Goal: Task Accomplishment & Management: Use online tool/utility

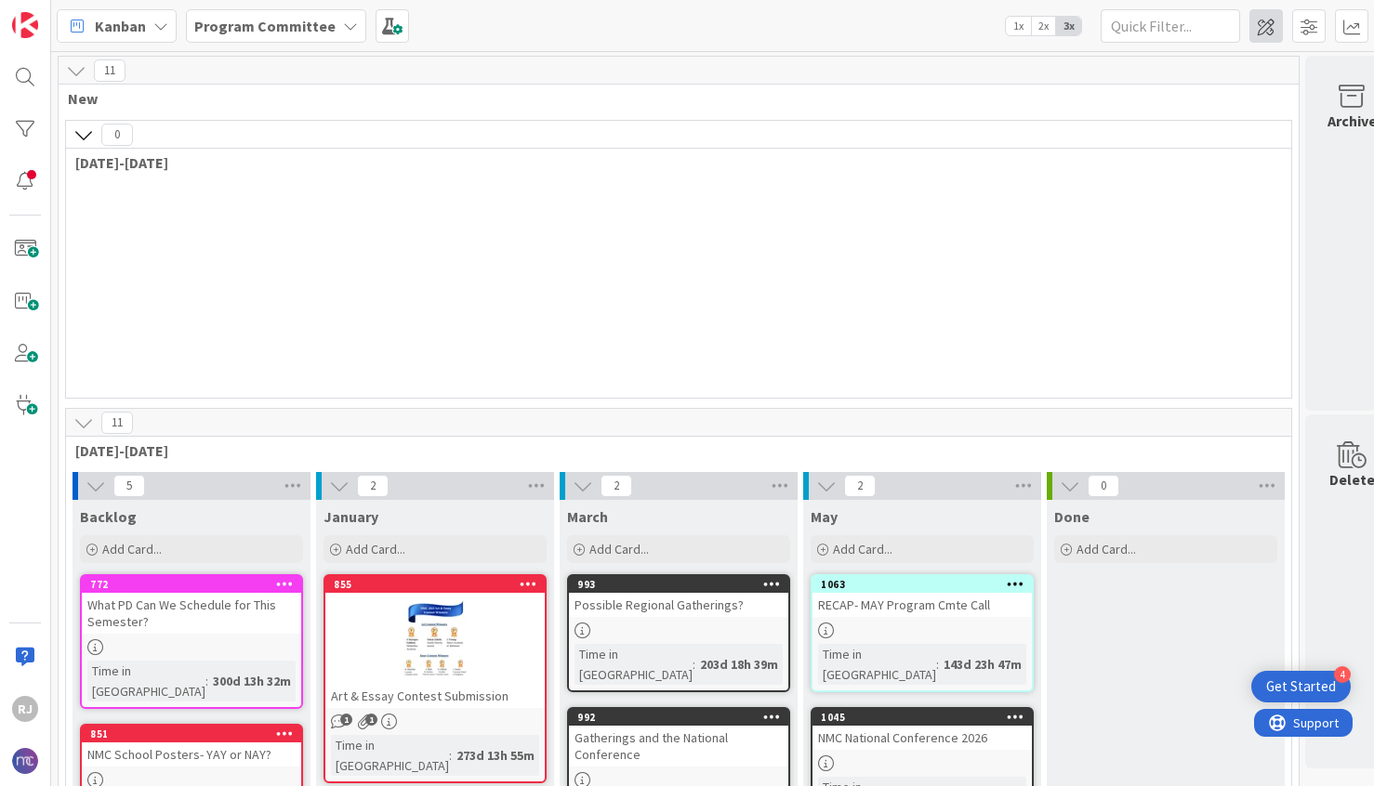
click at [1260, 20] on span at bounding box center [1265, 25] width 33 height 33
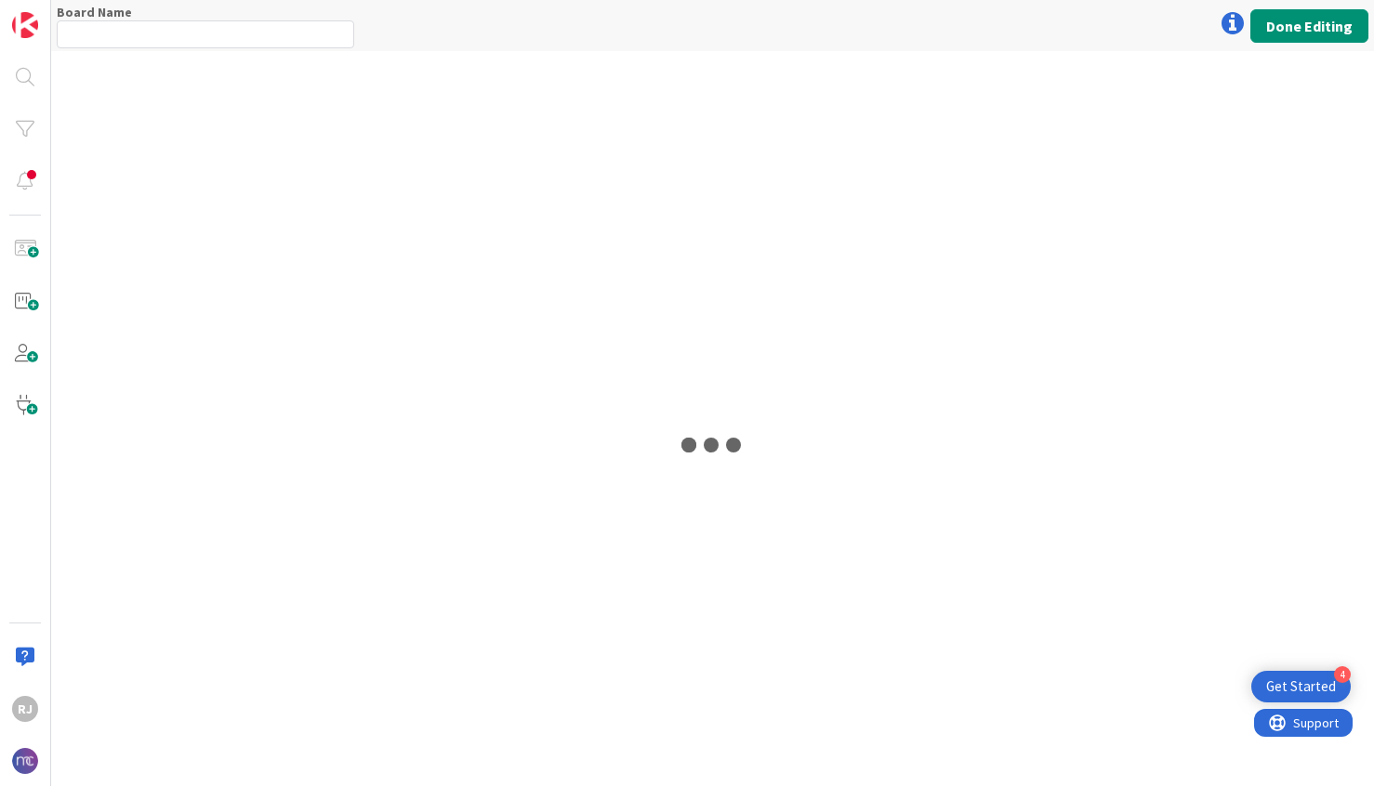
type input "Program Committee"
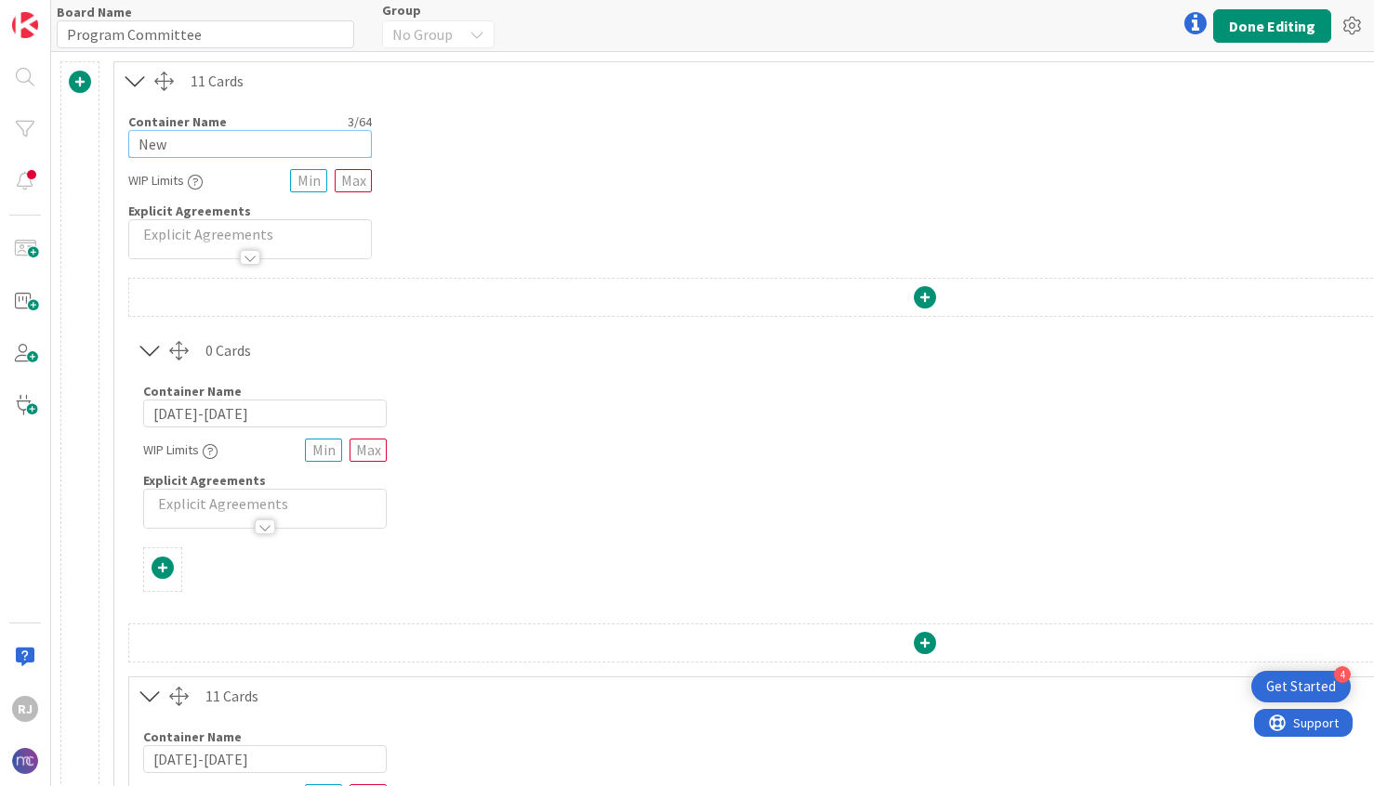
click at [209, 149] on input "New" at bounding box center [250, 144] width 244 height 28
click at [248, 413] on input "[DATE]-[DATE]" at bounding box center [265, 414] width 244 height 28
click at [162, 564] on span at bounding box center [163, 568] width 22 height 22
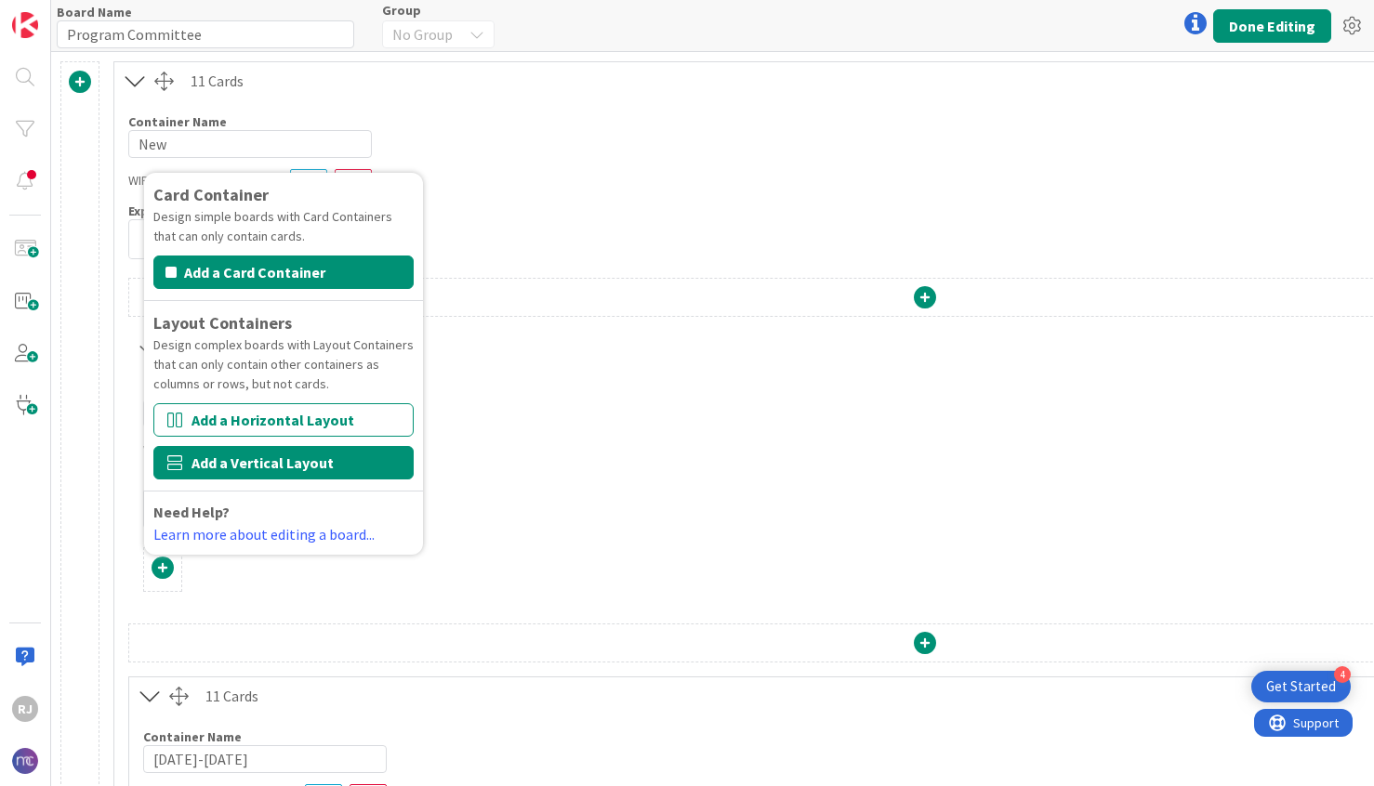
click at [265, 465] on button "Add a Vertical Layout" at bounding box center [283, 462] width 260 height 33
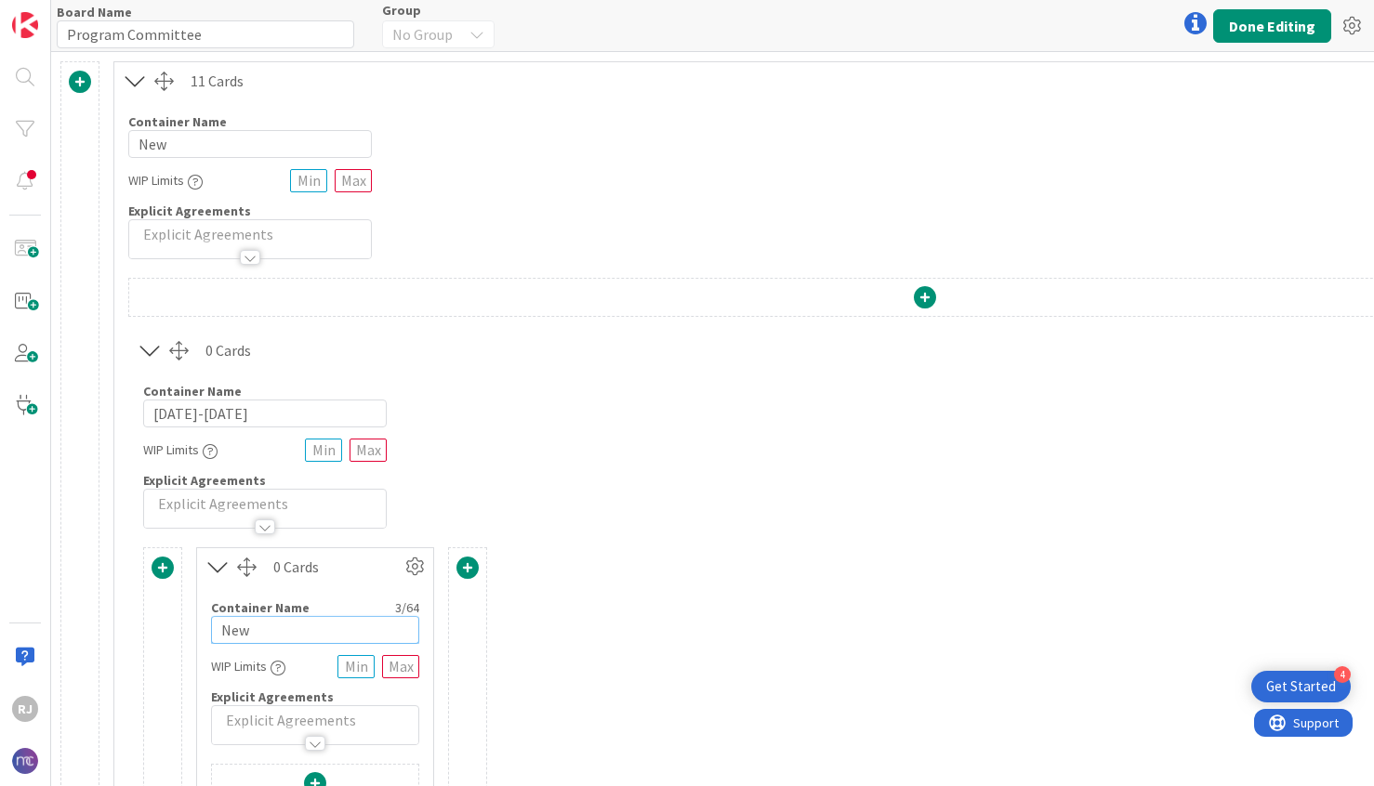
click at [288, 639] on input "New" at bounding box center [315, 630] width 208 height 28
drag, startPoint x: 288, startPoint y: 639, endPoint x: 213, endPoint y: 639, distance: 75.3
click at [213, 639] on input "New" at bounding box center [315, 630] width 208 height 28
type input "[DATE]"
click at [468, 567] on span at bounding box center [467, 568] width 22 height 22
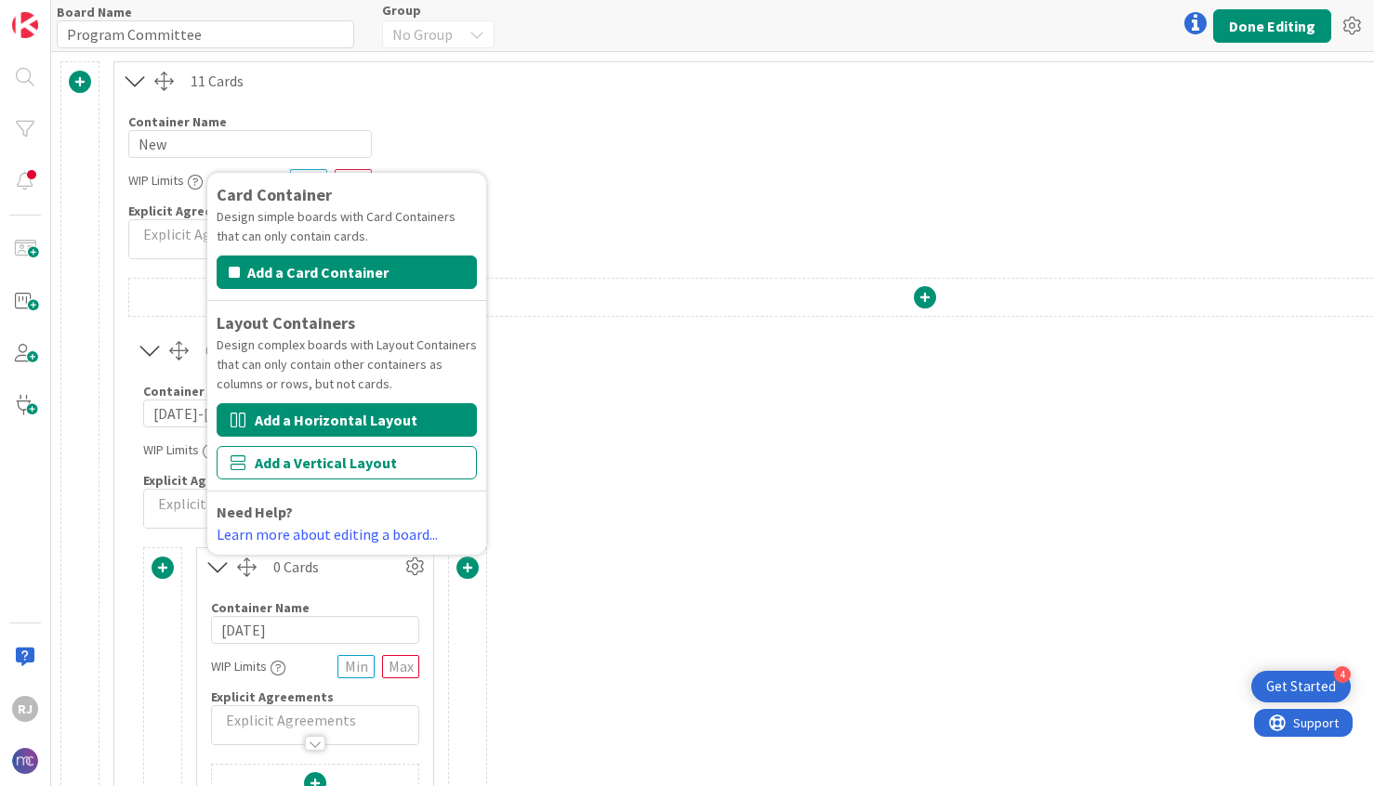
click at [388, 415] on button "Add a Horizontal Layout" at bounding box center [347, 419] width 260 height 33
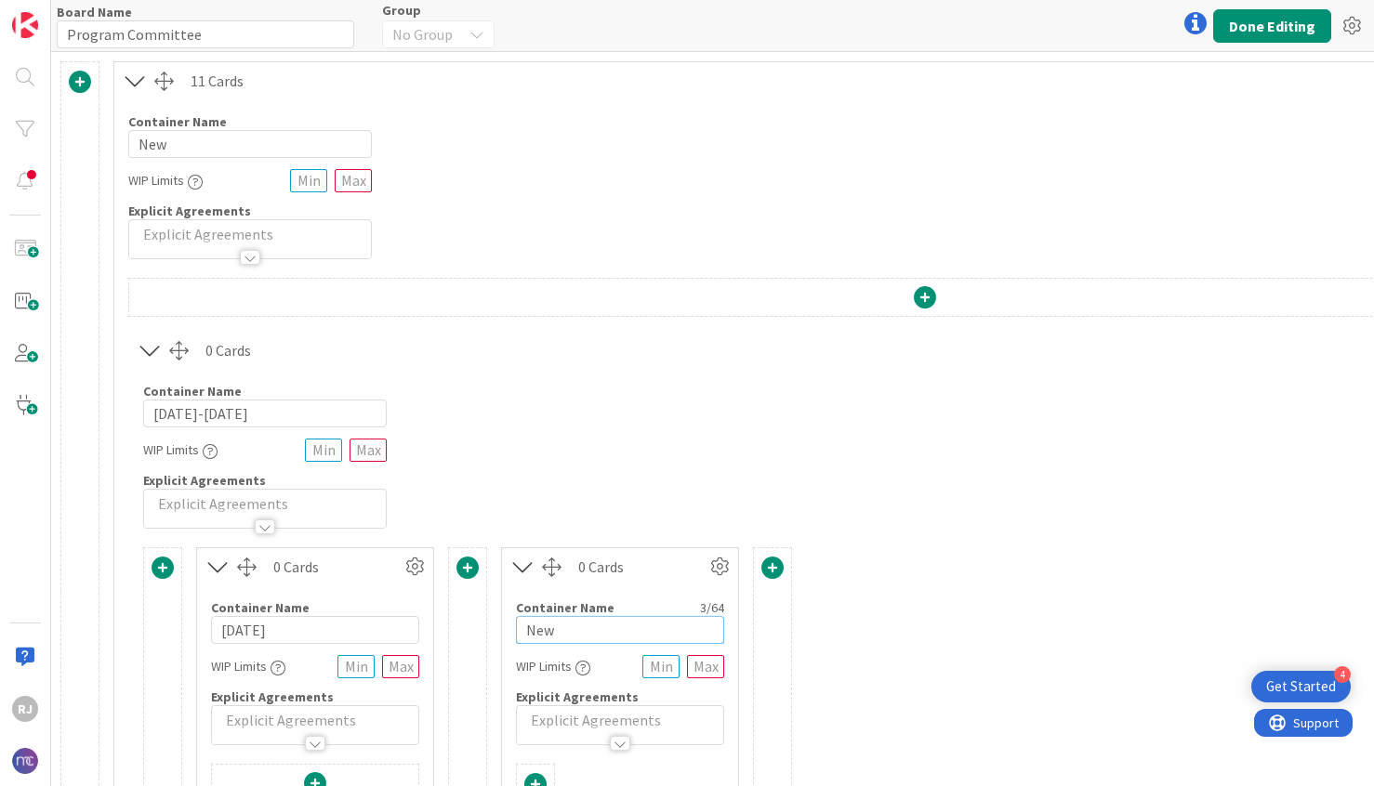
click at [596, 632] on input "New" at bounding box center [620, 630] width 208 height 28
type input "N"
type input "[DATE]"
click at [296, 634] on input "[DATE]" at bounding box center [315, 630] width 208 height 28
type input "[DATE]"
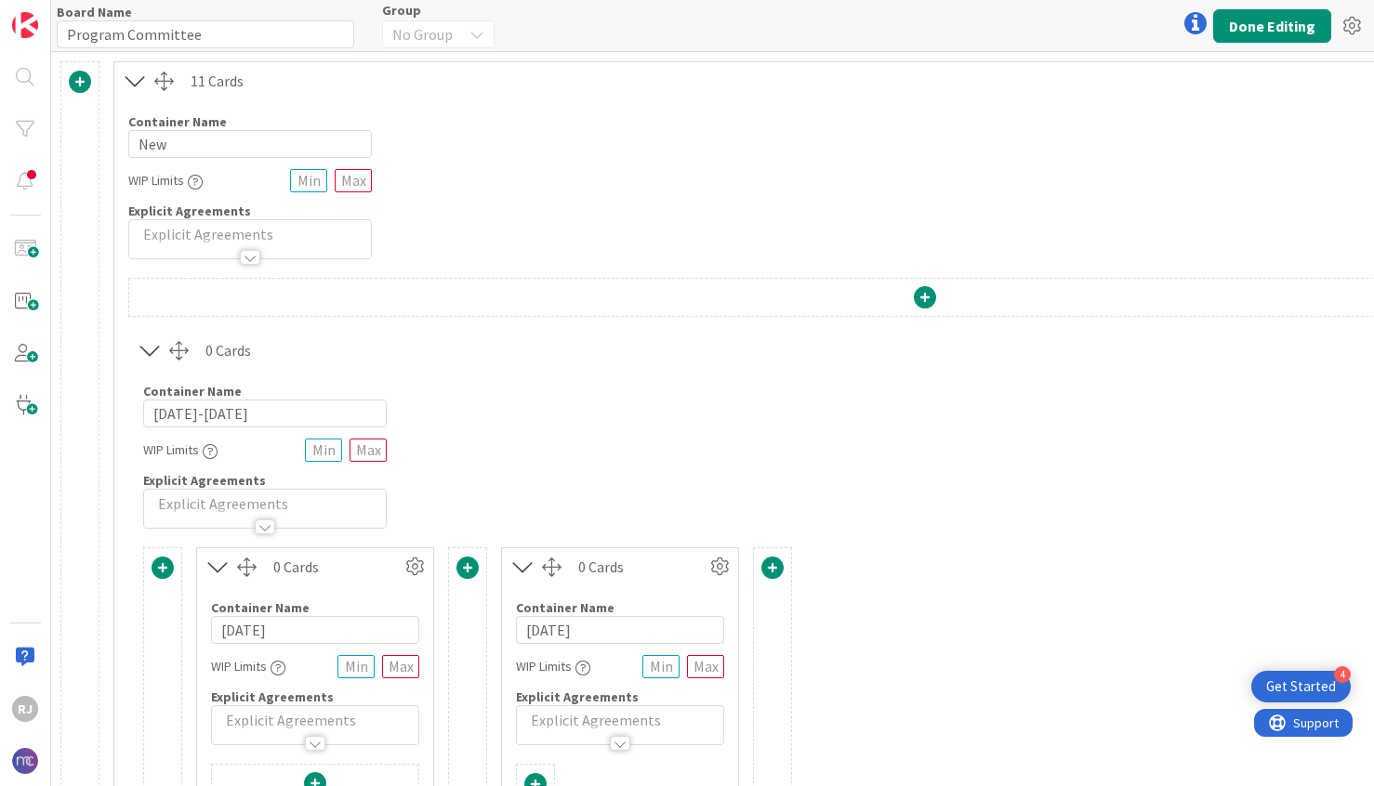
click at [771, 562] on span at bounding box center [772, 568] width 22 height 22
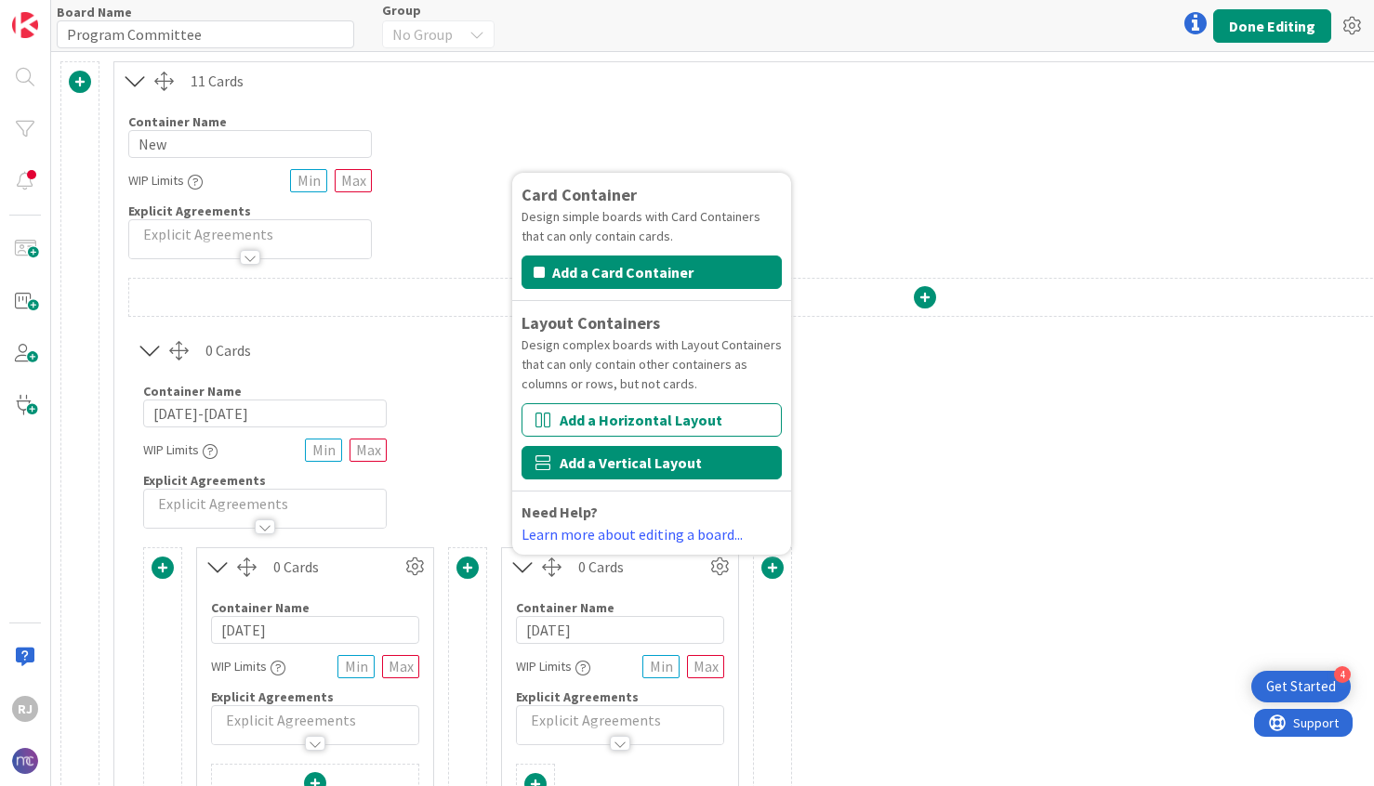
click at [645, 464] on button "Add a Vertical Layout" at bounding box center [651, 462] width 260 height 33
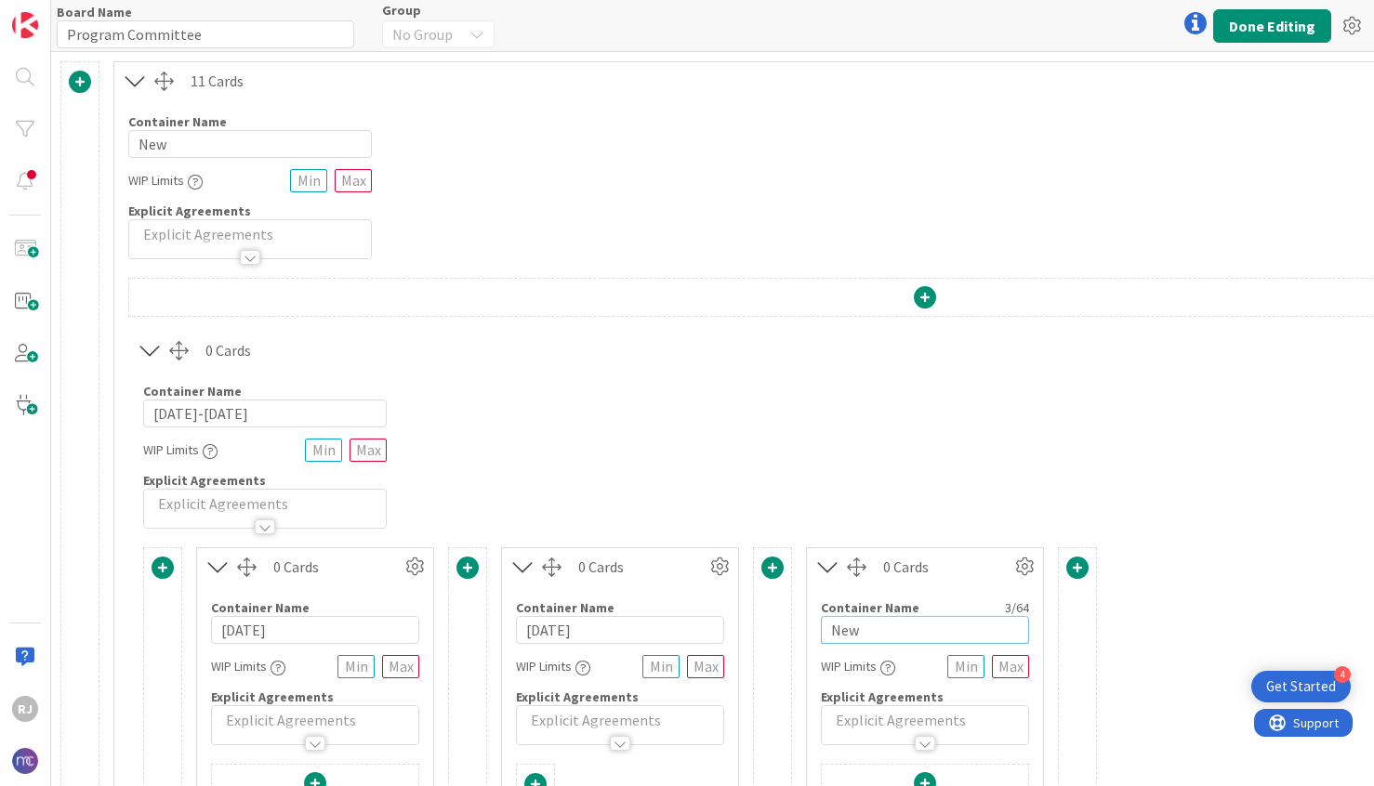
click at [899, 632] on input "New" at bounding box center [925, 630] width 208 height 28
type input "[DATE]"
click at [1077, 565] on span at bounding box center [1077, 568] width 22 height 22
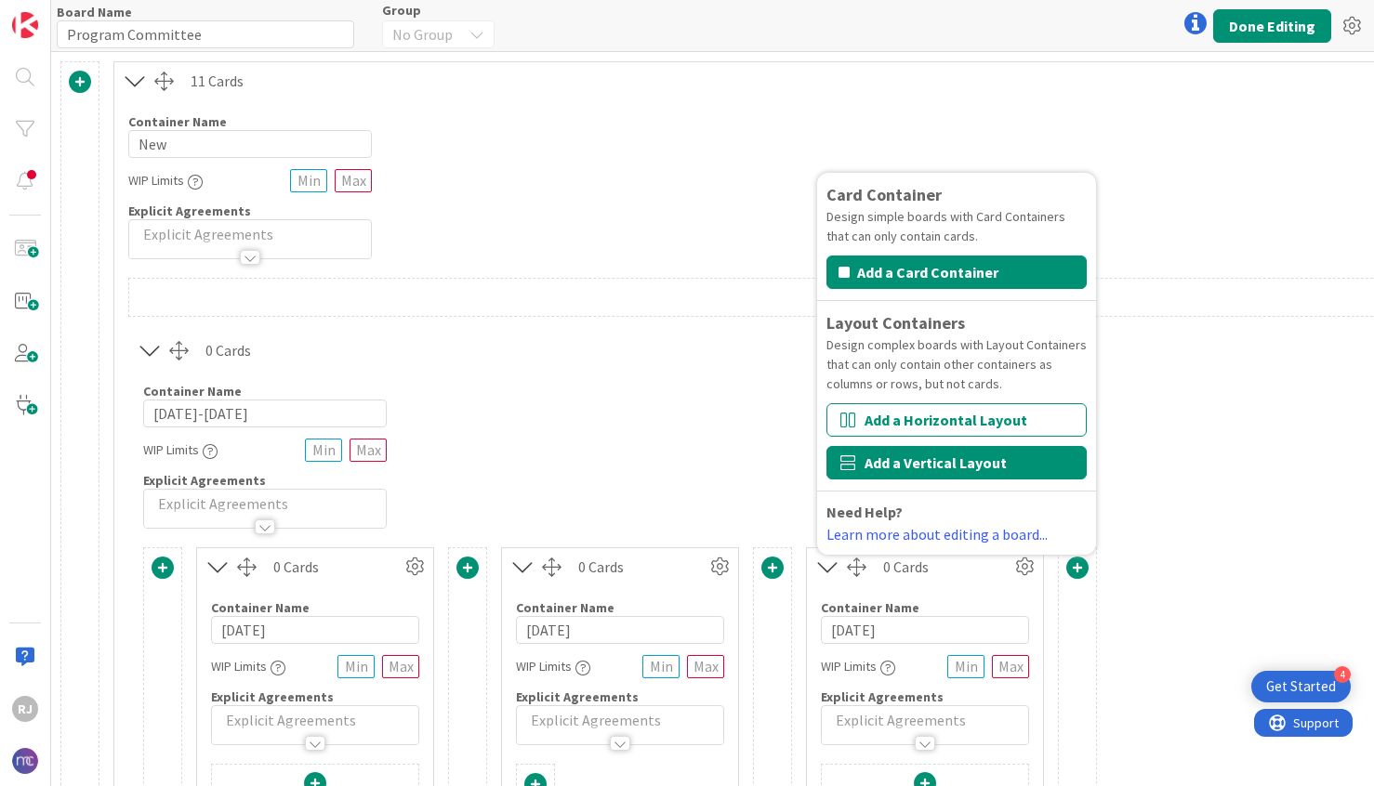
click at [1008, 466] on button "Add a Vertical Layout" at bounding box center [956, 462] width 260 height 33
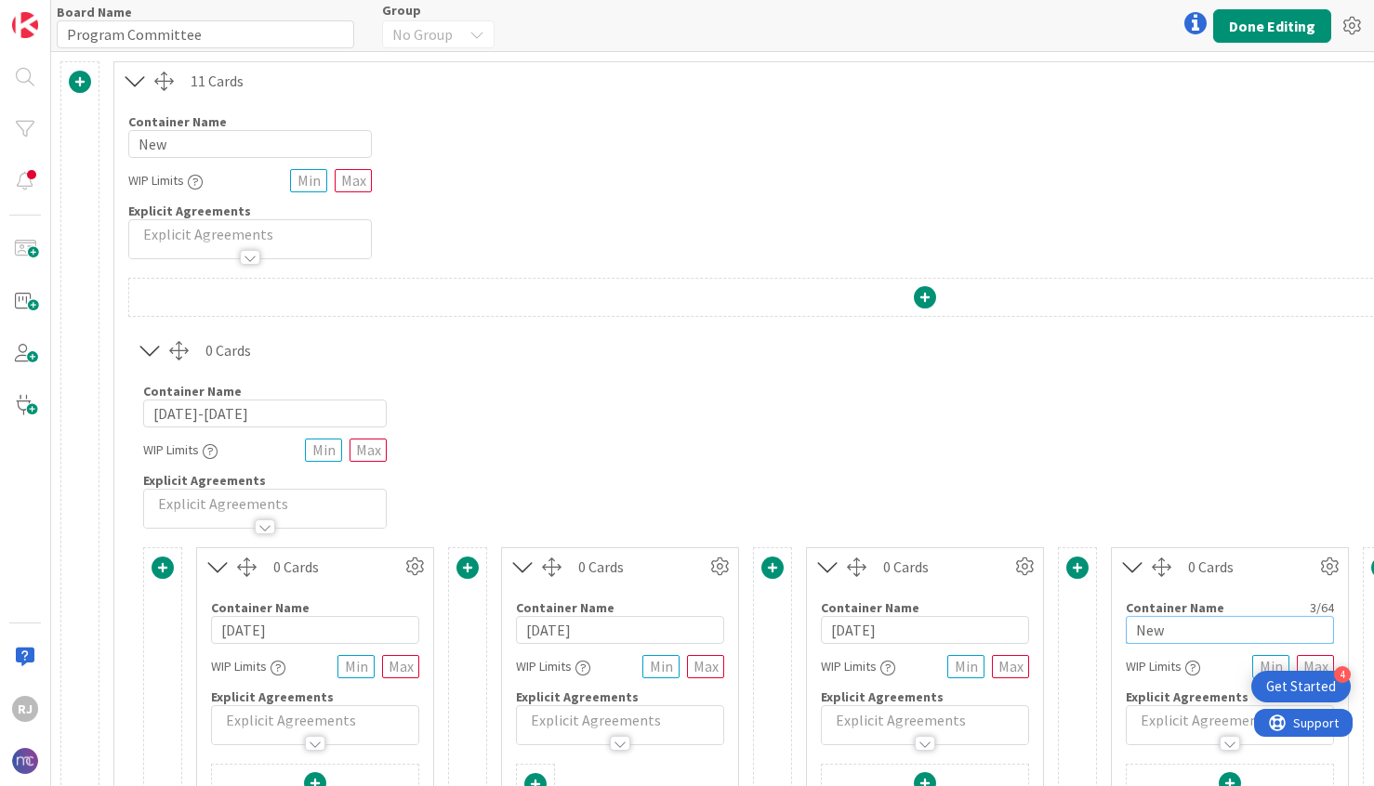
click at [1152, 618] on input "New" at bounding box center [1230, 630] width 208 height 28
click at [1217, 633] on input "Aprile 3rdNew" at bounding box center [1230, 630] width 208 height 28
click at [1233, 629] on input "Aprile 3rdNew" at bounding box center [1230, 630] width 208 height 28
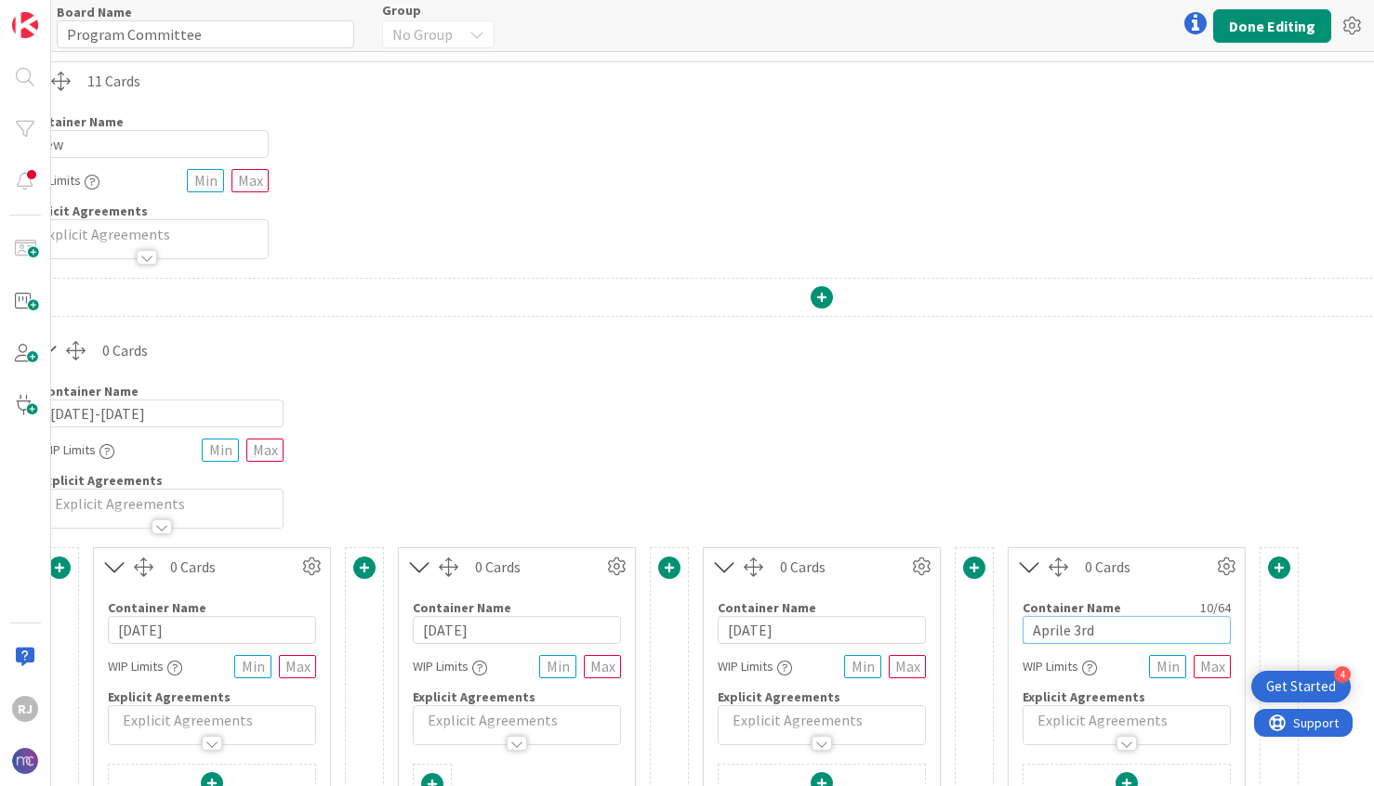
scroll to position [0, 354]
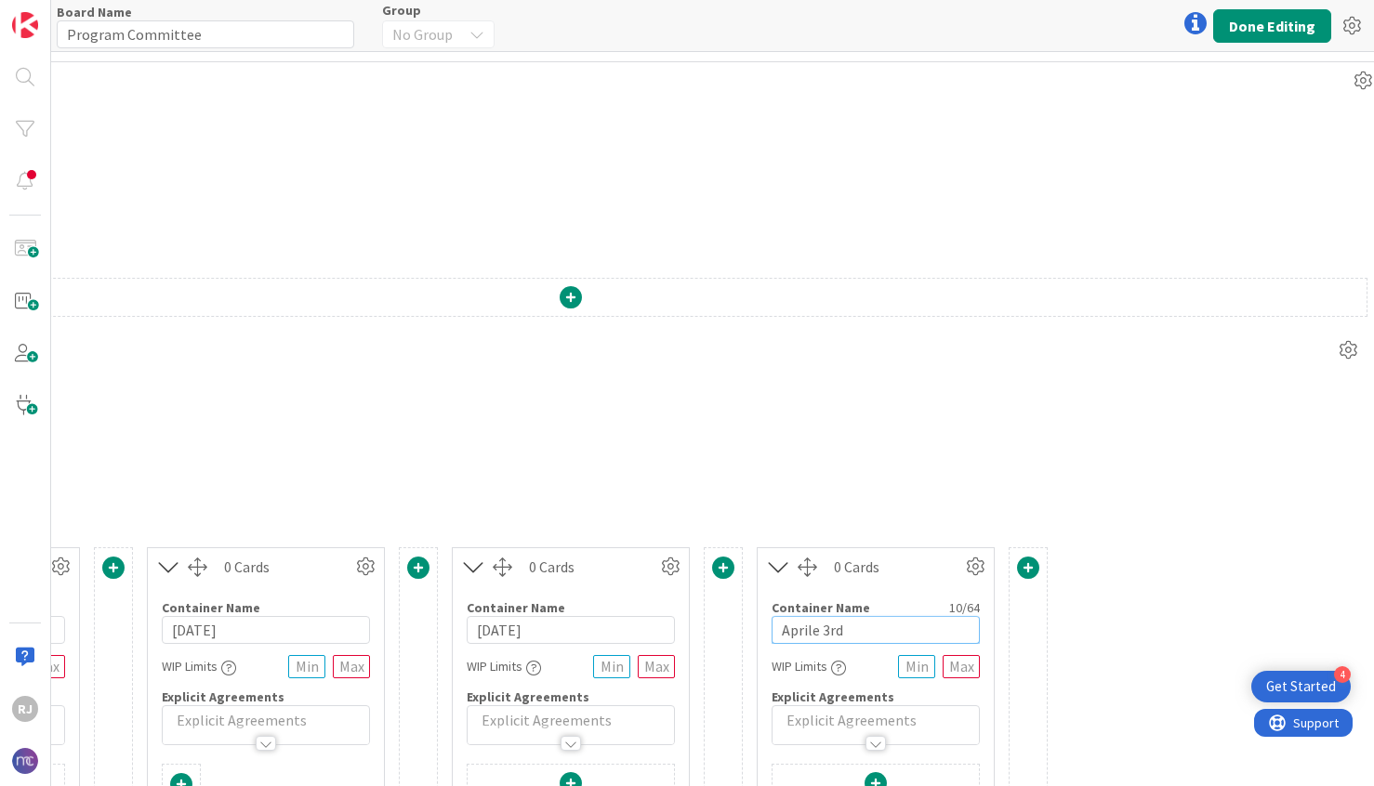
type input "Aprile 3rd"
click at [1032, 564] on span at bounding box center [1028, 568] width 22 height 22
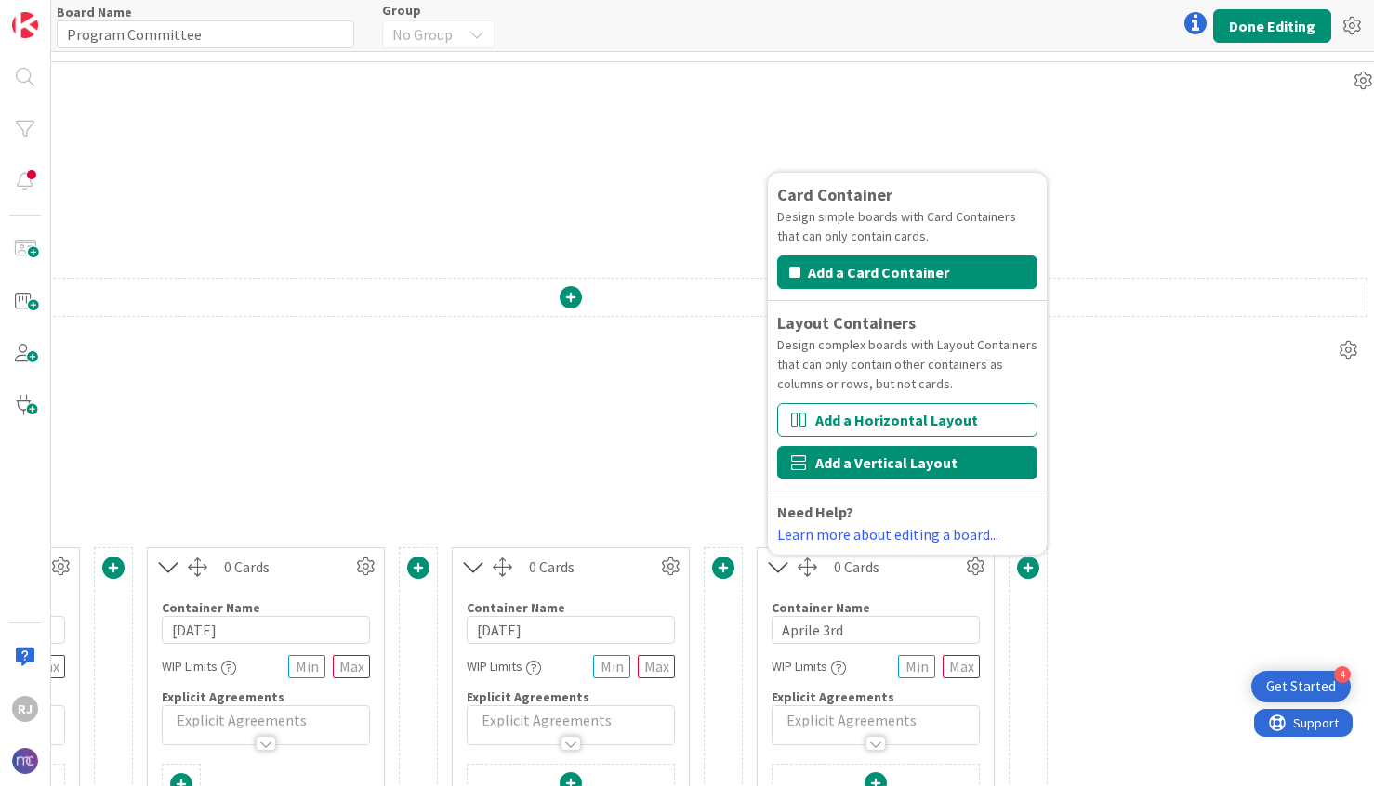
click at [924, 475] on button "Add a Vertical Layout" at bounding box center [907, 462] width 260 height 33
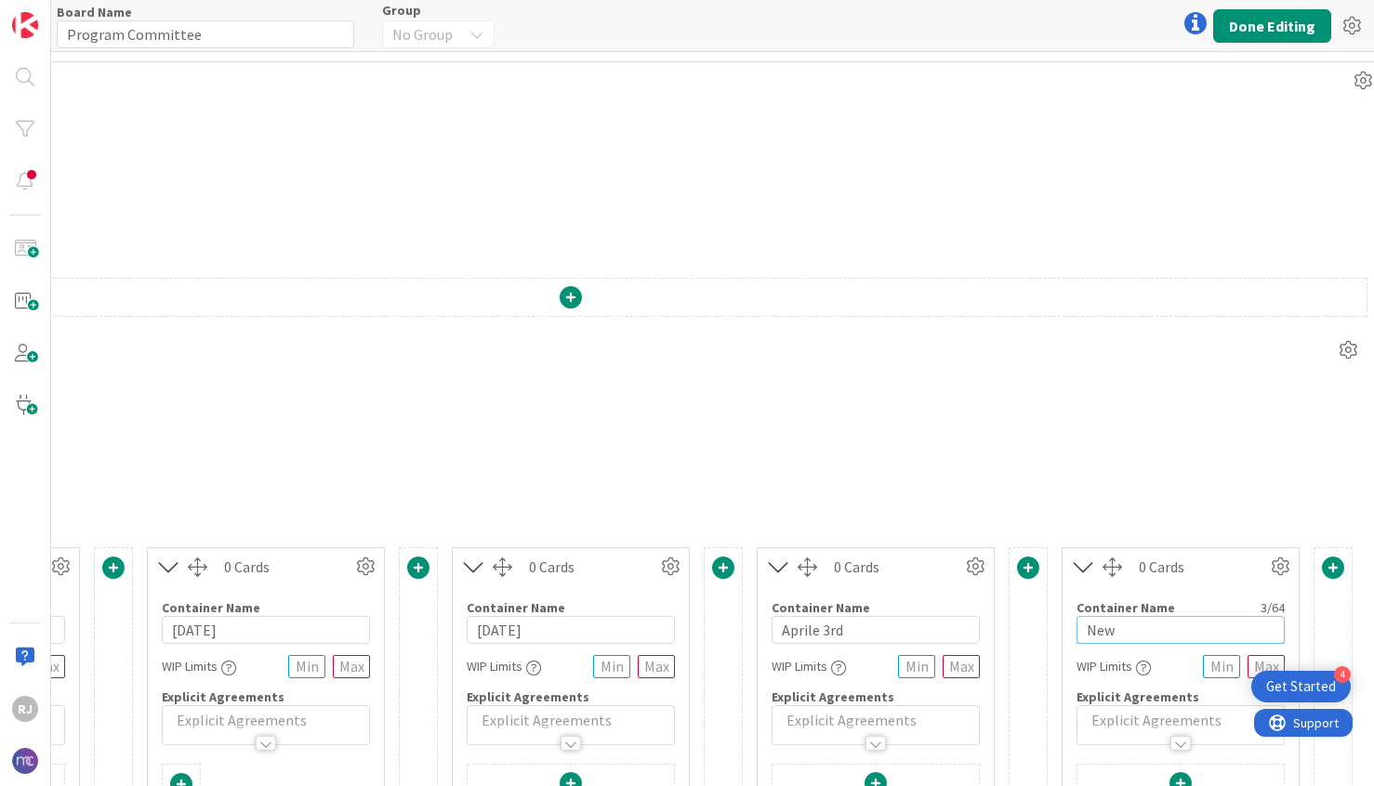
drag, startPoint x: 1135, startPoint y: 630, endPoint x: 1038, endPoint y: 629, distance: 96.7
click at [1039, 629] on div "Card Container Design simple boards with Card Containers that can only contain …" at bounding box center [570, 686] width 1563 height 279
type input "[DATE]"
click at [814, 633] on input "Aprile 3rd" at bounding box center [875, 630] width 208 height 28
type input "[DATE]"
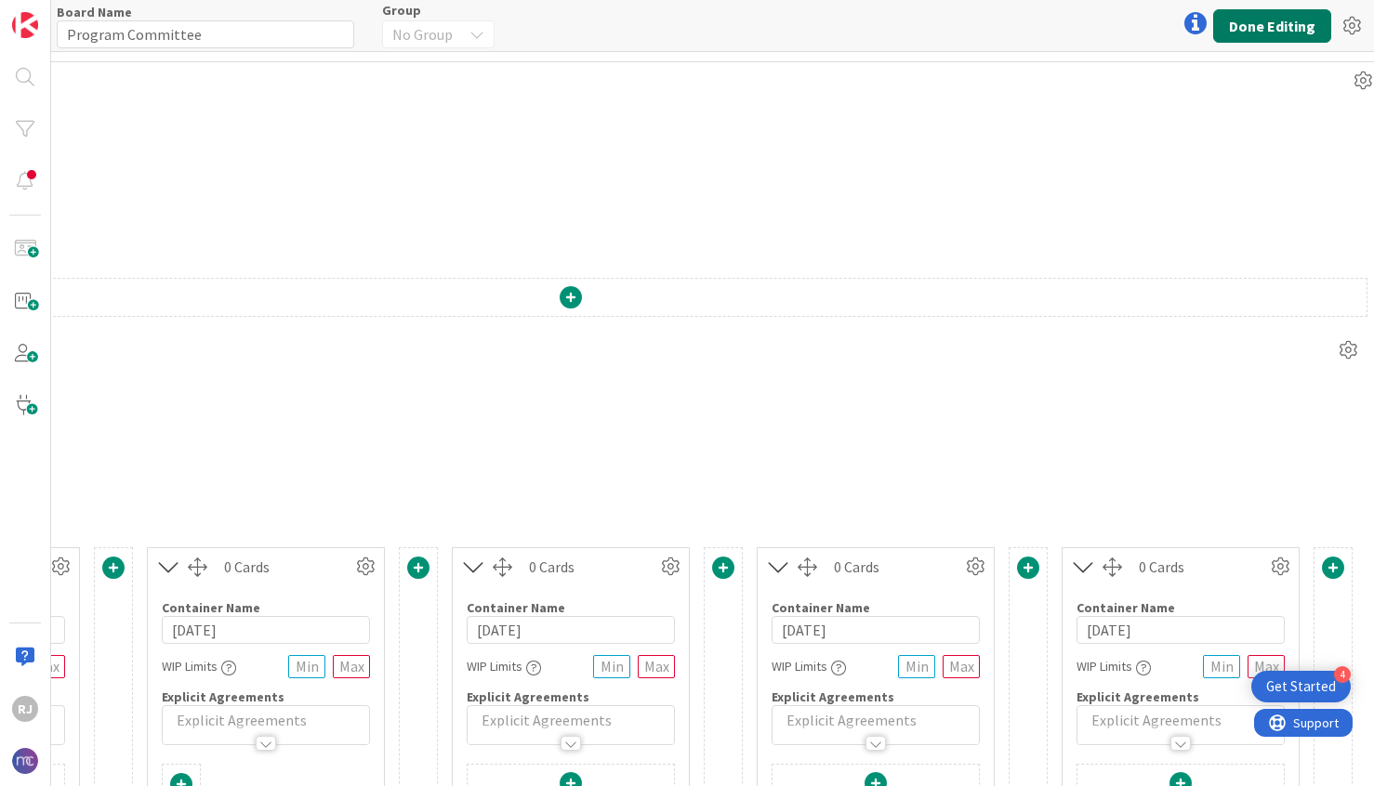
click at [1297, 28] on button "Done Editing" at bounding box center [1272, 25] width 118 height 33
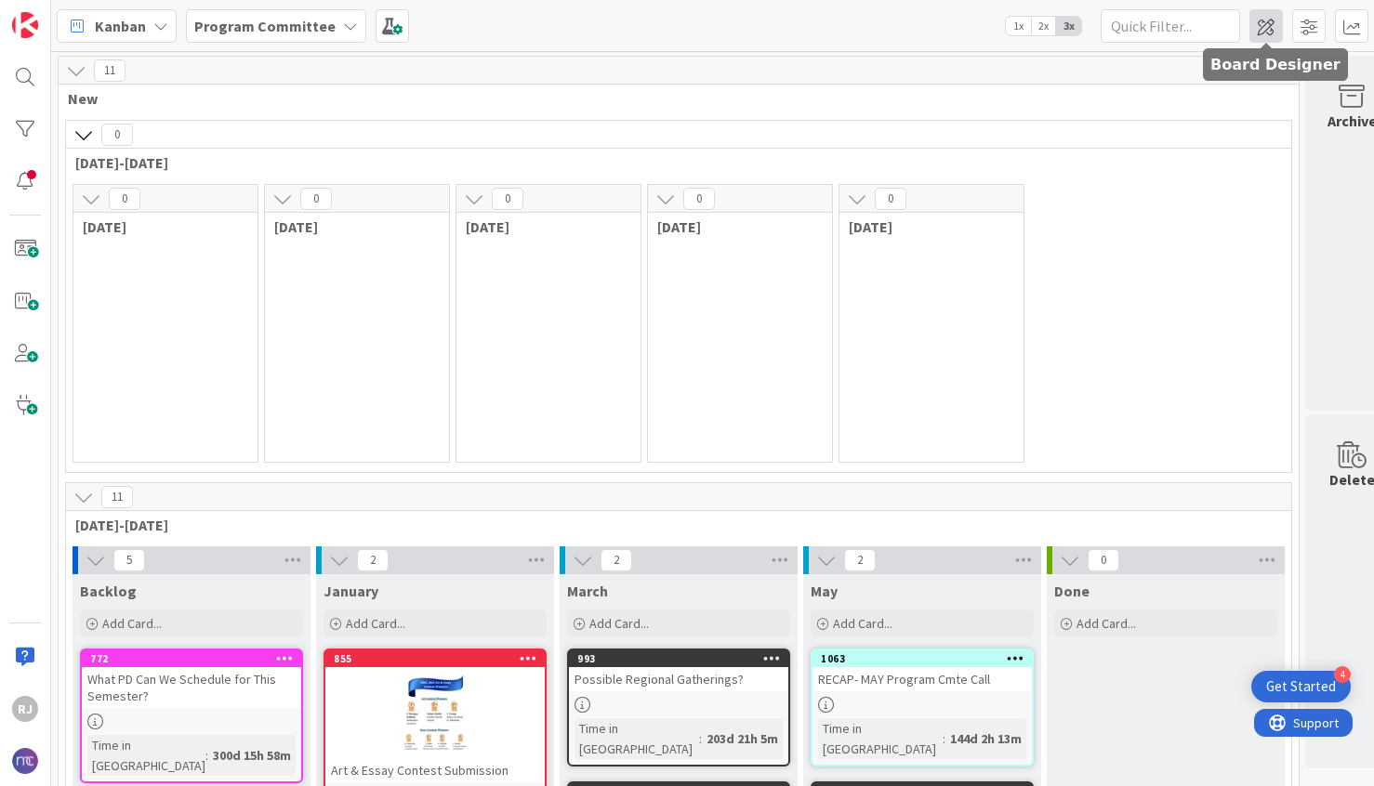
click at [1270, 28] on span at bounding box center [1265, 25] width 33 height 33
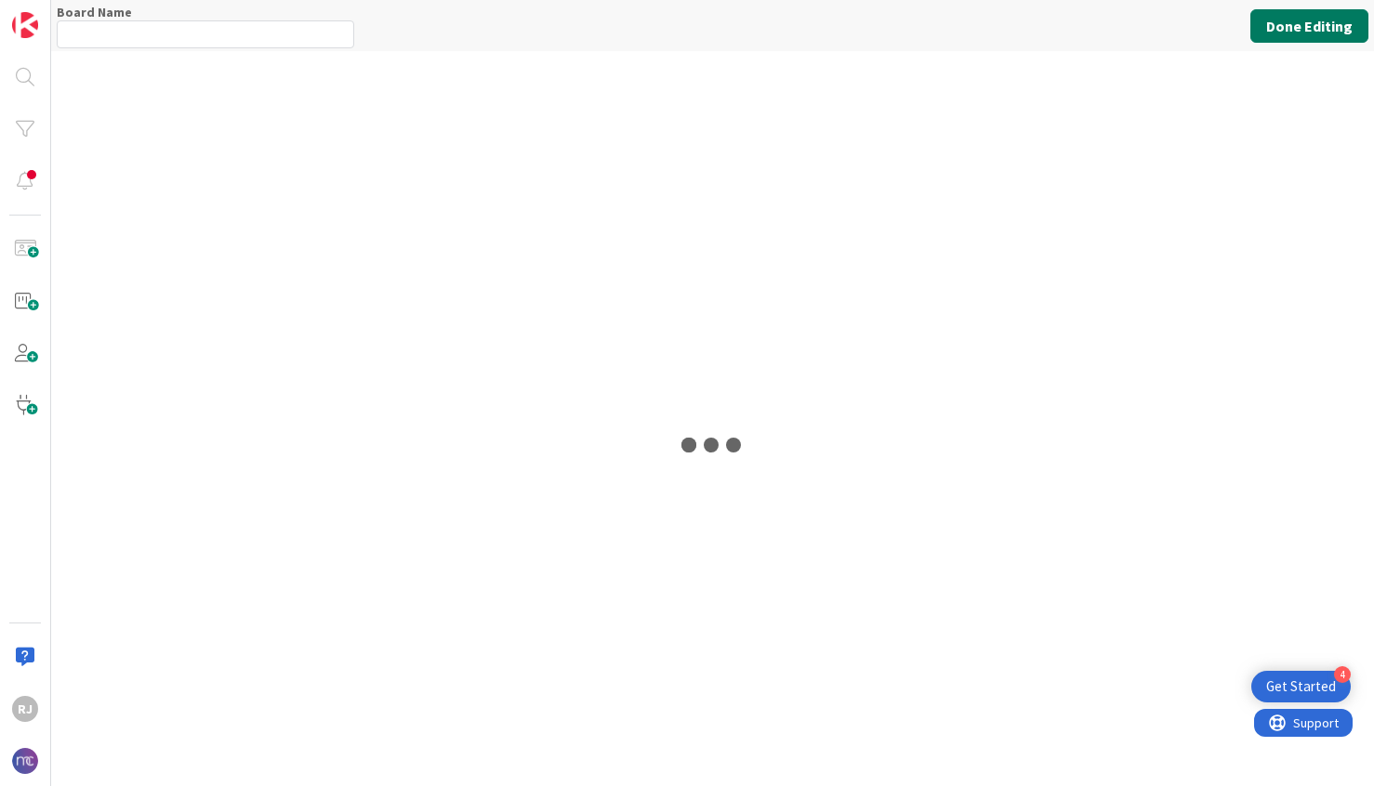
type input "Program Committee"
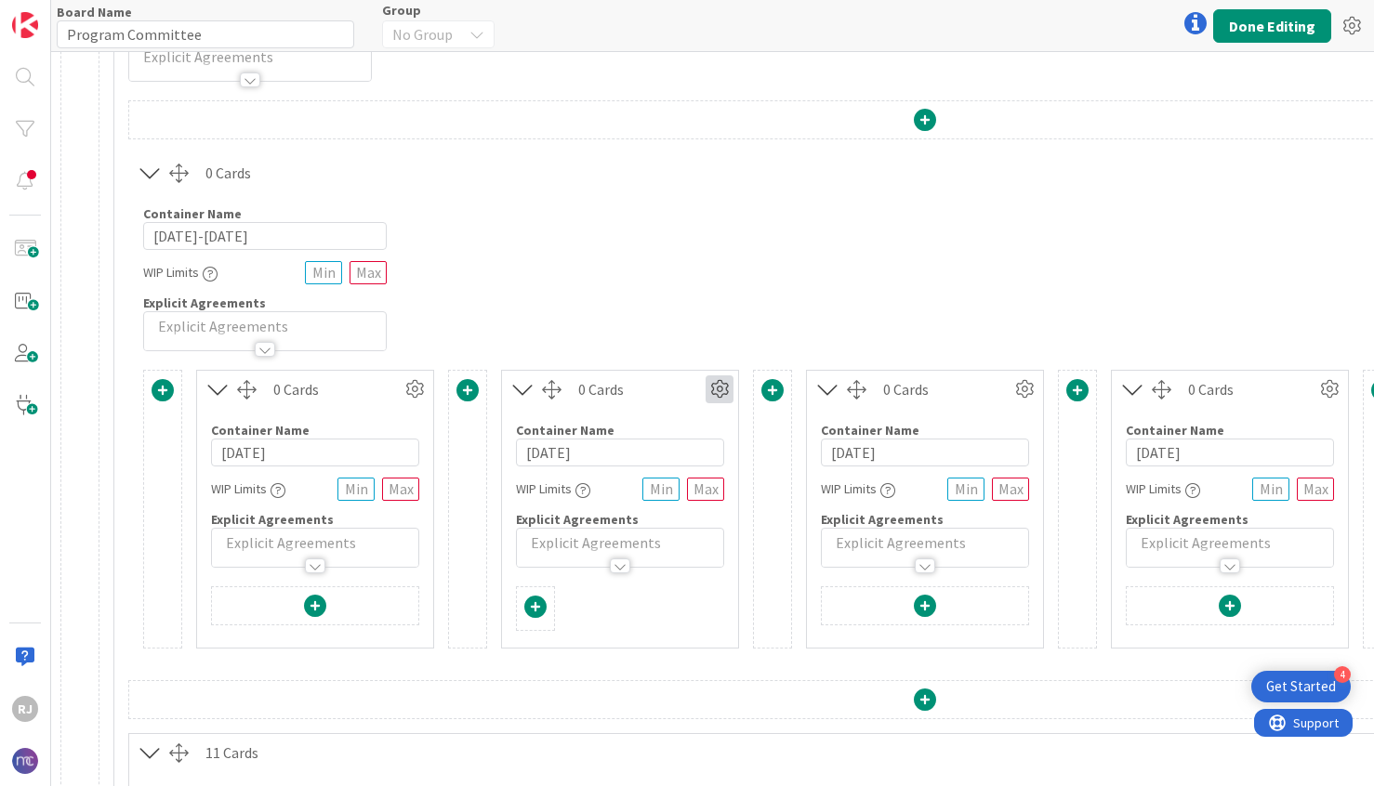
scroll to position [166, 0]
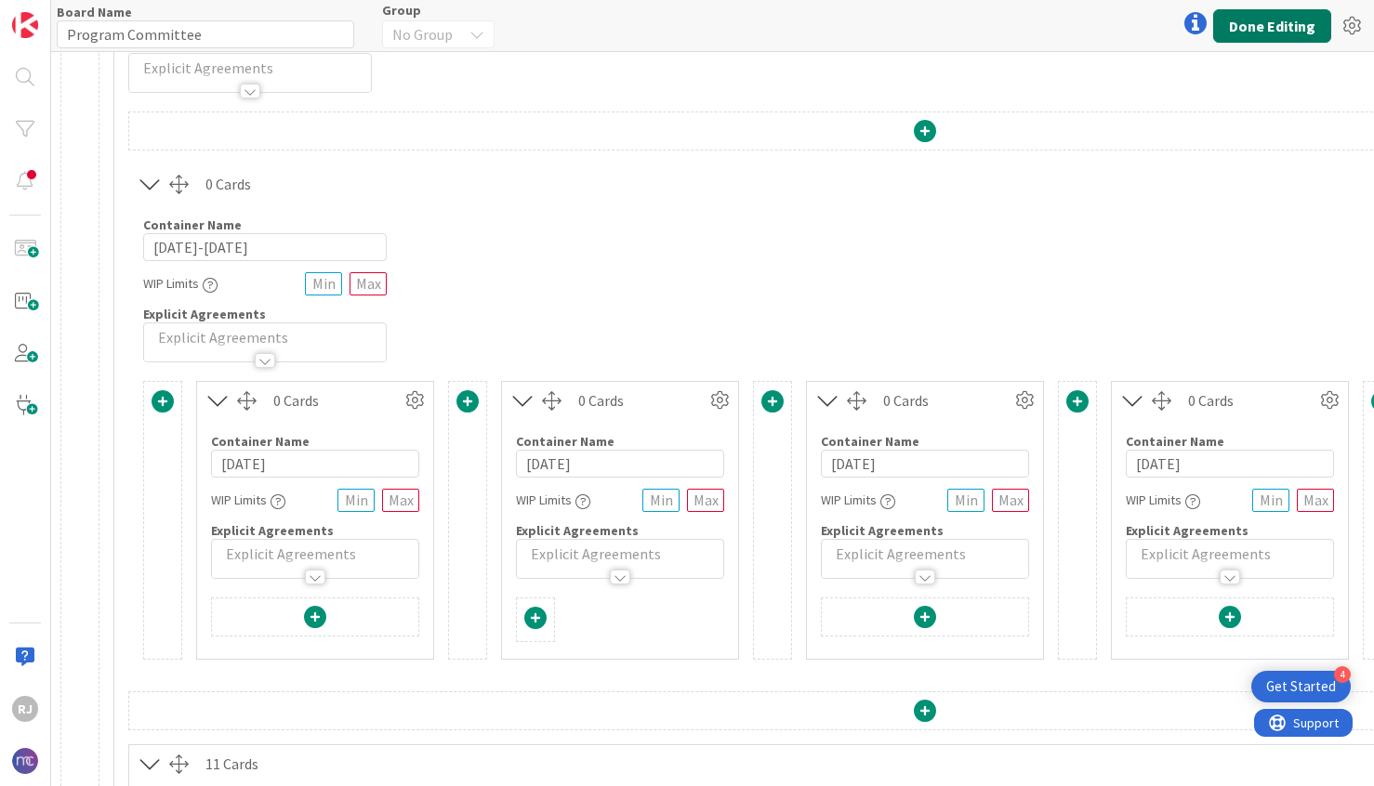
click at [1241, 13] on button "Done Editing" at bounding box center [1272, 25] width 118 height 33
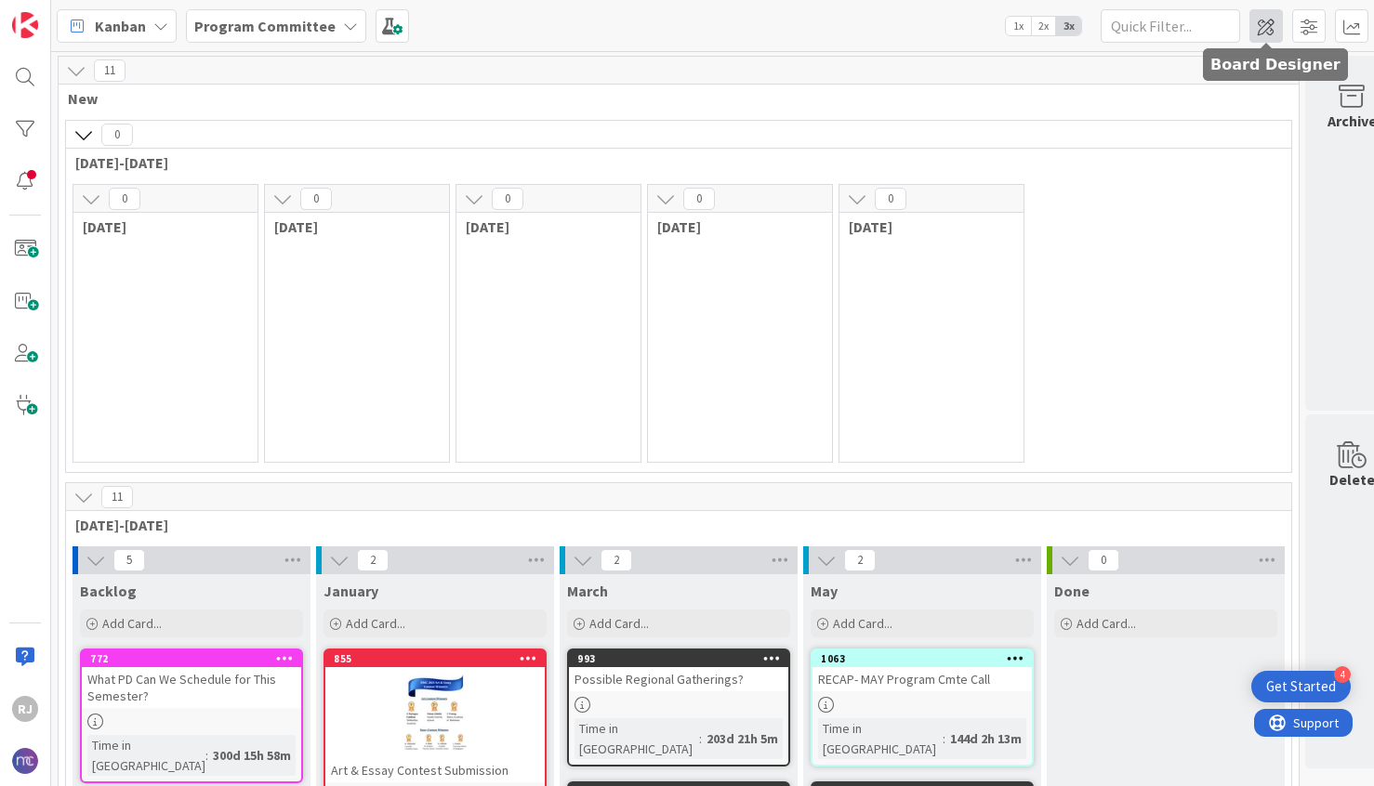
click at [1269, 24] on span at bounding box center [1265, 25] width 33 height 33
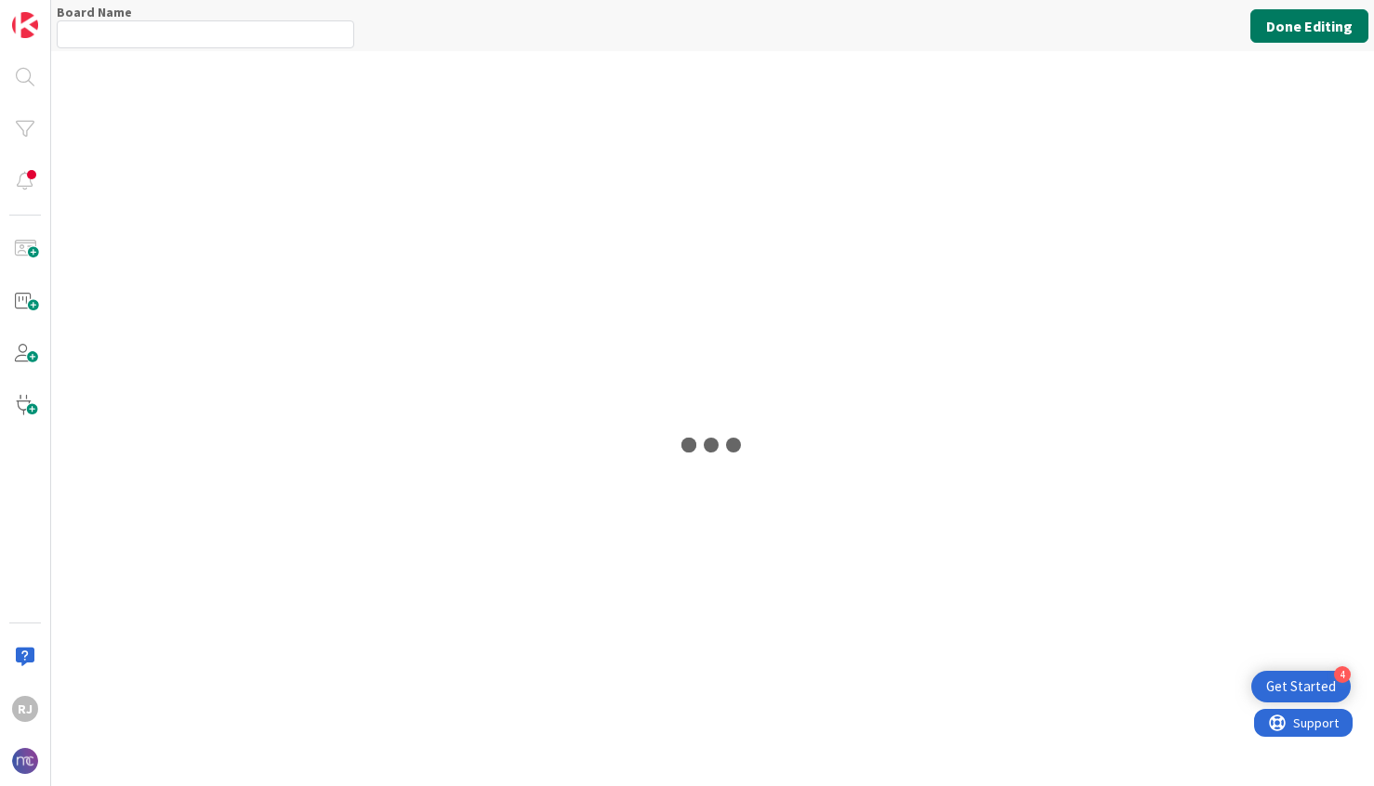
type input "Program Committee"
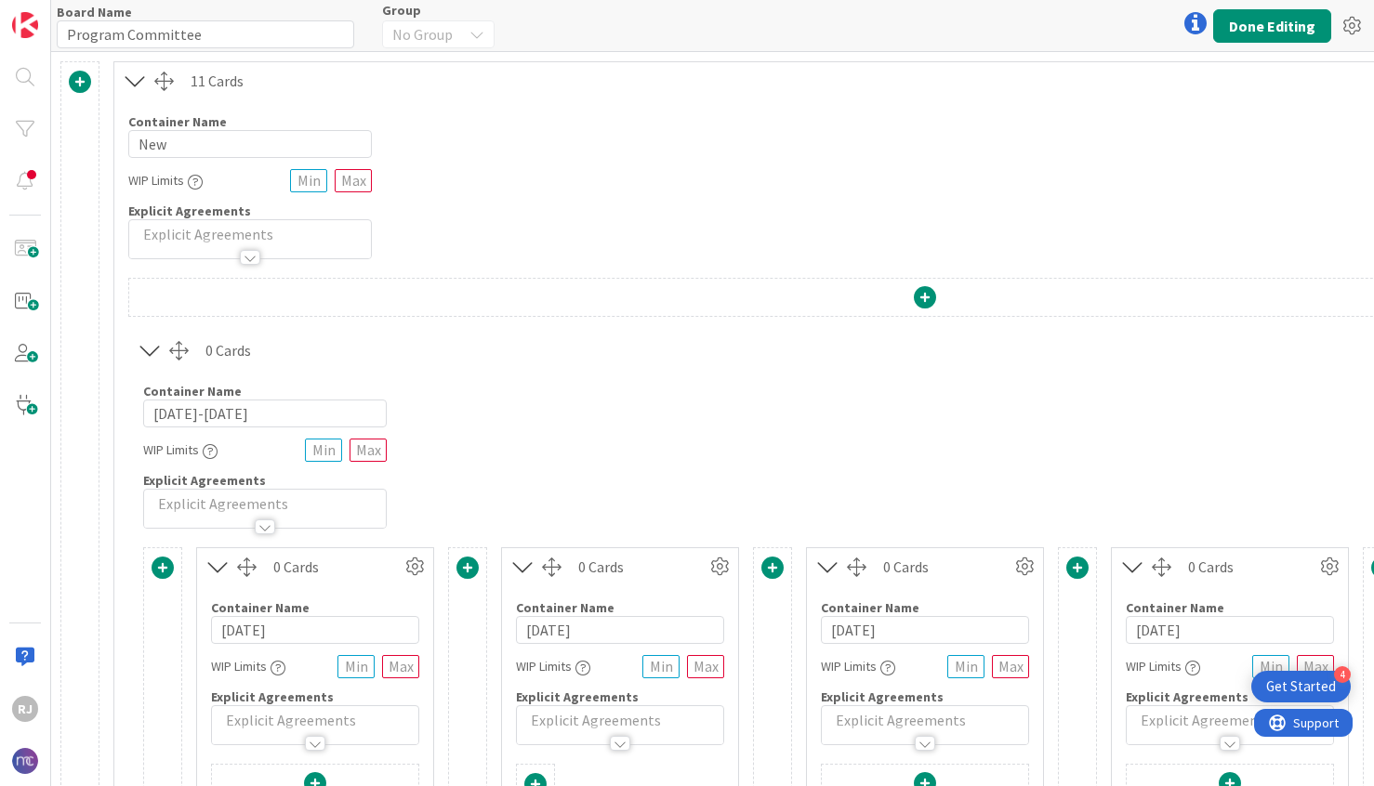
click at [172, 560] on span at bounding box center [163, 568] width 22 height 22
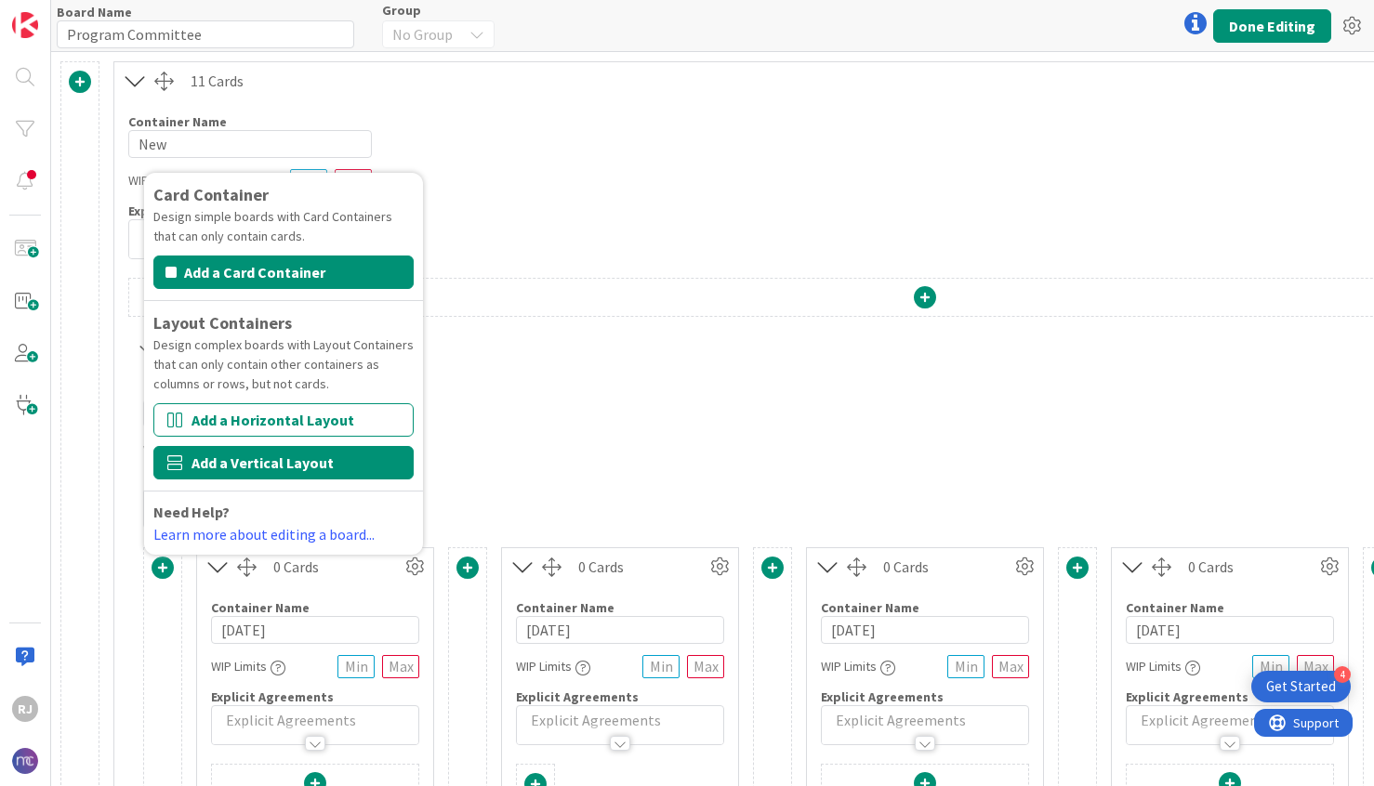
click at [271, 455] on button "Add a Vertical Layout" at bounding box center [283, 462] width 260 height 33
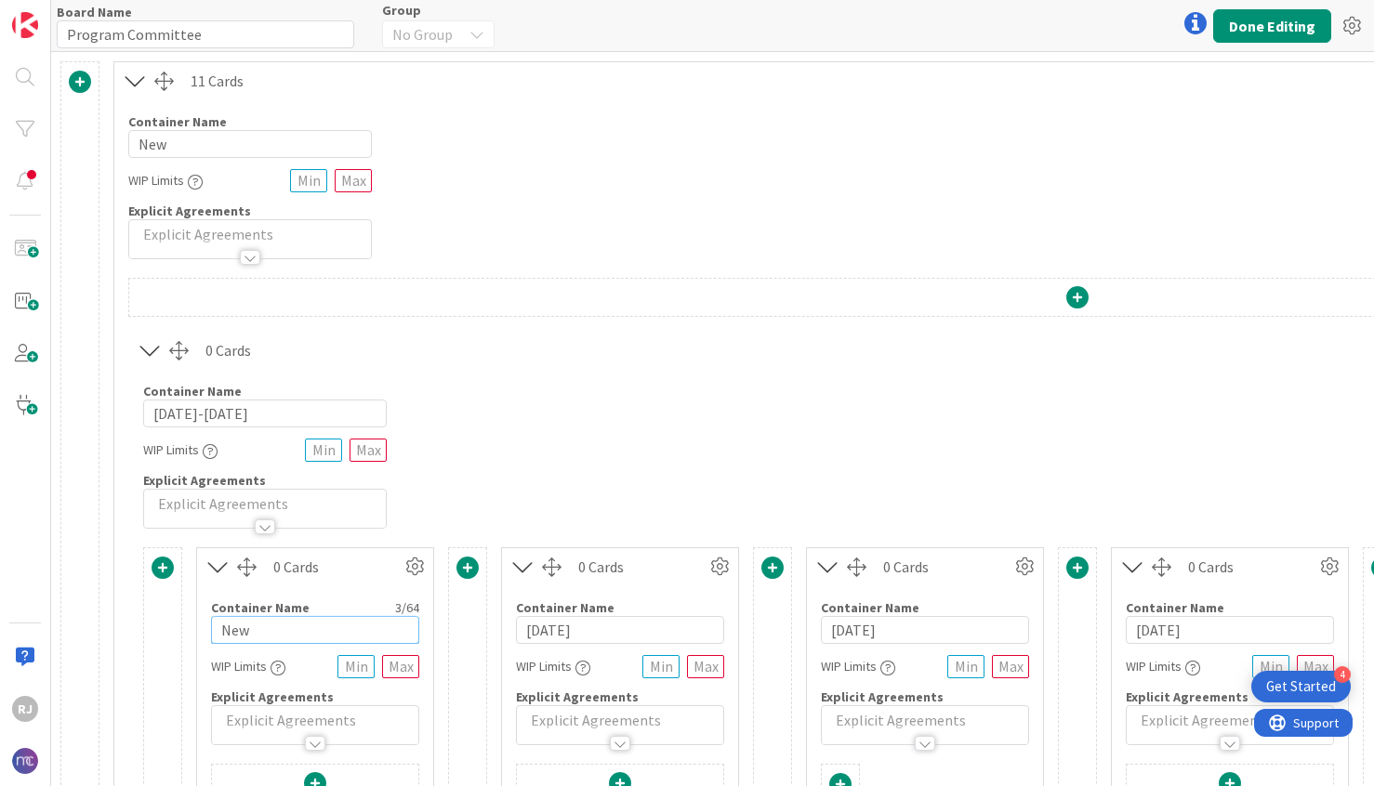
click at [327, 626] on input "New" at bounding box center [315, 630] width 208 height 28
type input "N"
type input "Backlog"
click at [413, 565] on icon at bounding box center [415, 567] width 28 height 28
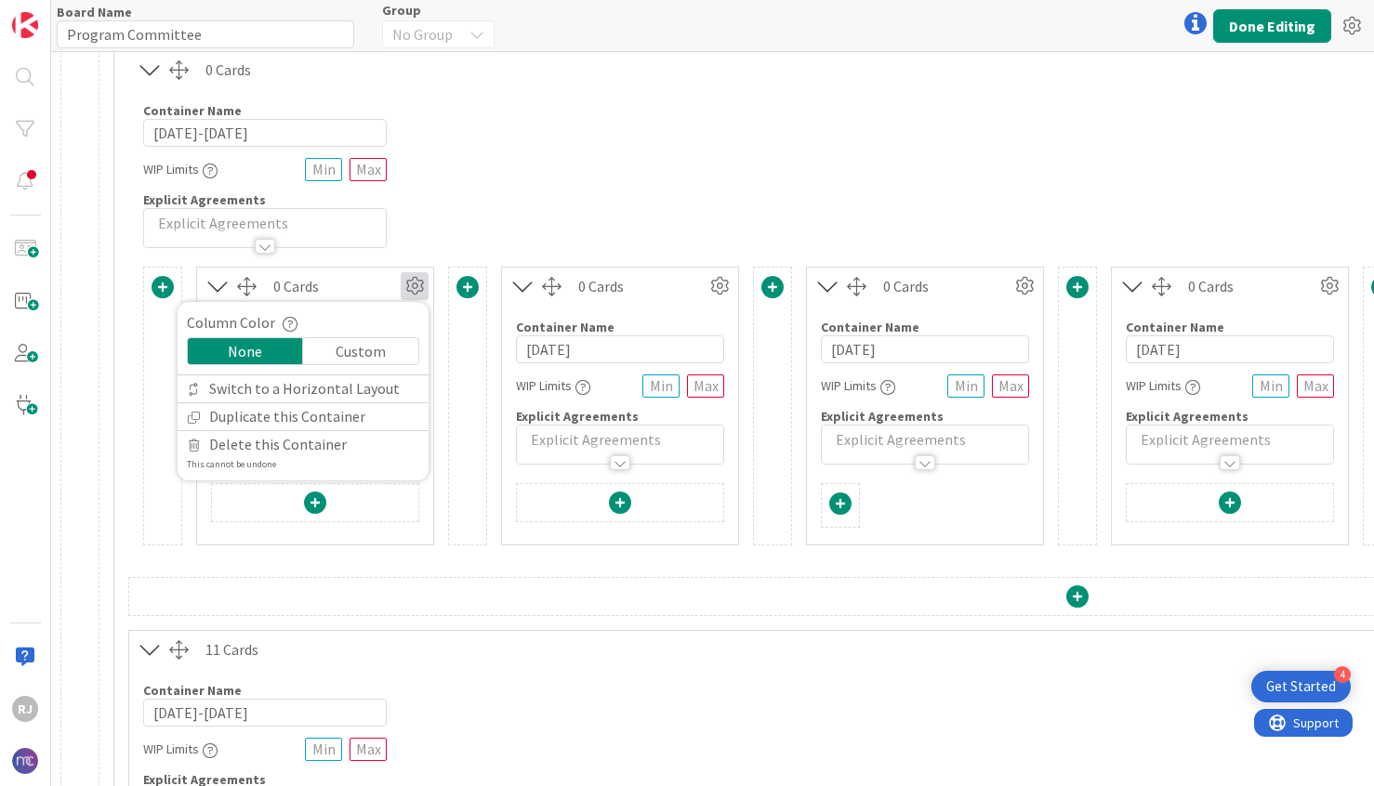
scroll to position [323, 0]
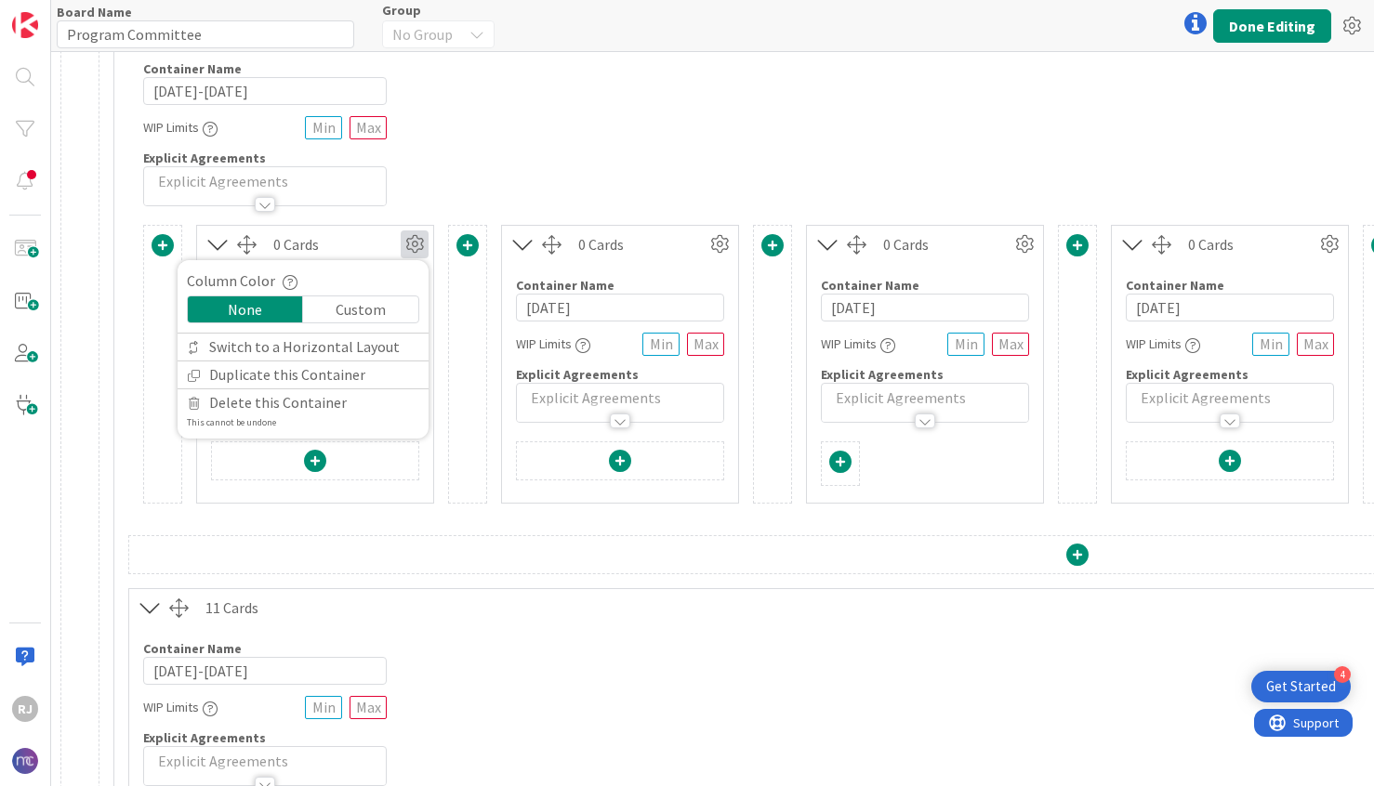
click at [360, 306] on div "Custom" at bounding box center [360, 310] width 115 height 26
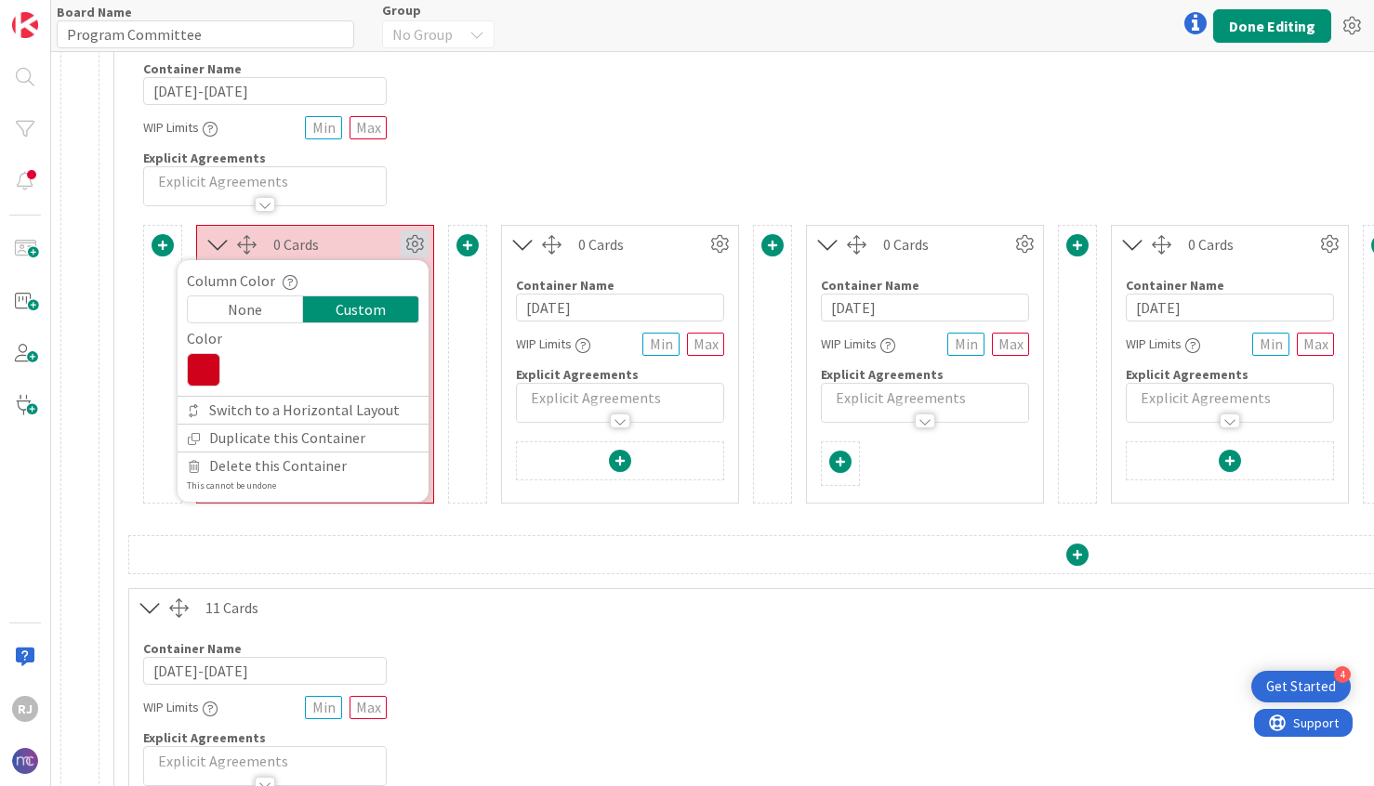
click at [204, 363] on icon at bounding box center [203, 369] width 33 height 33
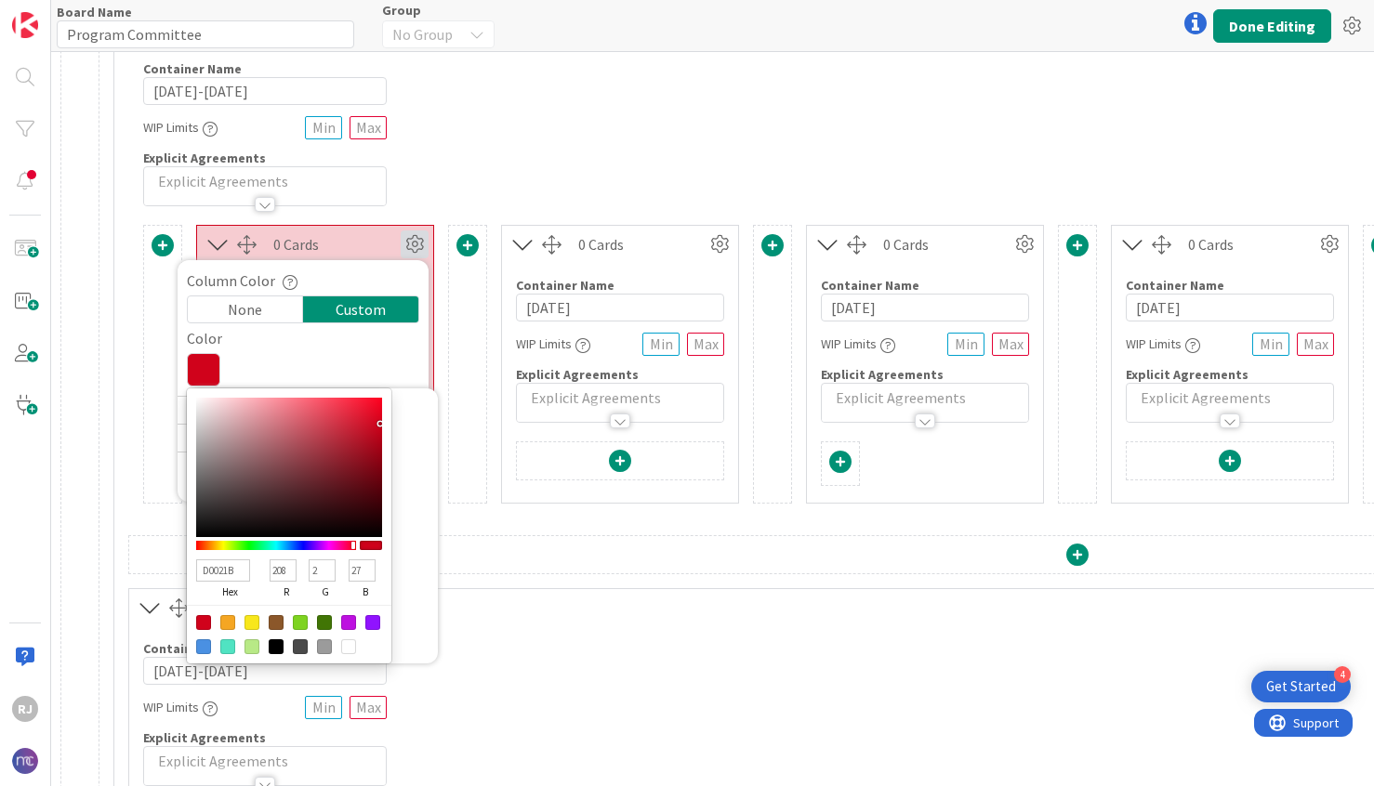
click at [331, 642] on div at bounding box center [324, 646] width 15 height 15
type input "9B9B9B"
type input "155"
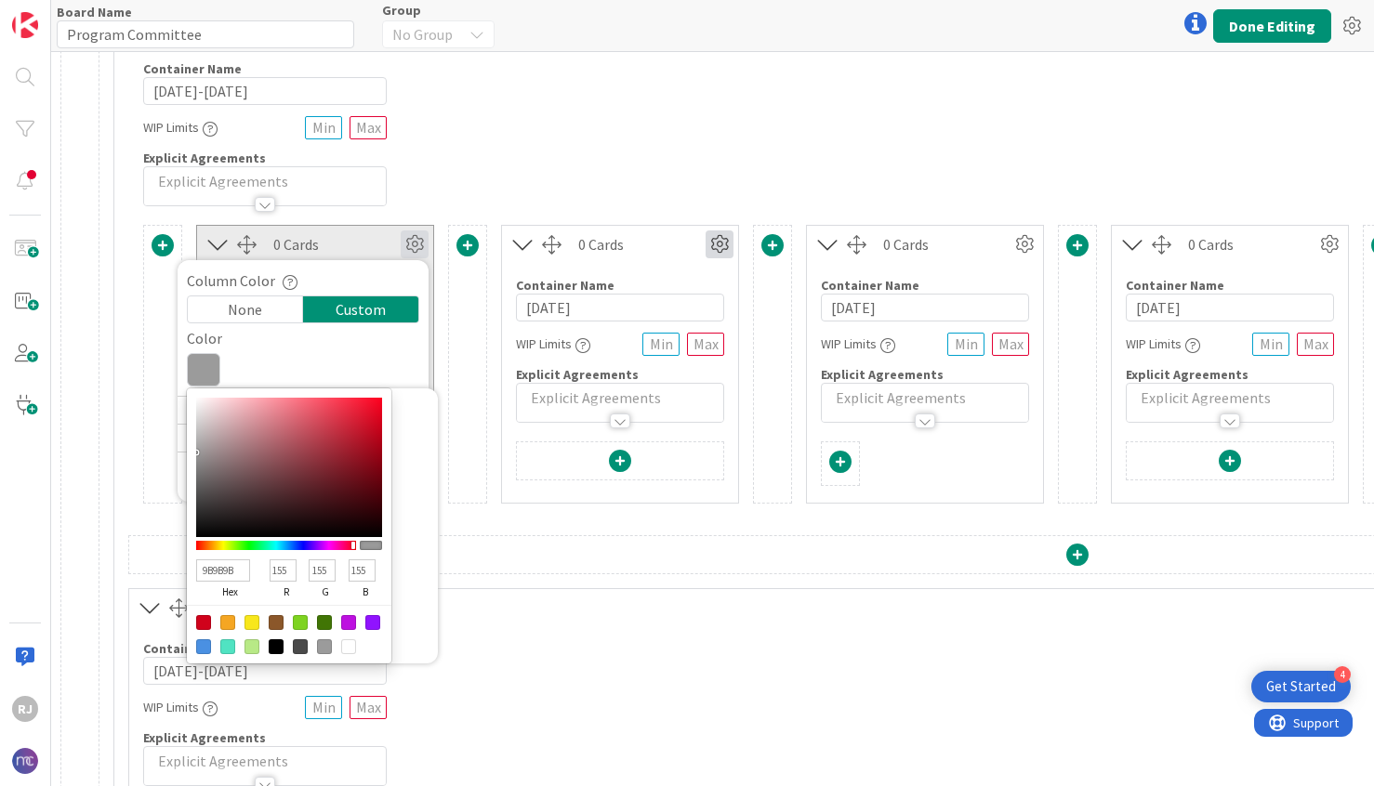
click at [721, 247] on icon at bounding box center [719, 245] width 28 height 28
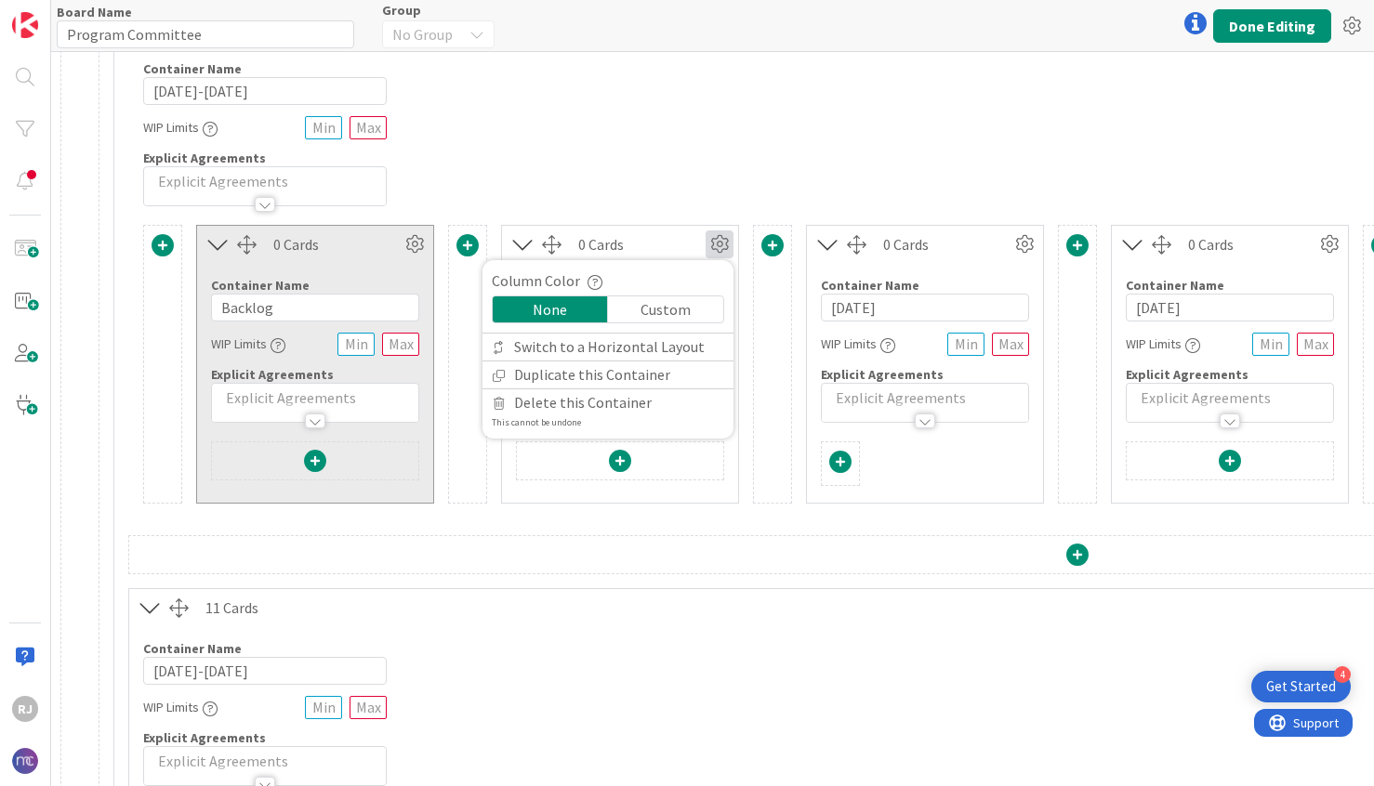
click at [687, 308] on div "Custom" at bounding box center [665, 310] width 115 height 26
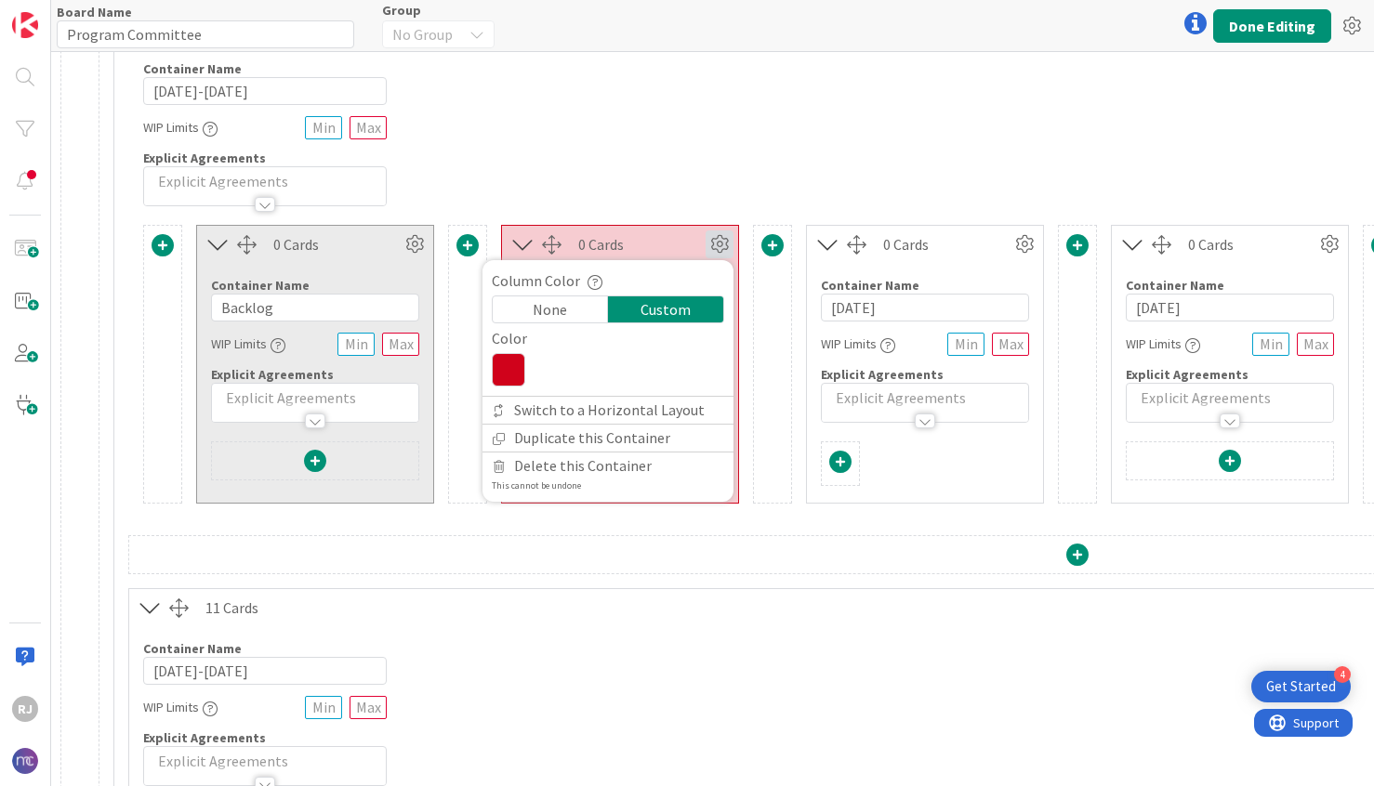
click at [521, 364] on icon at bounding box center [508, 369] width 33 height 33
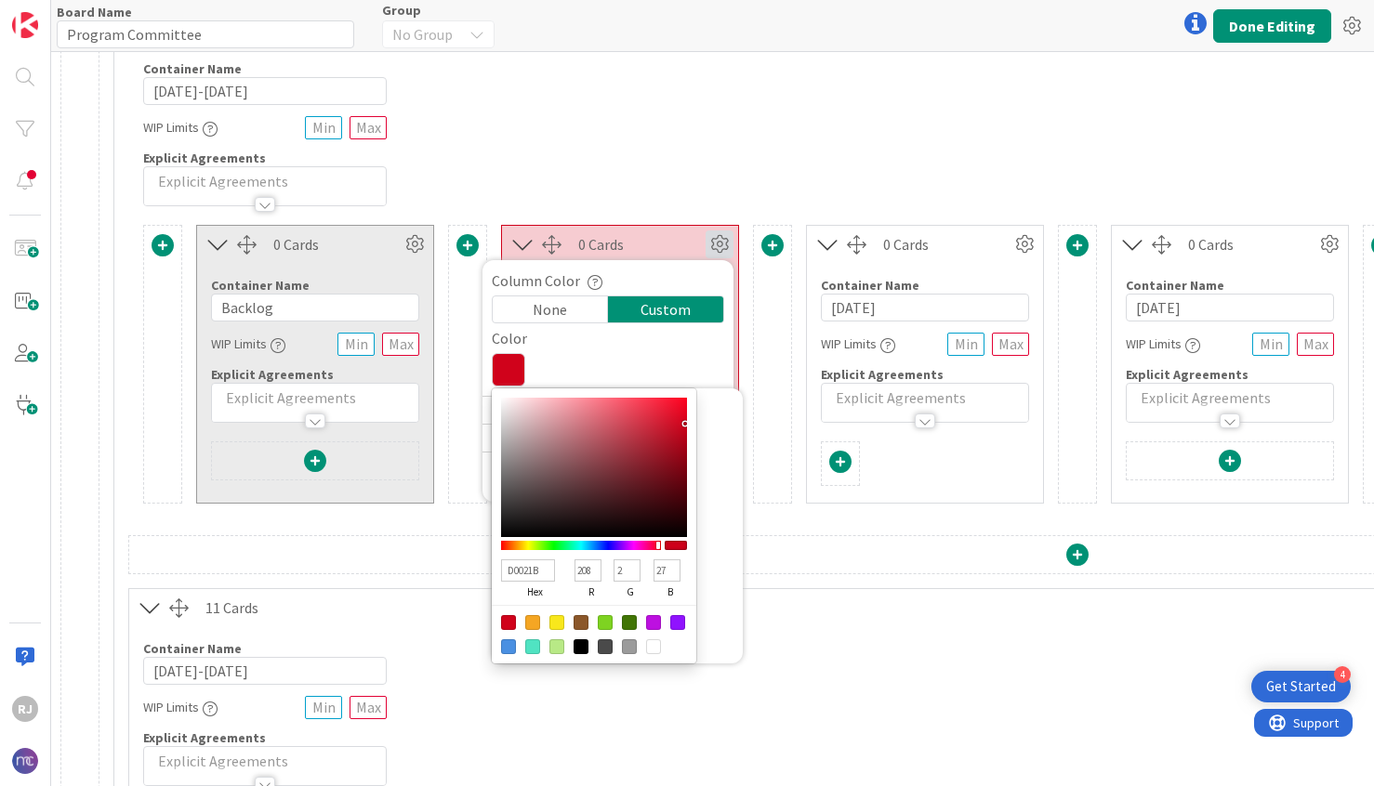
click at [627, 643] on div at bounding box center [629, 646] width 15 height 15
type input "9B9B9B"
type input "155"
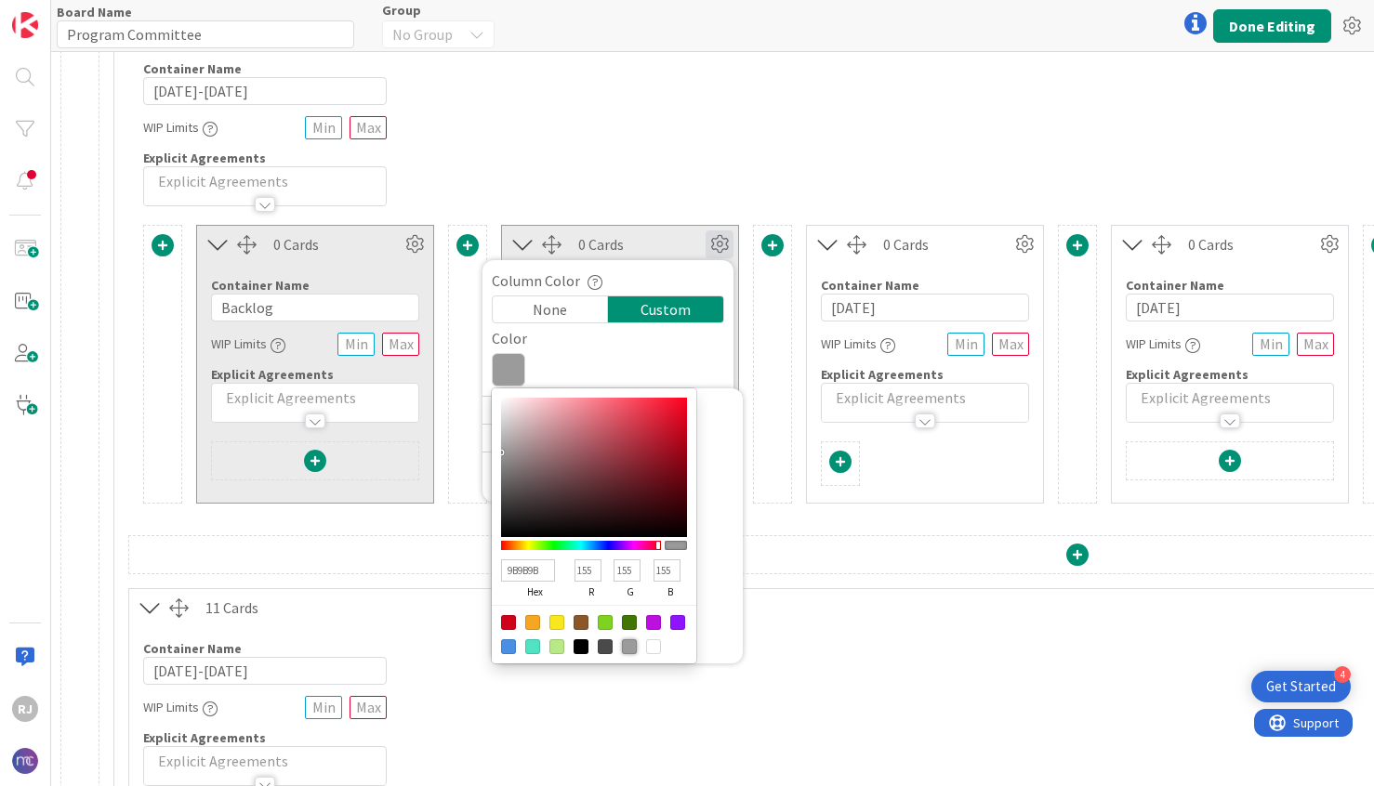
click at [992, 248] on div "0 Cards" at bounding box center [946, 244] width 127 height 22
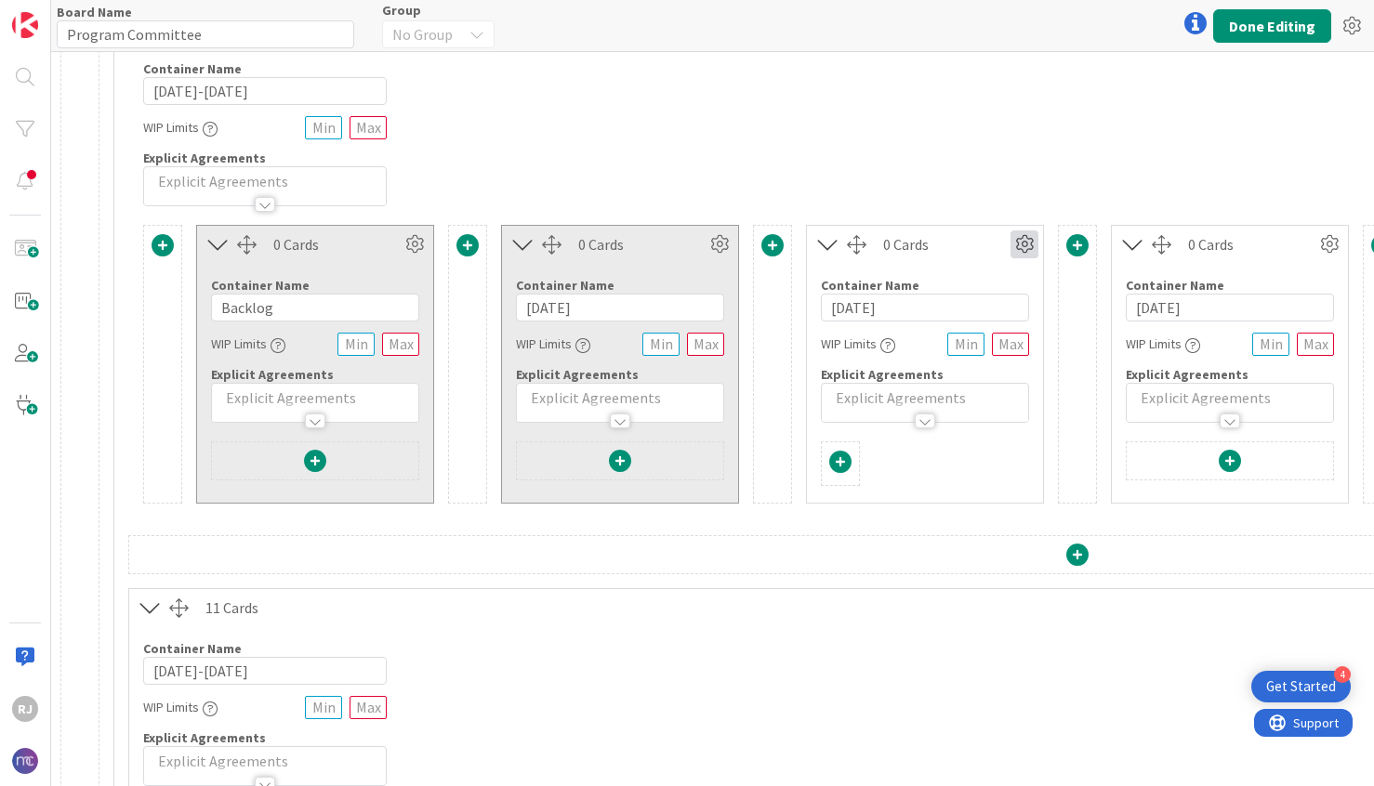
click at [1021, 243] on icon at bounding box center [1024, 245] width 28 height 28
click at [982, 306] on div "Custom" at bounding box center [970, 310] width 115 height 26
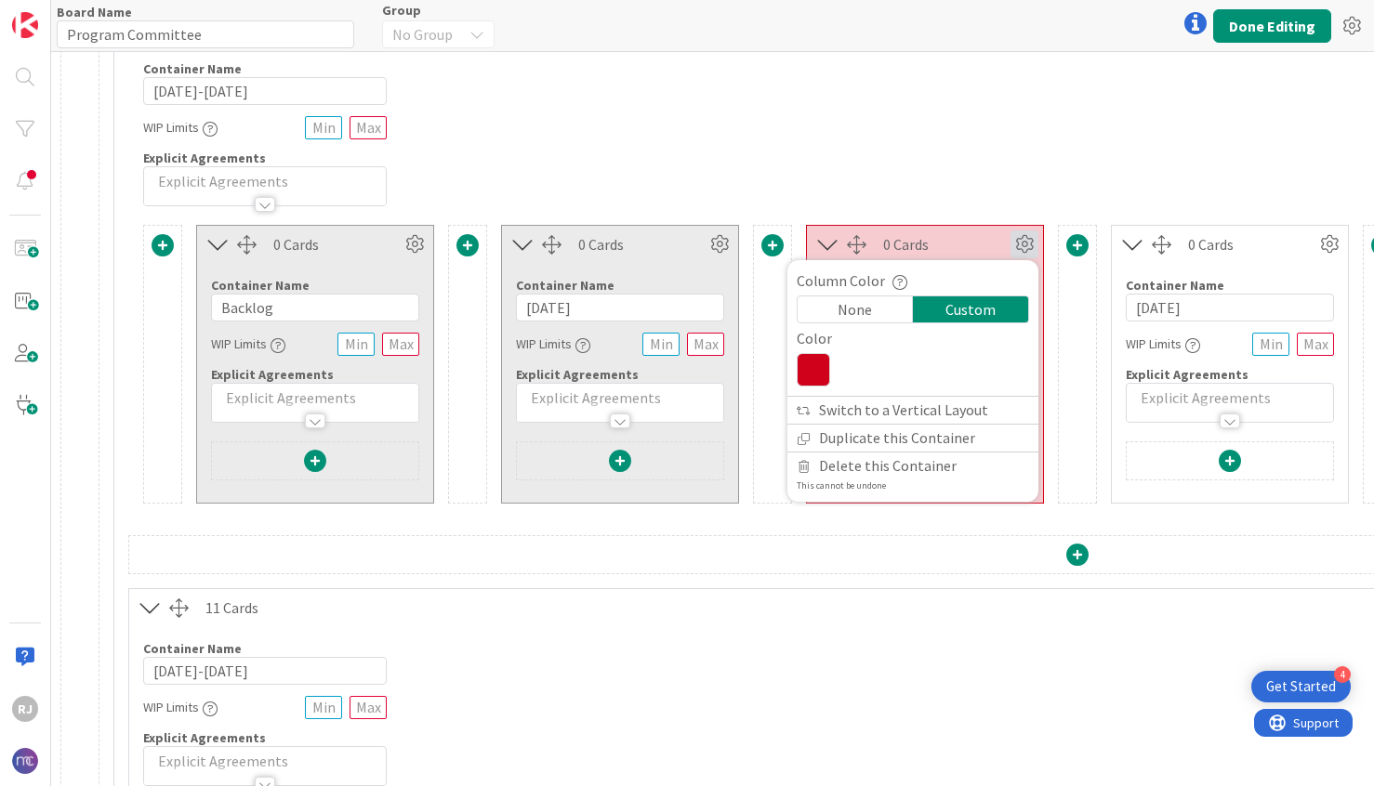
click at [814, 360] on icon at bounding box center [813, 369] width 33 height 33
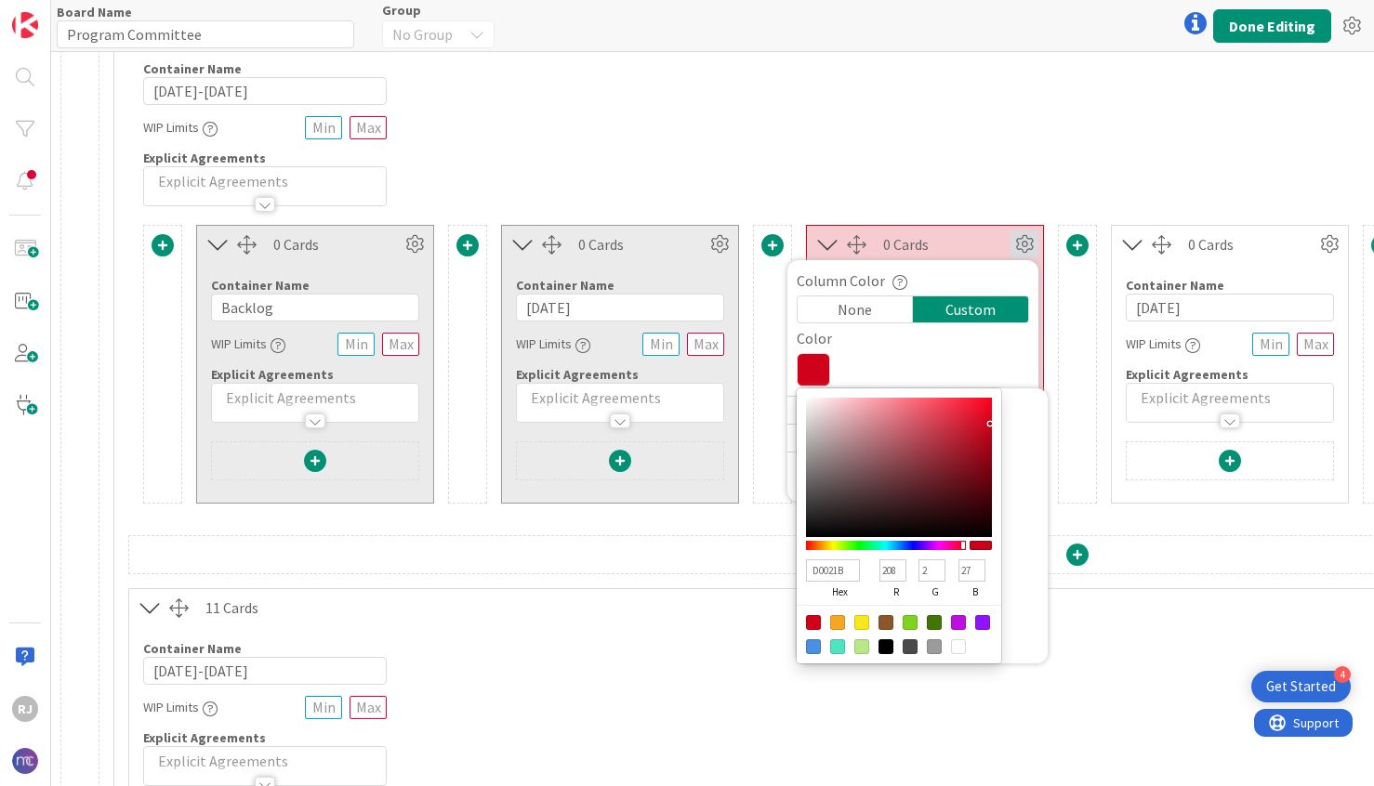
click at [933, 639] on div at bounding box center [934, 646] width 15 height 15
type input "9B9B9B"
type input "155"
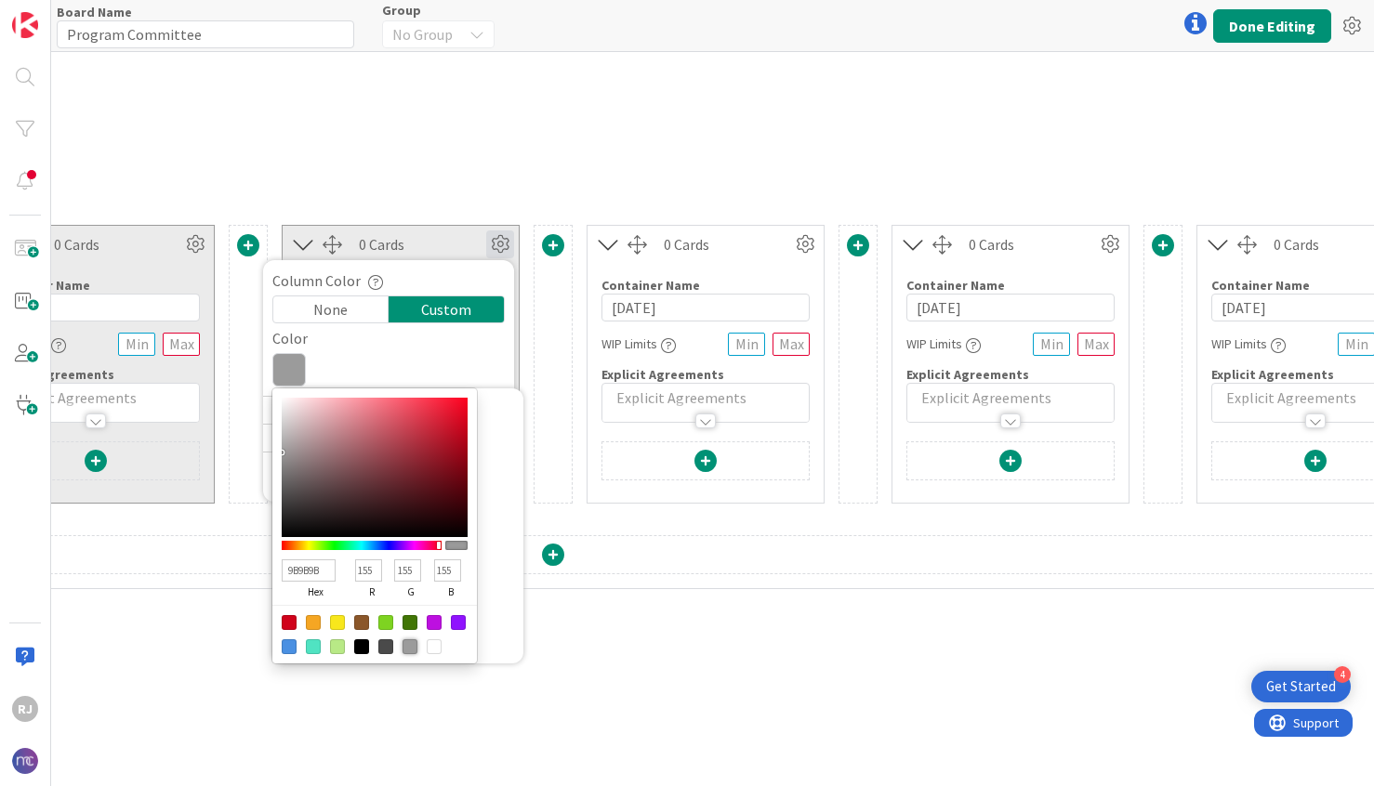
scroll to position [323, 611]
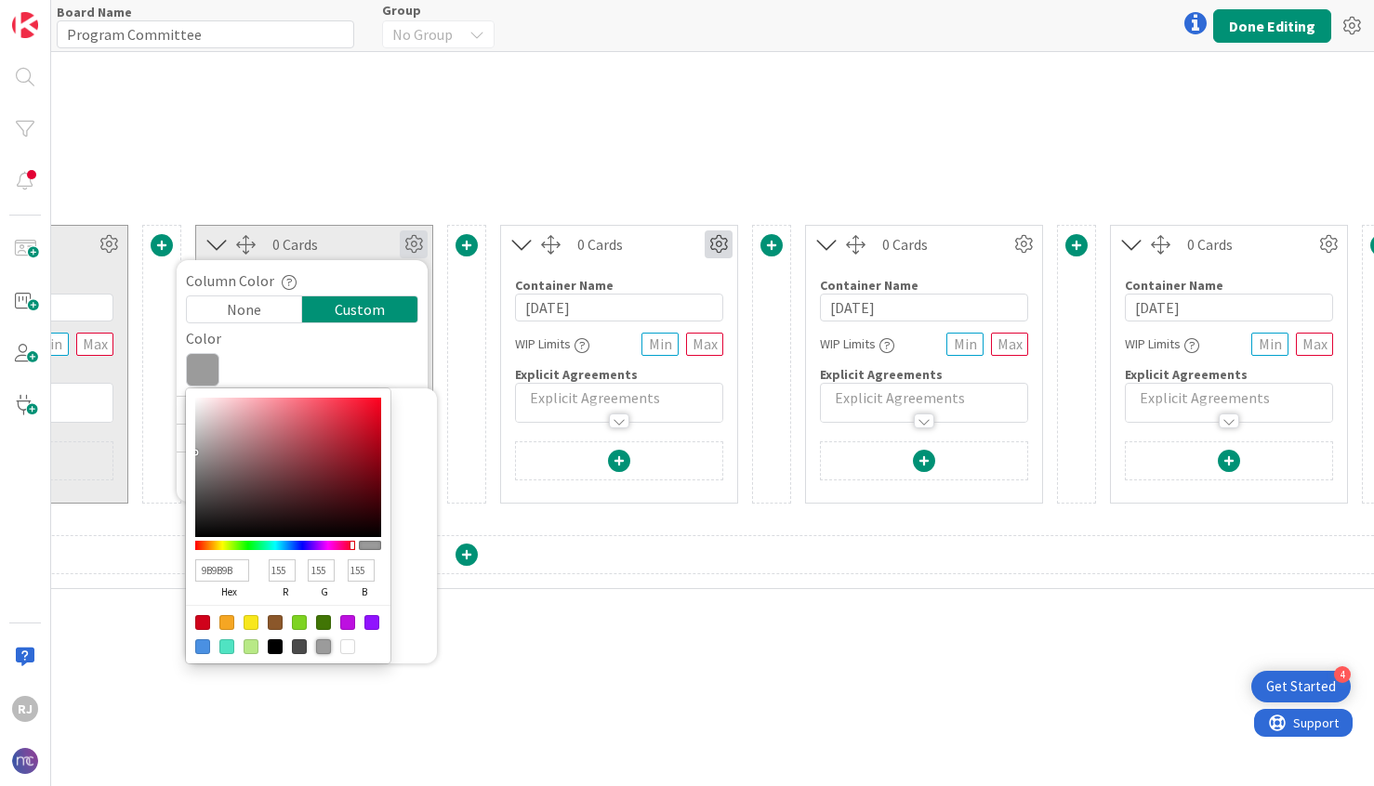
click at [723, 242] on icon at bounding box center [719, 245] width 28 height 28
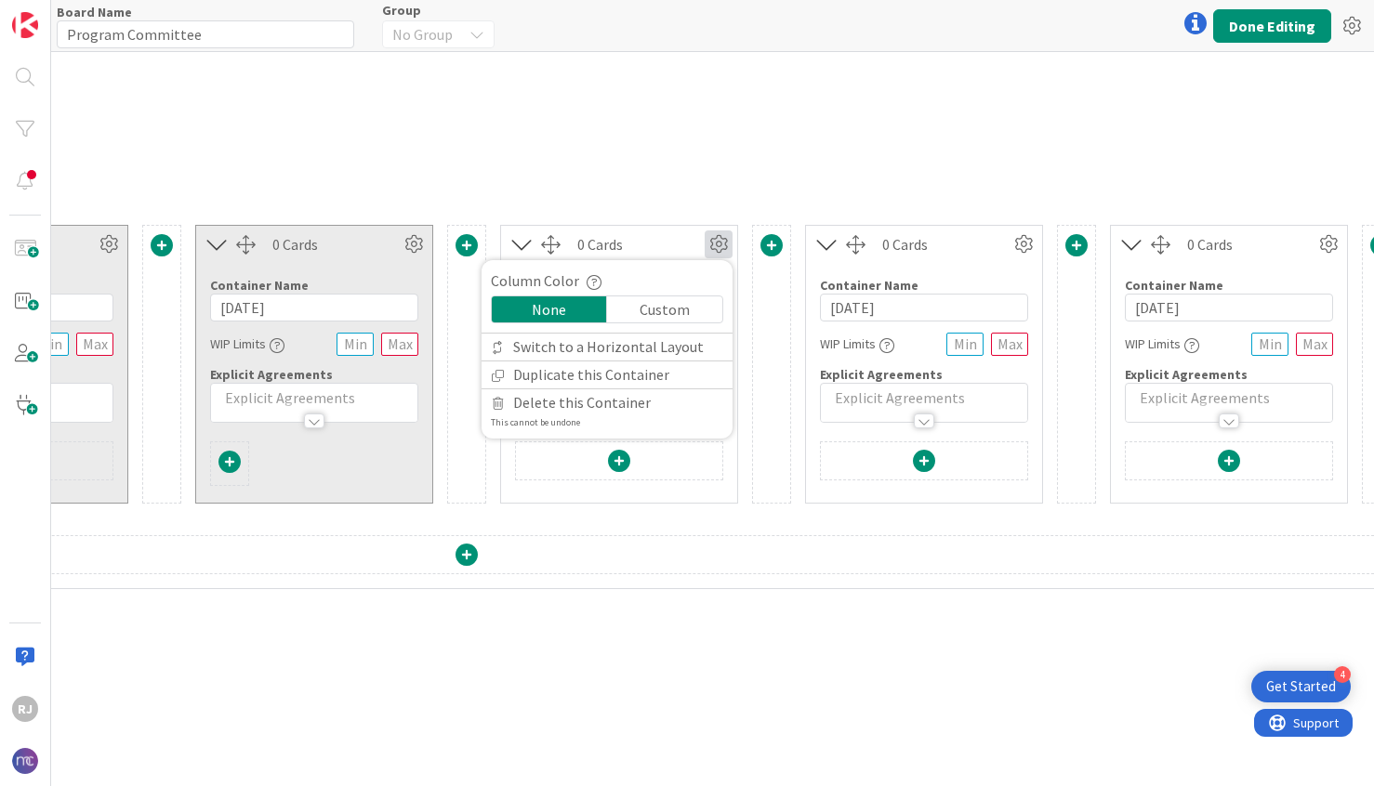
click at [681, 306] on div "Custom" at bounding box center [664, 310] width 115 height 26
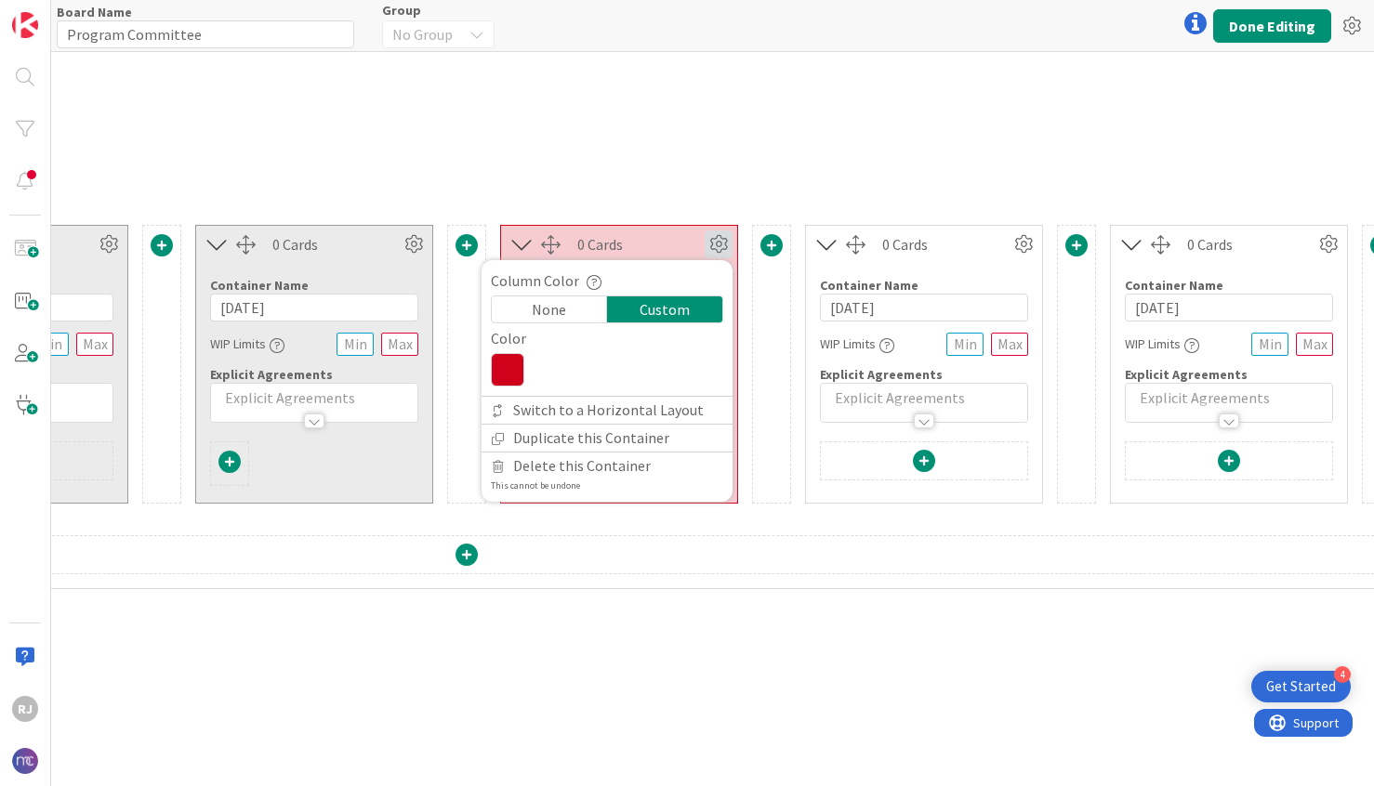
click at [529, 364] on div at bounding box center [607, 369] width 232 height 33
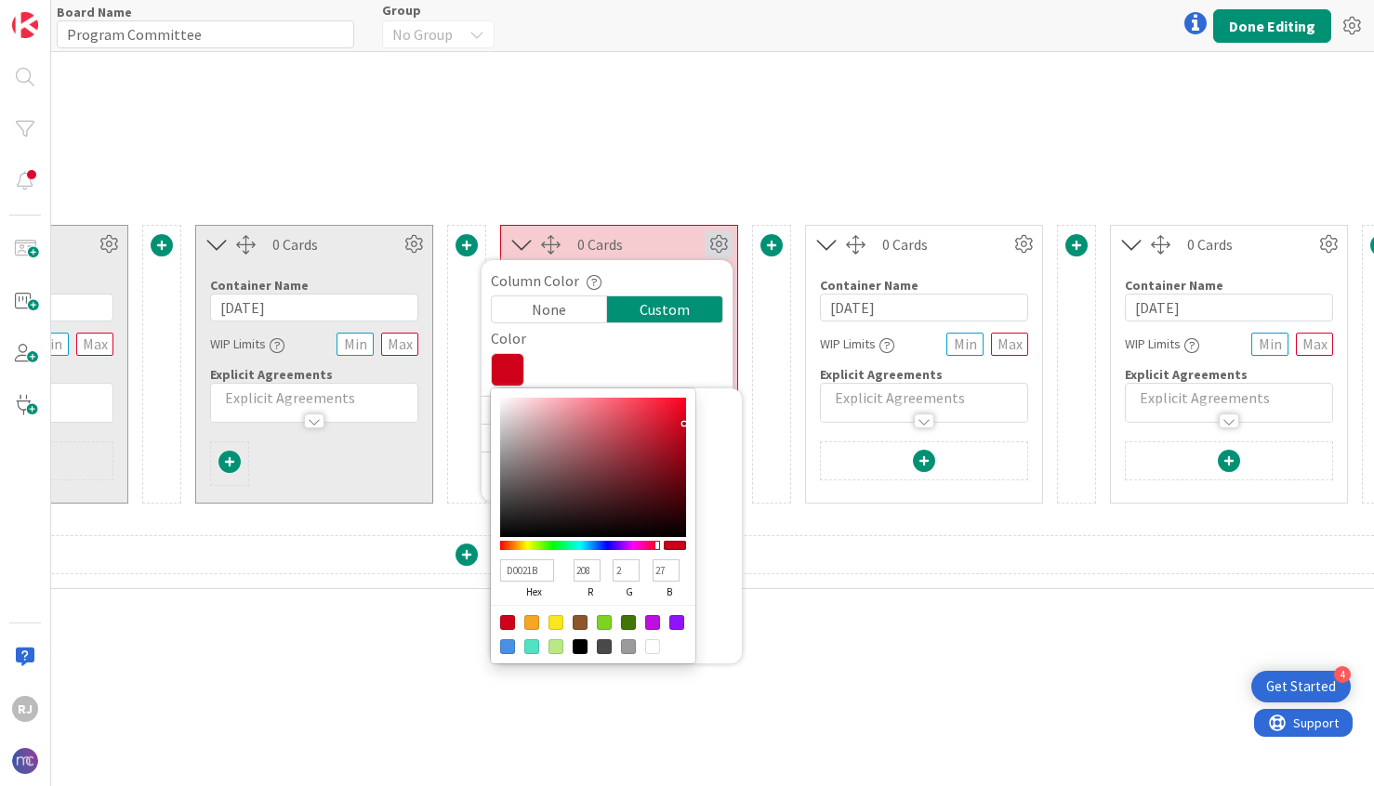
click at [630, 643] on div at bounding box center [628, 646] width 15 height 15
type input "9B9B9B"
type input "155"
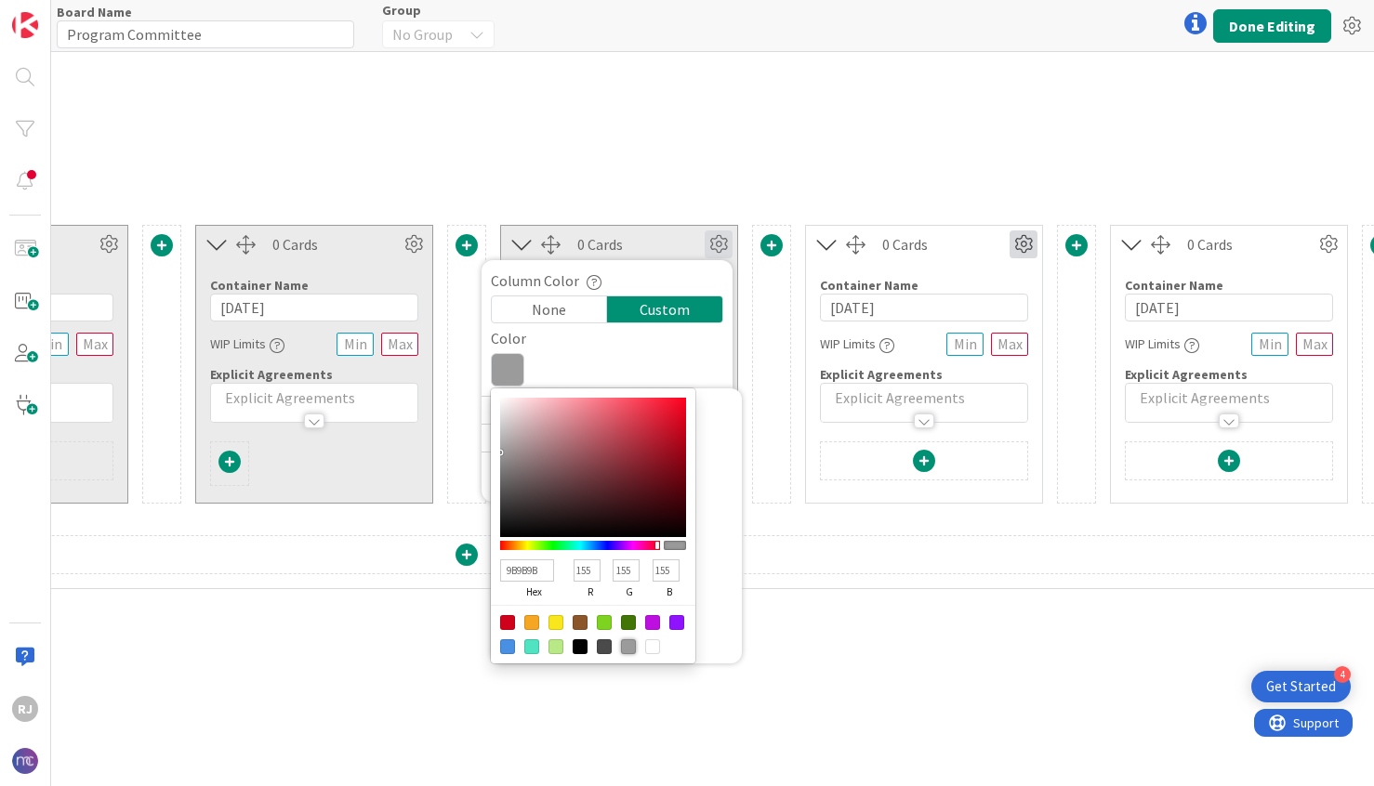
click at [1025, 247] on icon at bounding box center [1023, 245] width 28 height 28
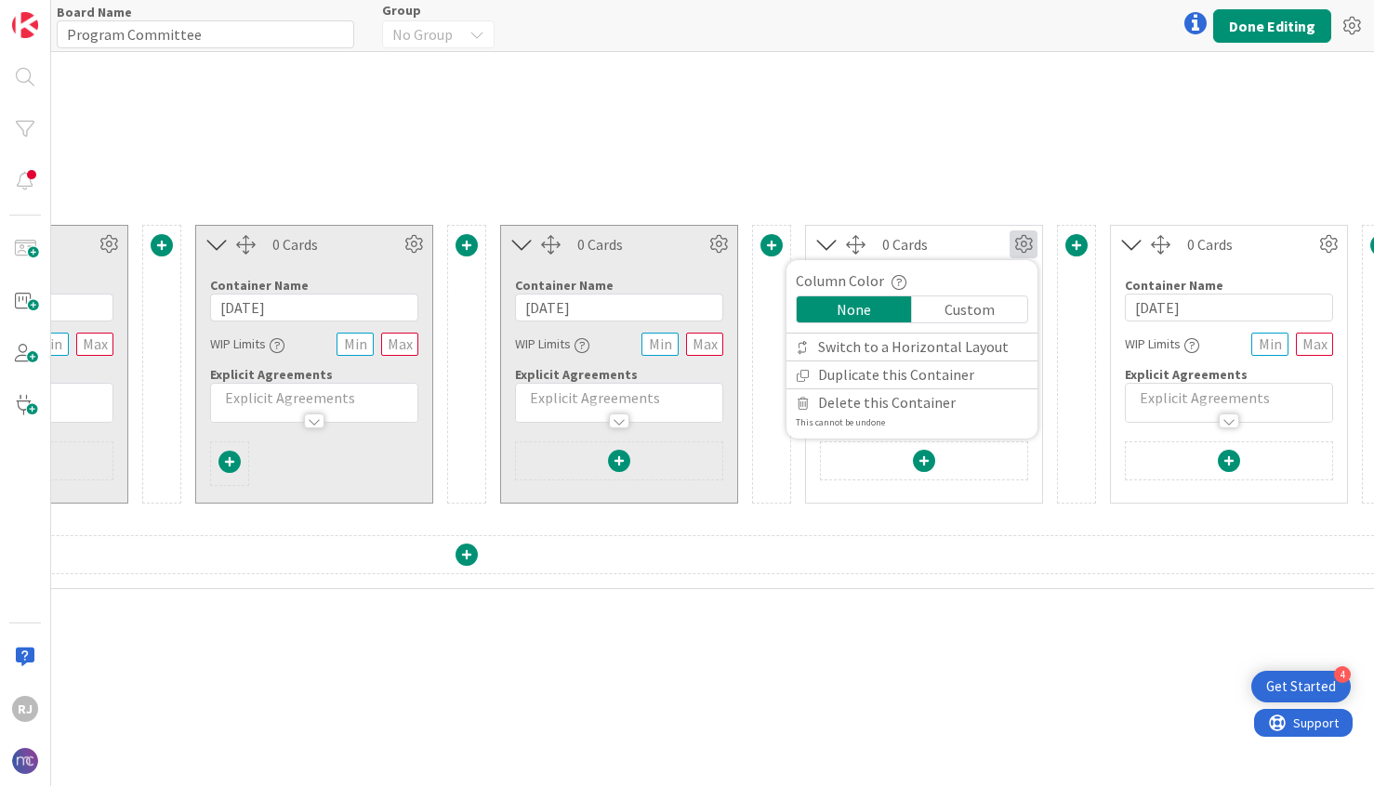
click at [946, 310] on div "Custom" at bounding box center [969, 310] width 115 height 26
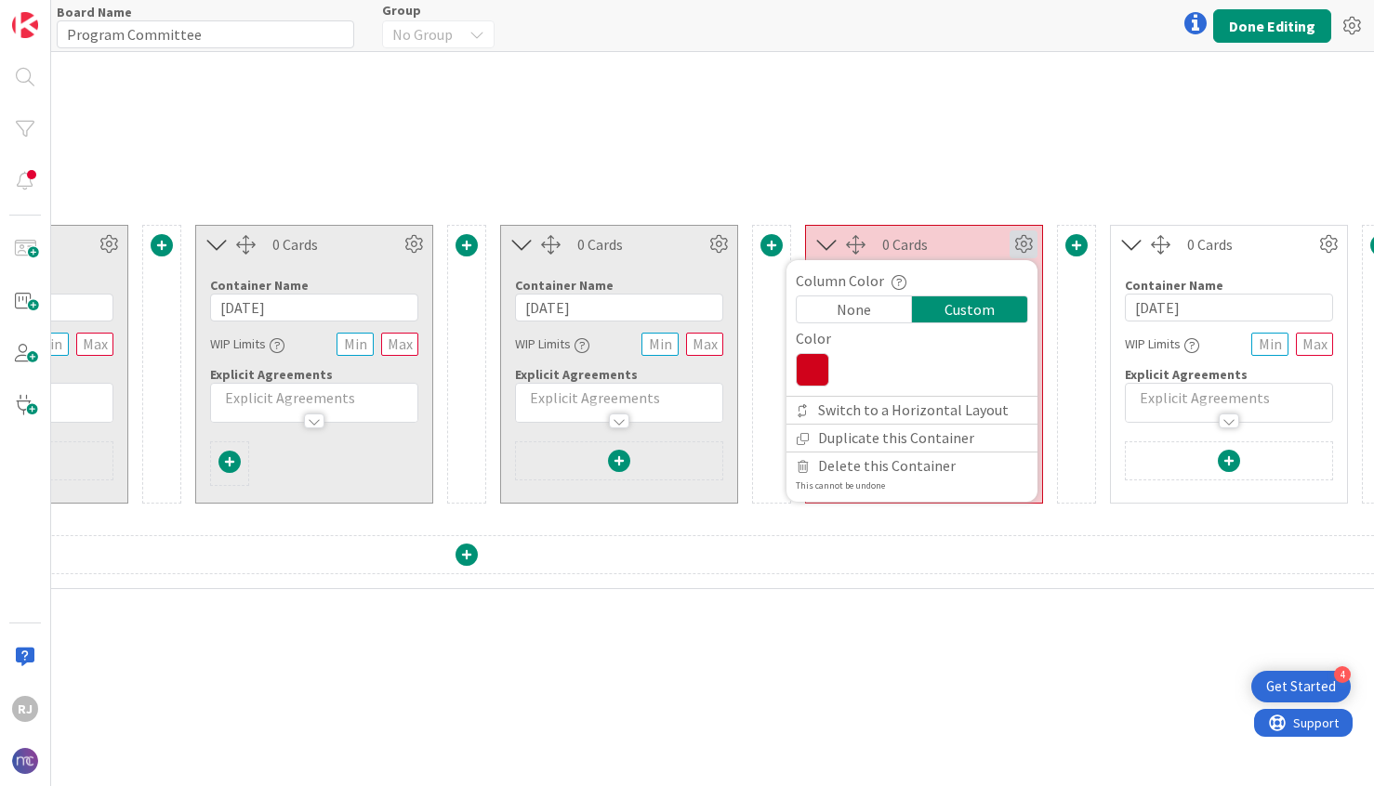
click at [811, 366] on icon at bounding box center [812, 369] width 33 height 33
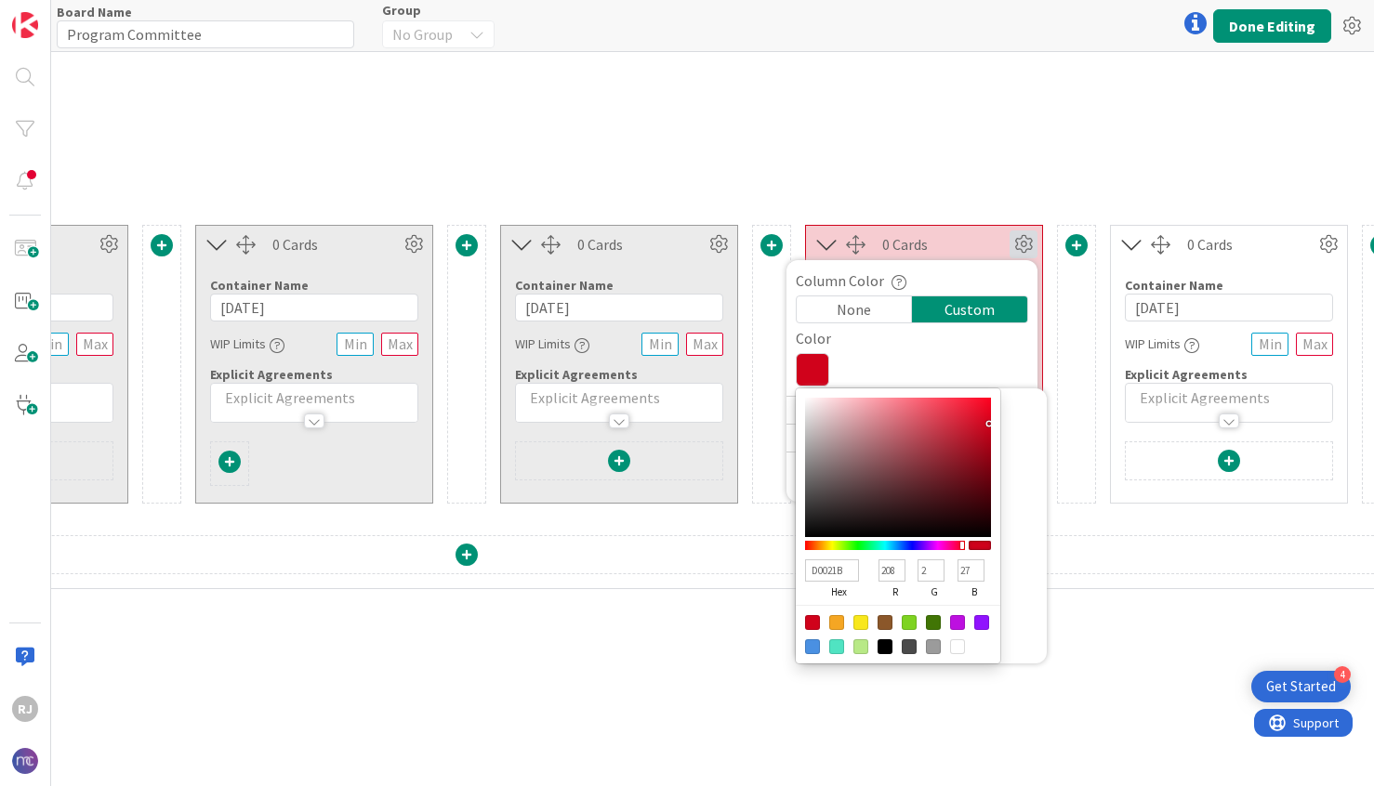
click at [934, 647] on div at bounding box center [933, 646] width 15 height 15
type input "9B9B9B"
type input "155"
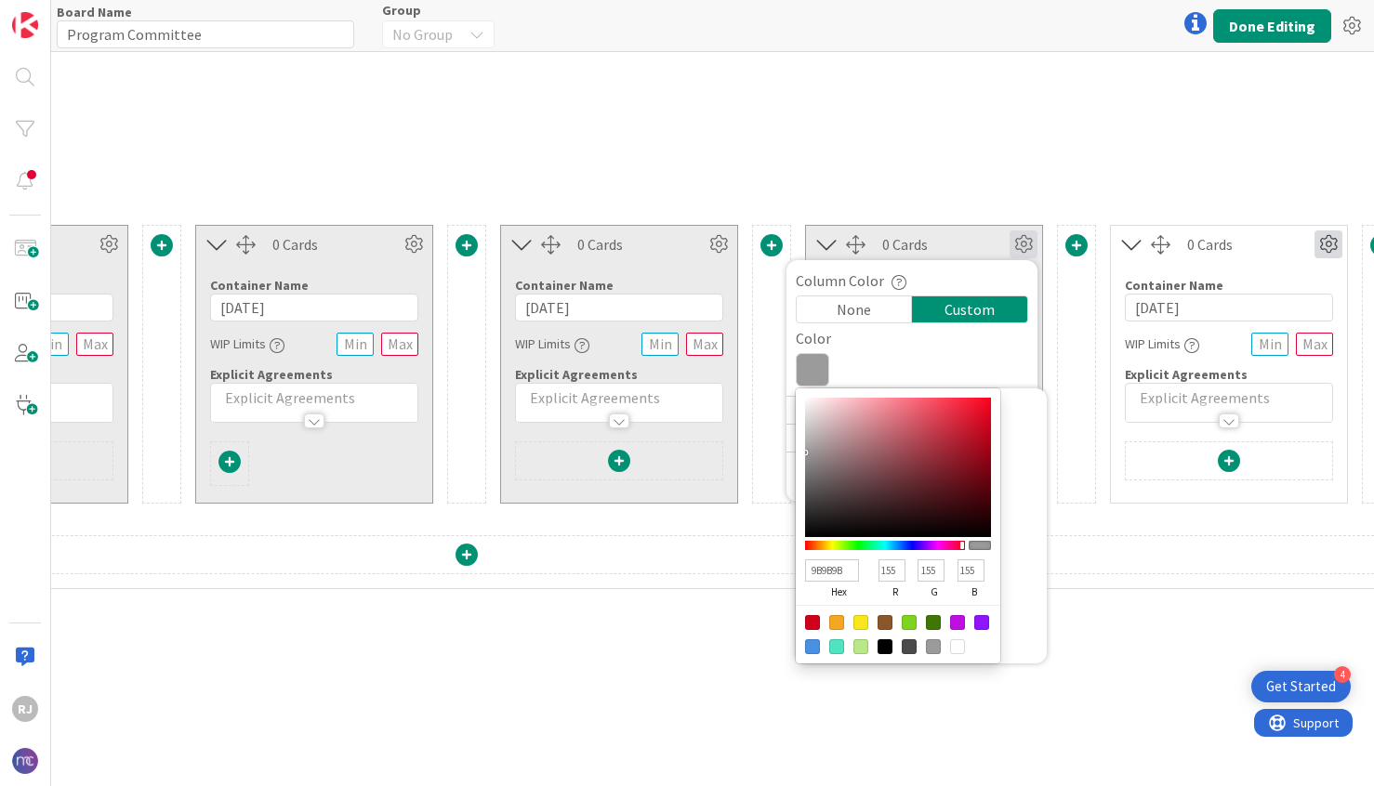
click at [1325, 236] on icon at bounding box center [1328, 245] width 28 height 28
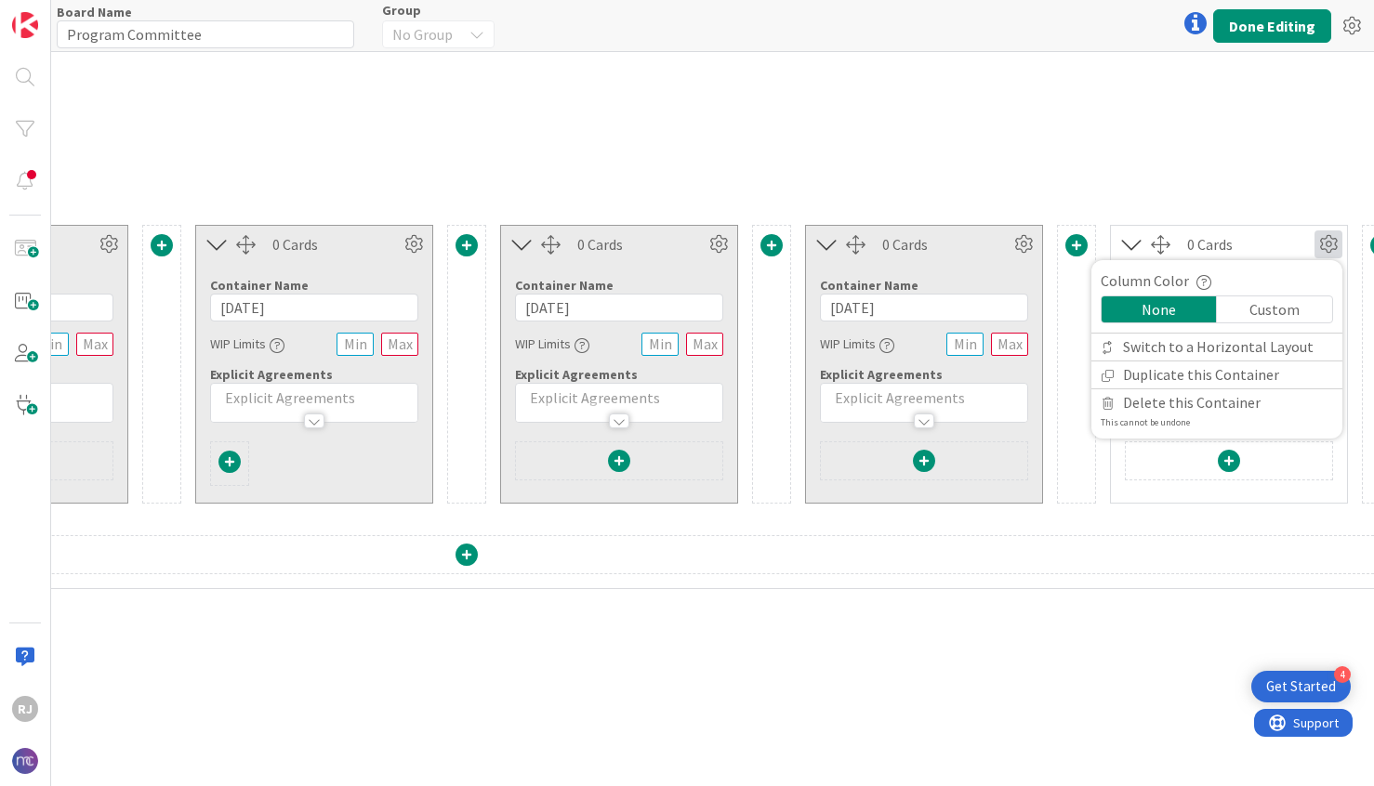
click at [1227, 166] on div "Container Name 9 / [PHONE_NUMBER][DATE][DATE] WIP Limits Explicit Agreements" at bounding box center [467, 126] width 1896 height 160
click at [1332, 244] on icon at bounding box center [1328, 245] width 28 height 28
click at [1284, 309] on div "Custom" at bounding box center [1274, 310] width 115 height 26
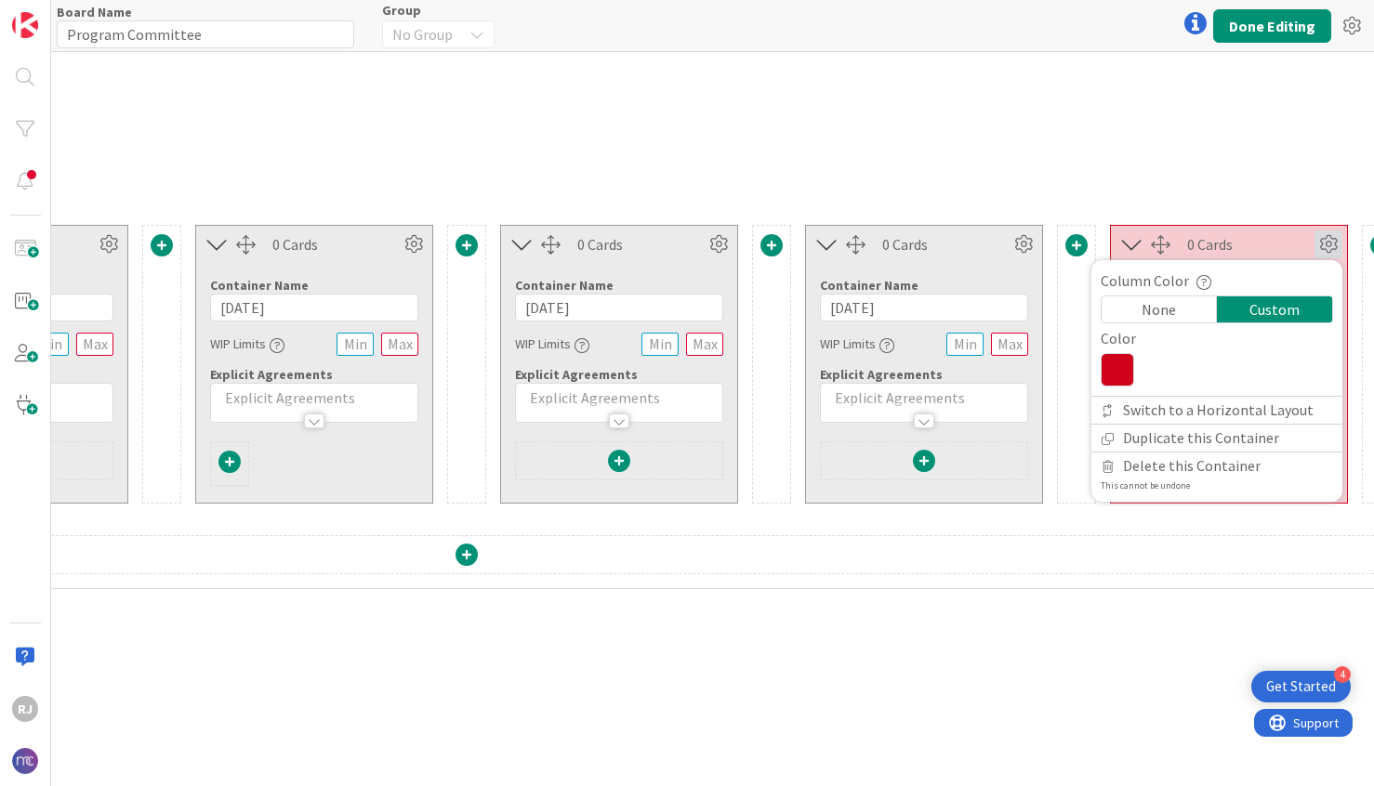
click at [1133, 369] on icon at bounding box center [1117, 369] width 33 height 33
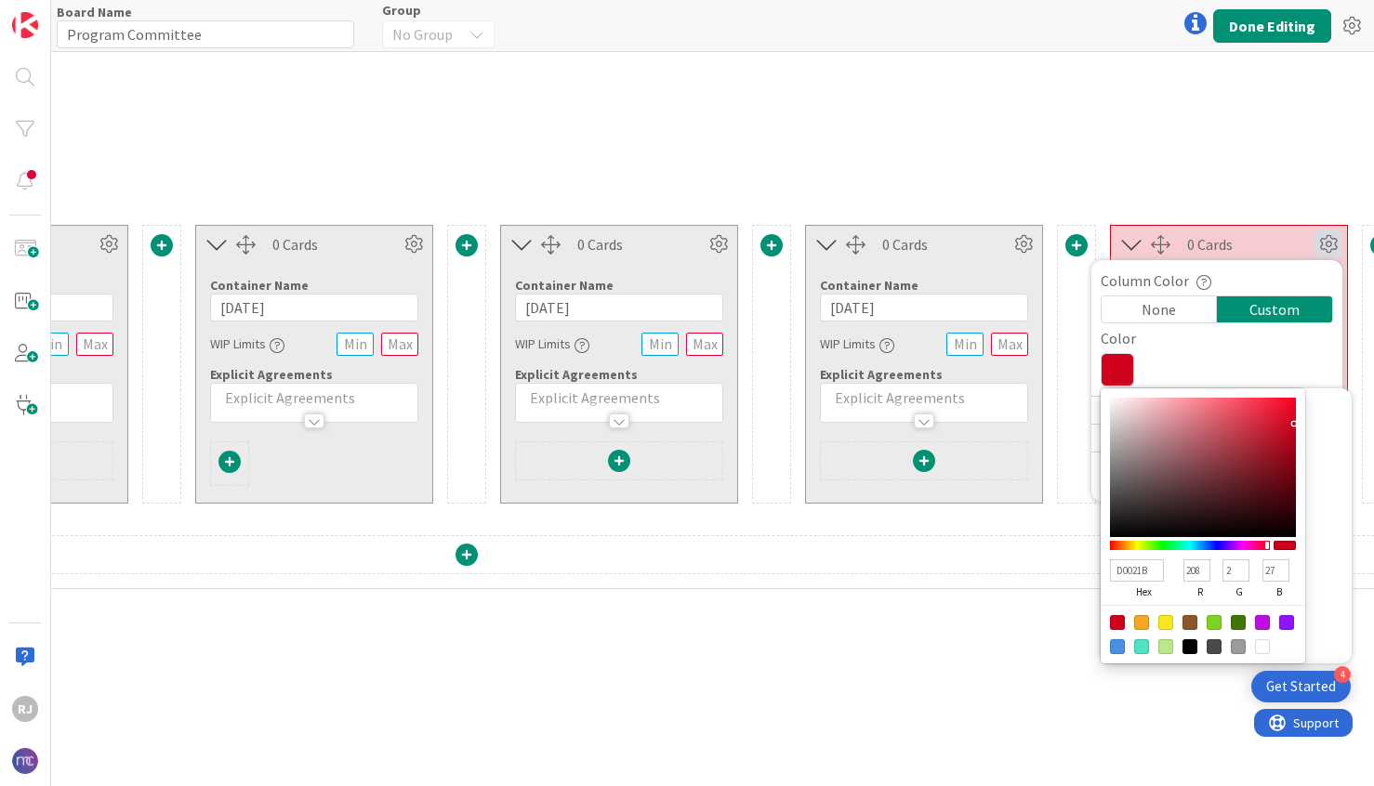
click at [1242, 642] on div at bounding box center [1238, 646] width 15 height 15
type input "9B9B9B"
type input "155"
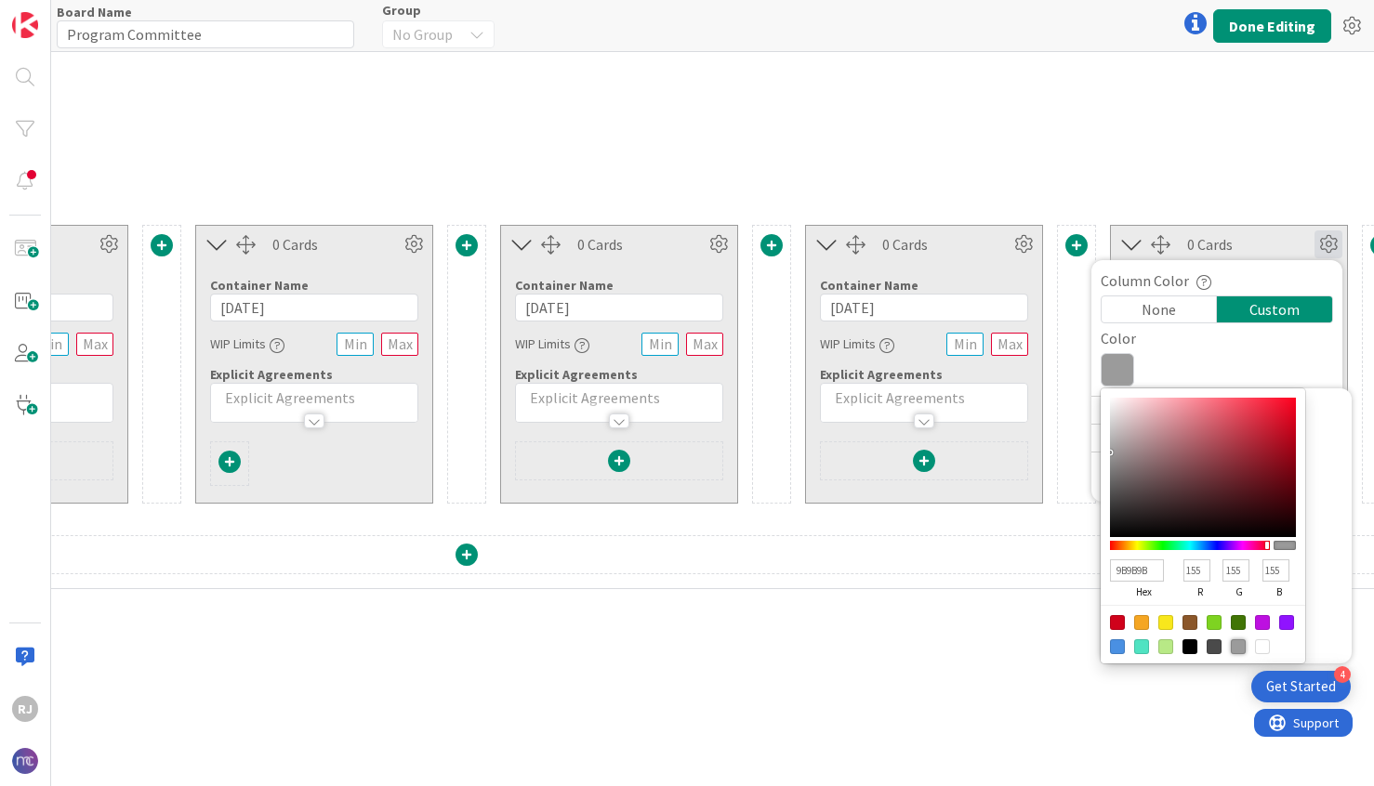
scroll to position [323, 730]
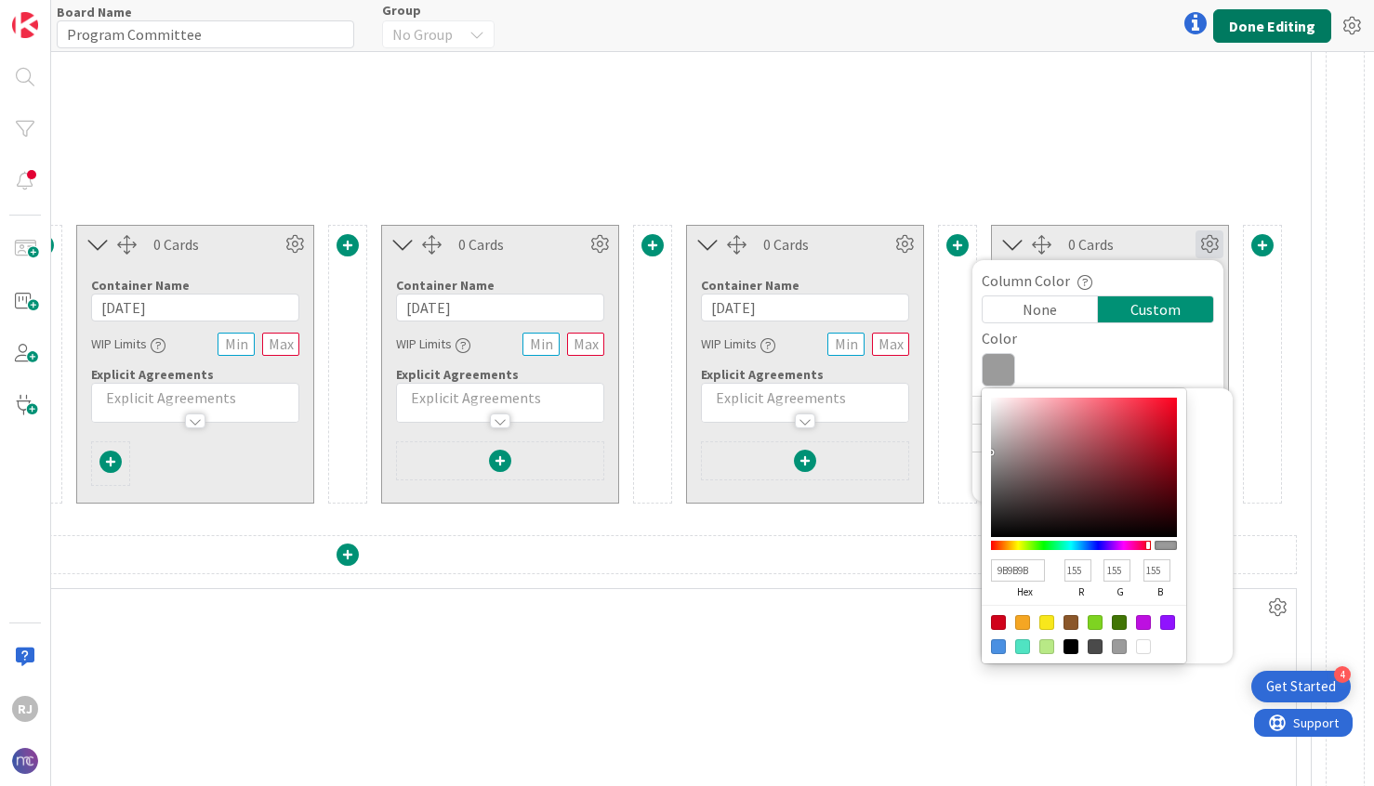
click at [1272, 20] on button "Done Editing" at bounding box center [1272, 25] width 118 height 33
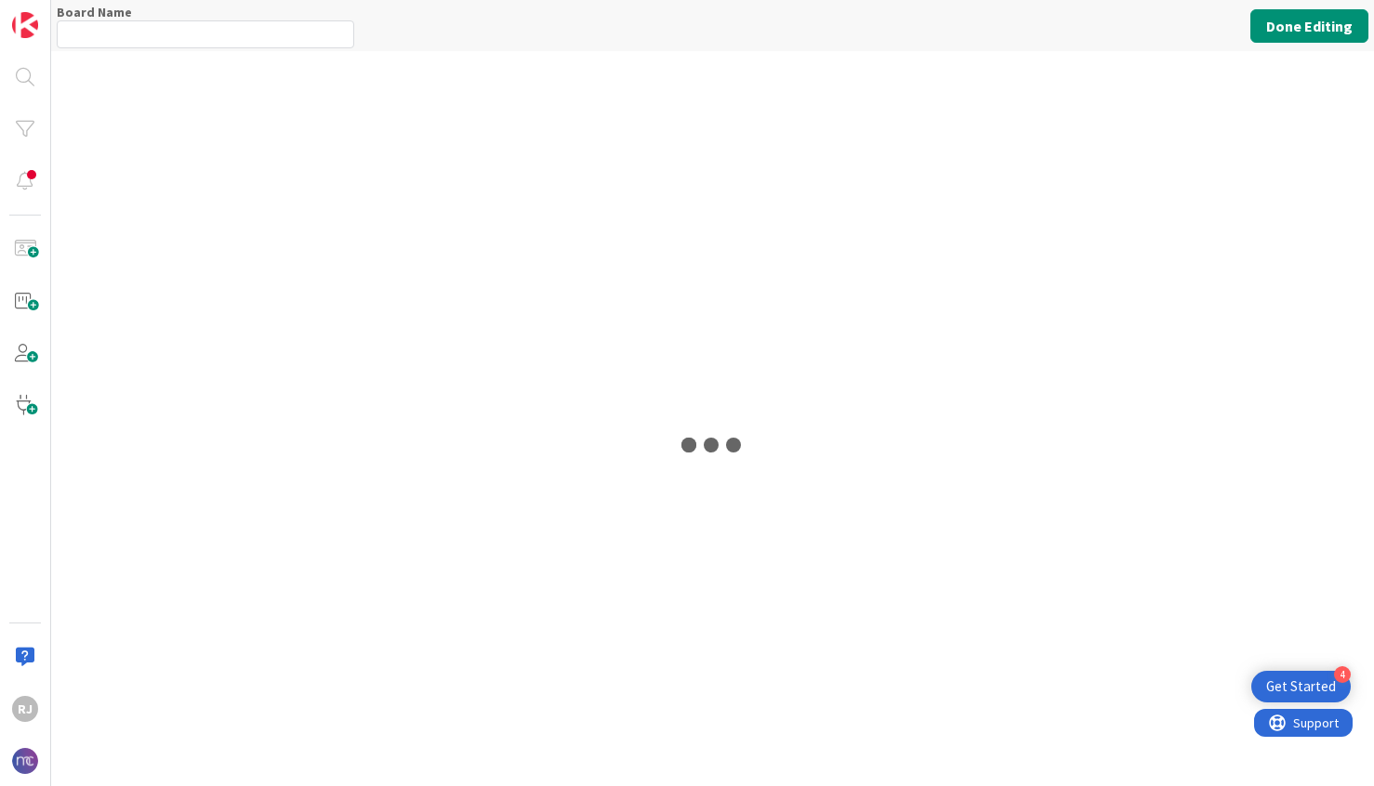
type input "Program Committee"
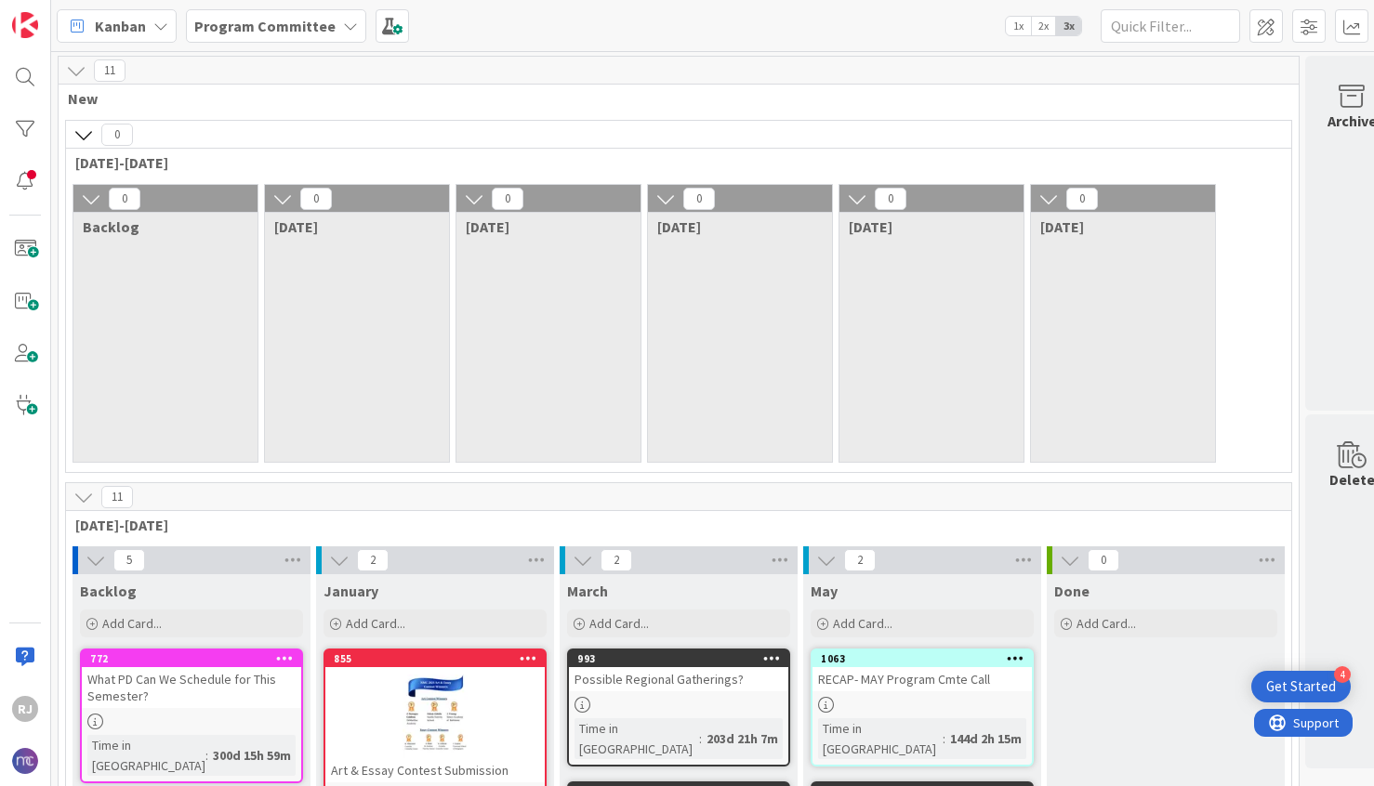
click at [161, 269] on div "0 Backlog" at bounding box center [165, 323] width 186 height 279
click at [182, 278] on div "0 Backlog" at bounding box center [165, 323] width 186 height 279
click at [1267, 25] on span at bounding box center [1265, 25] width 33 height 33
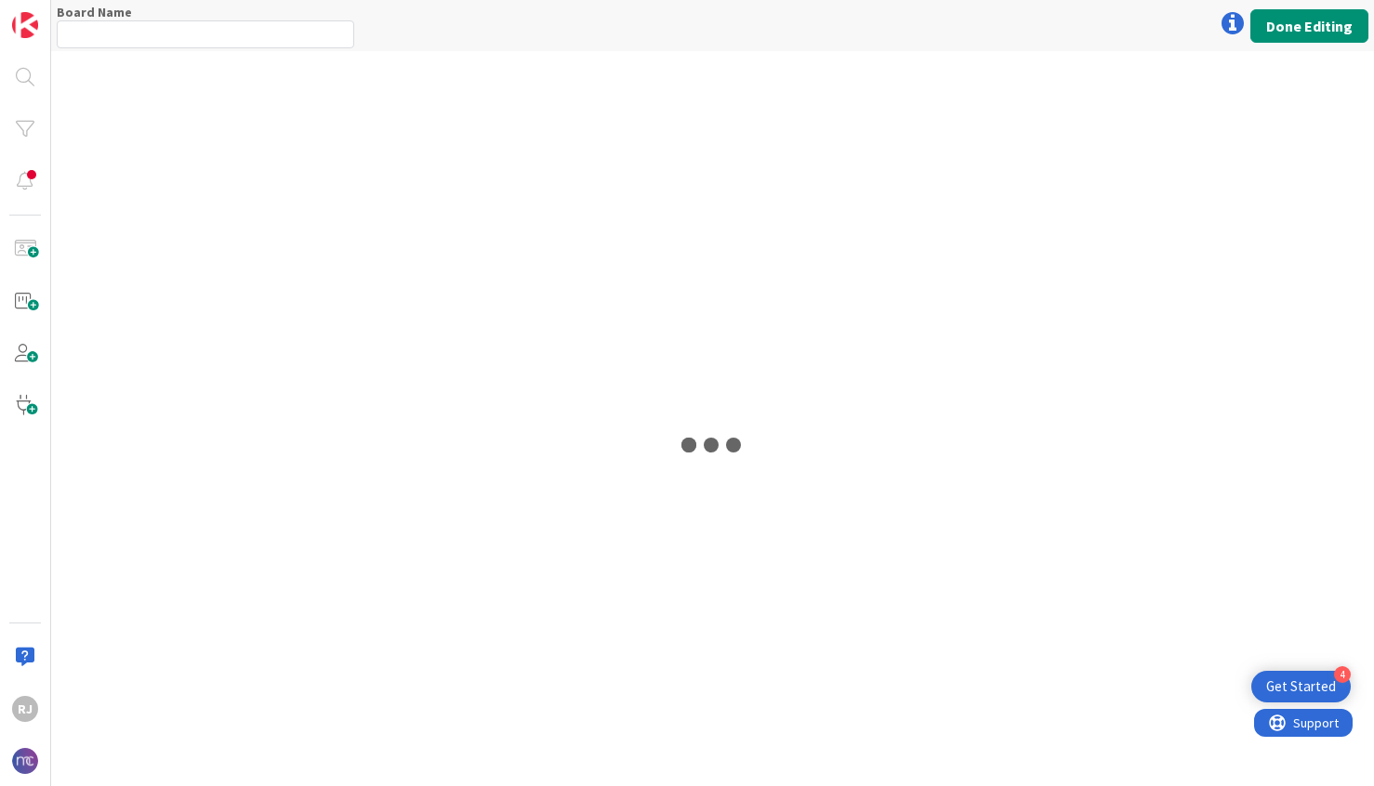
type input "Program Committee"
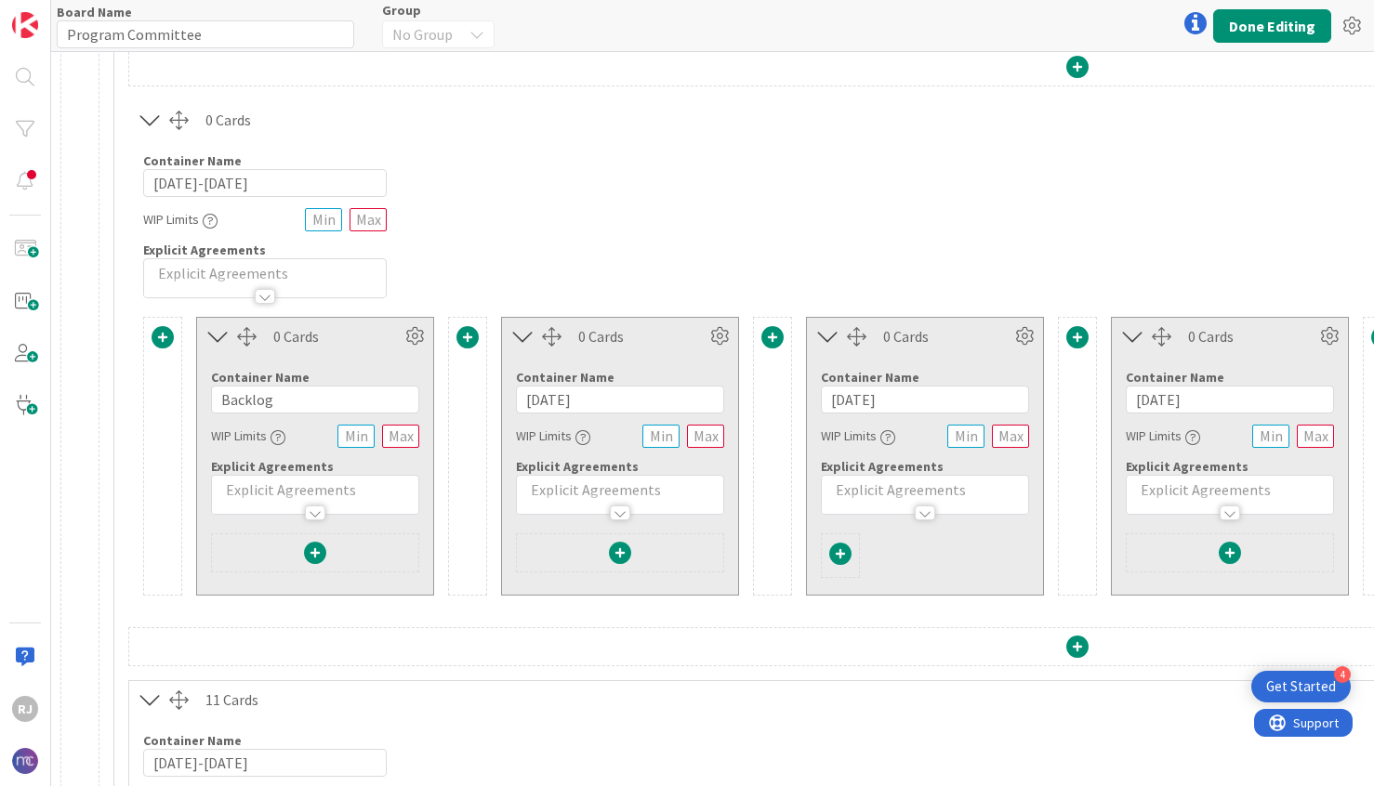
scroll to position [311, 0]
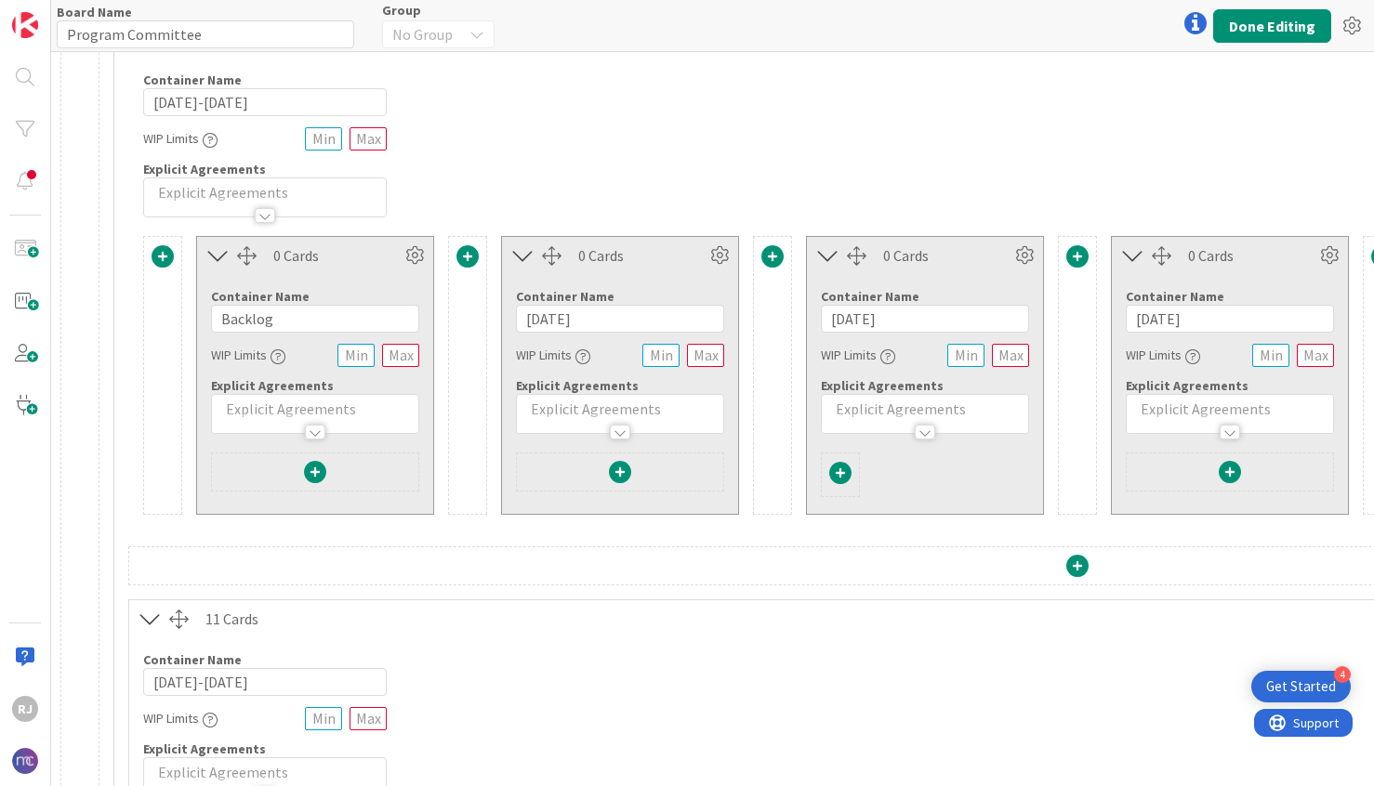
click at [314, 474] on span at bounding box center [315, 472] width 22 height 22
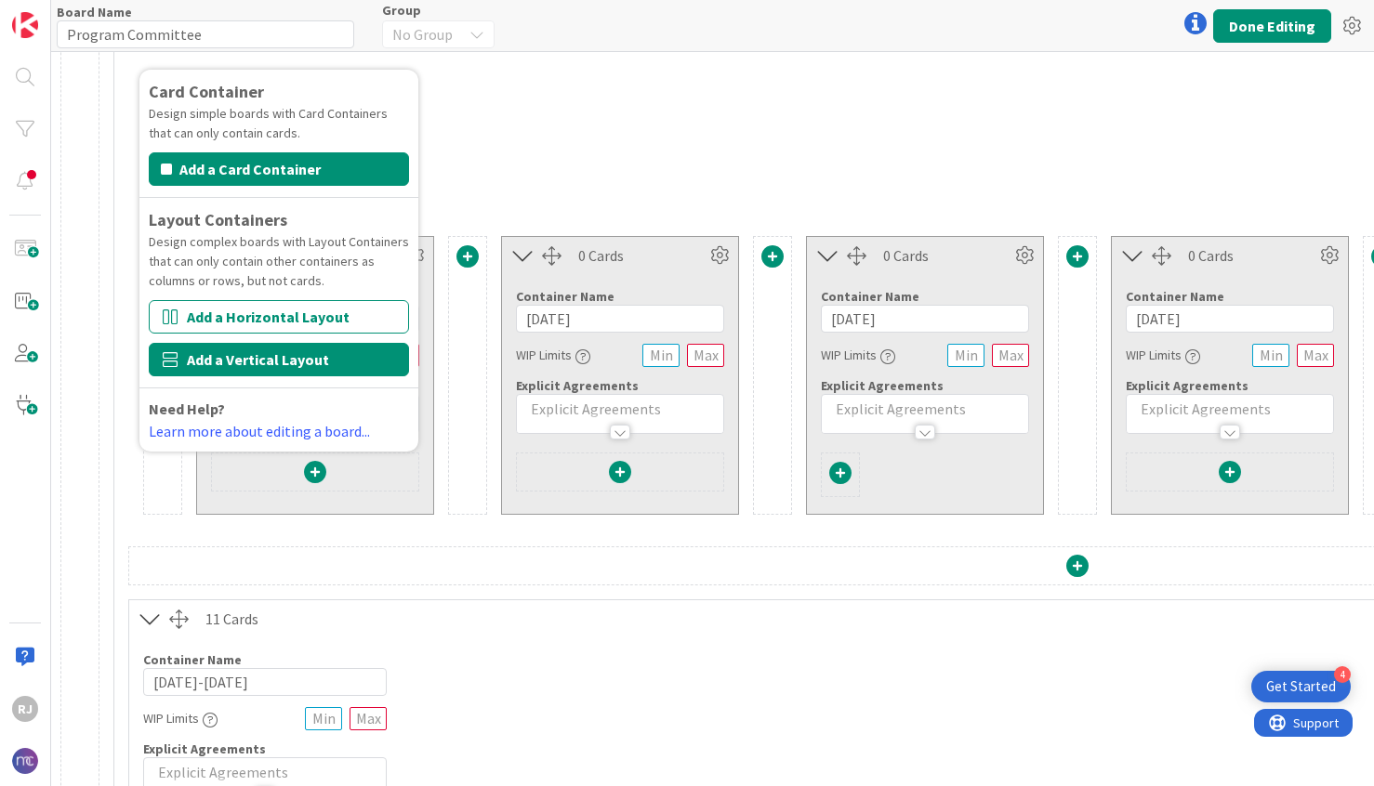
click at [309, 355] on button "Add a Vertical Layout" at bounding box center [279, 359] width 260 height 33
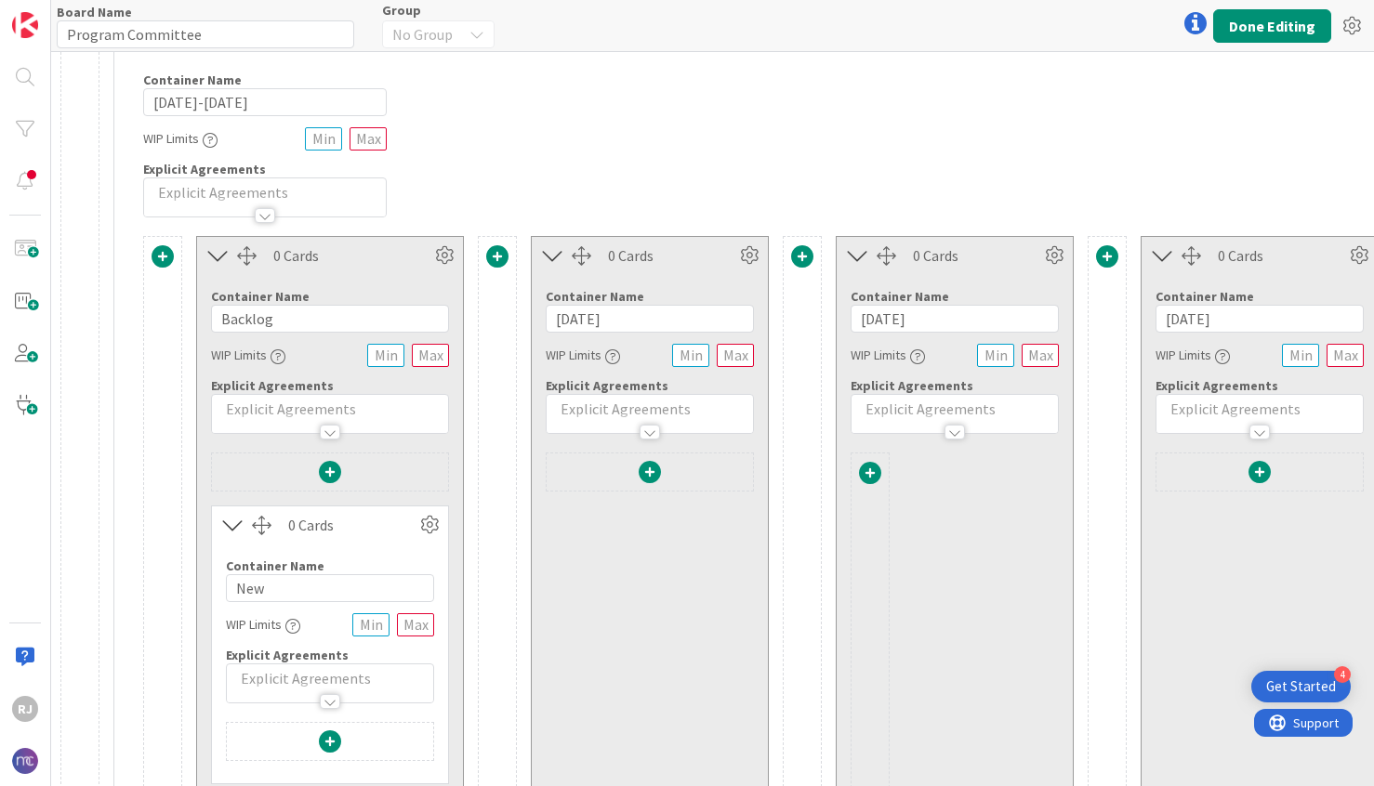
click at [648, 470] on span at bounding box center [650, 472] width 22 height 22
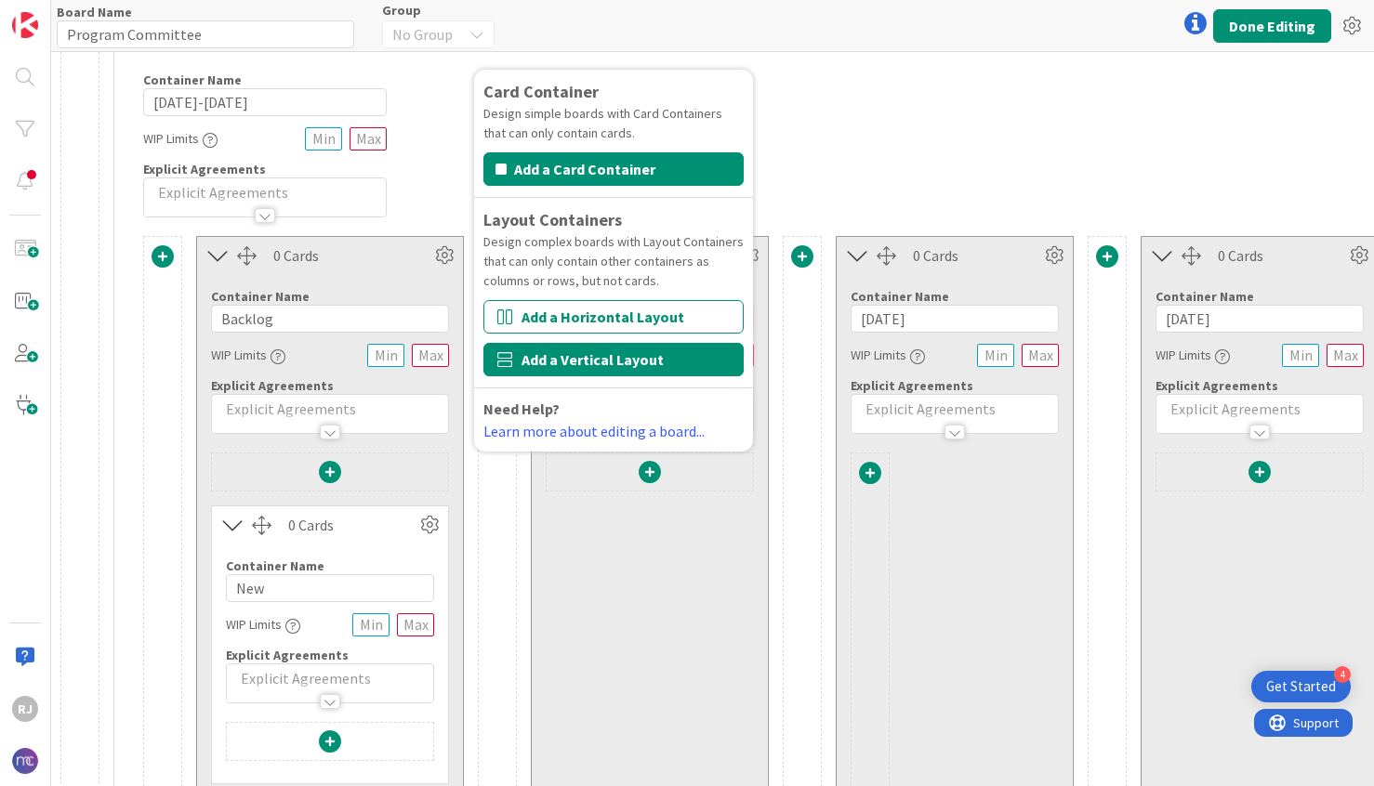
click at [619, 351] on button "Add a Vertical Layout" at bounding box center [613, 359] width 260 height 33
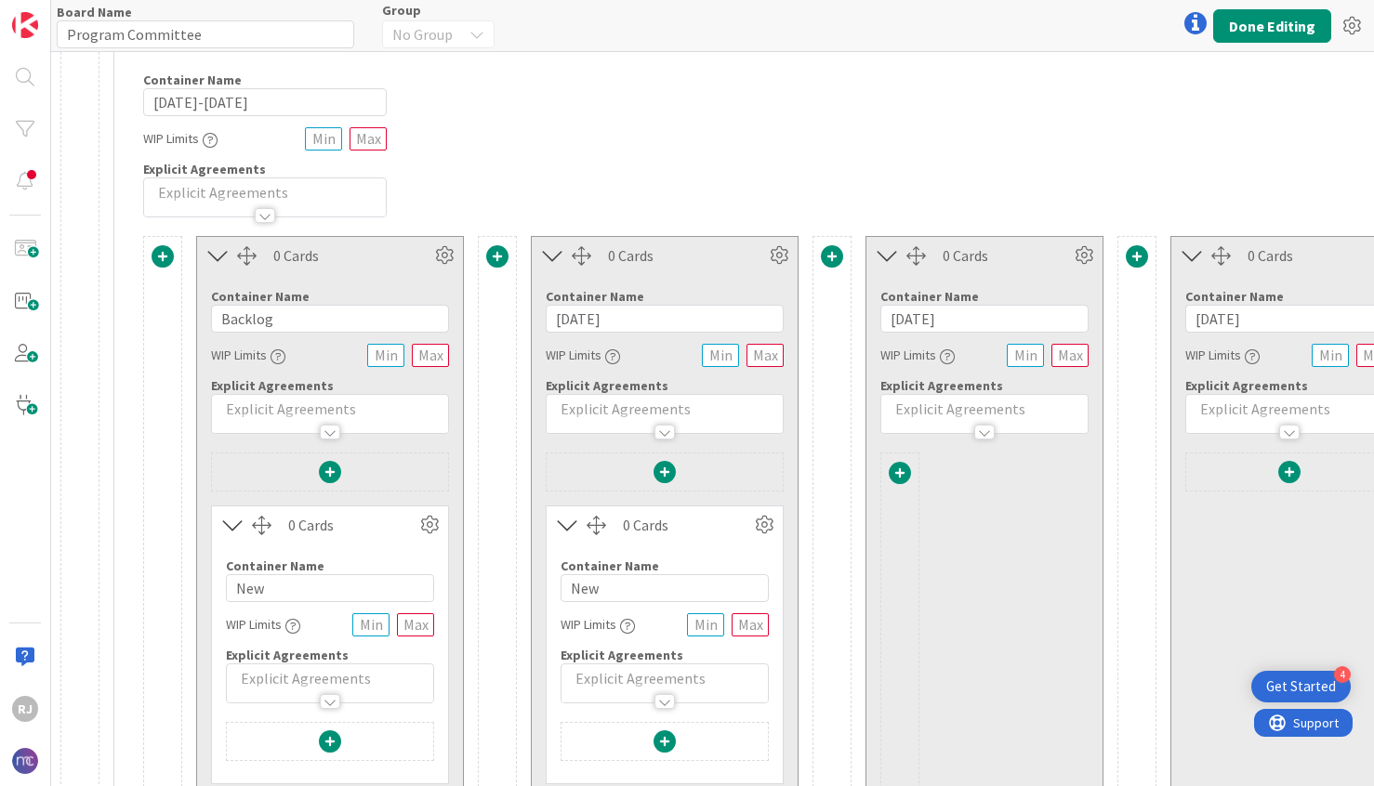
click at [904, 469] on span at bounding box center [900, 473] width 22 height 22
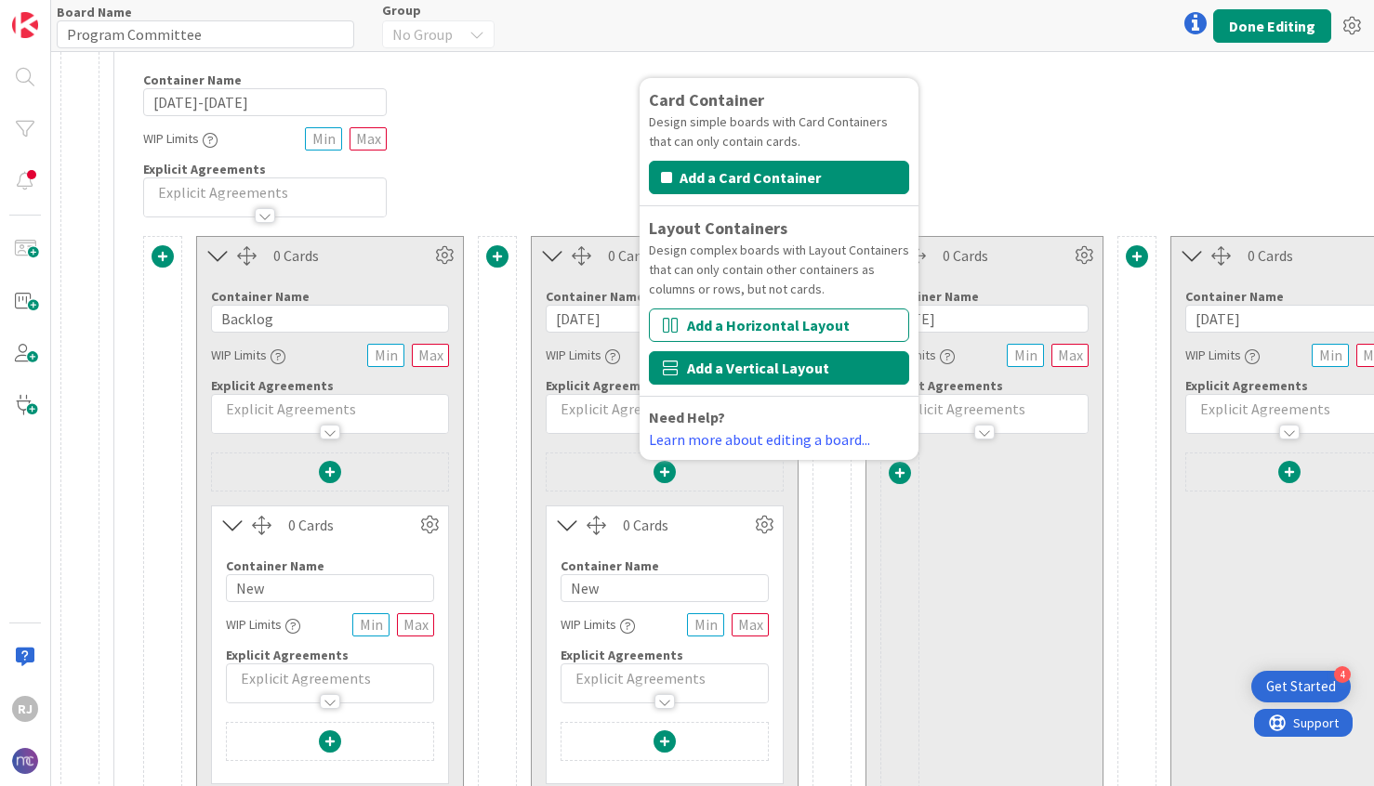
click at [825, 364] on button "Add a Vertical Layout" at bounding box center [779, 367] width 260 height 33
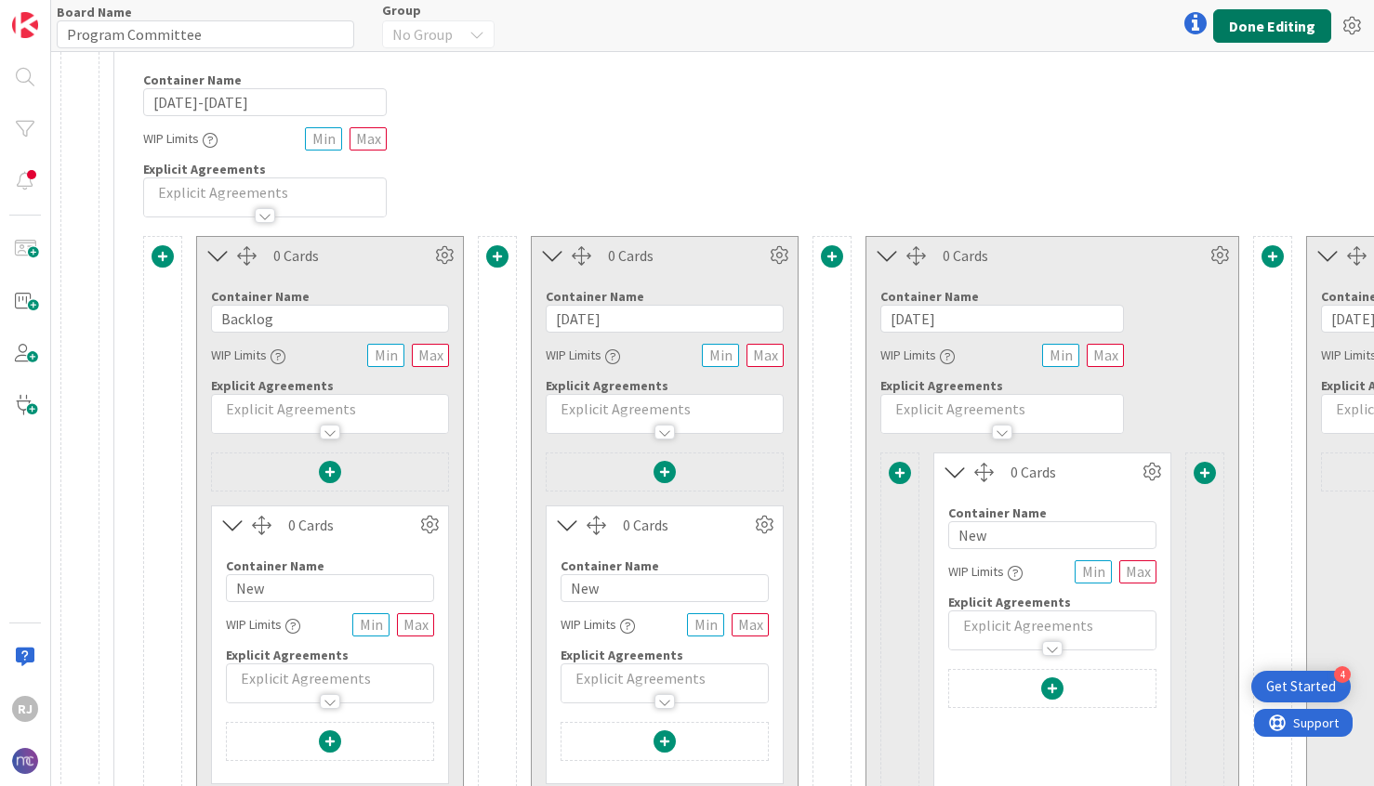
click at [1277, 12] on button "Done Editing" at bounding box center [1272, 25] width 118 height 33
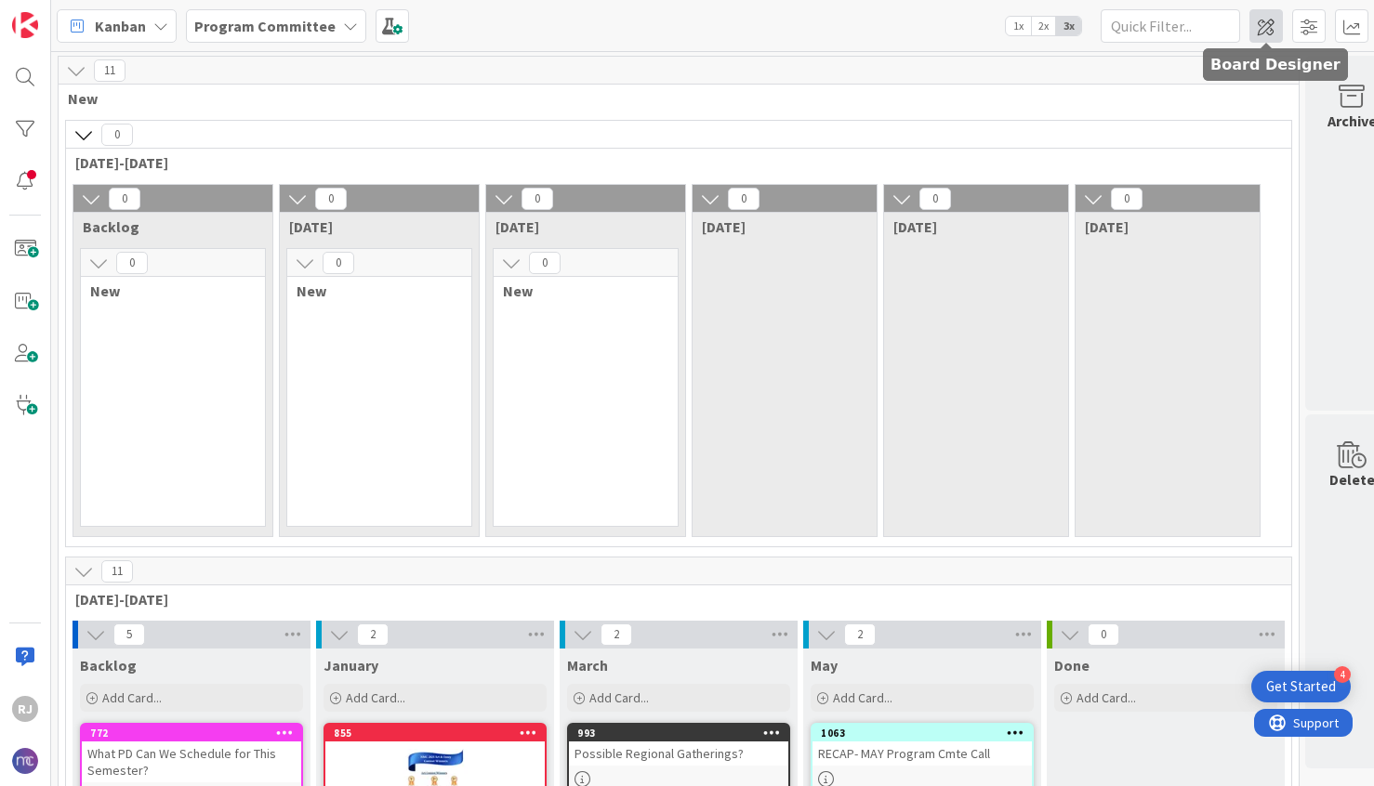
click at [1272, 26] on span at bounding box center [1265, 25] width 33 height 33
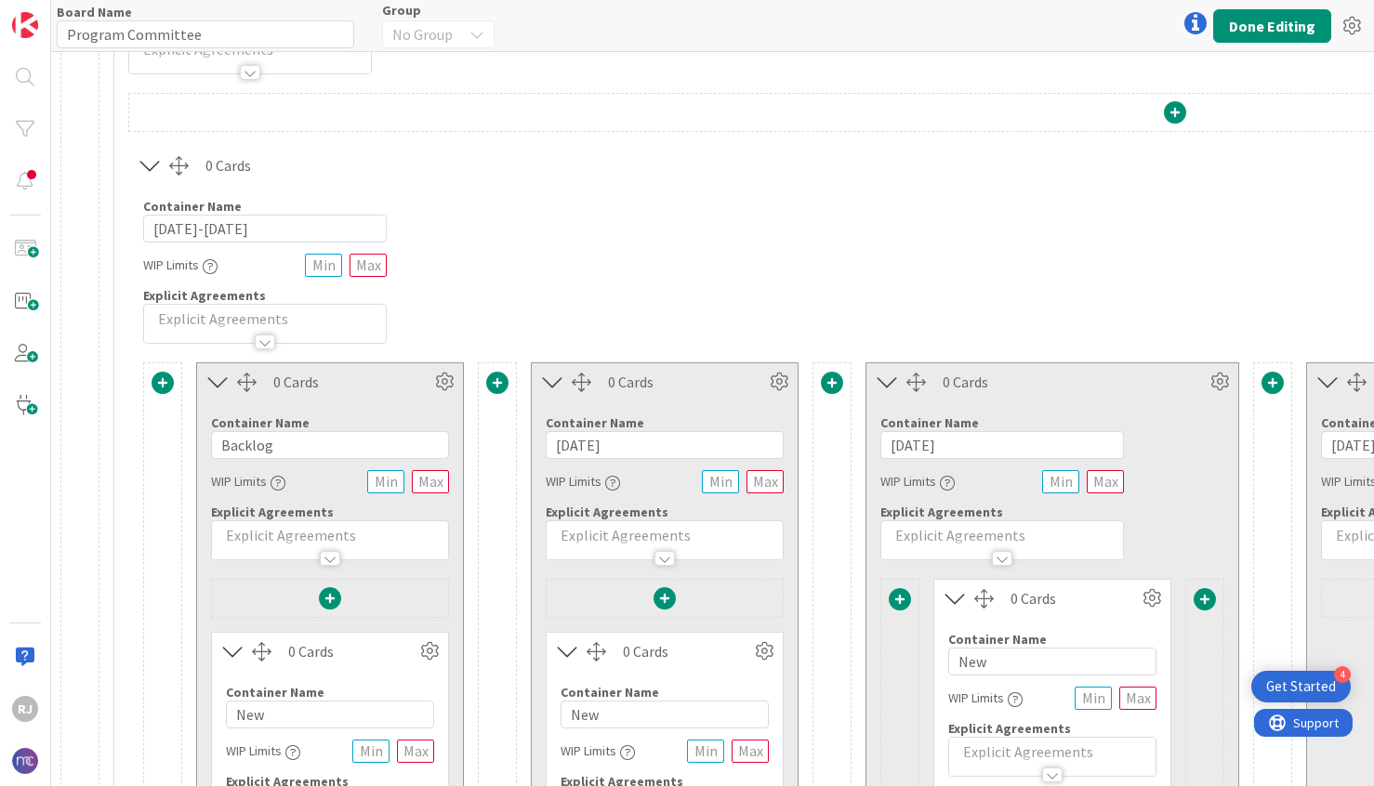
scroll to position [439, 0]
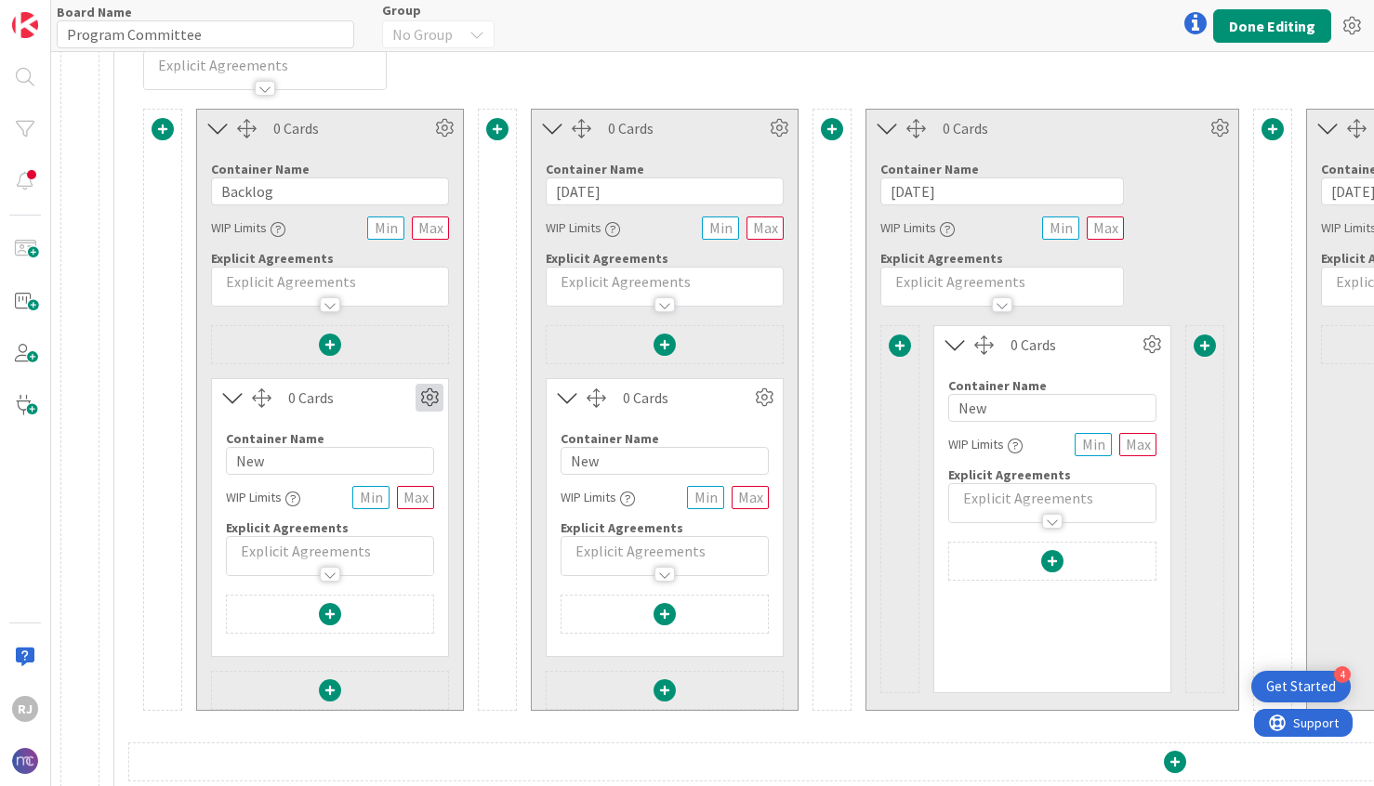
click at [422, 403] on icon at bounding box center [429, 398] width 28 height 28
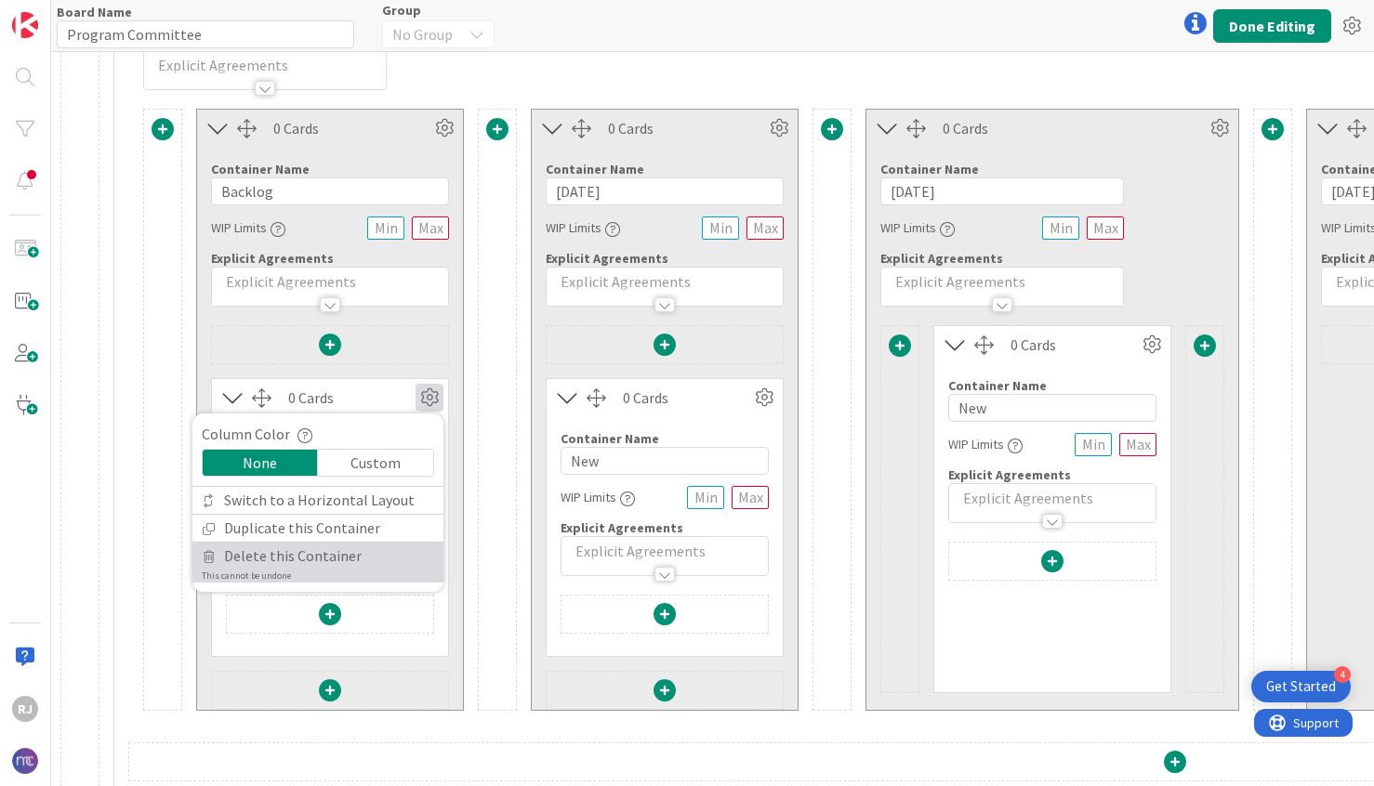
click at [291, 559] on span "Delete this Container" at bounding box center [293, 556] width 138 height 27
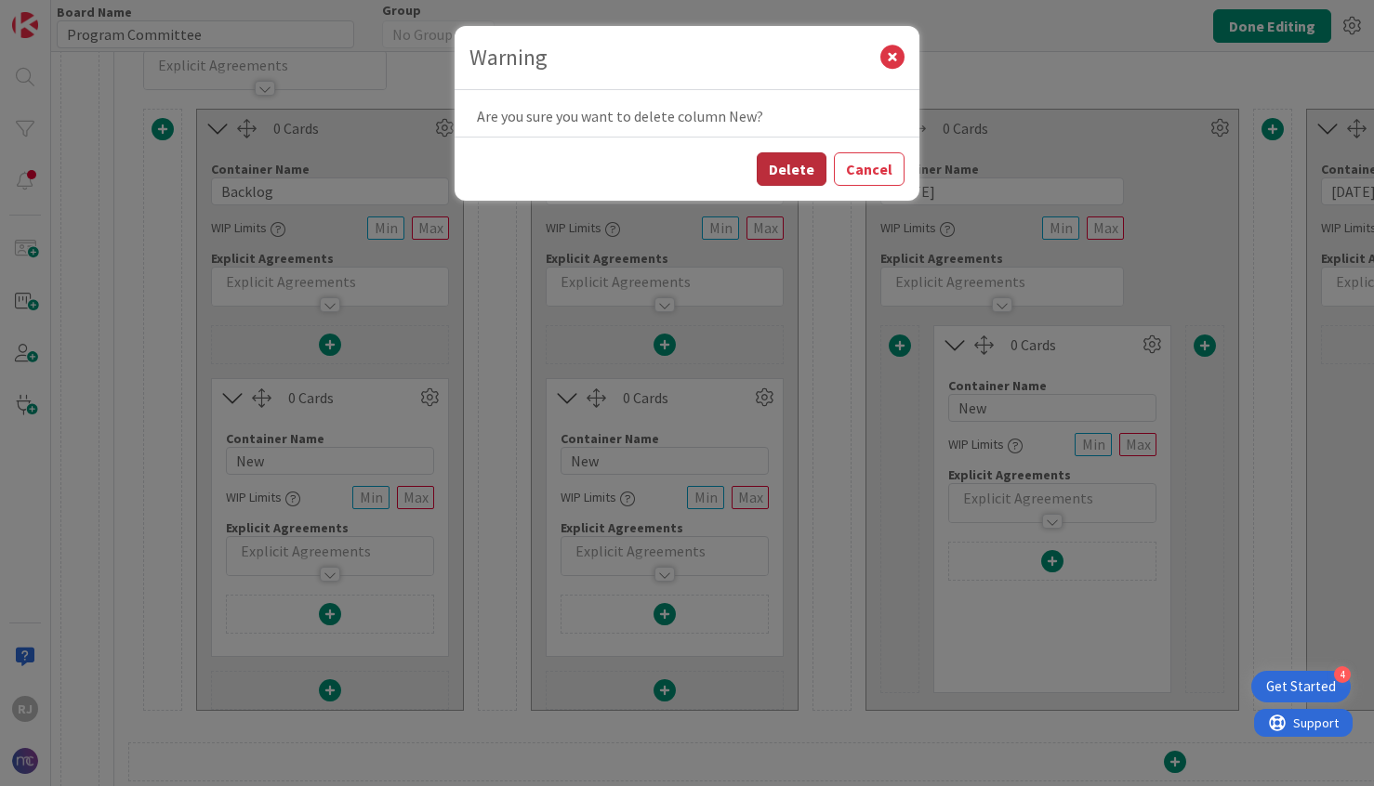
click at [789, 165] on button "Delete" at bounding box center [792, 168] width 70 height 33
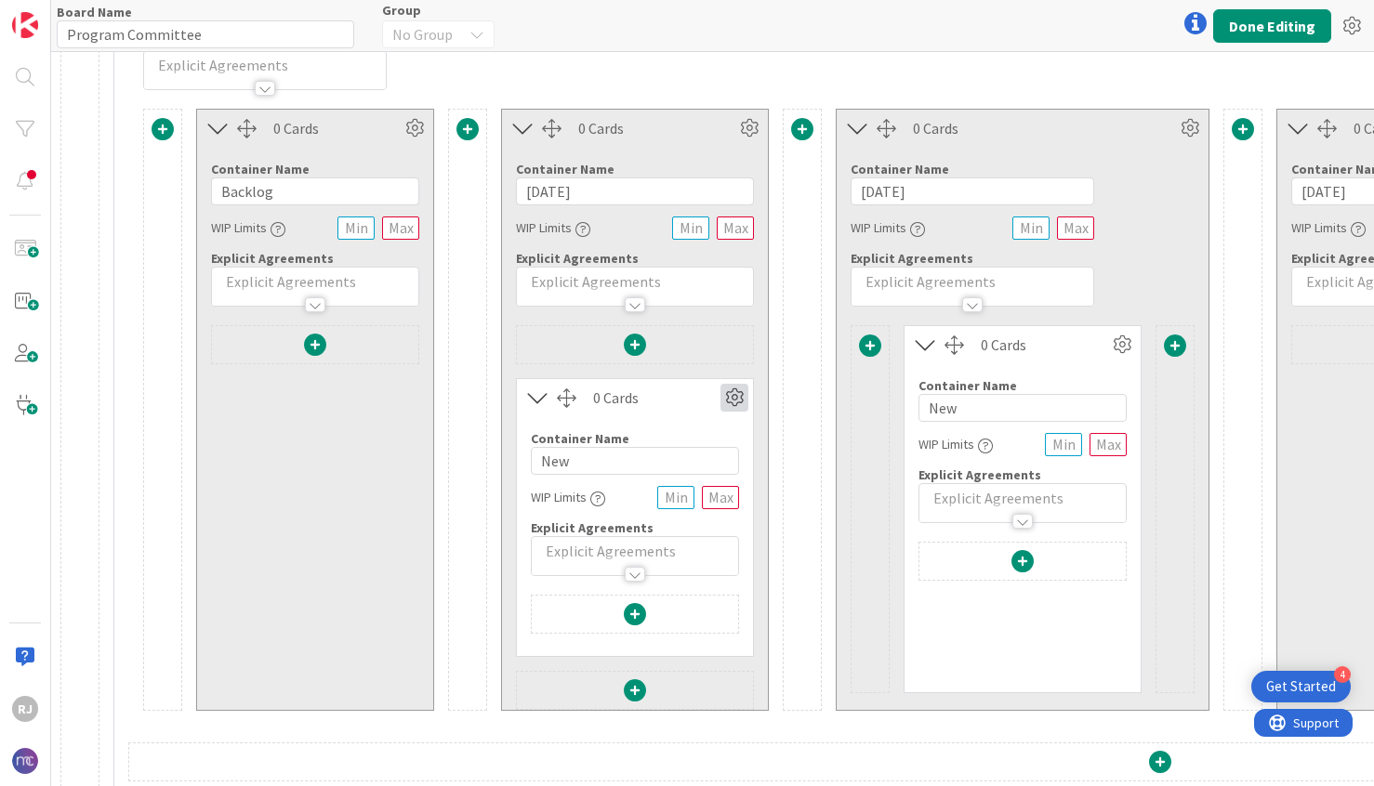
click at [738, 395] on icon at bounding box center [734, 398] width 28 height 28
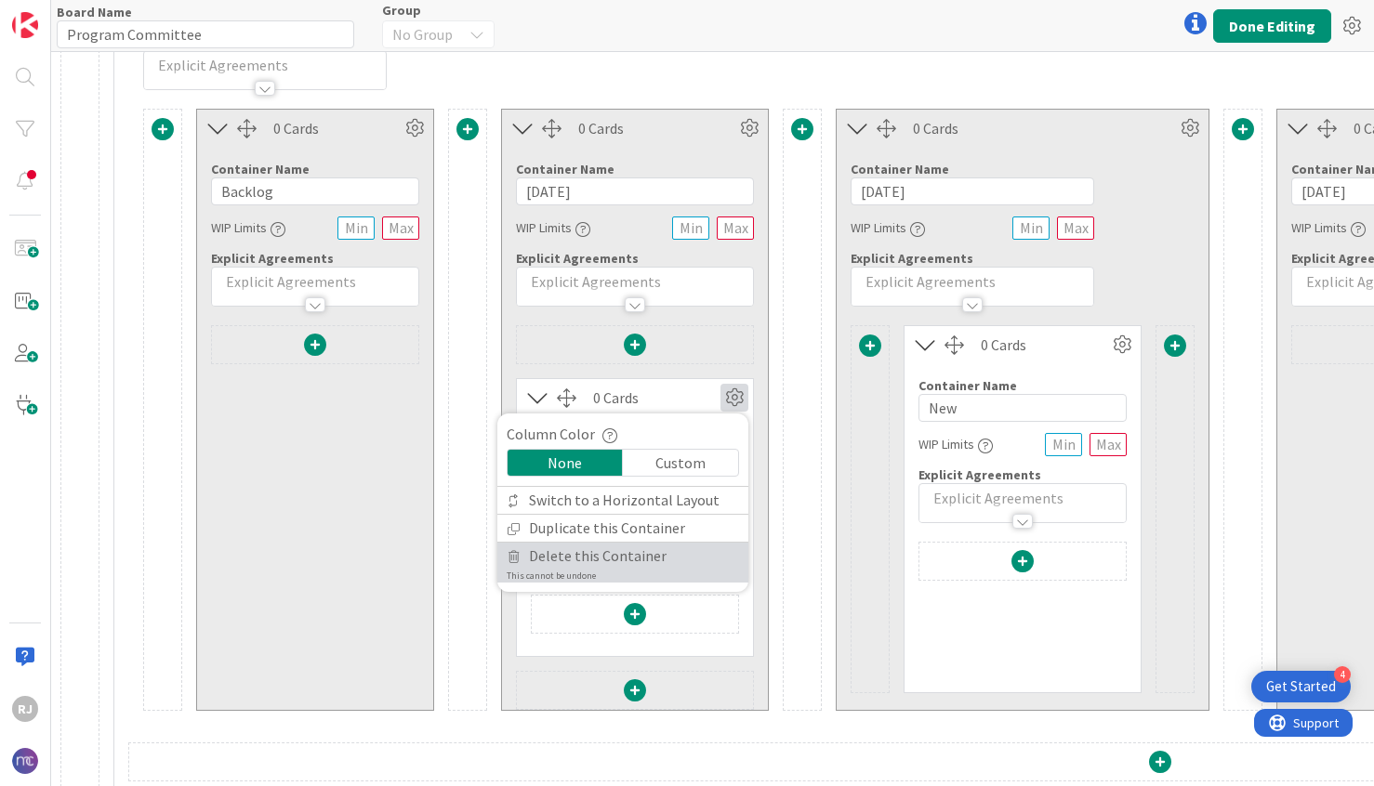
click at [591, 558] on span "Delete this Container" at bounding box center [598, 556] width 138 height 27
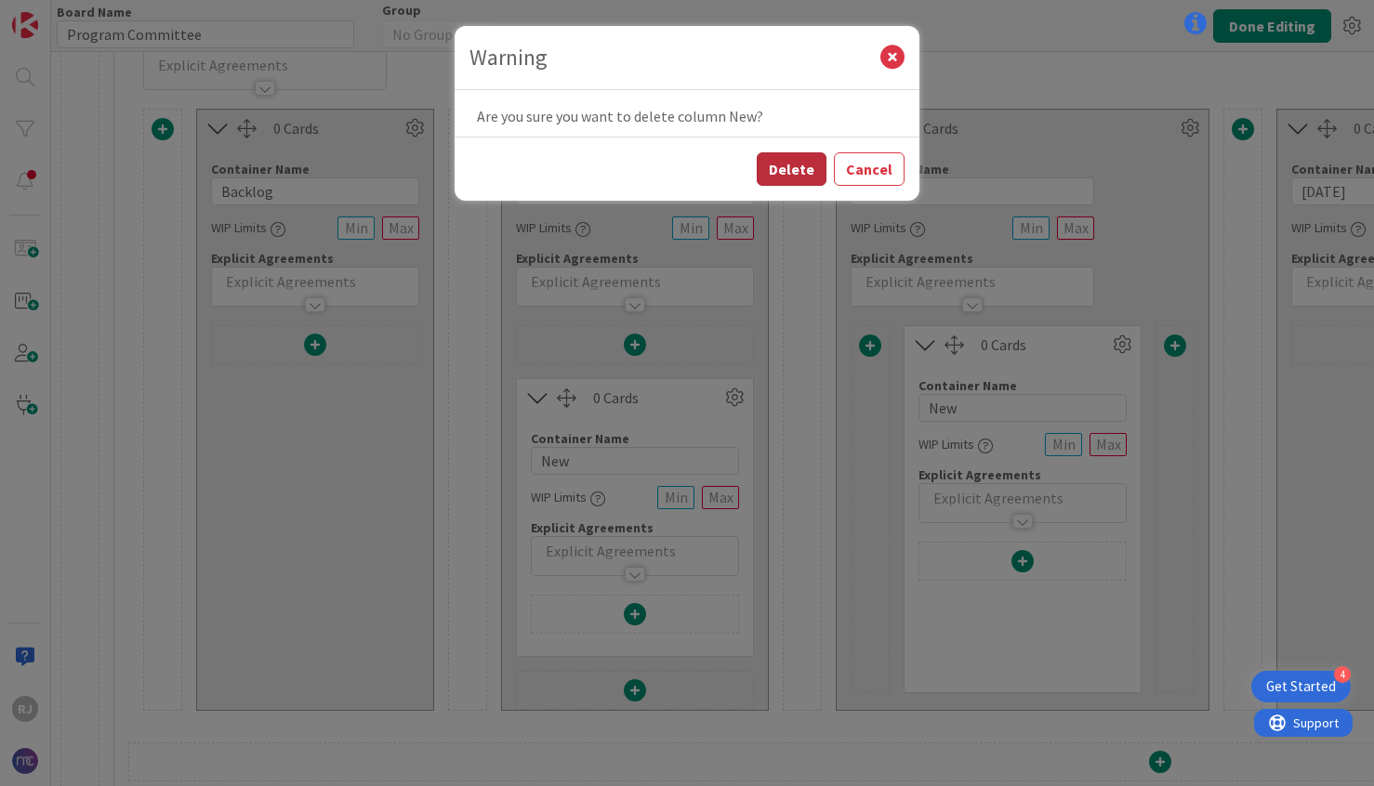
click at [811, 162] on button "Delete" at bounding box center [792, 168] width 70 height 33
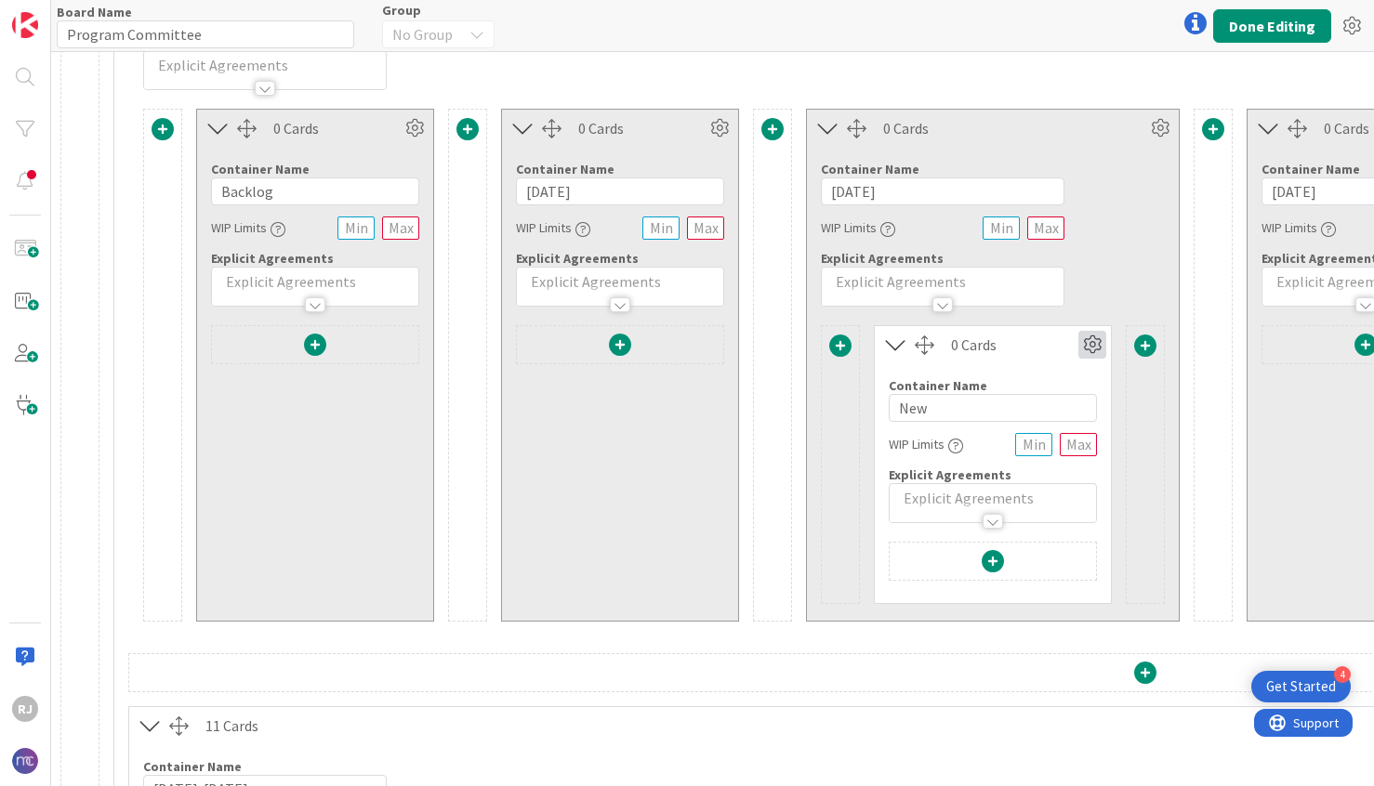
click at [1091, 339] on icon at bounding box center [1092, 345] width 28 height 28
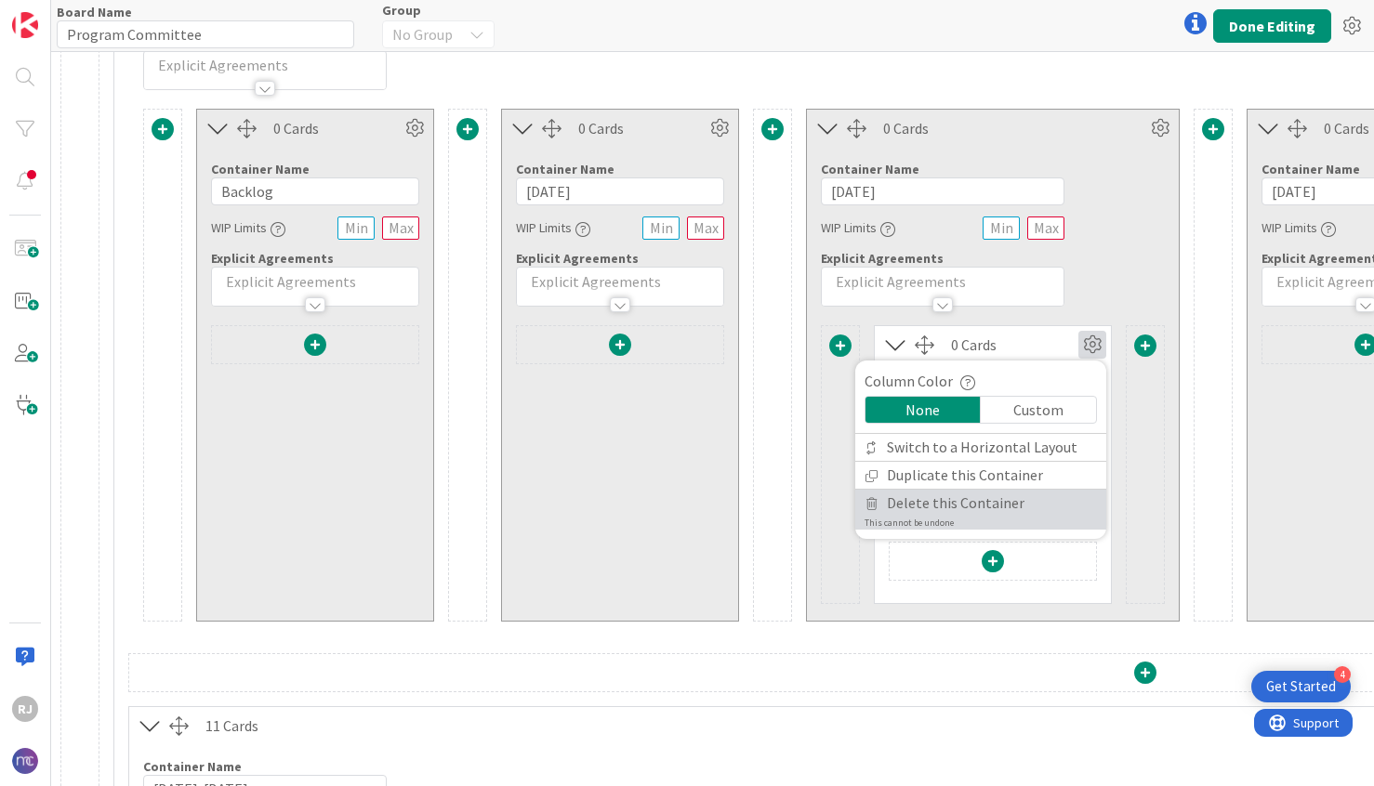
click at [951, 492] on span "Delete this Container" at bounding box center [956, 503] width 138 height 27
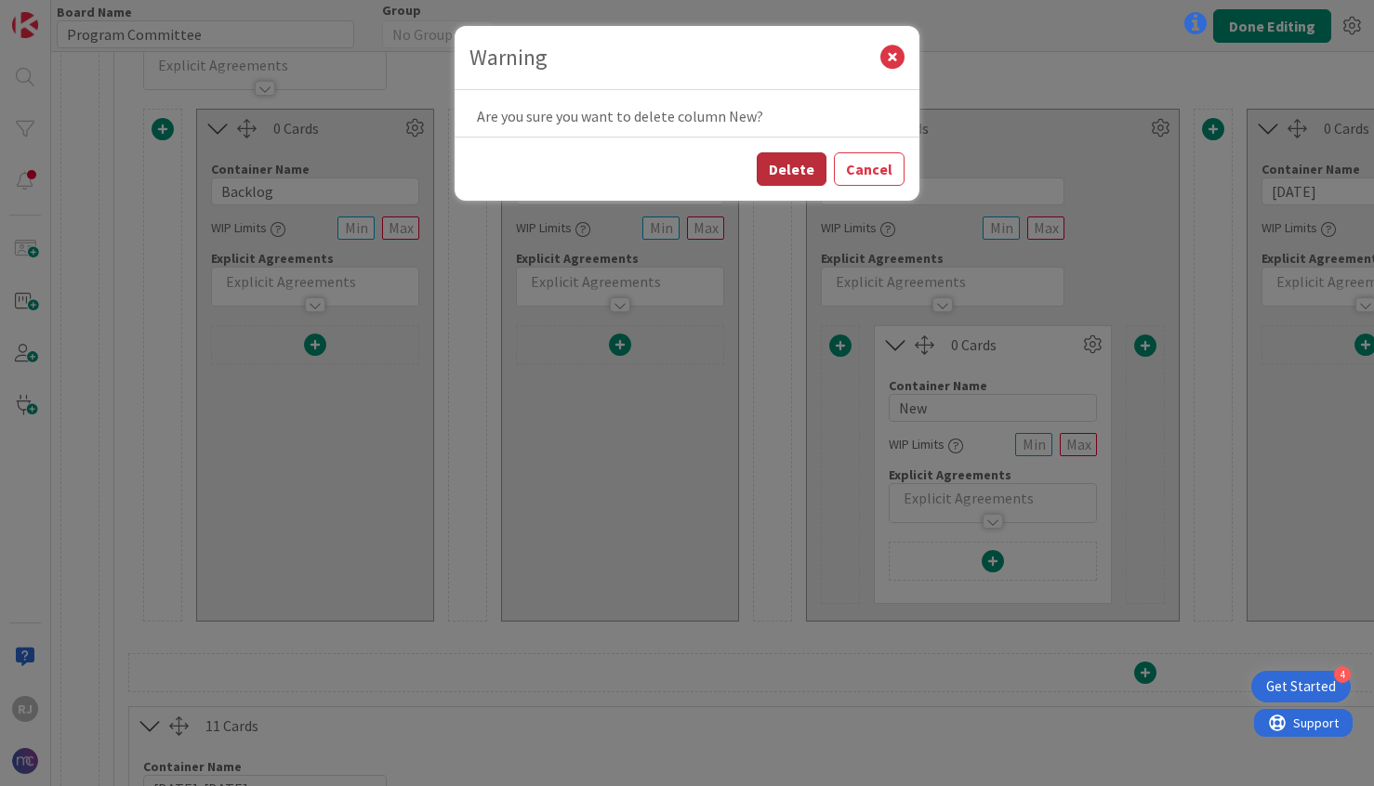
click at [809, 164] on button "Delete" at bounding box center [792, 168] width 70 height 33
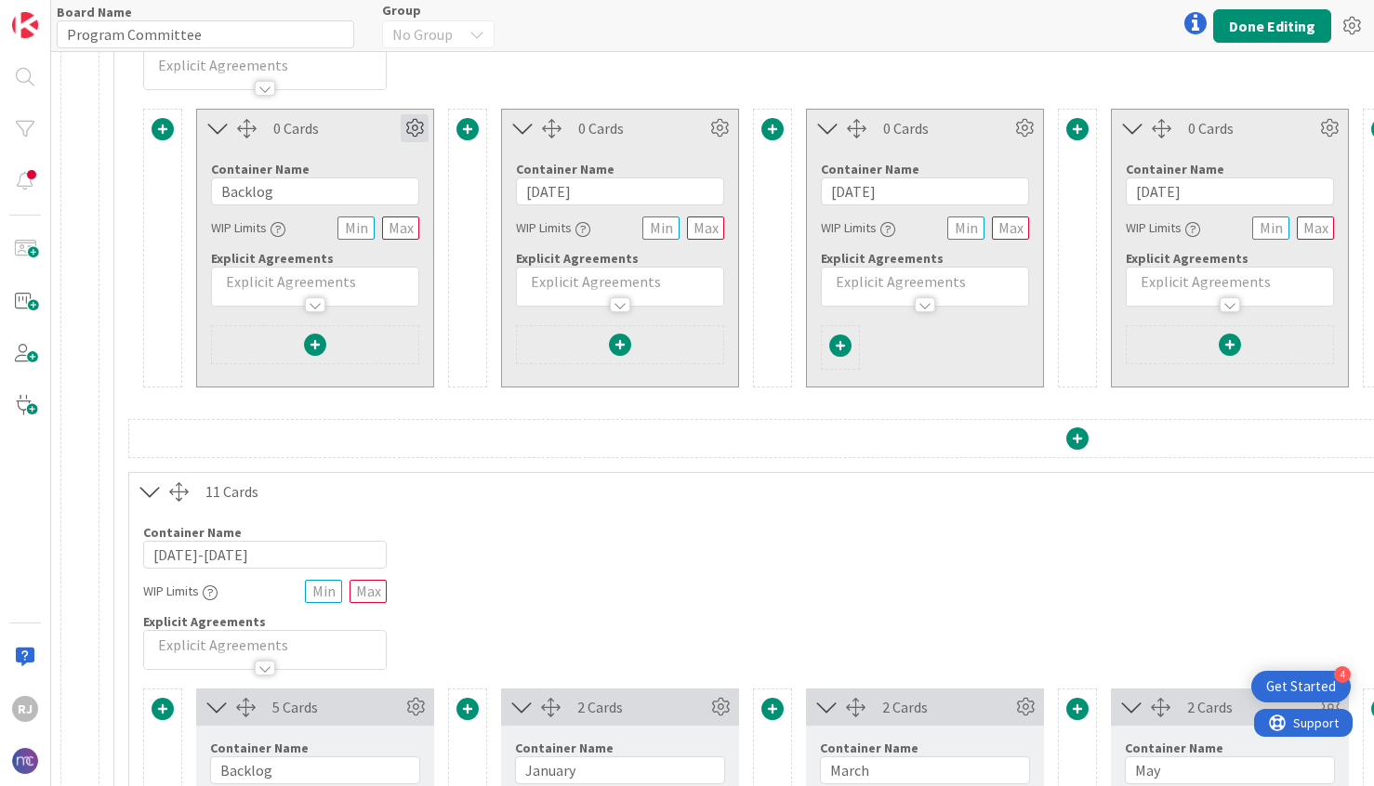
click at [415, 127] on icon at bounding box center [415, 128] width 28 height 28
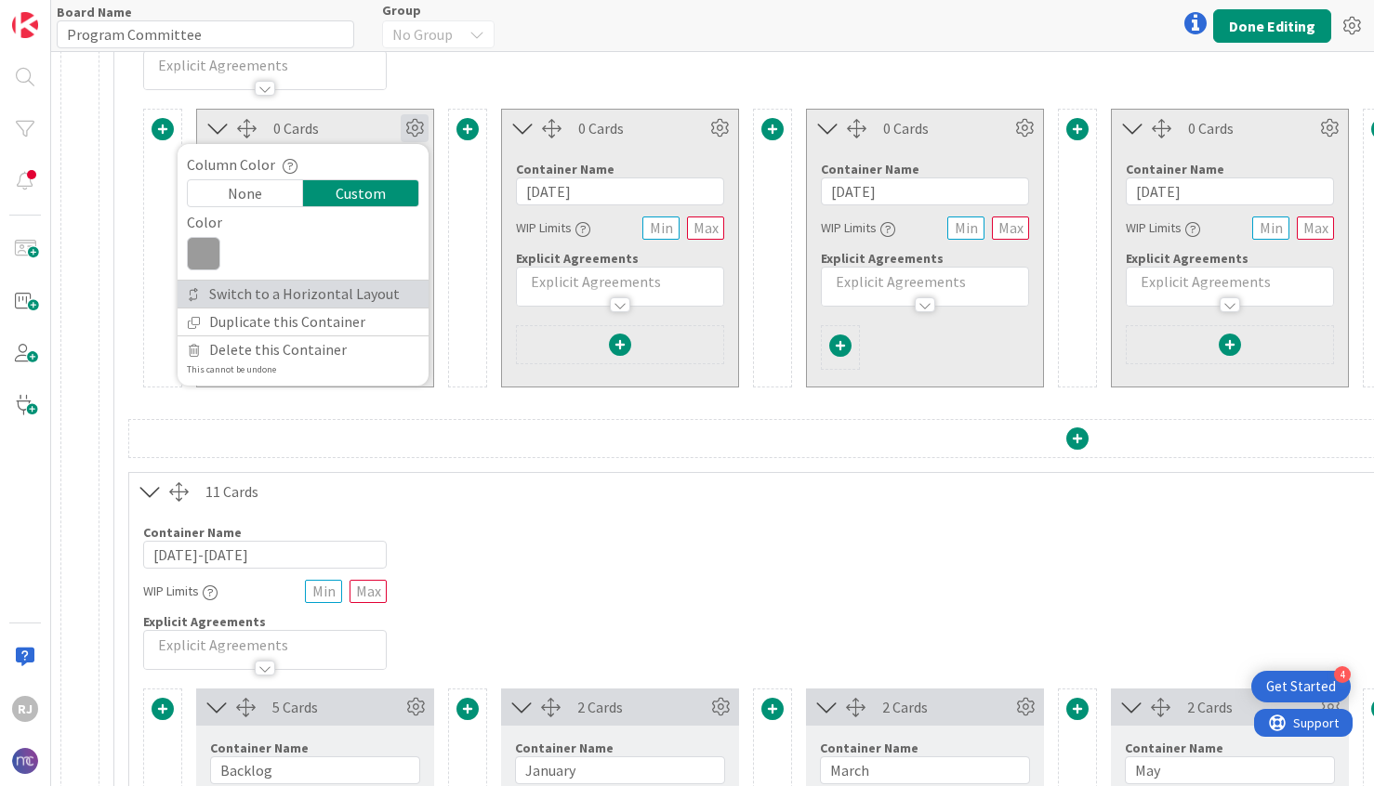
click at [289, 292] on link "Switch to a Horizontal Layout" at bounding box center [303, 294] width 251 height 27
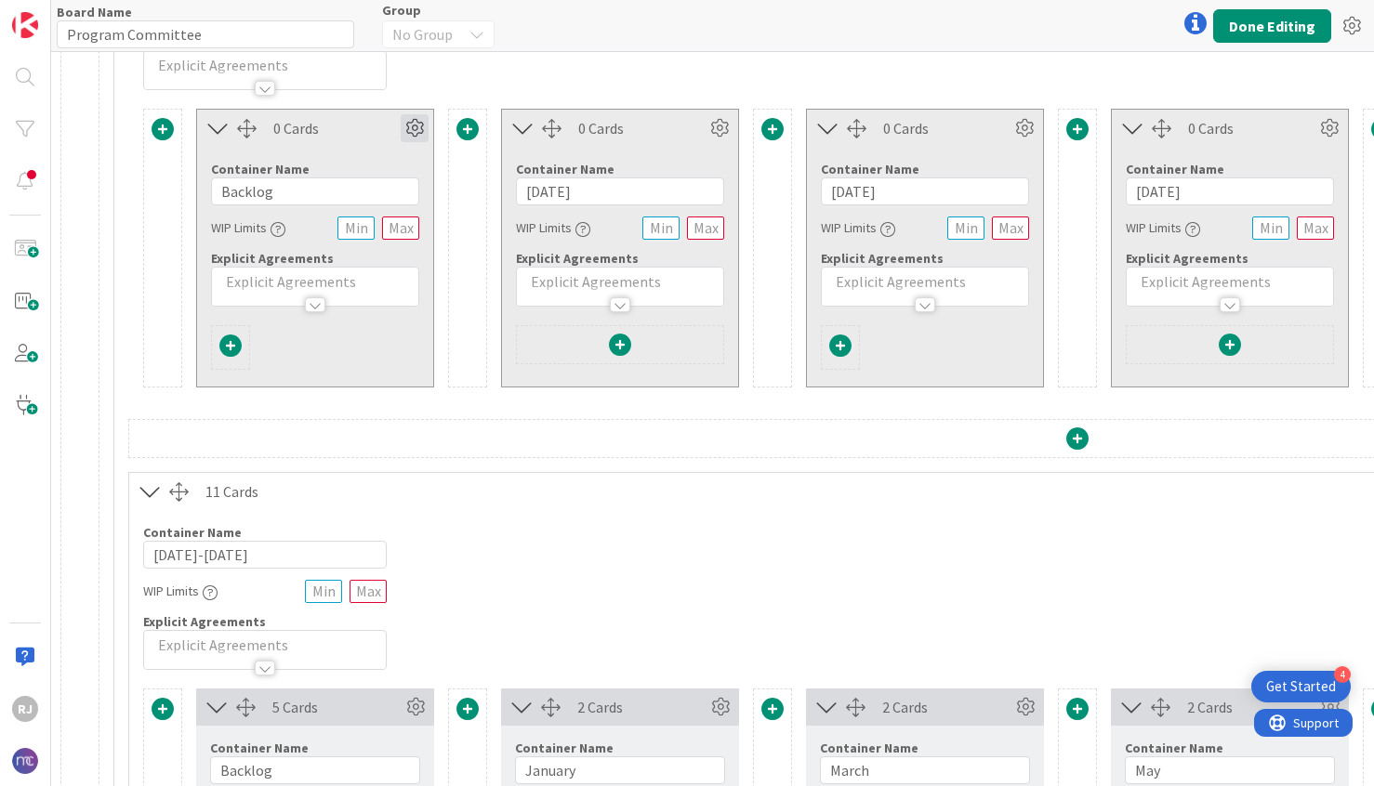
click at [418, 120] on icon at bounding box center [415, 128] width 28 height 28
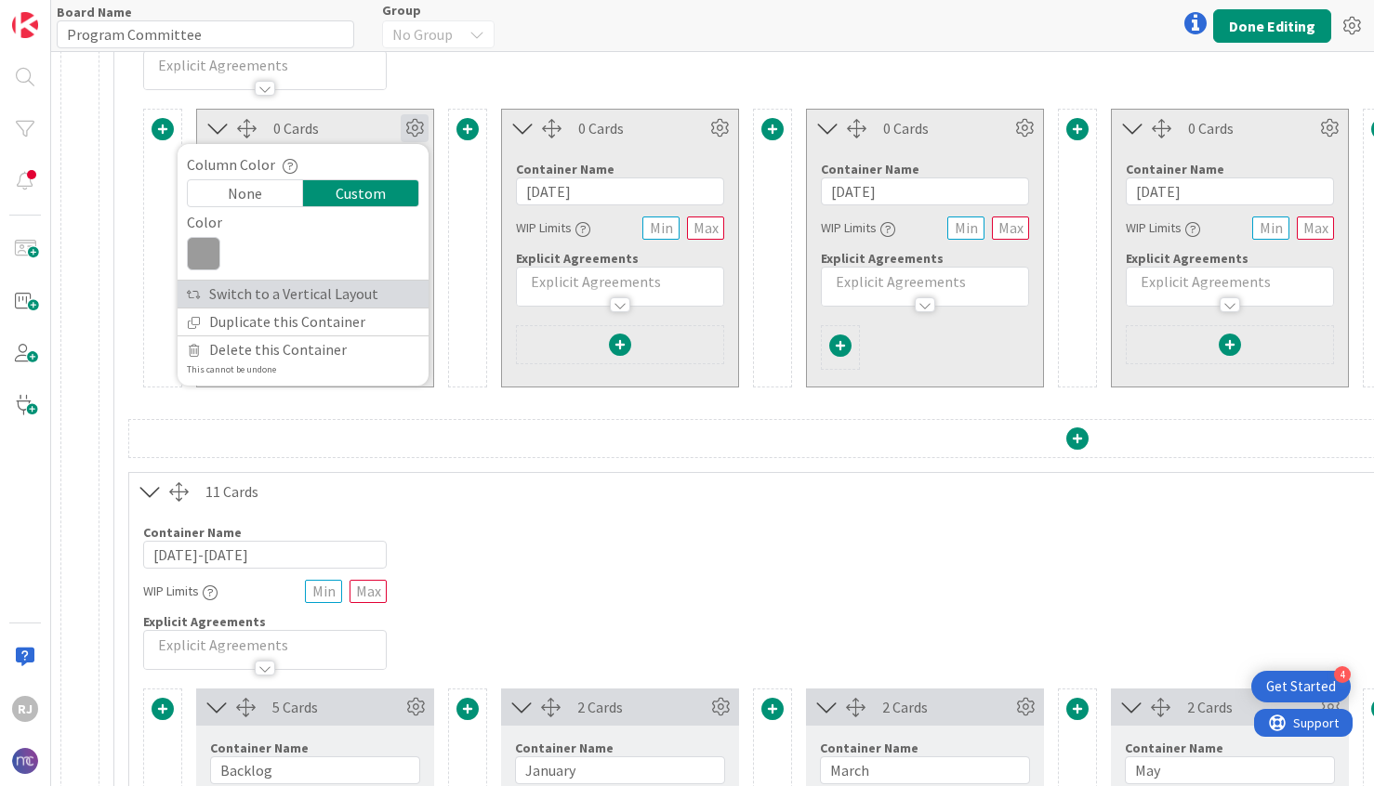
click at [305, 290] on link "Switch to a Vertical Layout" at bounding box center [303, 294] width 251 height 27
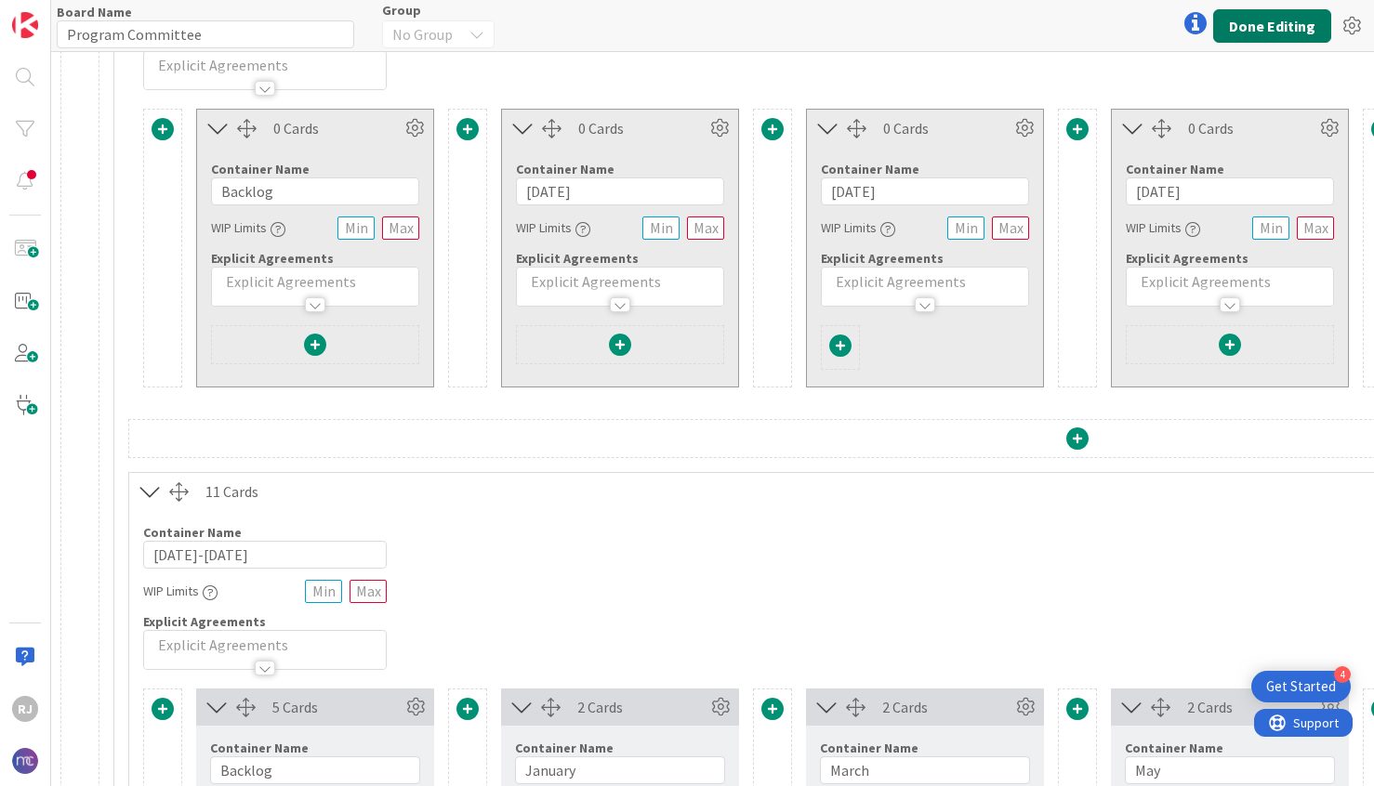
click at [1245, 27] on button "Done Editing" at bounding box center [1272, 25] width 118 height 33
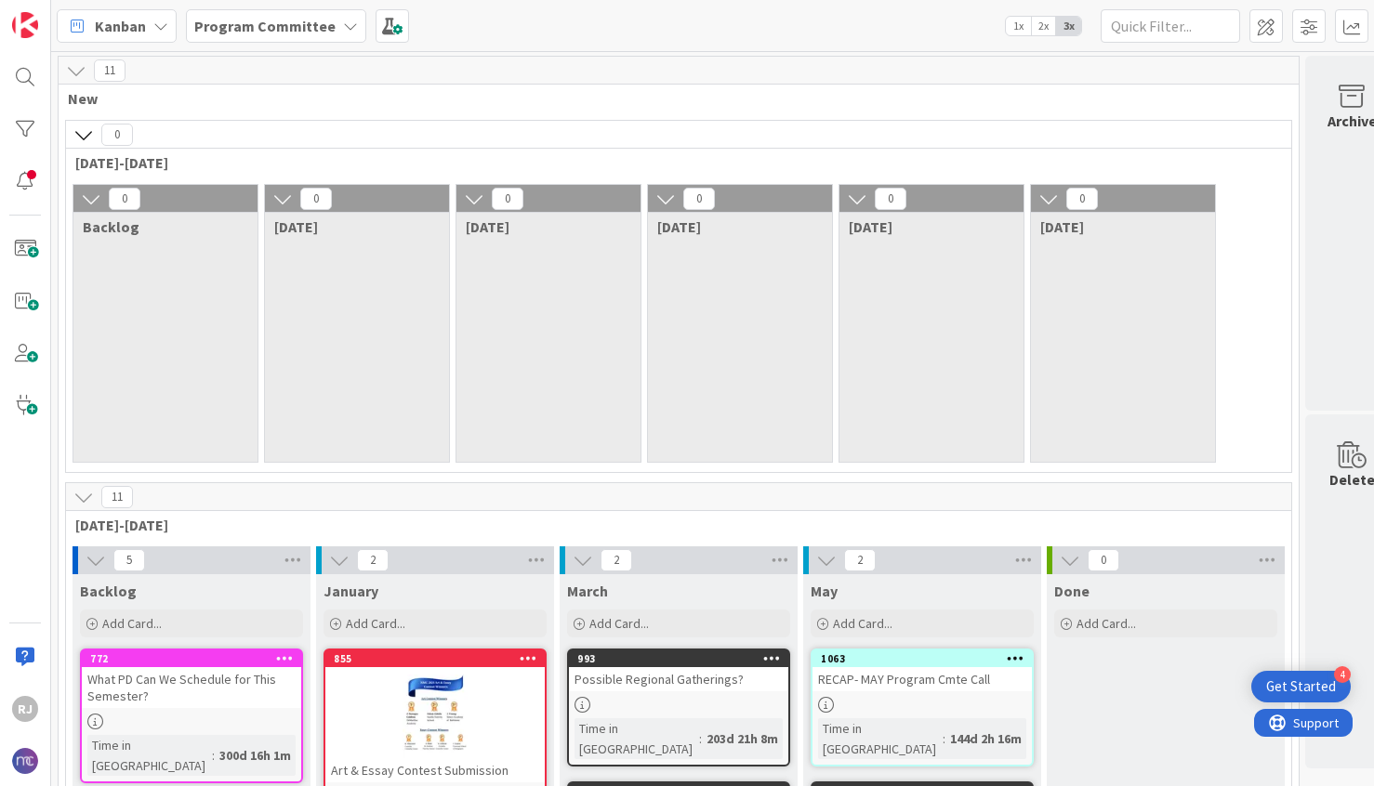
click at [110, 320] on div "0 Backlog" at bounding box center [165, 323] width 186 height 279
click at [206, 712] on div "772 What PD Can We Schedule for This Semester? Time in [GEOGRAPHIC_DATA] : 300d…" at bounding box center [191, 716] width 223 height 135
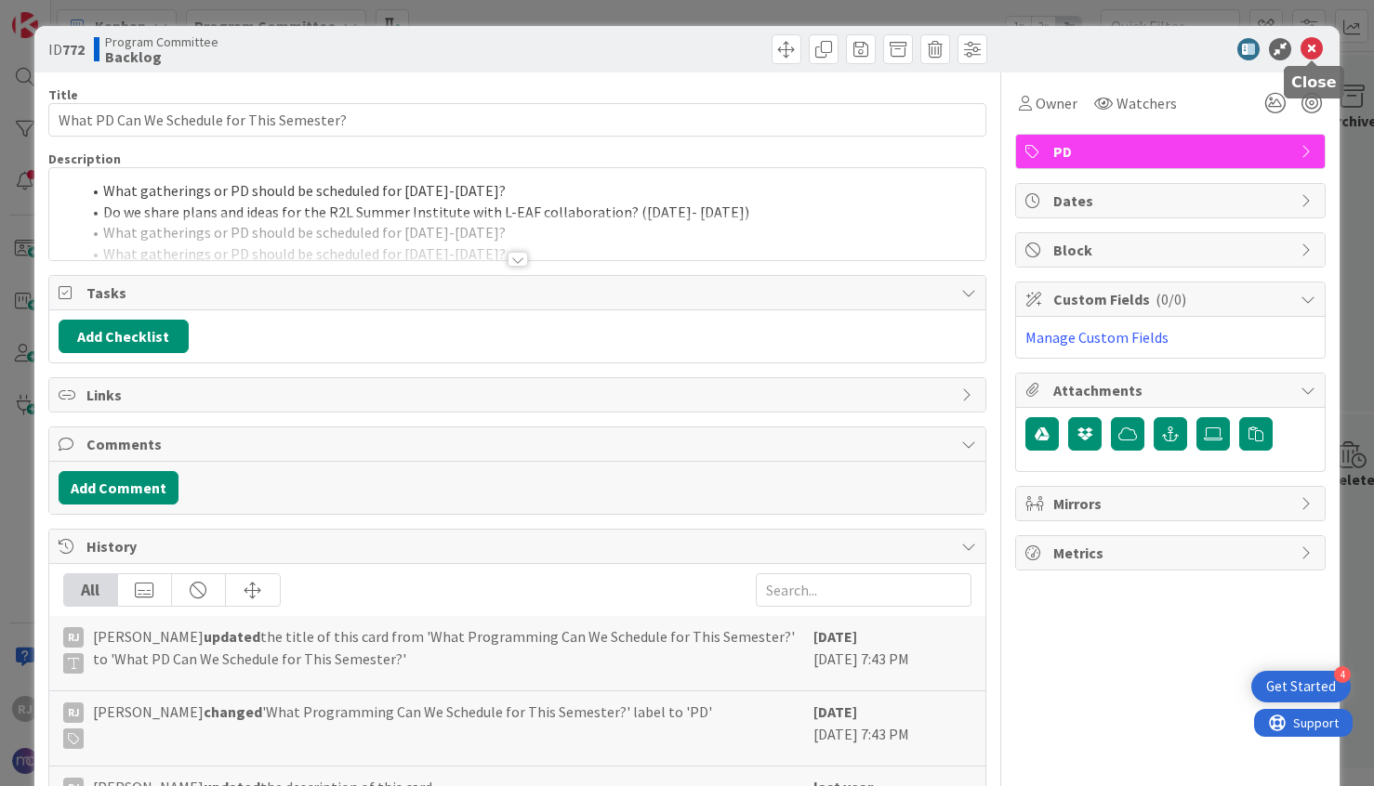
click at [1314, 45] on icon at bounding box center [1311, 49] width 22 height 22
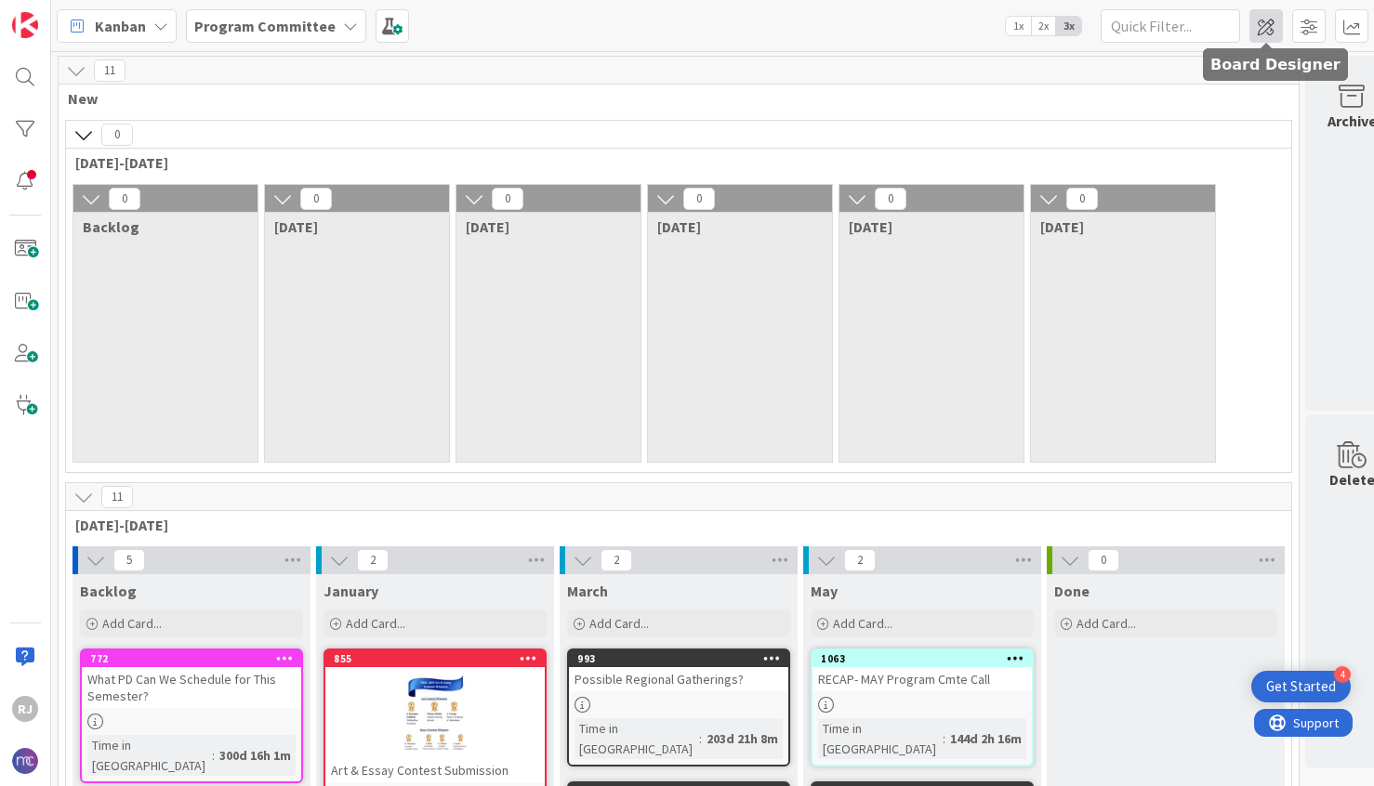
click at [1266, 29] on span at bounding box center [1265, 25] width 33 height 33
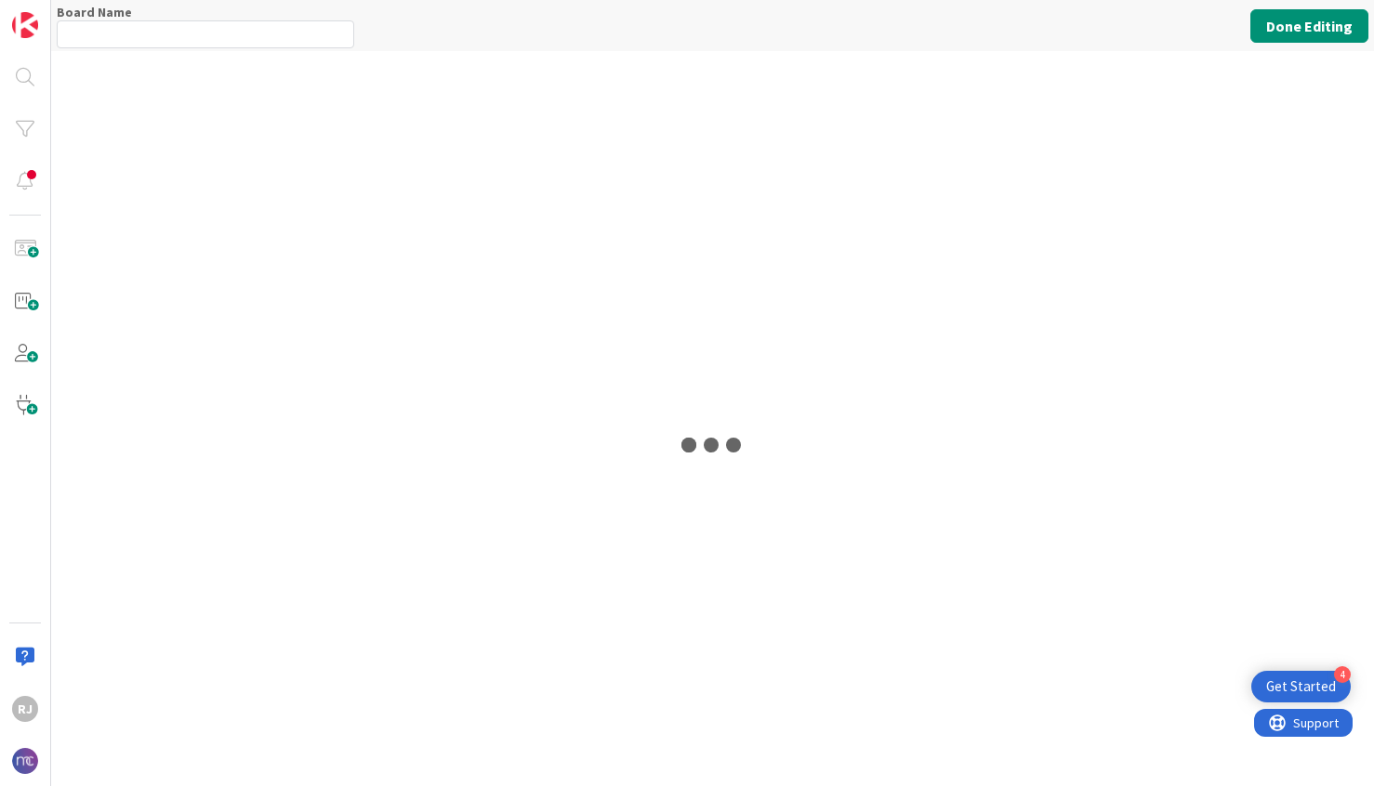
type input "Program Committee"
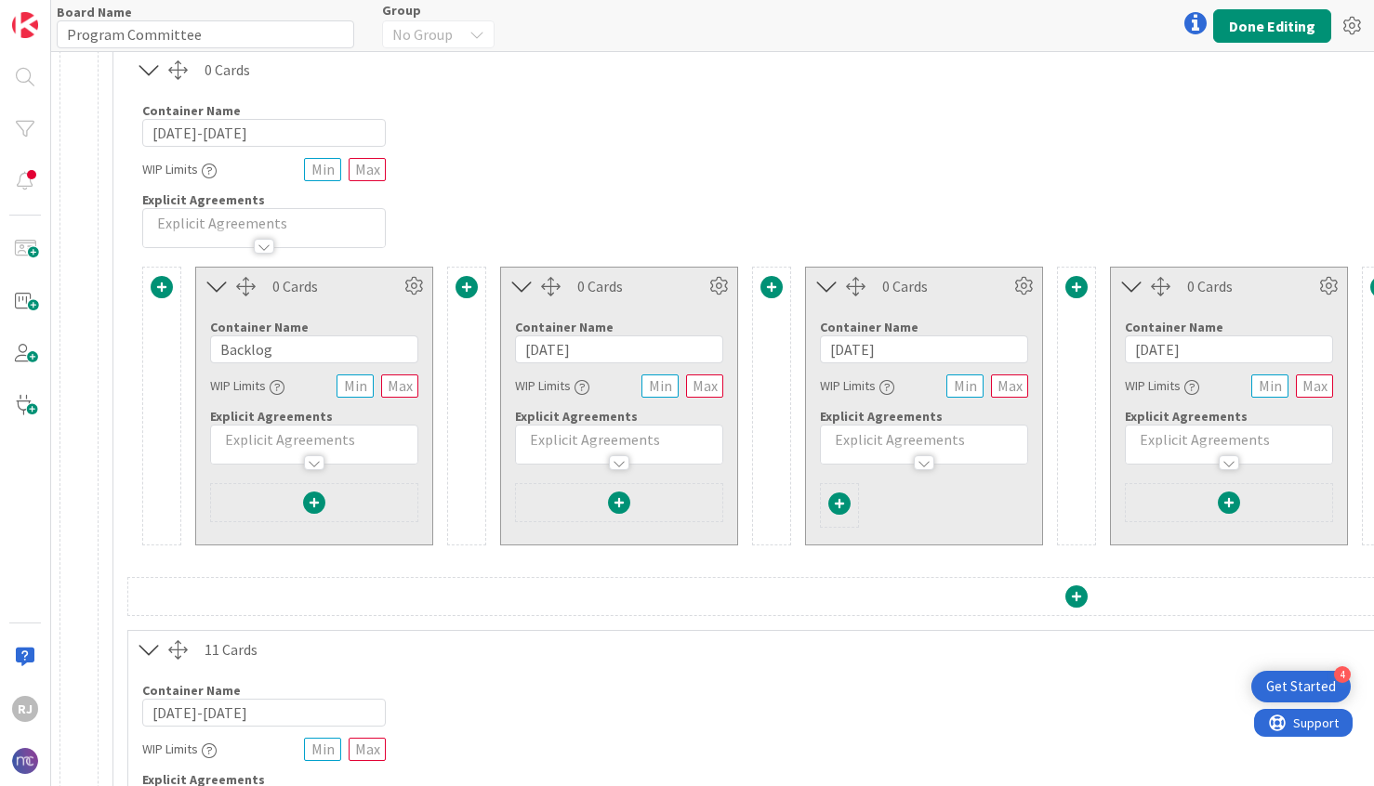
scroll to position [234, 1]
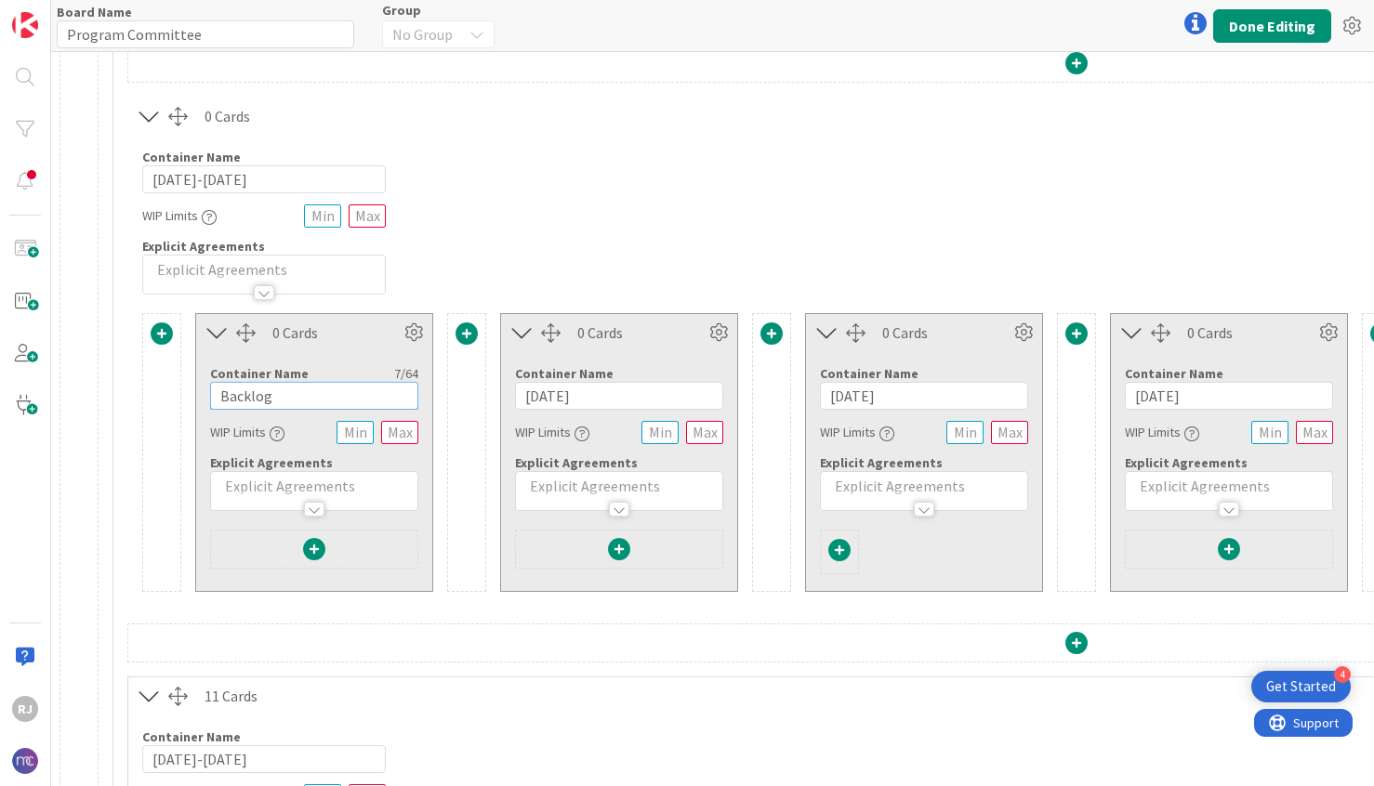
click at [379, 396] on input "Backlog" at bounding box center [314, 396] width 208 height 28
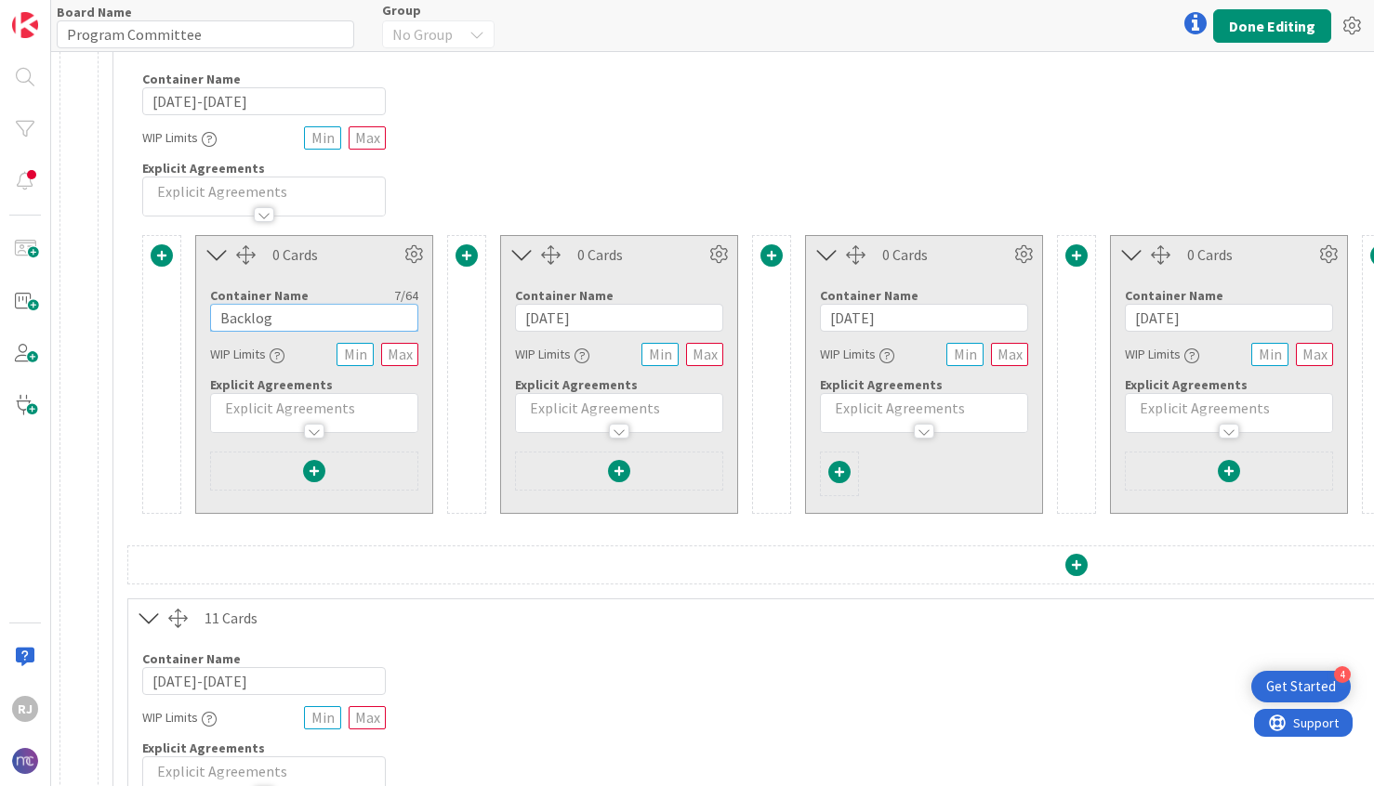
scroll to position [119, 1]
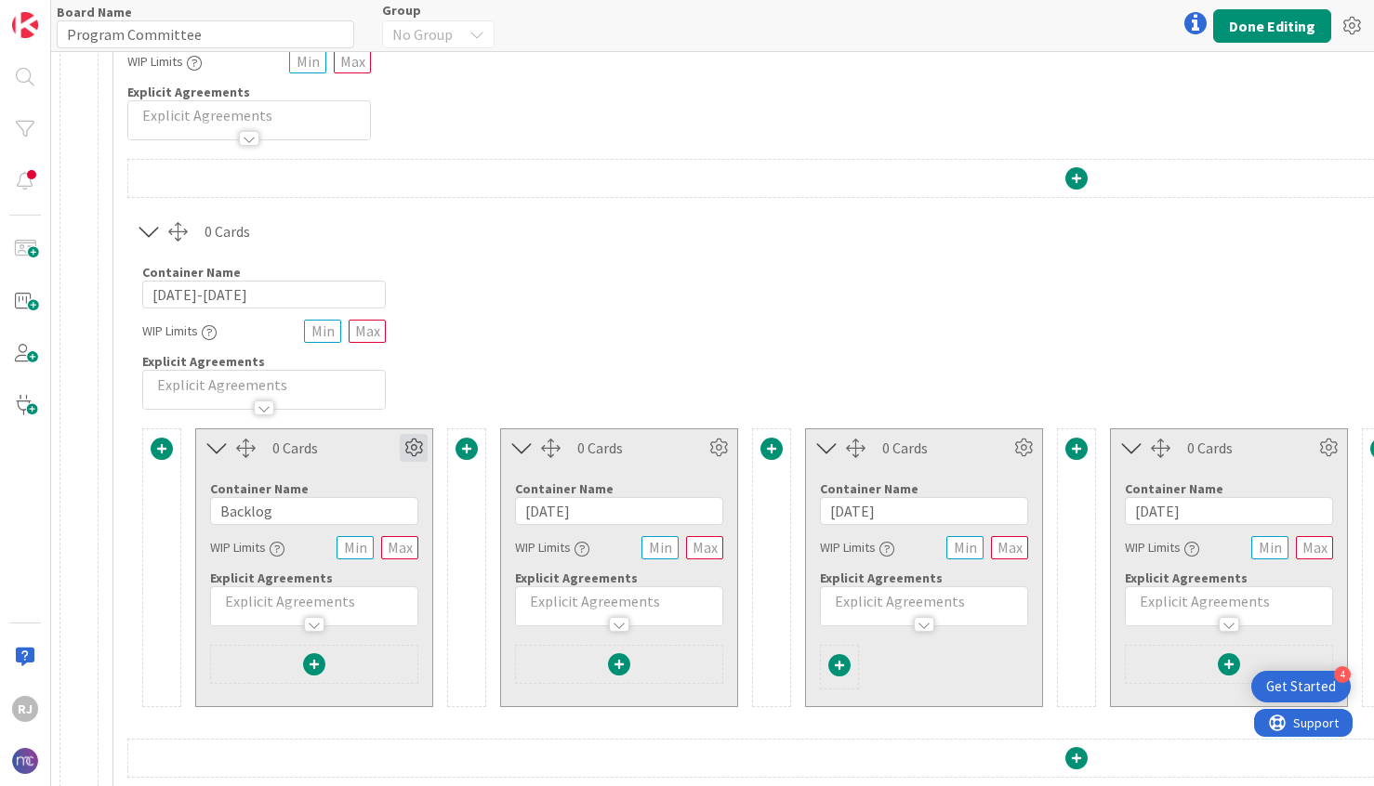
click at [411, 449] on icon at bounding box center [414, 448] width 28 height 28
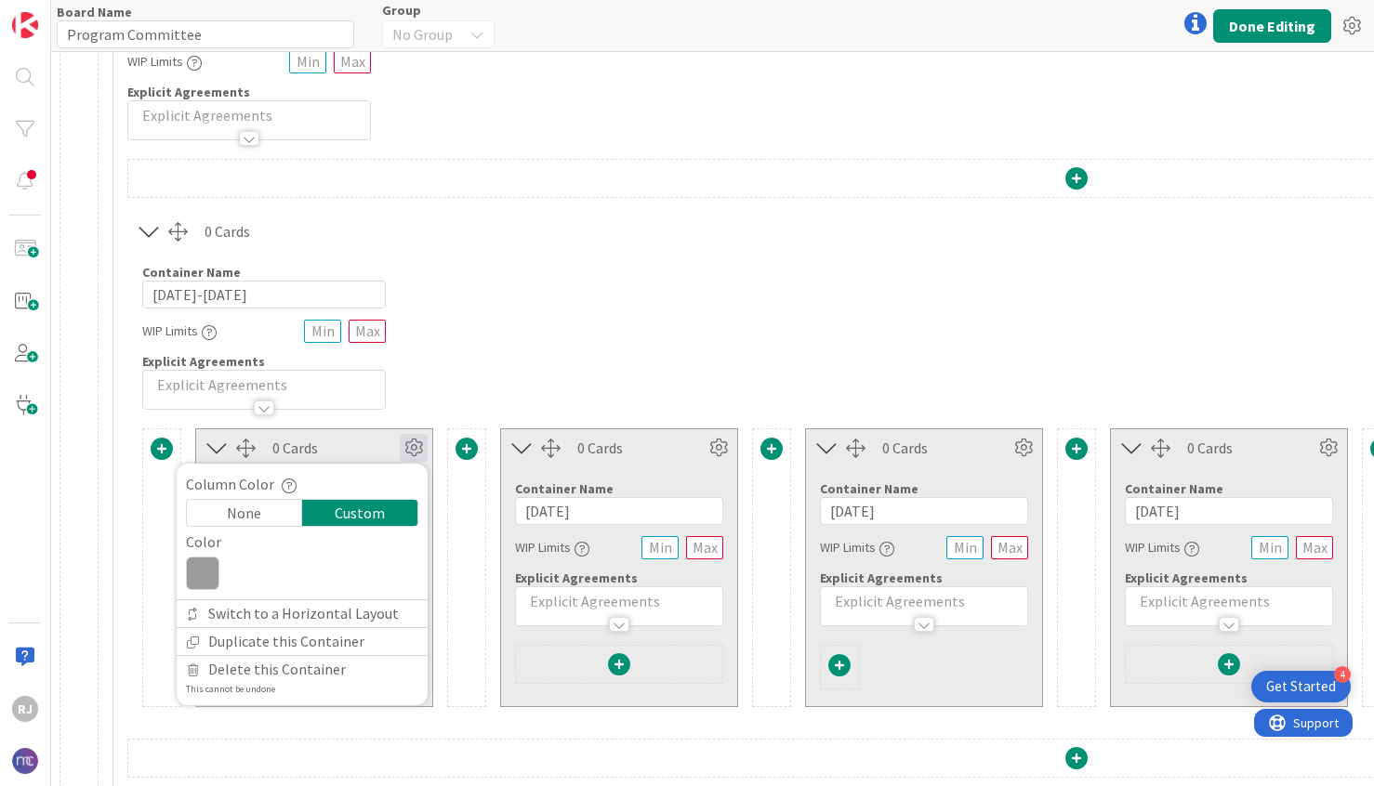
click at [269, 510] on div "None" at bounding box center [244, 513] width 115 height 26
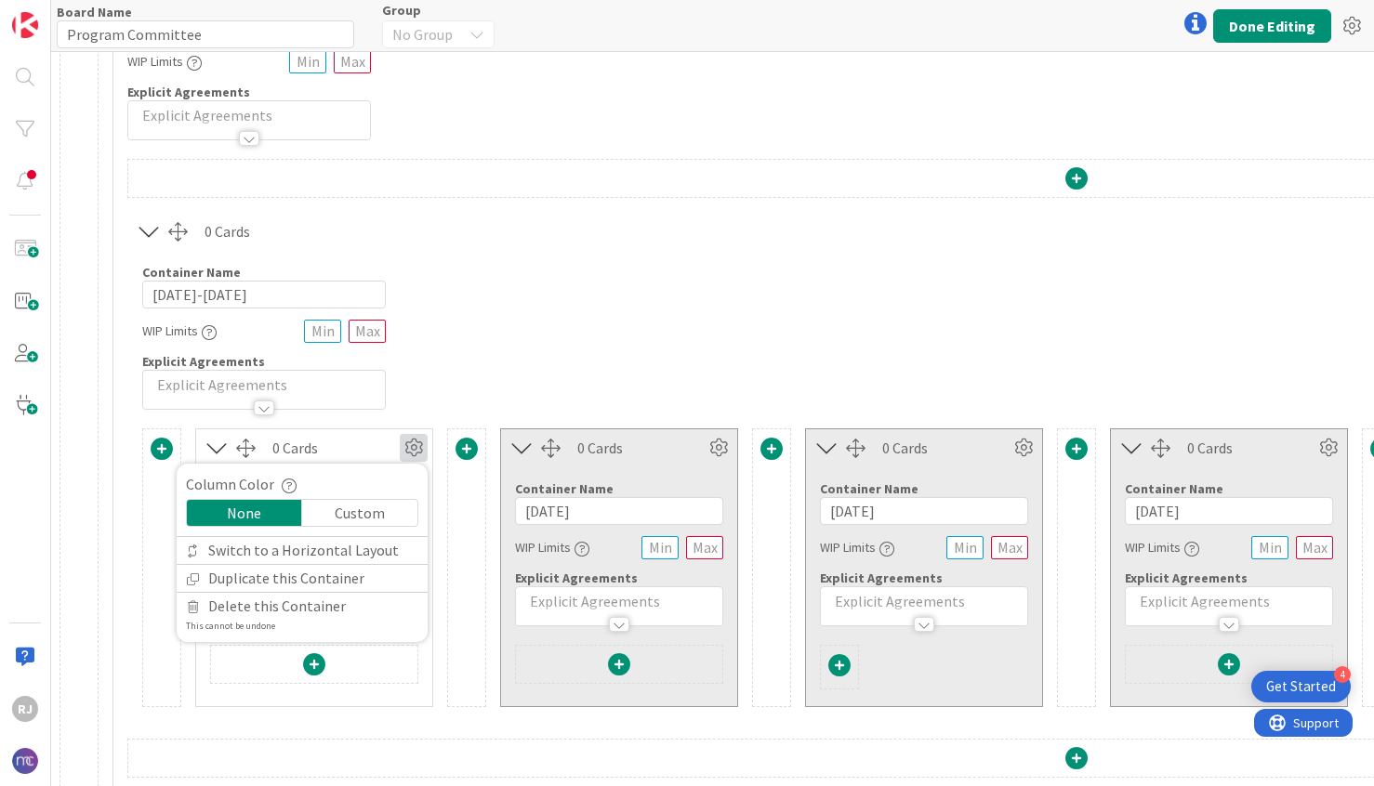
click at [376, 514] on div "Custom" at bounding box center [359, 513] width 115 height 26
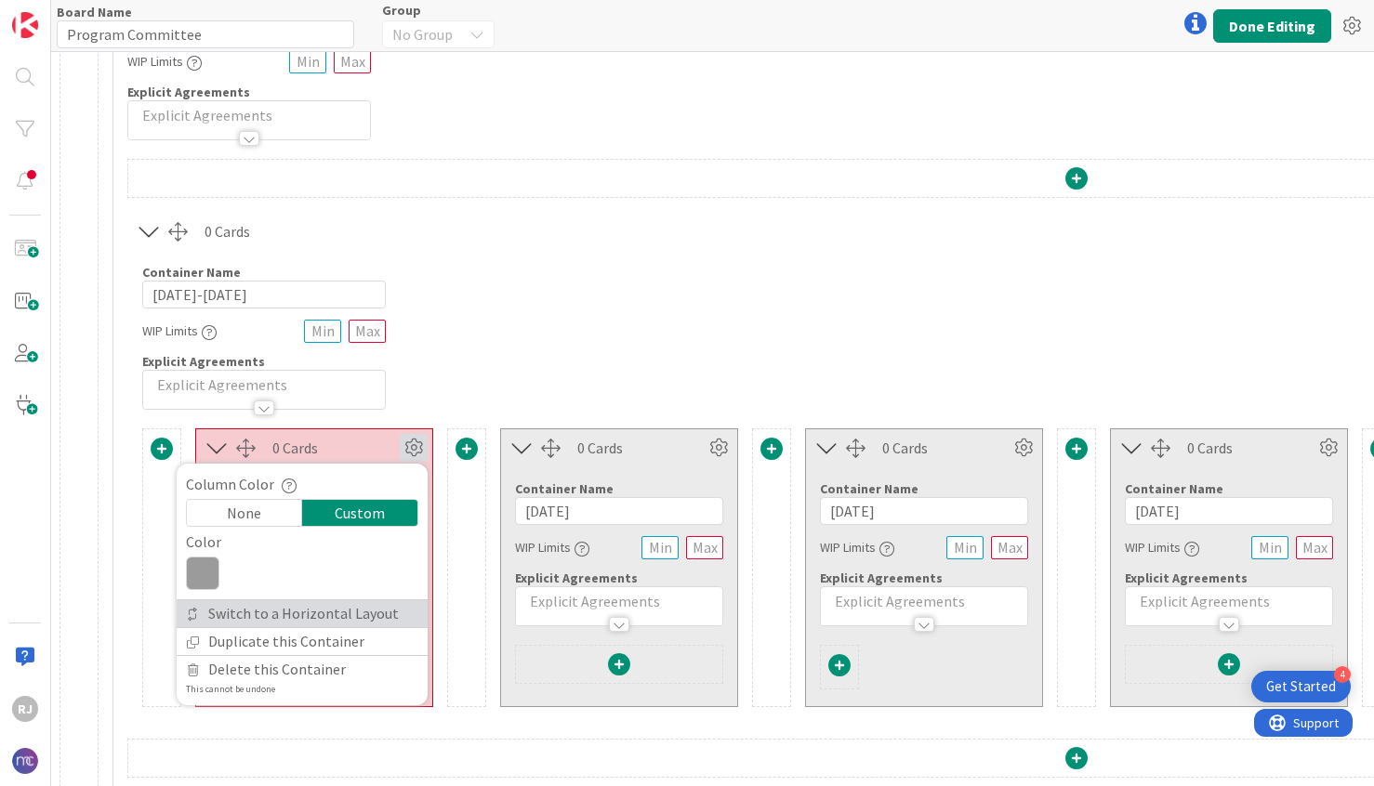
click at [339, 613] on link "Switch to a Horizontal Layout" at bounding box center [302, 613] width 251 height 27
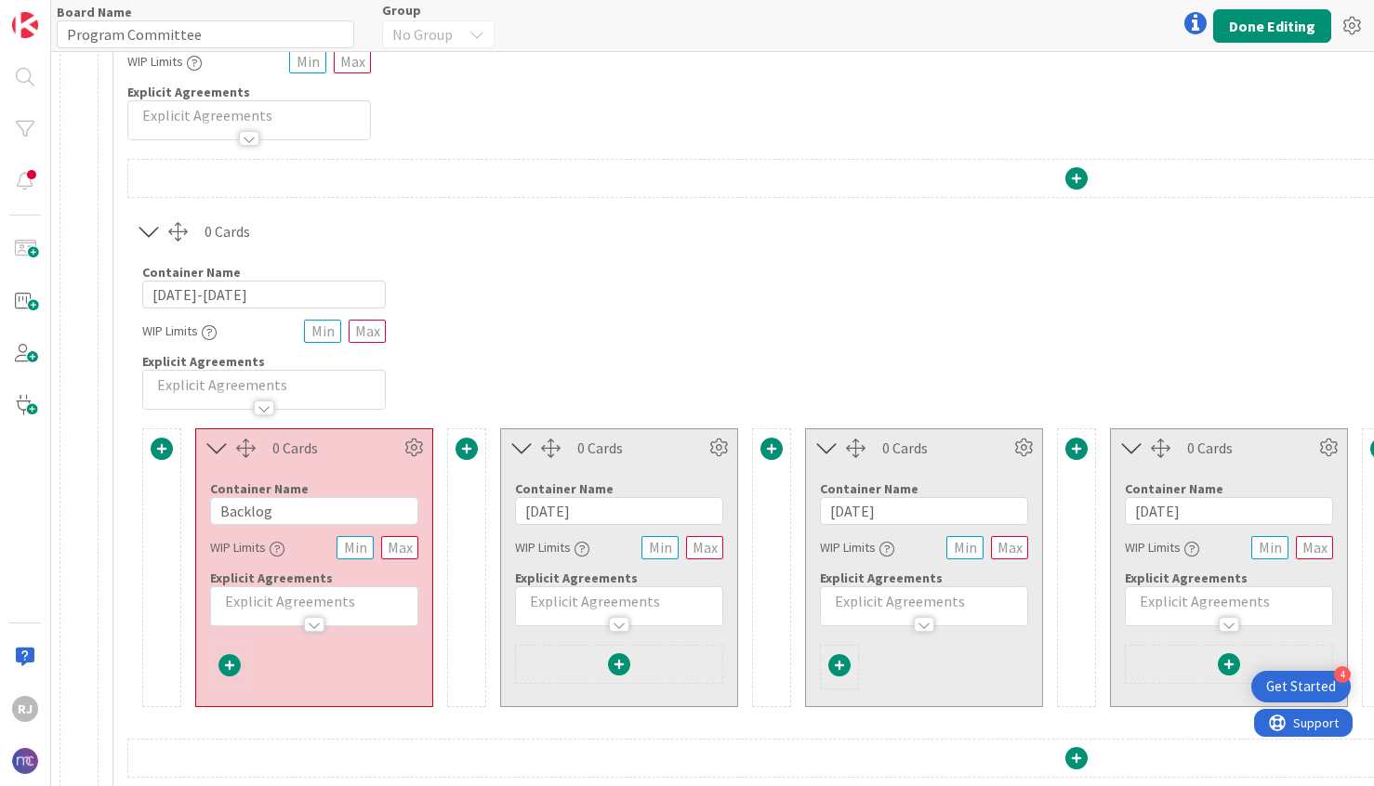
click at [321, 620] on div at bounding box center [314, 624] width 20 height 15
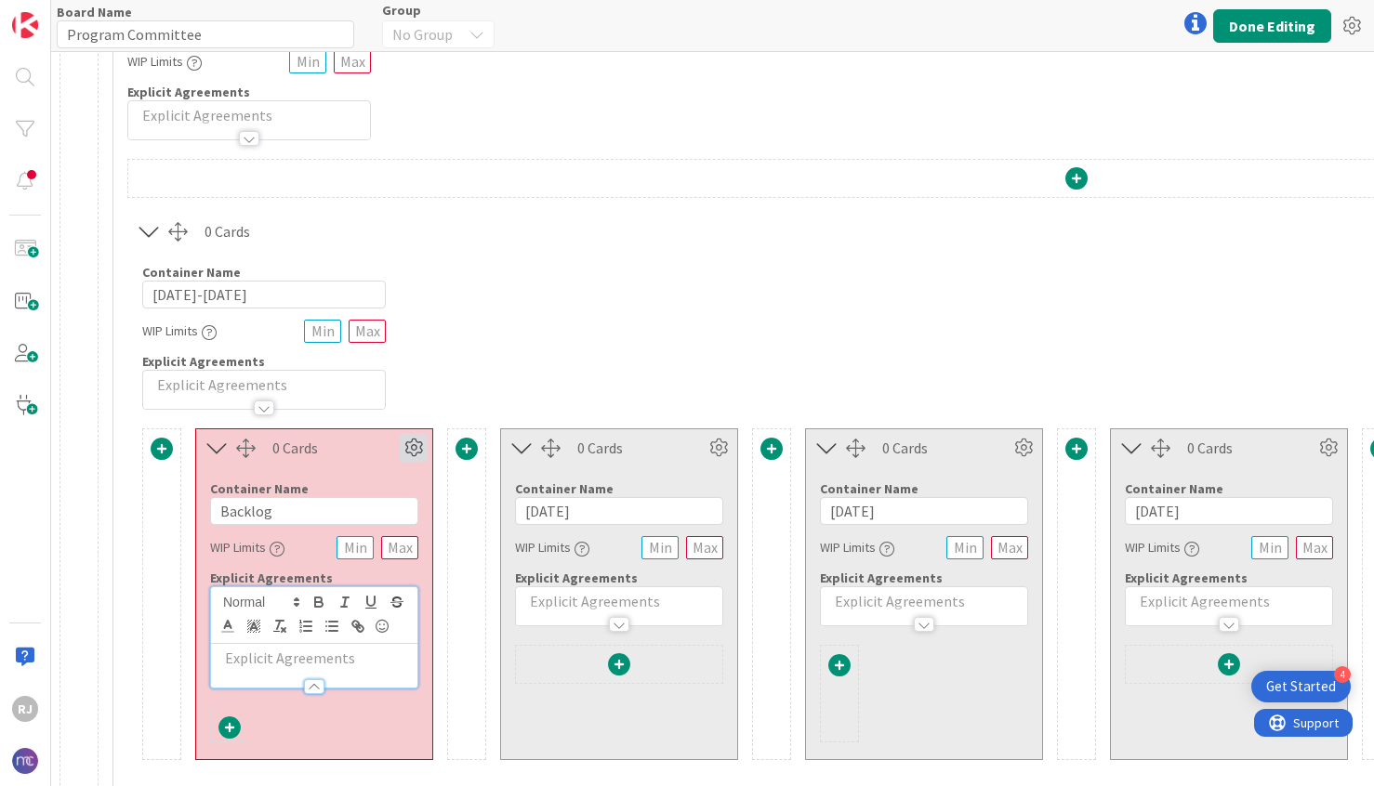
click at [417, 450] on icon at bounding box center [414, 448] width 28 height 28
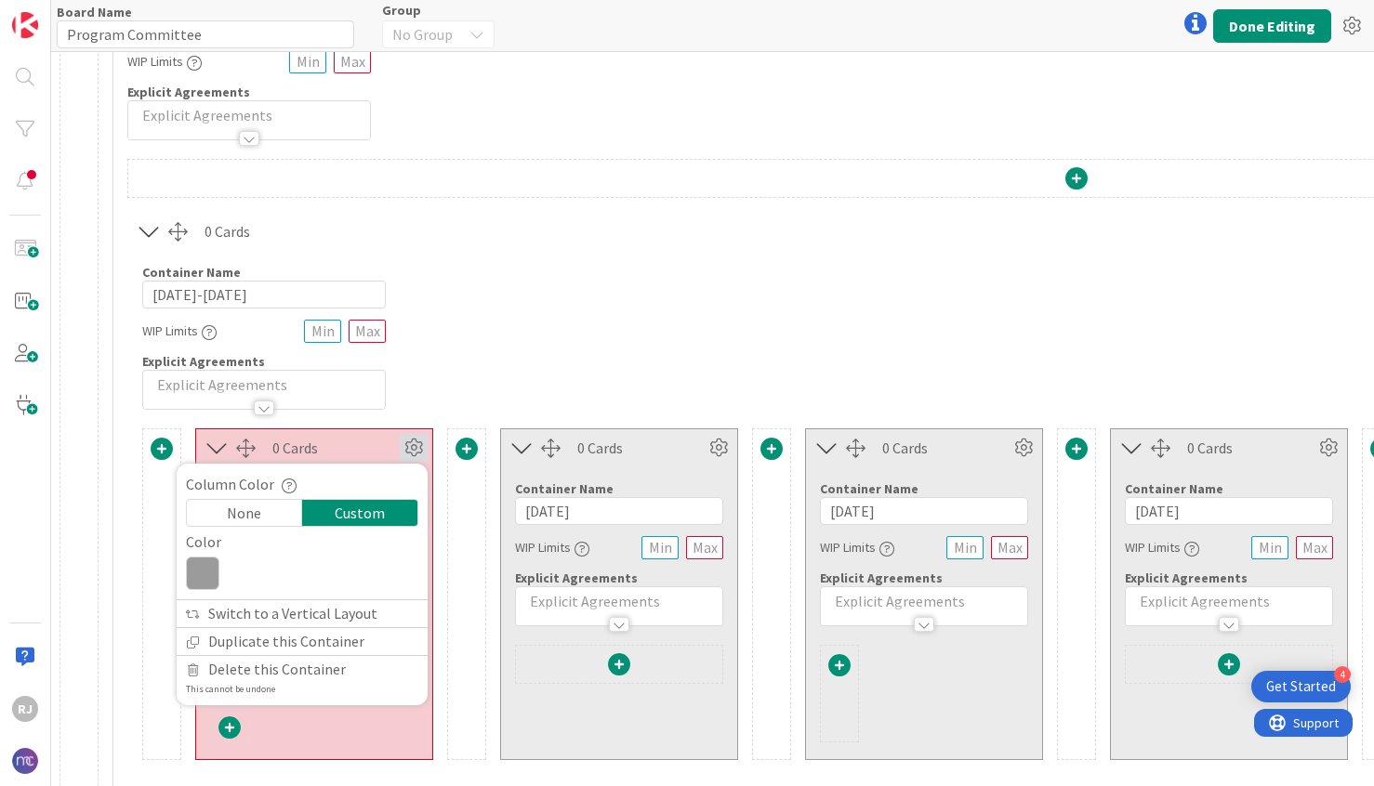
click at [192, 572] on icon at bounding box center [202, 573] width 33 height 33
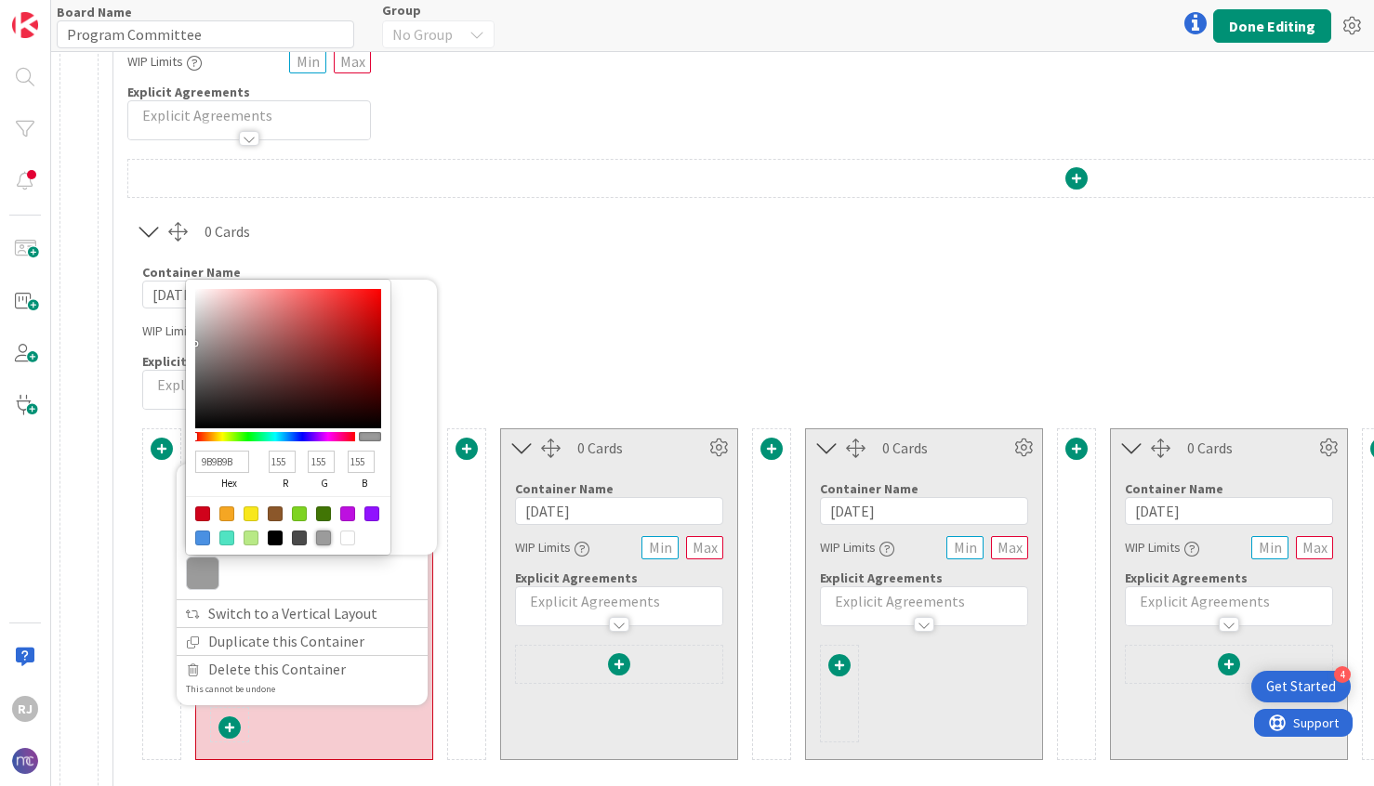
click at [323, 531] on div at bounding box center [323, 538] width 15 height 15
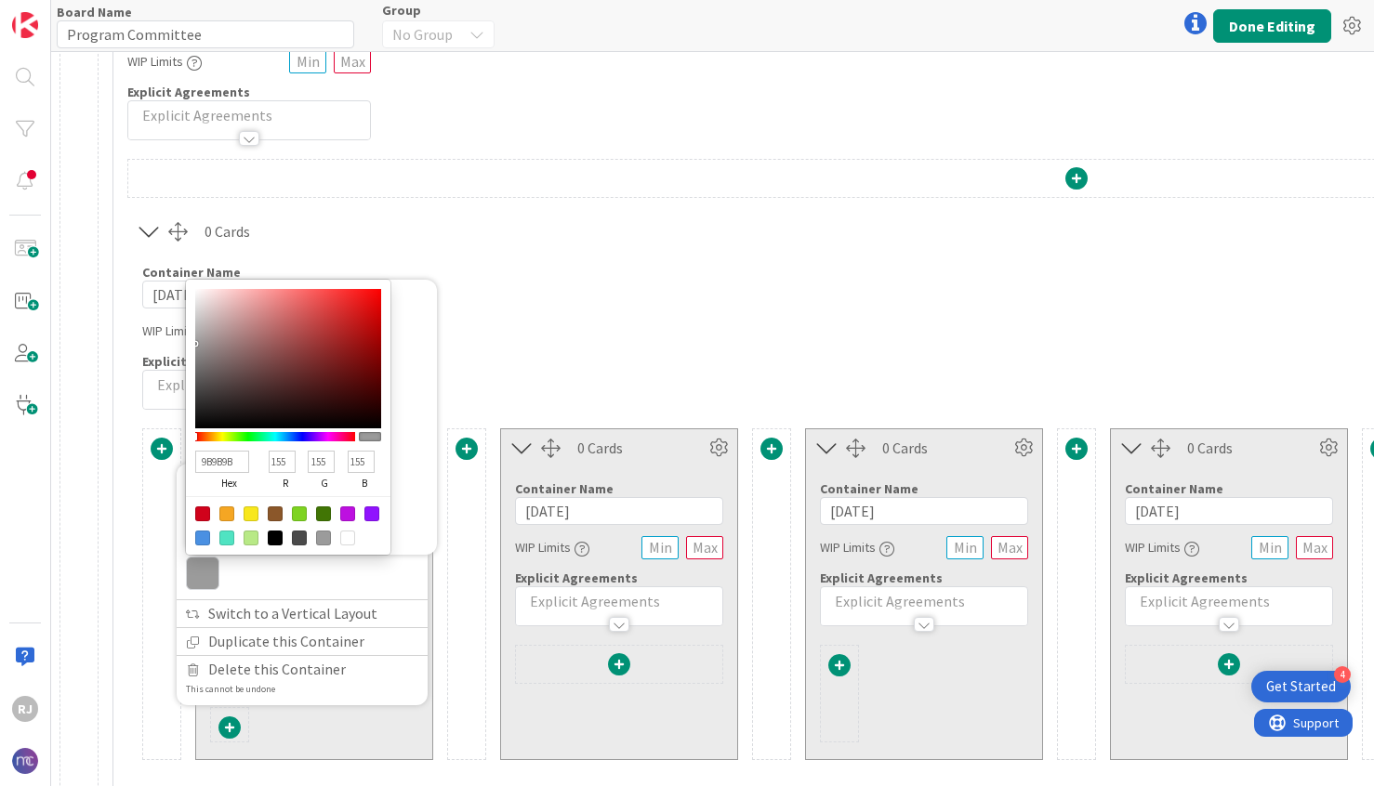
click at [494, 373] on div "Container Name 9 / [PHONE_NUMBER][DATE][DATE] WIP Limits Explicit Agreements" at bounding box center [1076, 330] width 1896 height 160
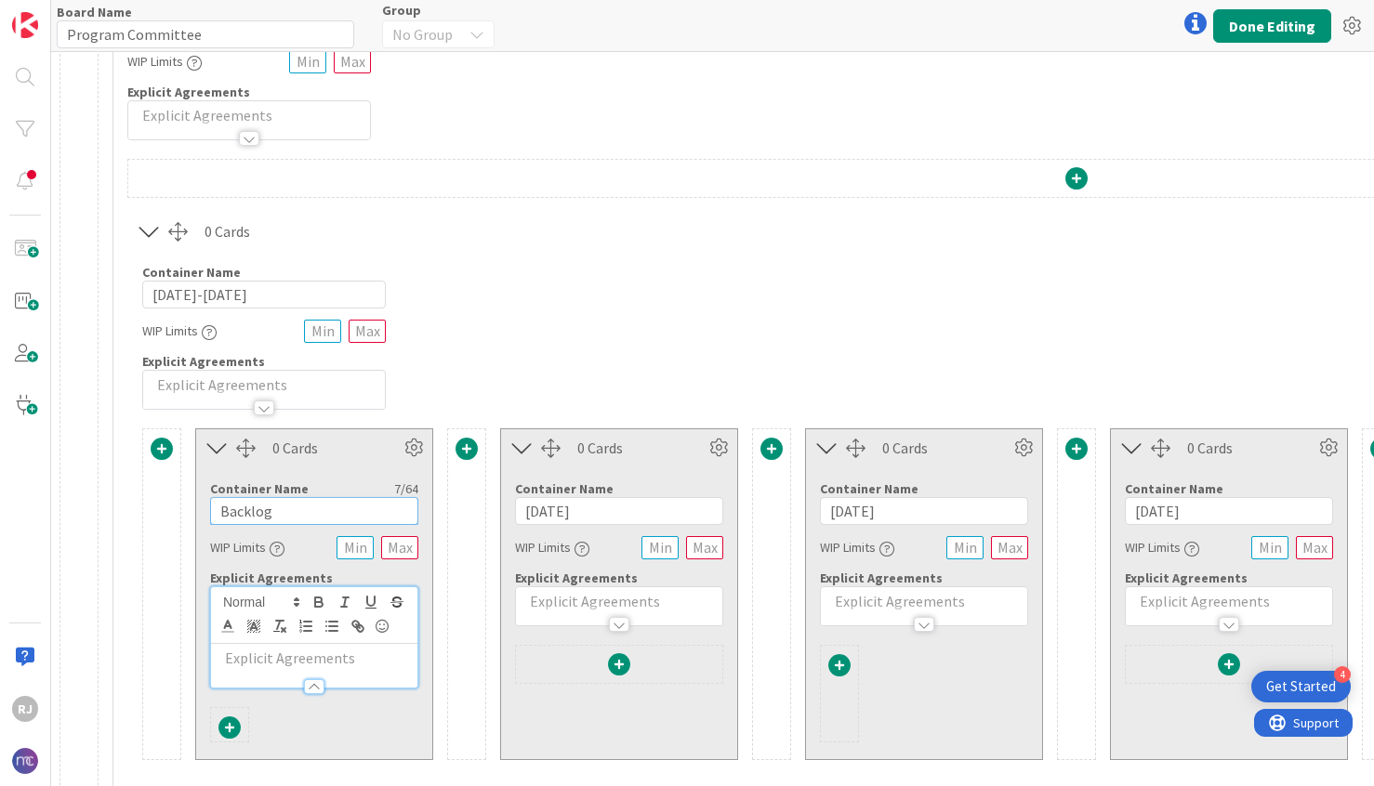
click at [351, 512] on input "Backlog" at bounding box center [314, 511] width 208 height 28
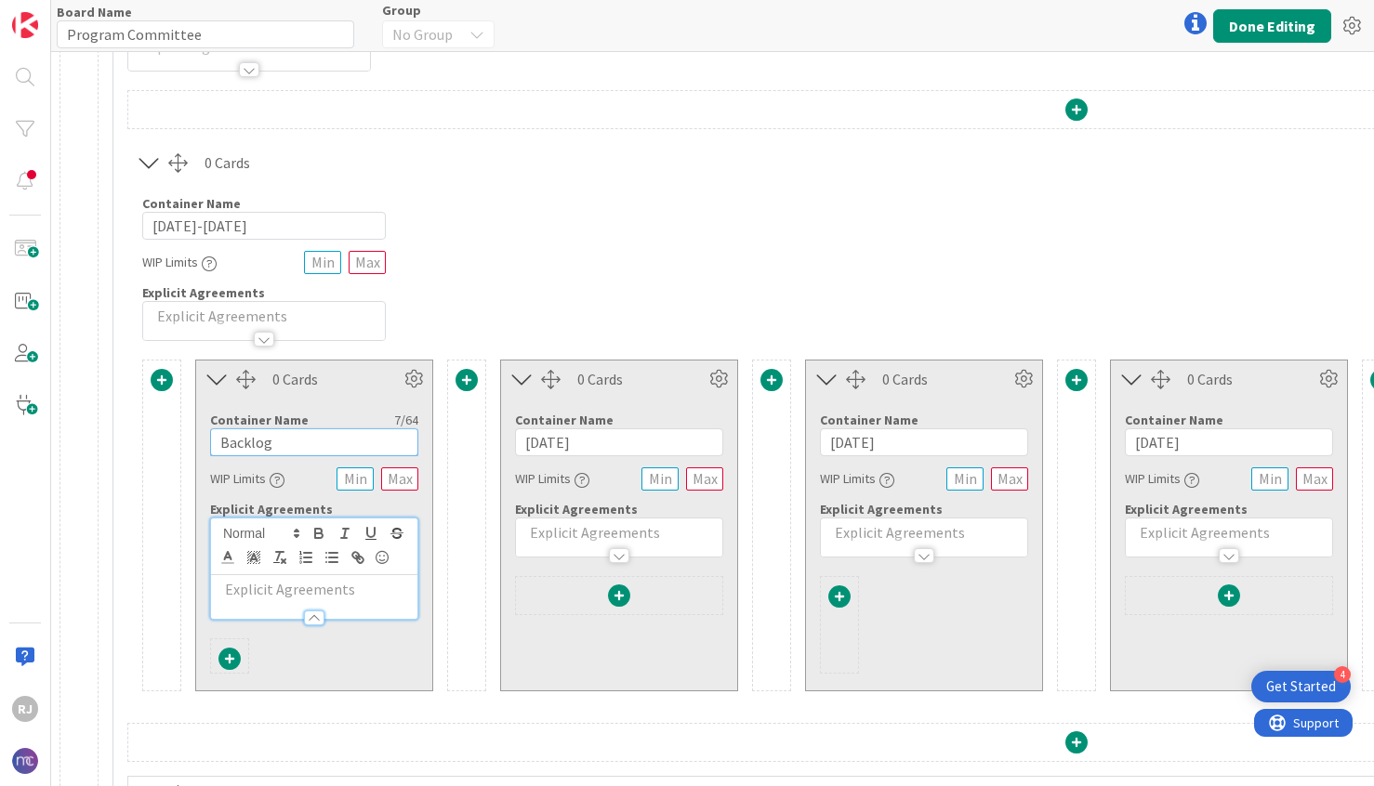
scroll to position [181, 1]
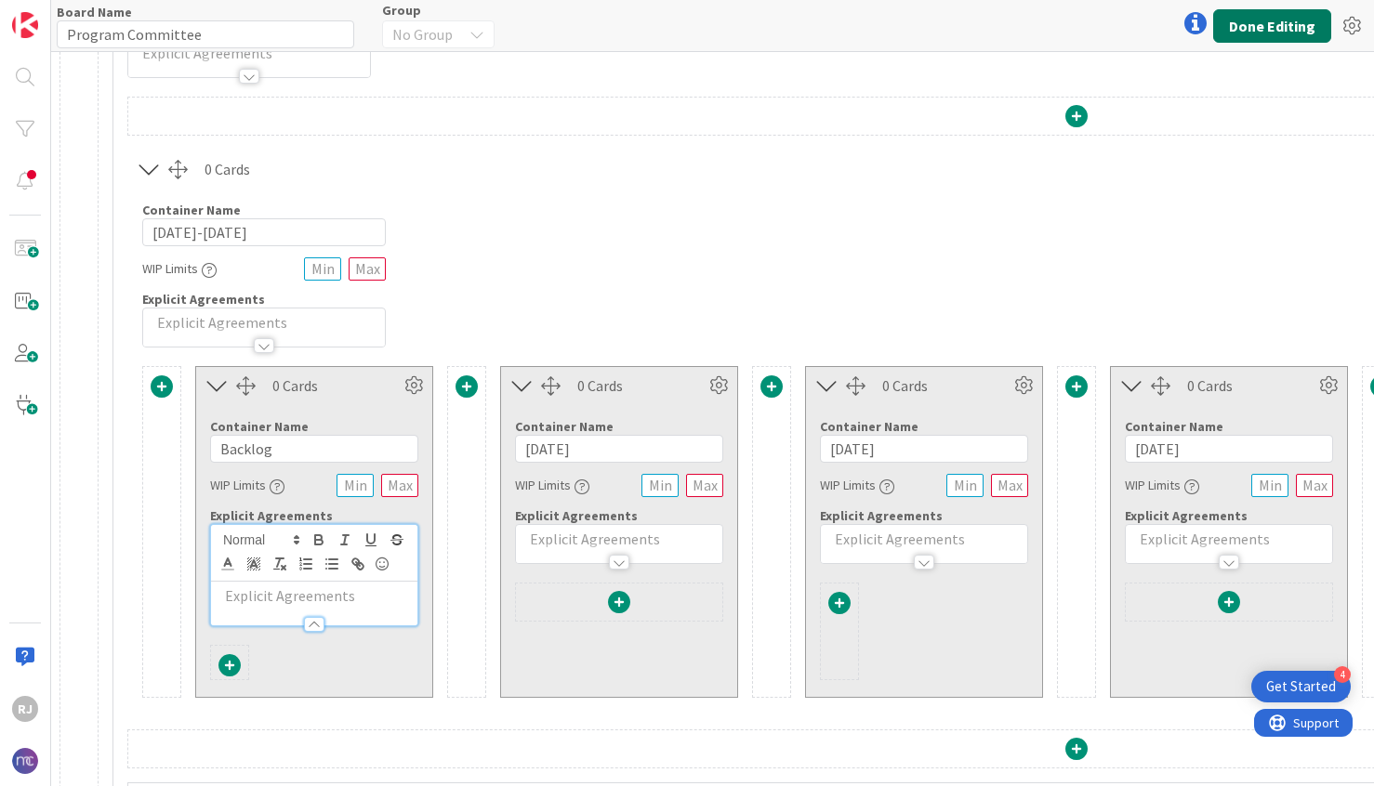
click at [1249, 23] on button "Done Editing" at bounding box center [1272, 25] width 118 height 33
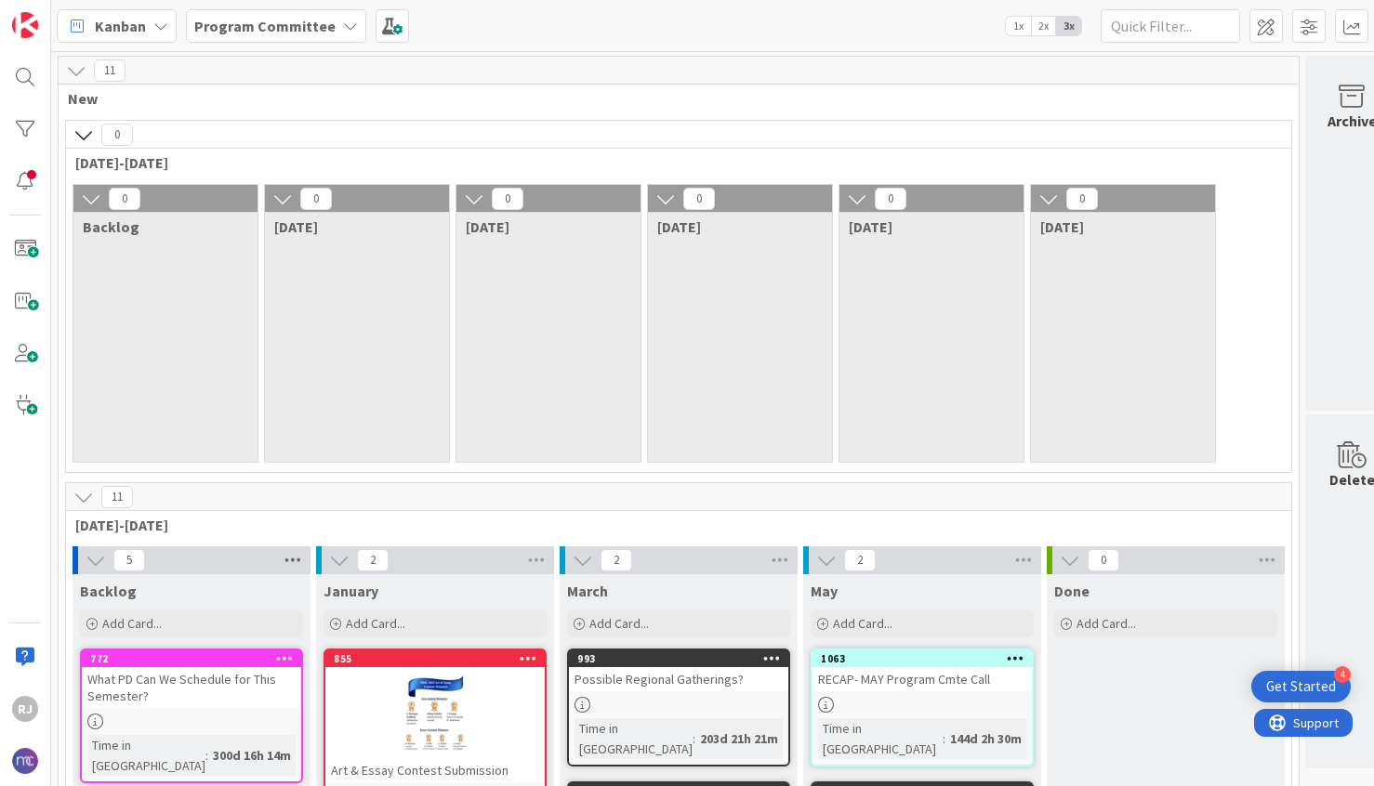
click at [286, 560] on icon at bounding box center [293, 561] width 24 height 28
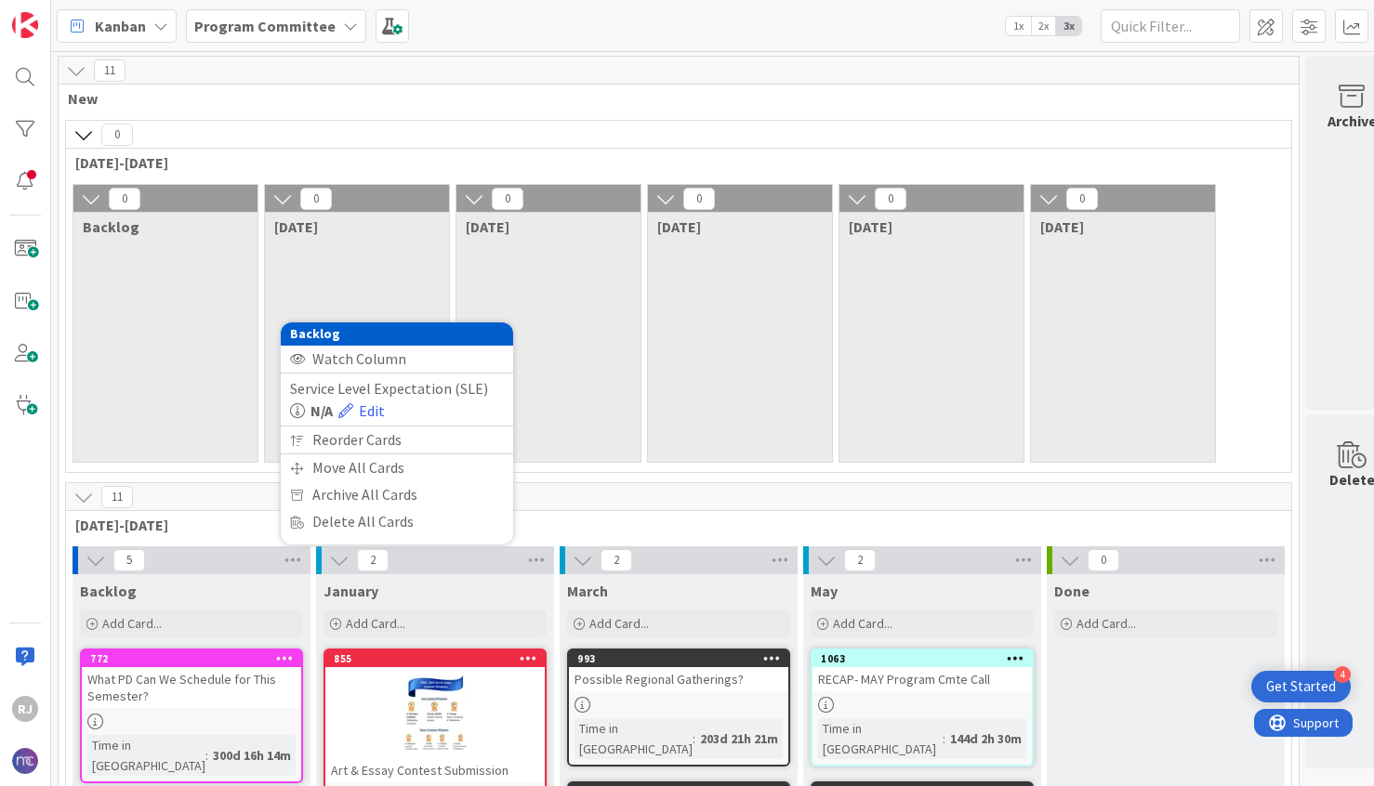
click at [180, 238] on div "0 Backlog" at bounding box center [165, 212] width 184 height 54
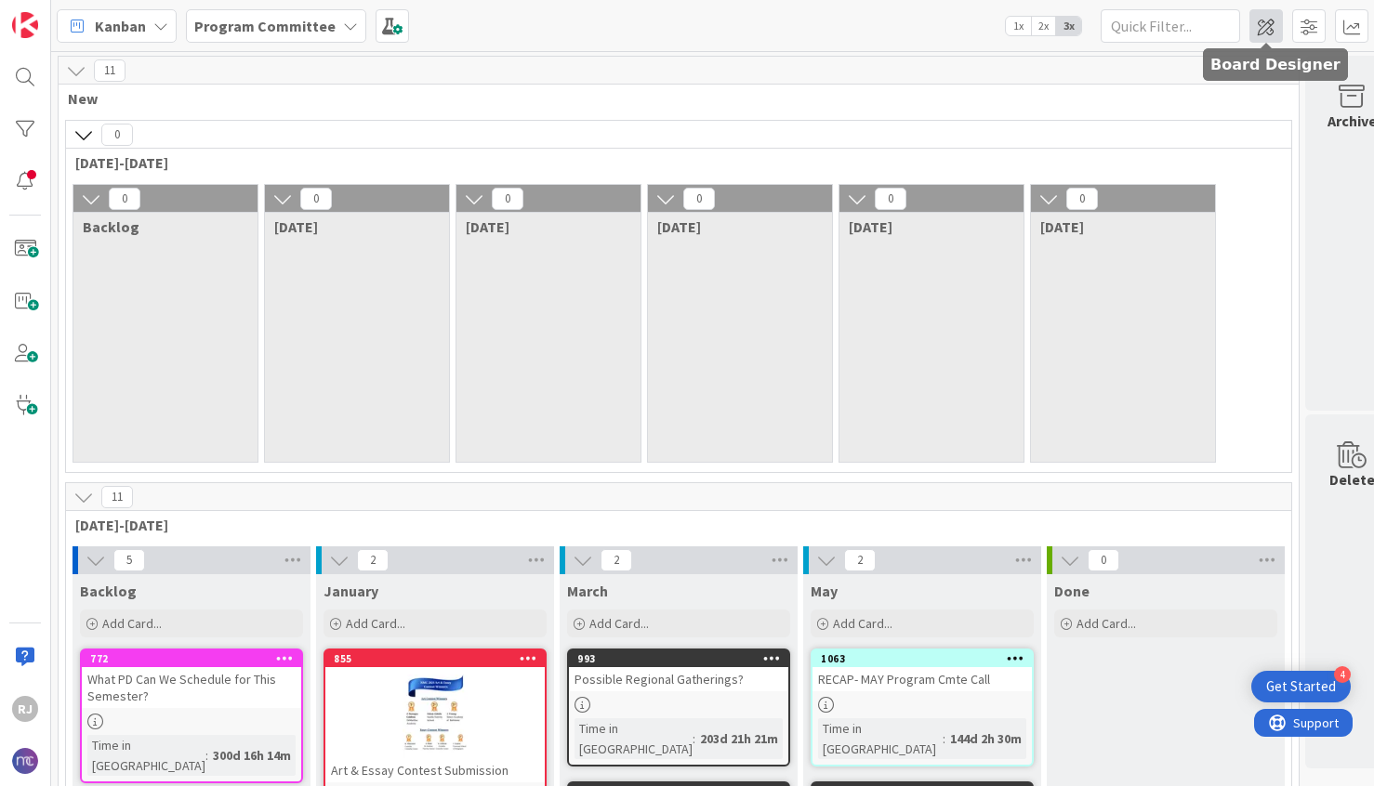
click at [1268, 22] on span at bounding box center [1265, 25] width 33 height 33
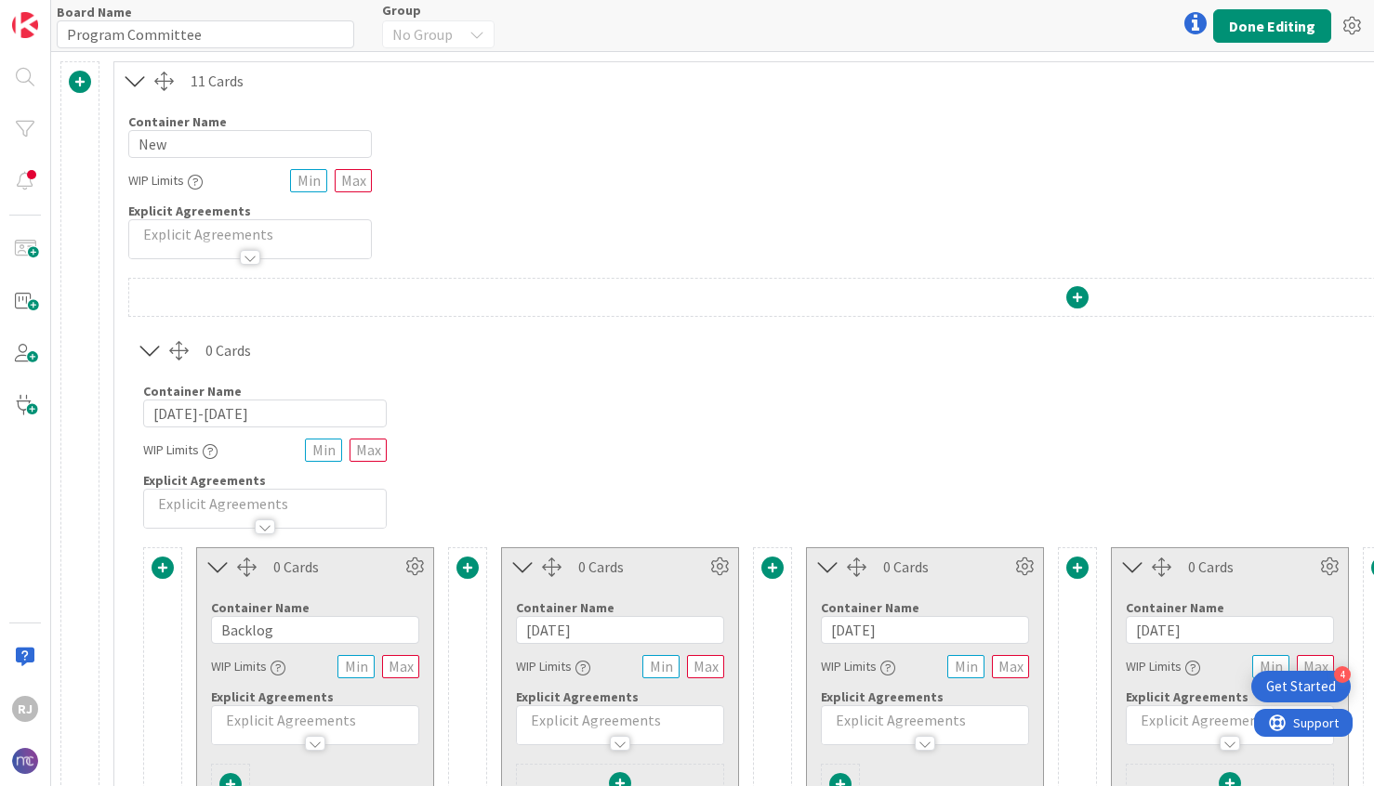
click at [226, 570] on icon at bounding box center [218, 567] width 31 height 24
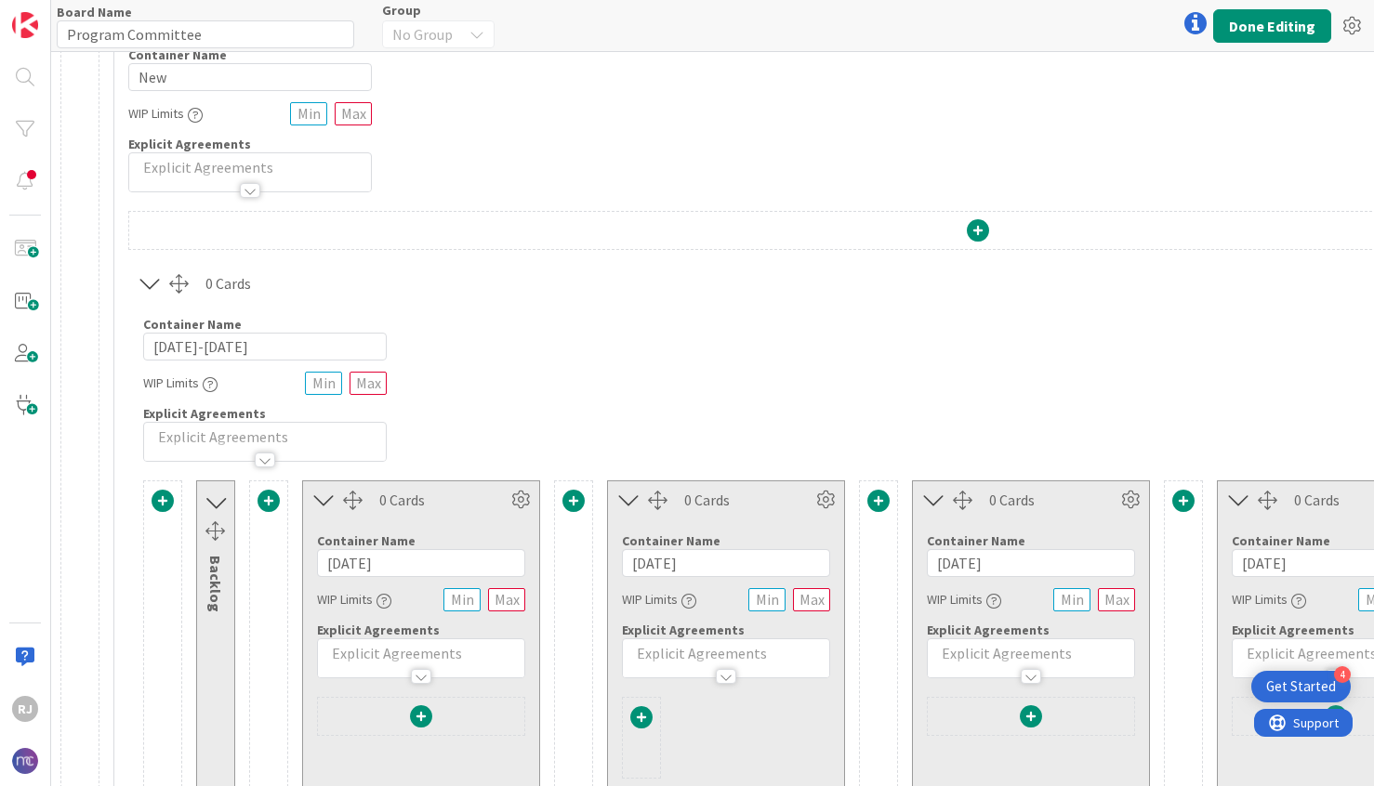
scroll to position [45, 0]
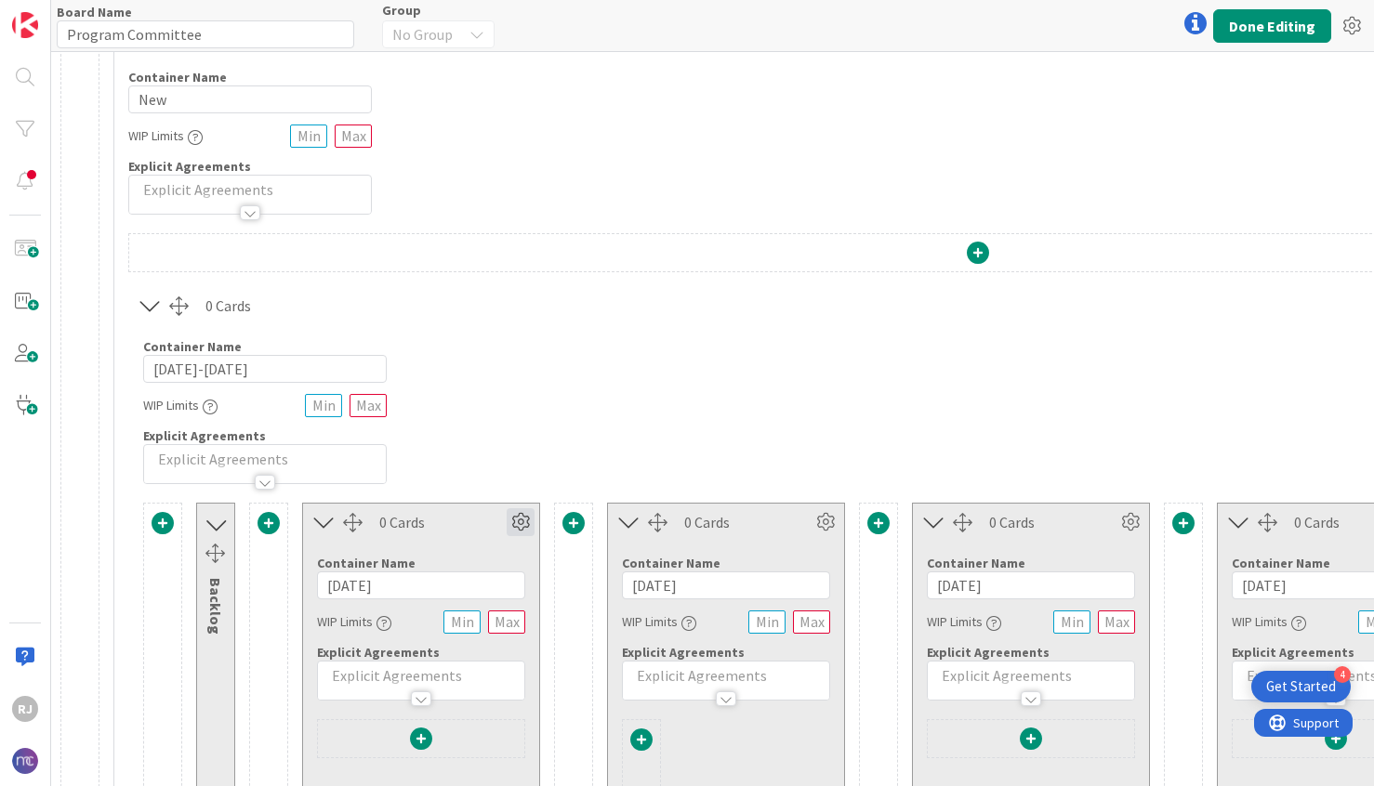
click at [522, 516] on icon at bounding box center [521, 522] width 28 height 28
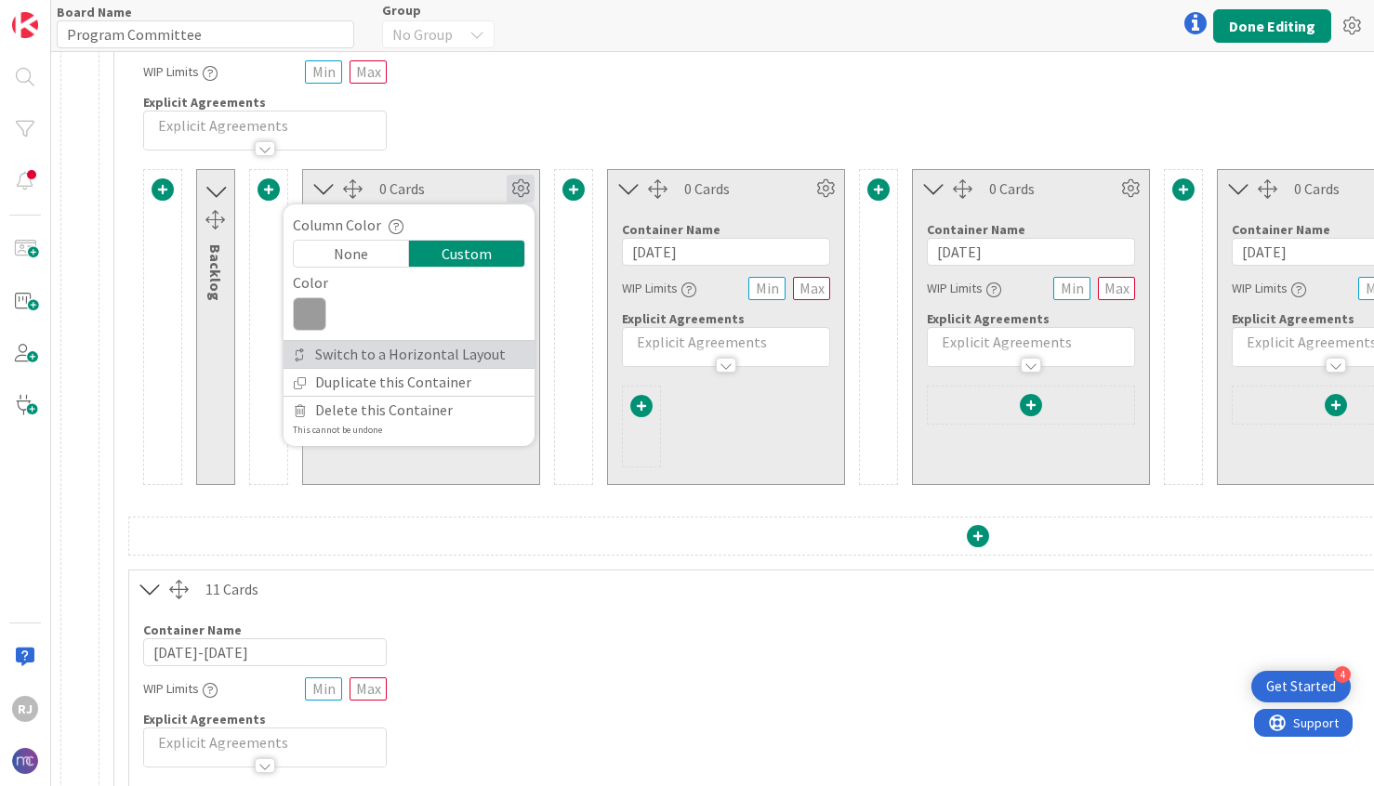
scroll to position [748, 0]
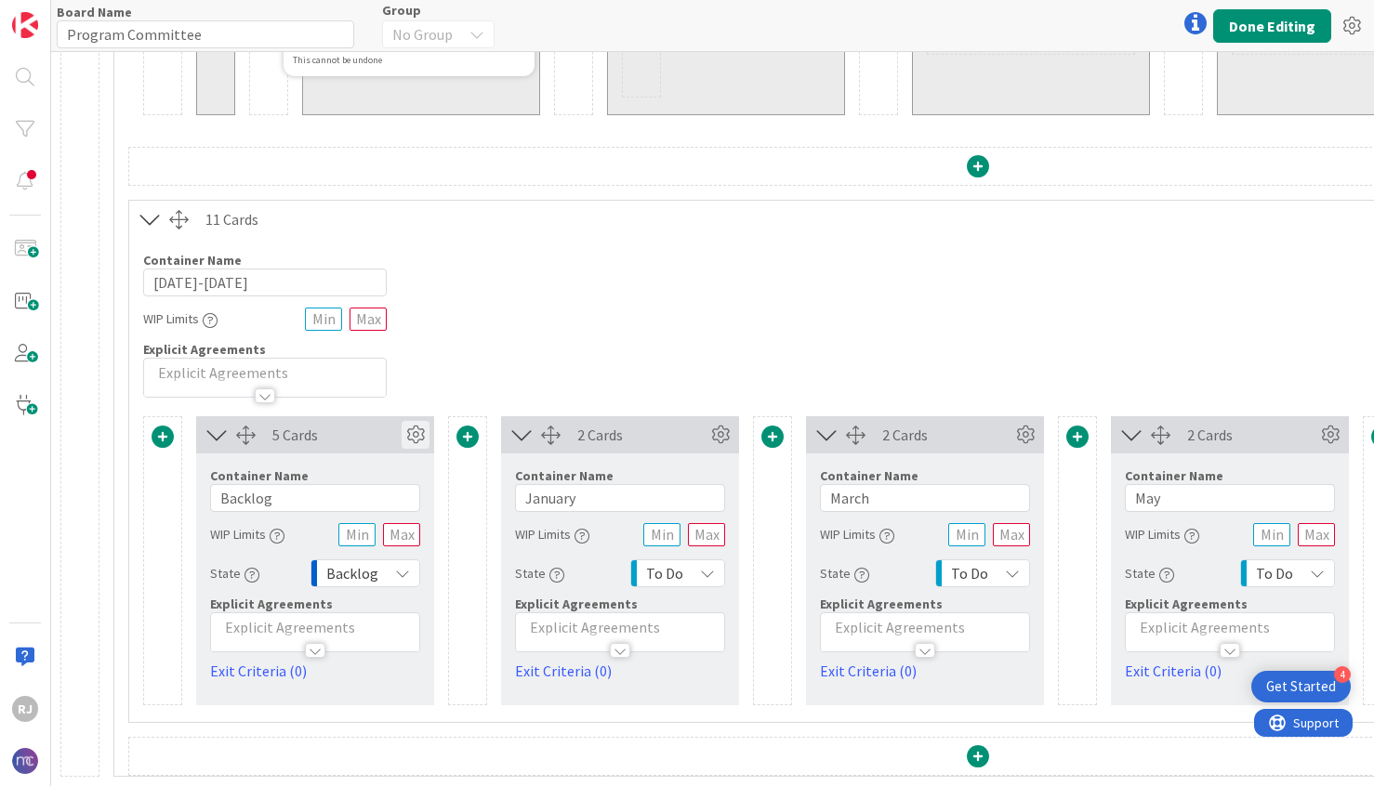
click at [410, 433] on icon at bounding box center [416, 435] width 28 height 28
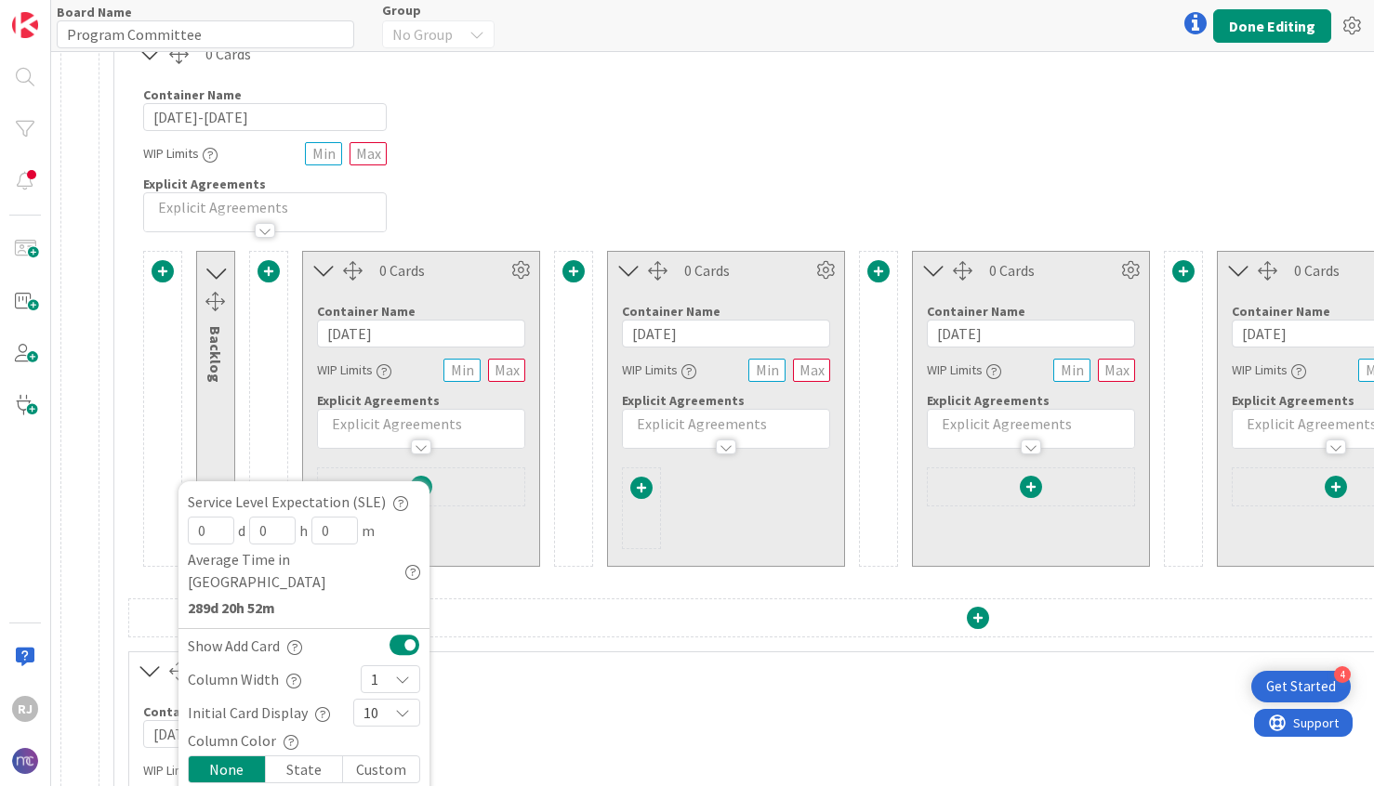
scroll to position [270, 0]
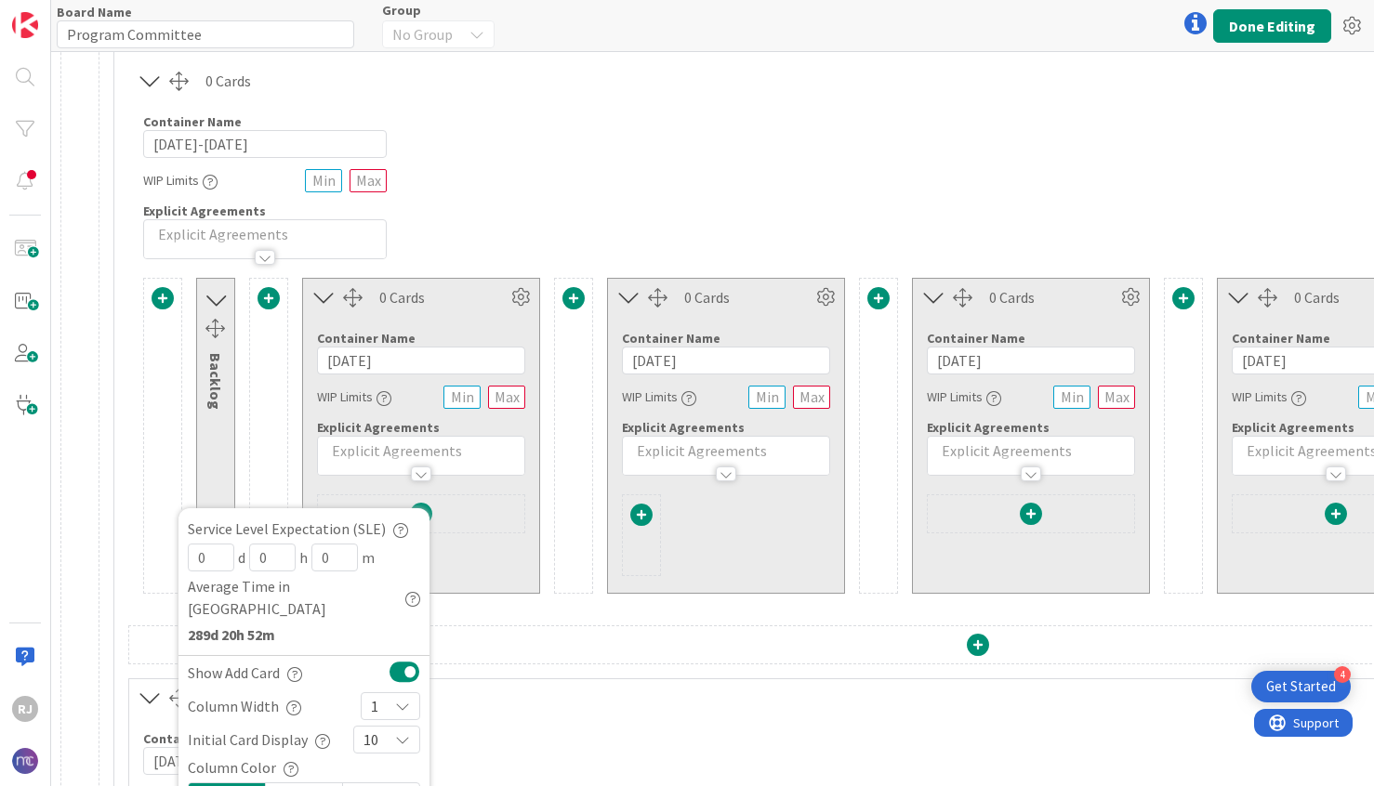
click at [456, 310] on div "0 Cards Column Color None Custom Color Switch to a Horizontal Layout Duplicate …" at bounding box center [421, 297] width 236 height 37
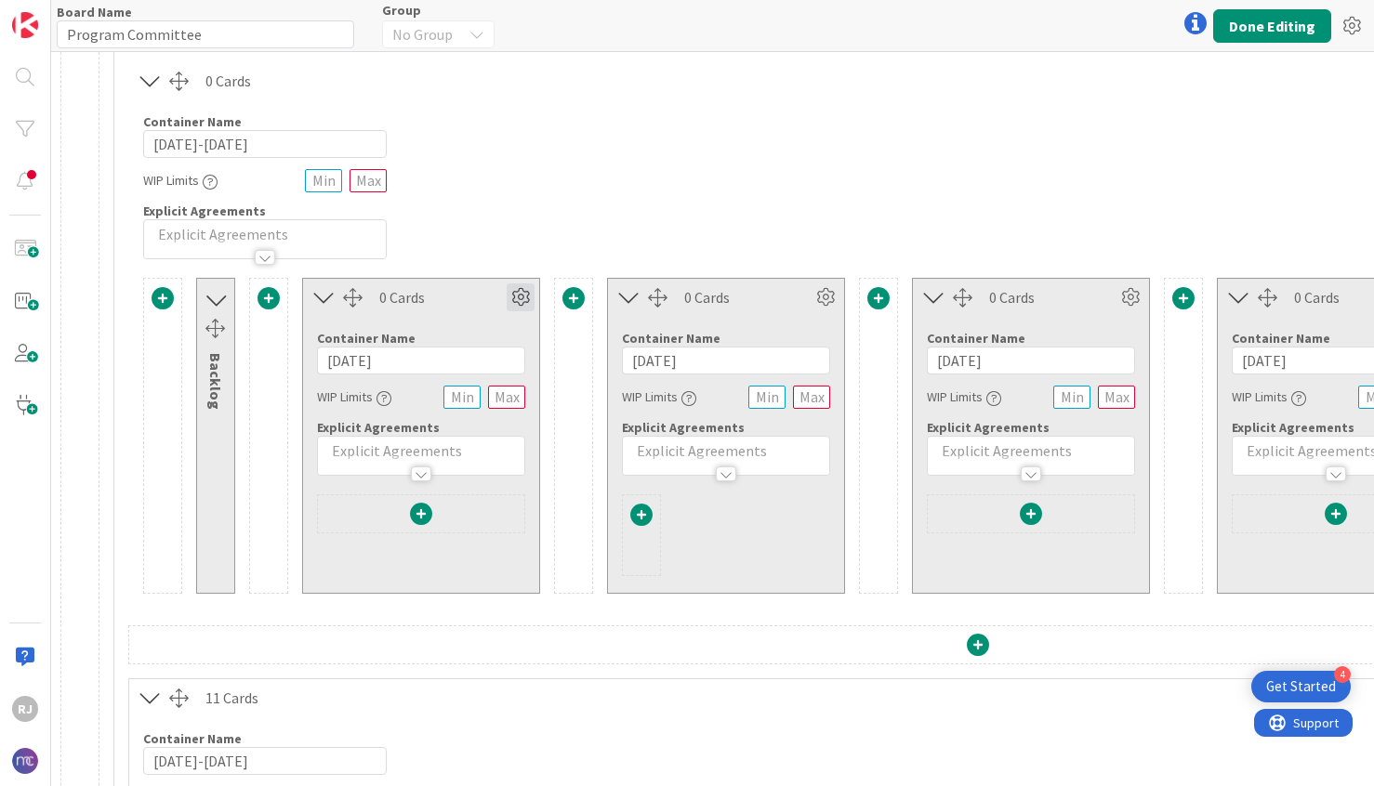
click at [526, 293] on icon at bounding box center [521, 297] width 28 height 28
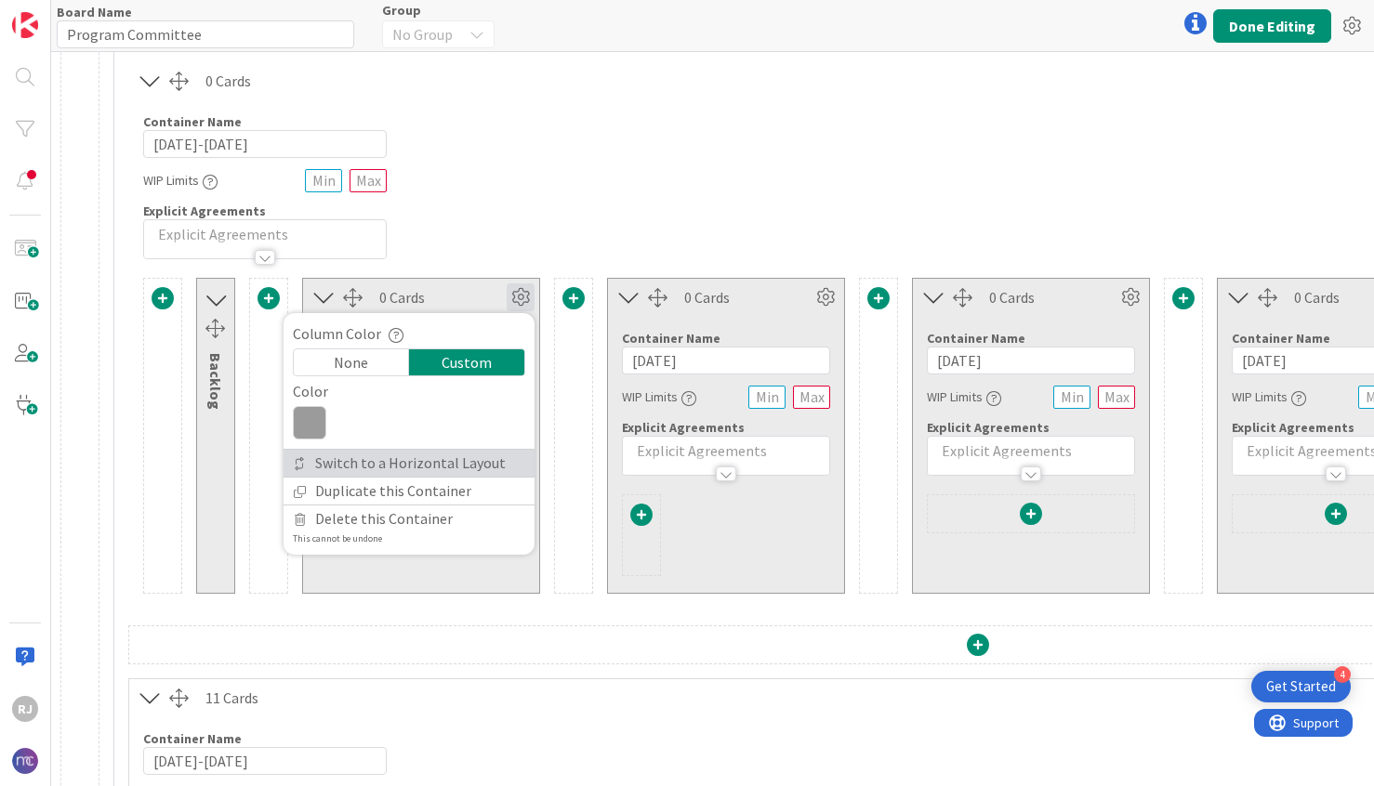
click at [446, 464] on link "Switch to a Horizontal Layout" at bounding box center [408, 463] width 251 height 27
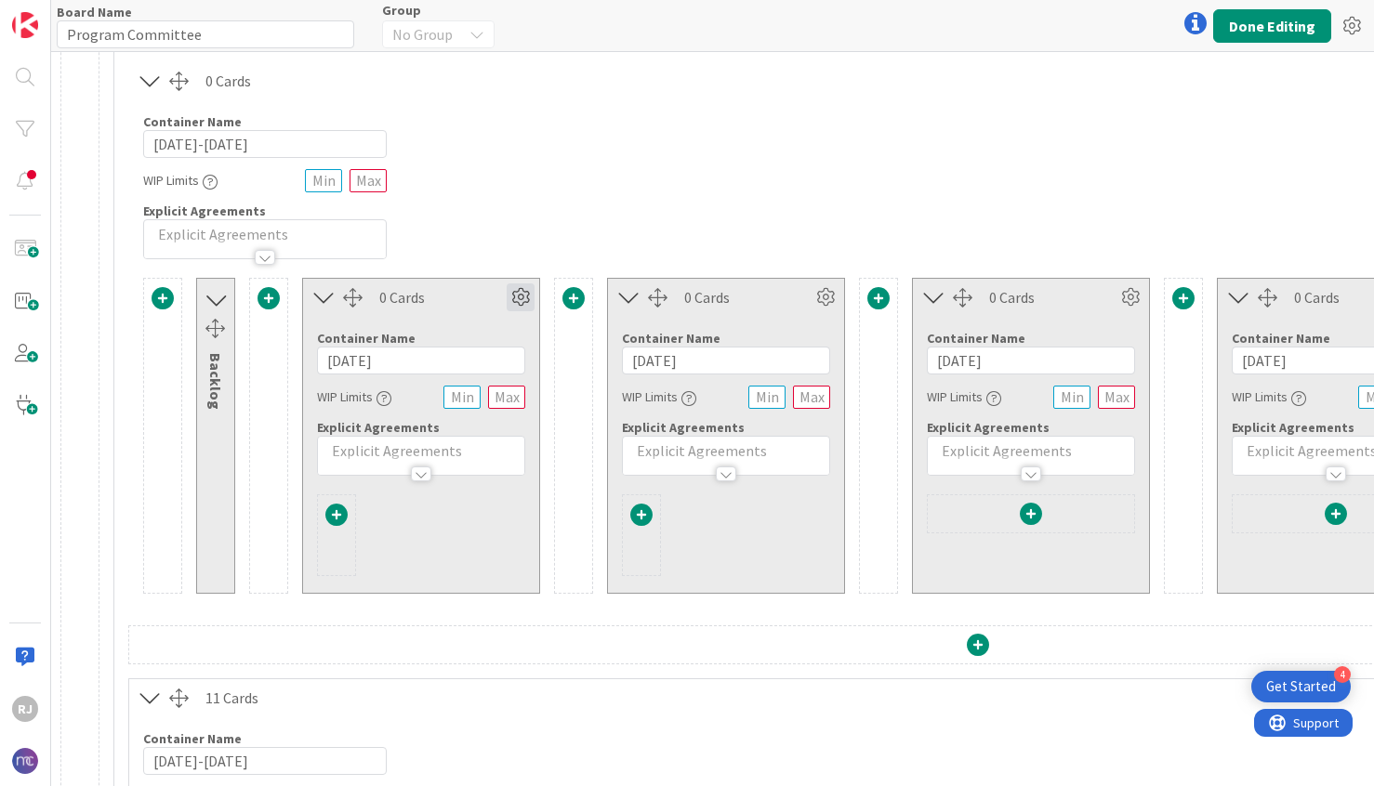
click at [522, 302] on icon at bounding box center [521, 297] width 28 height 28
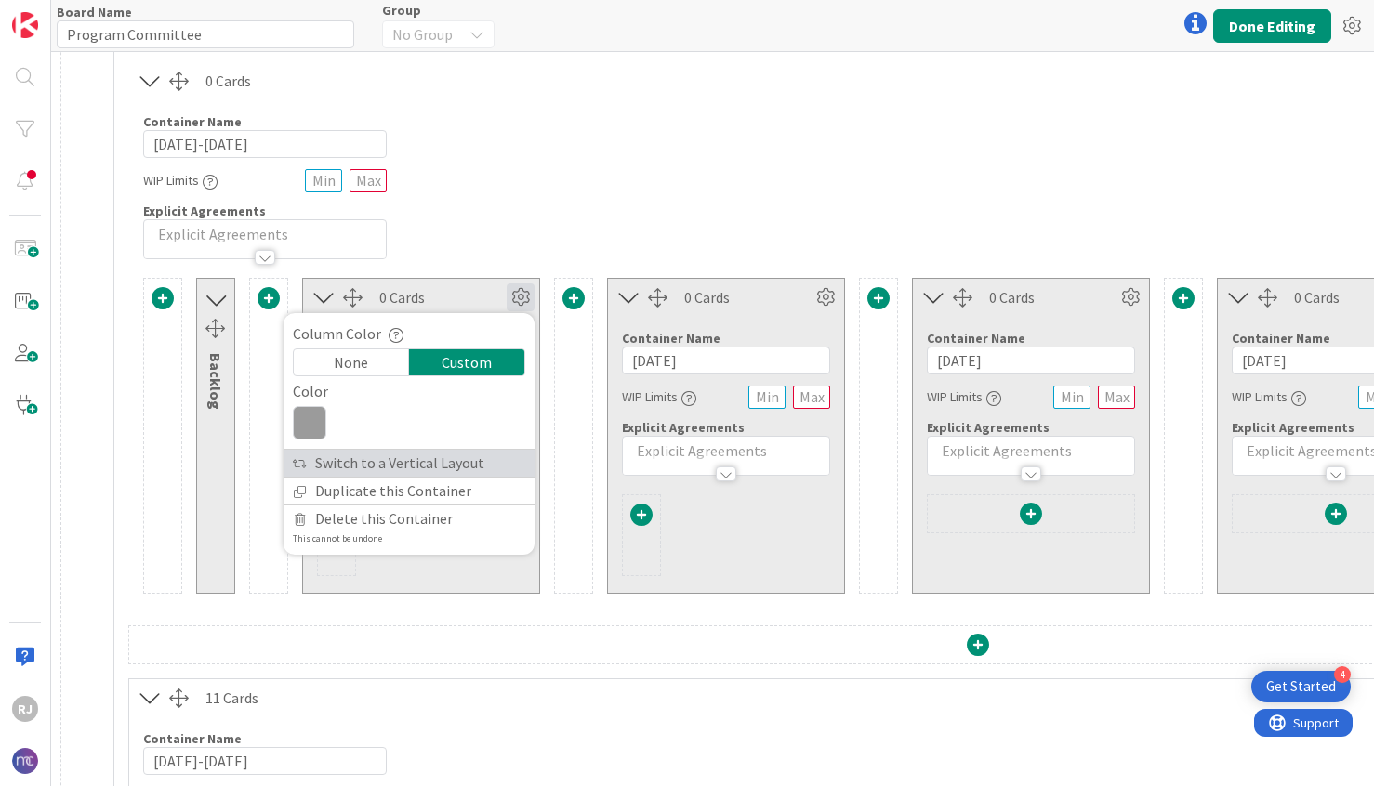
click at [433, 455] on link "Switch to a Vertical Layout" at bounding box center [408, 463] width 251 height 27
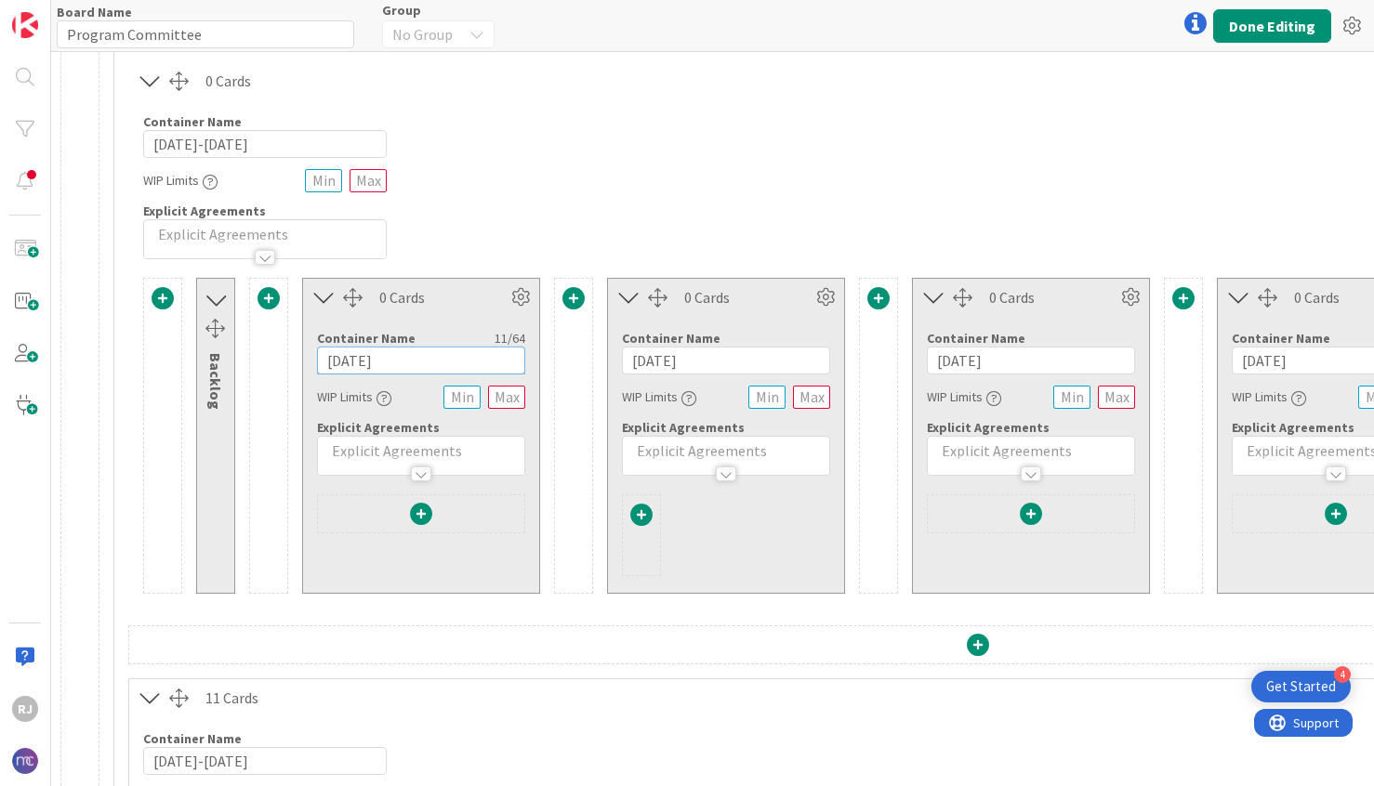
click at [472, 360] on input "[DATE]" at bounding box center [421, 361] width 208 height 28
click at [159, 299] on span at bounding box center [163, 298] width 22 height 22
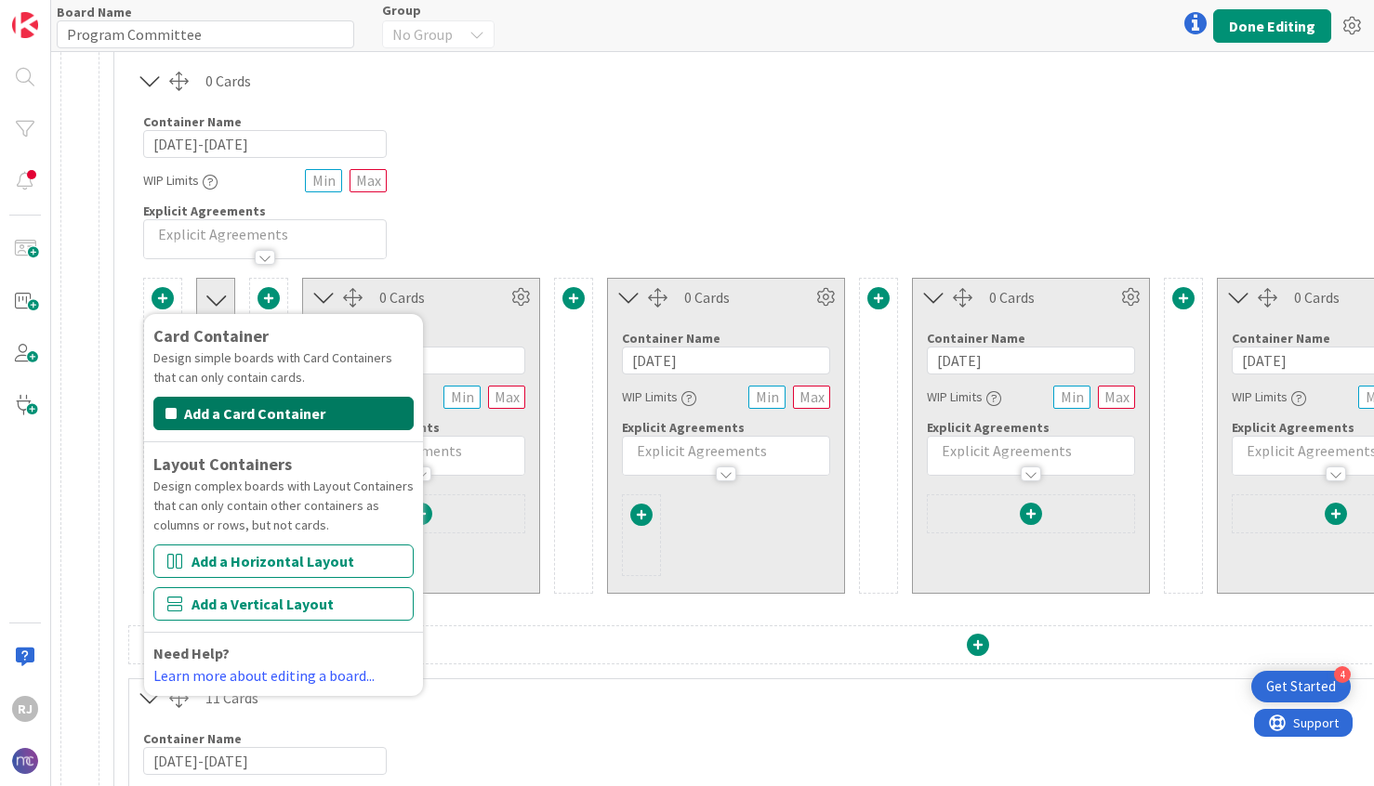
click at [296, 411] on button "Add a Card Container" at bounding box center [283, 413] width 260 height 33
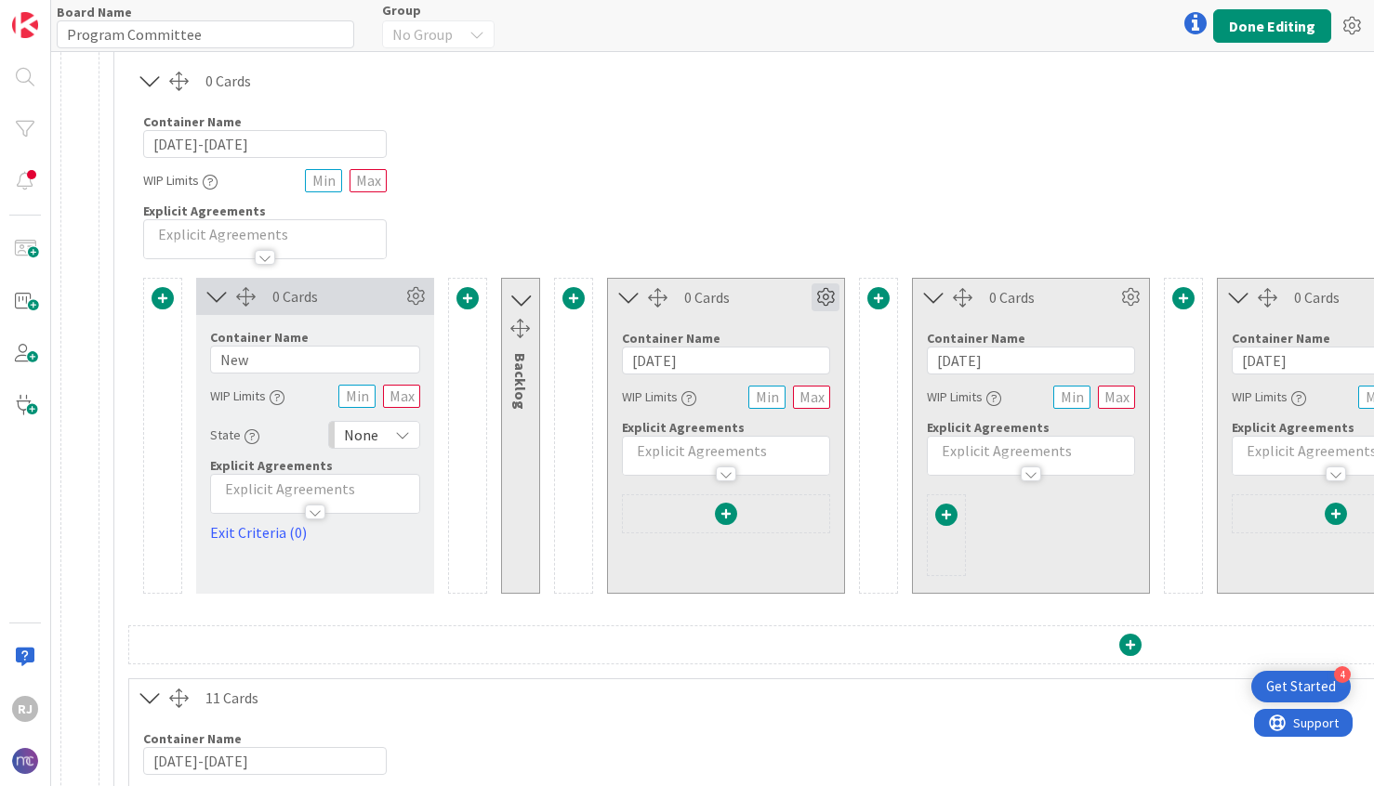
click at [826, 296] on icon at bounding box center [825, 297] width 28 height 28
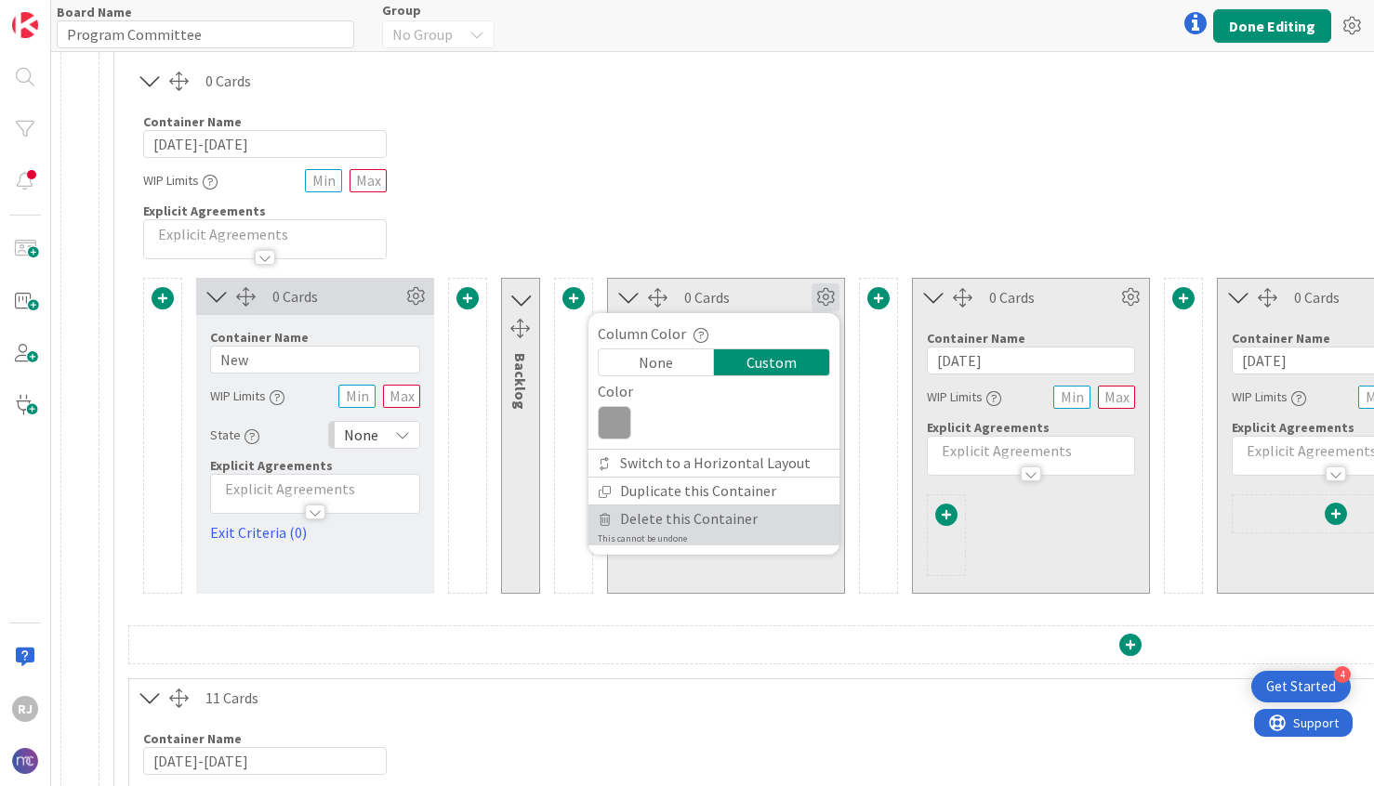
click at [671, 521] on span "Delete this Container" at bounding box center [689, 519] width 138 height 27
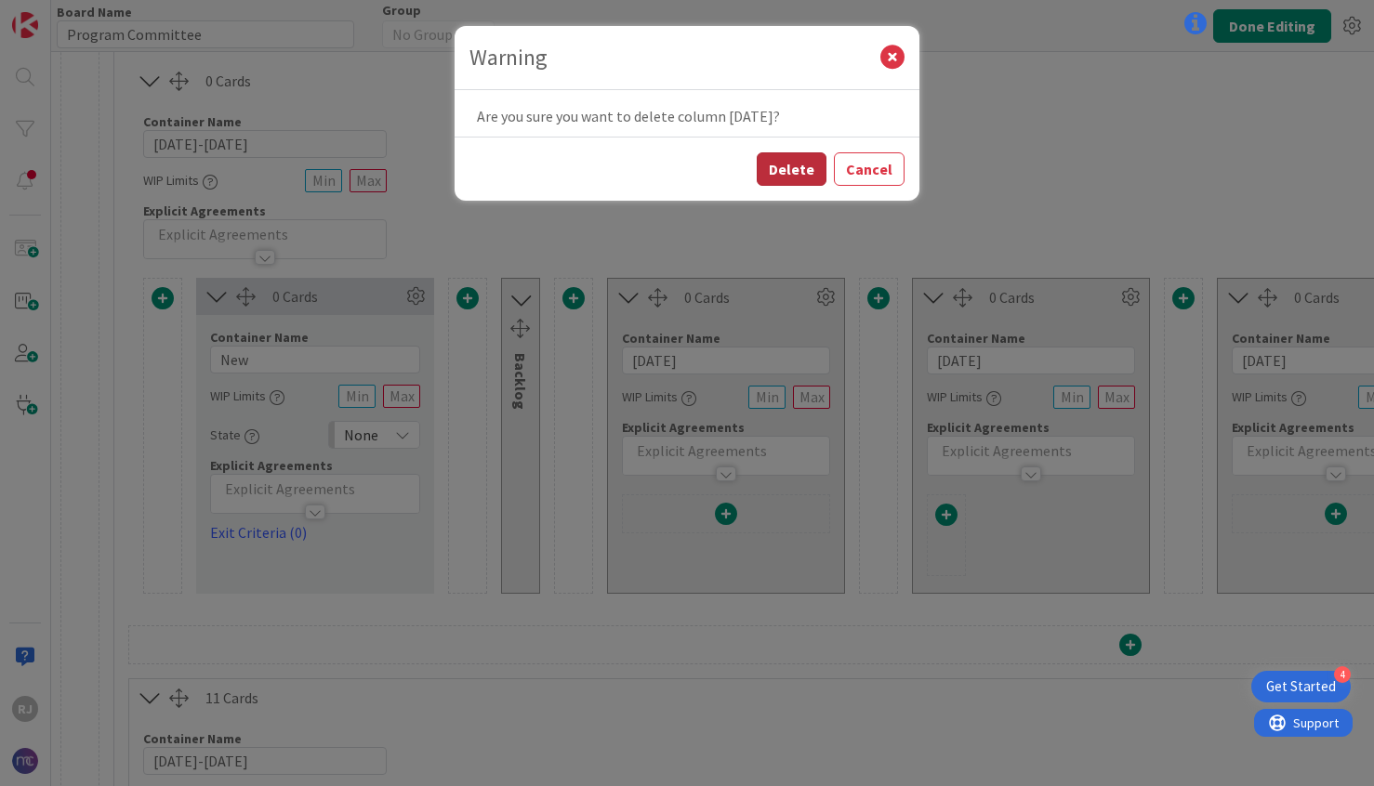
click at [801, 154] on button "Delete" at bounding box center [792, 168] width 70 height 33
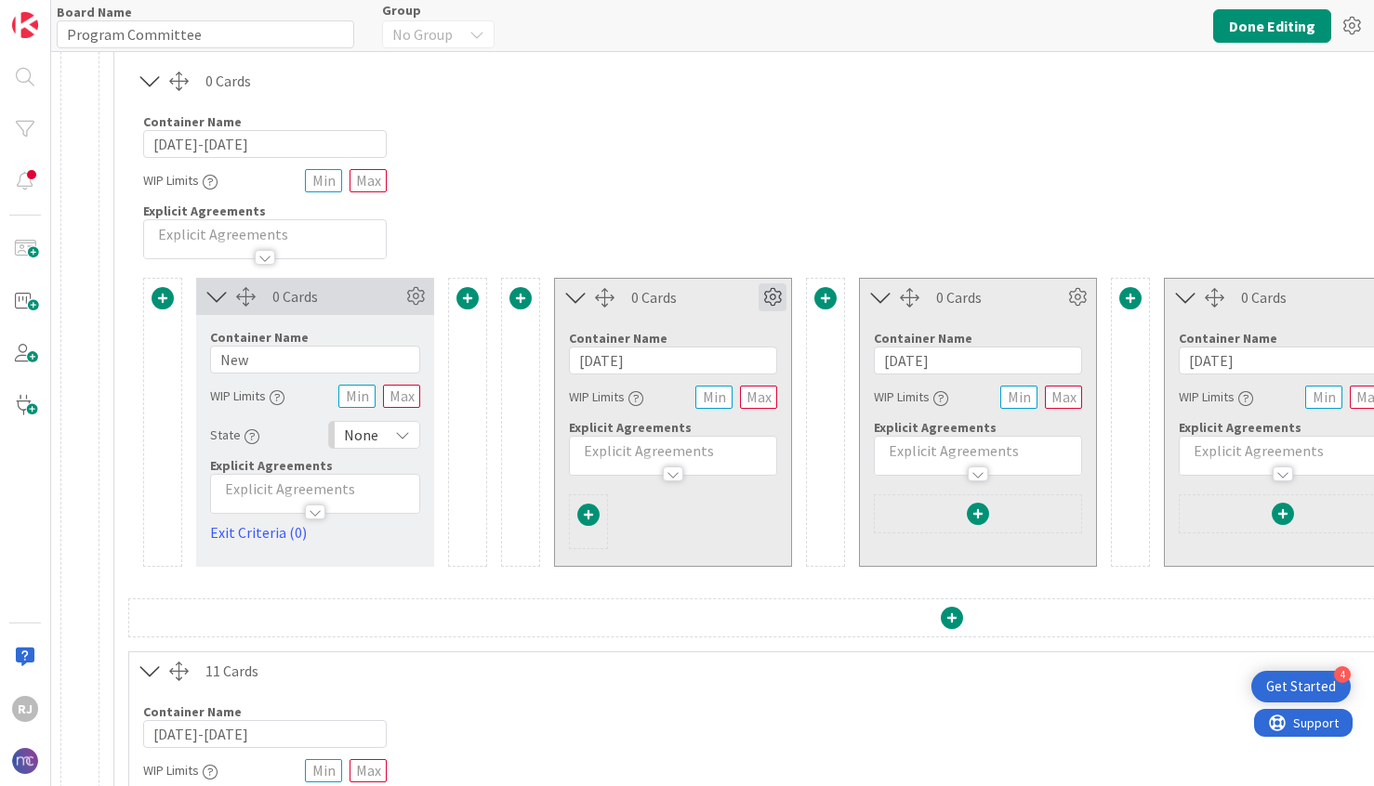
click at [781, 293] on icon at bounding box center [772, 297] width 28 height 28
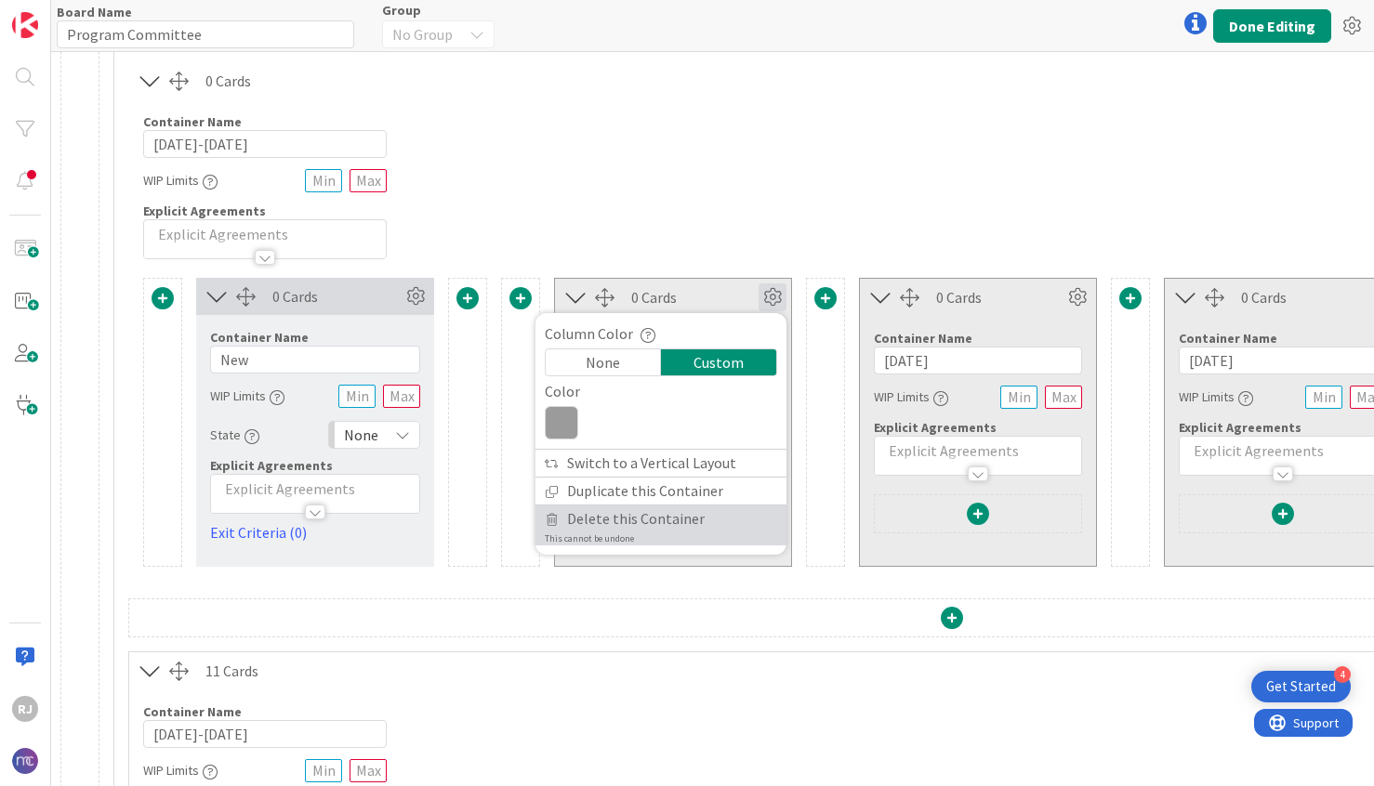
click at [666, 520] on span "Delete this Container" at bounding box center [636, 519] width 138 height 27
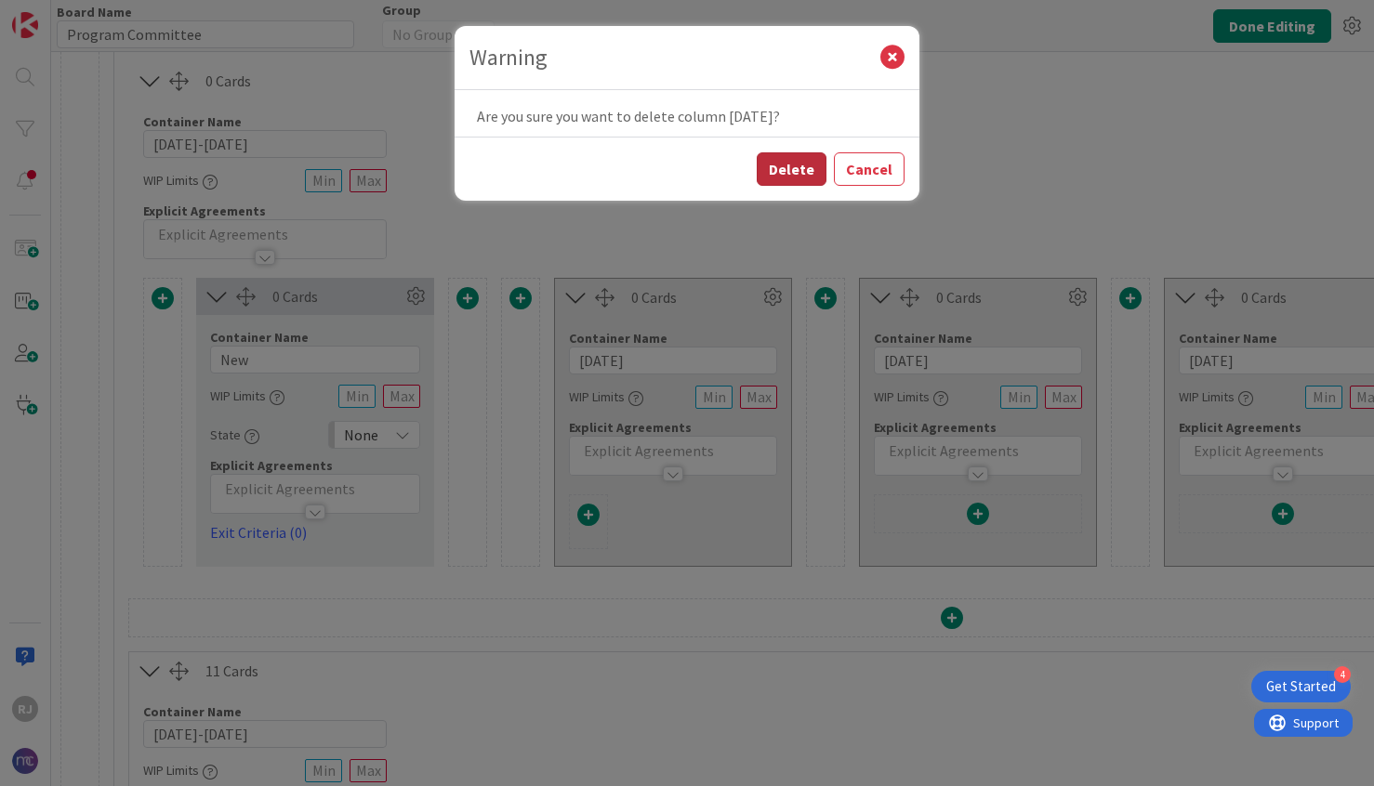
click at [785, 153] on button "Delete" at bounding box center [792, 168] width 70 height 33
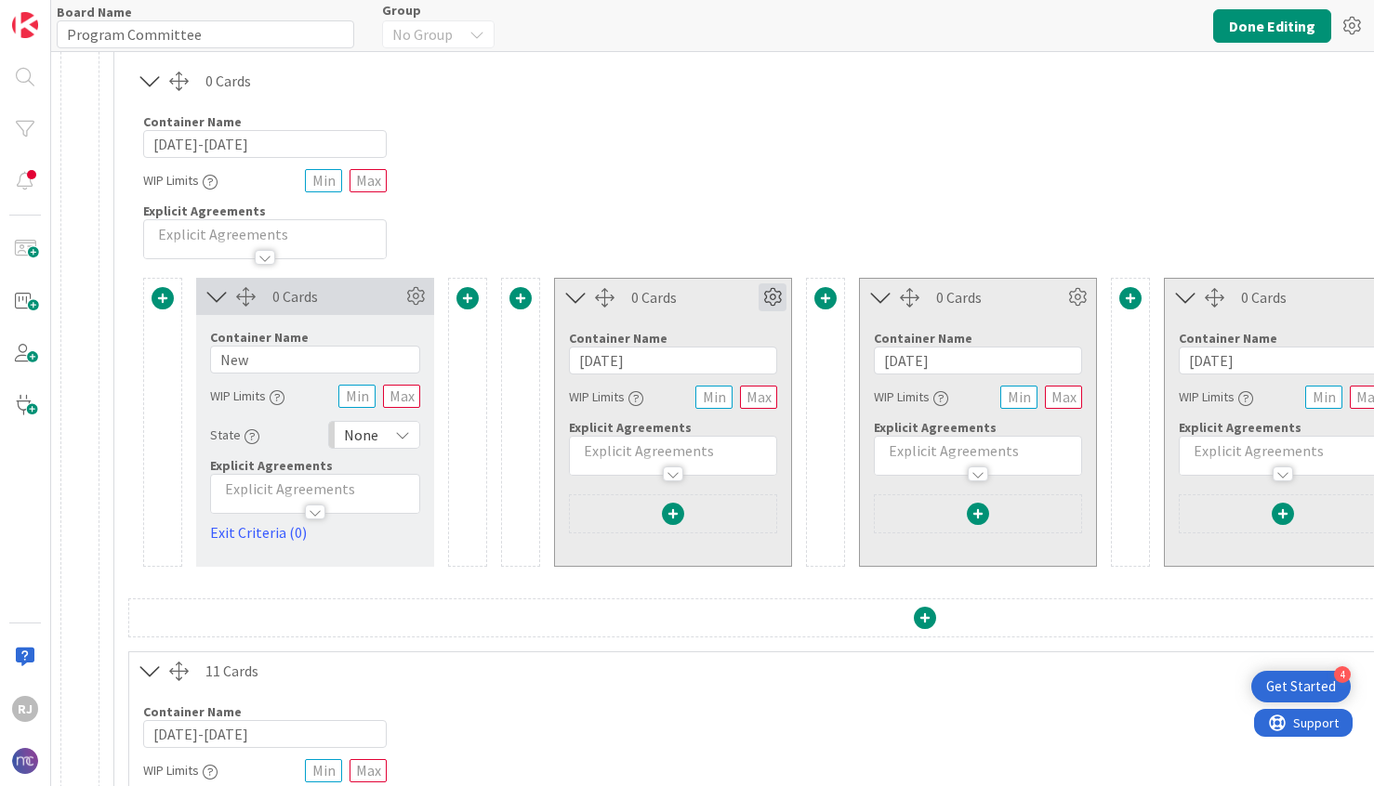
click at [768, 297] on icon at bounding box center [772, 297] width 28 height 28
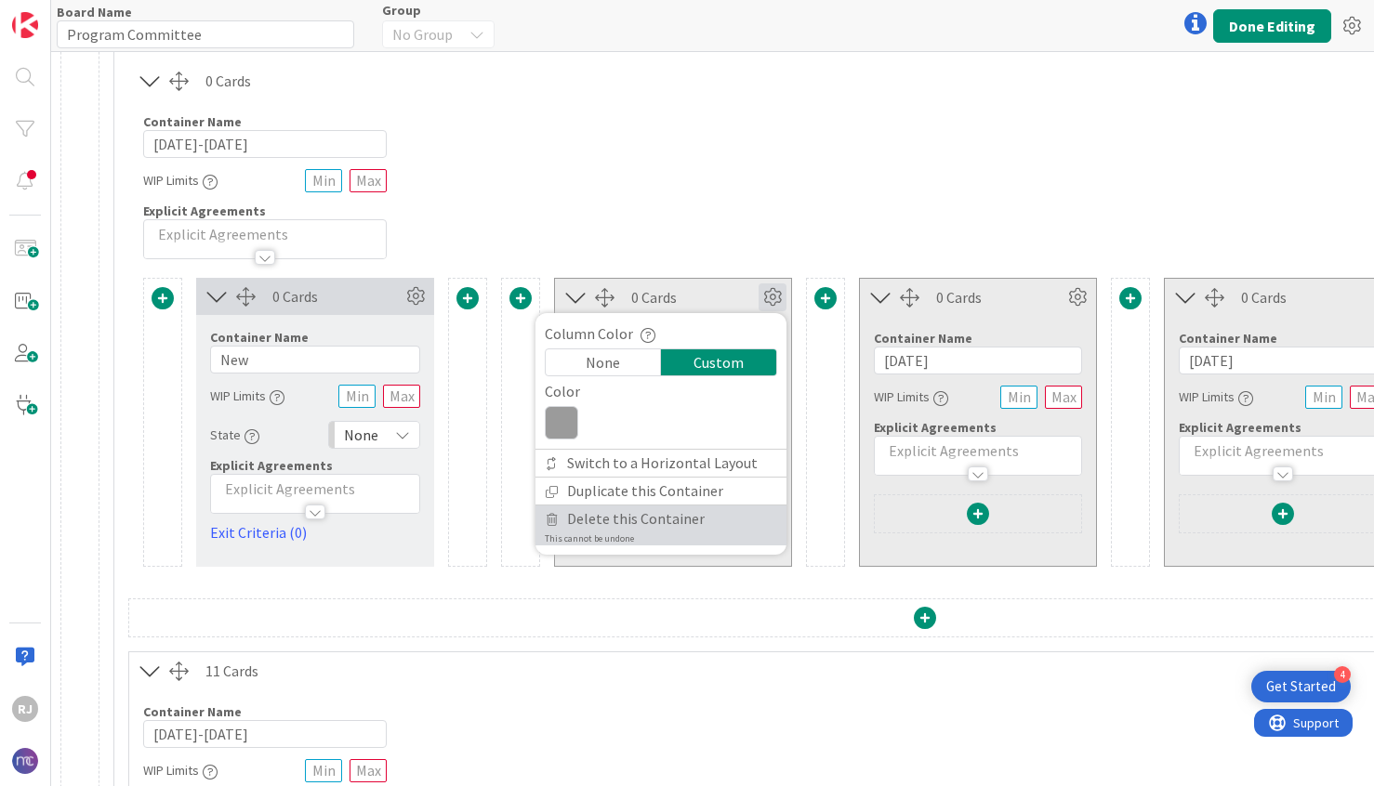
click at [603, 521] on span "Delete this Container" at bounding box center [636, 519] width 138 height 27
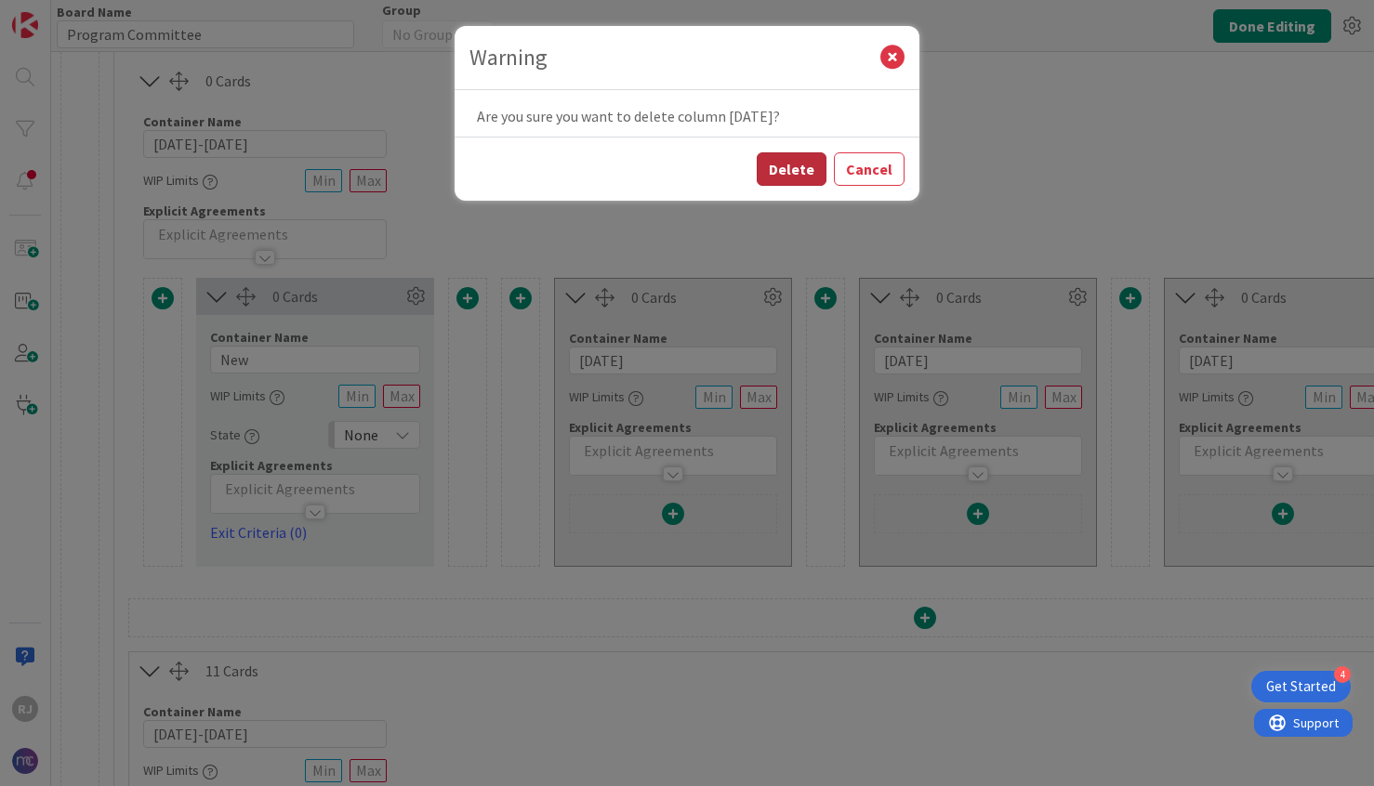
click at [784, 168] on button "Delete" at bounding box center [792, 168] width 70 height 33
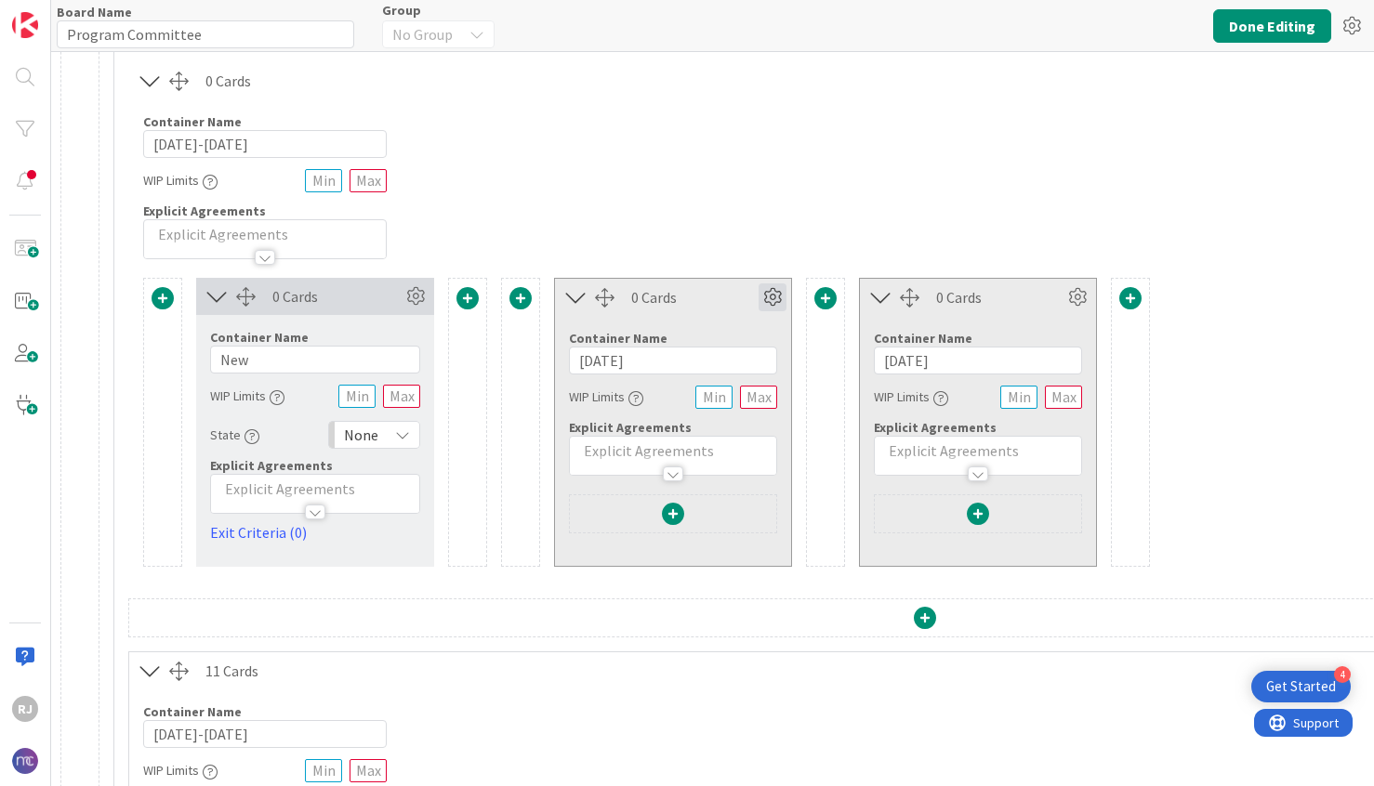
click at [767, 287] on icon at bounding box center [772, 297] width 28 height 28
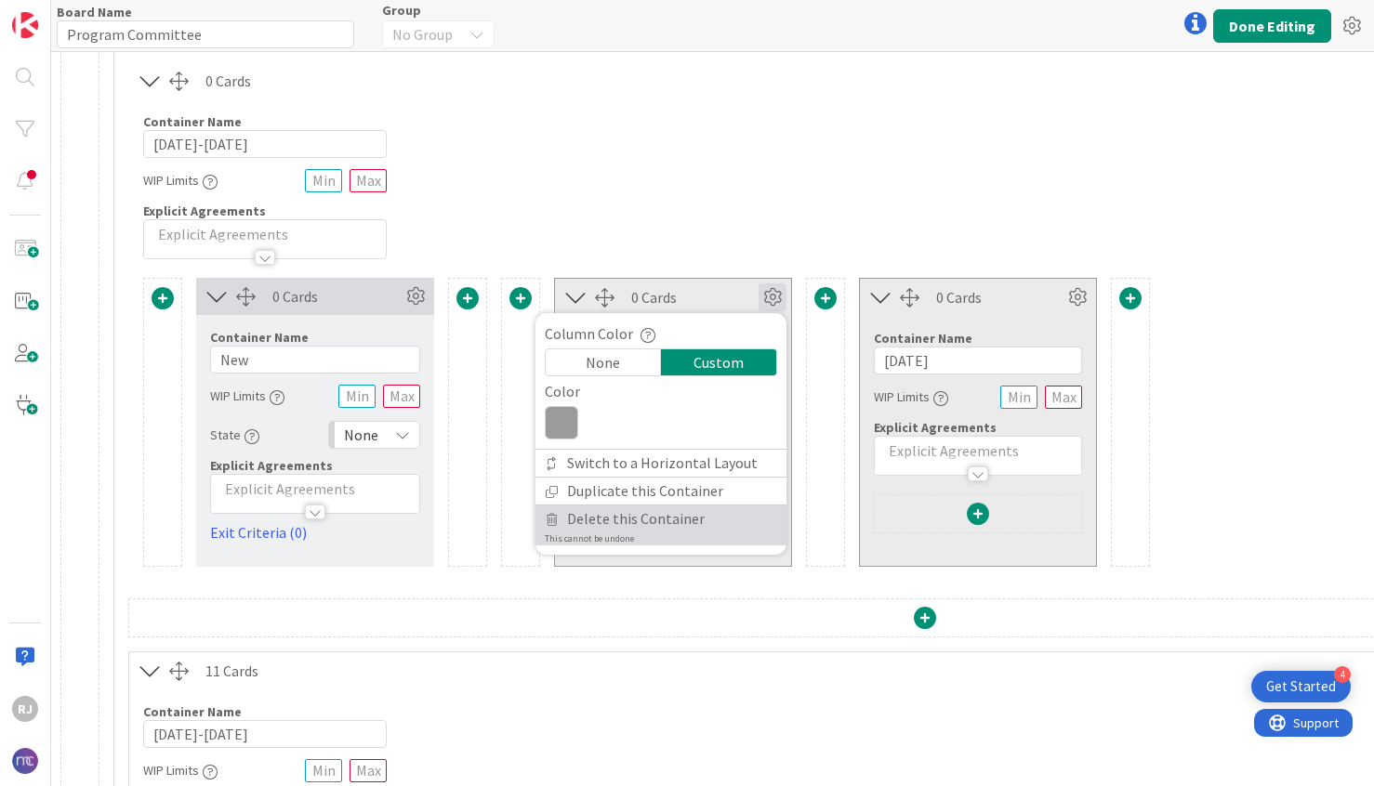
click at [607, 510] on span "Delete this Container" at bounding box center [636, 519] width 138 height 27
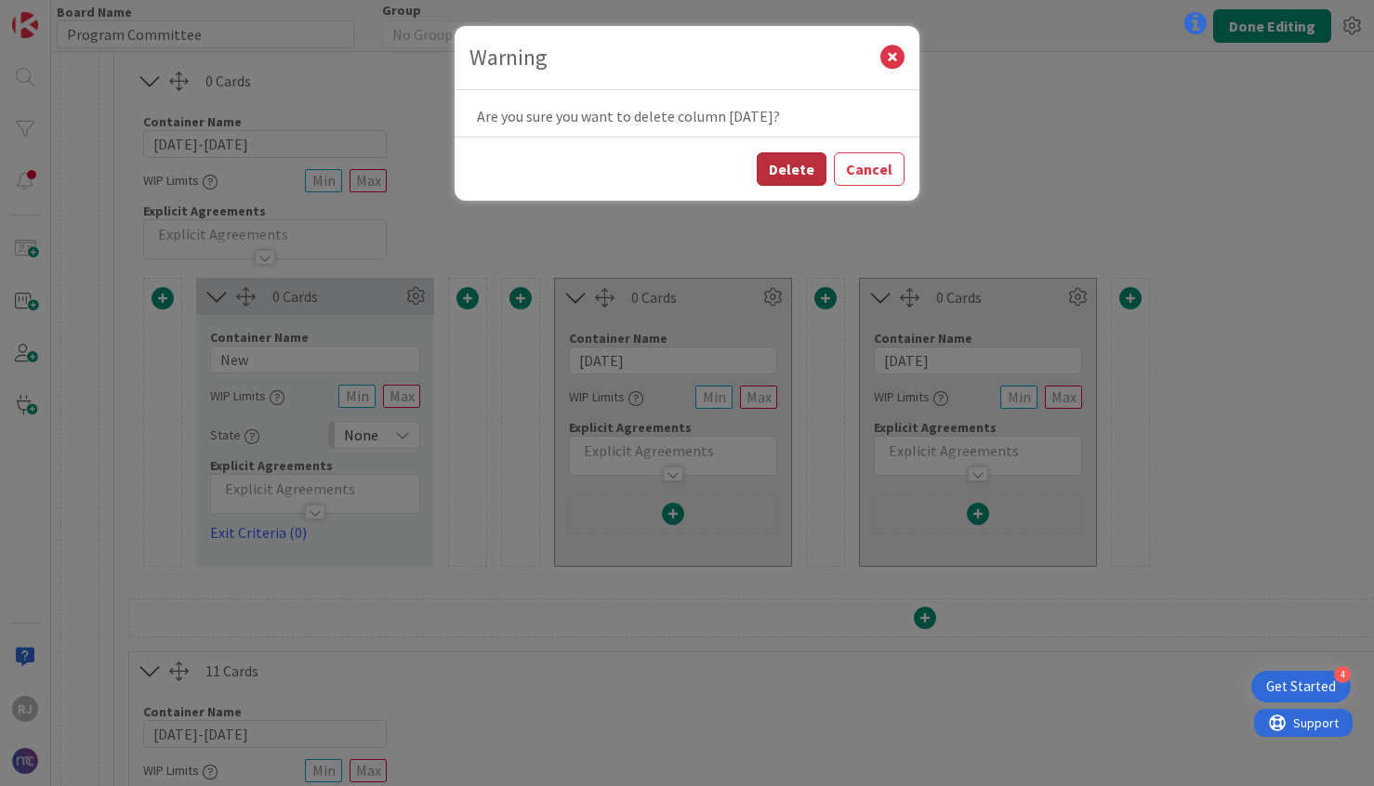
click at [788, 168] on button "Delete" at bounding box center [792, 168] width 70 height 33
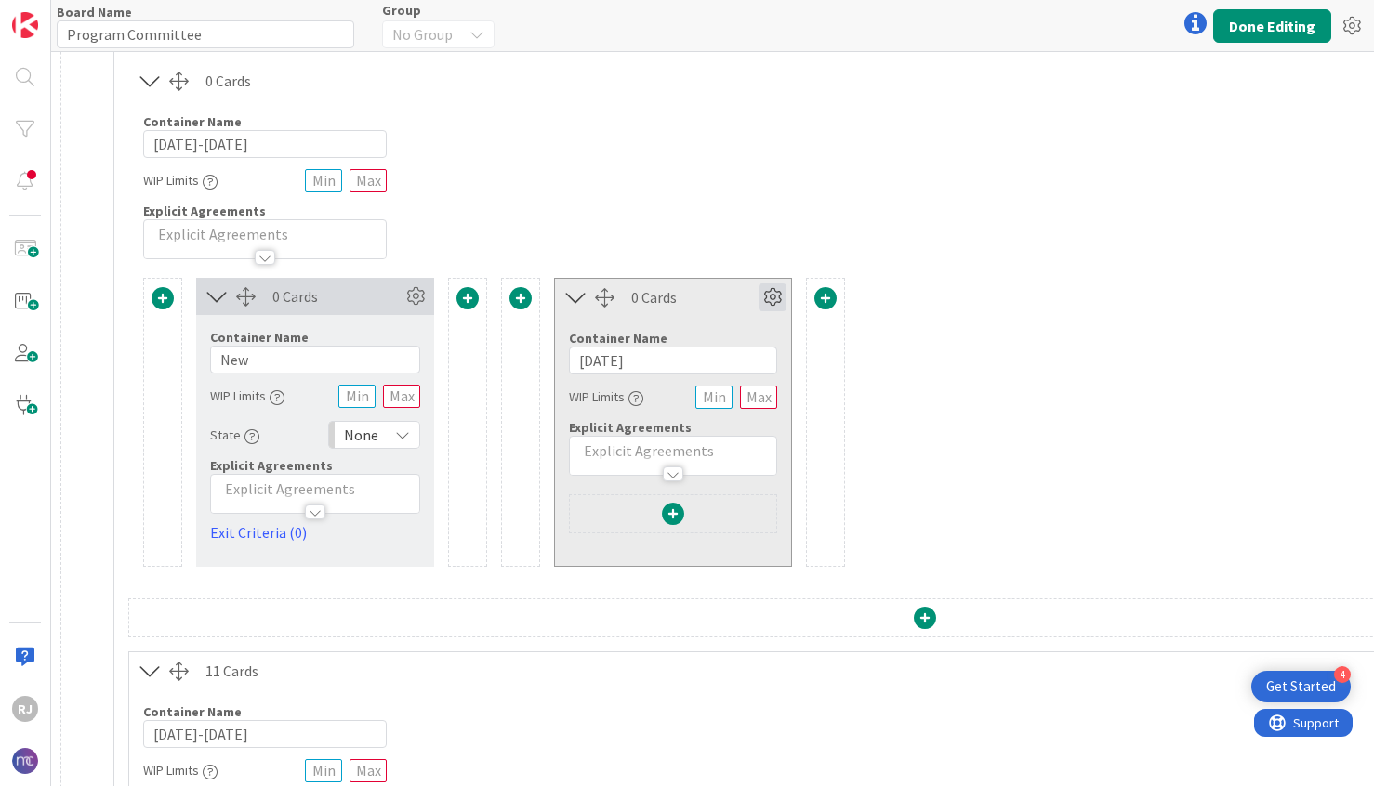
click at [773, 292] on icon at bounding box center [772, 297] width 28 height 28
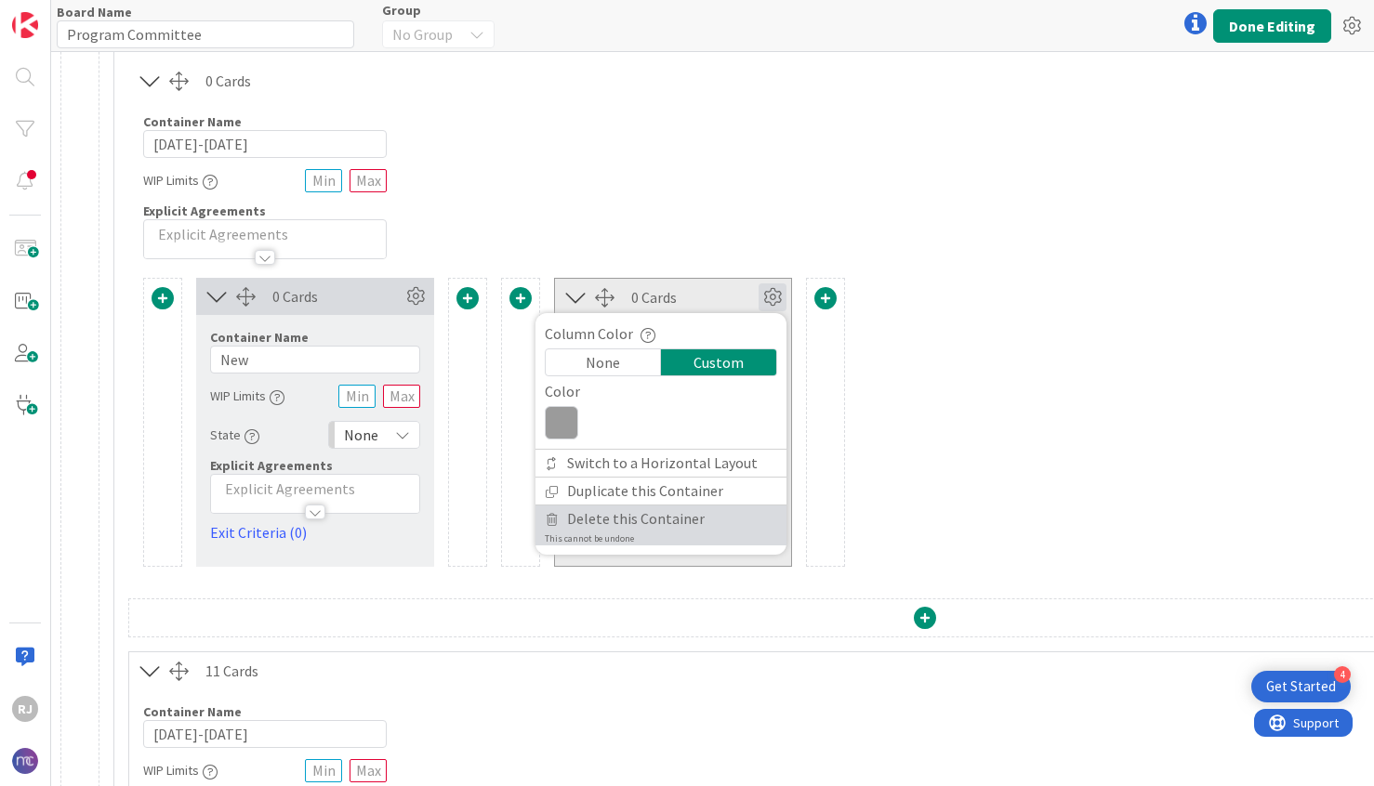
click at [661, 514] on span "Delete this Container" at bounding box center [636, 519] width 138 height 27
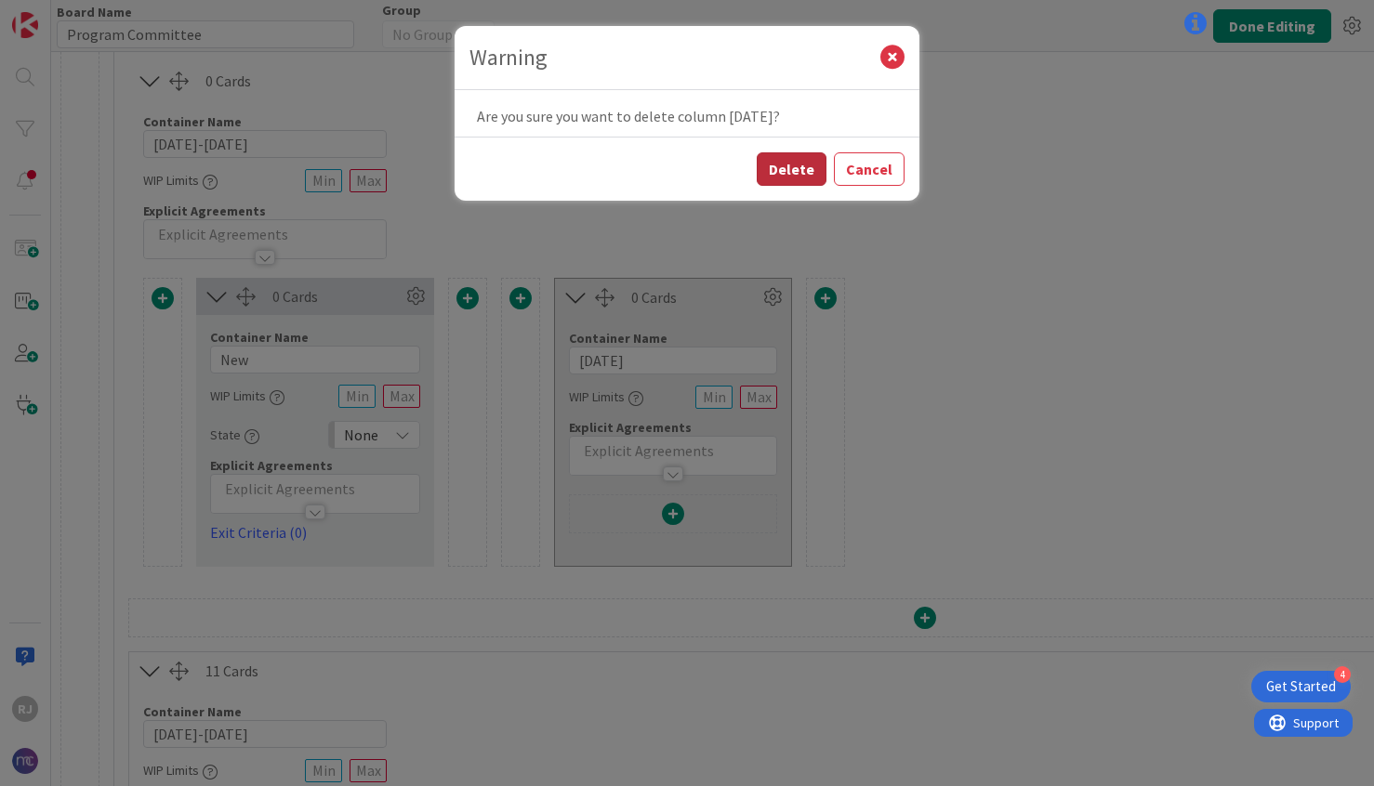
click at [804, 171] on button "Delete" at bounding box center [792, 168] width 70 height 33
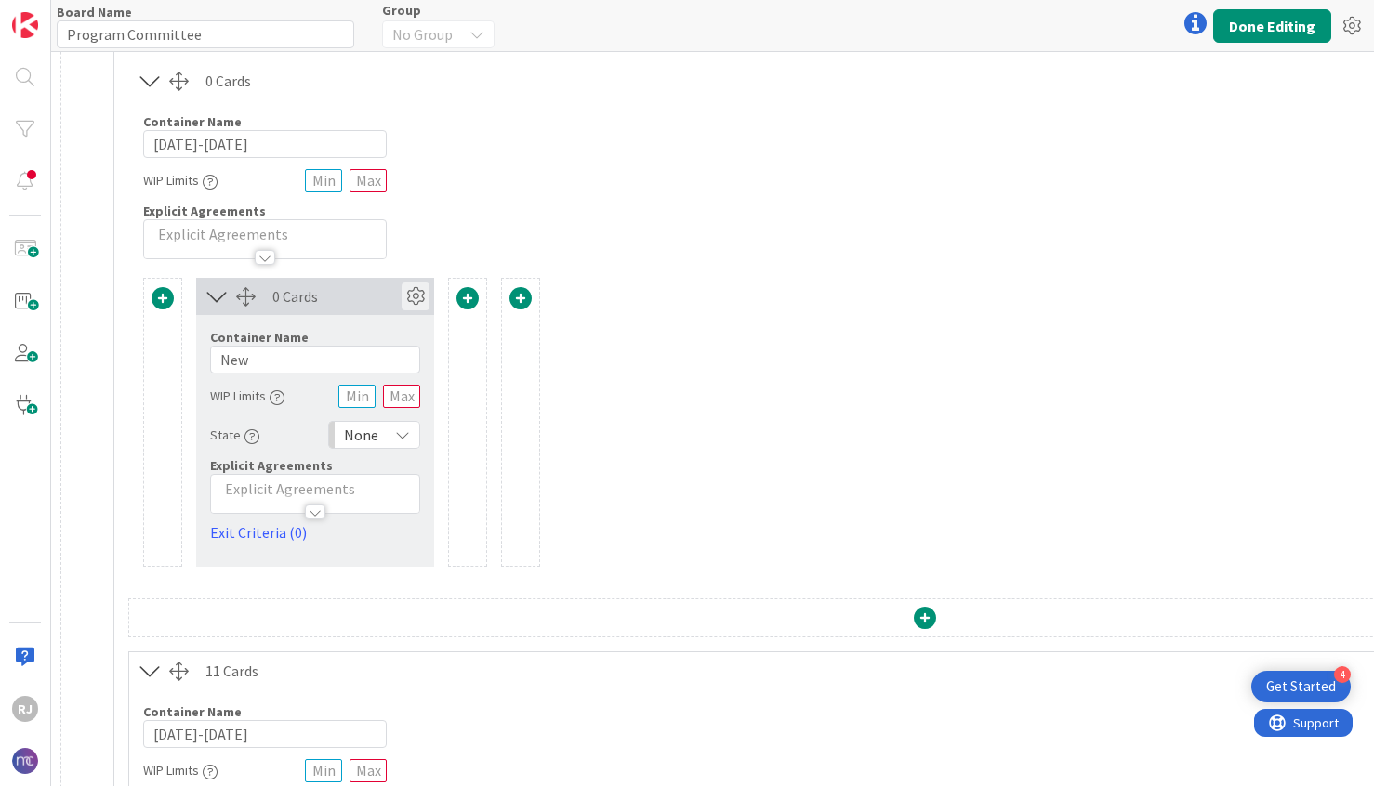
click at [424, 292] on icon at bounding box center [416, 297] width 28 height 28
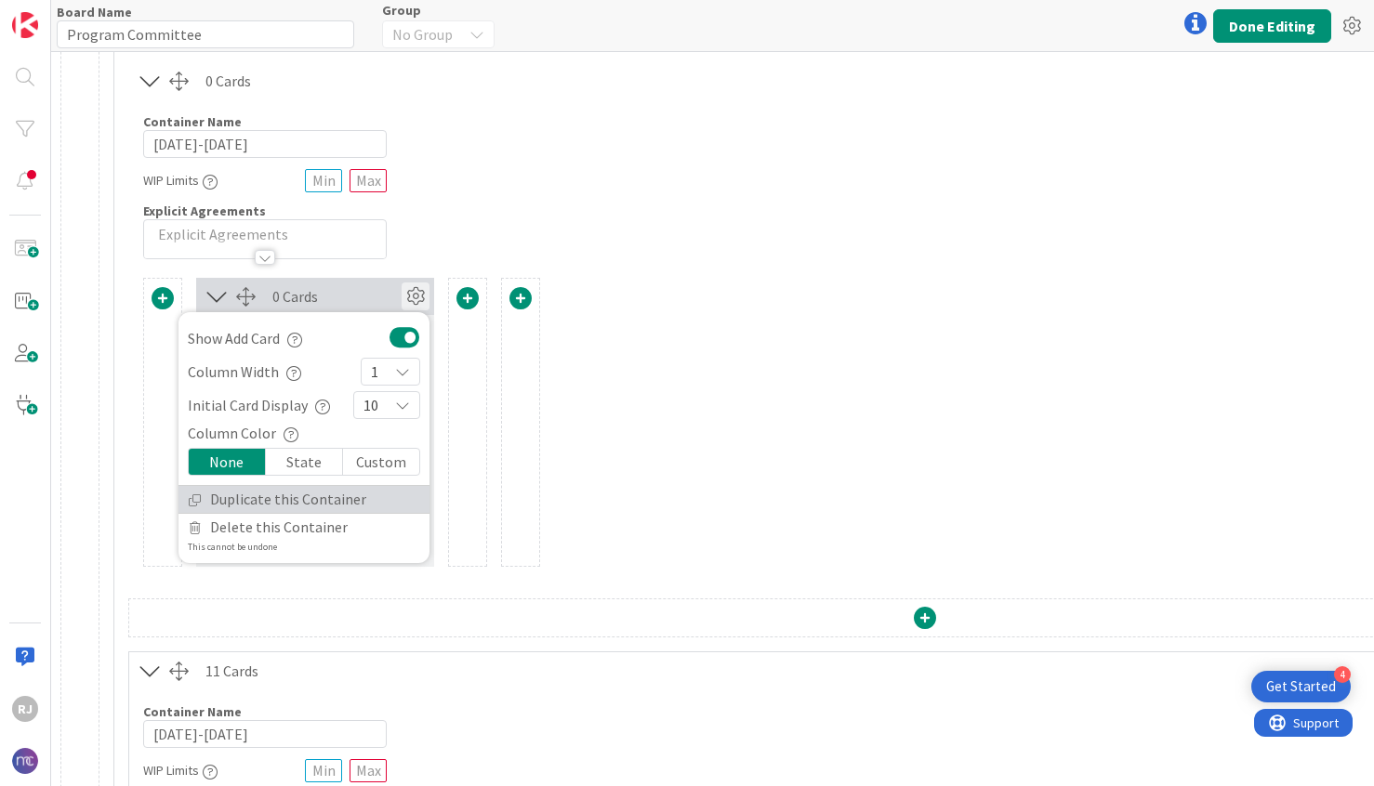
click at [321, 494] on link "Duplicate this Container" at bounding box center [303, 499] width 251 height 27
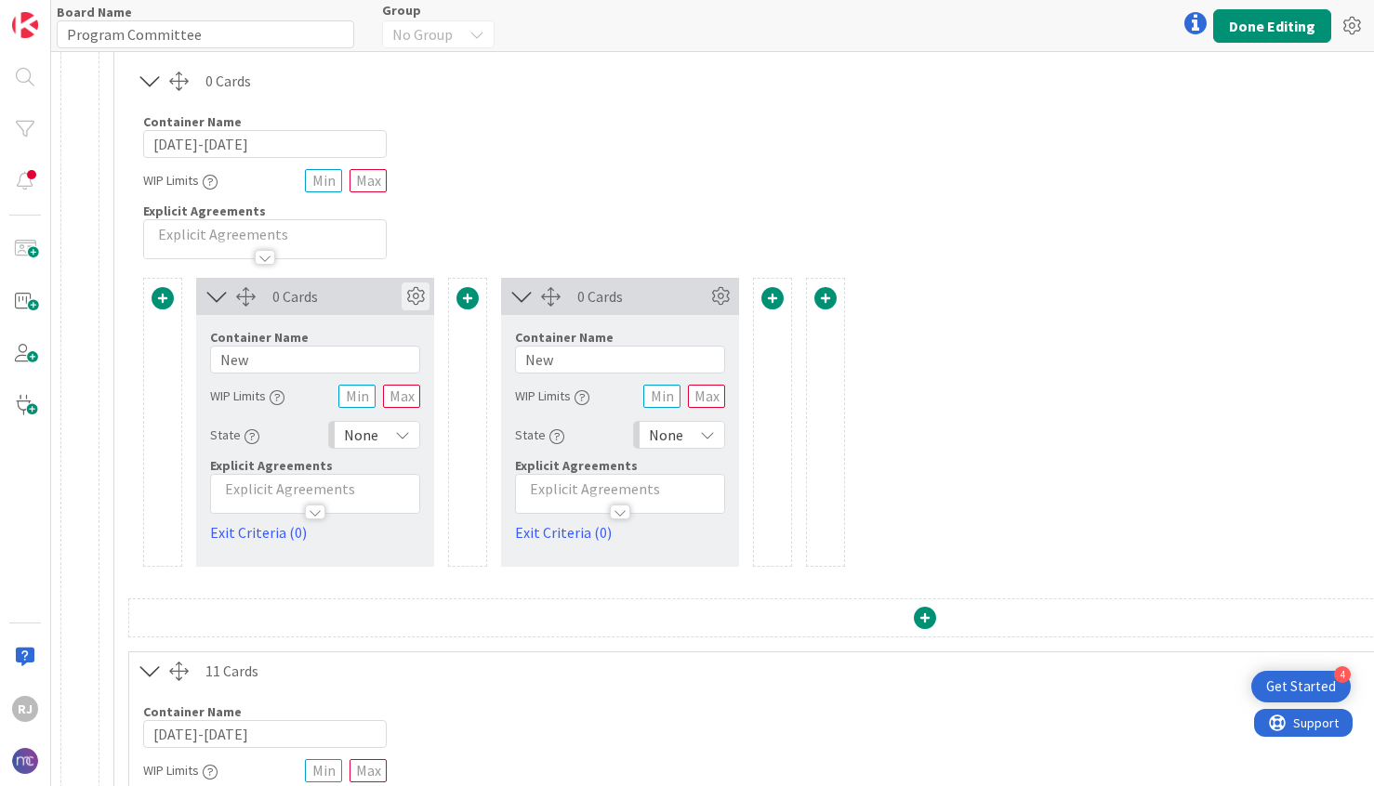
click at [415, 291] on icon at bounding box center [416, 297] width 28 height 28
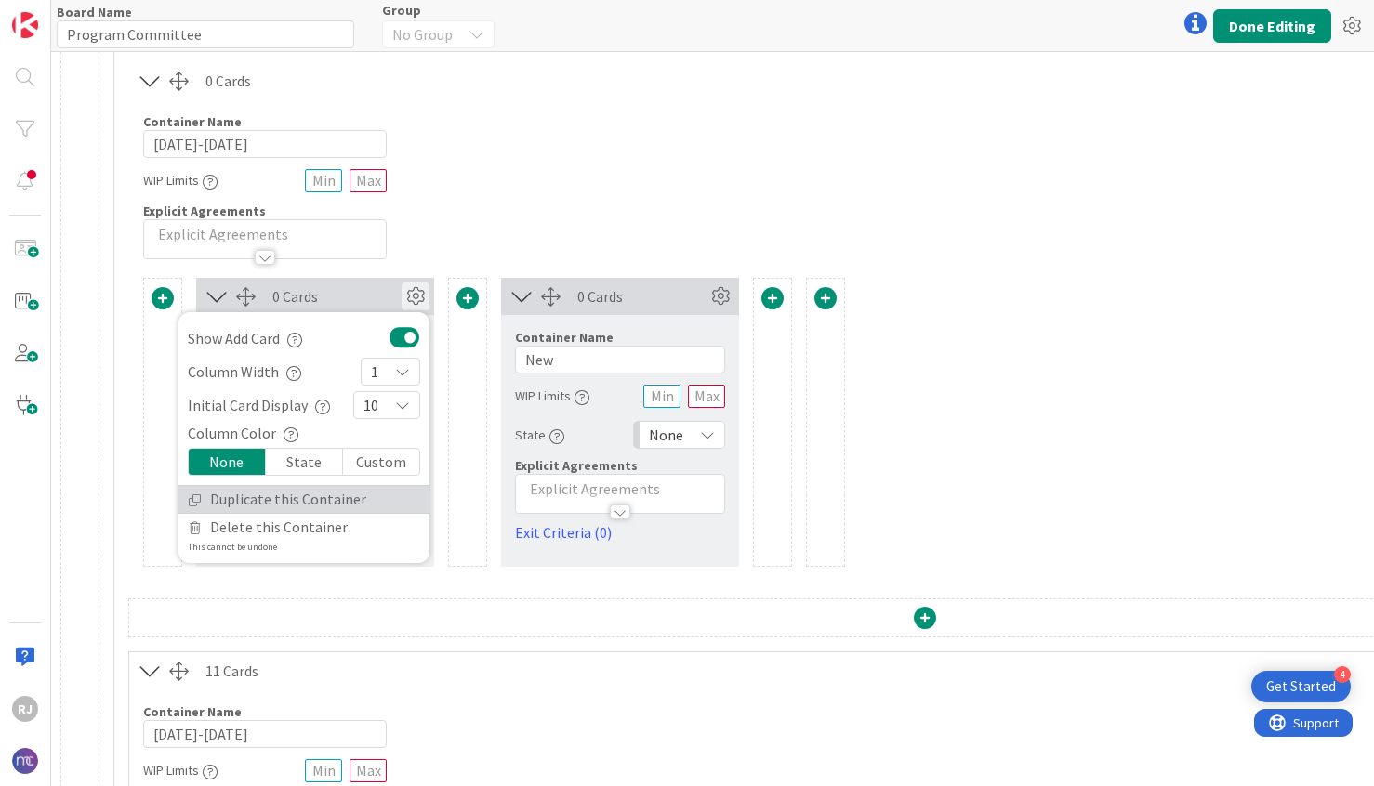
click at [294, 493] on link "Duplicate this Container" at bounding box center [303, 499] width 251 height 27
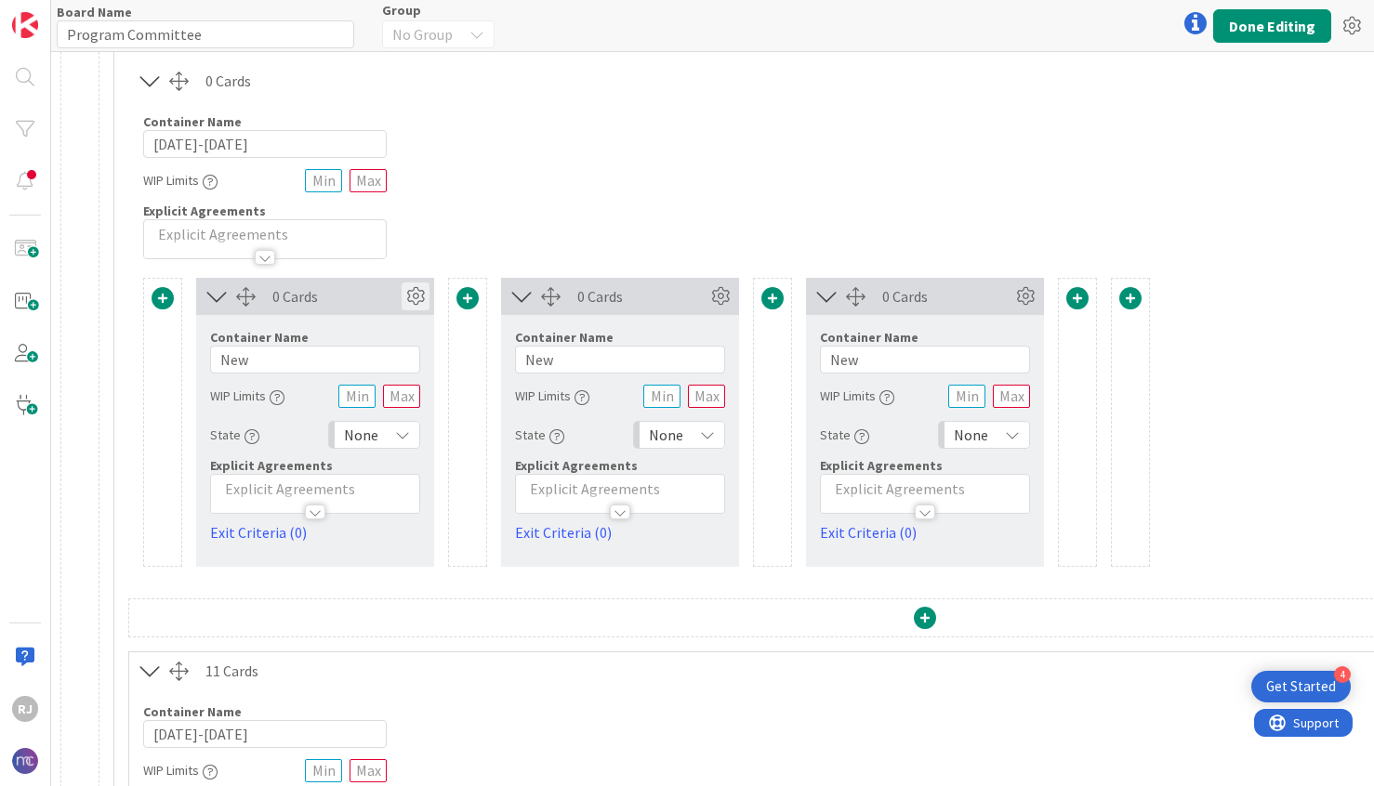
click at [420, 292] on icon at bounding box center [416, 297] width 28 height 28
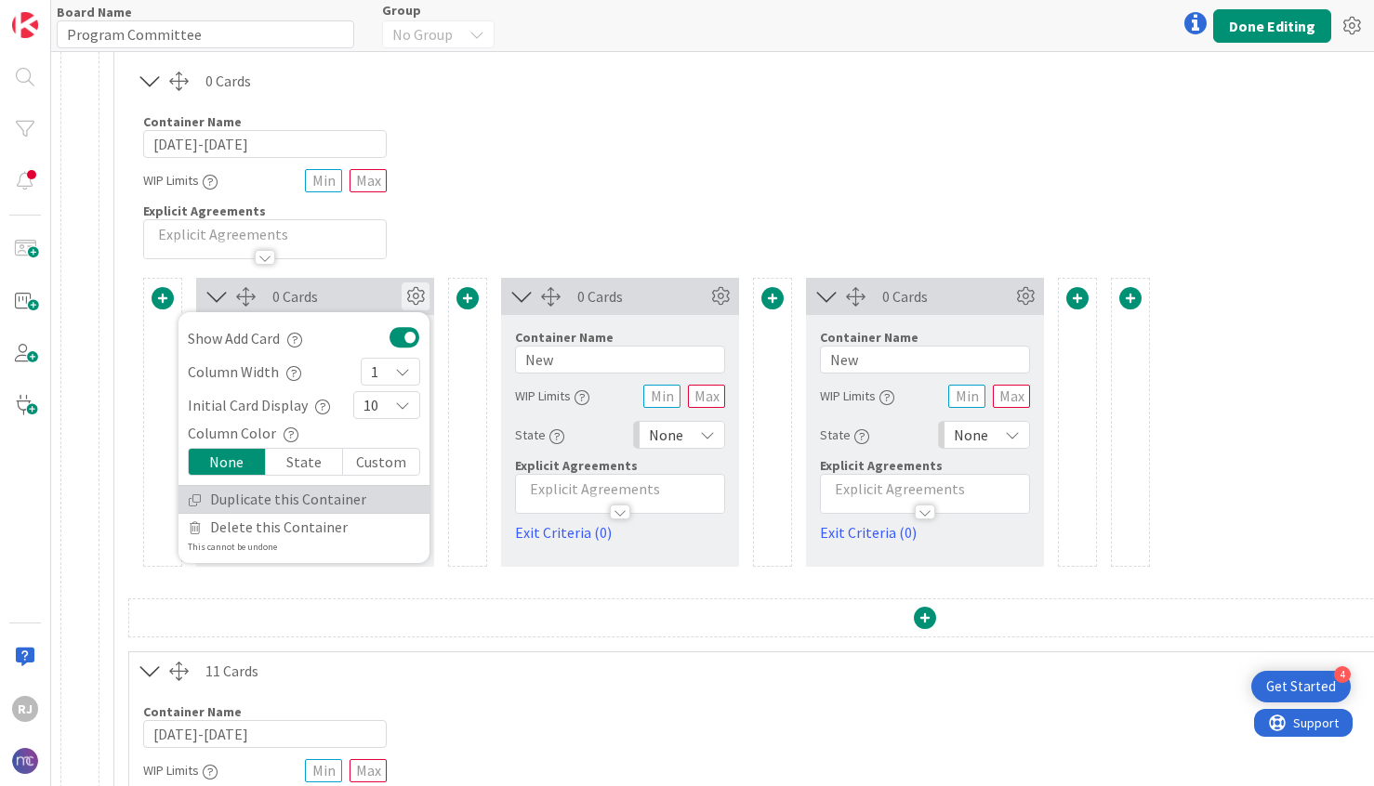
click at [302, 490] on link "Duplicate this Container" at bounding box center [303, 499] width 251 height 27
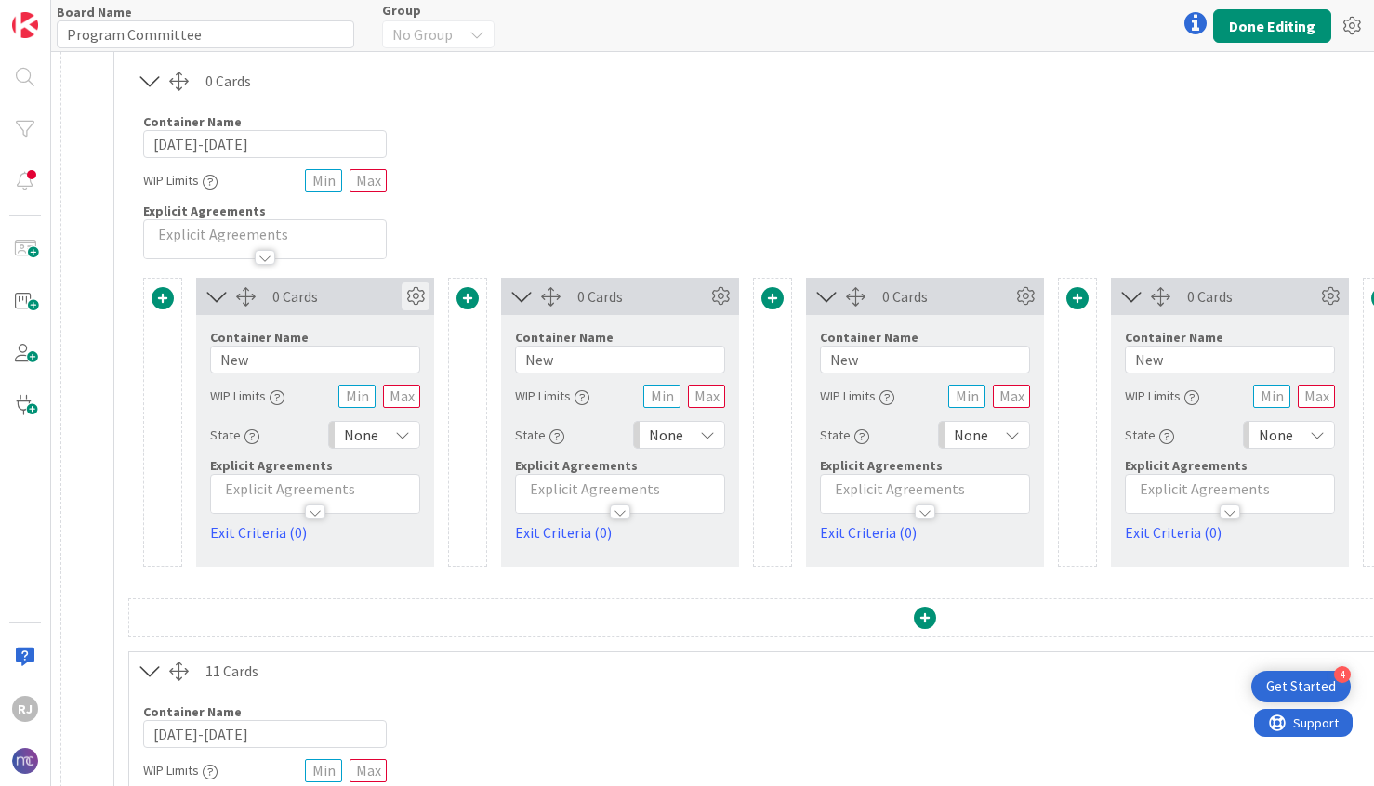
click at [420, 289] on icon at bounding box center [416, 297] width 28 height 28
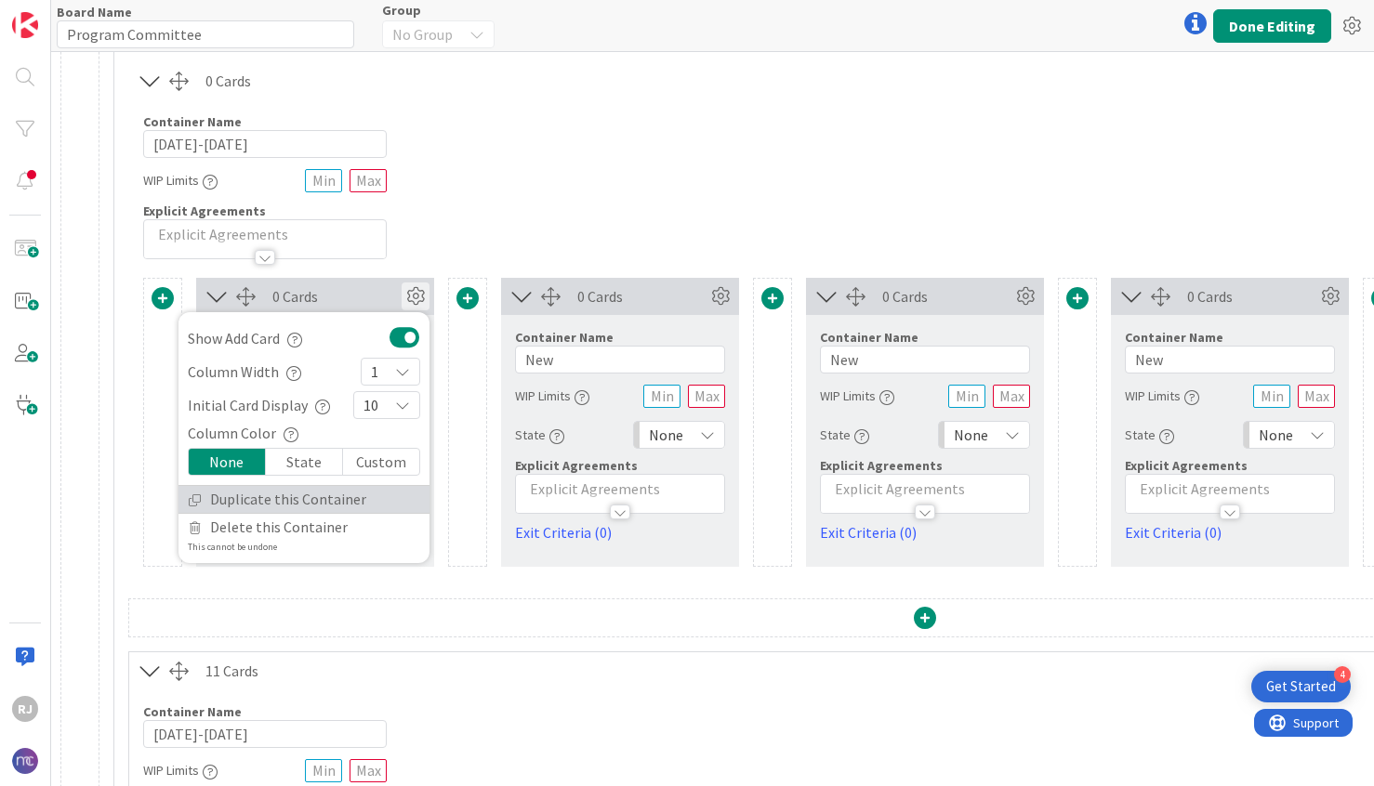
click at [309, 487] on link "Duplicate this Container" at bounding box center [303, 499] width 251 height 27
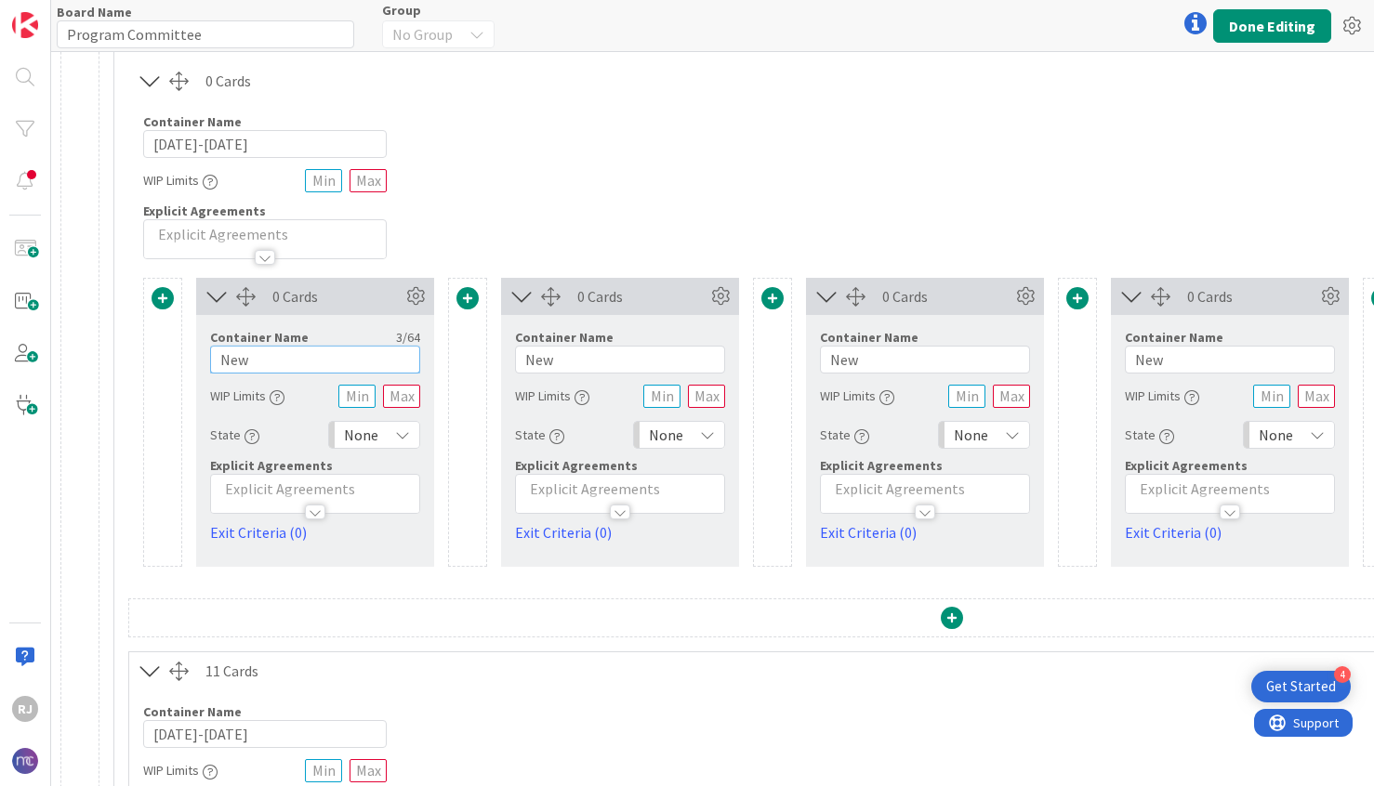
click at [310, 349] on input "New" at bounding box center [315, 360] width 210 height 28
type input "[DATE]"
click at [564, 363] on input "New" at bounding box center [620, 360] width 210 height 28
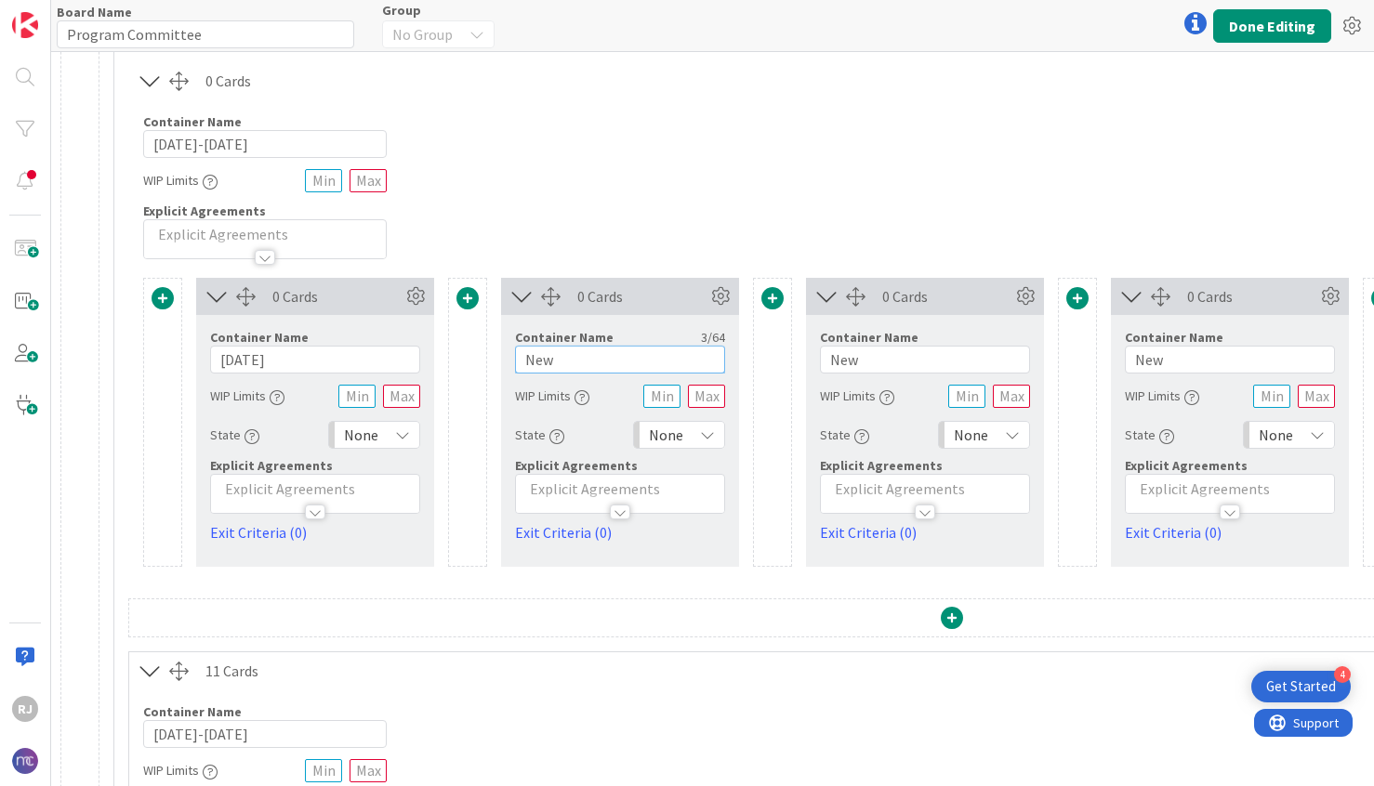
click at [564, 363] on input "New" at bounding box center [620, 360] width 210 height 28
type input "[DATE]"
click at [867, 358] on input "New" at bounding box center [925, 360] width 210 height 28
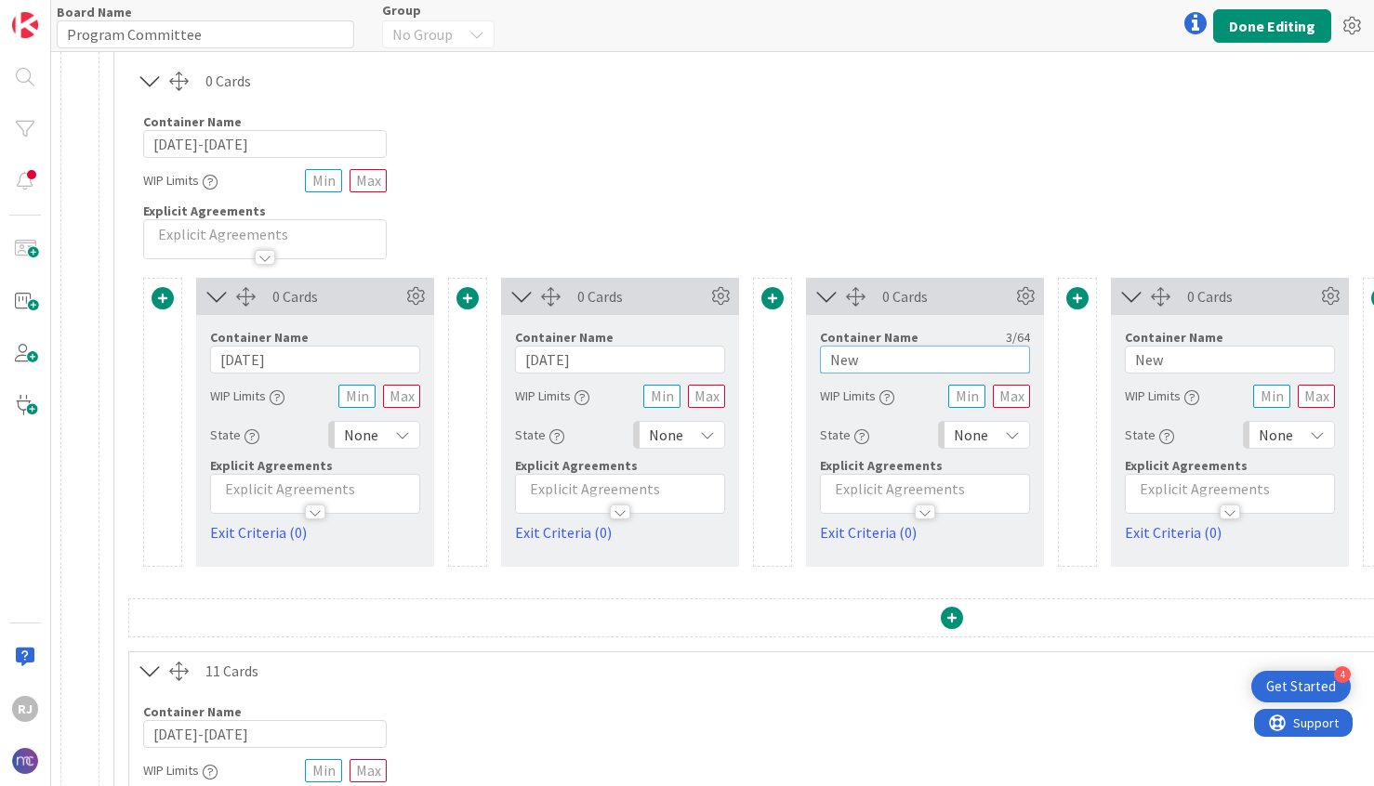
click at [867, 358] on input "New" at bounding box center [925, 360] width 210 height 28
type input "D"
type input "[DATE]"
click at [1207, 359] on input "New" at bounding box center [1230, 360] width 210 height 28
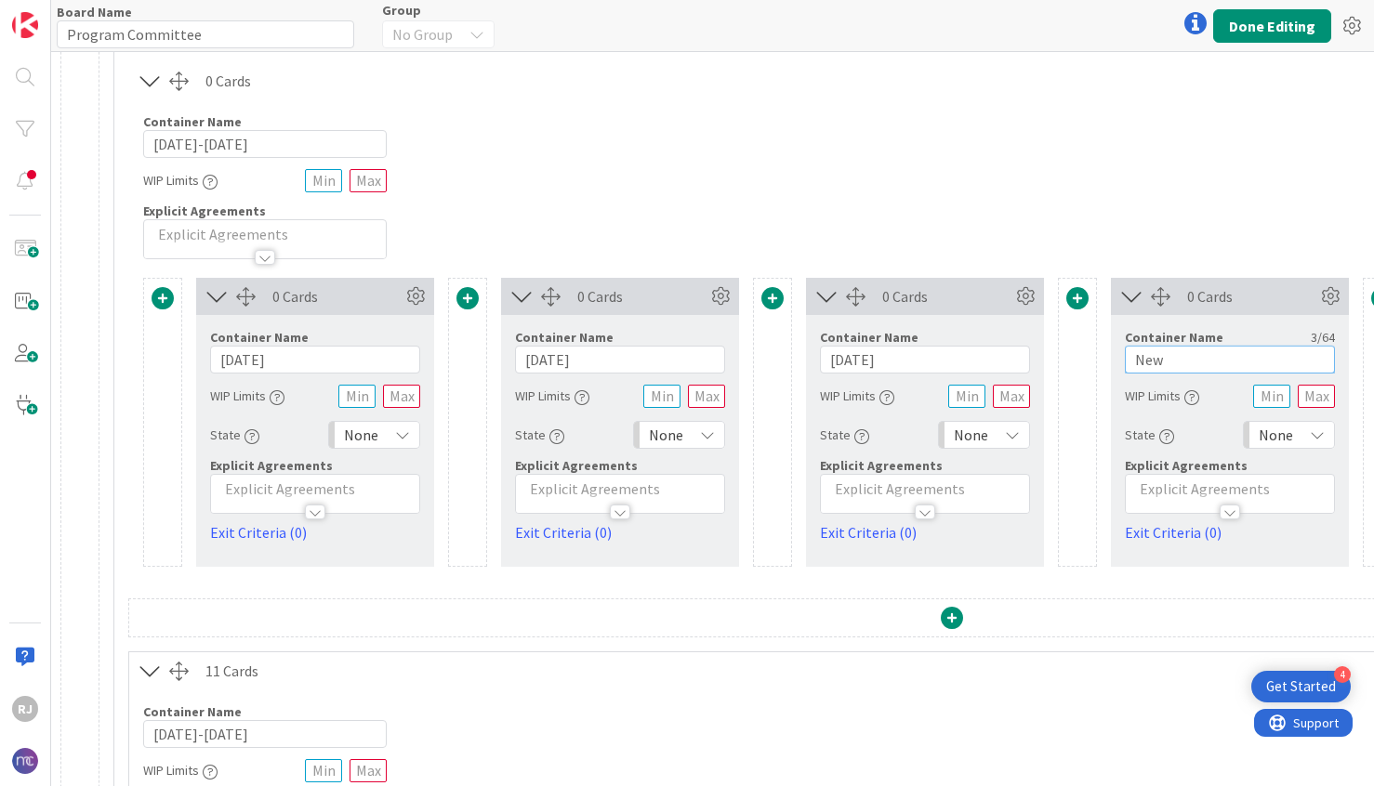
click at [1207, 359] on input "New" at bounding box center [1230, 360] width 210 height 28
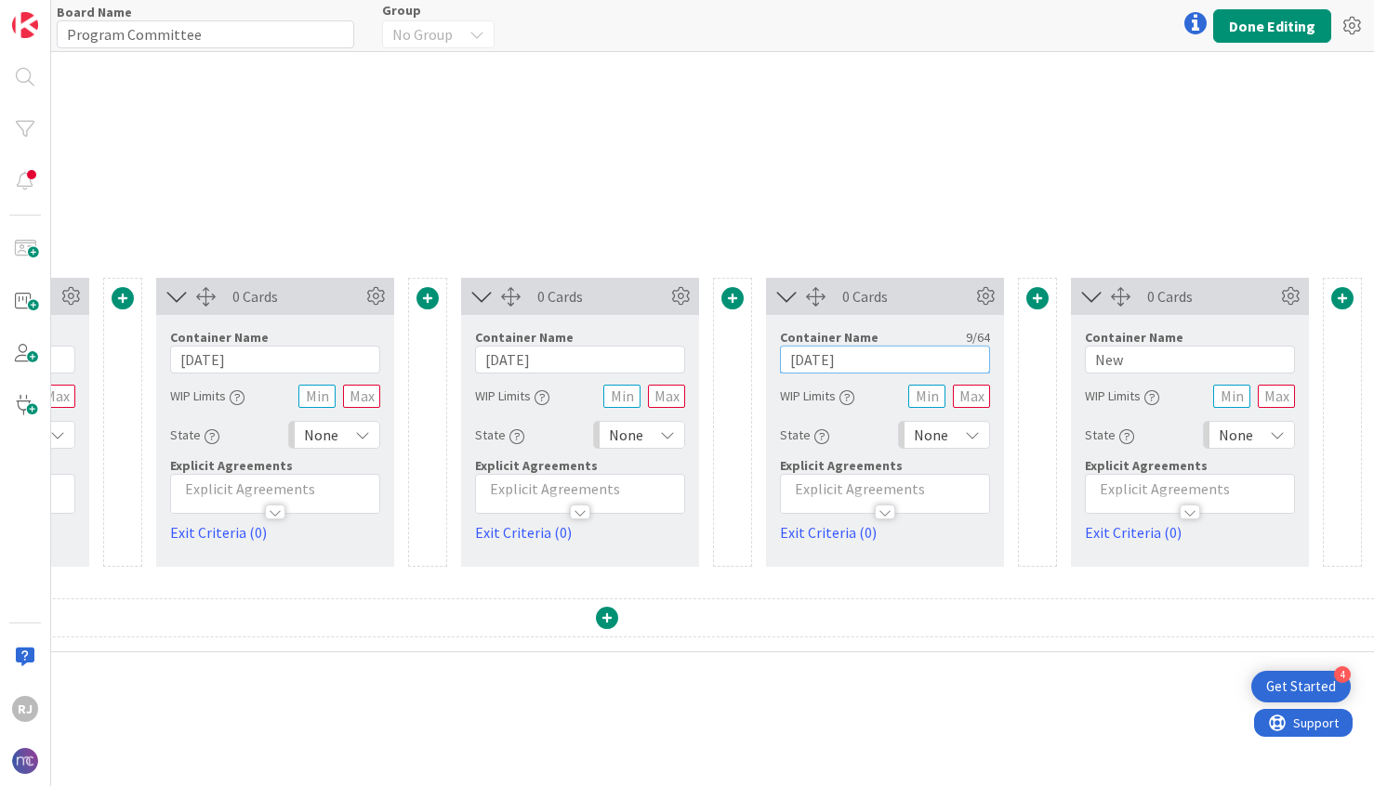
scroll to position [270, 369]
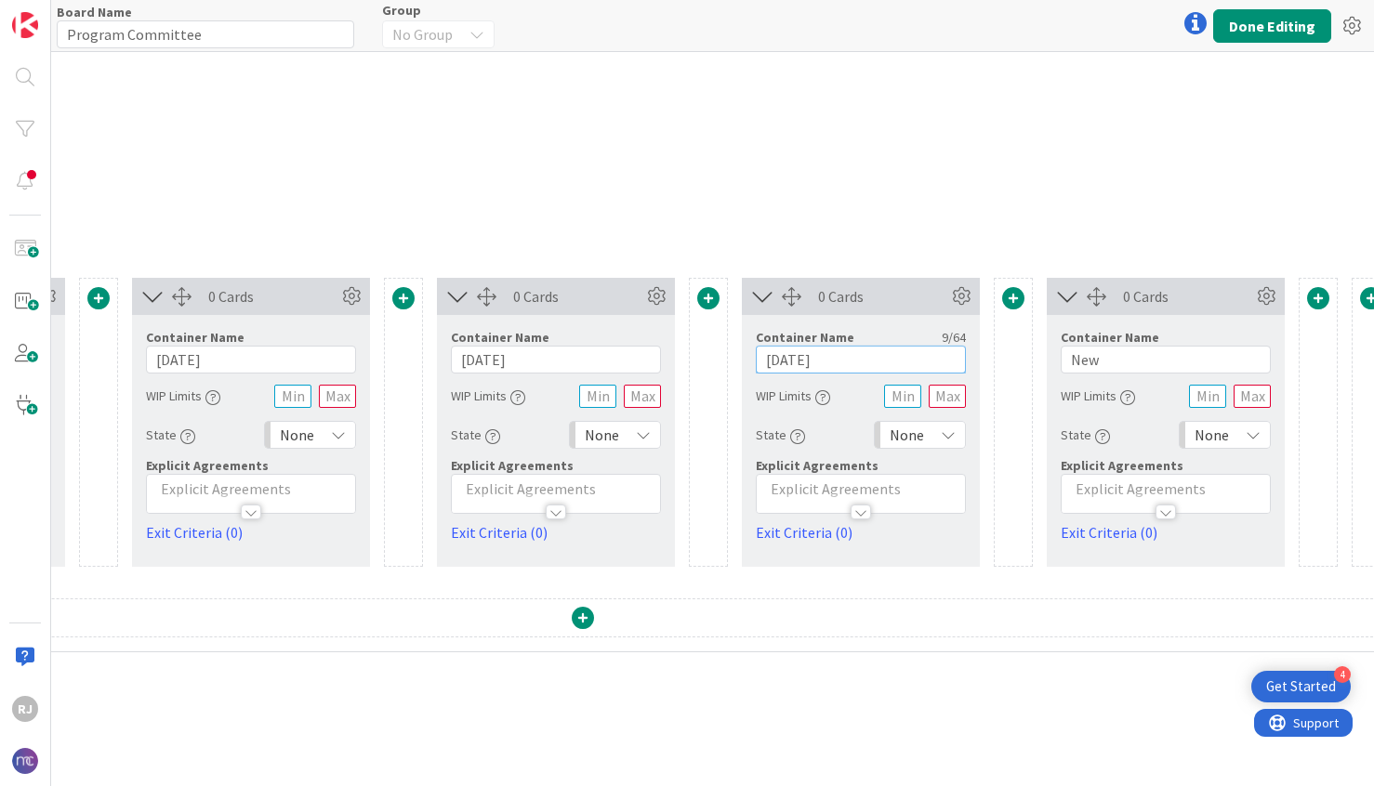
type input "[DATE]"
click at [1166, 360] on input "New" at bounding box center [1166, 360] width 210 height 28
type input "N"
type input "[DATE]"
click at [1281, 28] on button "Done Editing" at bounding box center [1272, 25] width 118 height 33
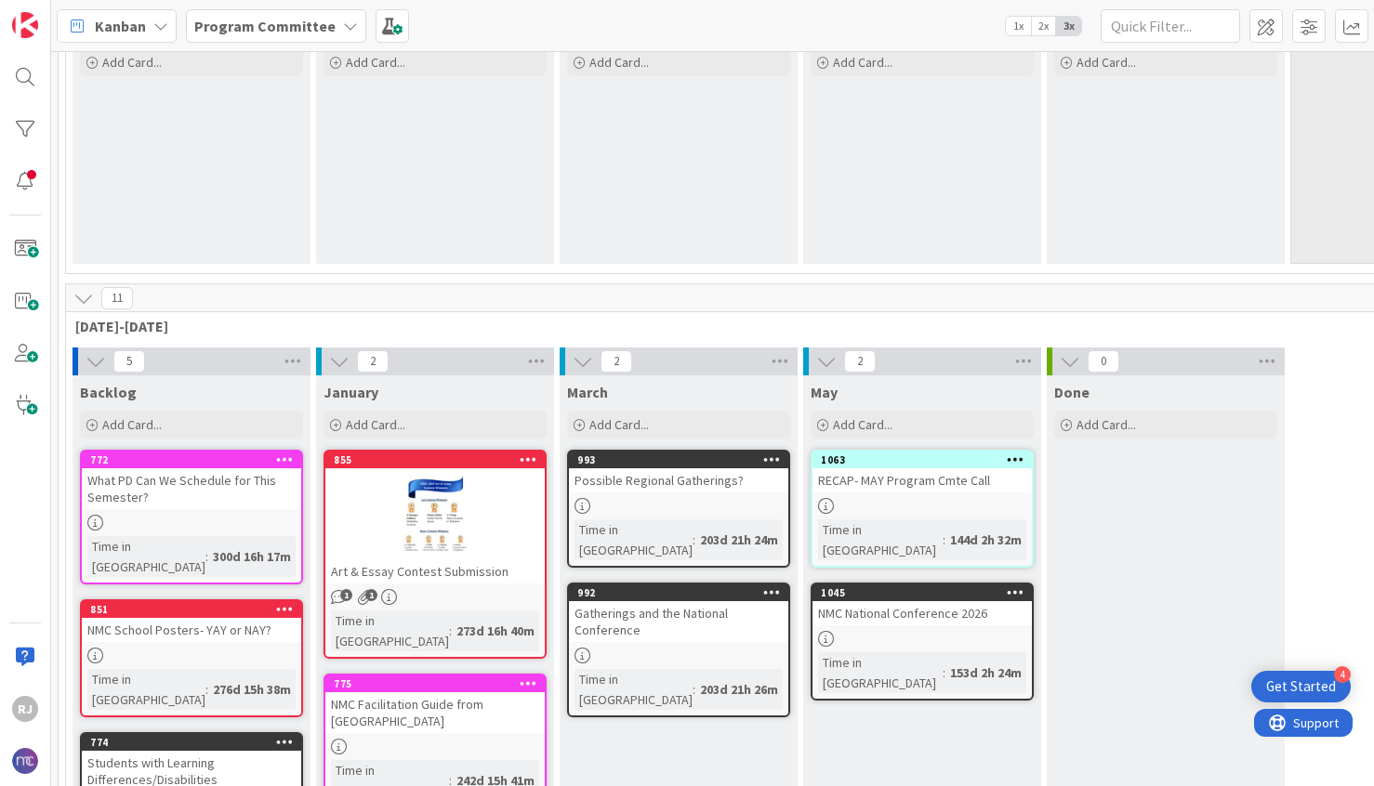
scroll to position [215, 0]
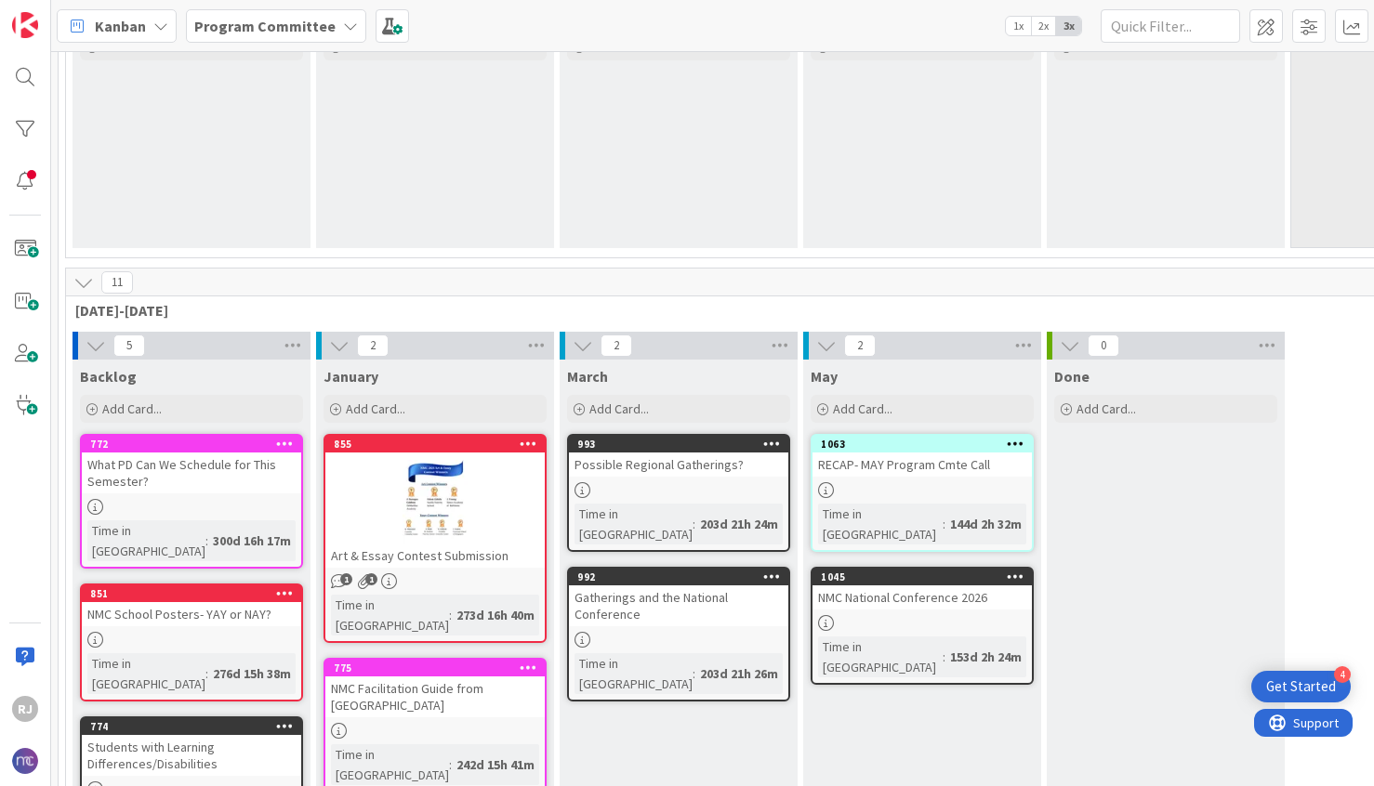
click at [96, 339] on icon at bounding box center [96, 346] width 20 height 20
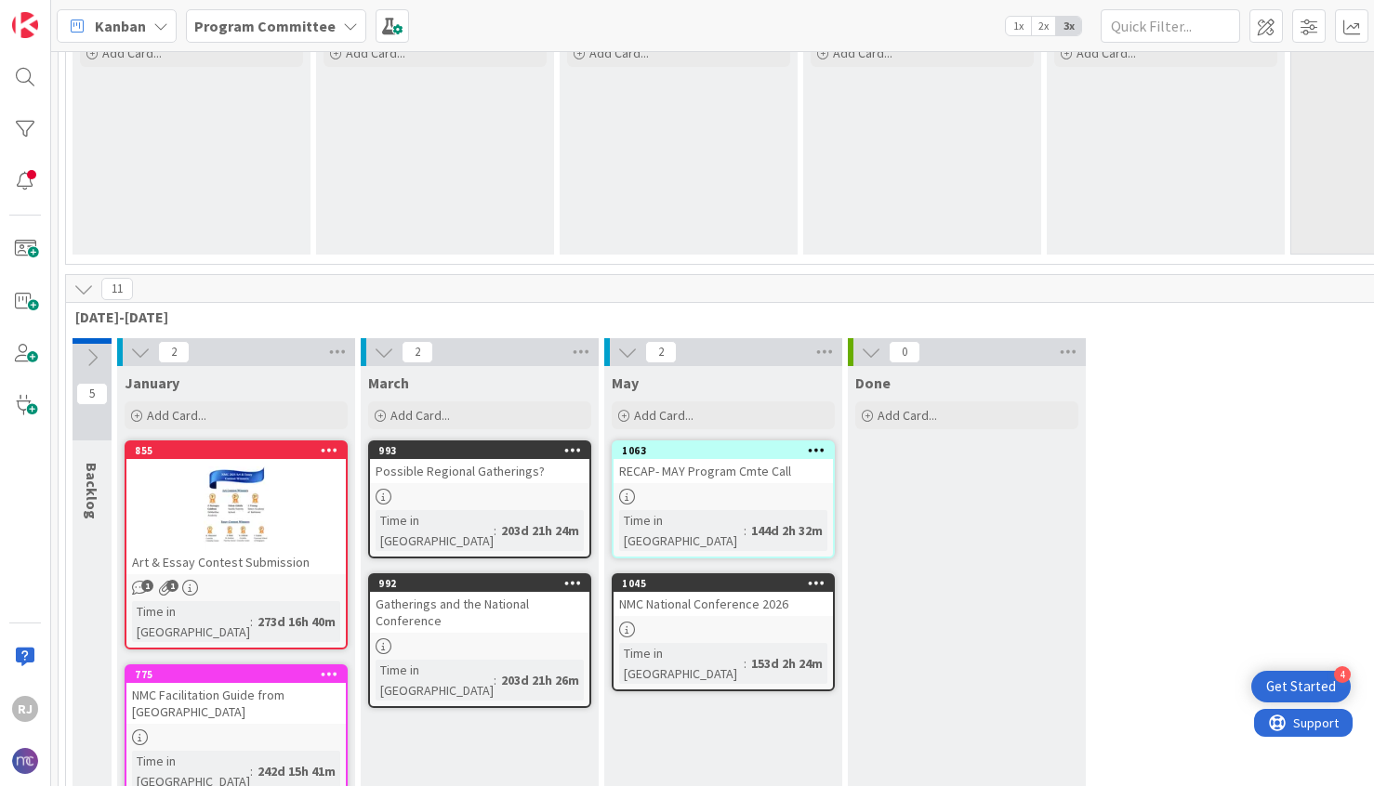
click at [91, 360] on icon at bounding box center [92, 358] width 20 height 20
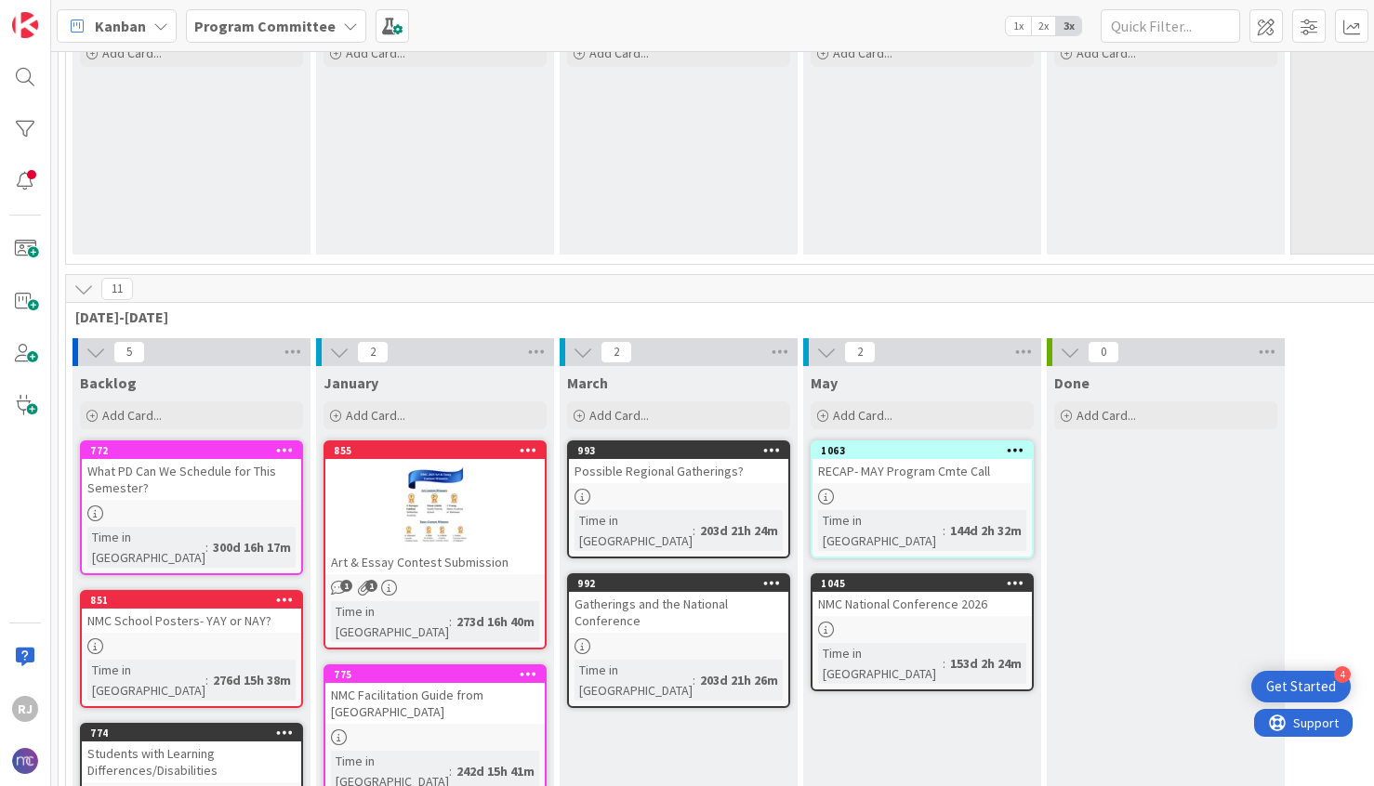
click at [84, 284] on icon at bounding box center [83, 289] width 20 height 20
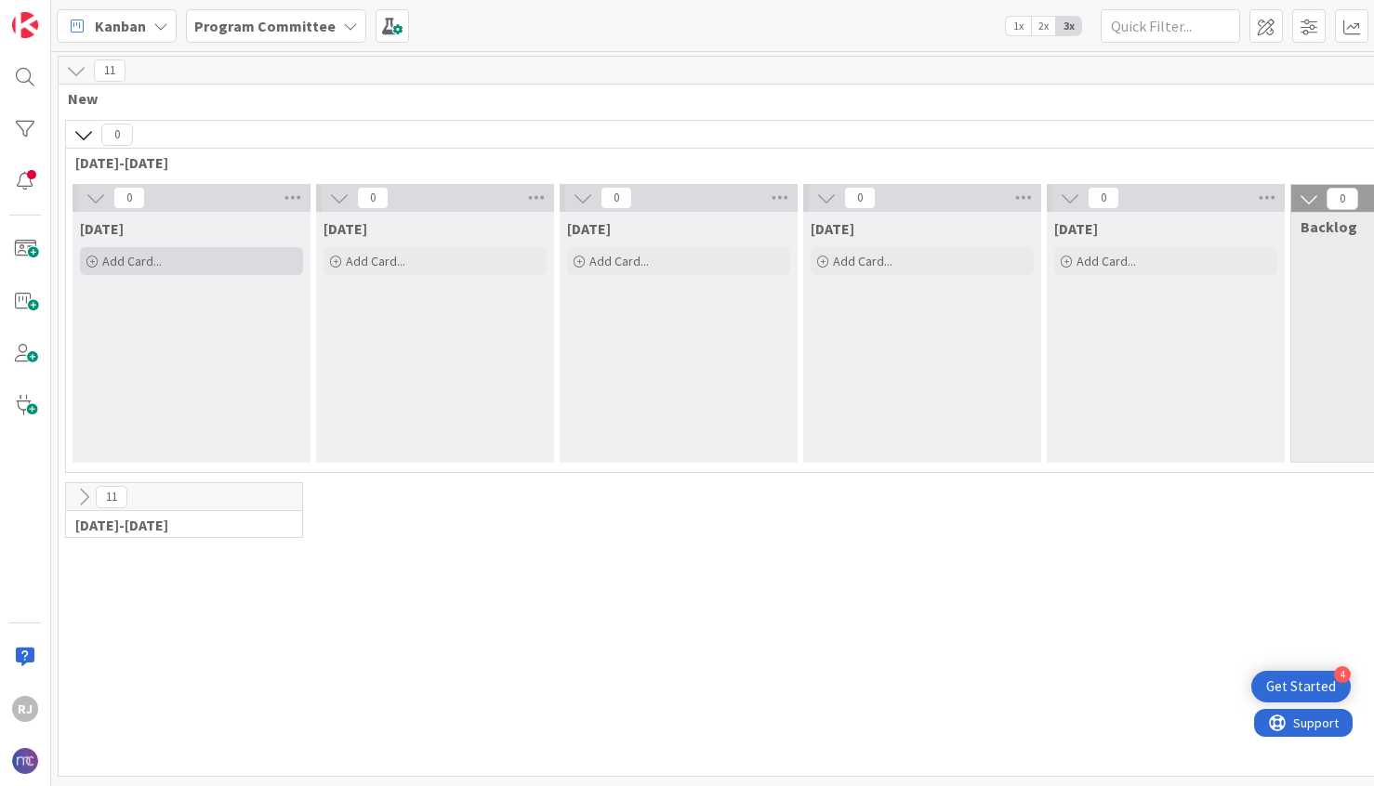
click at [148, 253] on span "Add Card..." at bounding box center [131, 261] width 59 height 17
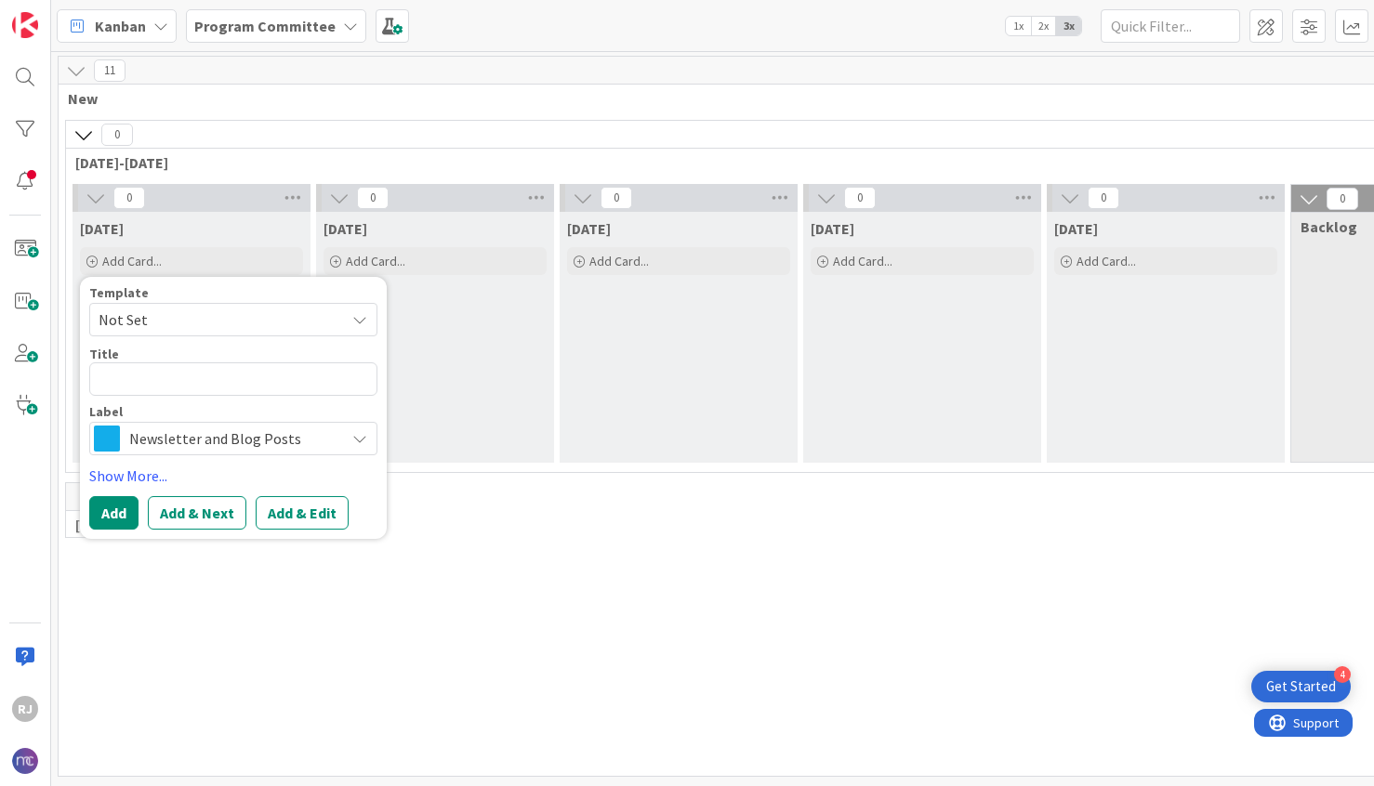
click at [219, 427] on span "Newsletter and Blog Posts" at bounding box center [232, 439] width 206 height 26
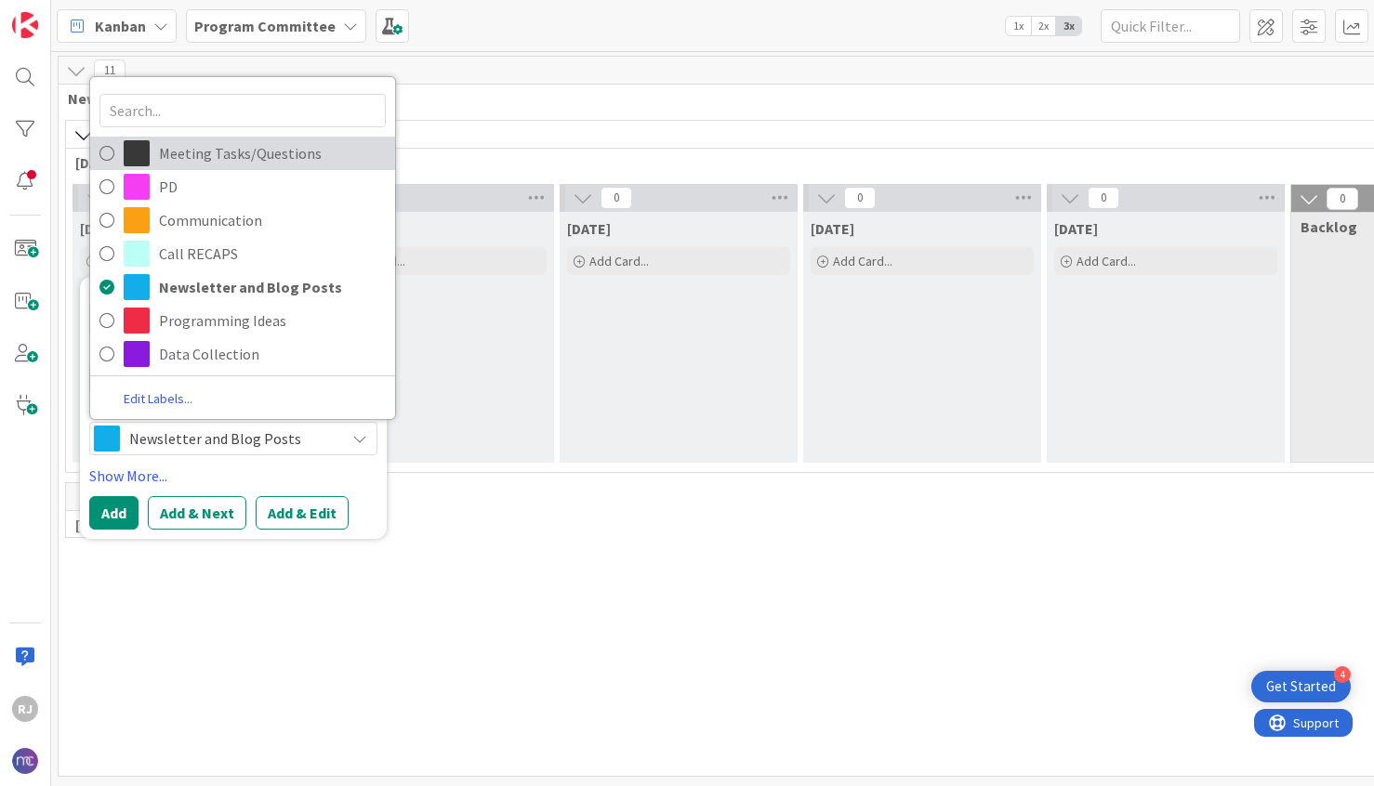
click at [247, 163] on span "Meeting Tasks/Questions" at bounding box center [272, 153] width 227 height 28
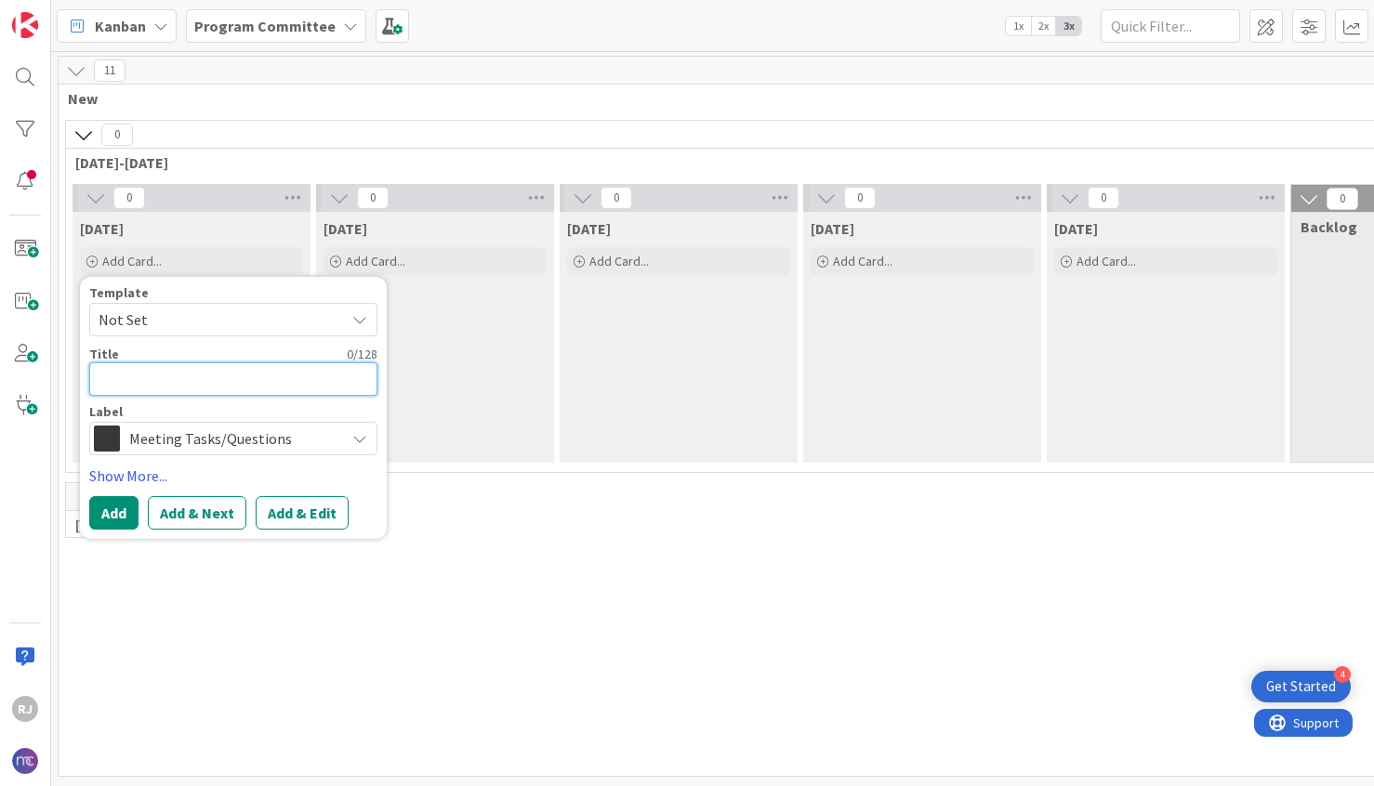
click at [183, 389] on textarea at bounding box center [233, 378] width 288 height 33
type textarea "x"
type textarea "W"
type textarea "x"
type textarea "We"
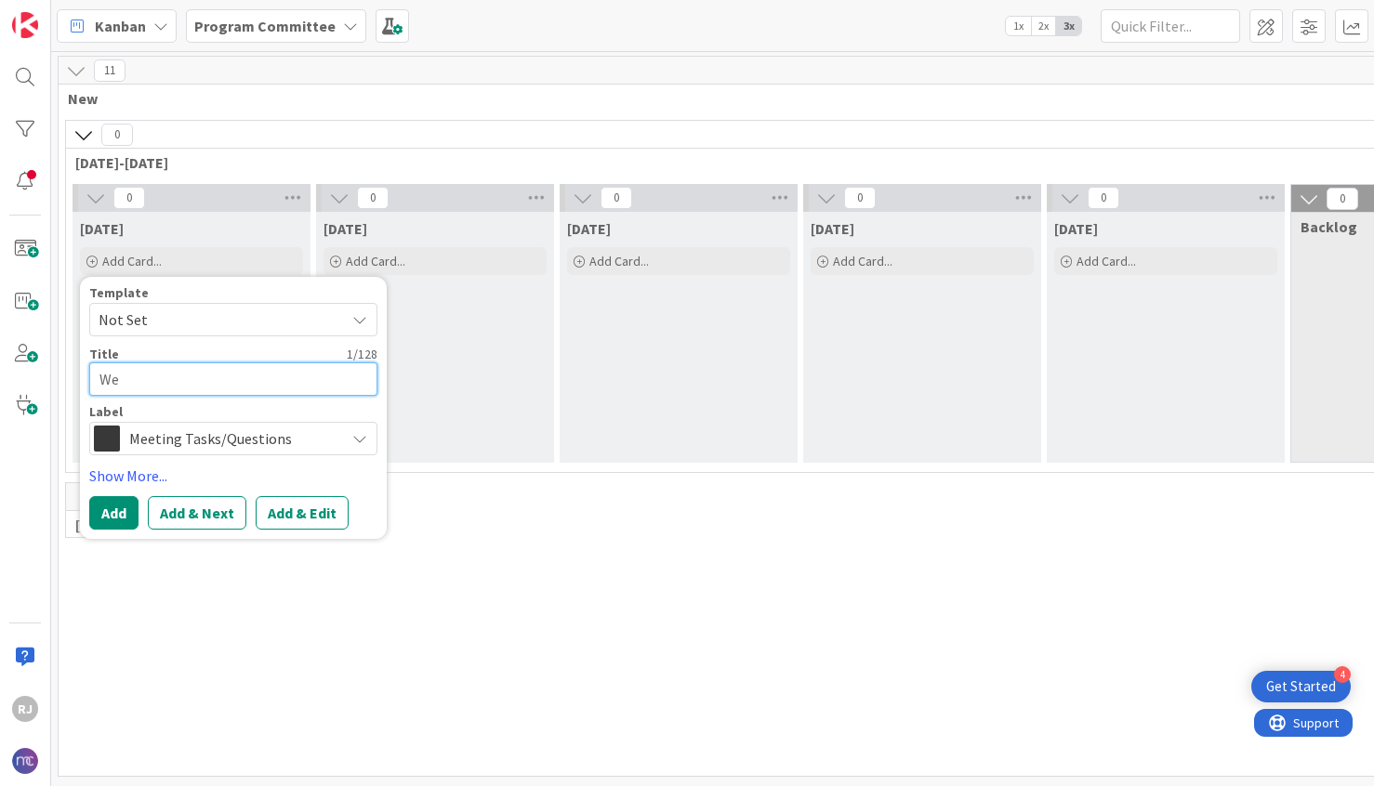
type textarea "x"
type textarea "Wel"
type textarea "x"
type textarea "Welc"
type textarea "x"
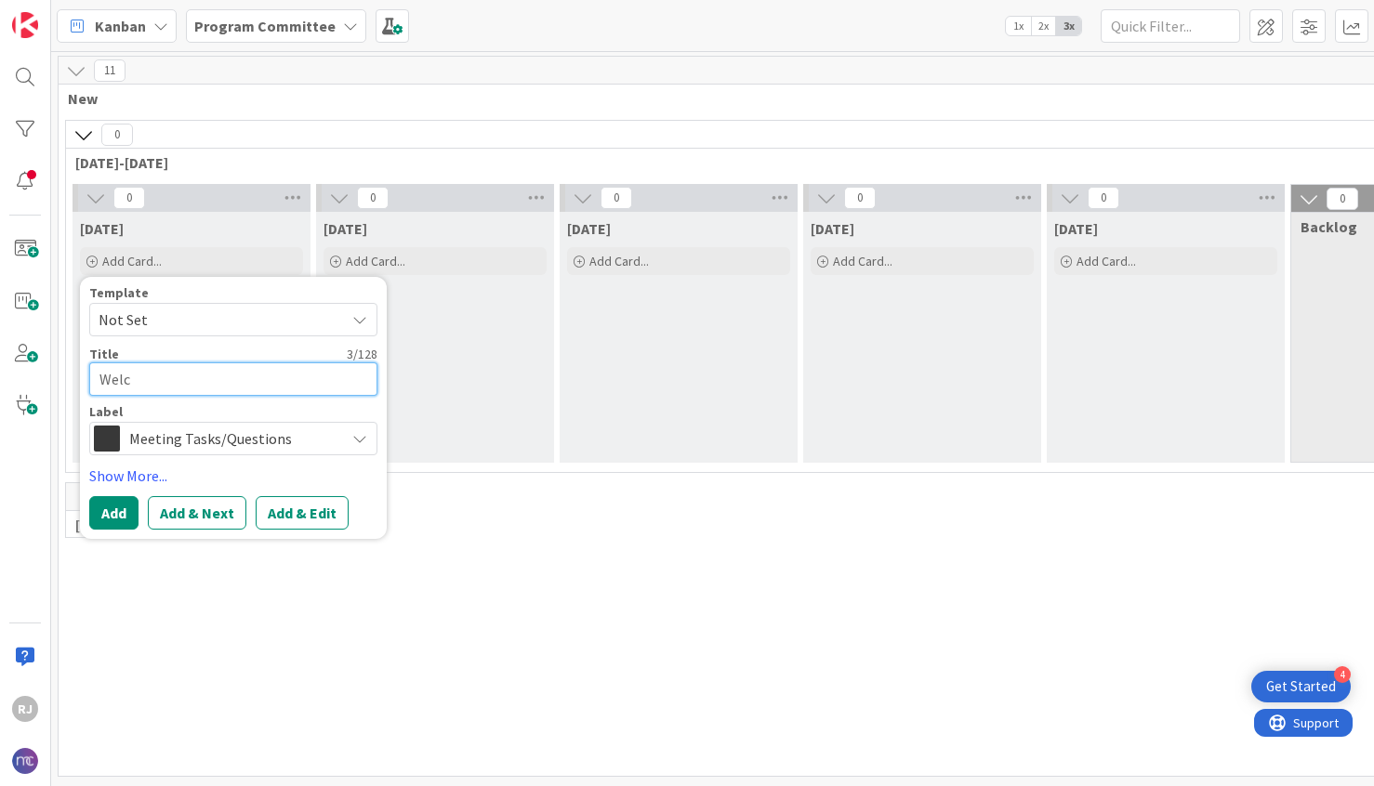
type textarea "Welco"
type textarea "x"
type textarea "Welcom"
type textarea "x"
type textarea "Welcome"
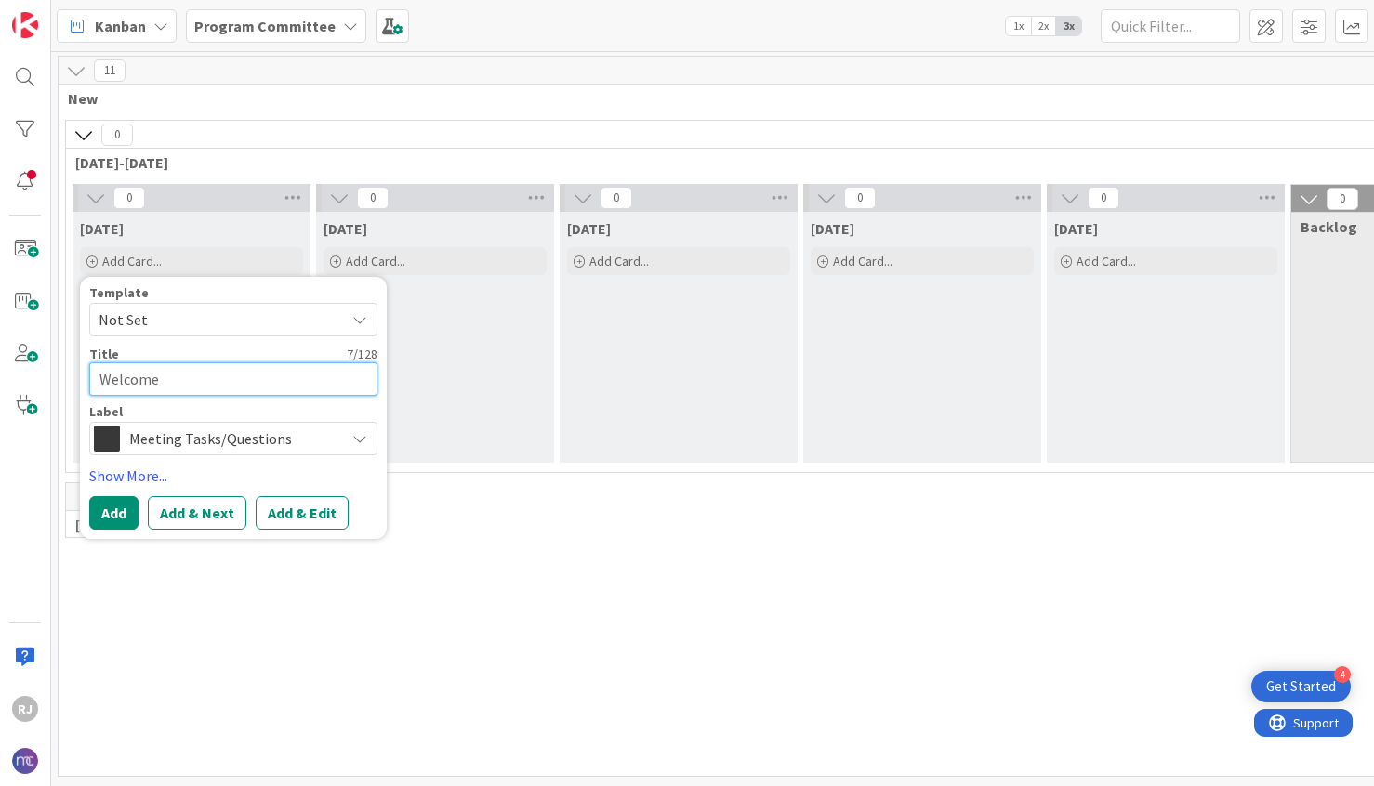
type textarea "x"
type textarea "Welcome"
type textarea "x"
type textarea "Welcome t"
type textarea "x"
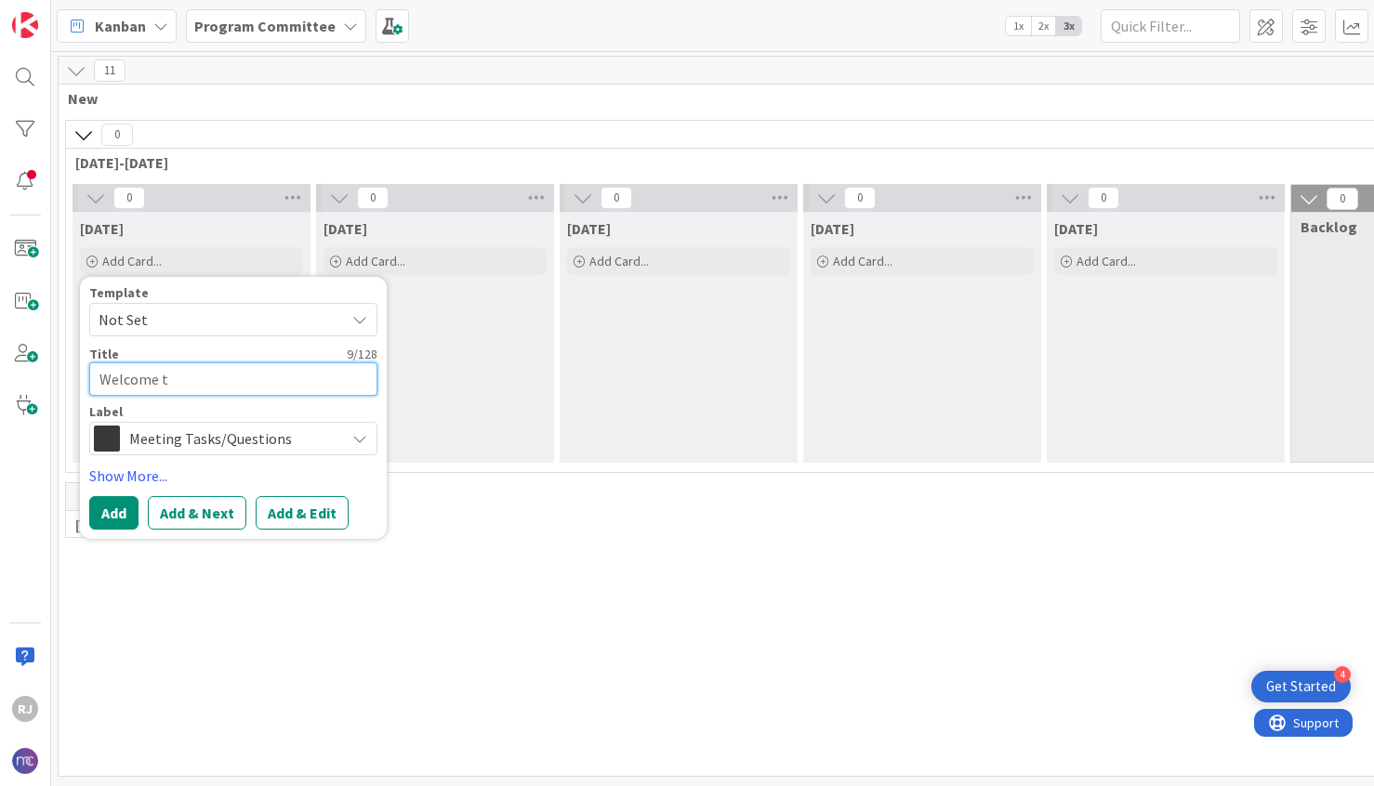
type textarea "Welcome to"
type textarea "x"
type textarea "Welcome to"
type textarea "x"
type textarea "Welcome to t"
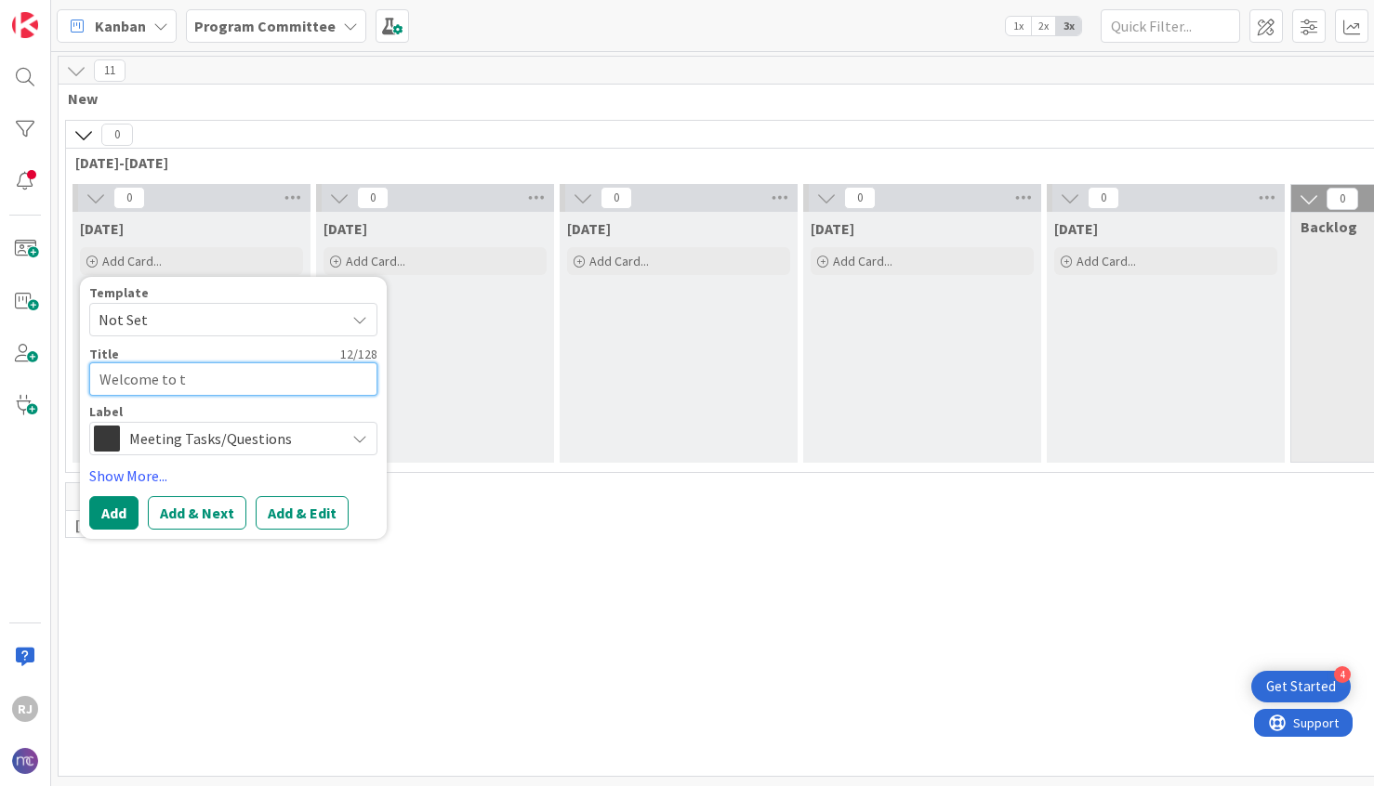
type textarea "x"
type textarea "Welcome to the"
type textarea "x"
type textarea "Welcome to the"
type textarea "x"
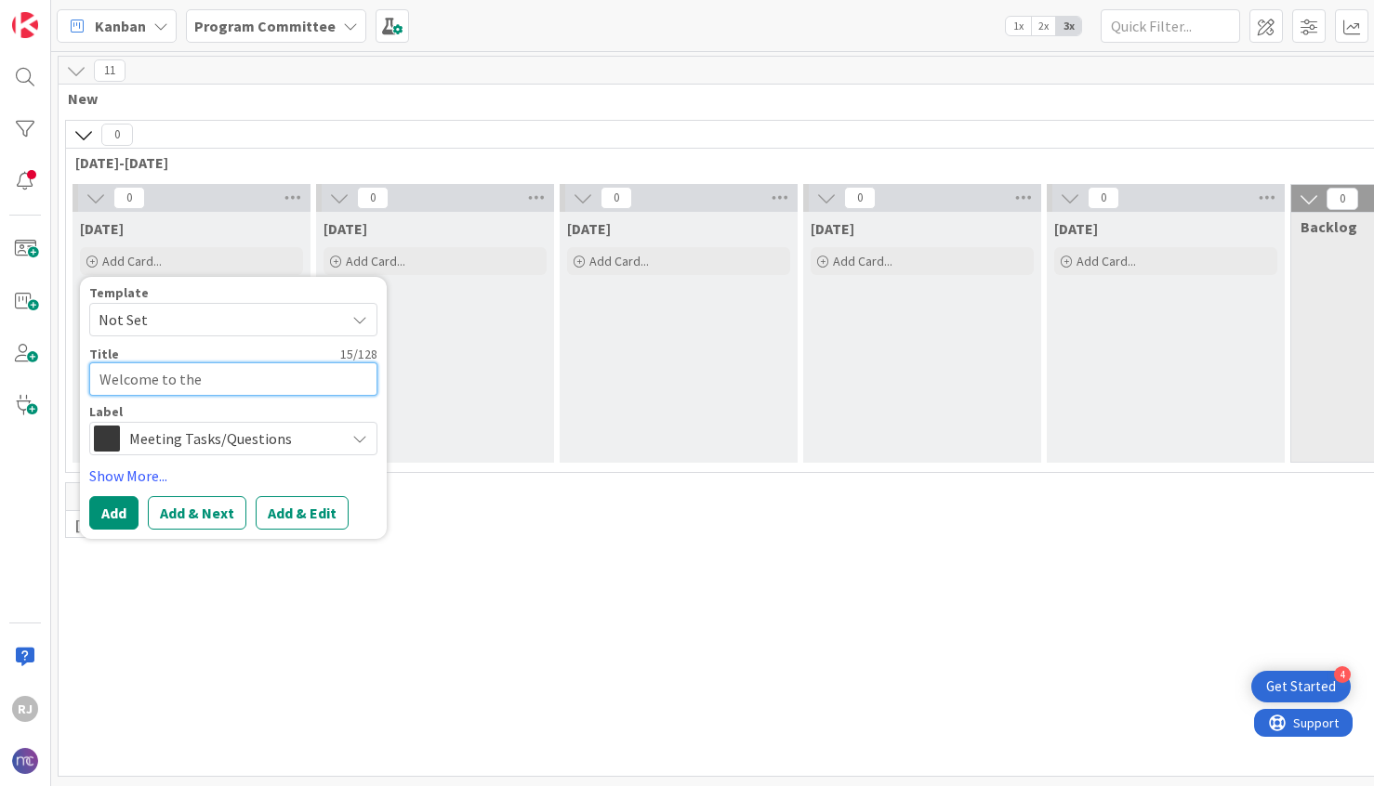
type textarea "Welcome to the P"
type textarea "x"
type textarea "Welcome to the Pr"
type textarea "x"
type textarea "Welcome to the Pro"
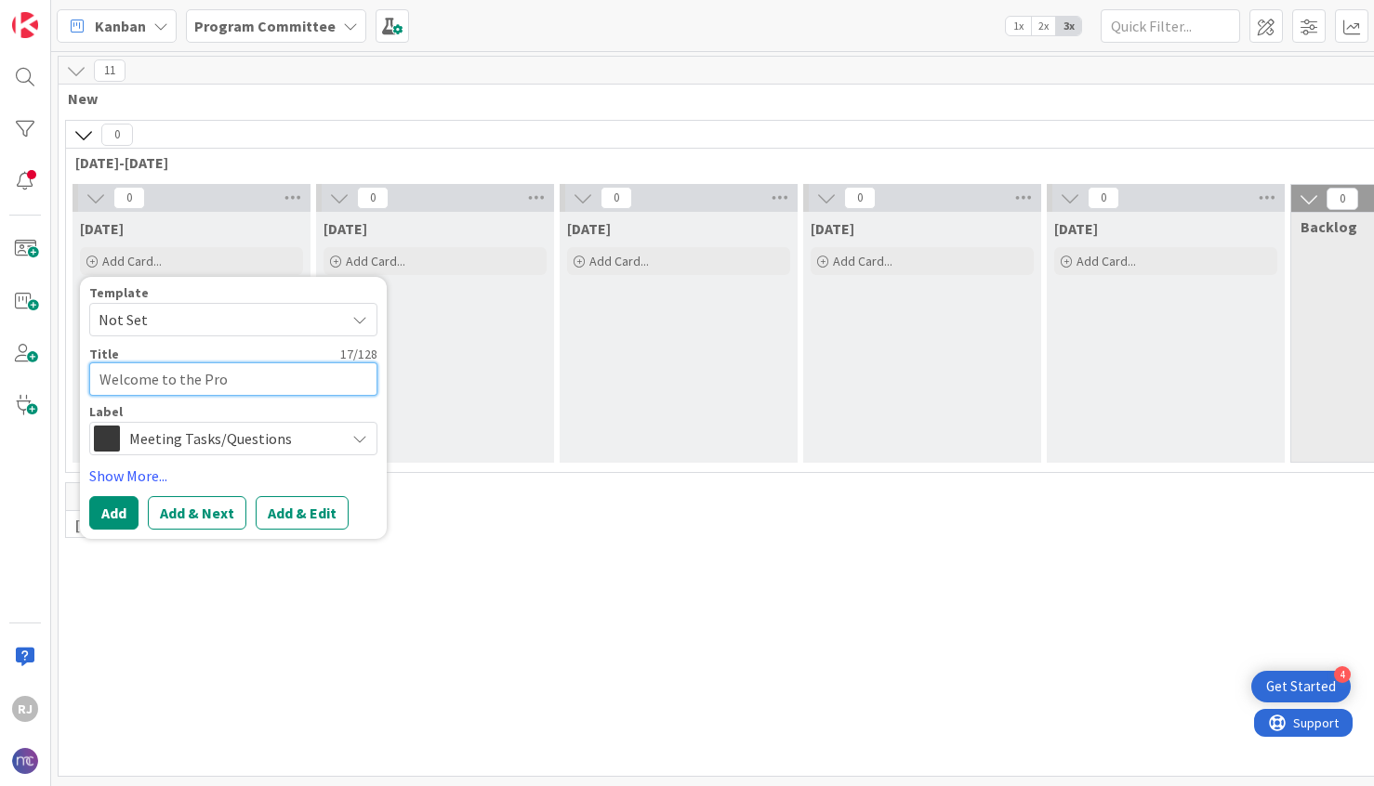
type textarea "x"
type textarea "Welcome to the Prog"
type textarea "x"
type textarea "Welcome to the Progr"
type textarea "x"
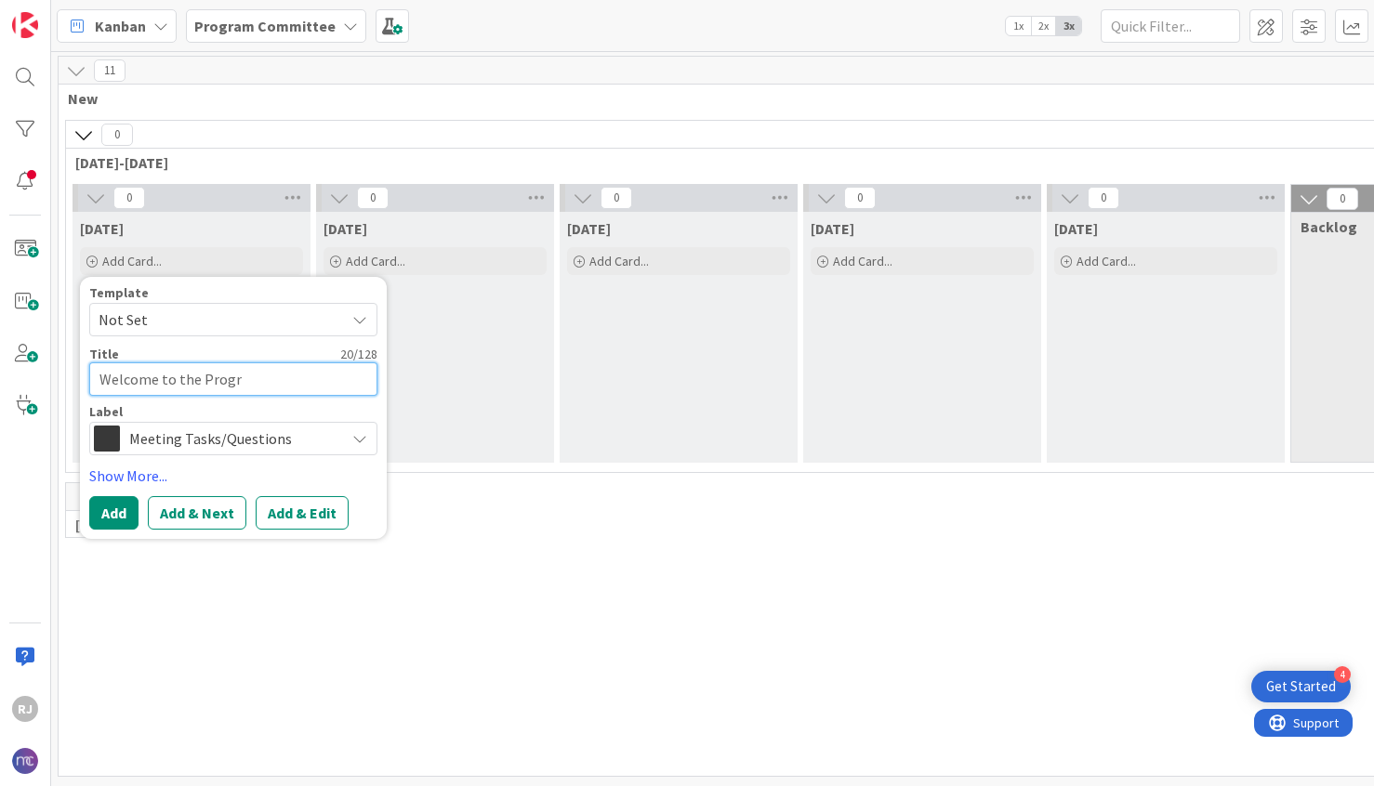
type textarea "Welcome to the Progra"
type textarea "x"
type textarea "Welcome to the Program"
type textarea "x"
type textarea "Welcome to the Program"
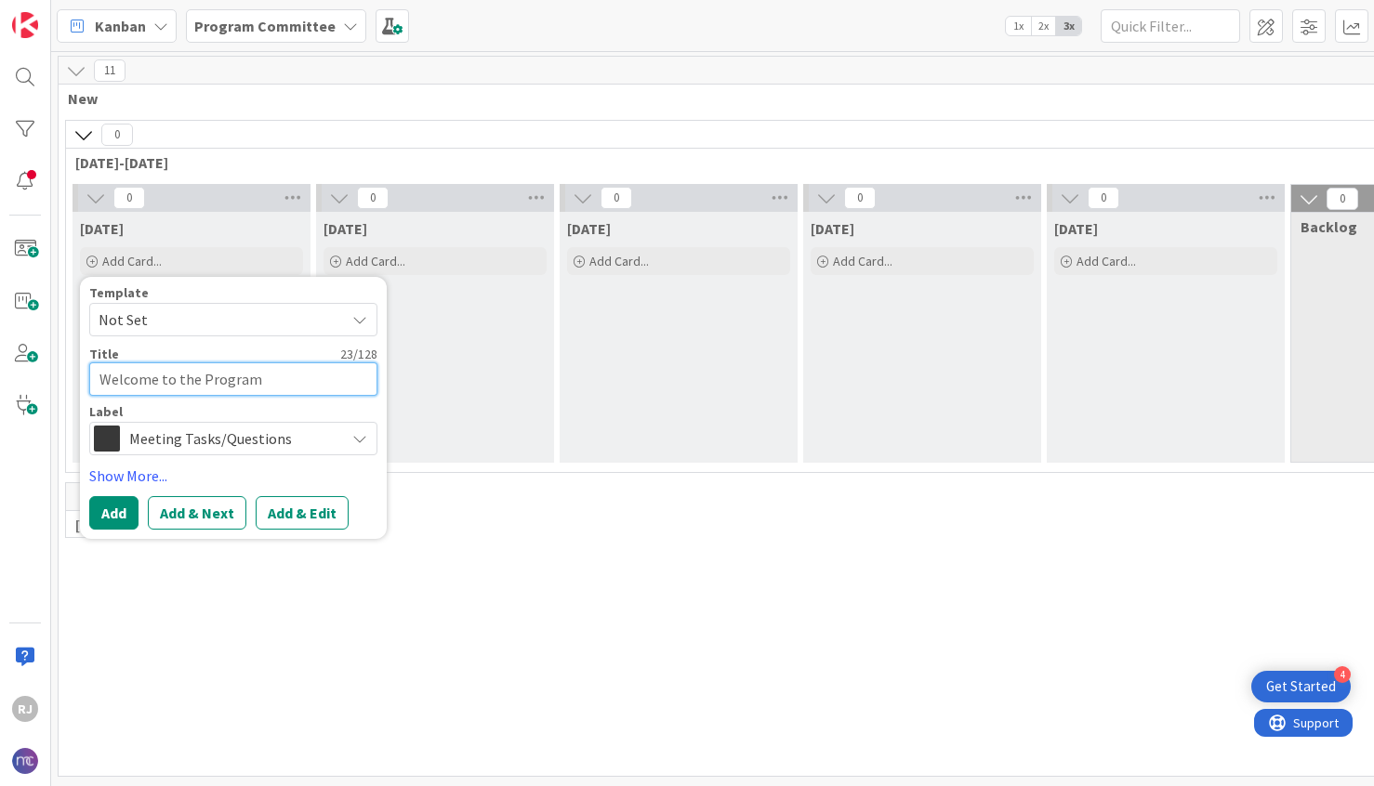
type textarea "x"
type textarea "Welcome to the Program C"
type textarea "x"
type textarea "Welcome to the Program Co"
type textarea "x"
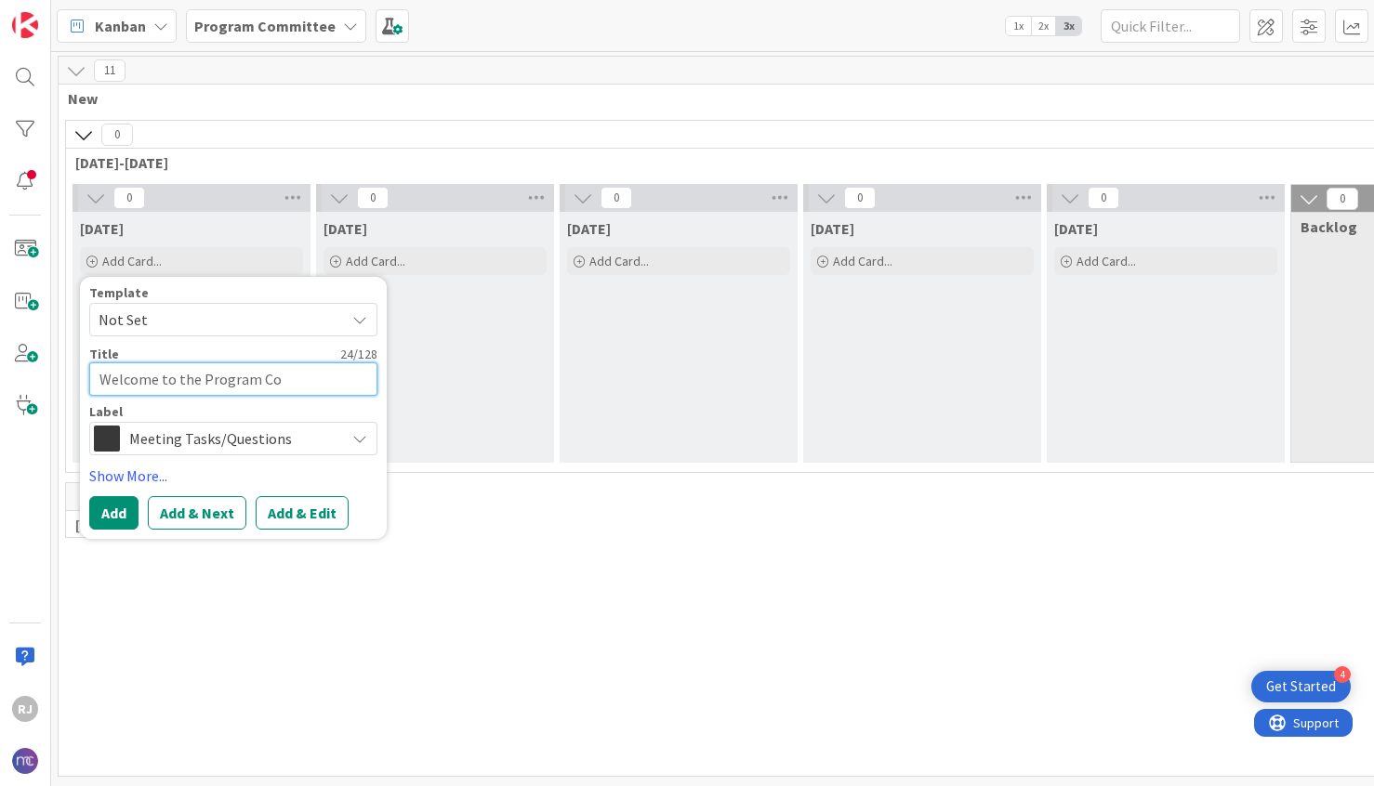
type textarea "Welcome to the Program Com"
type textarea "x"
type textarea "Welcome to the Program Comm"
type textarea "x"
type textarea "Welcome to the Program Commi"
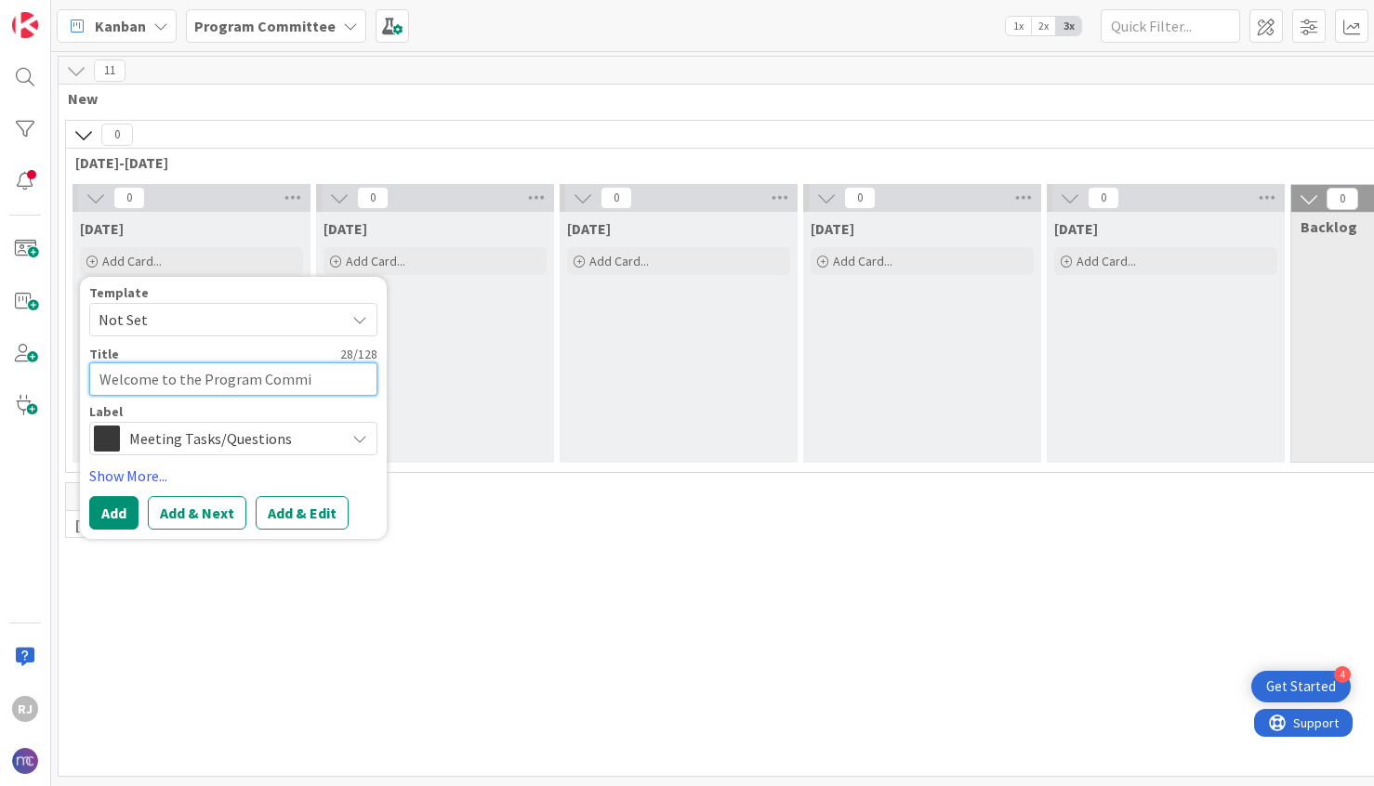
type textarea "x"
type textarea "Welcome to the Program Commit"
type textarea "x"
type textarea "Welcome to the Program Committ"
type textarea "x"
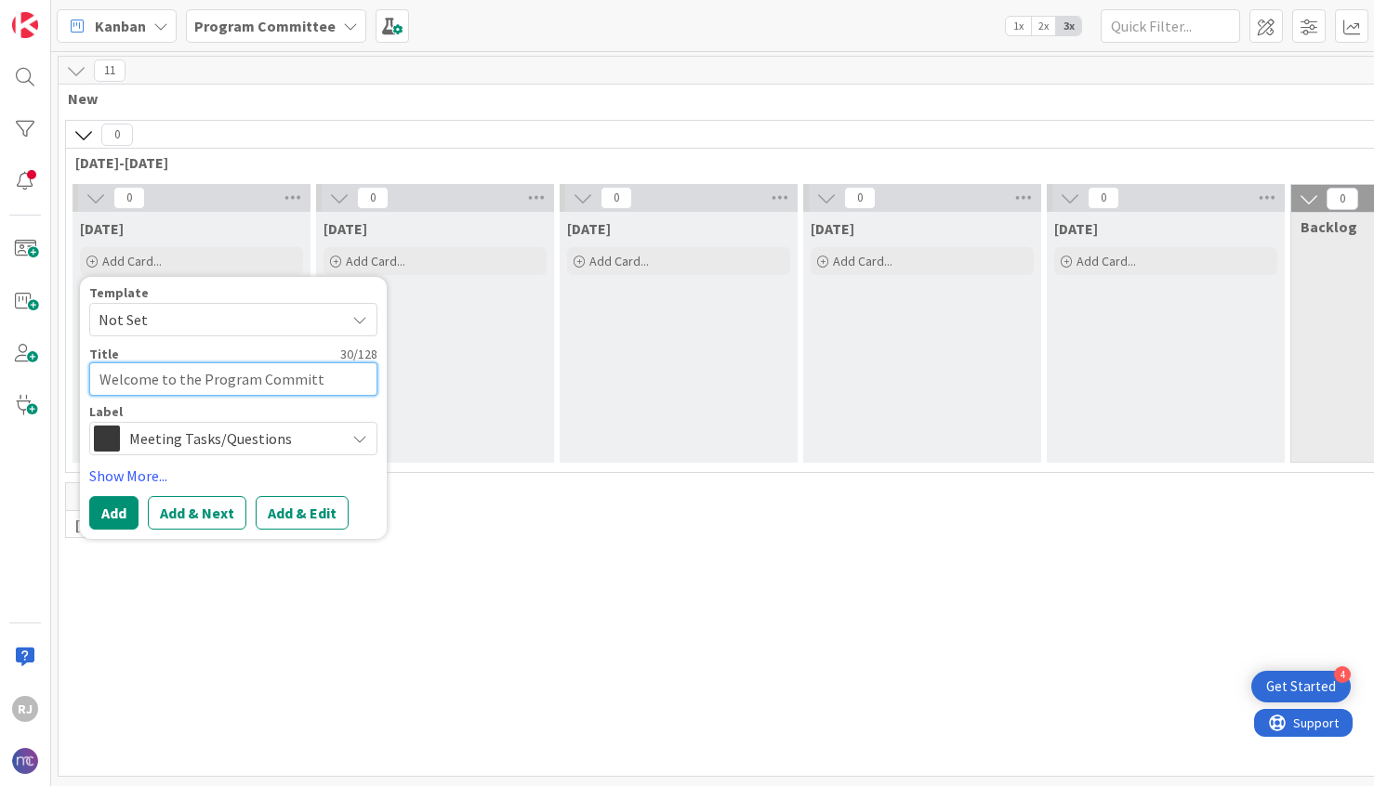
type textarea "Welcome to the Program Committe"
type textarea "x"
type textarea "Welcome to the Program Committee"
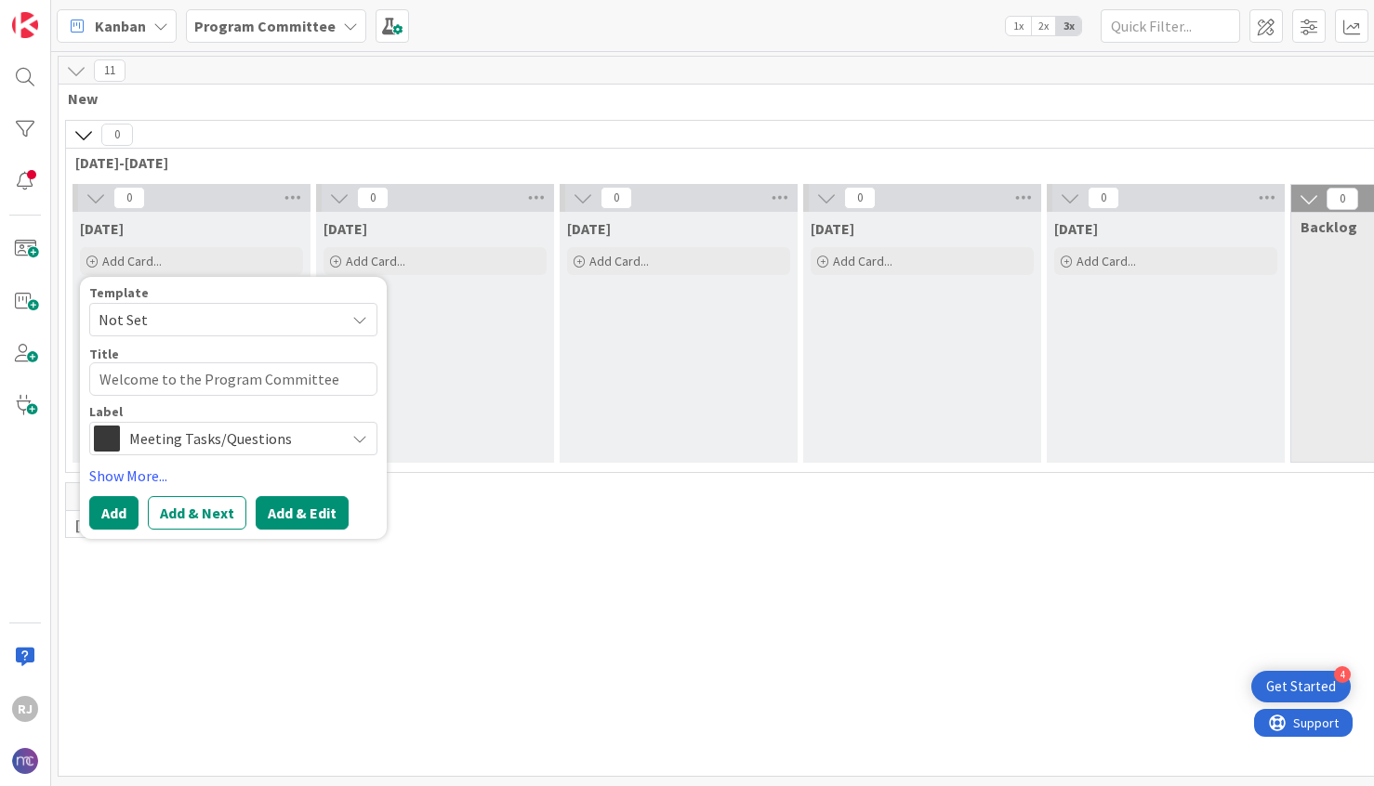
click at [290, 518] on button "Add & Edit" at bounding box center [302, 512] width 93 height 33
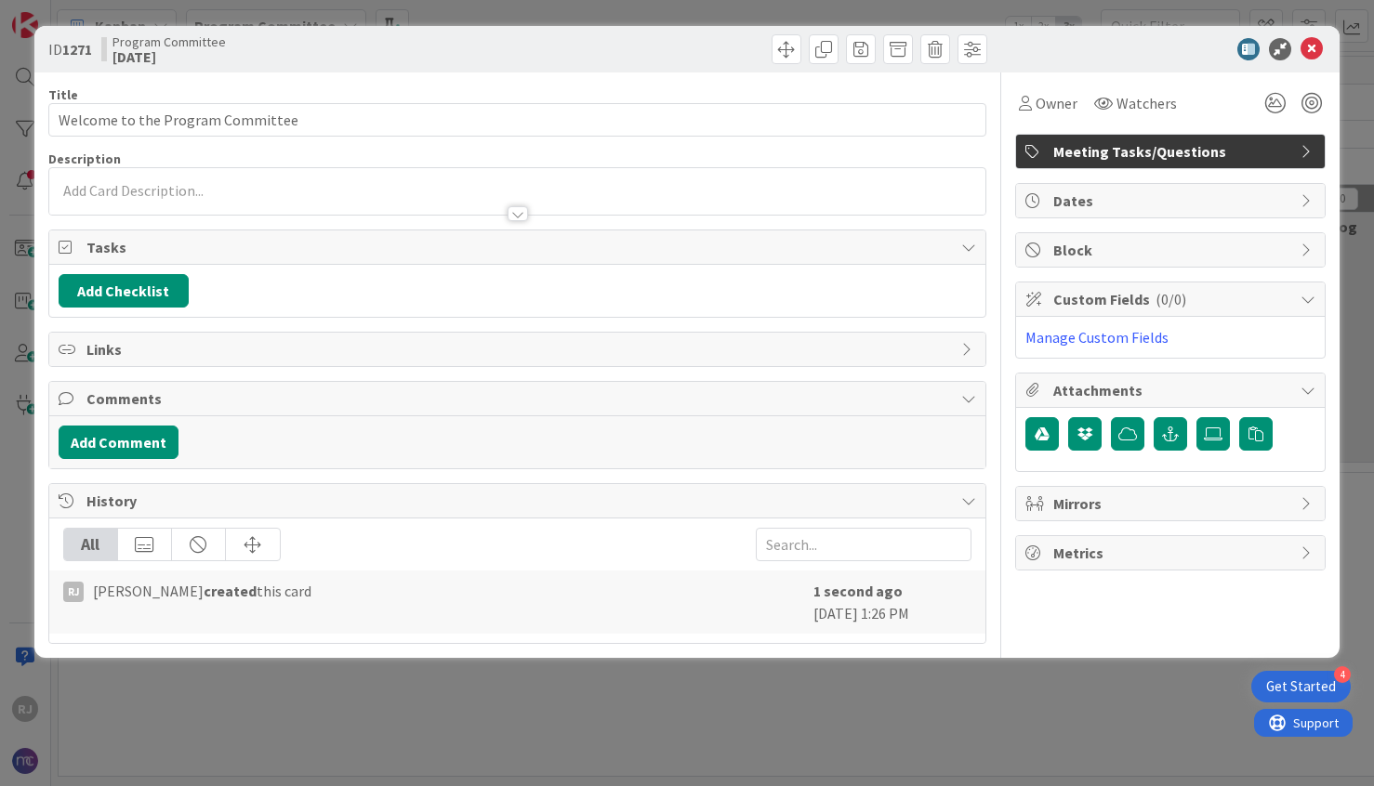
click at [133, 182] on div at bounding box center [517, 191] width 936 height 46
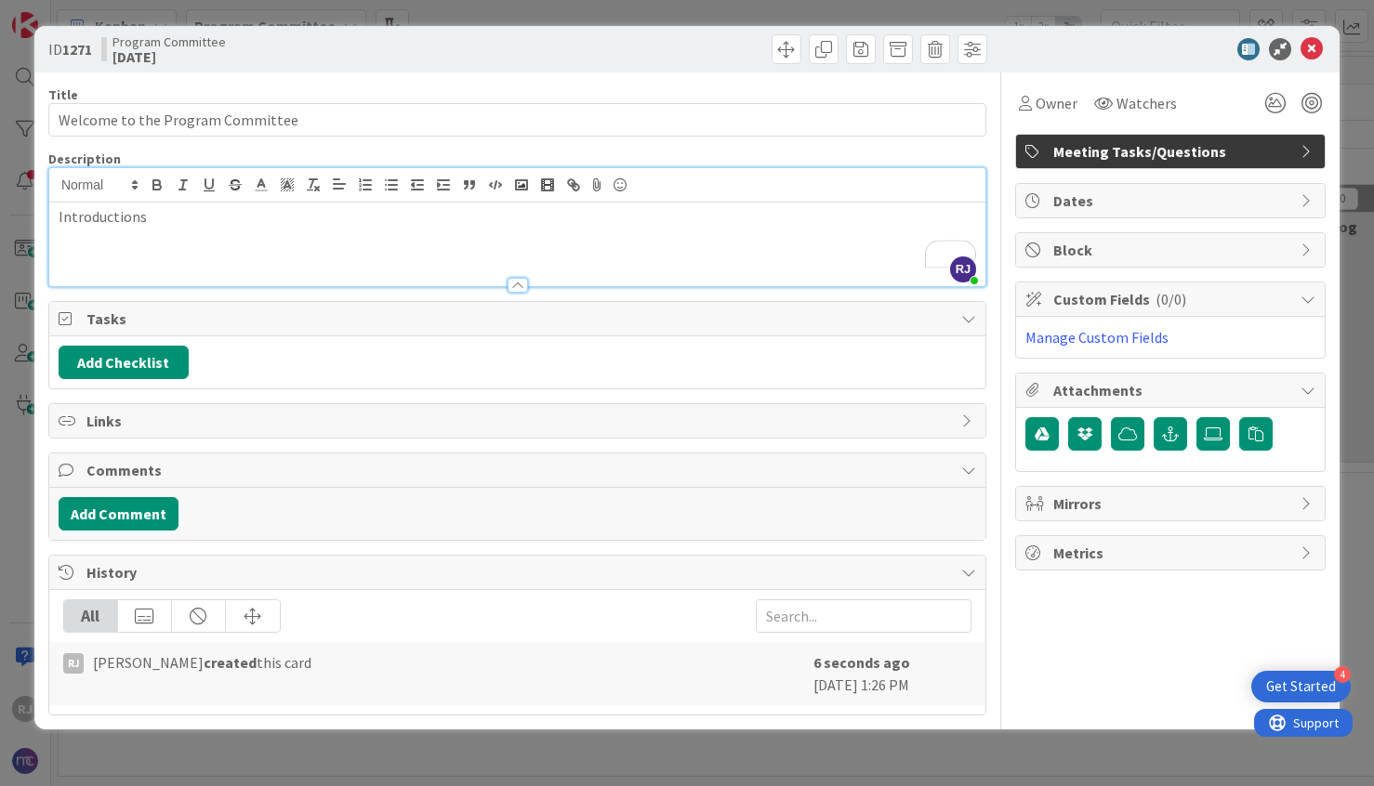
click at [59, 214] on p "Introductions" at bounding box center [517, 216] width 917 height 21
click at [212, 221] on li "Introductions" at bounding box center [528, 216] width 895 height 21
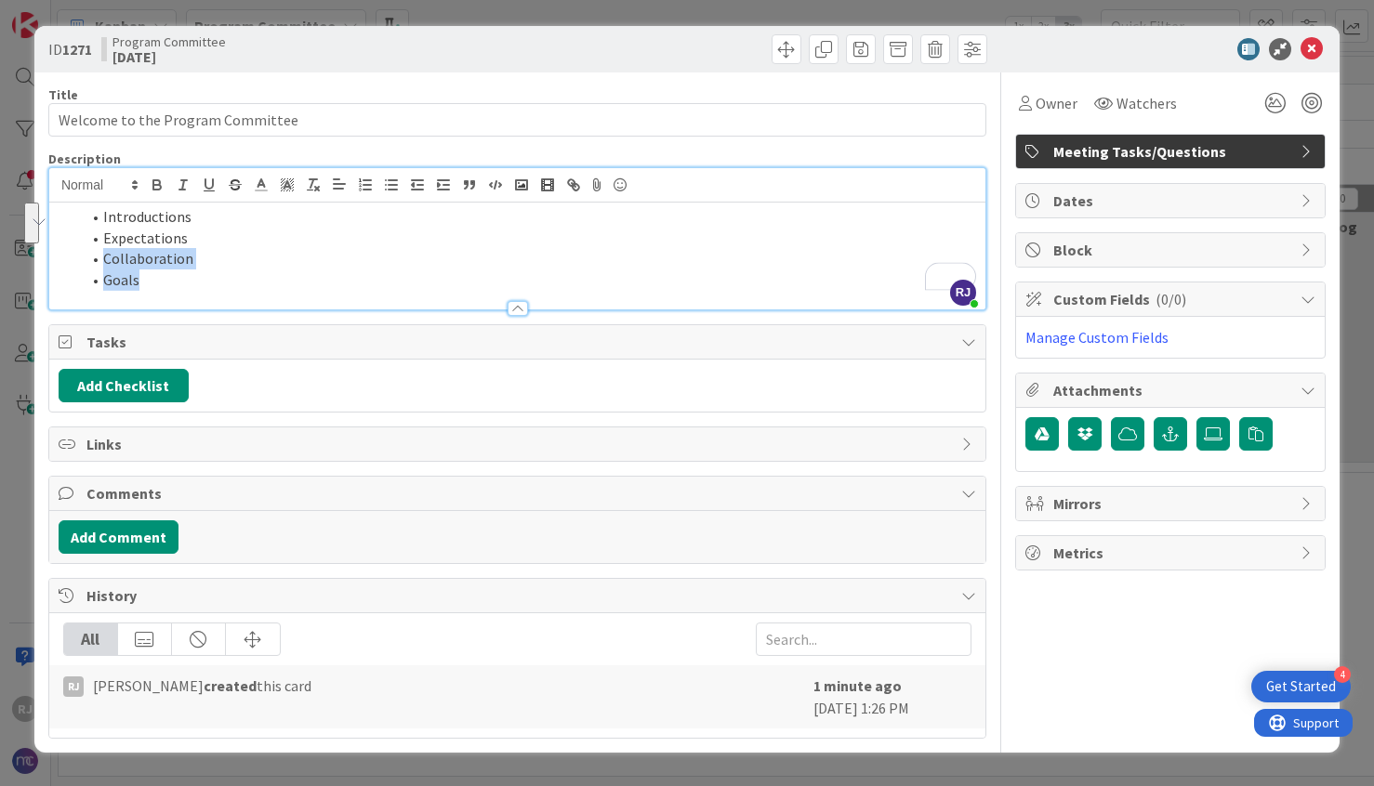
drag, startPoint x: 154, startPoint y: 281, endPoint x: 101, endPoint y: 264, distance: 55.6
click at [101, 264] on ol "Introductions Expectations Collaboration Goals" at bounding box center [517, 248] width 917 height 85
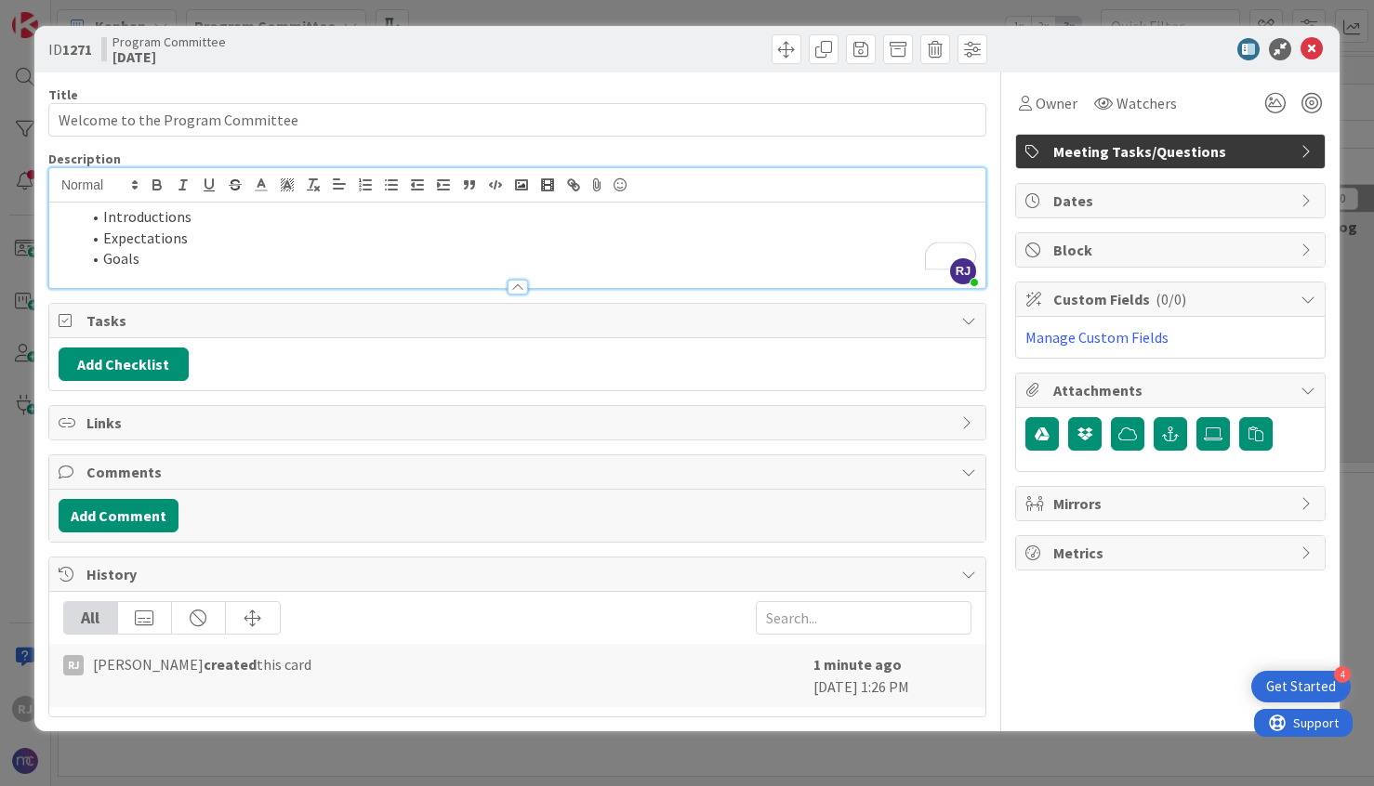
click at [198, 240] on li "Expectations" at bounding box center [528, 238] width 895 height 21
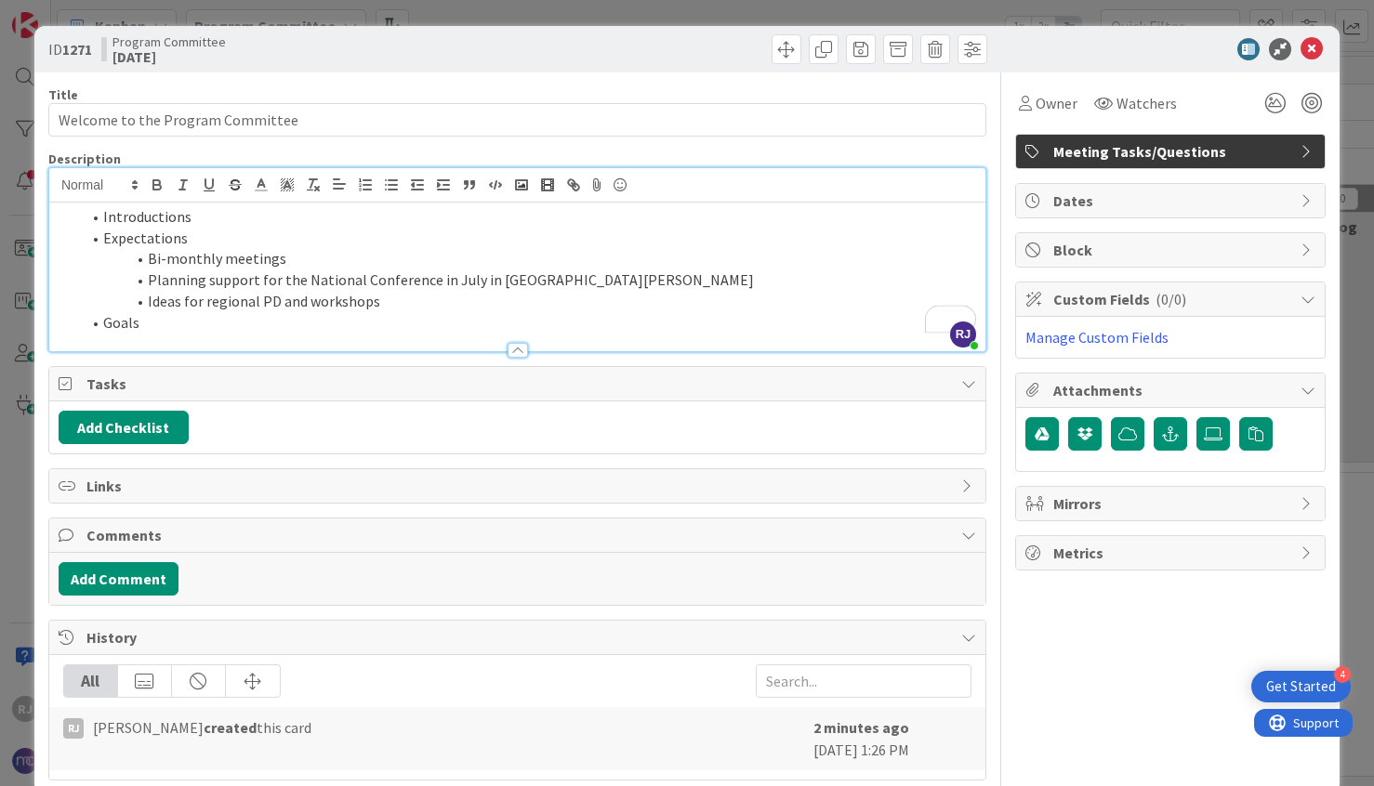
click at [153, 321] on li "Goals" at bounding box center [528, 322] width 895 height 21
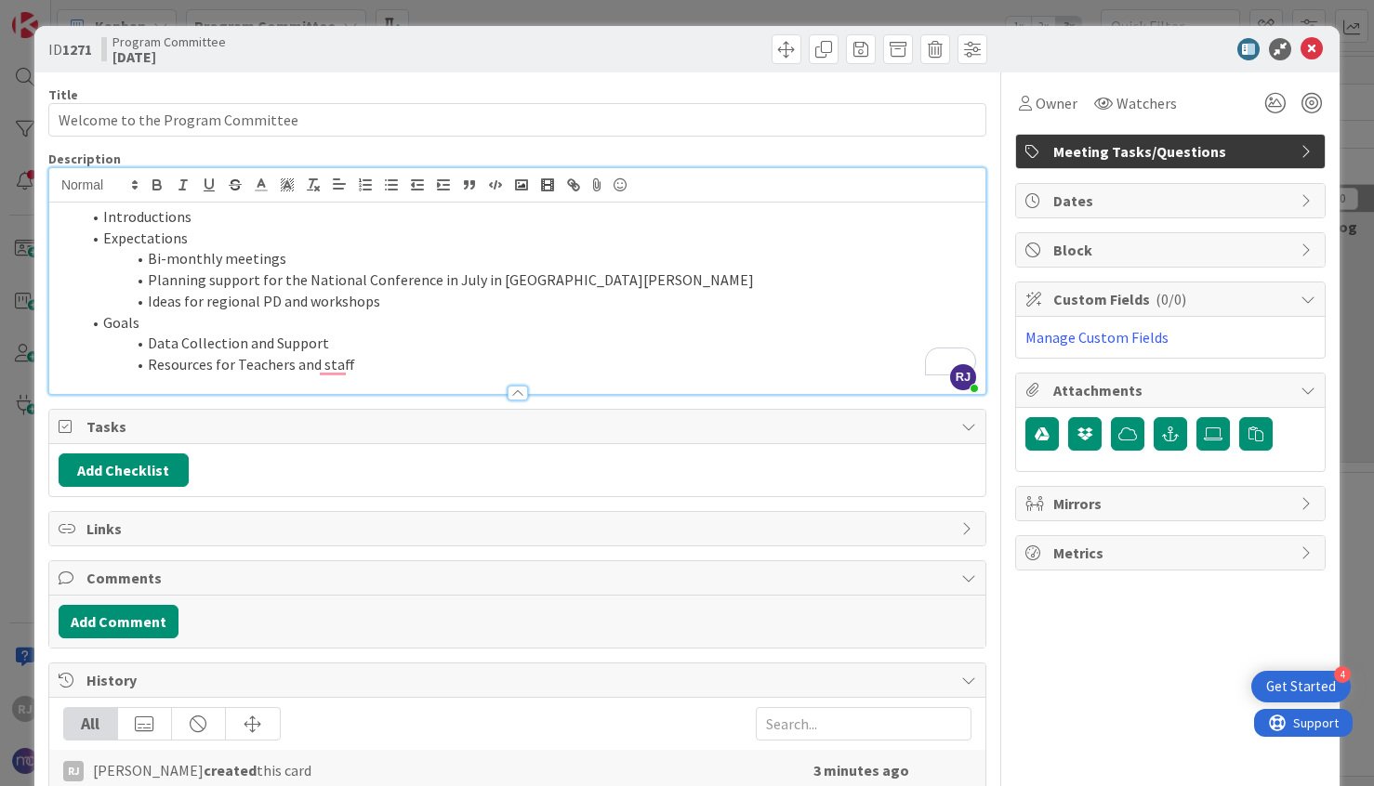
click at [359, 366] on li "Resources for Teachers and staff" at bounding box center [528, 364] width 895 height 21
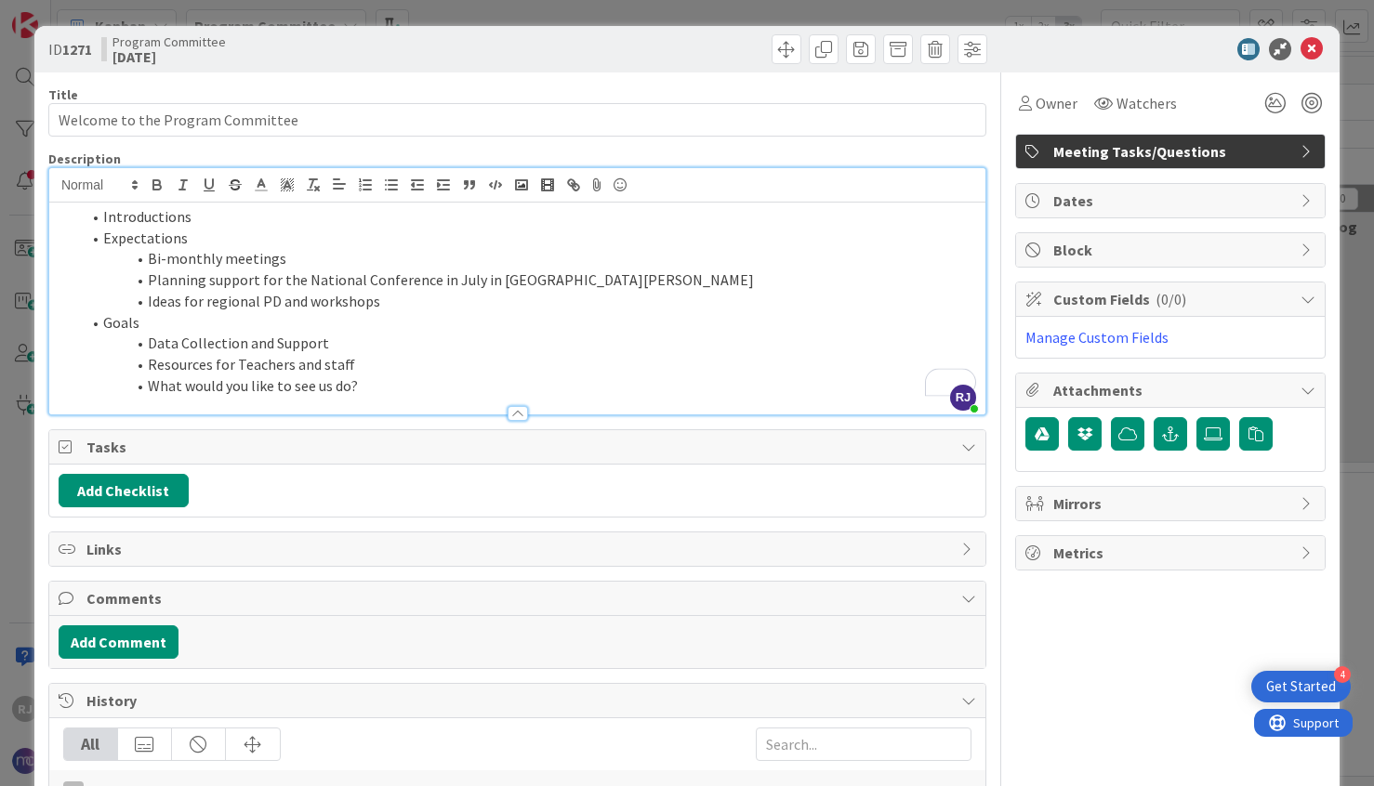
click at [206, 213] on li "Introductions" at bounding box center [528, 216] width 895 height 21
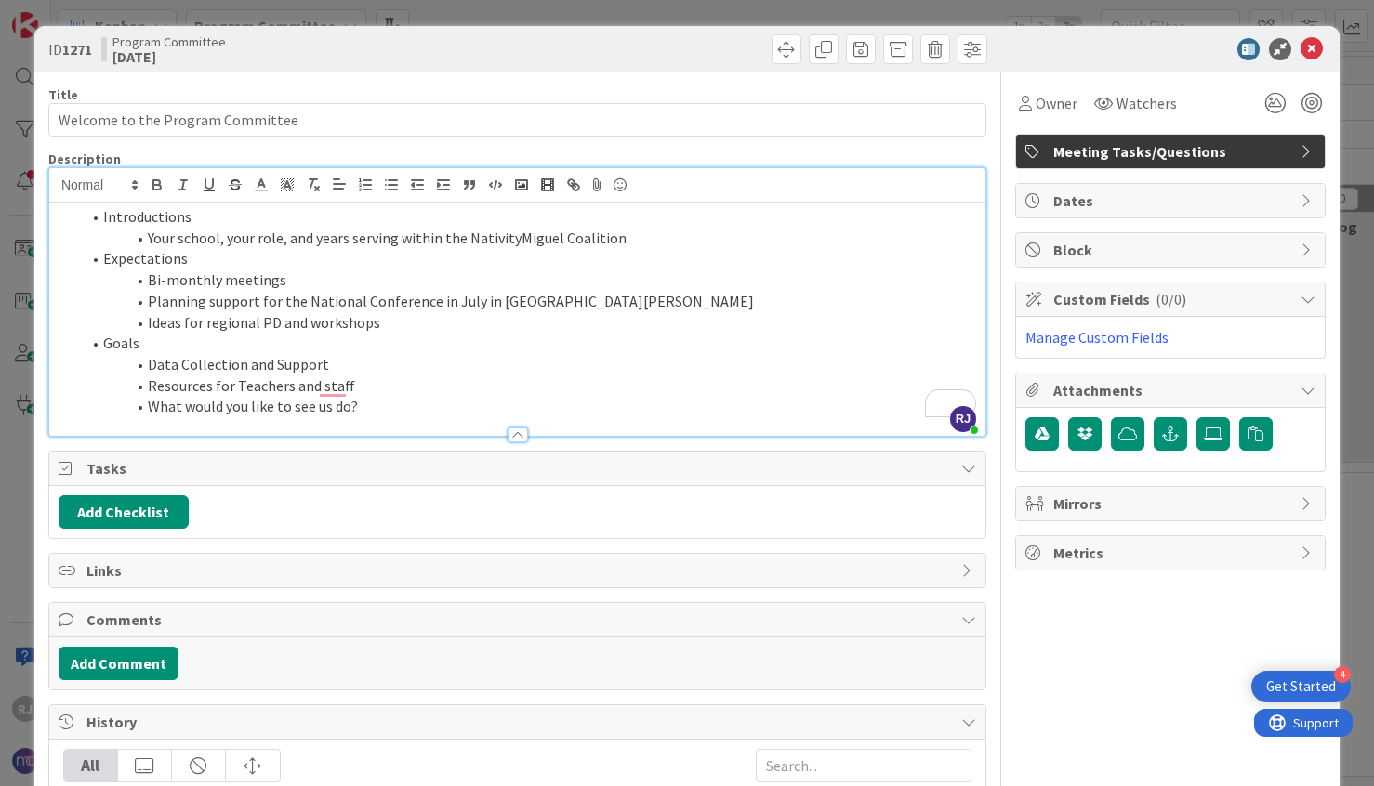
click at [398, 326] on li "Ideas for regional PD and workshops" at bounding box center [528, 322] width 895 height 21
click at [296, 281] on li "Bi-monthly meetings" at bounding box center [528, 280] width 895 height 21
click at [396, 328] on li "Ideas for regional PD and workshops" at bounding box center [528, 322] width 895 height 21
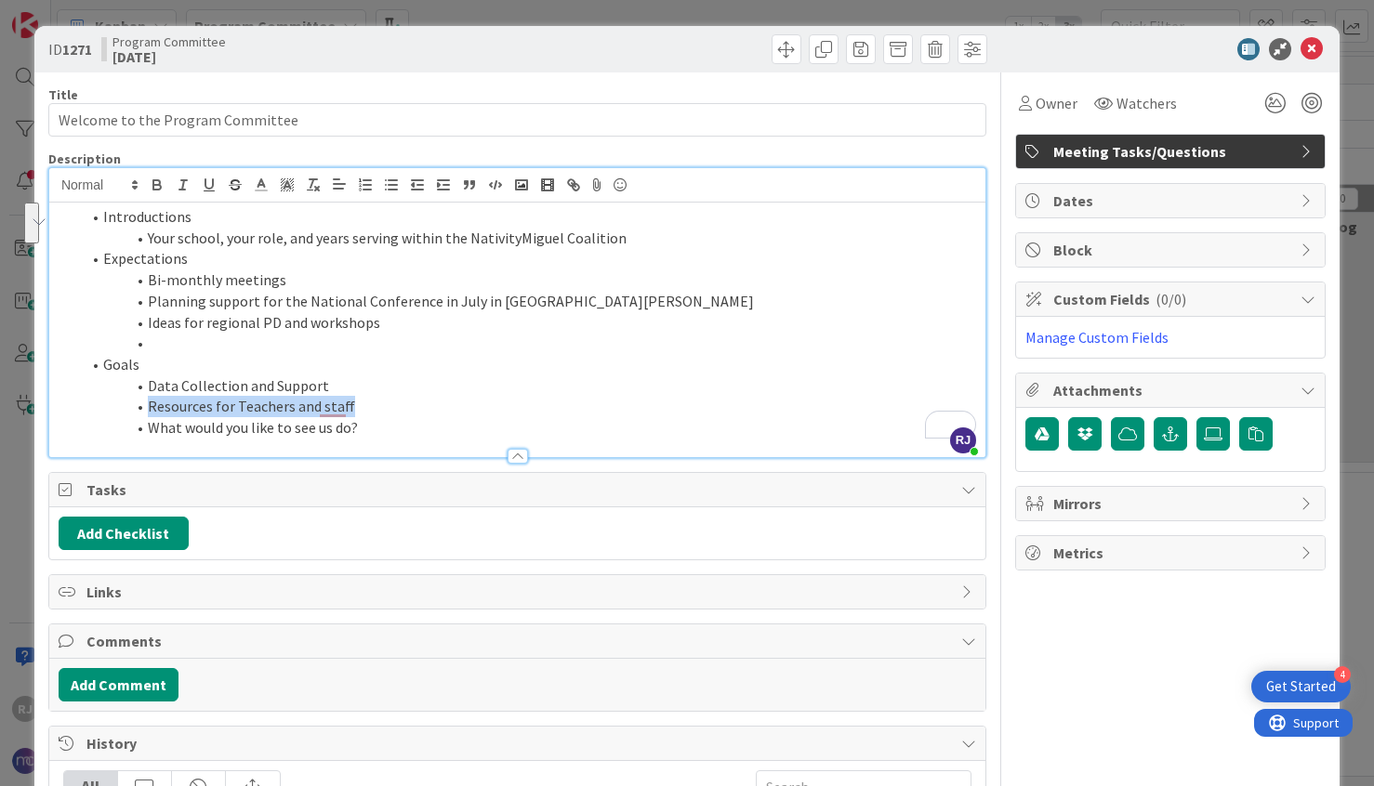
drag, startPoint x: 328, startPoint y: 389, endPoint x: 360, endPoint y: 404, distance: 35.3
click at [360, 404] on ol "Introductions Your school, your role, and years serving within the NativityMigu…" at bounding box center [517, 322] width 917 height 232
click at [360, 403] on li "Resources for Teachers and staff" at bounding box center [528, 406] width 895 height 21
drag, startPoint x: 360, startPoint y: 403, endPoint x: 152, endPoint y: 385, distance: 209.0
click at [151, 385] on ol "Introductions Your school, your role, and years serving within the NativityMigu…" at bounding box center [517, 322] width 917 height 232
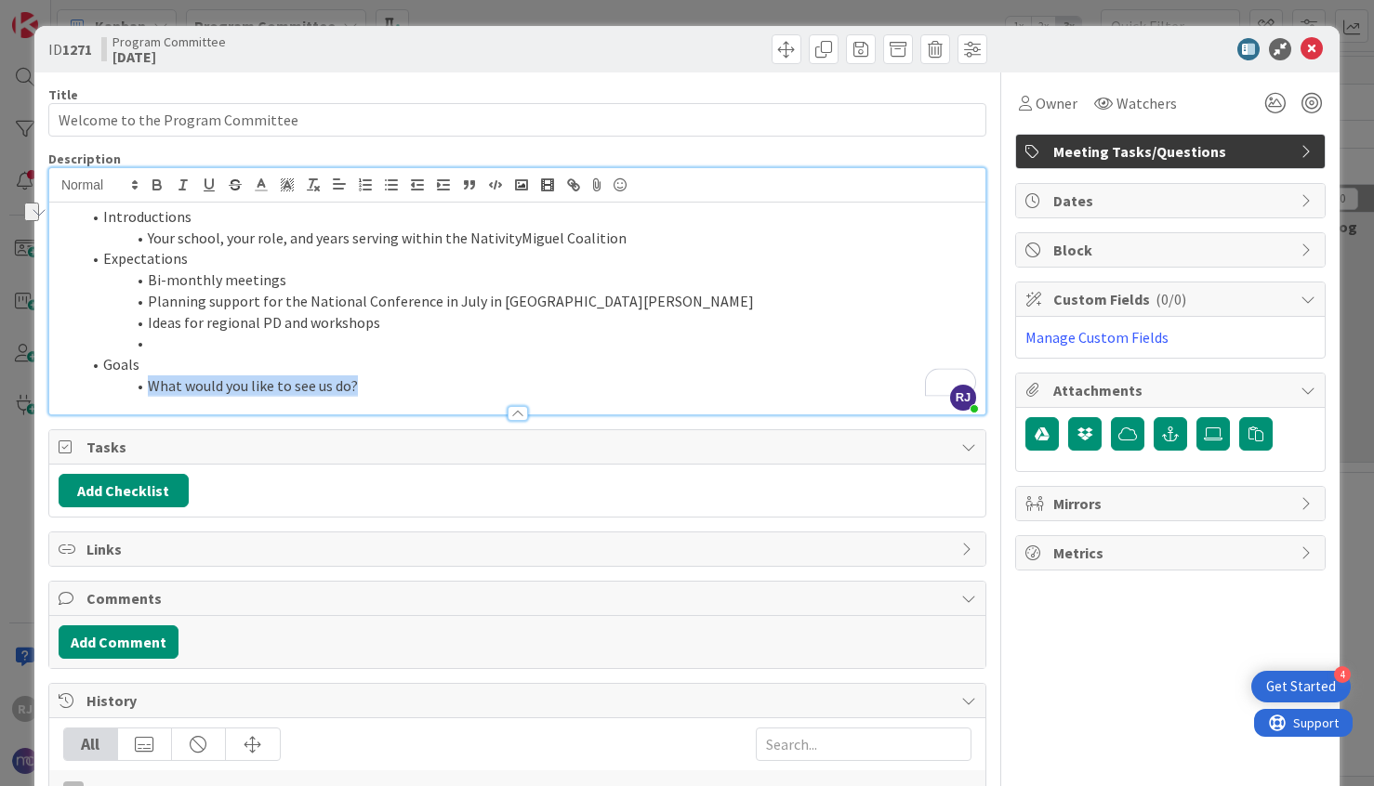
drag, startPoint x: 366, startPoint y: 389, endPoint x: 145, endPoint y: 375, distance: 221.7
click at [145, 376] on li "What would you like to see us do?" at bounding box center [528, 386] width 895 height 21
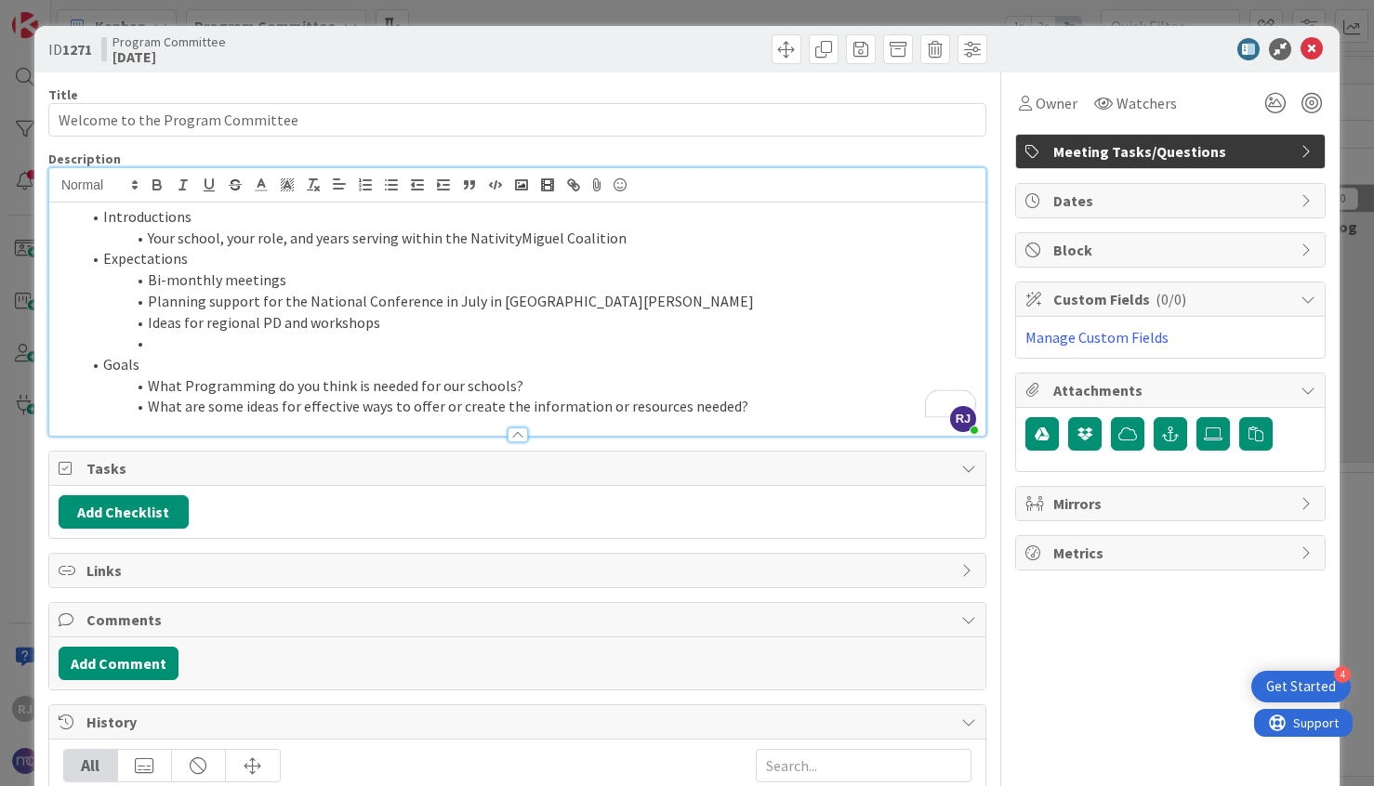
click at [99, 219] on li "Introductions" at bounding box center [528, 216] width 895 height 21
click at [102, 256] on li "Expectations" at bounding box center [528, 258] width 895 height 21
click at [107, 365] on li "Goals" at bounding box center [528, 364] width 895 height 21
click at [647, 237] on li "Your school, your role, and years serving within the NativityMiguel Coalition" at bounding box center [528, 238] width 895 height 21
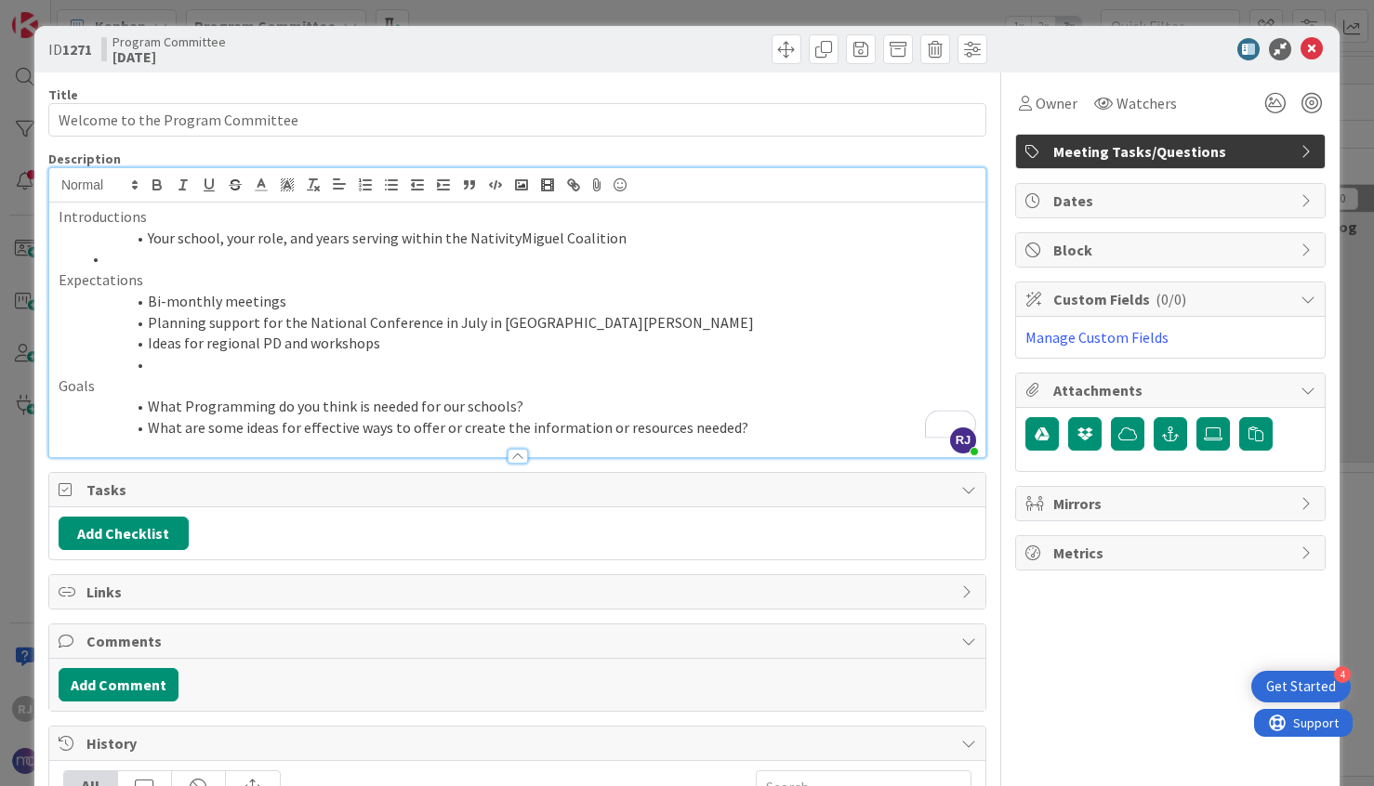
click at [647, 237] on li "Your school, your role, and years serving within the NativityMiguel Coalition" at bounding box center [528, 238] width 895 height 21
click at [119, 260] on li "To enrich screen reader interactions, please activate Accessibility in Grammarl…" at bounding box center [528, 258] width 895 height 21
click at [150, 368] on li "To enrich screen reader interactions, please activate Accessibility in Grammarl…" at bounding box center [528, 364] width 895 height 21
drag, startPoint x: 147, startPoint y: 217, endPoint x: 55, endPoint y: 217, distance: 92.0
click at [55, 217] on div "Introductions Your school, your role, and years serving within the NativityMigu…" at bounding box center [517, 330] width 936 height 255
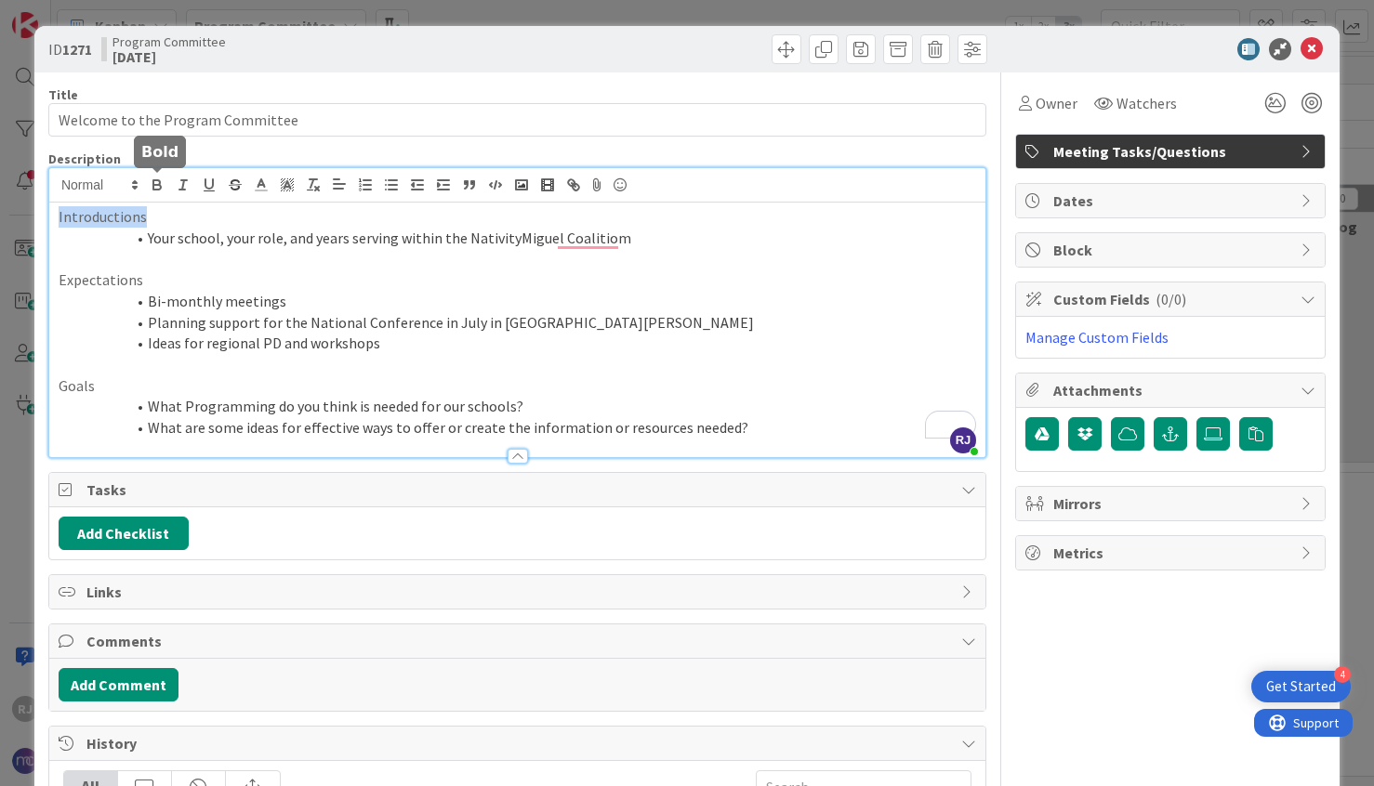
click at [158, 182] on icon "button" at bounding box center [157, 185] width 17 height 17
drag, startPoint x: 149, startPoint y: 284, endPoint x: 58, endPoint y: 277, distance: 91.4
click at [59, 277] on p "Expectations" at bounding box center [517, 280] width 917 height 21
click at [158, 186] on icon "button" at bounding box center [157, 185] width 17 height 17
drag, startPoint x: 101, startPoint y: 389, endPoint x: 50, endPoint y: 385, distance: 51.3
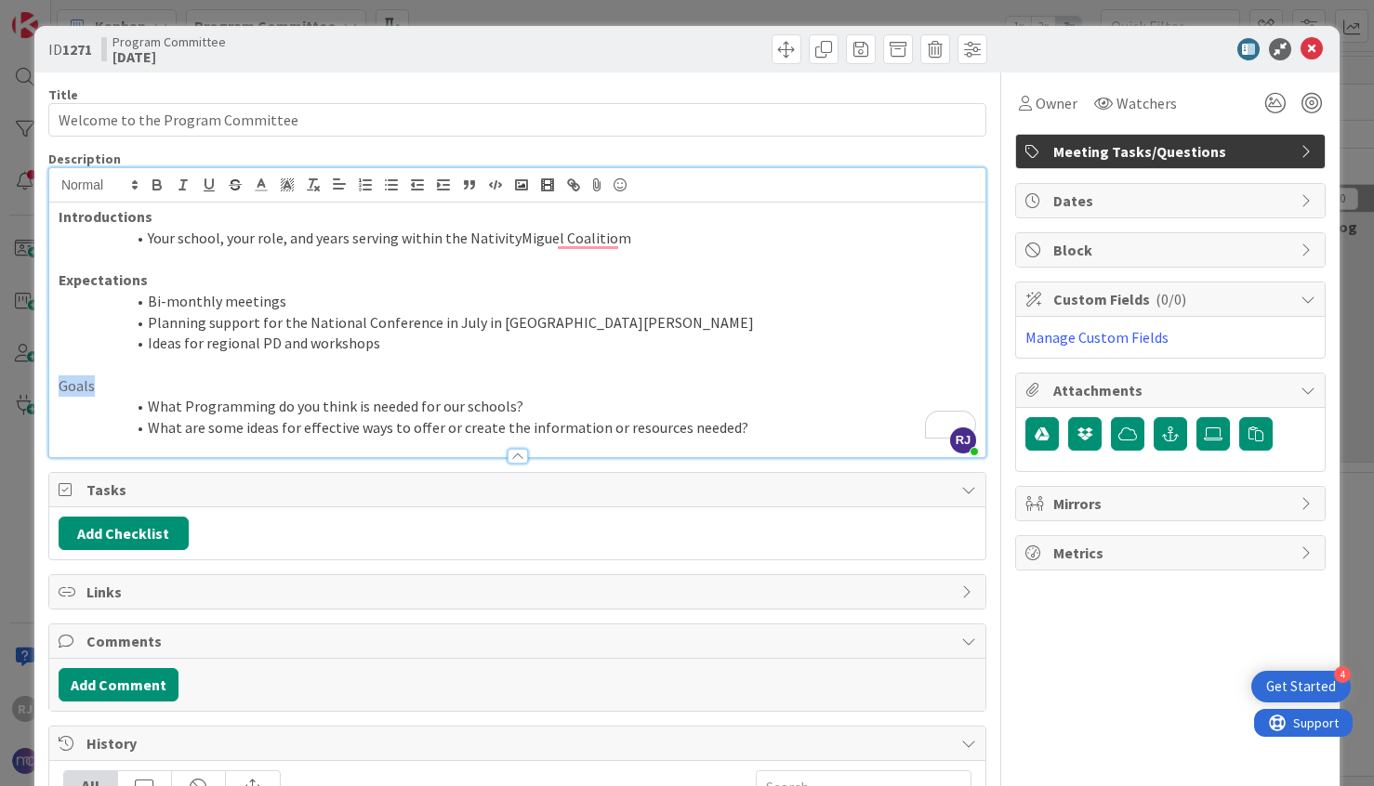
click at [50, 385] on div "Introductions Your school, your role, and years serving within the NativityMigu…" at bounding box center [517, 330] width 936 height 255
click at [153, 183] on icon "button" at bounding box center [156, 182] width 7 height 5
click at [150, 303] on li "Bi-monthly meetings" at bounding box center [528, 301] width 895 height 21
click at [409, 187] on icon "button" at bounding box center [417, 185] width 17 height 17
click at [148, 327] on li "Planning support for the National Conference in July in St. Louis" at bounding box center [528, 322] width 895 height 21
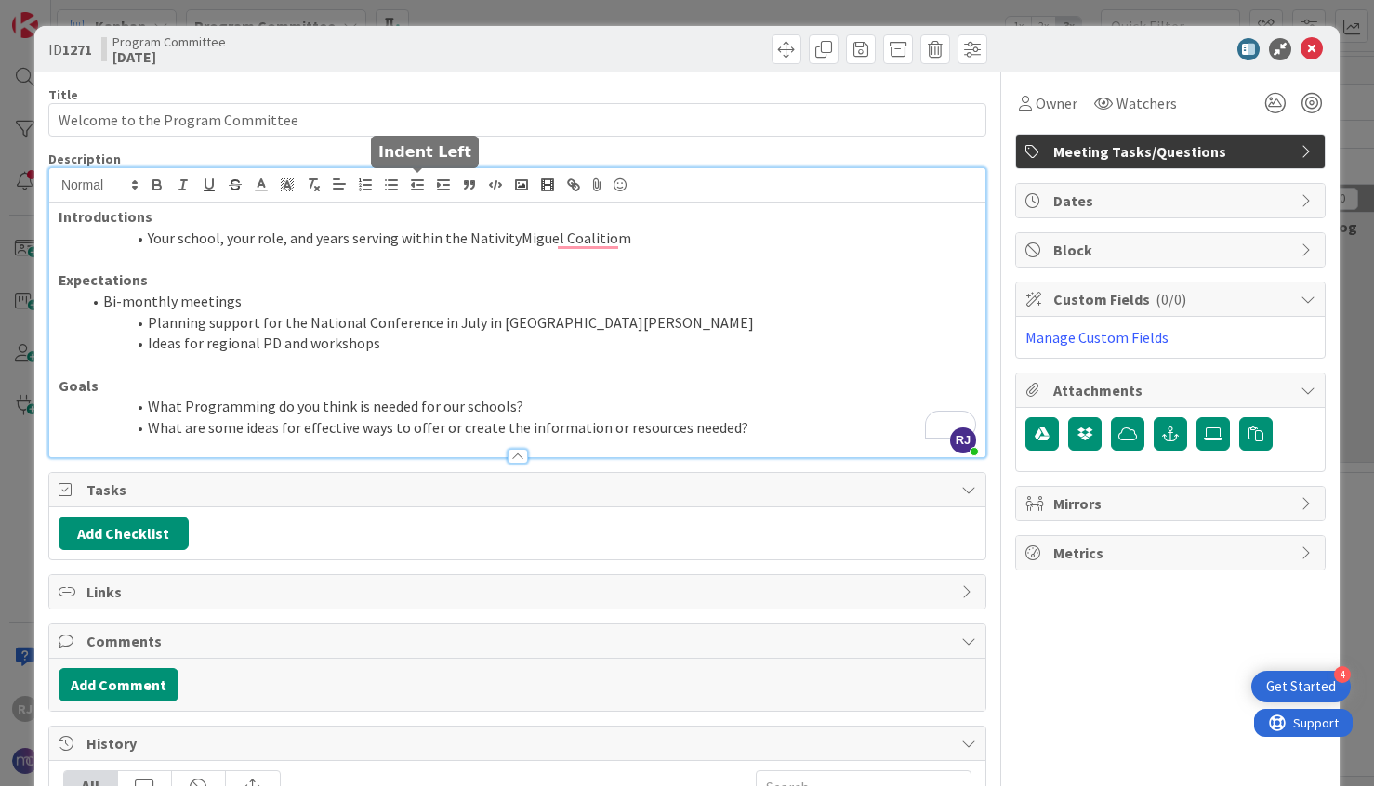
click at [418, 187] on icon "button" at bounding box center [417, 185] width 17 height 17
click at [145, 341] on li "Ideas for regional PD and workshops" at bounding box center [528, 343] width 895 height 21
click at [415, 180] on line "button" at bounding box center [417, 180] width 11 height 0
click at [149, 240] on li "Your school, your role, and years serving within the NativityMiguel Coalitiom" at bounding box center [528, 238] width 895 height 21
click at [419, 185] on line "button" at bounding box center [420, 185] width 6 height 0
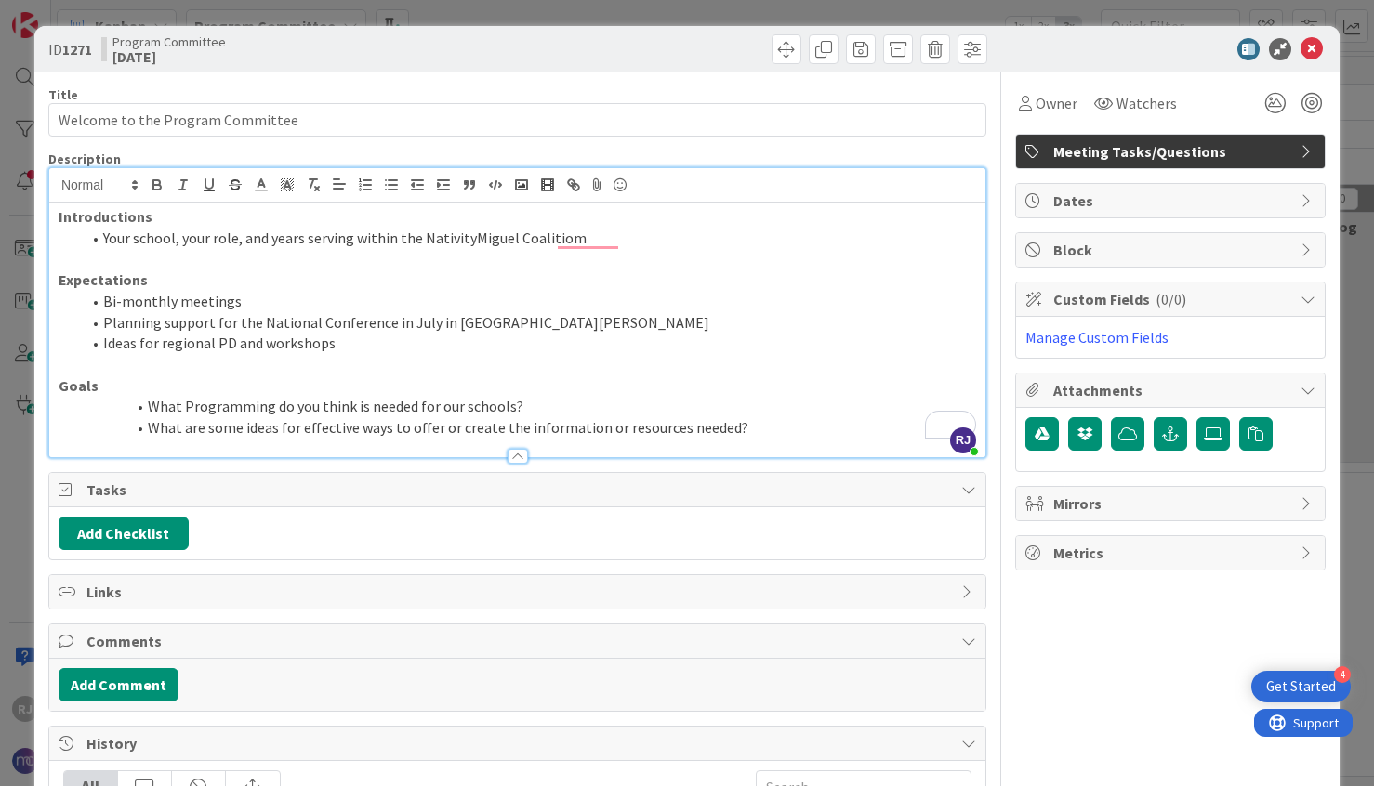
click at [152, 408] on li "What Programming do you think is needed for our schools?" at bounding box center [528, 406] width 895 height 21
click at [413, 183] on polyline "button" at bounding box center [413, 185] width 2 height 4
click at [151, 427] on li "What are some ideas for effective ways to offer or create the information or re…" at bounding box center [528, 427] width 895 height 21
click at [413, 185] on polyline "button" at bounding box center [413, 185] width 2 height 4
click at [340, 347] on li "Ideas for regional PD and workshops" at bounding box center [528, 343] width 895 height 21
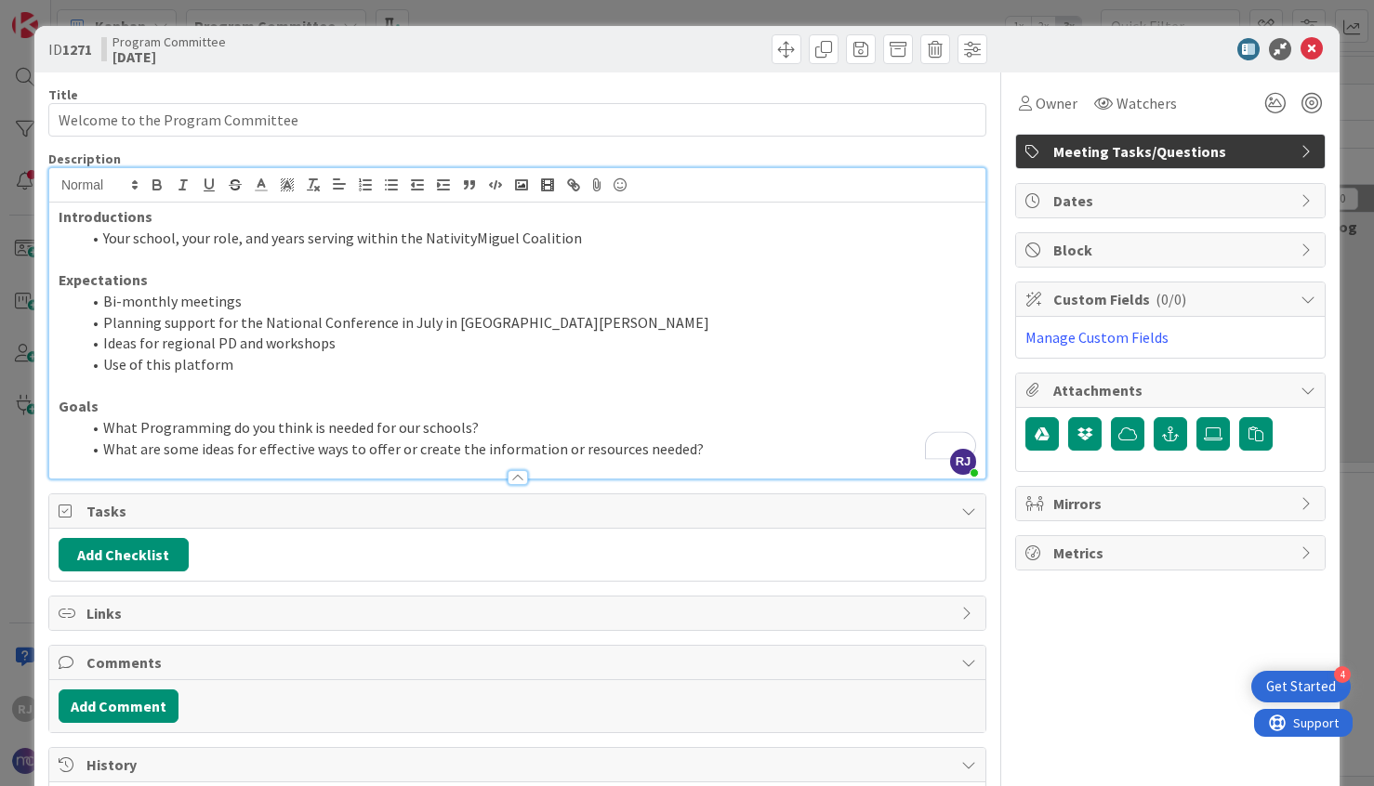
click at [732, 379] on p "To enrich screen reader interactions, please activate Accessibility in Grammarl…" at bounding box center [517, 386] width 917 height 21
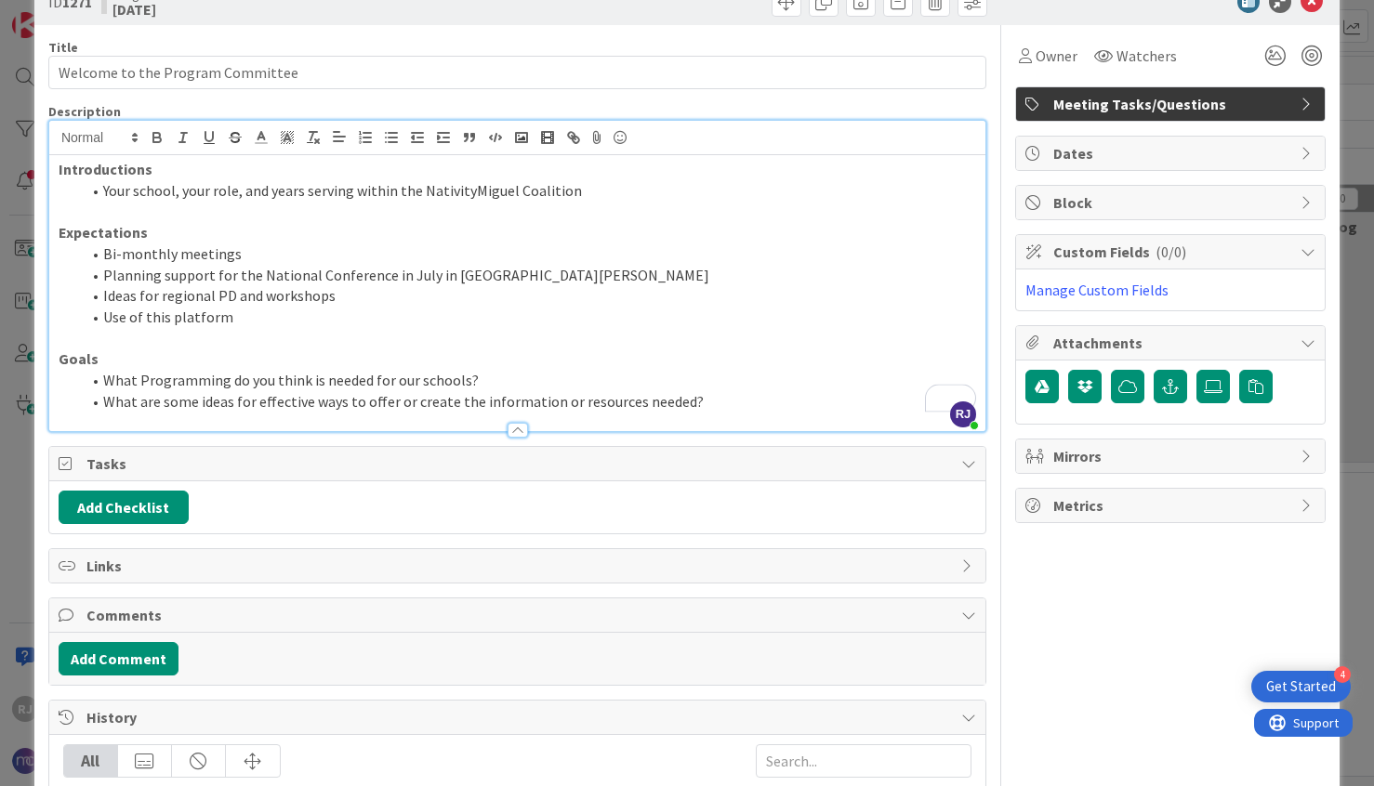
scroll to position [50, 0]
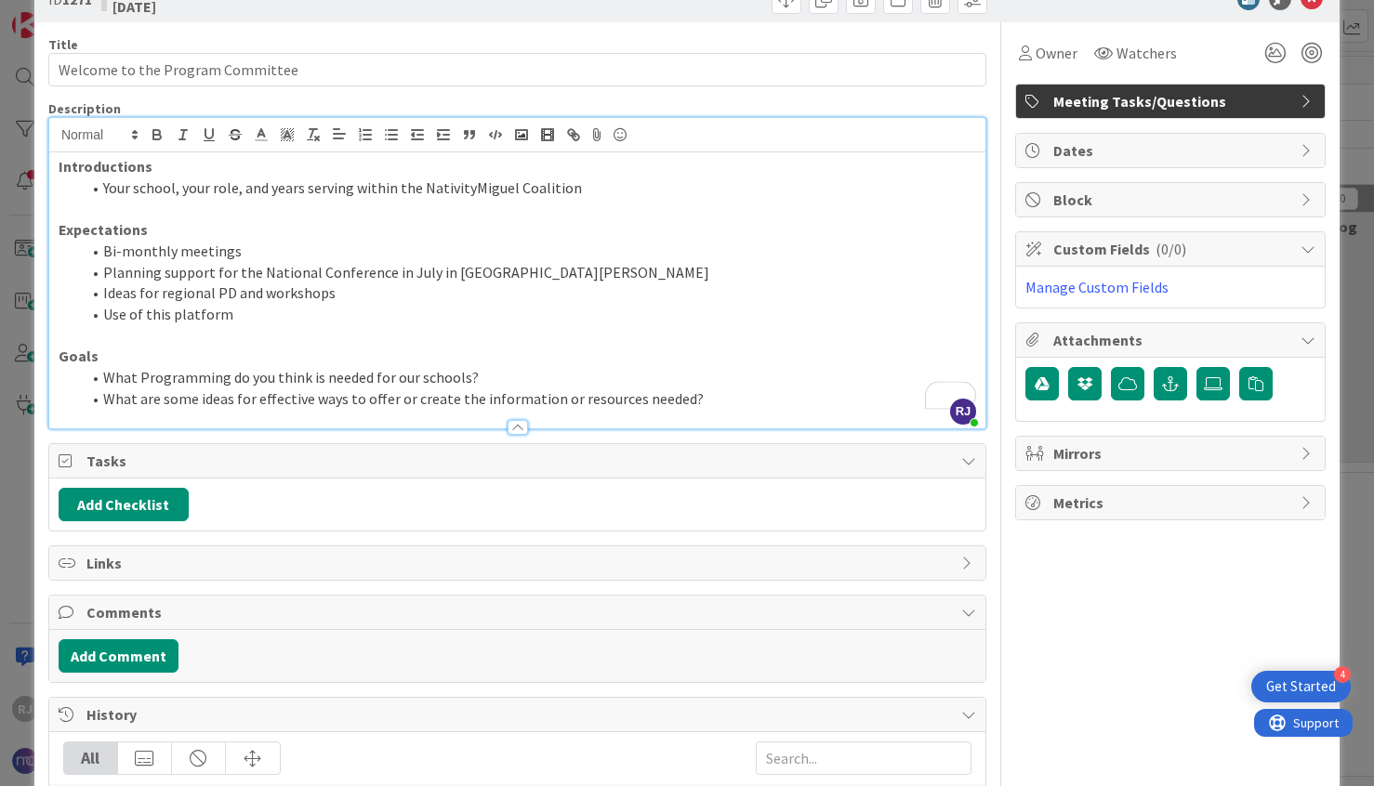
click at [256, 319] on li "Use of this platform" at bounding box center [528, 314] width 895 height 21
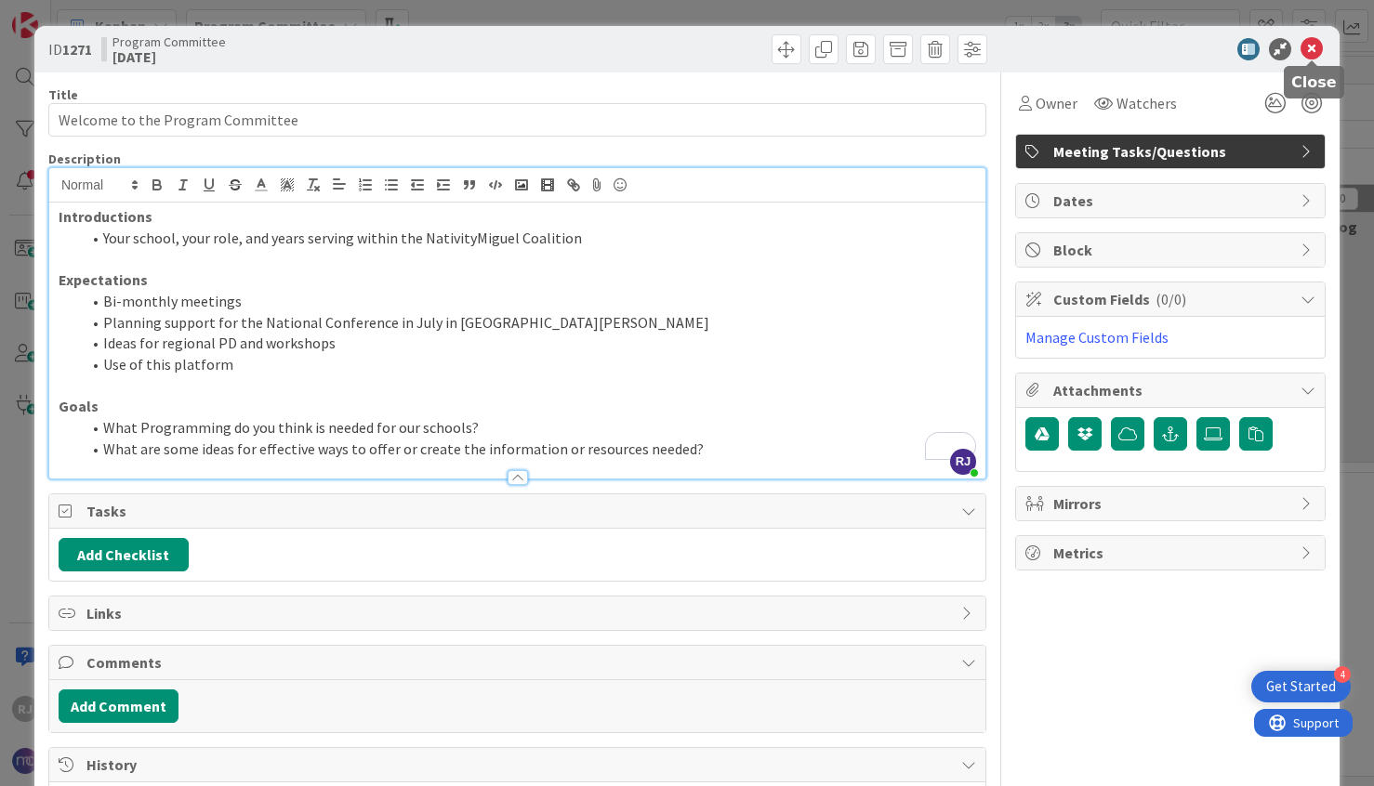
click at [1312, 49] on icon at bounding box center [1311, 49] width 22 height 22
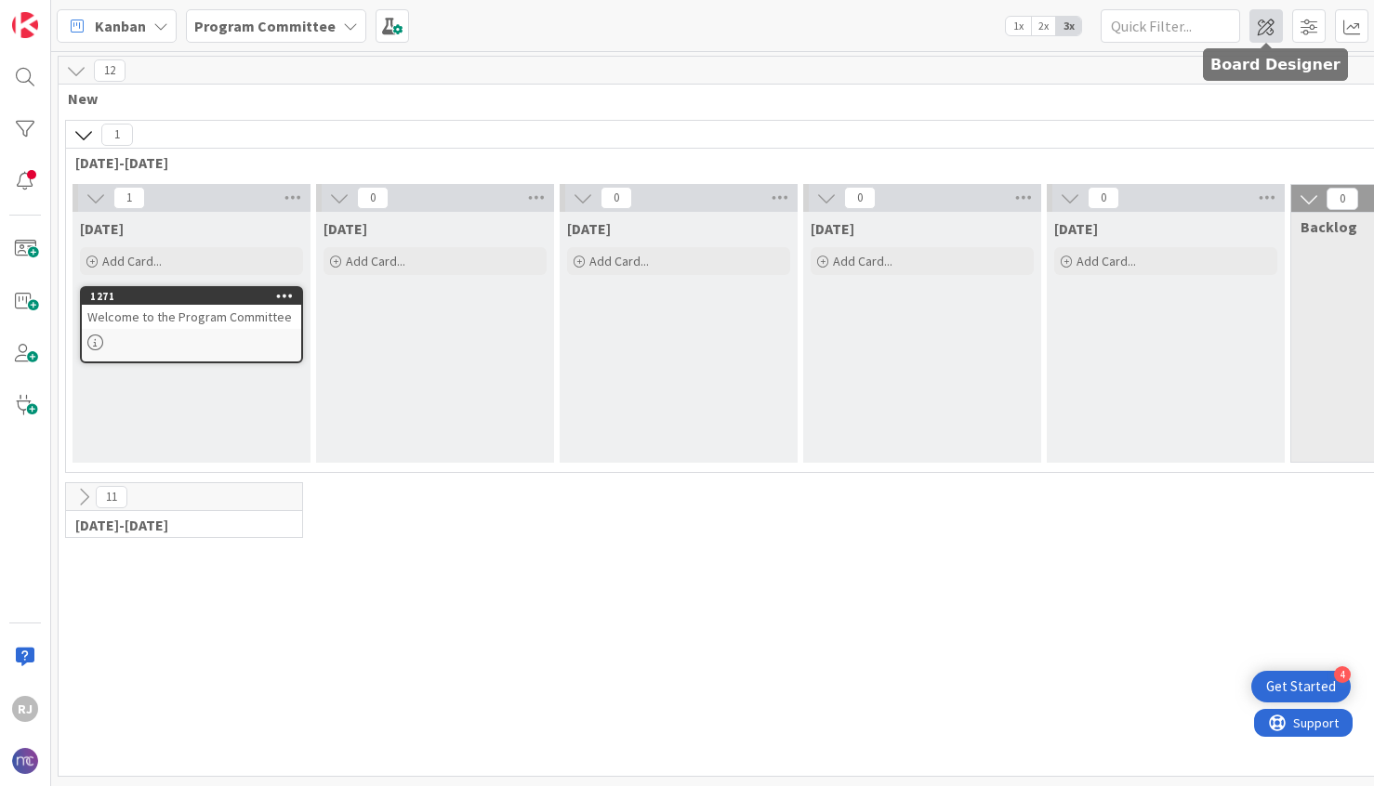
click at [1264, 23] on span at bounding box center [1265, 25] width 33 height 33
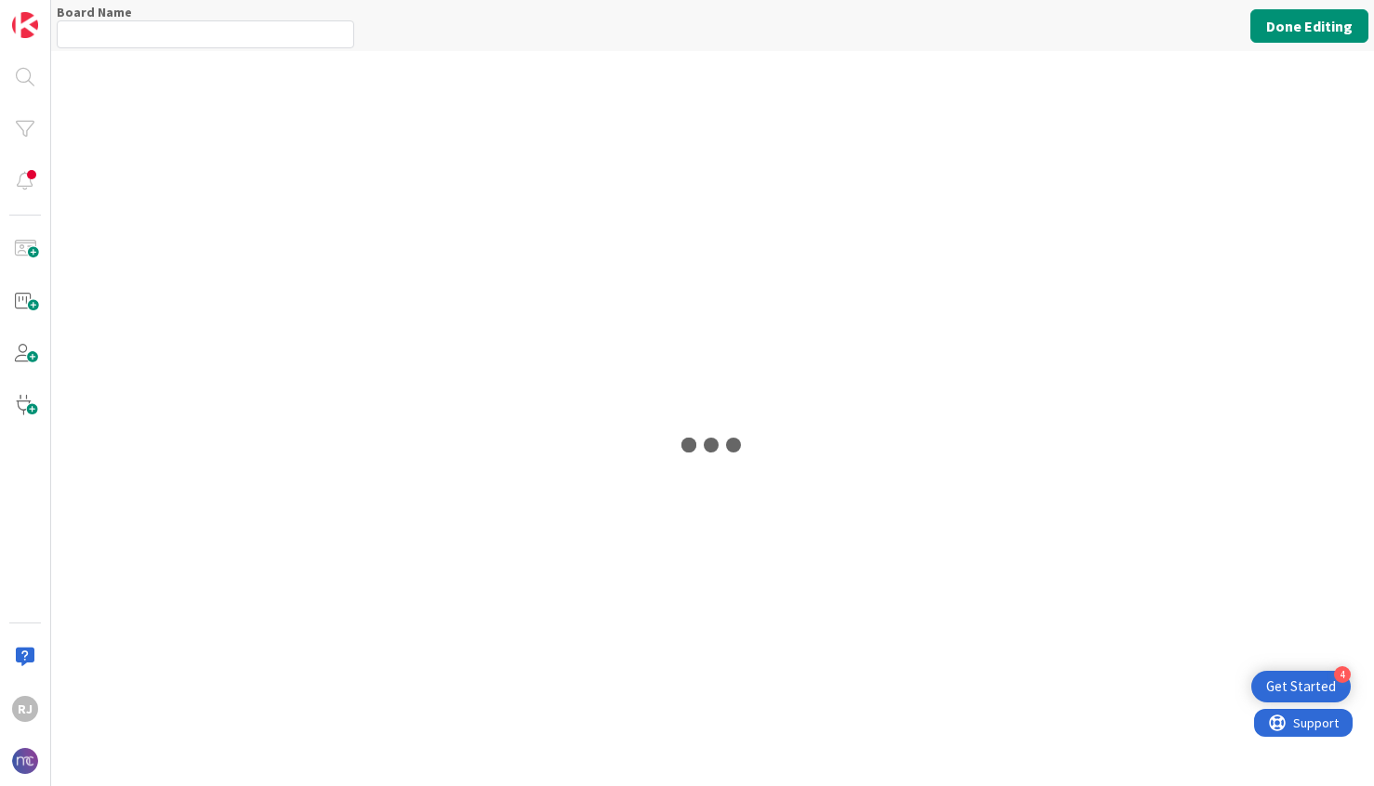
type input "Program Committee"
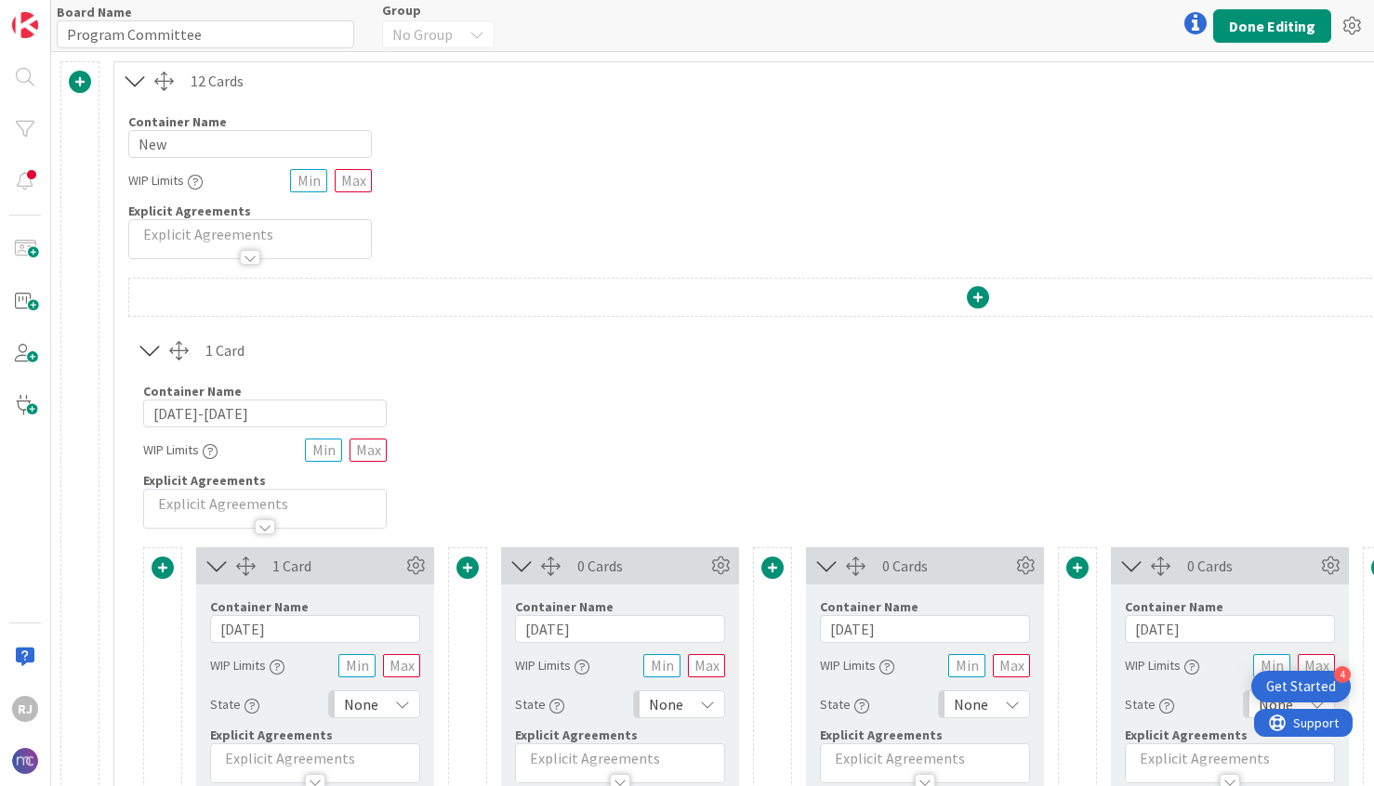
click at [164, 557] on span at bounding box center [163, 568] width 22 height 22
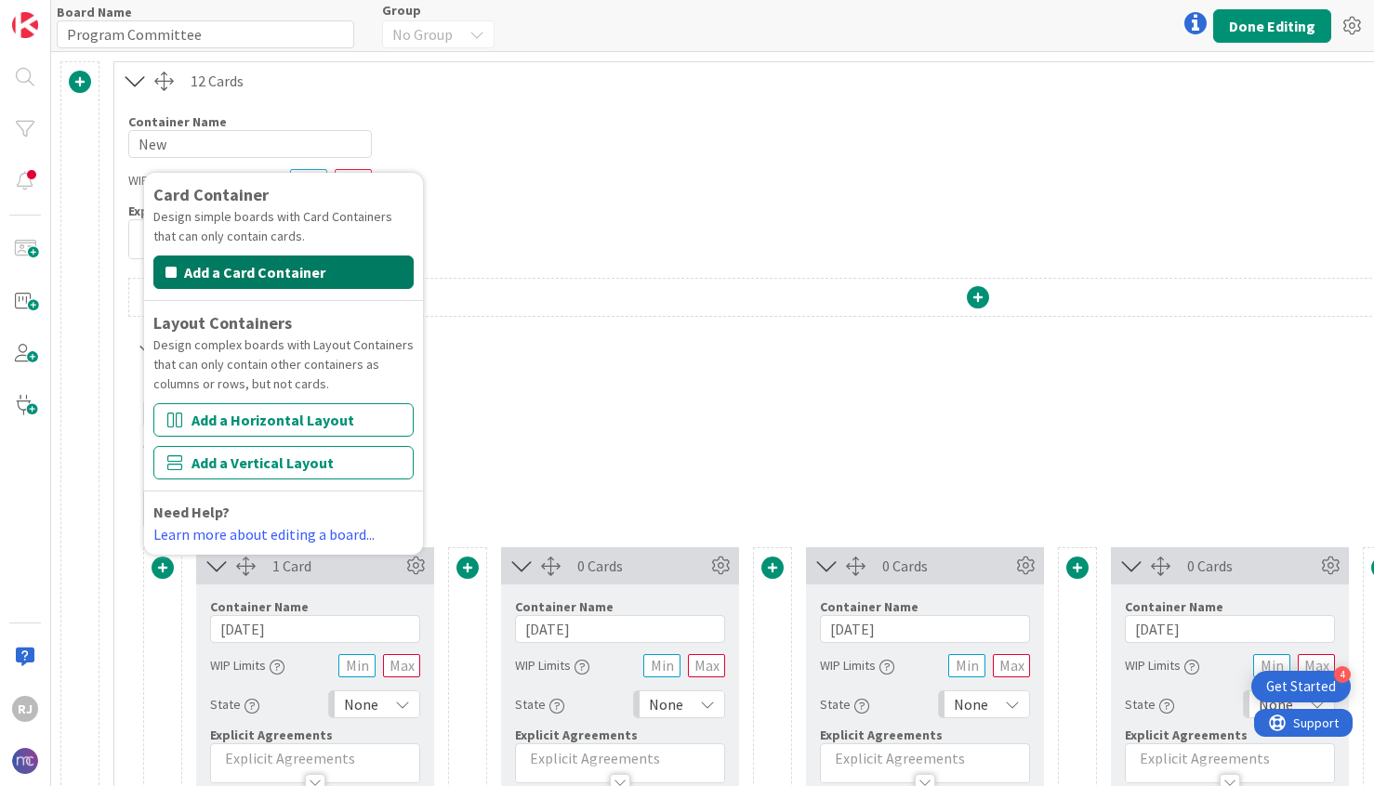
click at [276, 267] on button "Add a Card Container" at bounding box center [283, 272] width 260 height 33
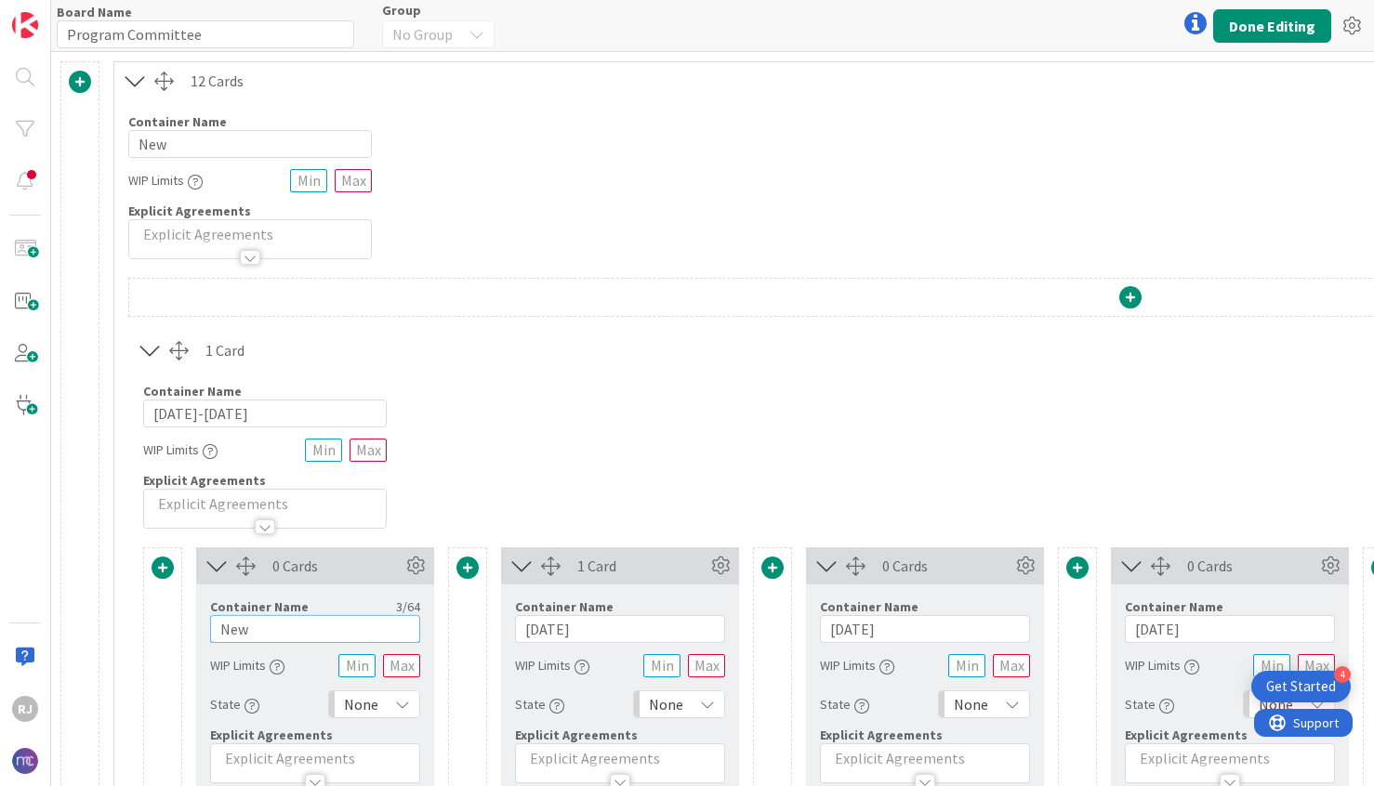
drag, startPoint x: 259, startPoint y: 629, endPoint x: 176, endPoint y: 622, distance: 84.0
click at [176, 622] on div "Card Container Design simple boards with Card Containers that can only contain …" at bounding box center [1130, 705] width 1974 height 316
type input "B"
click at [1243, 26] on button "Done Editing" at bounding box center [1272, 25] width 118 height 33
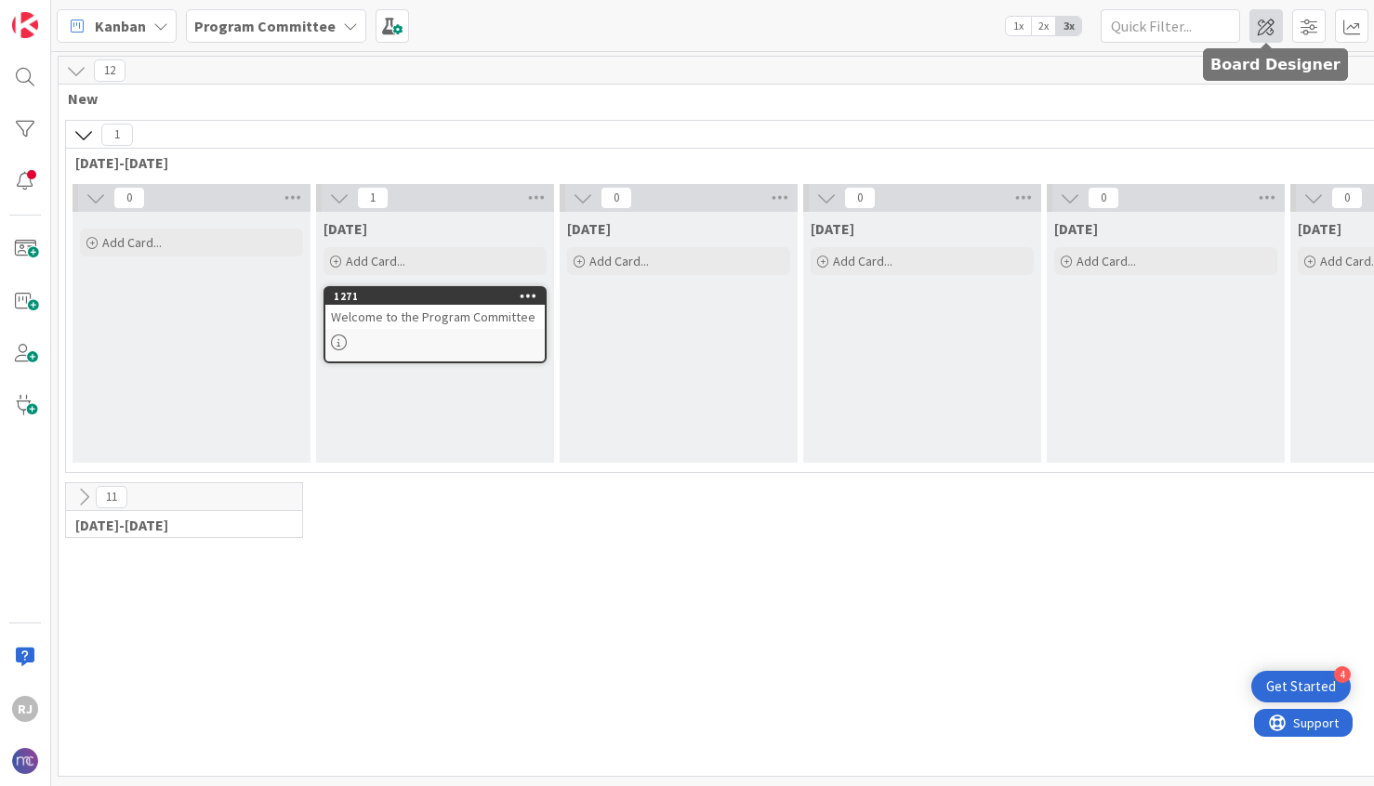
click at [1261, 23] on span at bounding box center [1265, 25] width 33 height 33
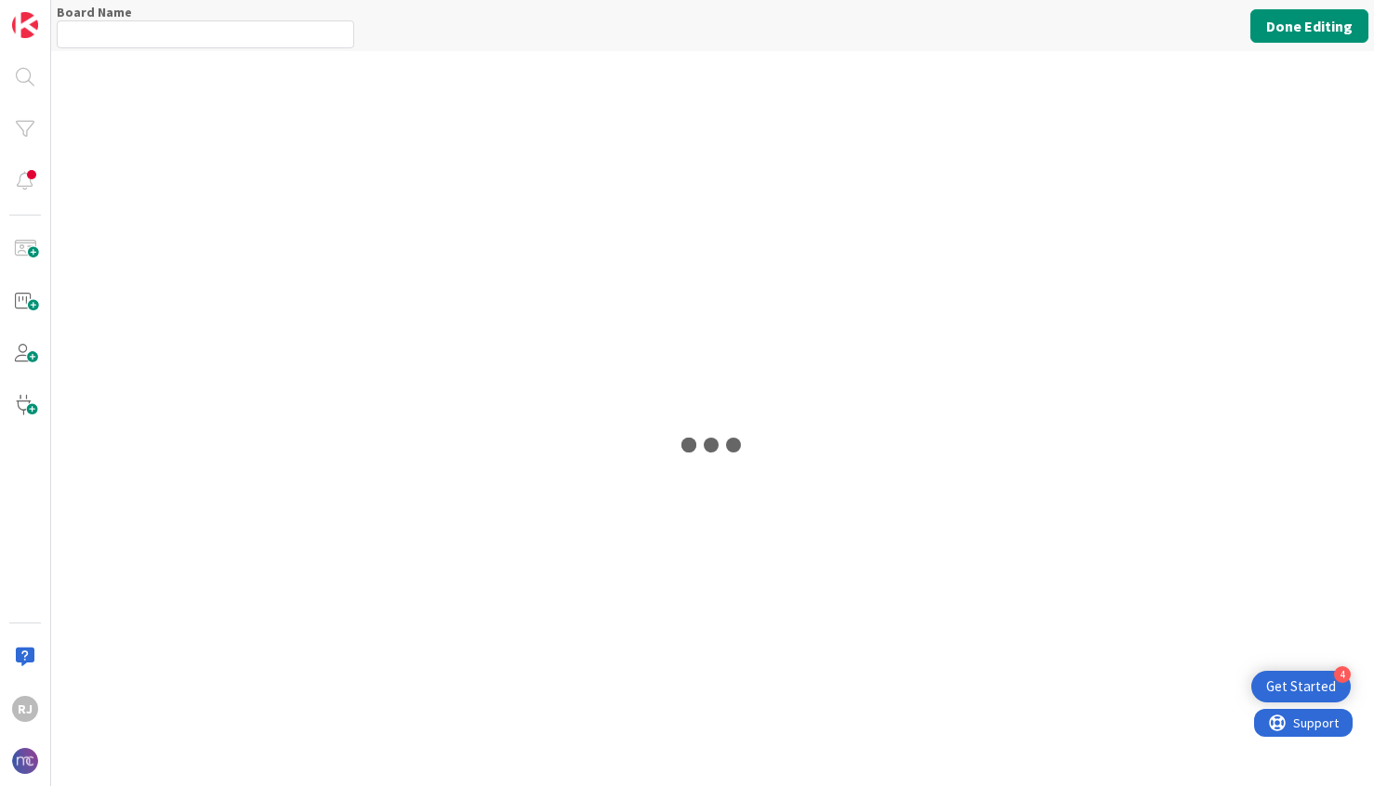
type input "Program Committee"
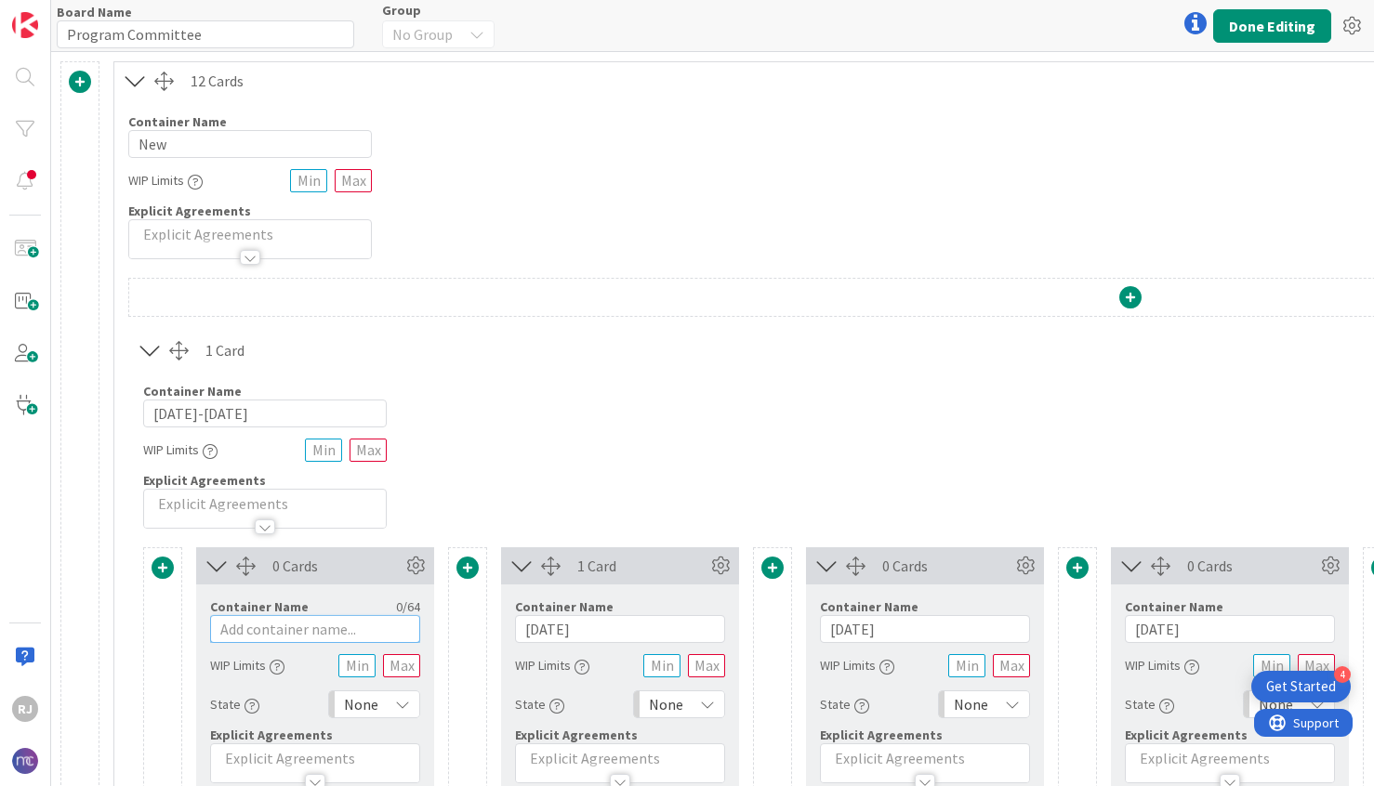
click at [258, 627] on input "text" at bounding box center [315, 629] width 210 height 28
type input "Important Ideas & Resources"
click at [417, 564] on icon at bounding box center [416, 566] width 28 height 28
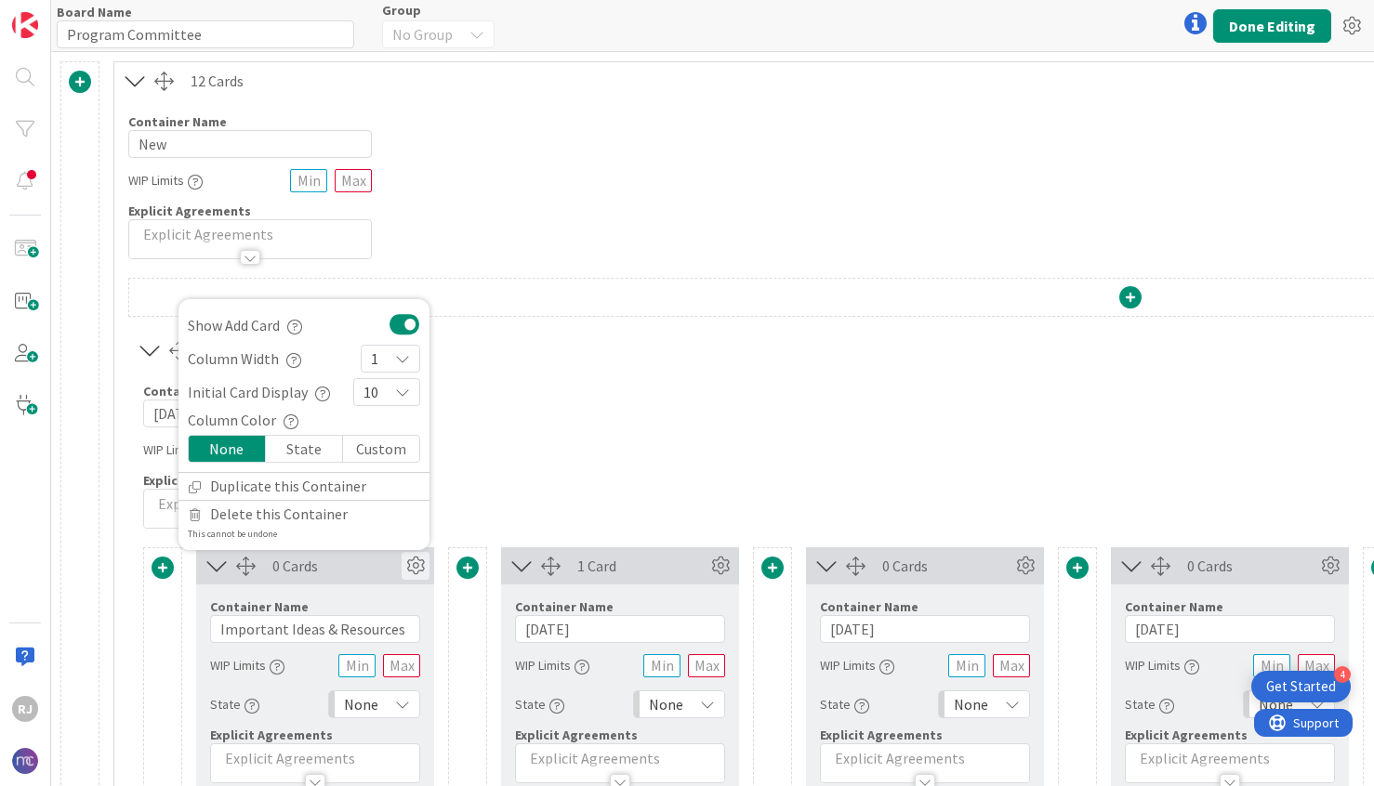
click at [367, 447] on div "Custom" at bounding box center [381, 449] width 76 height 26
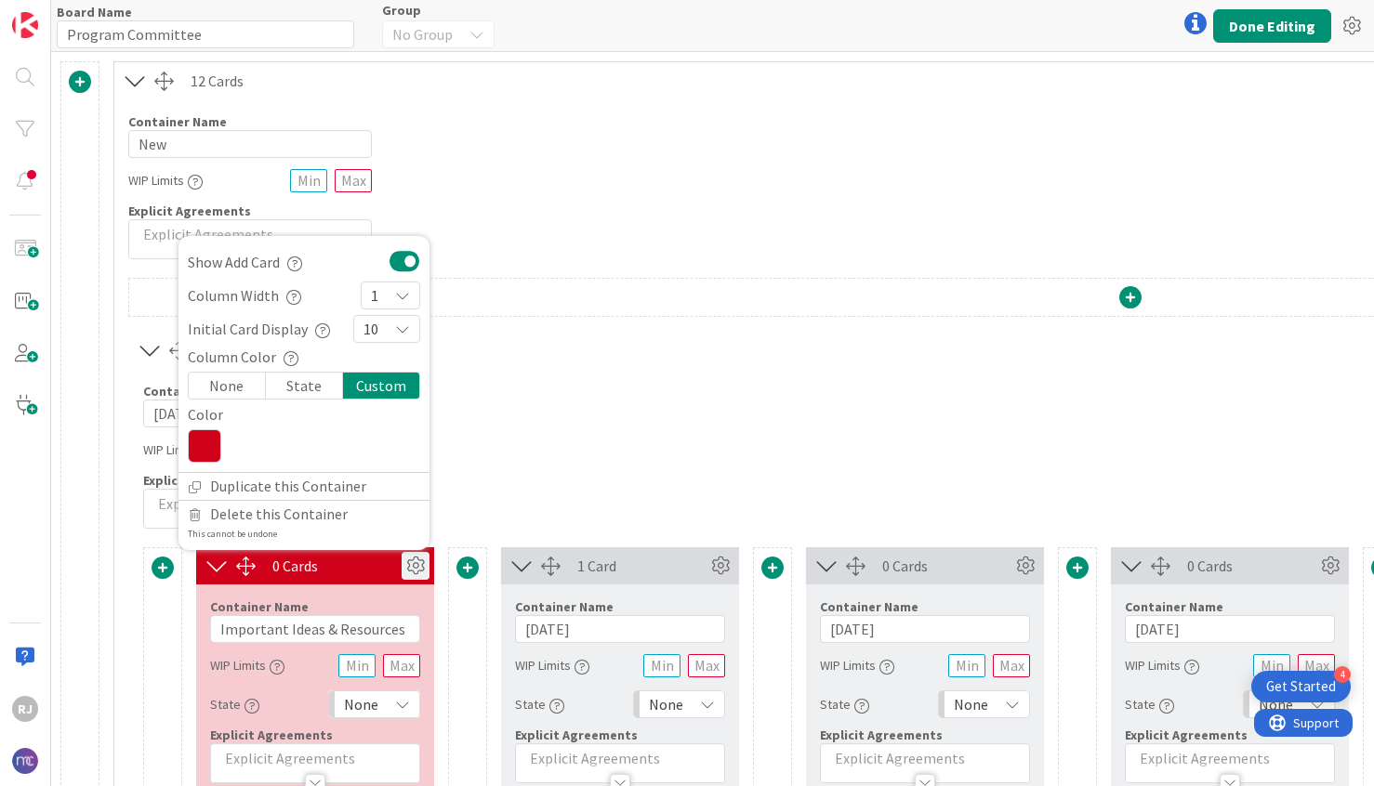
click at [204, 435] on icon at bounding box center [204, 445] width 33 height 33
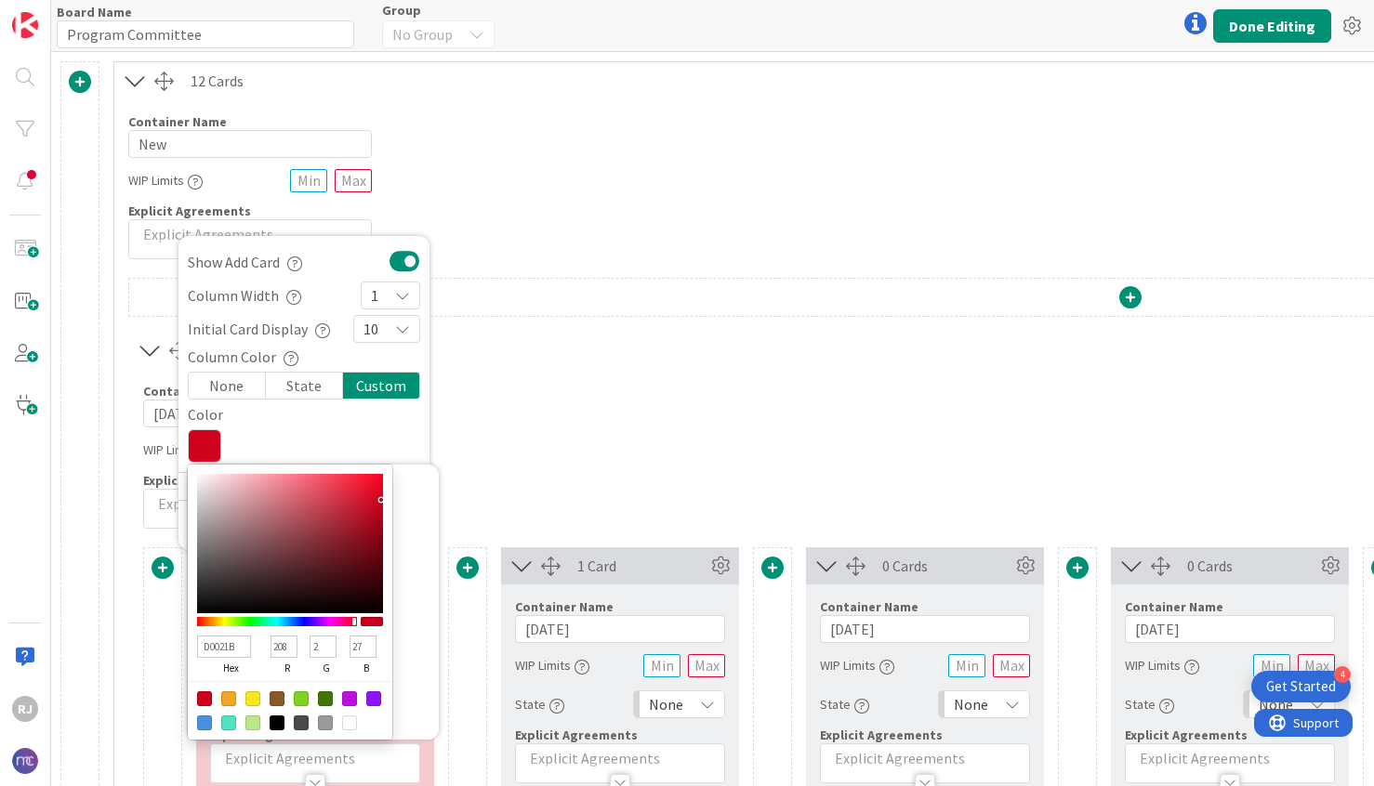
type input "F3C1C7"
type input "243"
type input "193"
type input "199"
click at [235, 481] on div at bounding box center [290, 543] width 186 height 139
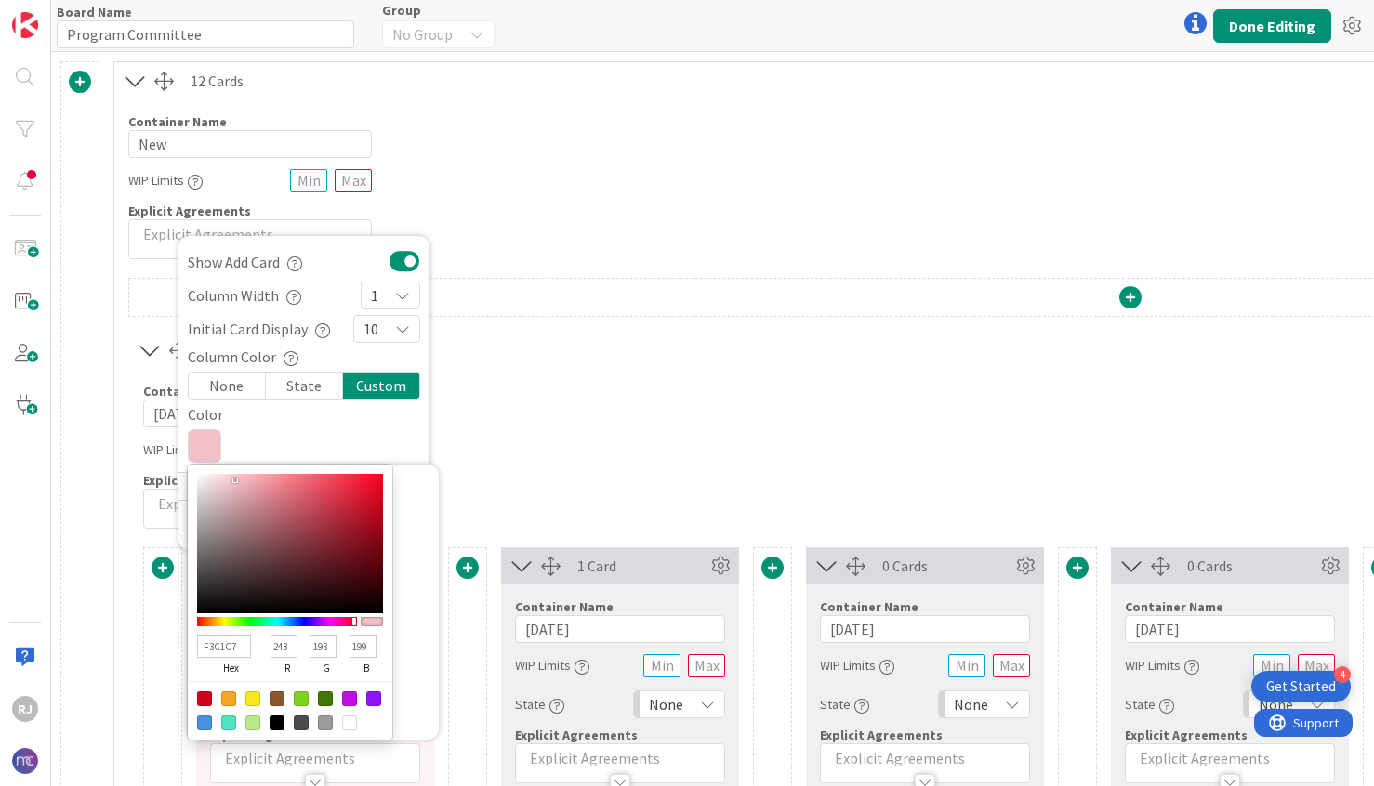
click at [228, 721] on div at bounding box center [228, 723] width 15 height 15
type input "50E3C2"
type input "80"
type input "227"
type input "194"
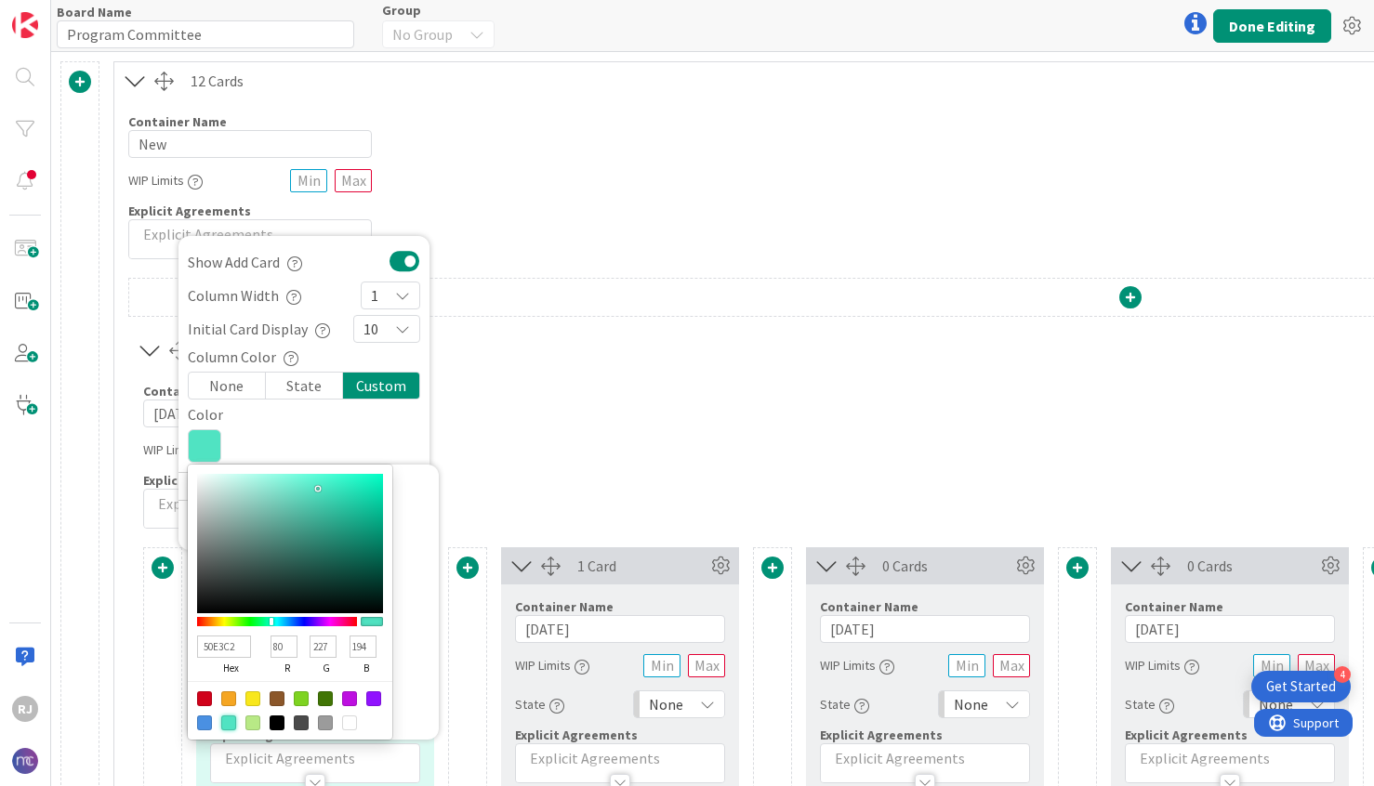
type input "4EDFBE"
type input "78"
type input "223"
type input "190"
type input "4FDFBE"
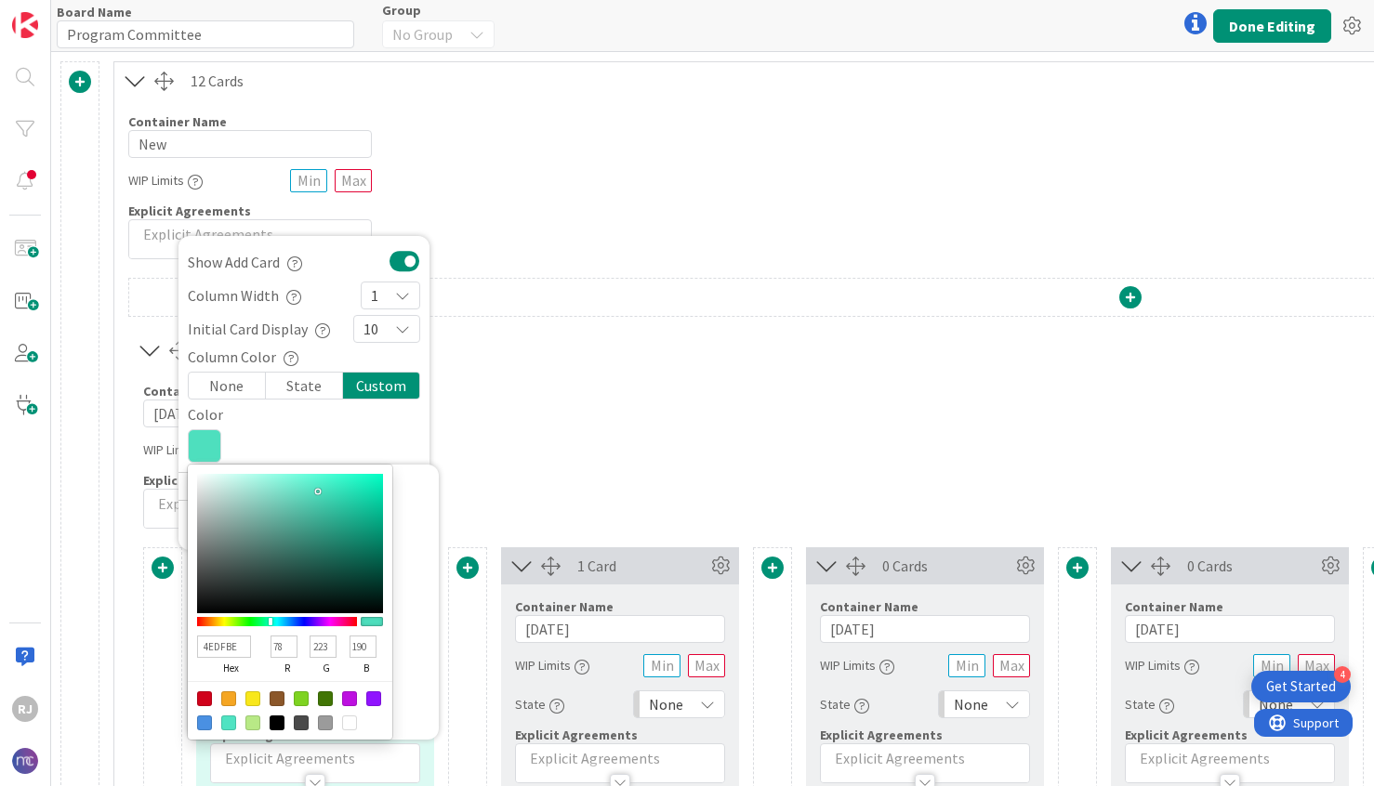
type input "79"
type input "5BDFC1"
type input "91"
type input "193"
type input "7ADFC8"
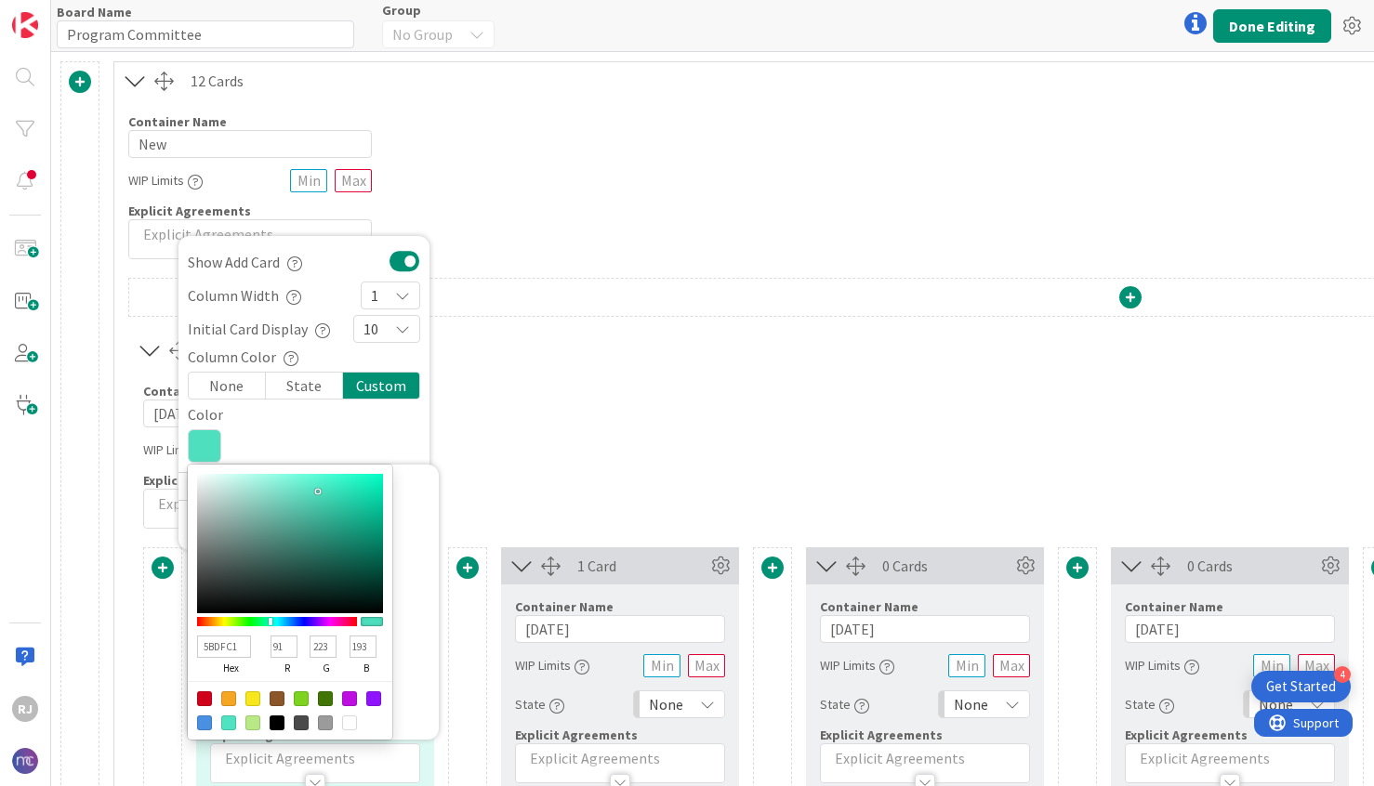
type input "122"
type input "200"
type input "95E2D1"
type input "149"
type input "226"
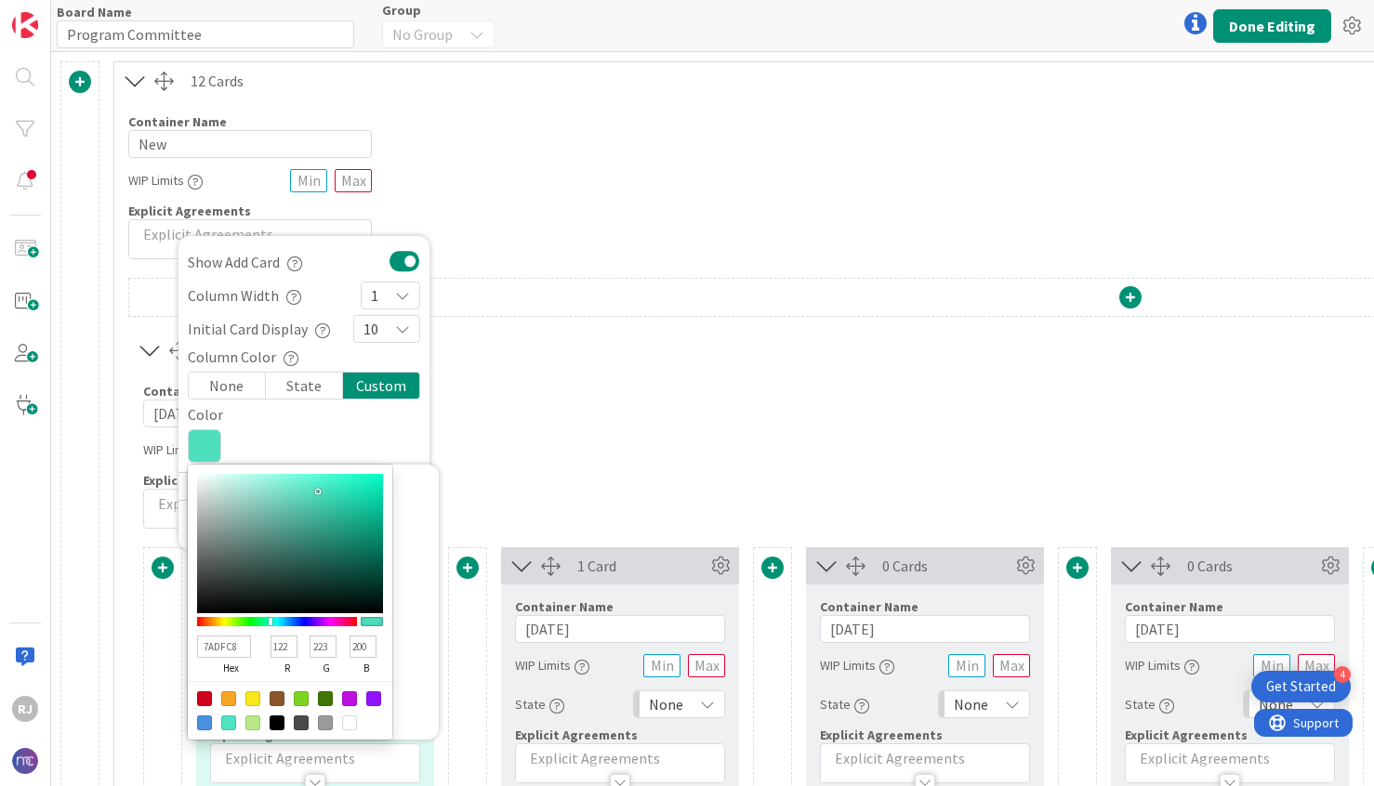
type input "209"
type input "9FE4D5"
type input "159"
type input "228"
type input "213"
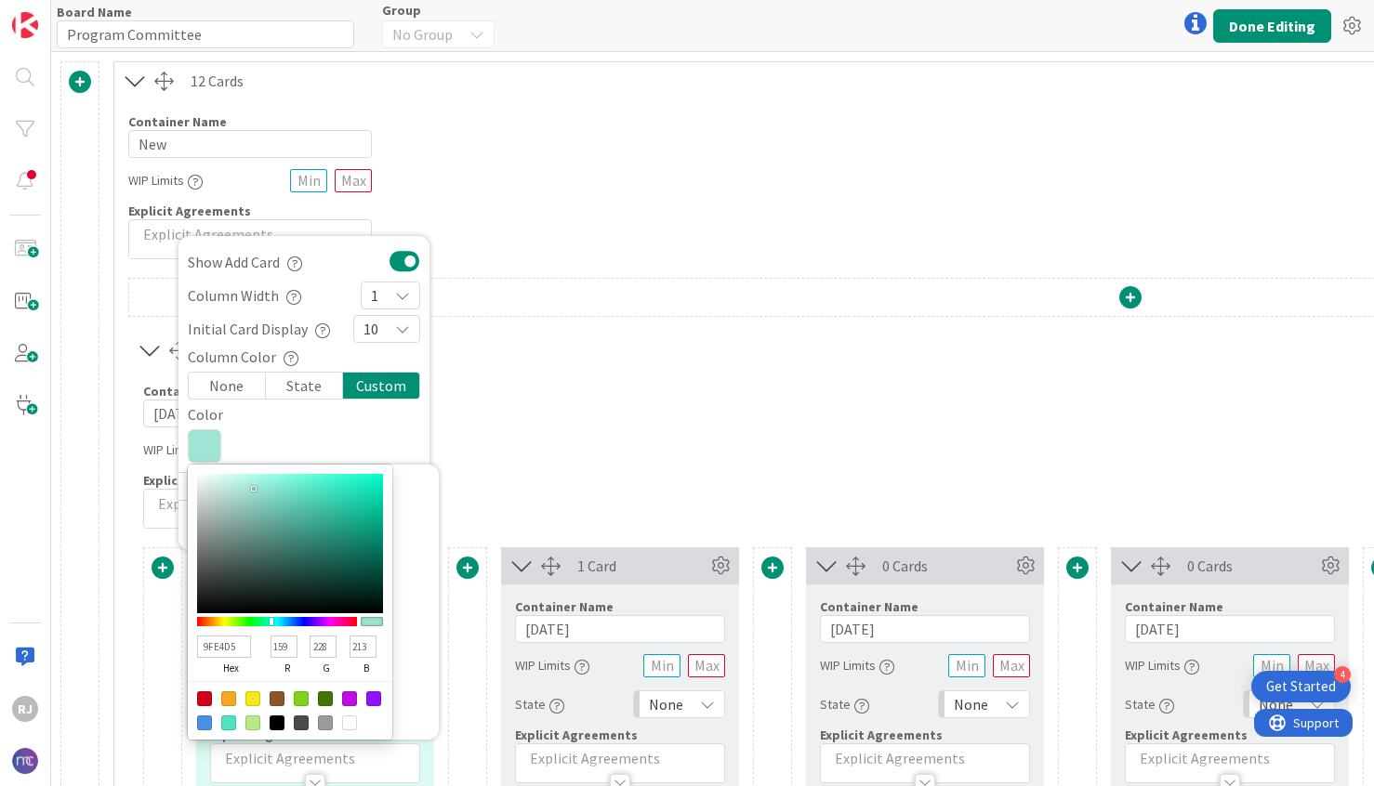
type input "A3E4D6"
type input "163"
type input "214"
type input "A5E6D8"
type input "165"
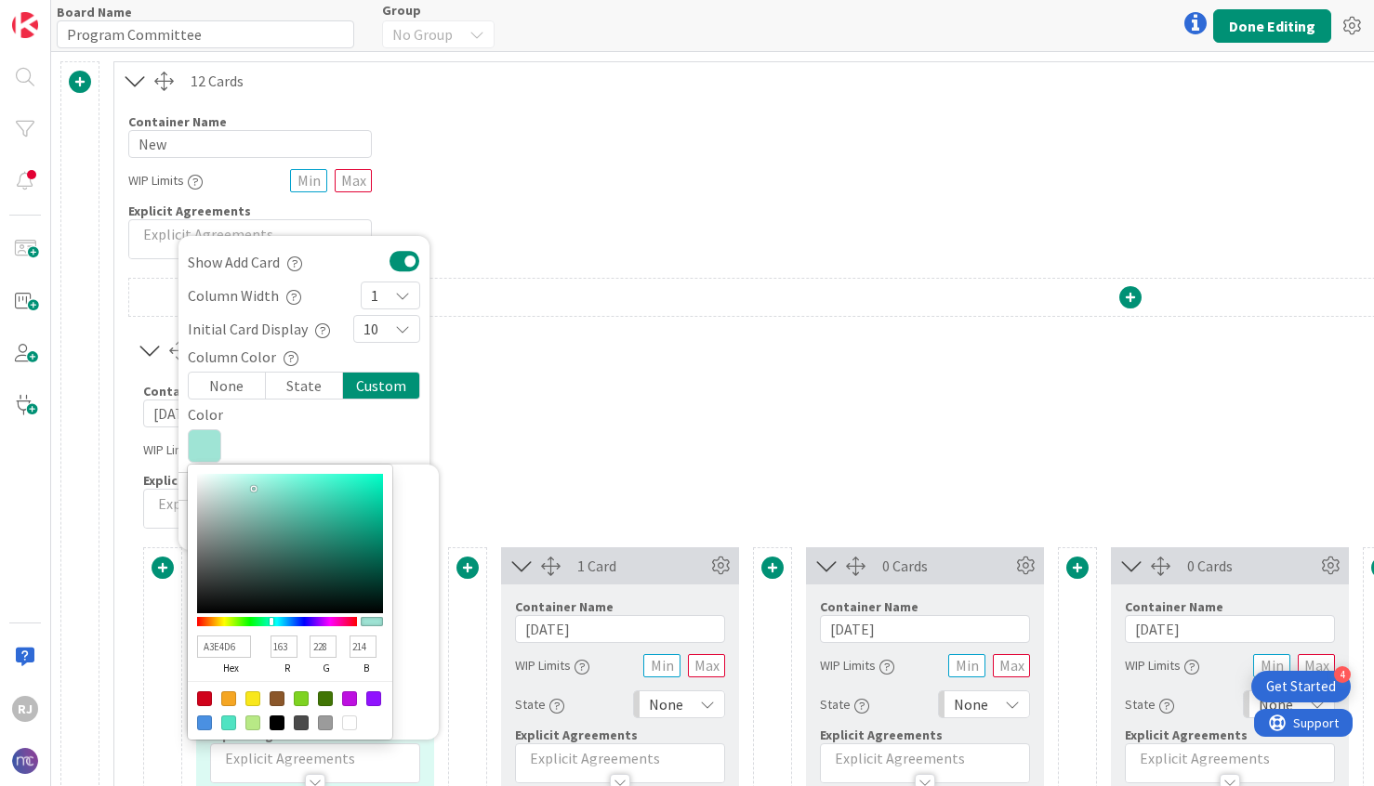
type input "230"
type input "216"
type input "A6E6D8"
type input "166"
type input "AAE9DB"
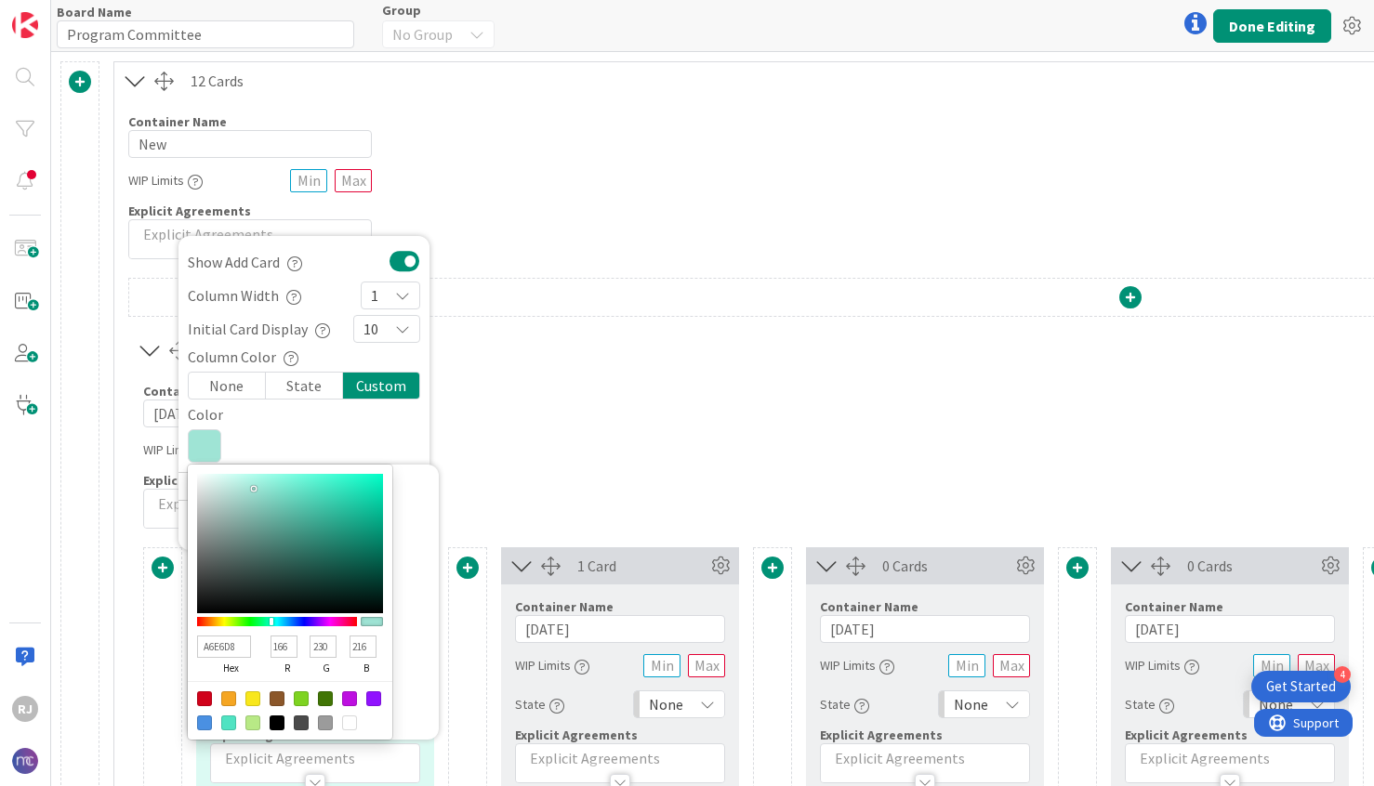
type input "170"
type input "233"
type input "219"
type input "AFEEE0"
type input "175"
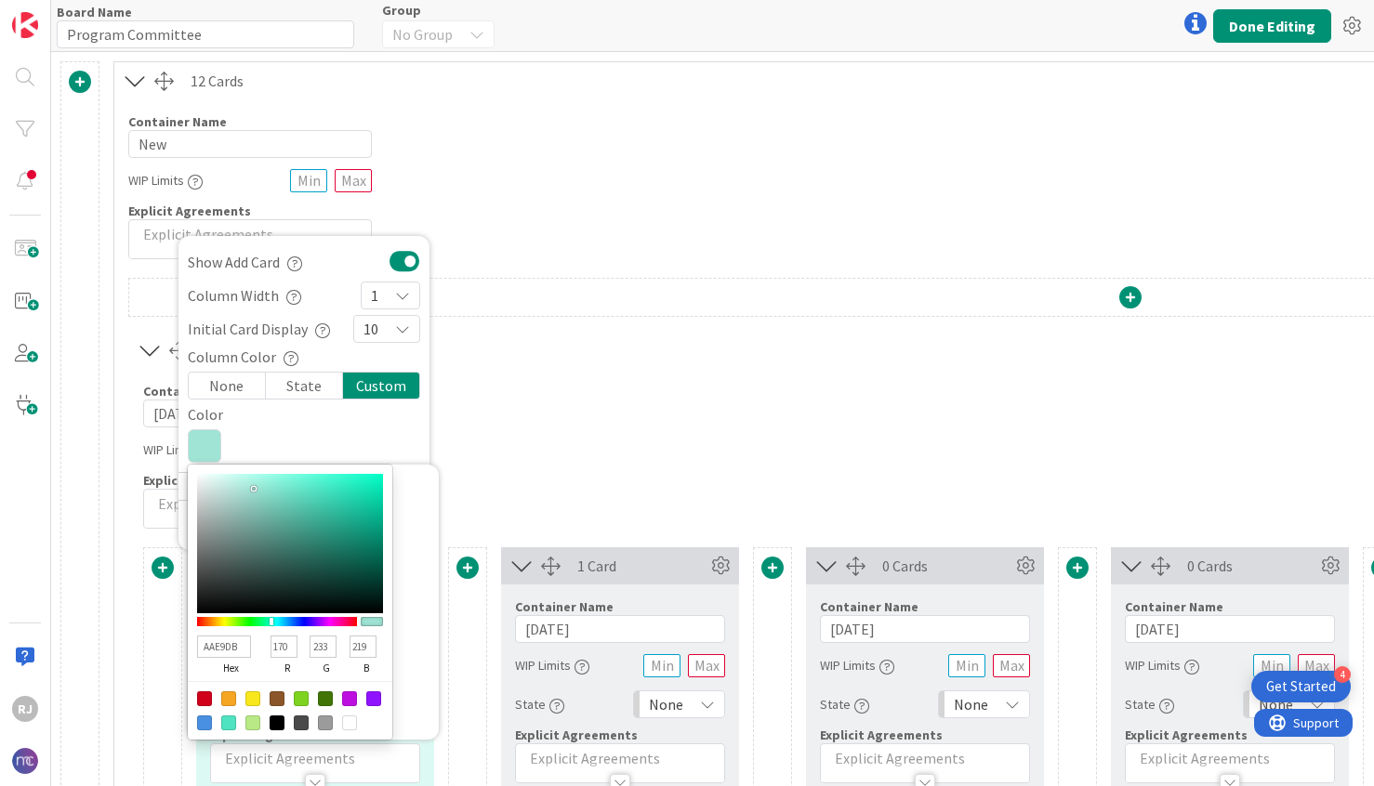
type input "238"
type input "224"
type input "B1F1E3"
type input "177"
type input "241"
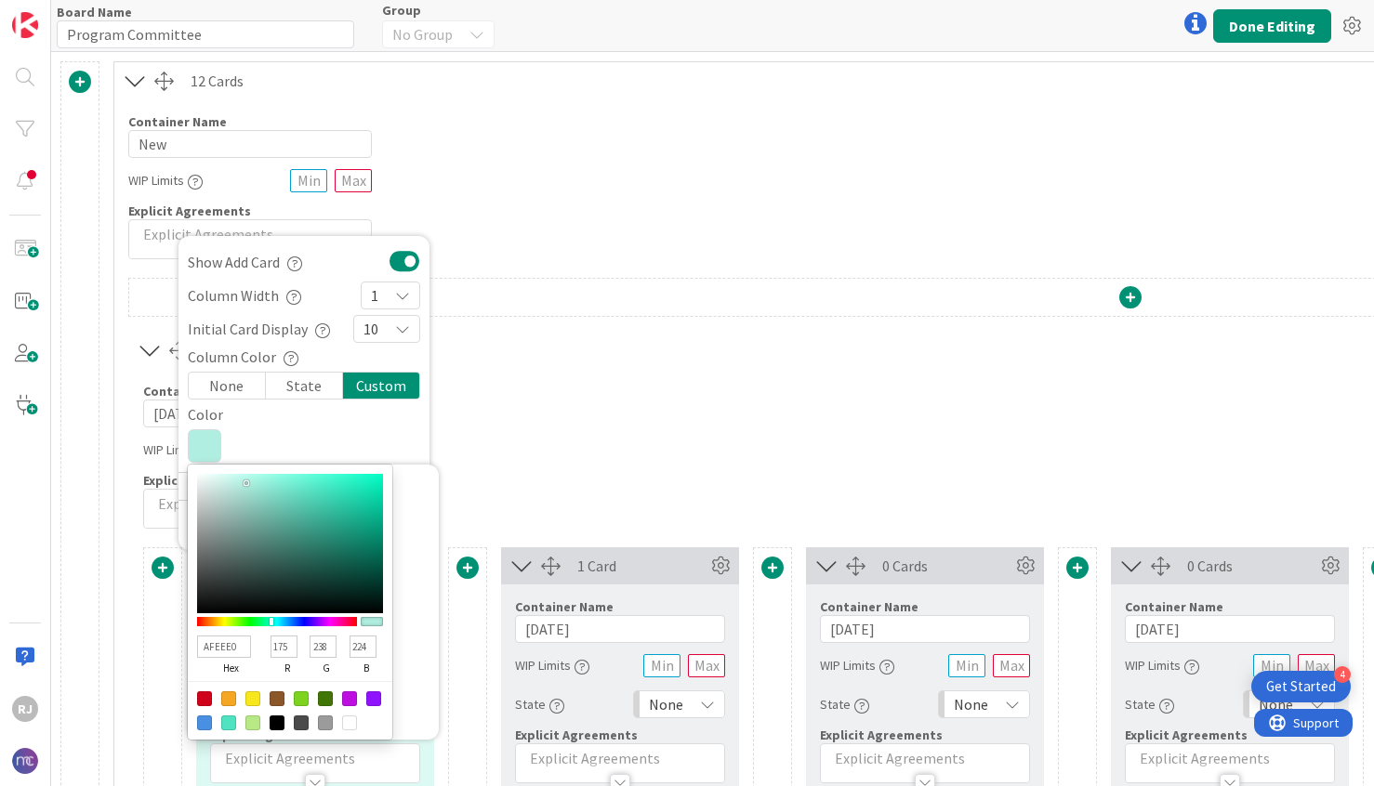
type input "227"
type input "B4F3E5"
type input "180"
type input "243"
type input "229"
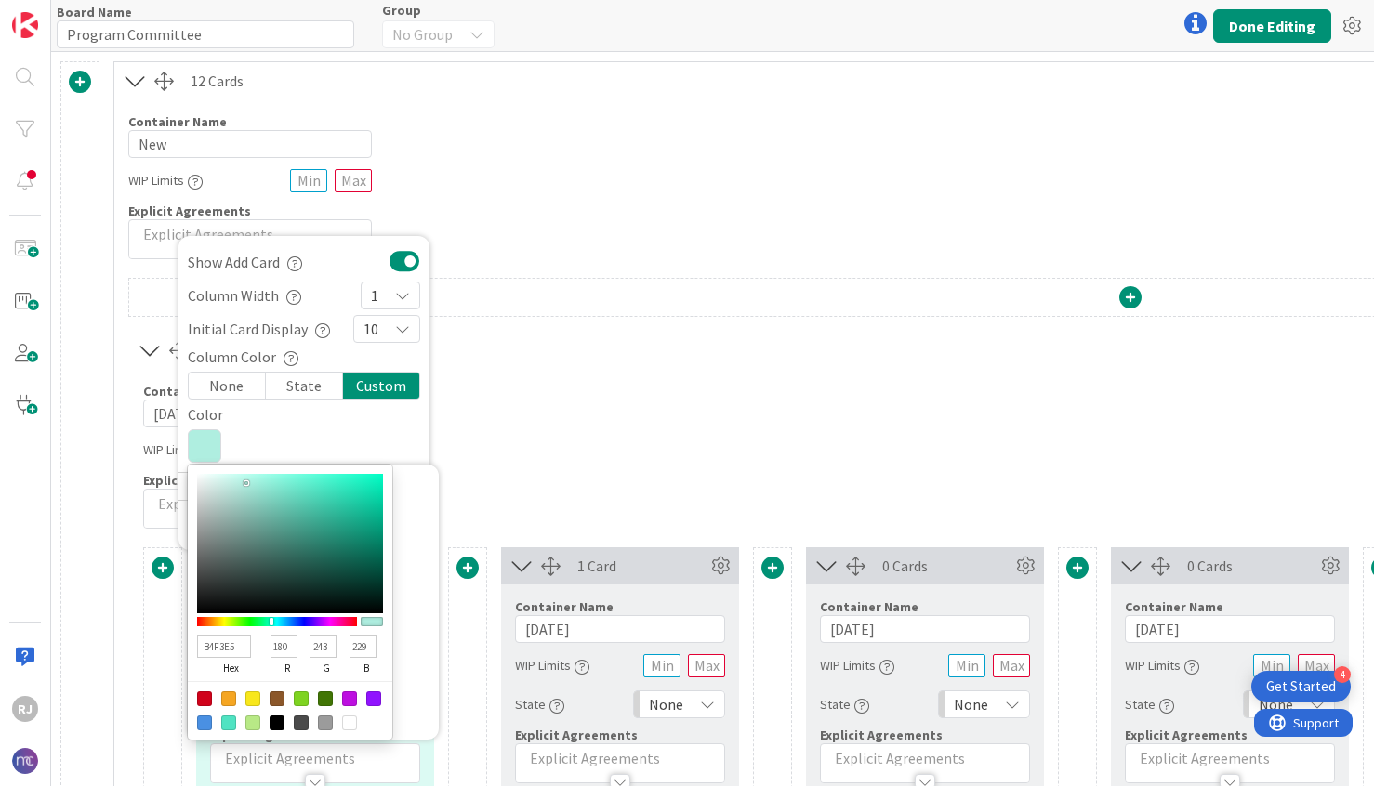
type input "B5F5E7"
type input "181"
type input "245"
type input "231"
type input "B8F6E9"
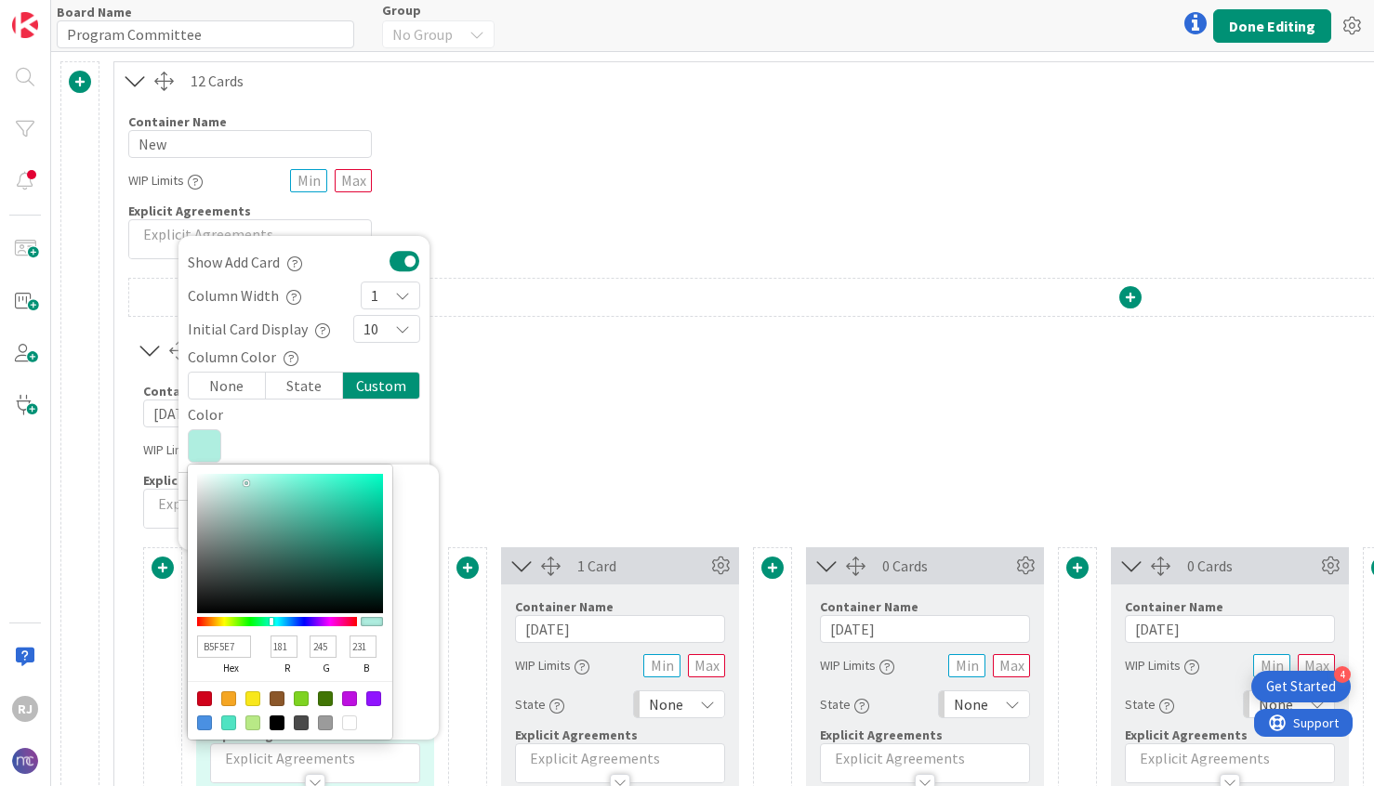
type input "184"
type input "246"
type input "233"
type input "B9F8EB"
type input "185"
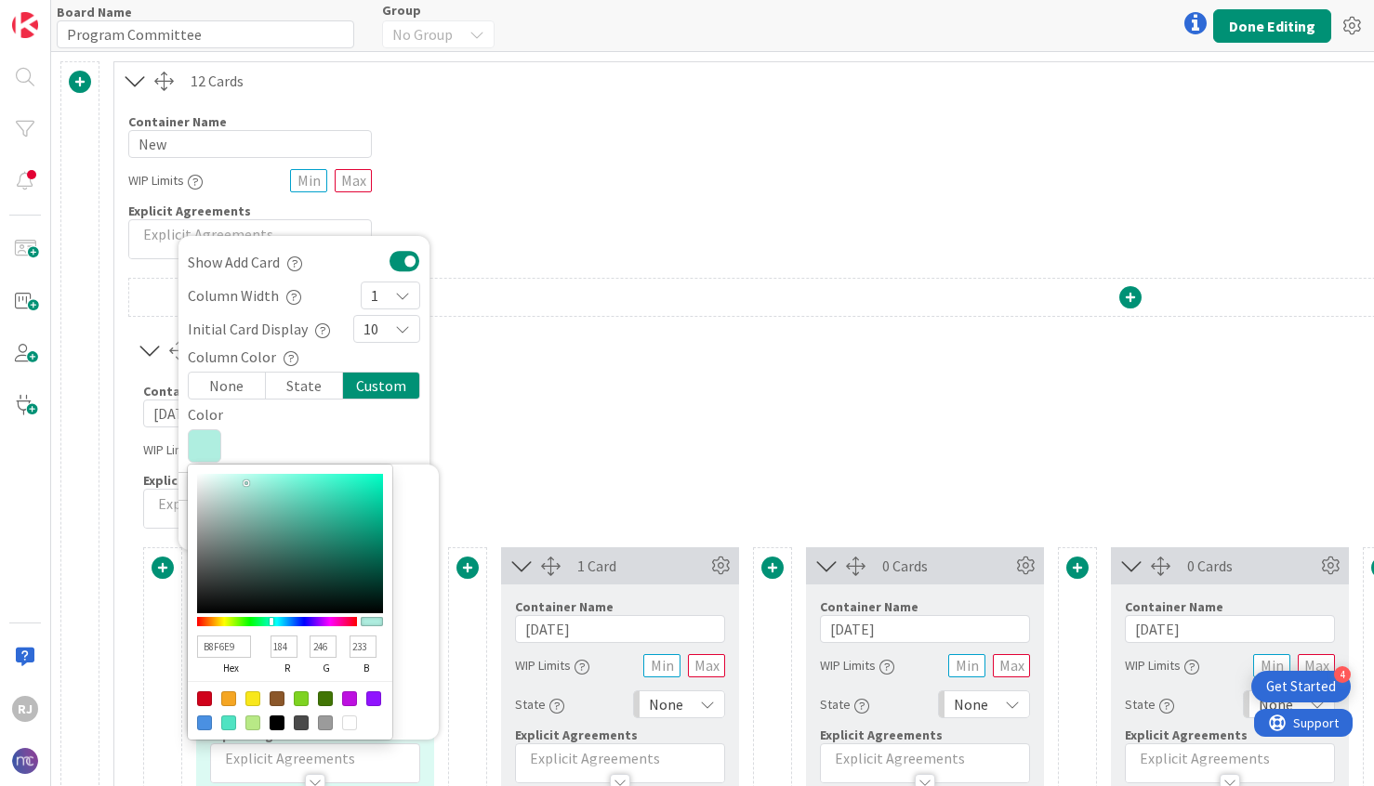
type input "248"
type input "235"
type input "BBFAED"
type input "187"
type input "250"
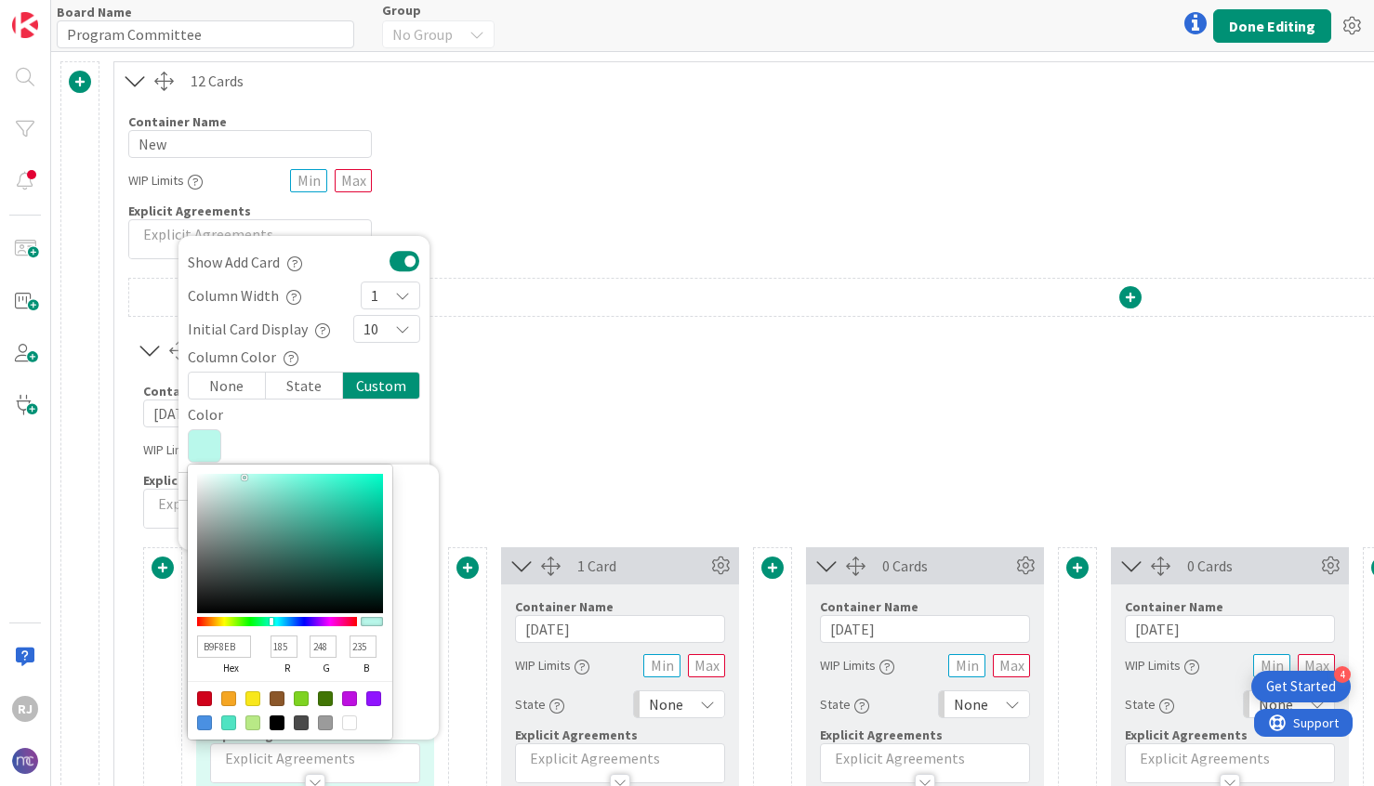
type input "237"
type input "BDFCEF"
type input "189"
type input "252"
type input "239"
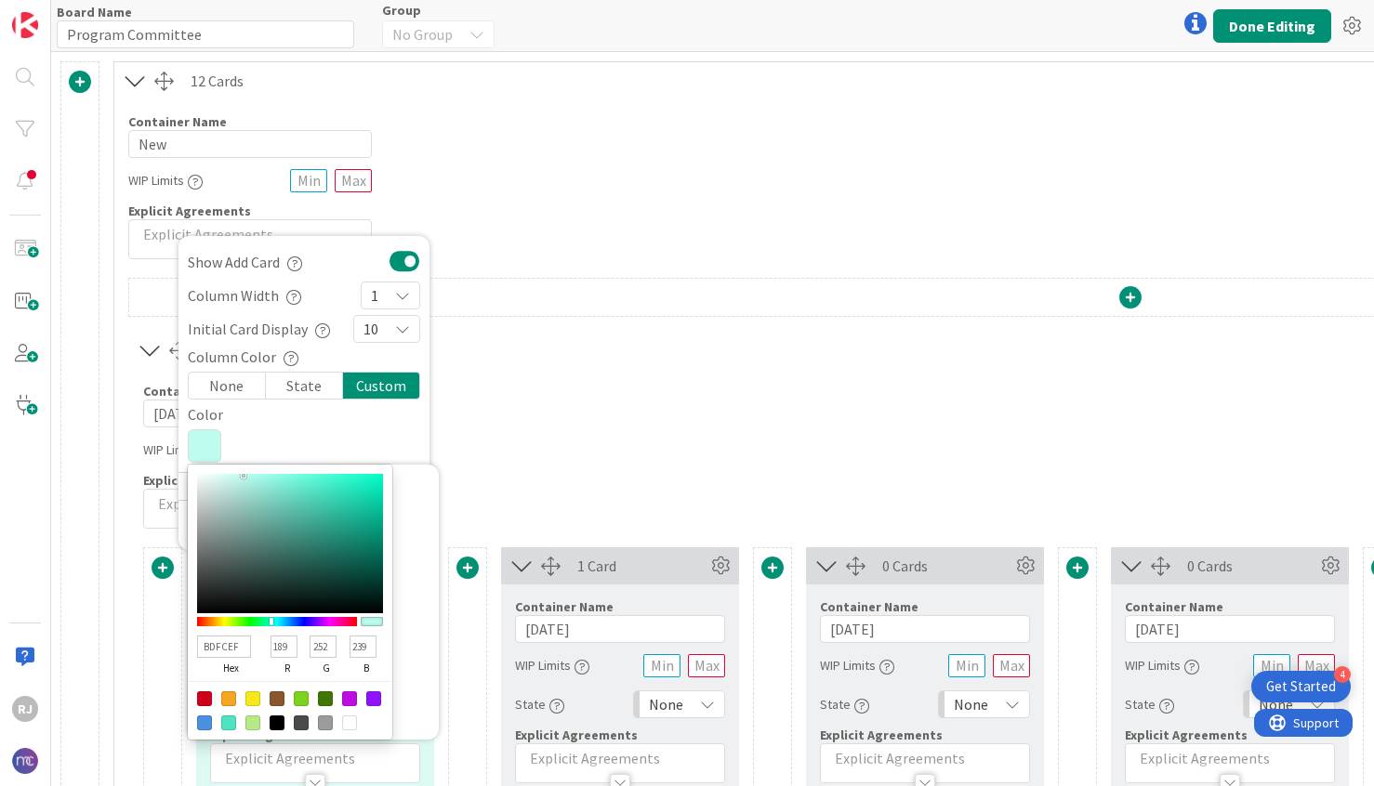
type input "BEFDF0"
type input "190"
type input "253"
type input "240"
type input "BFFDF0"
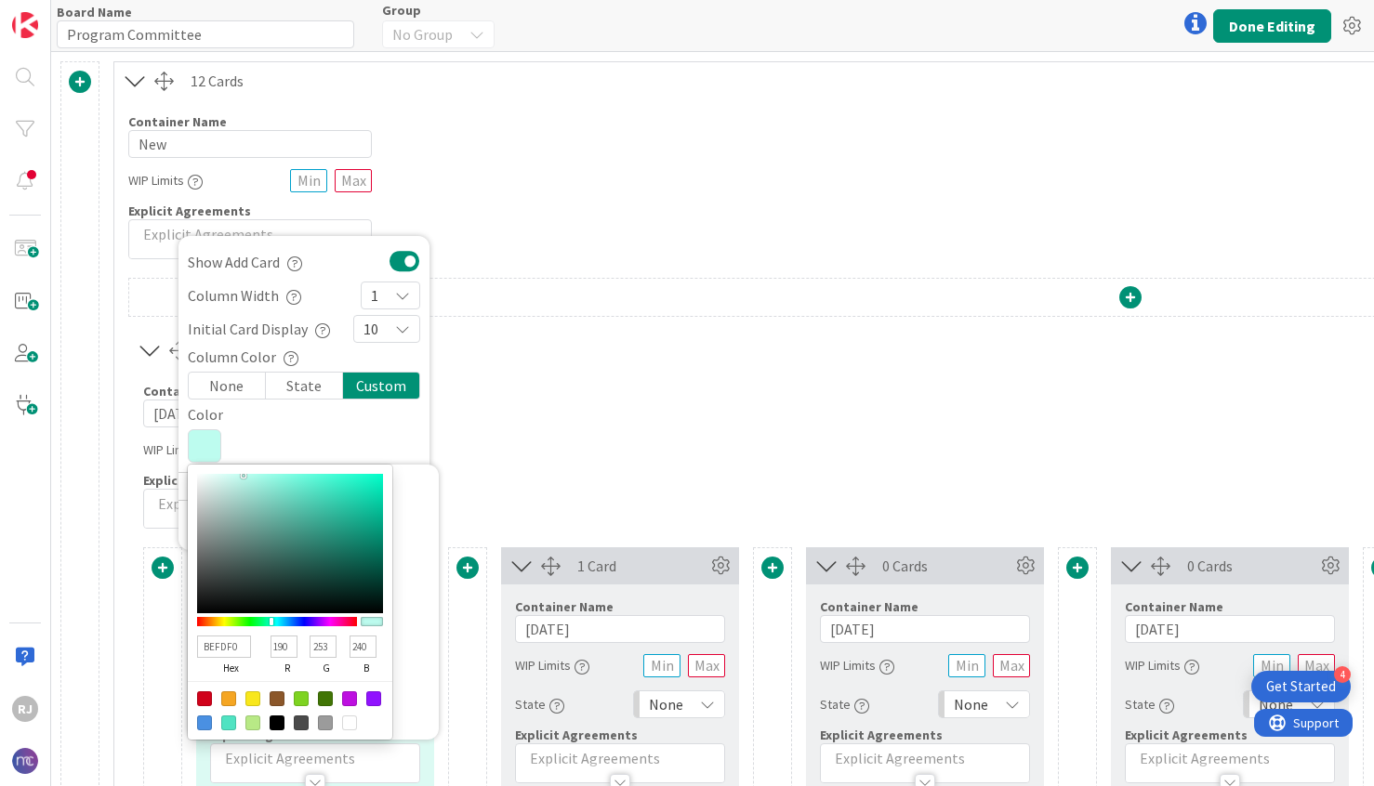
type input "191"
type input "C1FFF2"
type input "193"
type input "255"
type input "242"
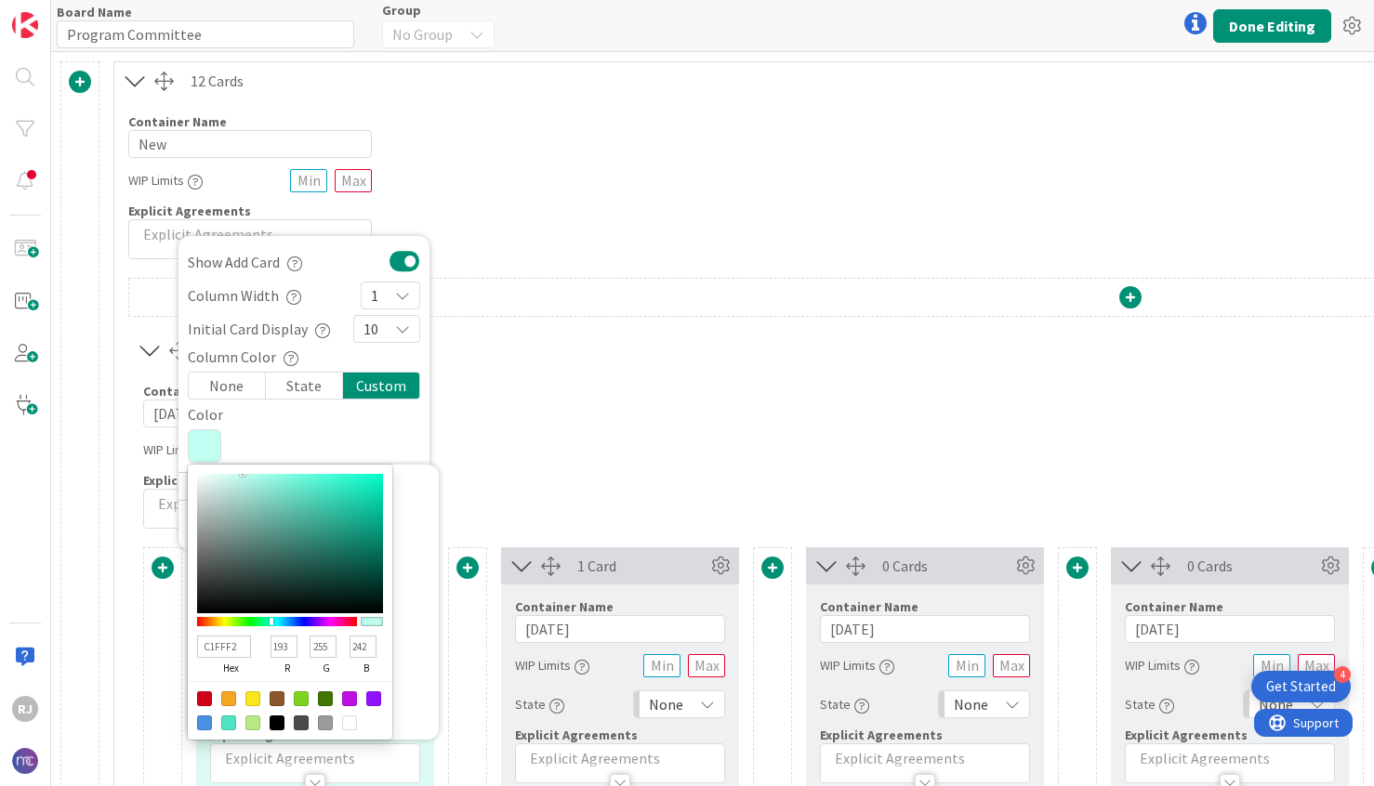
drag, startPoint x: 318, startPoint y: 492, endPoint x: 243, endPoint y: 474, distance: 77.3
click at [243, 474] on div at bounding box center [245, 476] width 4 height 4
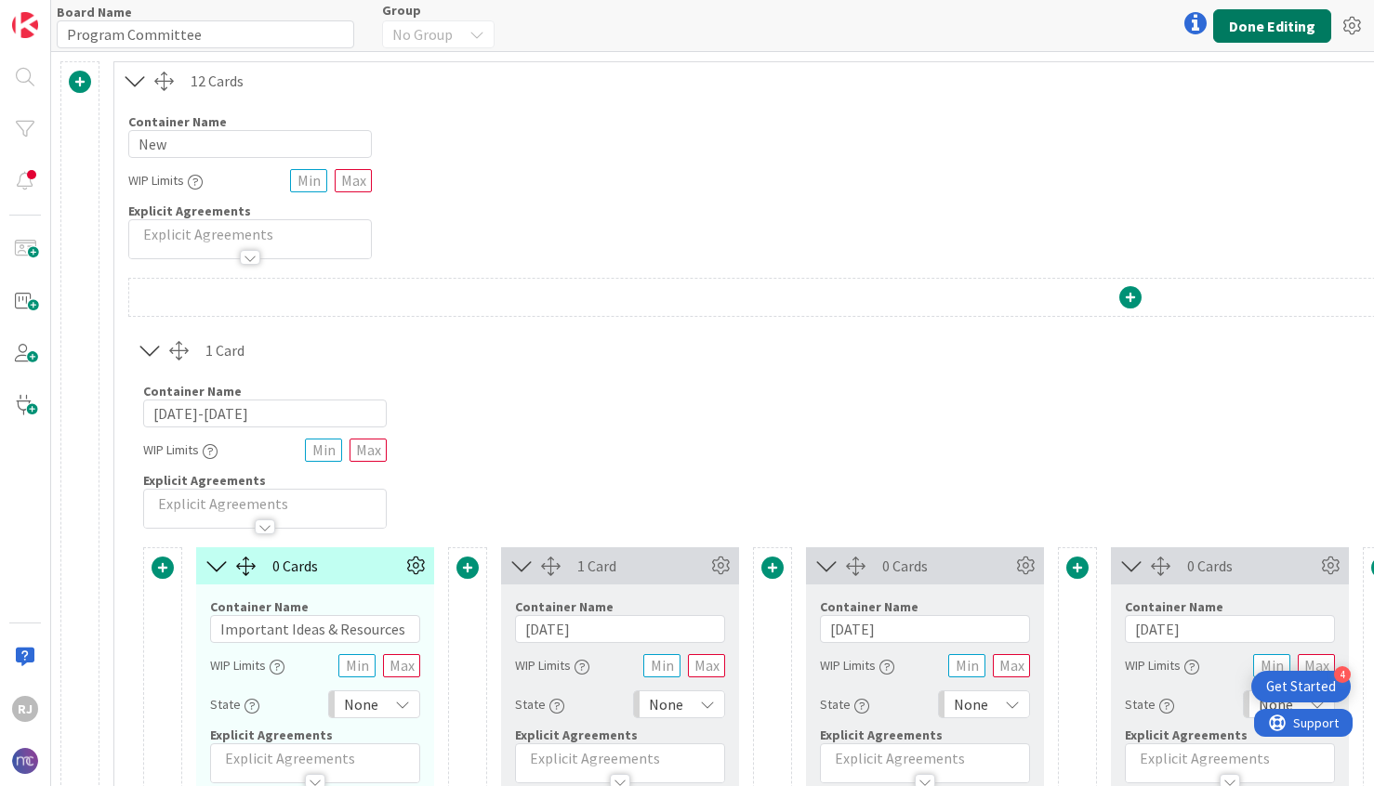
click at [1252, 20] on button "Done Editing" at bounding box center [1272, 25] width 118 height 33
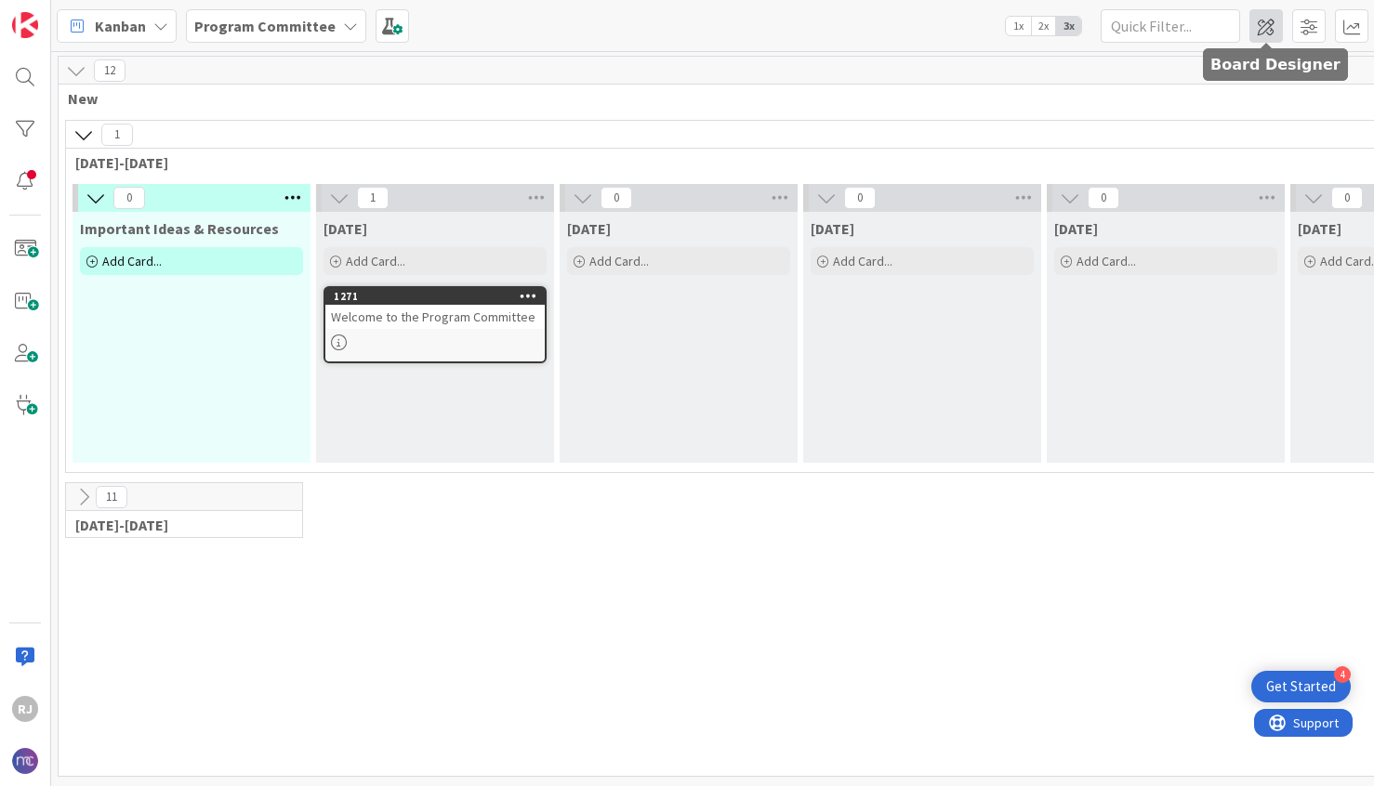
click at [1273, 25] on span at bounding box center [1265, 25] width 33 height 33
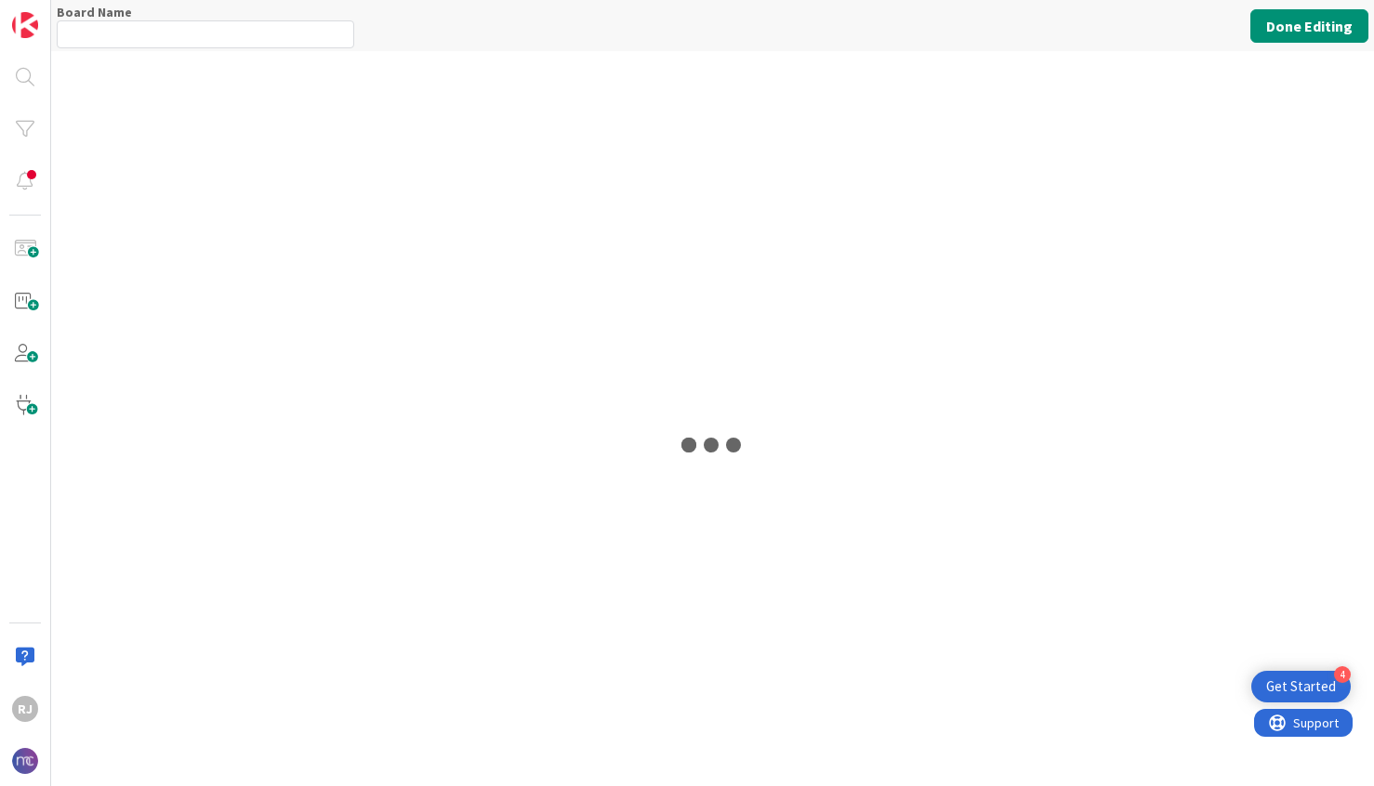
type input "Program Committee"
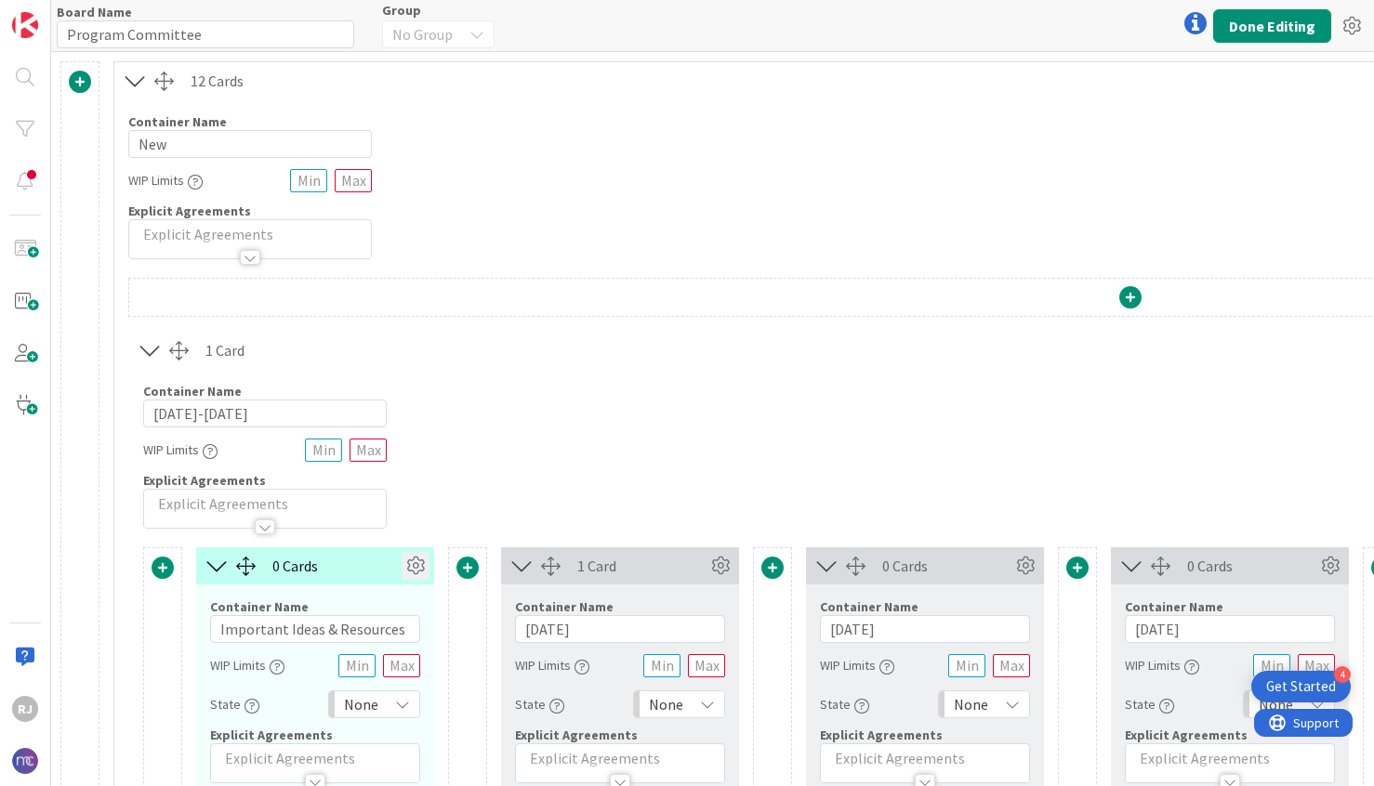
click at [412, 559] on icon at bounding box center [416, 566] width 28 height 28
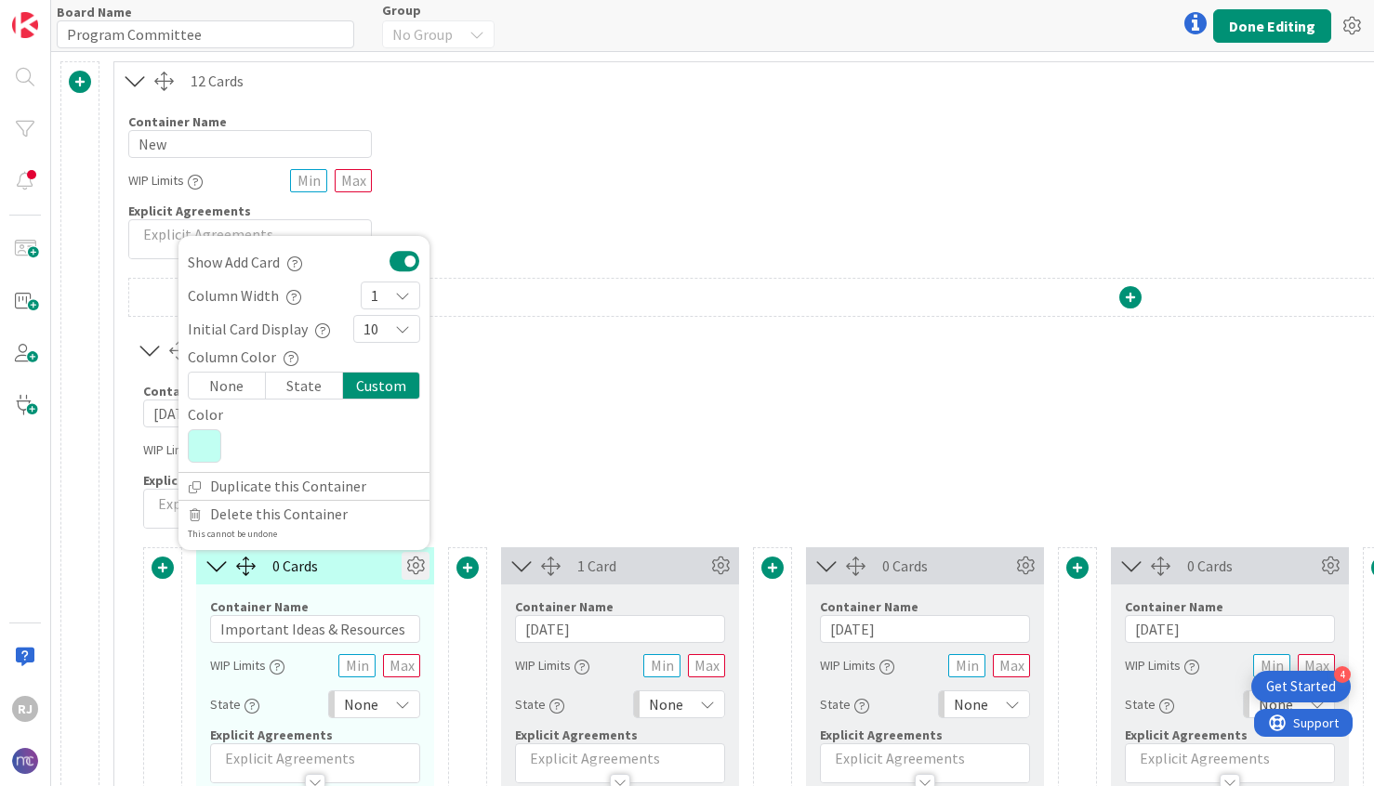
click at [209, 450] on icon at bounding box center [204, 445] width 33 height 33
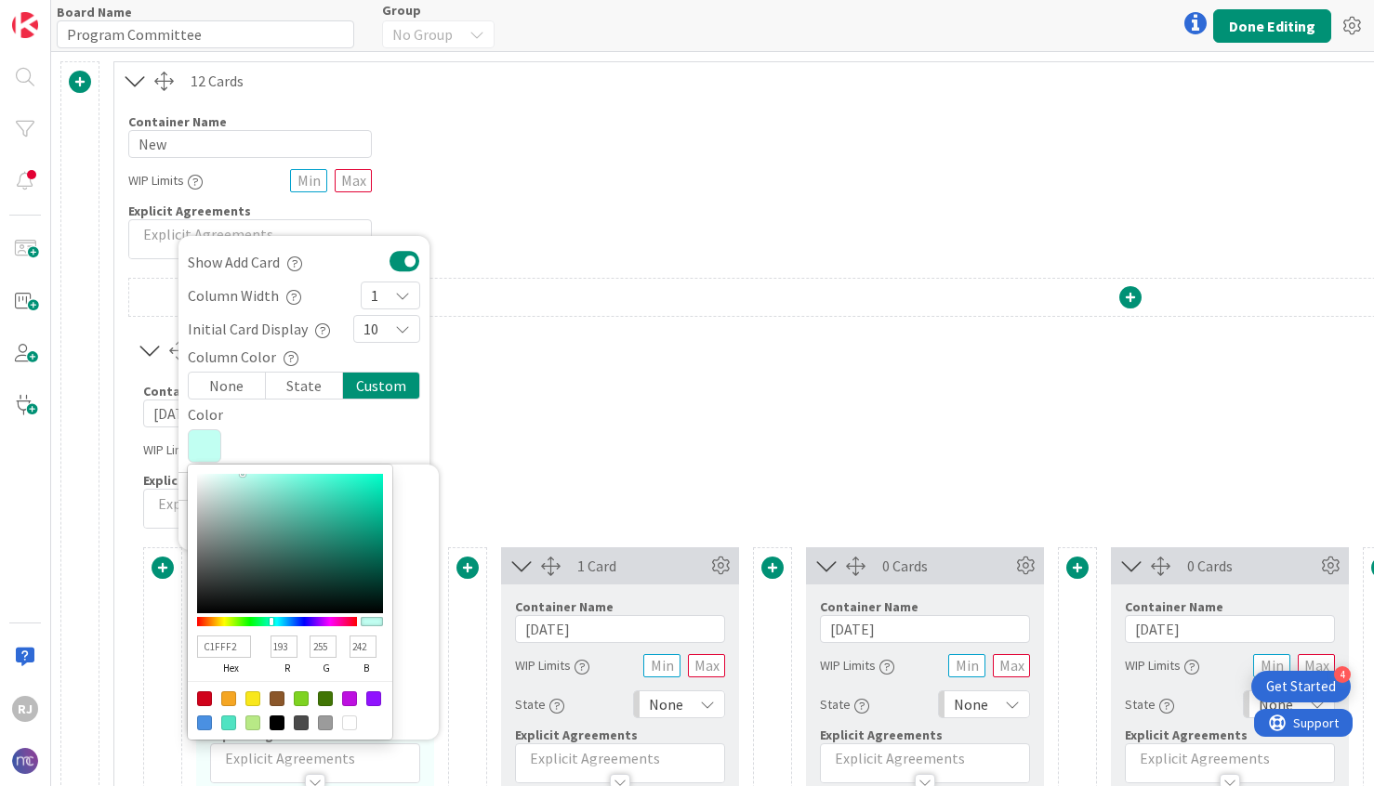
click at [380, 697] on div at bounding box center [373, 699] width 15 height 15
type input "9013FE"
type input "144"
type input "19"
type input "254"
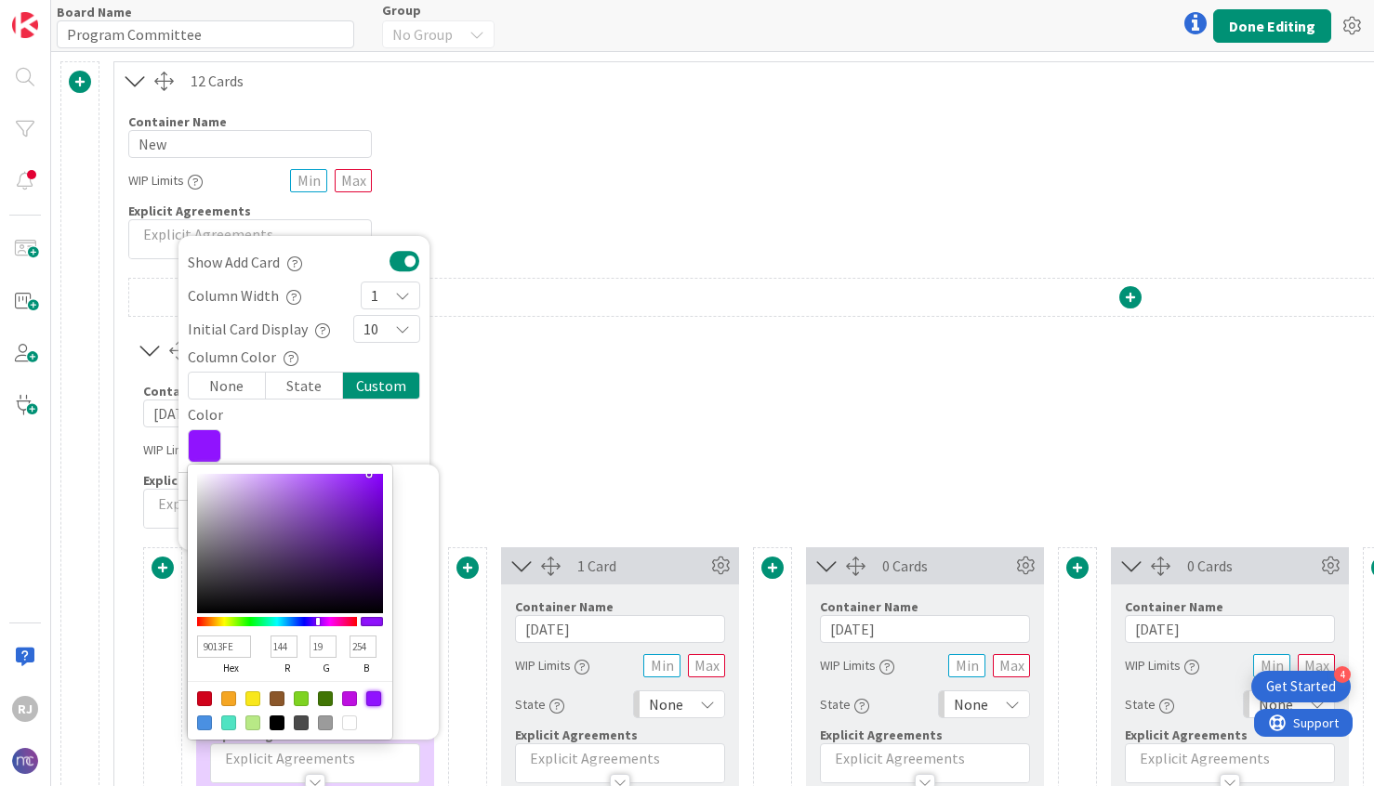
type input "E2CBF6"
type input "226"
type input "203"
type input "246"
click at [230, 479] on div at bounding box center [290, 543] width 186 height 139
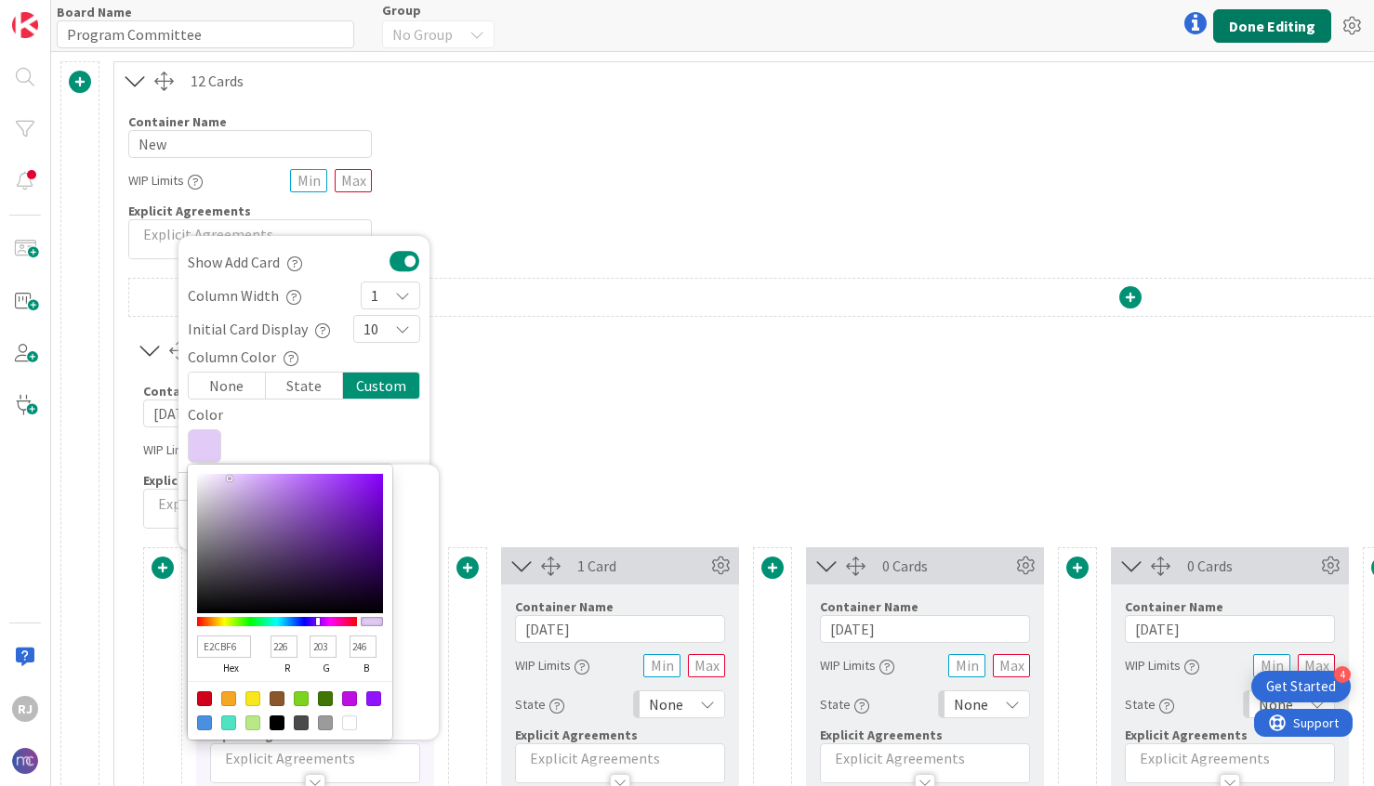
click at [1252, 21] on button "Done Editing" at bounding box center [1272, 25] width 118 height 33
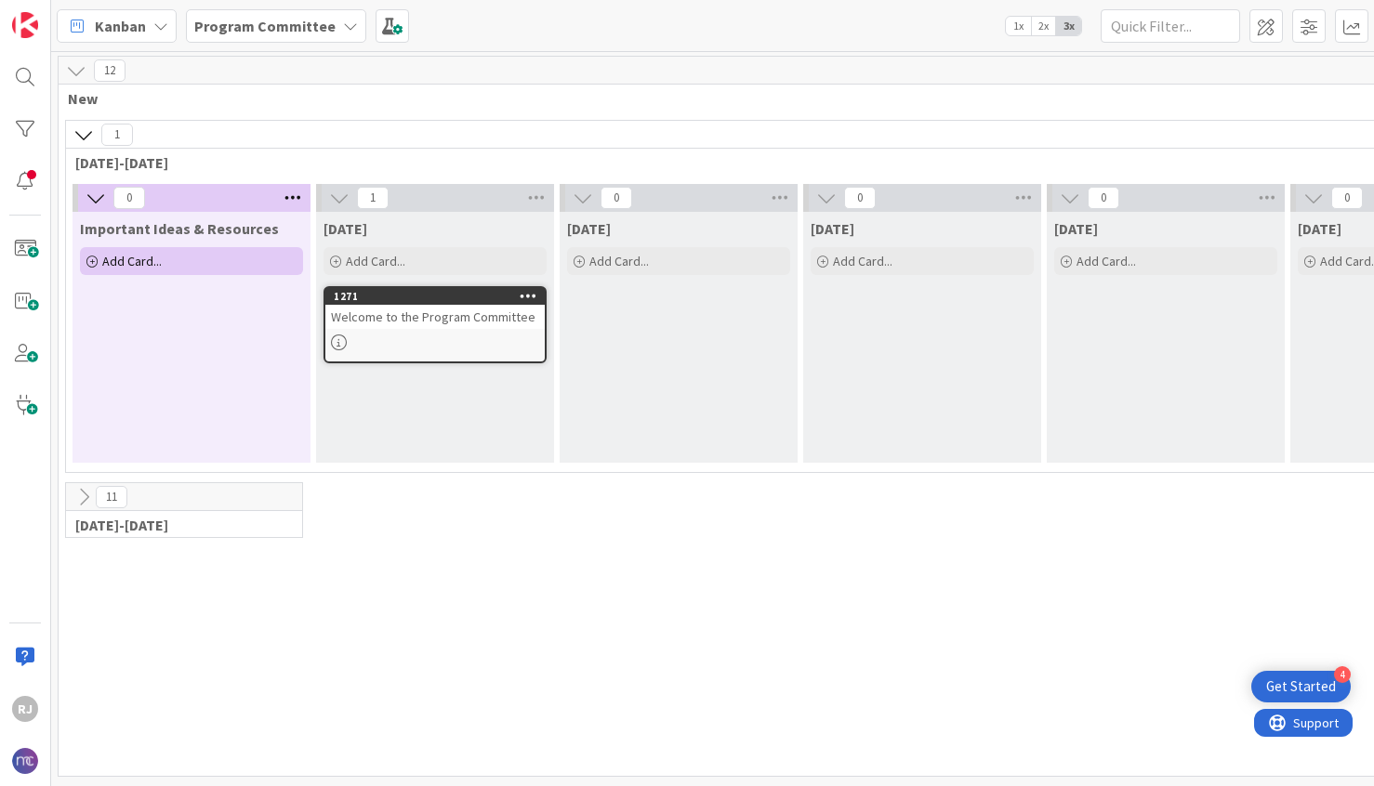
click at [470, 320] on div "Welcome to the Program Committee" at bounding box center [434, 317] width 219 height 24
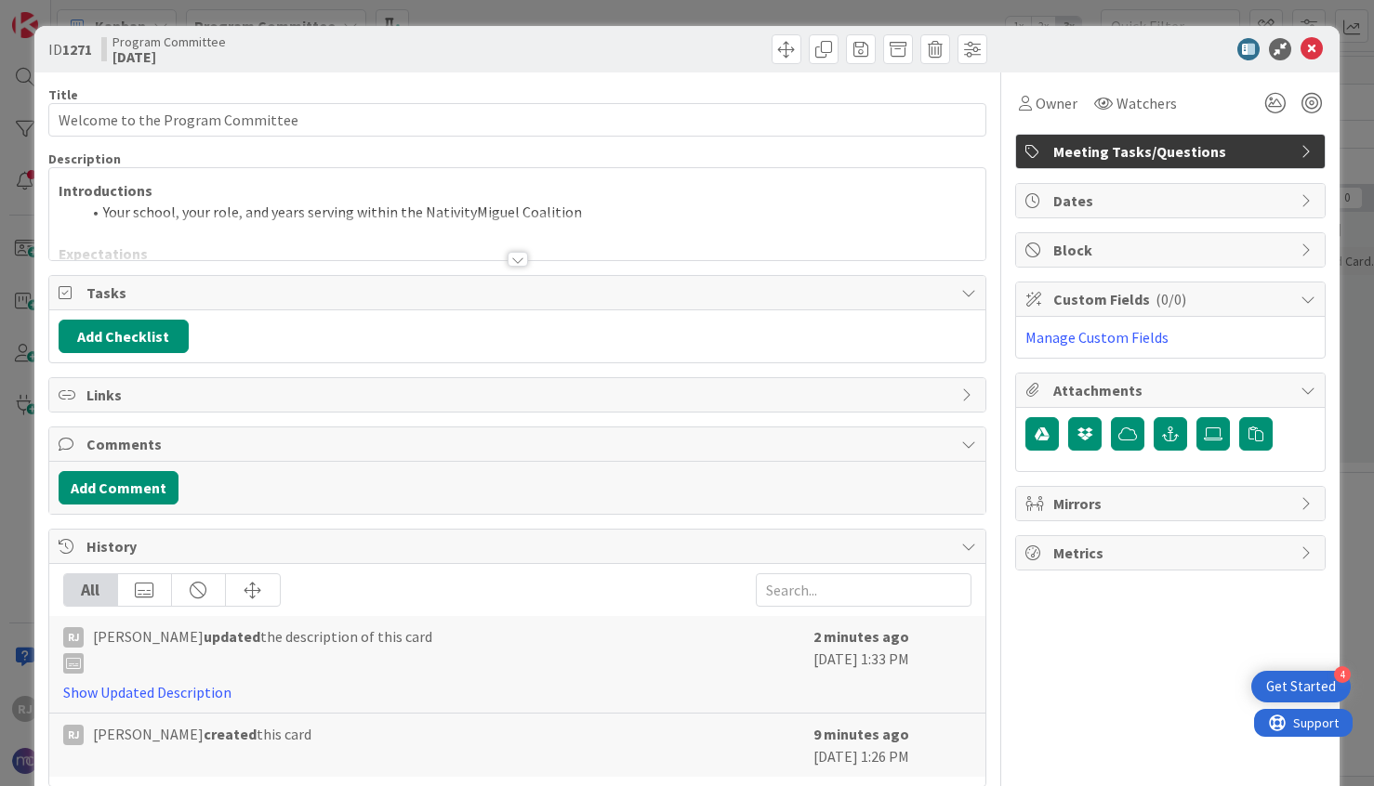
click at [1129, 142] on span "Meeting Tasks/Questions" at bounding box center [1172, 151] width 238 height 22
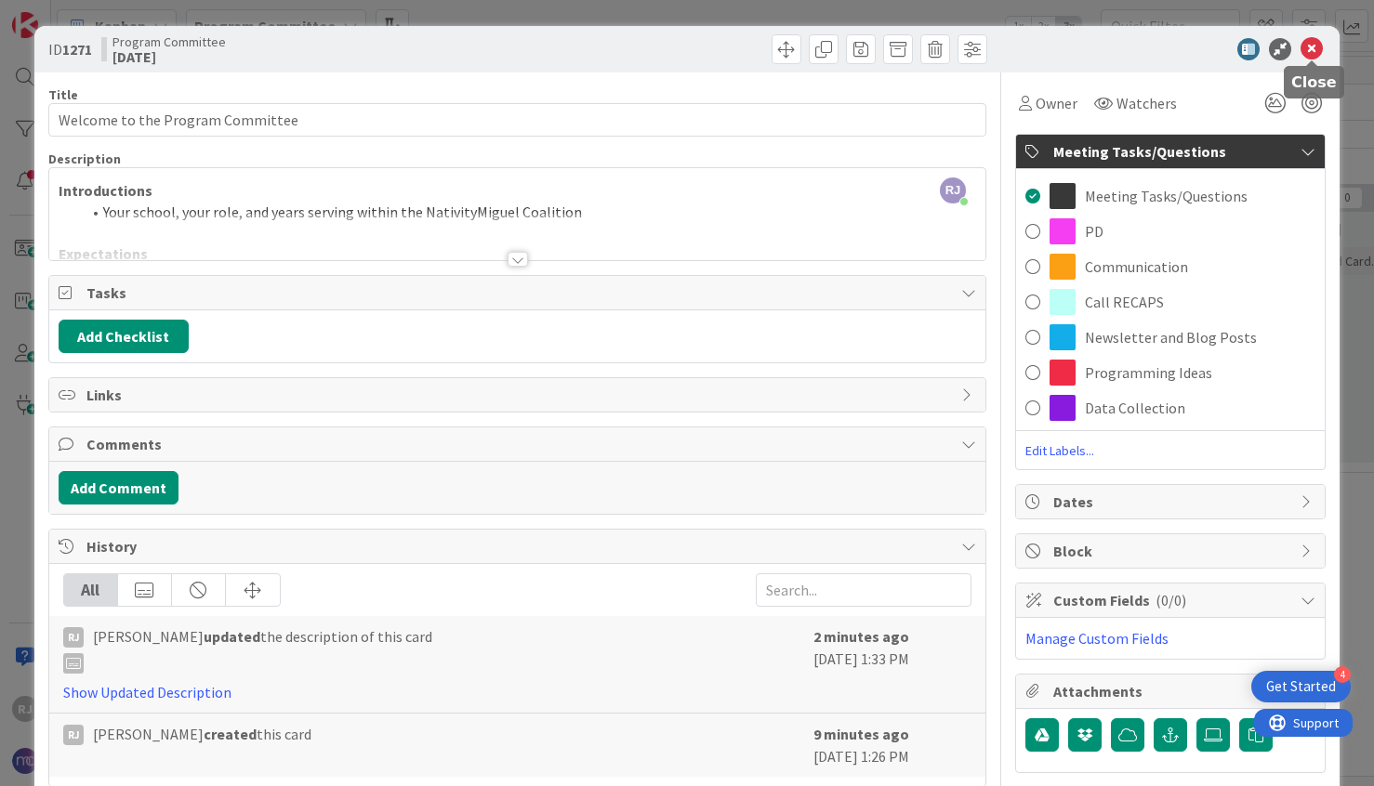
click at [1311, 45] on icon at bounding box center [1311, 49] width 22 height 22
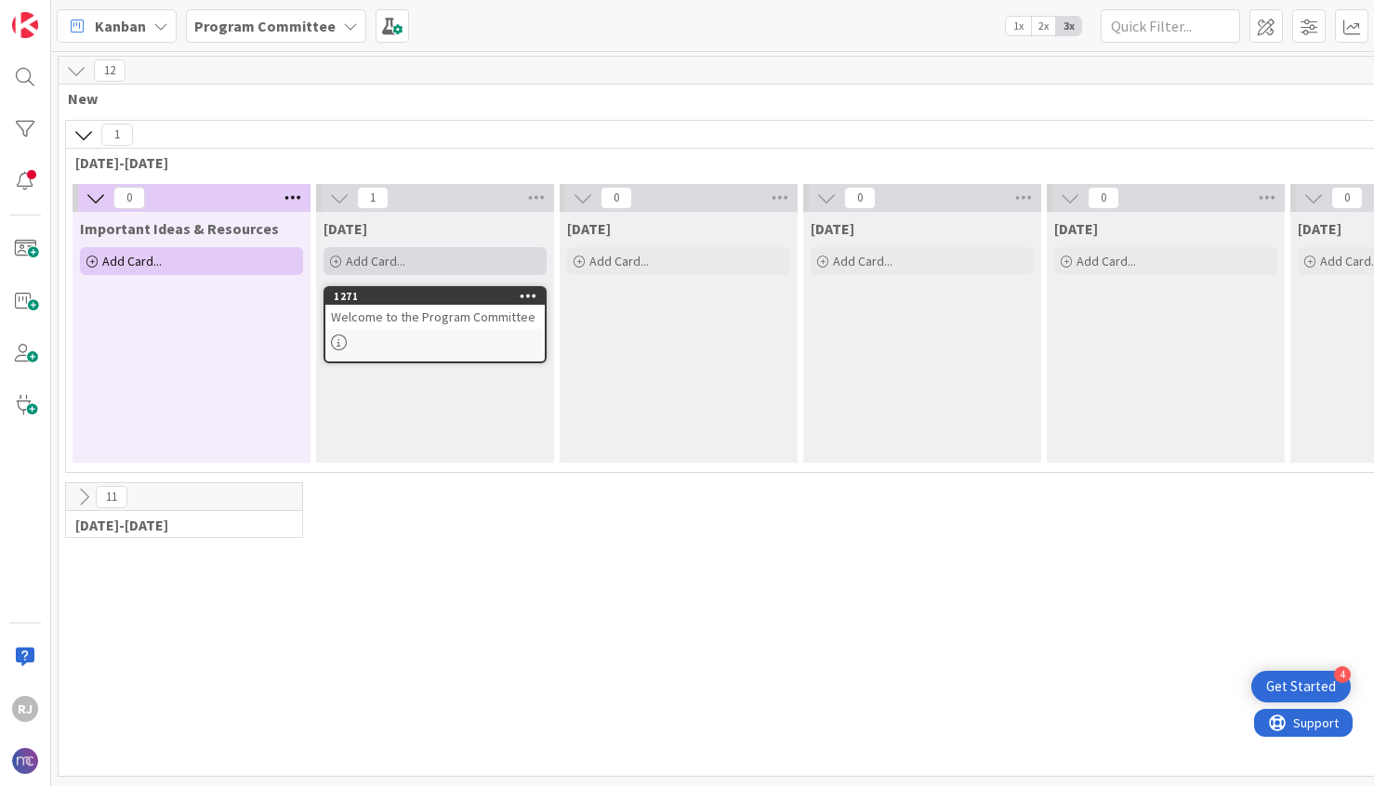
click at [369, 257] on span "Add Card..." at bounding box center [375, 261] width 59 height 17
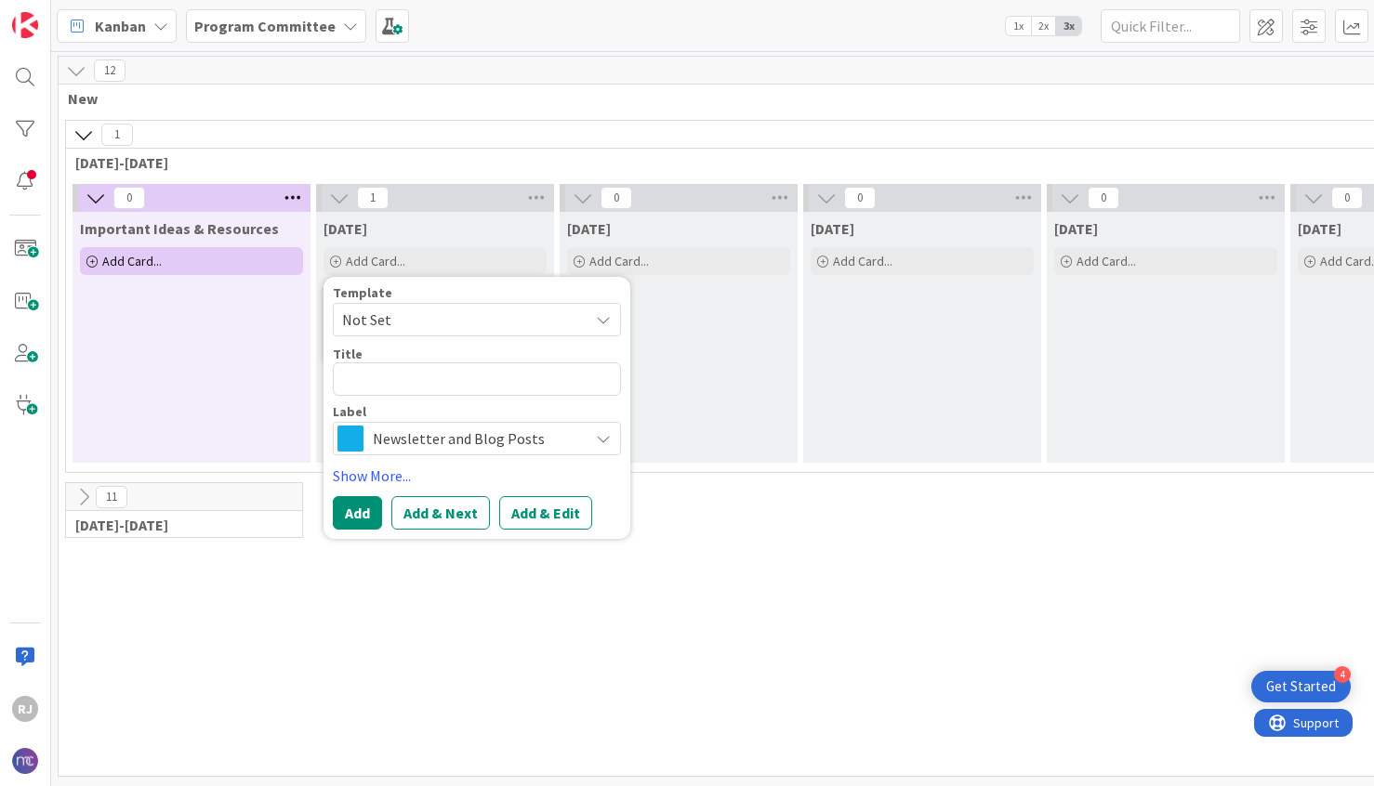
click at [425, 439] on span "Newsletter and Blog Posts" at bounding box center [476, 439] width 206 height 26
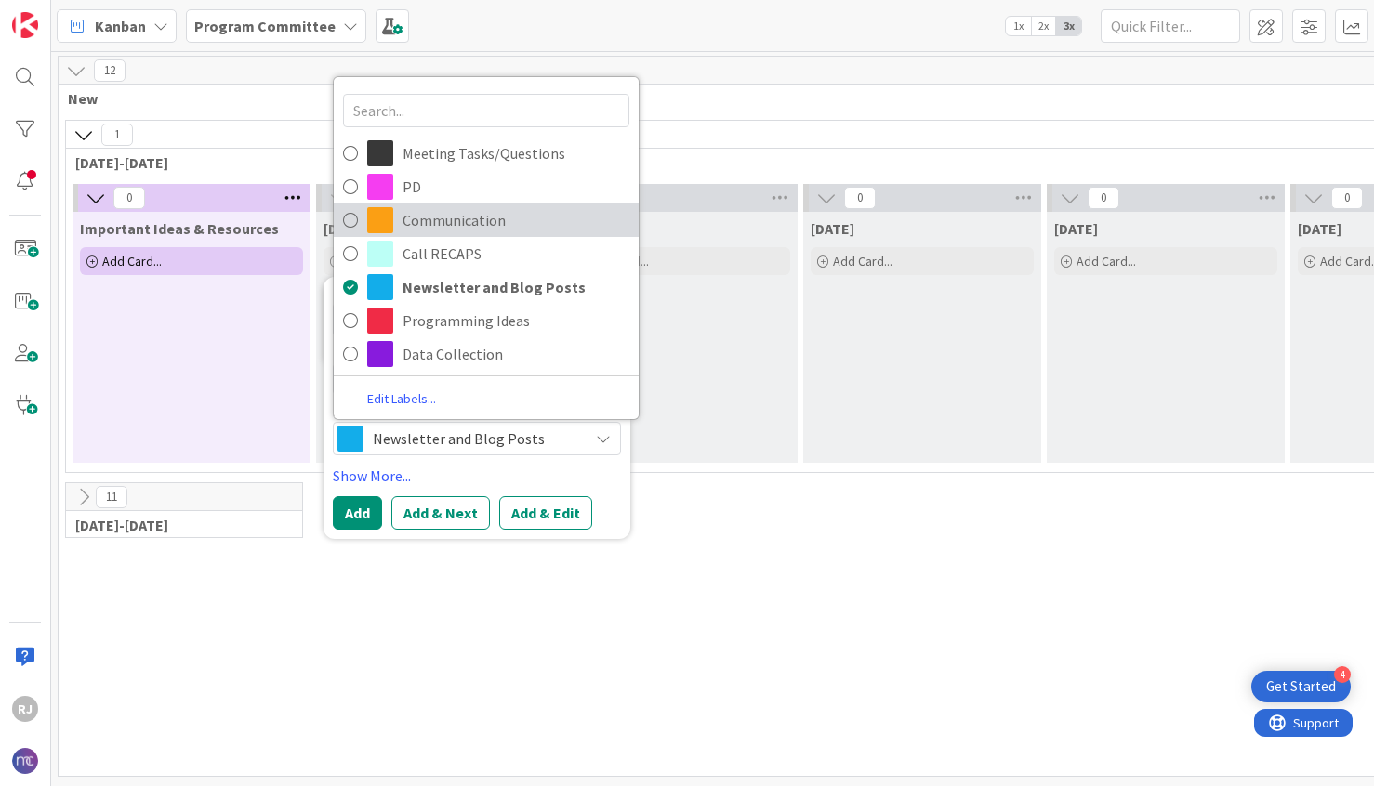
click at [493, 217] on span "Communication" at bounding box center [515, 220] width 227 height 28
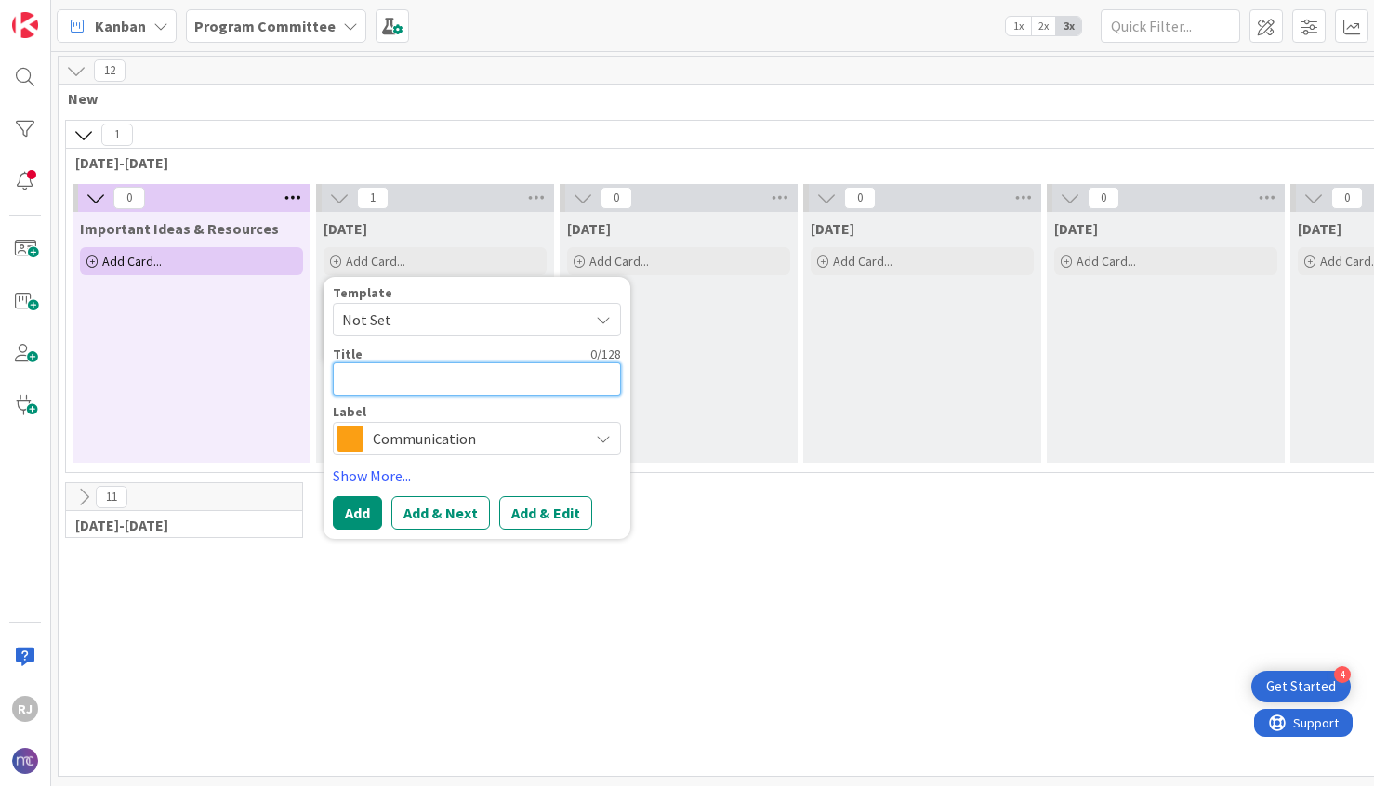
click at [453, 379] on textarea at bounding box center [477, 378] width 288 height 33
click at [390, 478] on link "Show More..." at bounding box center [477, 476] width 288 height 22
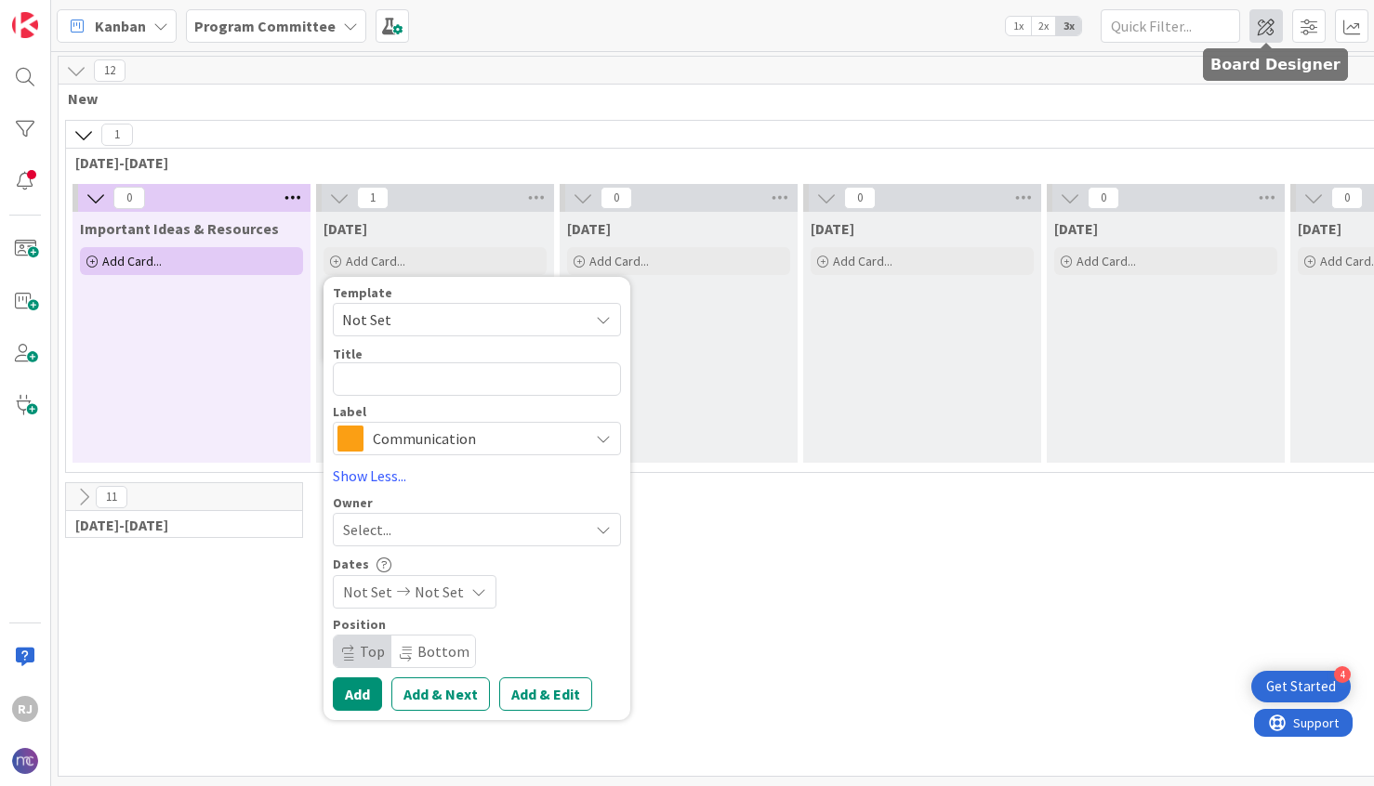
click at [1269, 22] on span at bounding box center [1265, 25] width 33 height 33
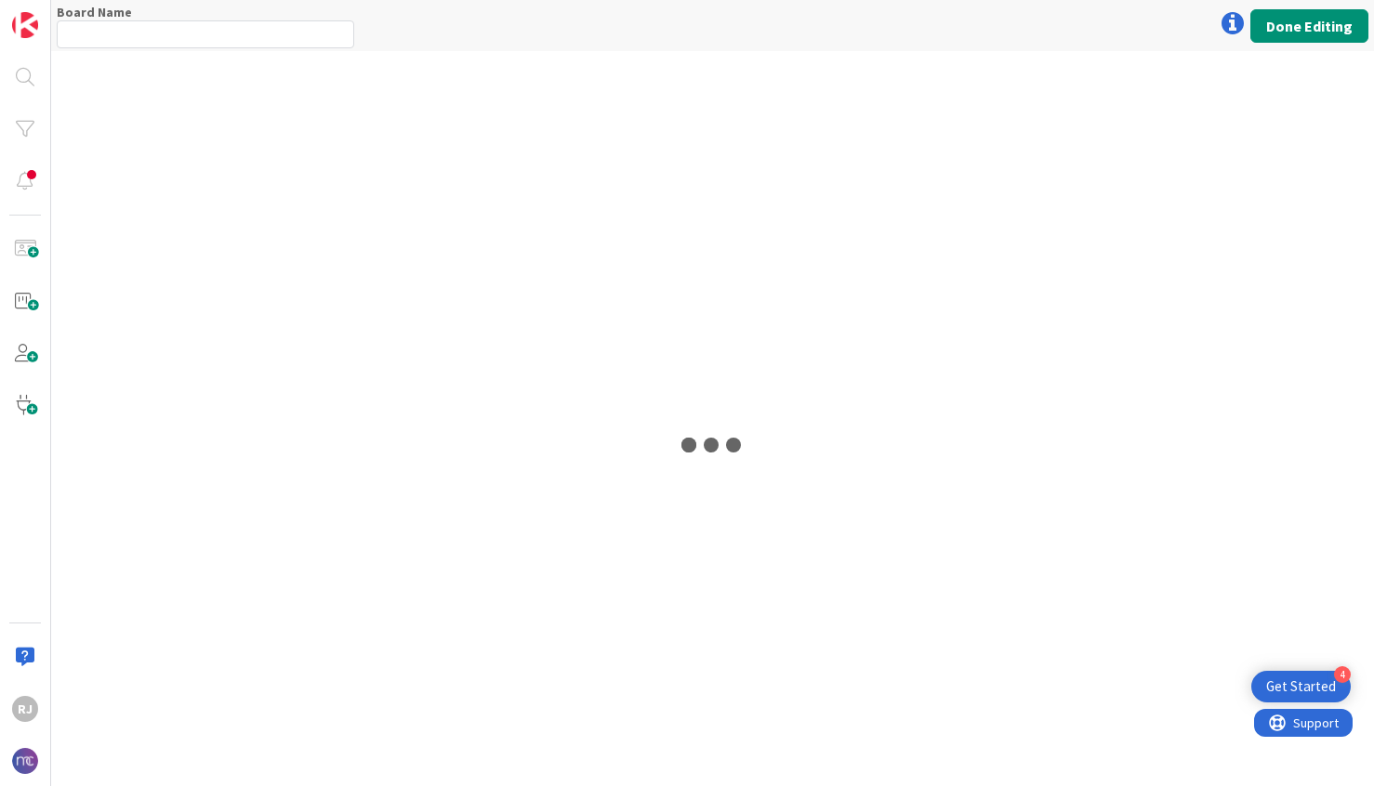
type input "Program Committee"
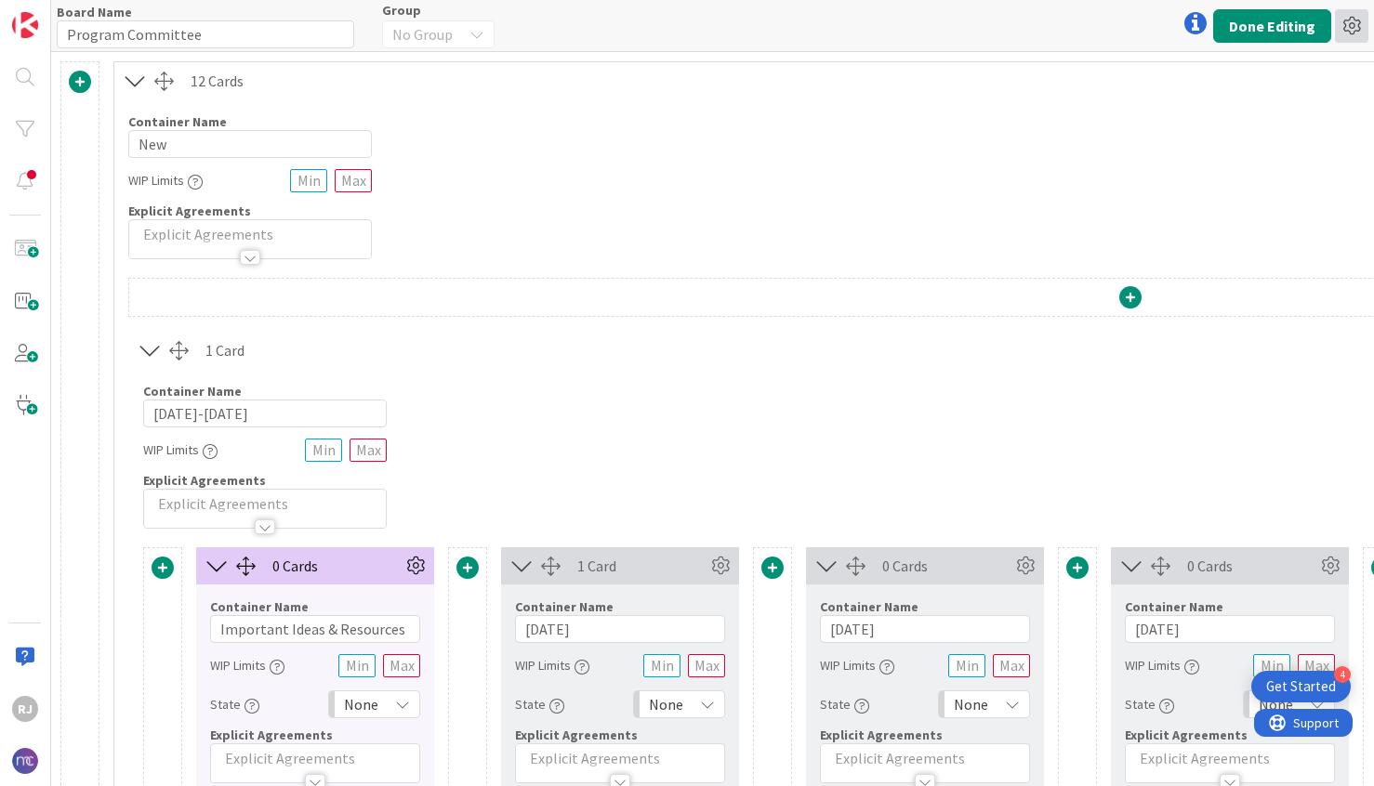
click at [1351, 19] on icon at bounding box center [1351, 25] width 33 height 33
click at [1359, 22] on icon at bounding box center [1351, 25] width 33 height 33
click at [1275, 34] on button "Done Editing" at bounding box center [1272, 25] width 118 height 33
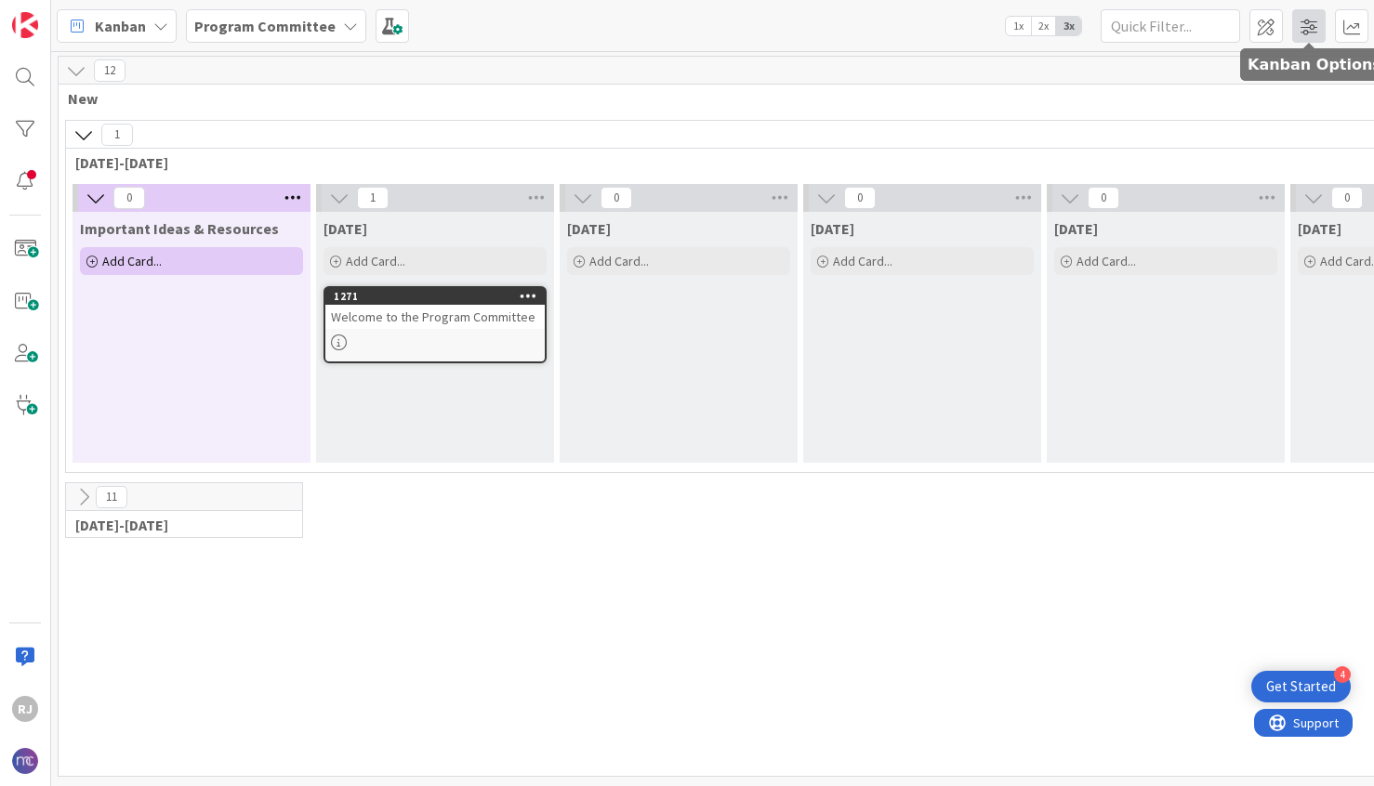
click at [1300, 28] on span at bounding box center [1308, 25] width 33 height 33
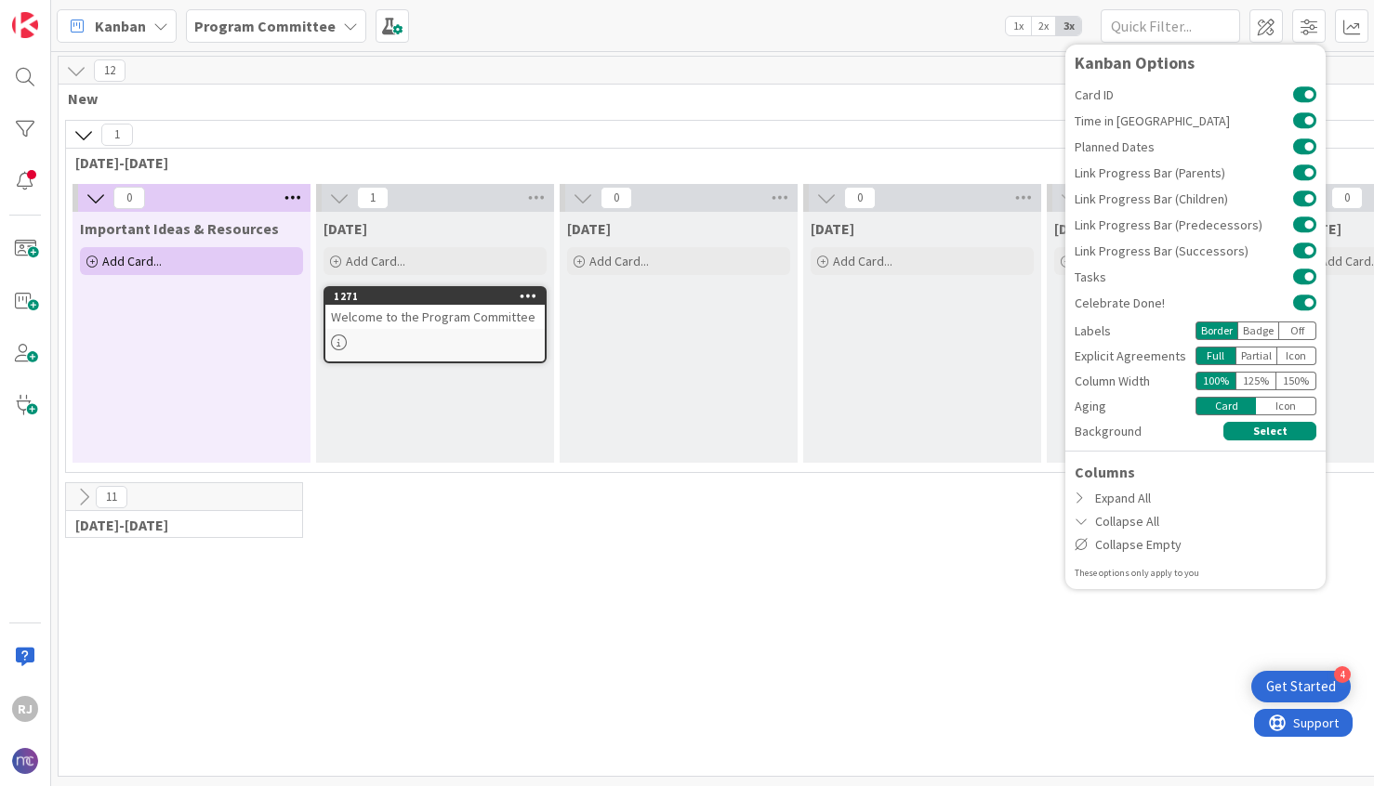
click at [809, 29] on div "Kanban Program Committee 1x 2x 3x Kanban Options Card ID Time in Column Planned…" at bounding box center [712, 25] width 1323 height 51
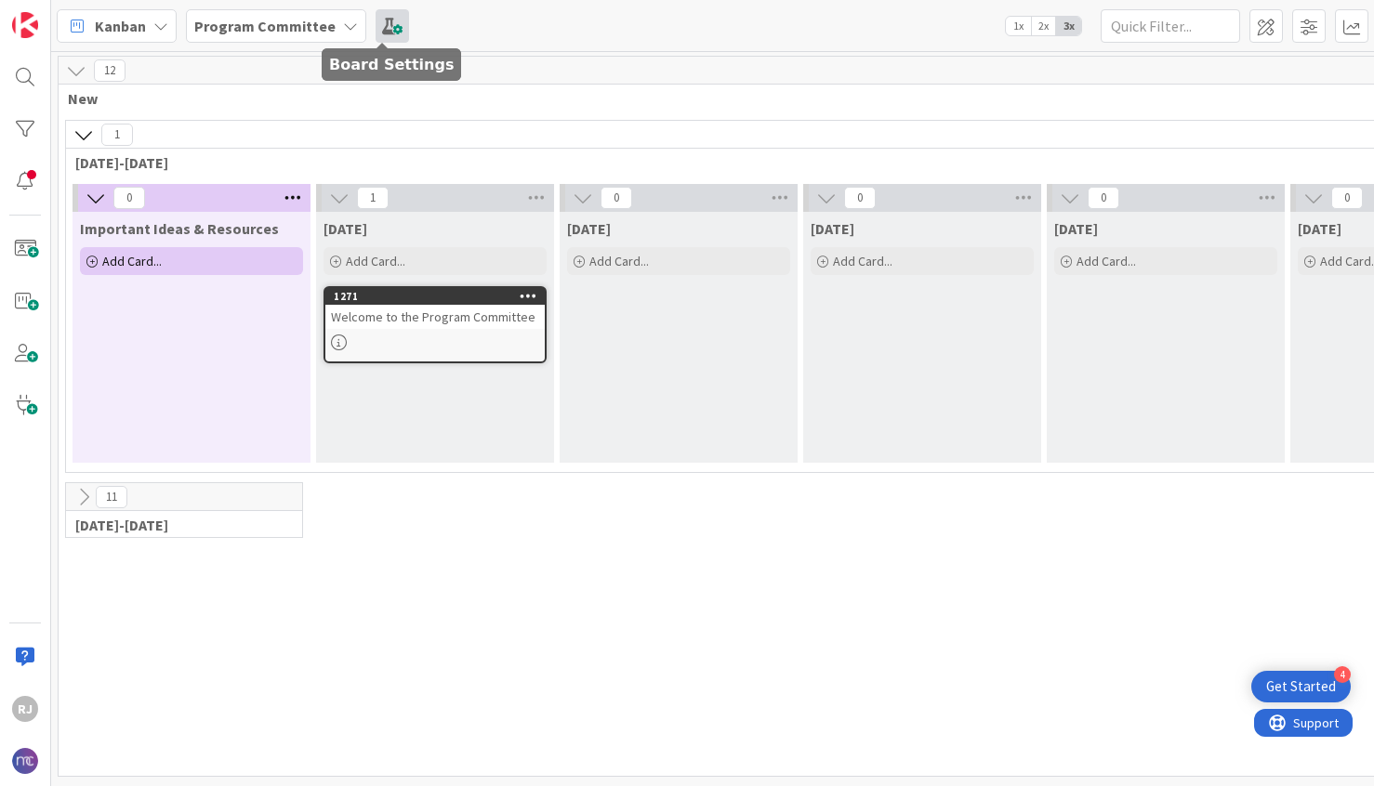
click at [379, 20] on span at bounding box center [392, 25] width 33 height 33
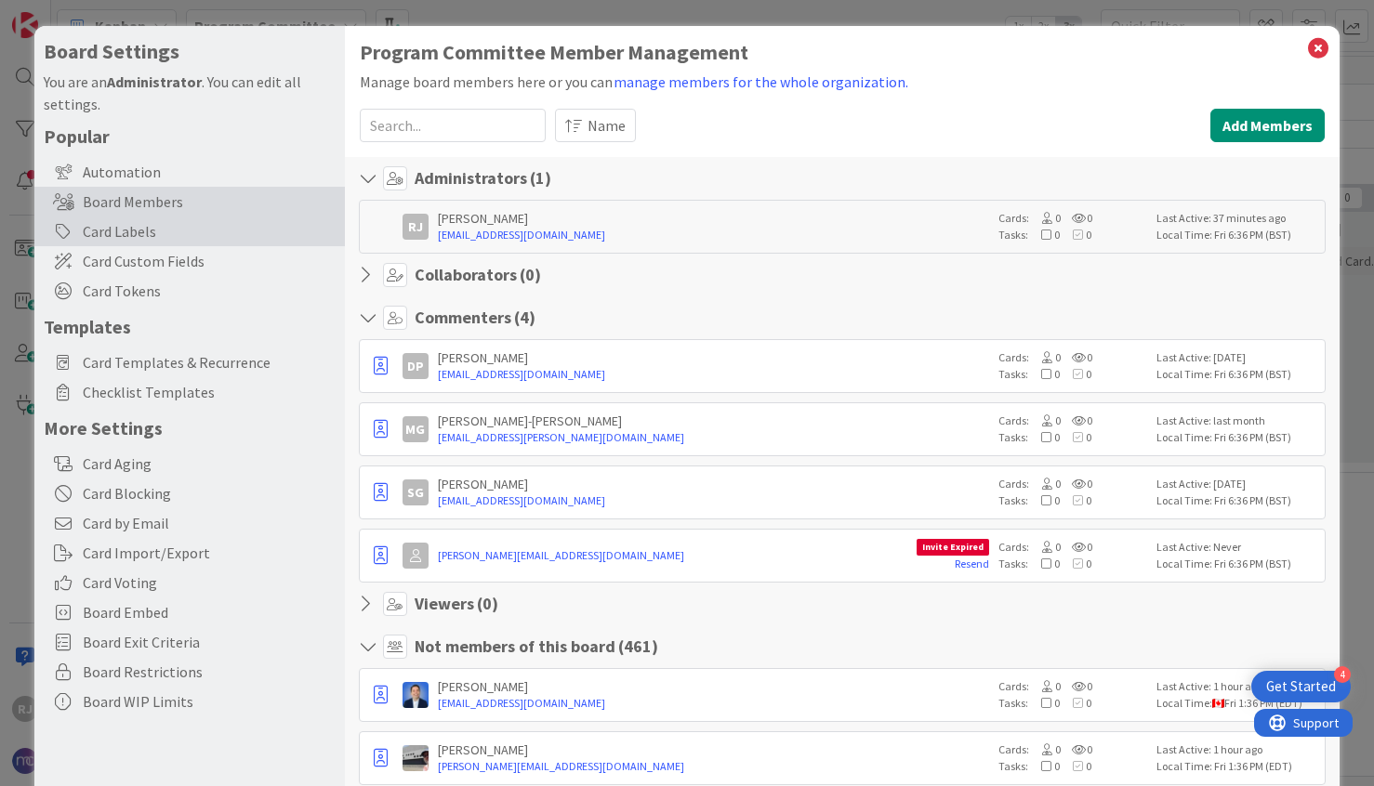
click at [139, 230] on div "Card Labels" at bounding box center [189, 232] width 310 height 30
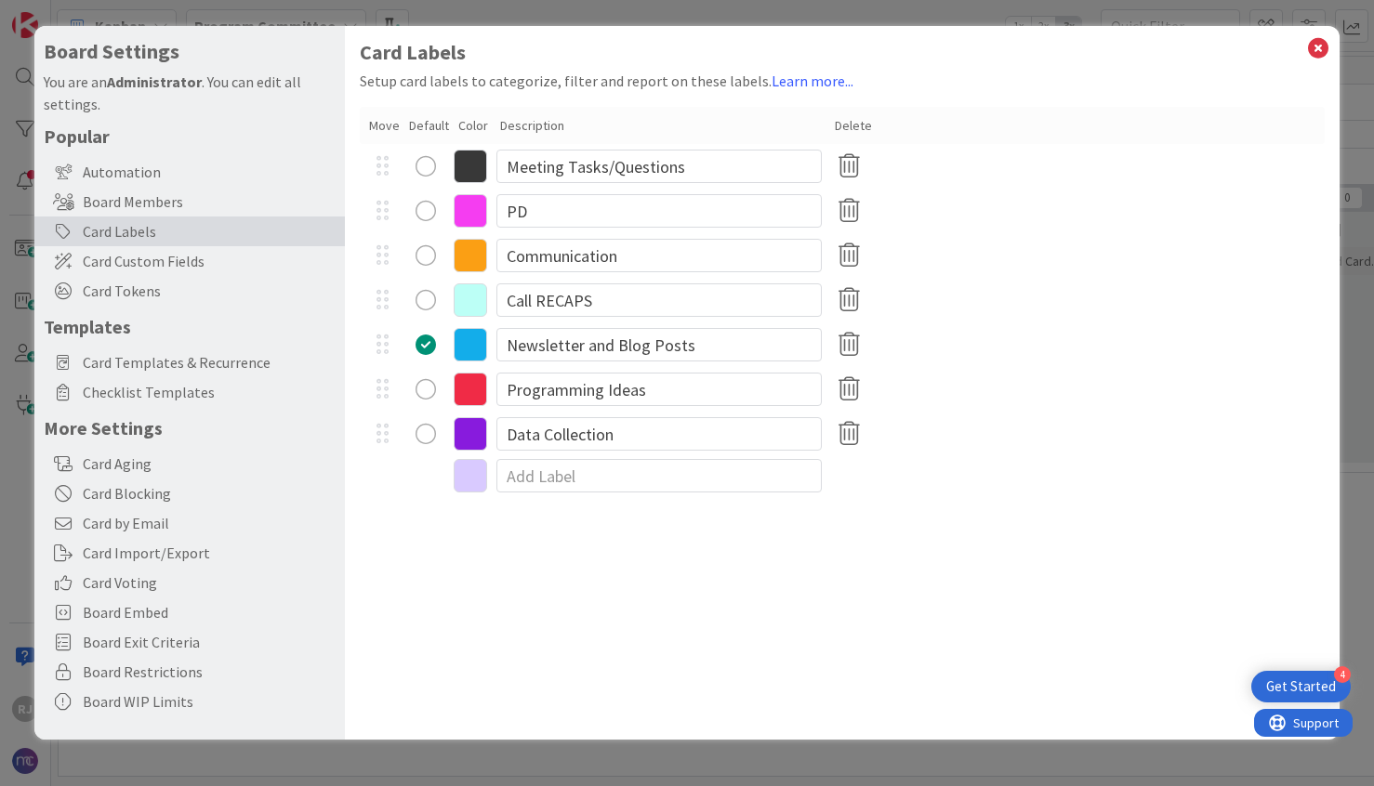
click at [477, 437] on icon at bounding box center [470, 433] width 33 height 33
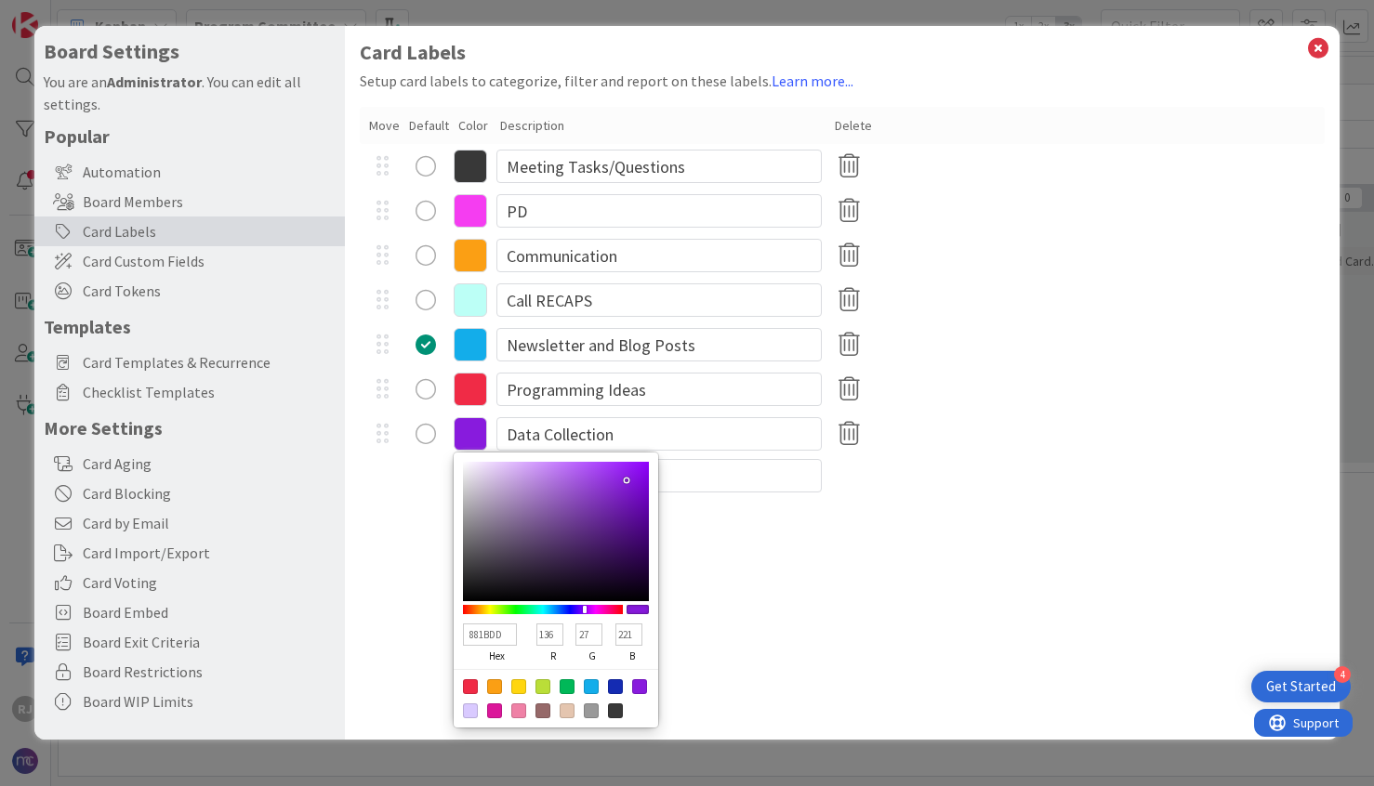
click at [571, 688] on div at bounding box center [567, 686] width 15 height 15
type input "00B858"
type input "0"
type input "184"
type input "88"
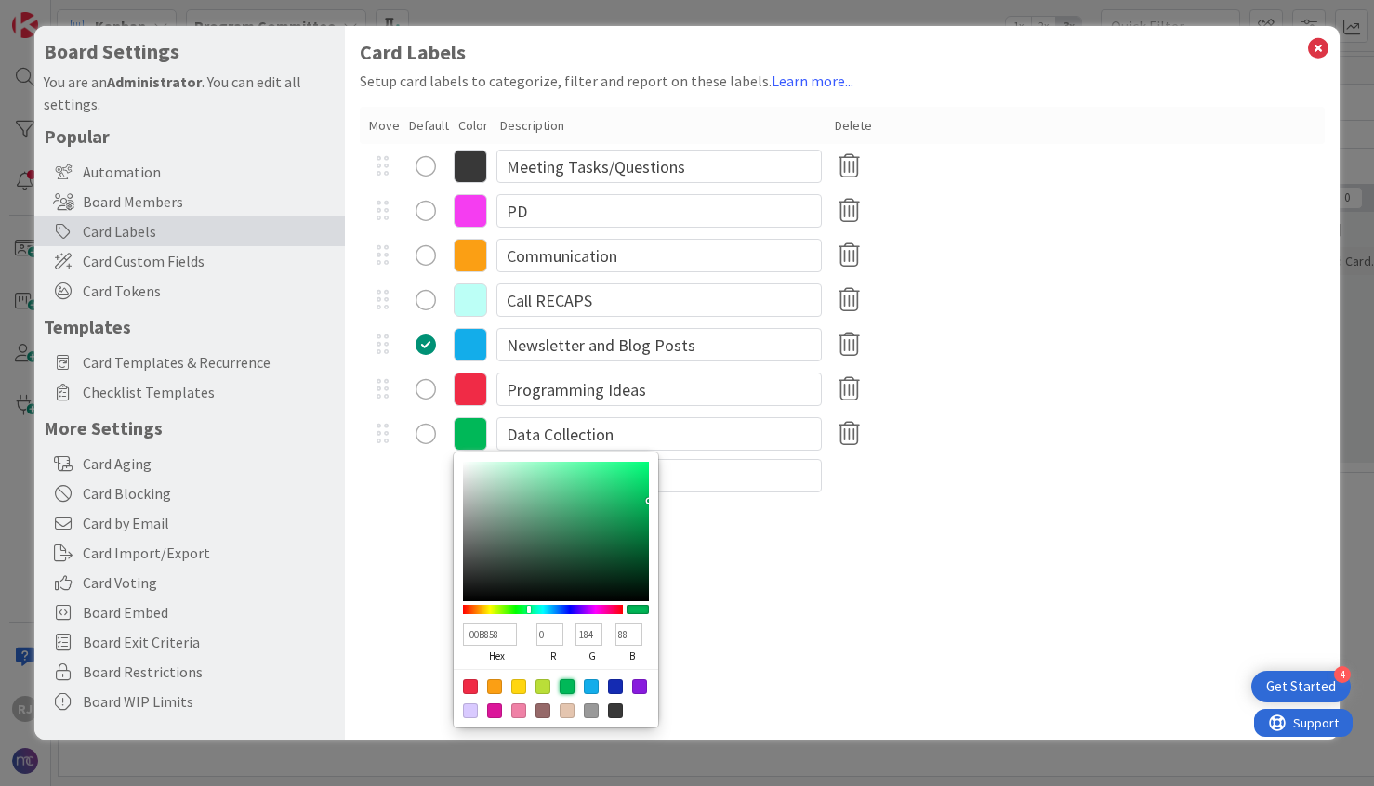
click at [472, 255] on icon at bounding box center [470, 255] width 33 height 33
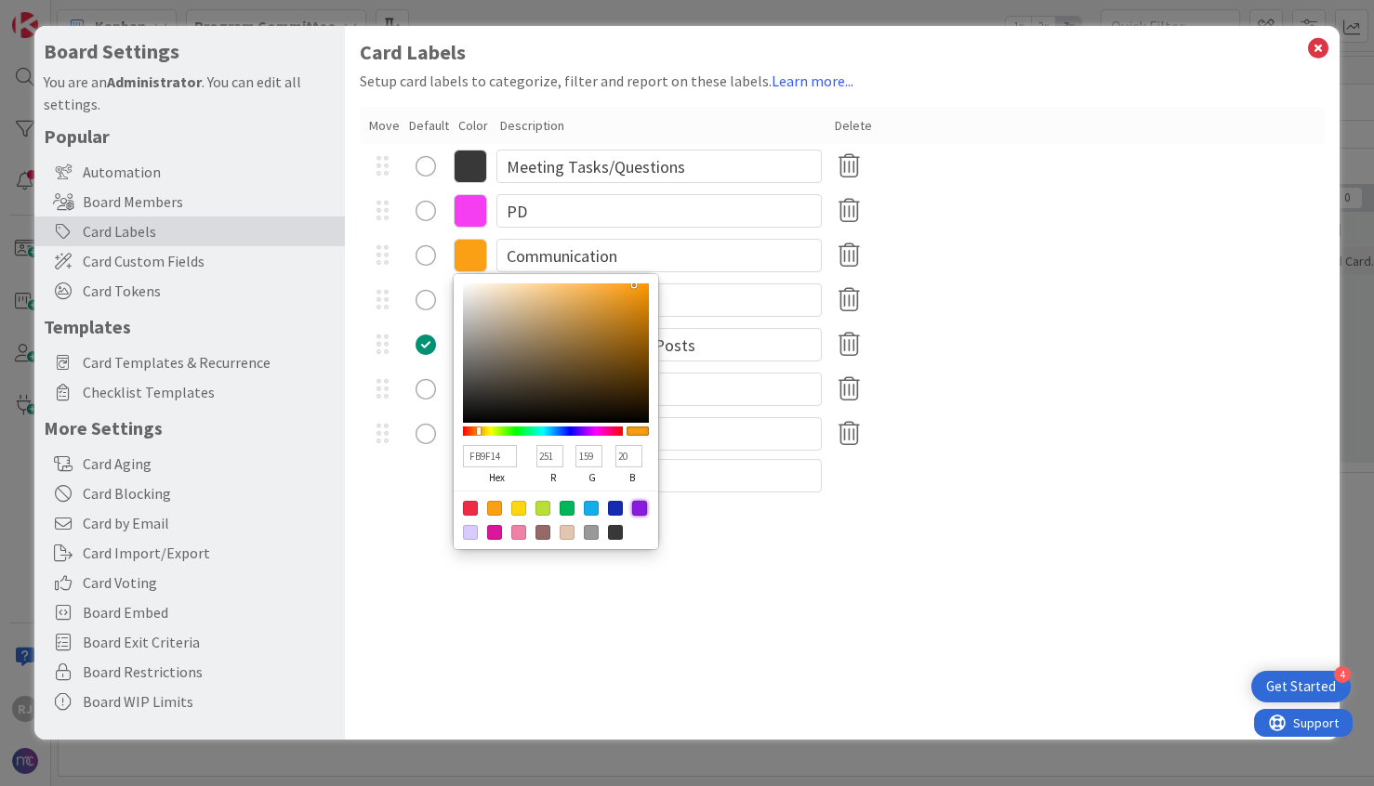
click at [635, 503] on div at bounding box center [639, 508] width 15 height 15
type input "881BDD"
type input "136"
type input "27"
type input "221"
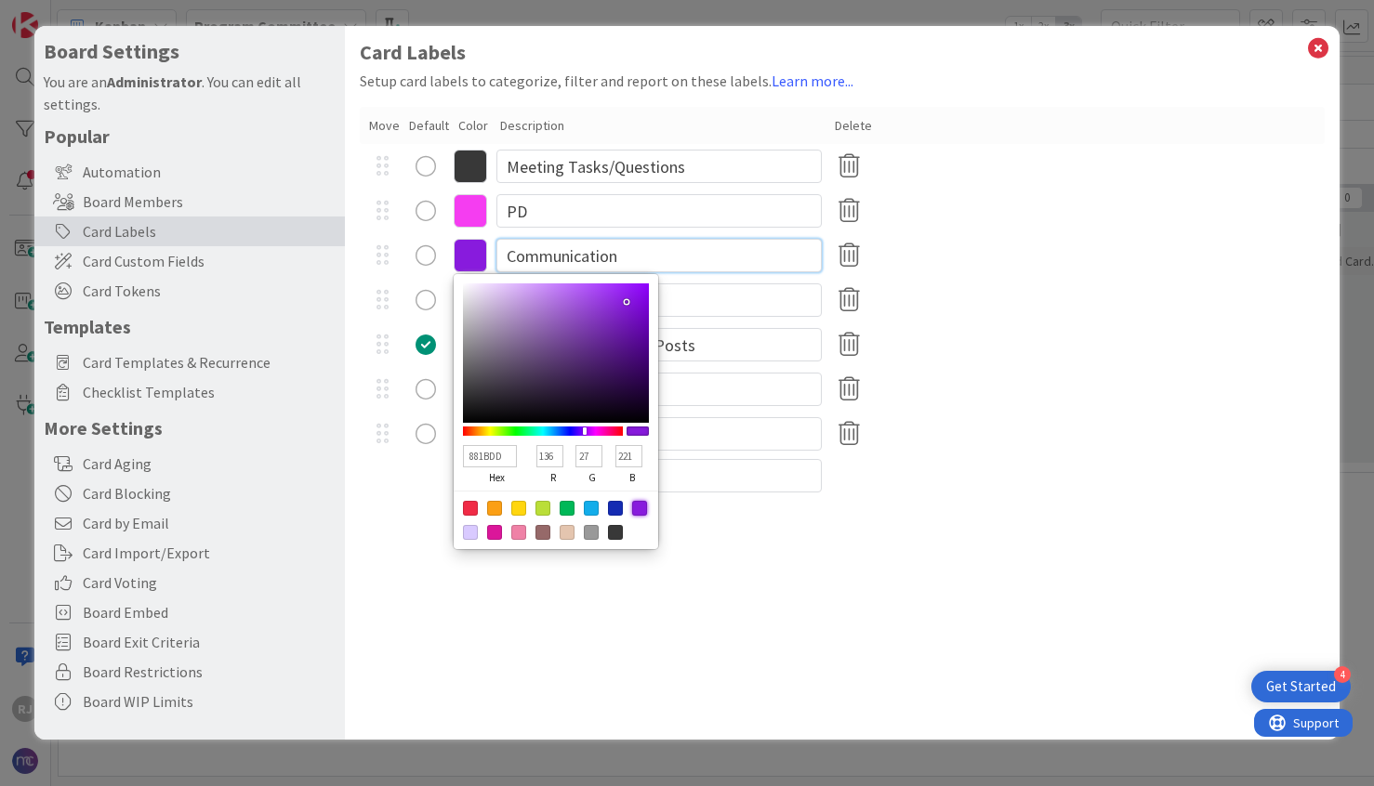
click at [600, 254] on input "Communication" at bounding box center [658, 255] width 325 height 33
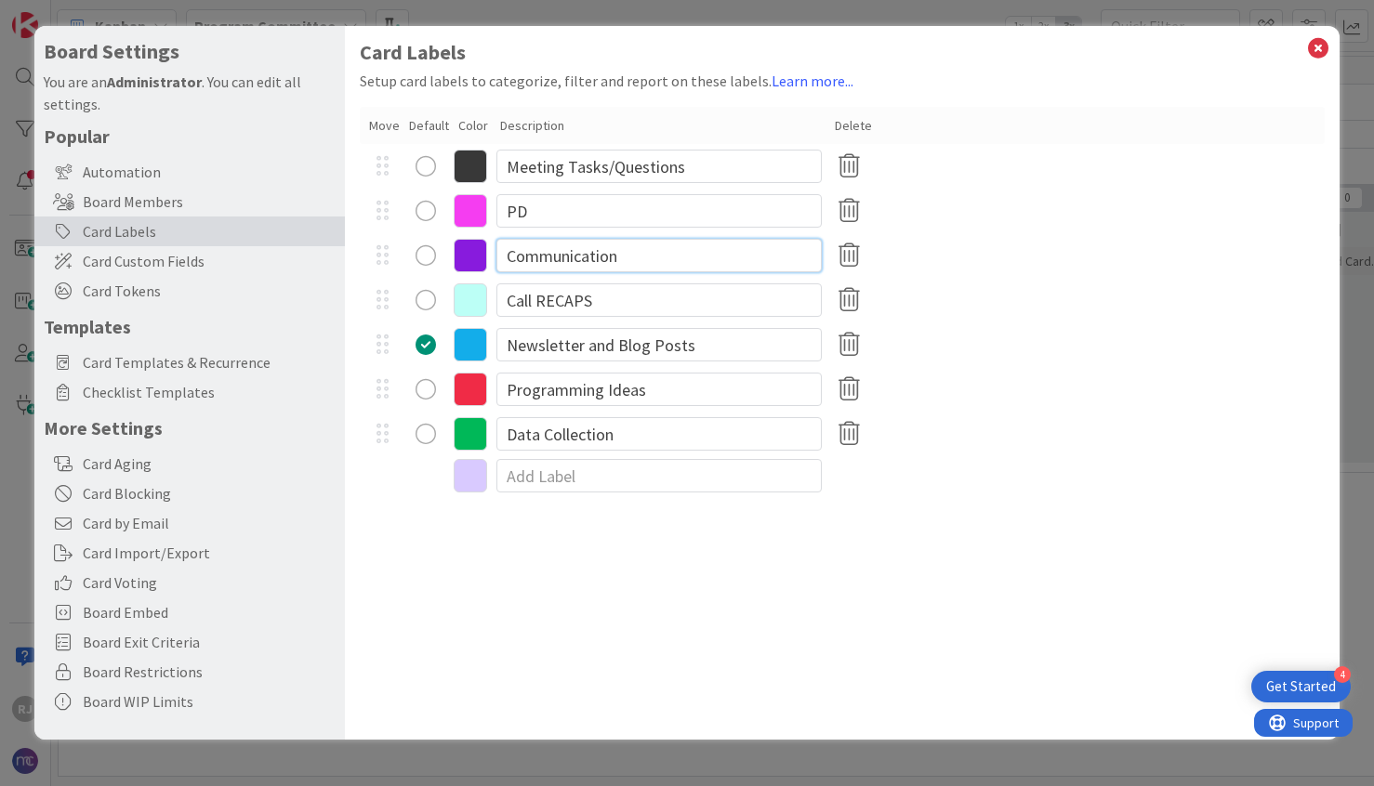
click at [600, 254] on input "Communication" at bounding box center [658, 255] width 325 height 33
type input "Nat'l Conference Planning"
click at [506, 391] on input "Programming Ideas" at bounding box center [658, 389] width 325 height 33
type input "School Programming Ideas"
click at [566, 202] on input "PD" at bounding box center [658, 210] width 325 height 33
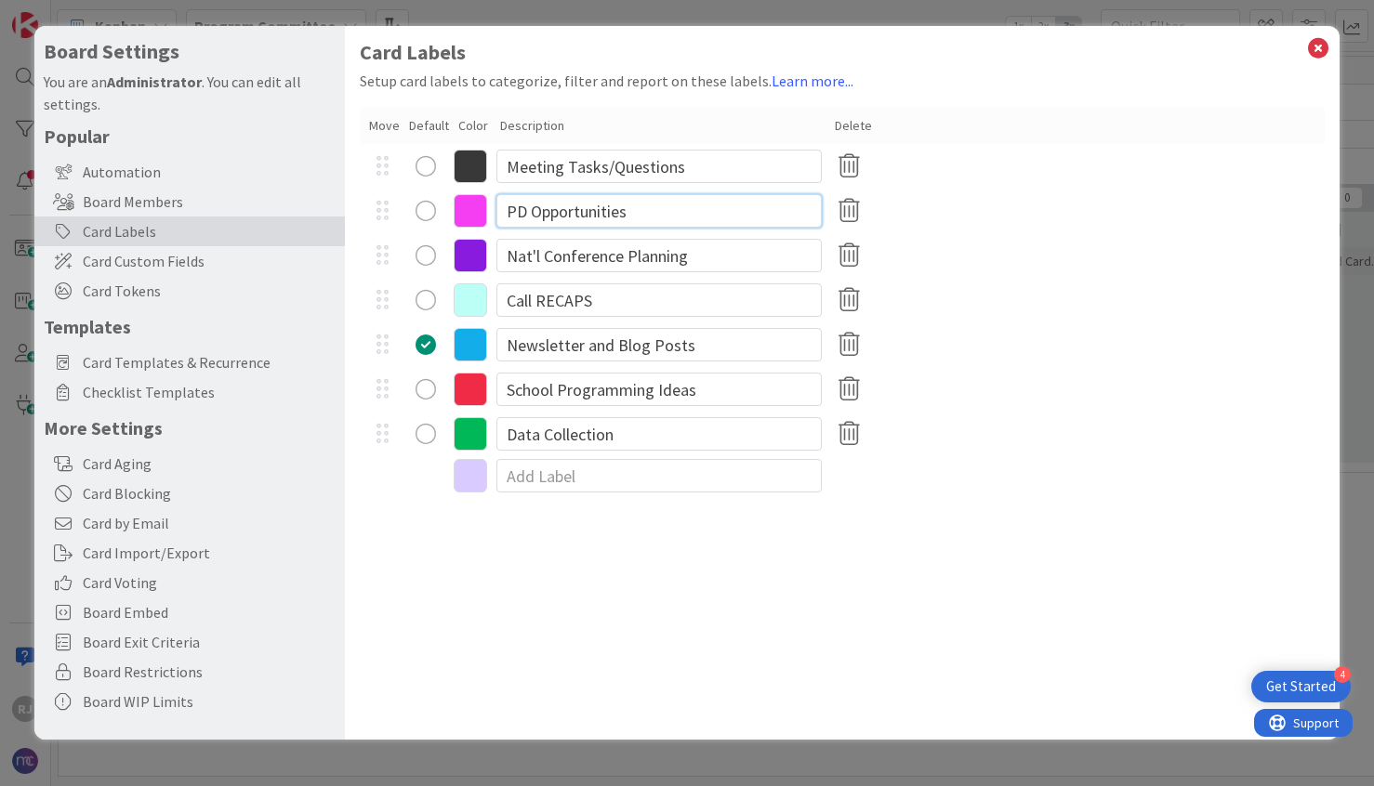
type input "PD Opportunities"
click at [477, 474] on icon at bounding box center [470, 475] width 33 height 33
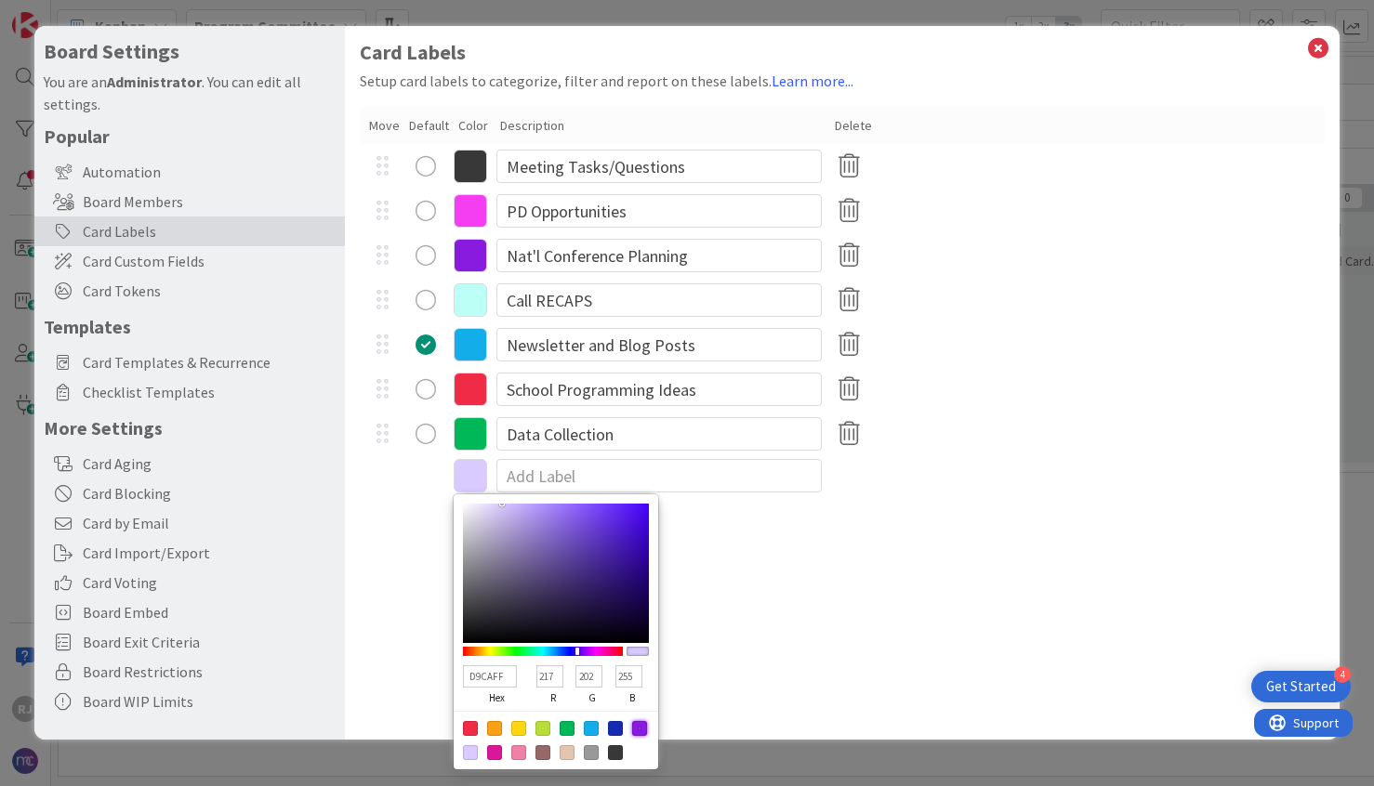
click at [640, 724] on div at bounding box center [639, 728] width 15 height 15
type input "881BDD"
type input "136"
type input "27"
type input "221"
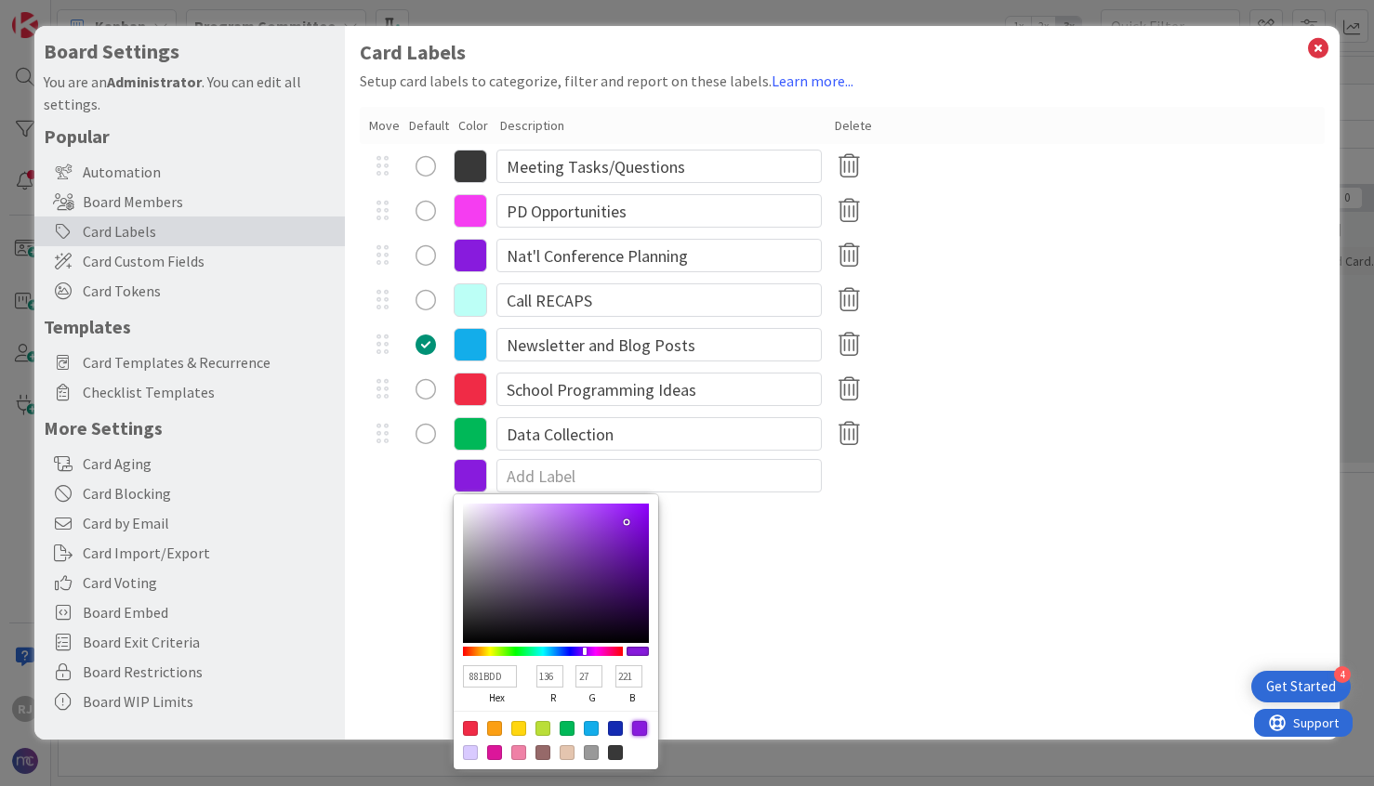
click at [474, 753] on div at bounding box center [470, 752] width 15 height 15
type input "D9CAFF"
type input "217"
type input "202"
type input "255"
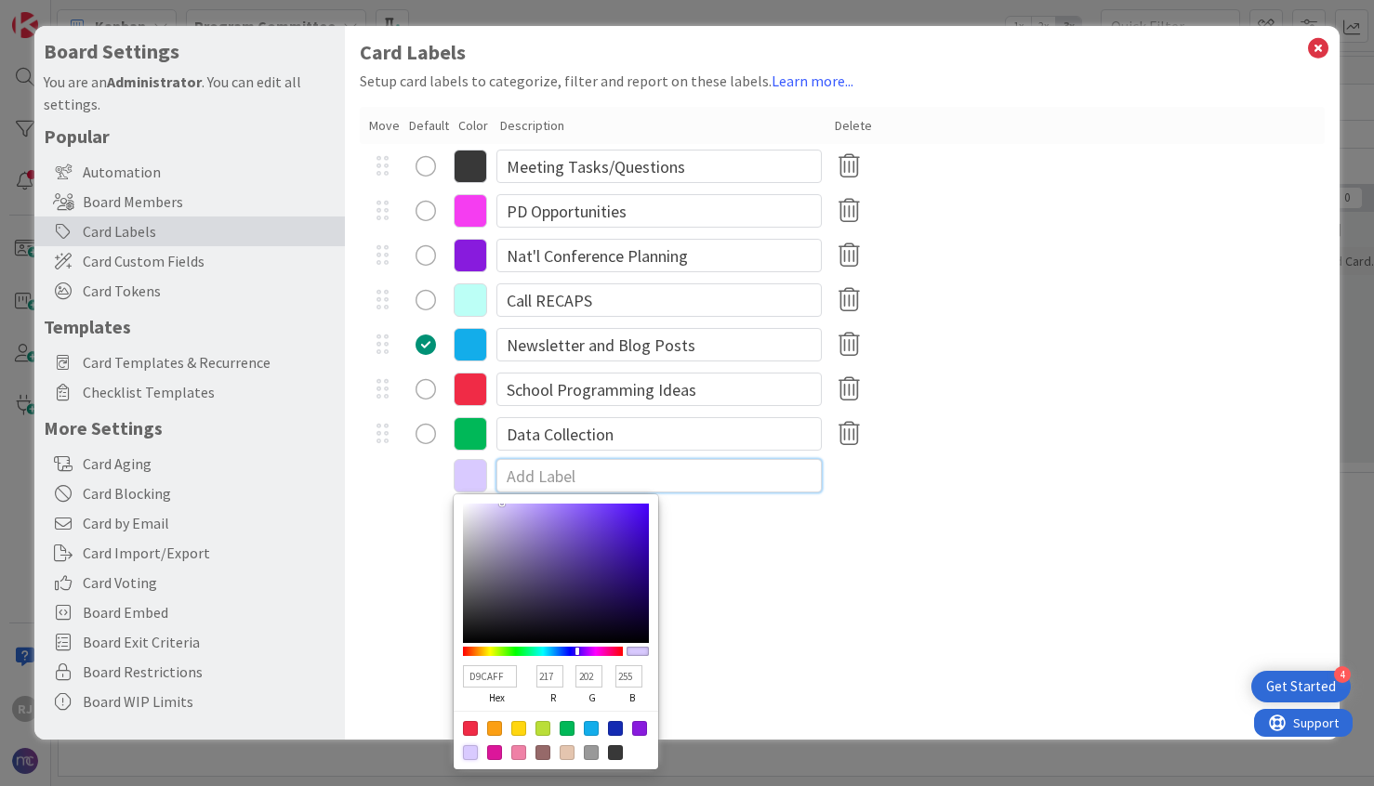
click at [583, 480] on input at bounding box center [658, 475] width 325 height 33
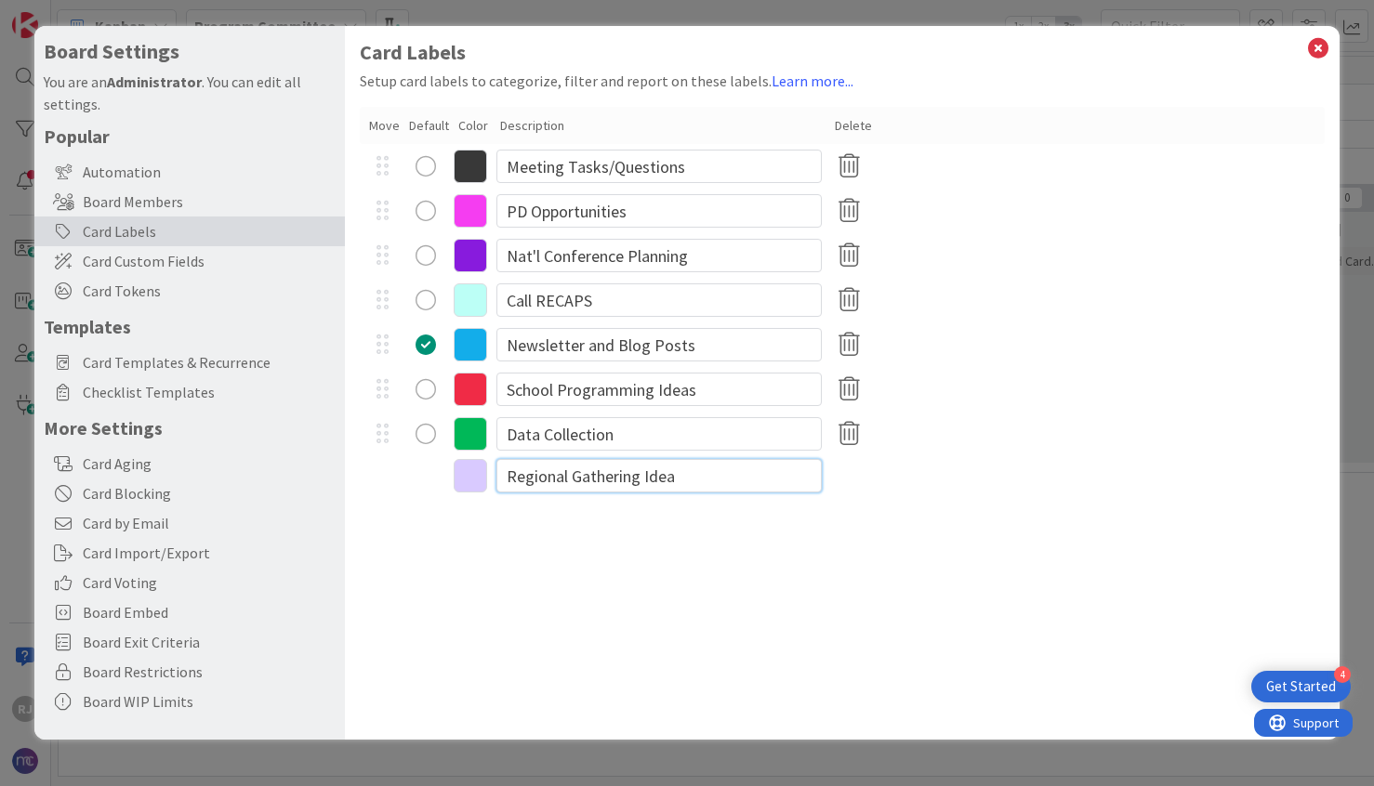
type input "Regional Gathering Ideas"
click at [1318, 45] on icon at bounding box center [1318, 48] width 24 height 26
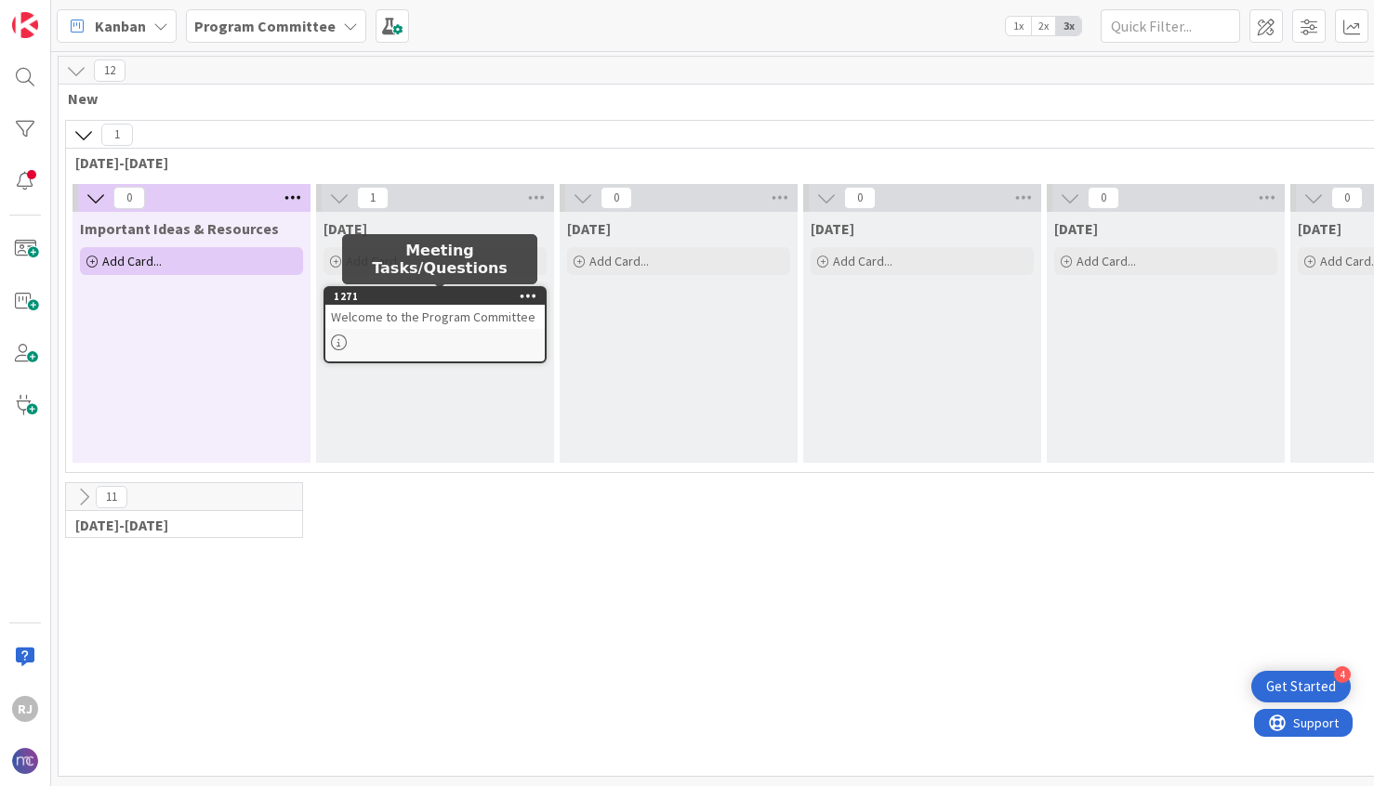
click at [431, 301] on div "1271" at bounding box center [439, 296] width 211 height 13
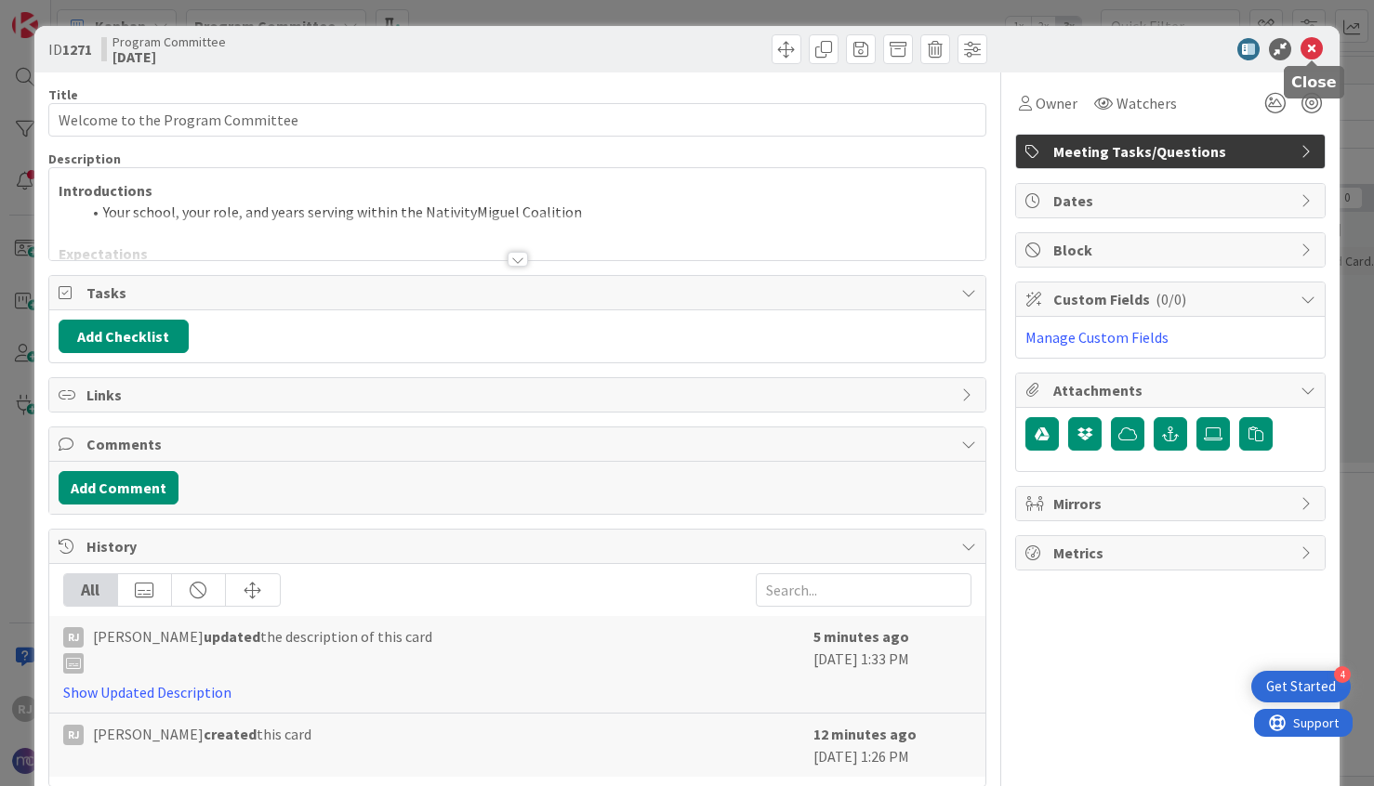
click at [1319, 48] on icon at bounding box center [1311, 49] width 22 height 22
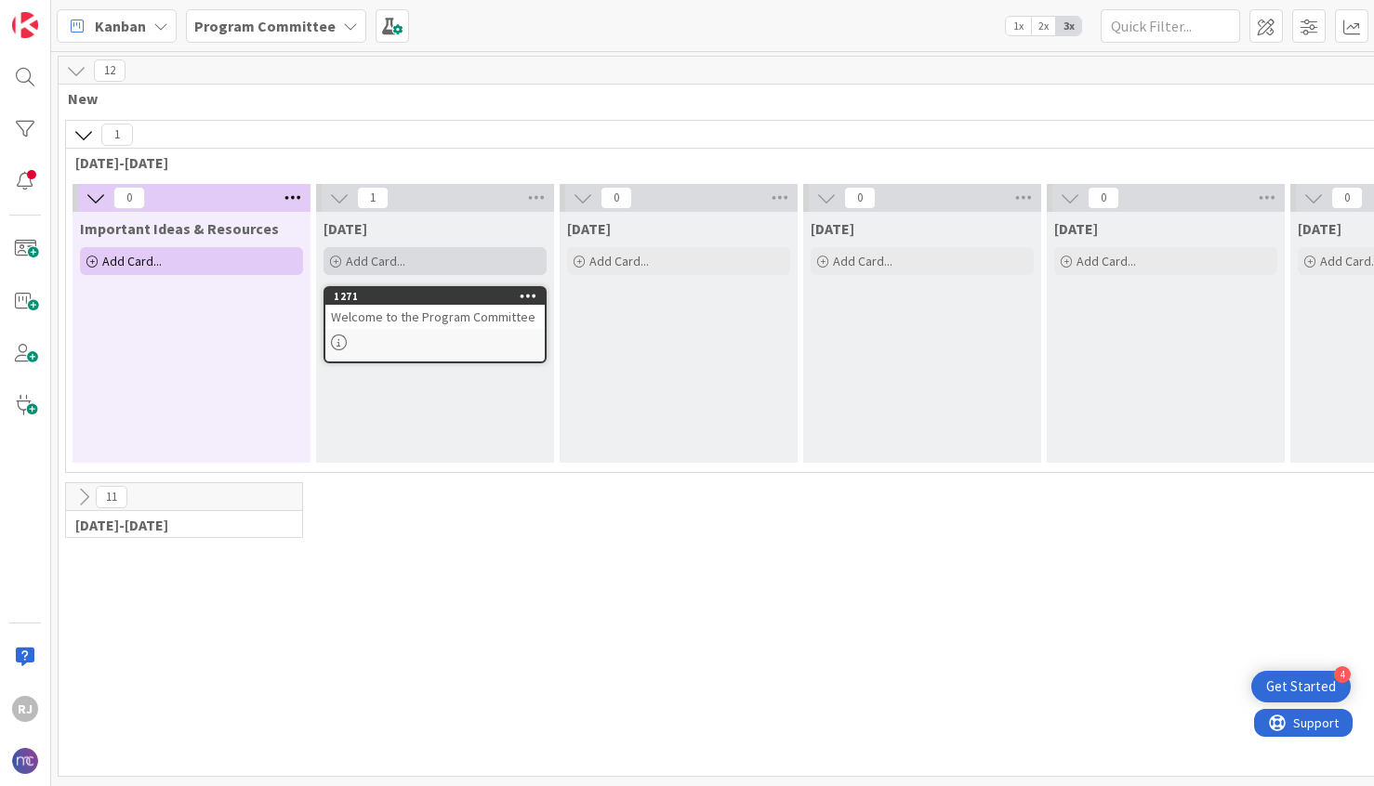
click at [386, 257] on span "Add Card..." at bounding box center [375, 261] width 59 height 17
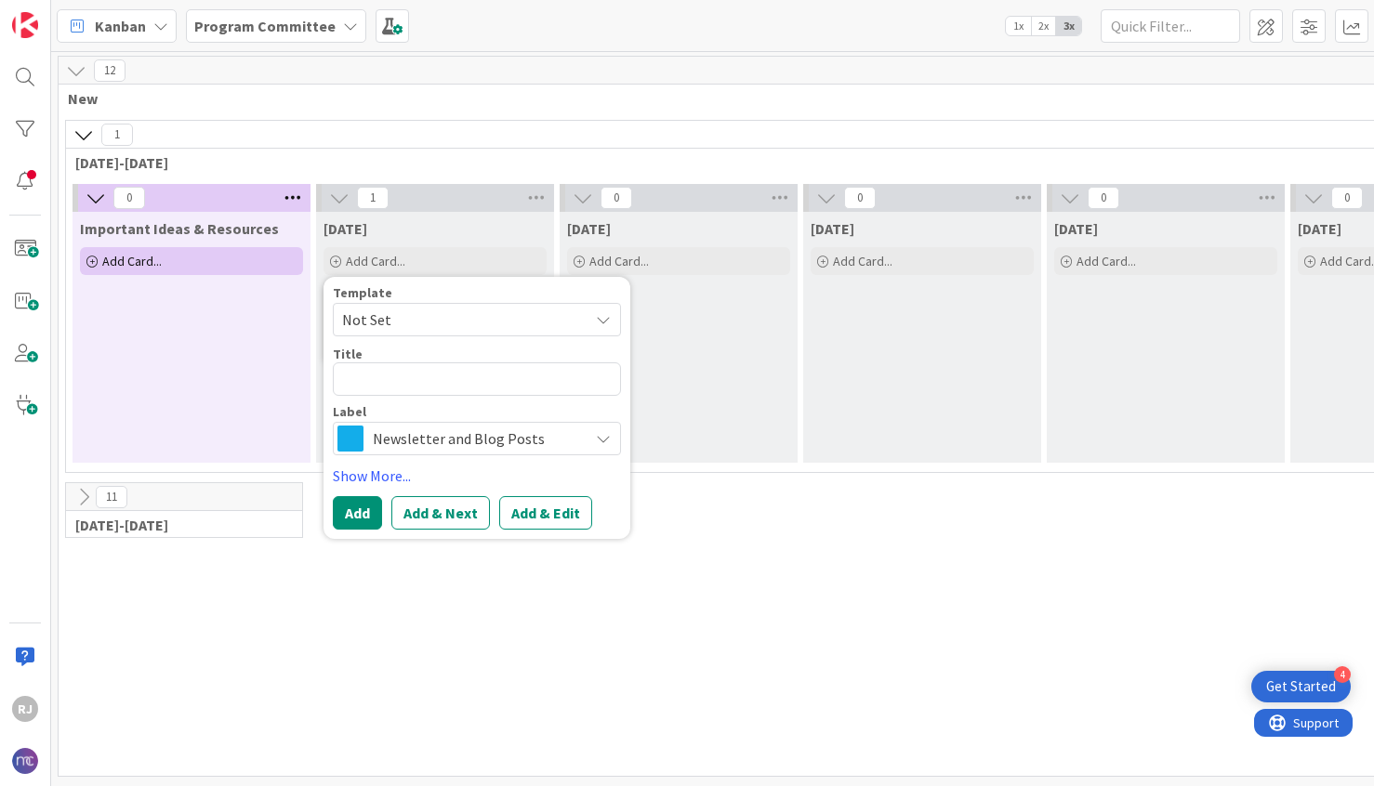
click at [414, 441] on span "Newsletter and Blog Posts" at bounding box center [476, 439] width 206 height 26
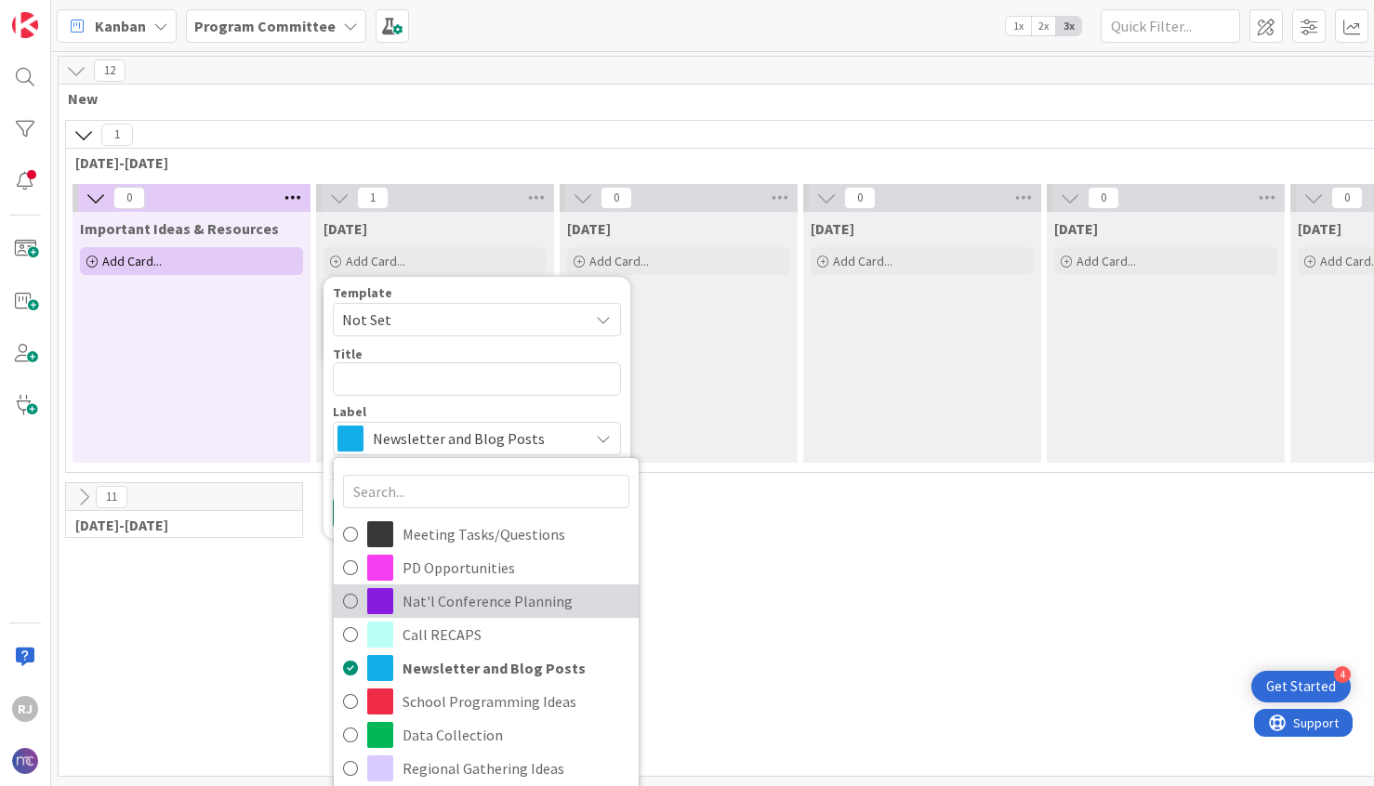
click at [442, 598] on span "Nat'l Conference Planning" at bounding box center [515, 601] width 227 height 28
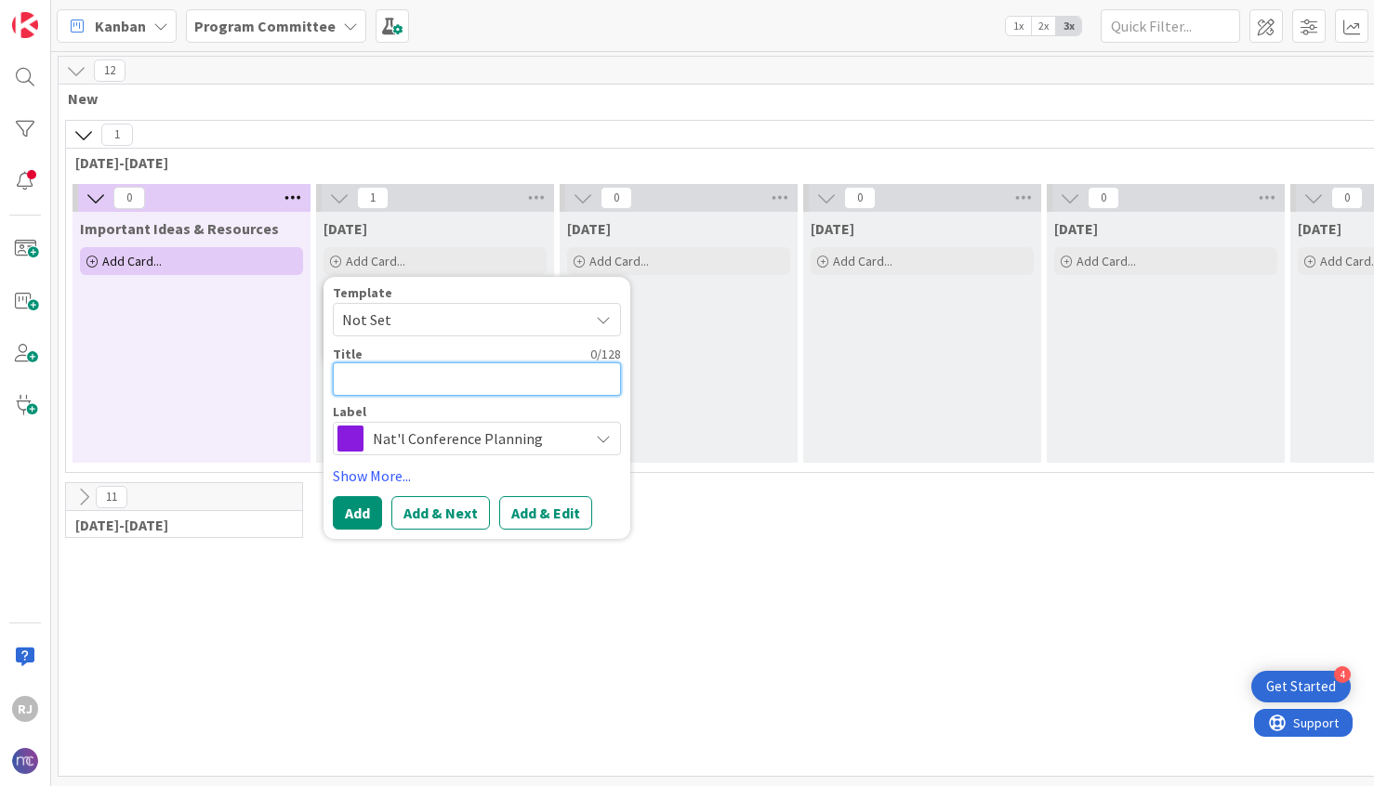
click at [437, 376] on textarea at bounding box center [477, 378] width 288 height 33
type textarea "x"
type textarea "N"
type textarea "x"
type textarea "Na"
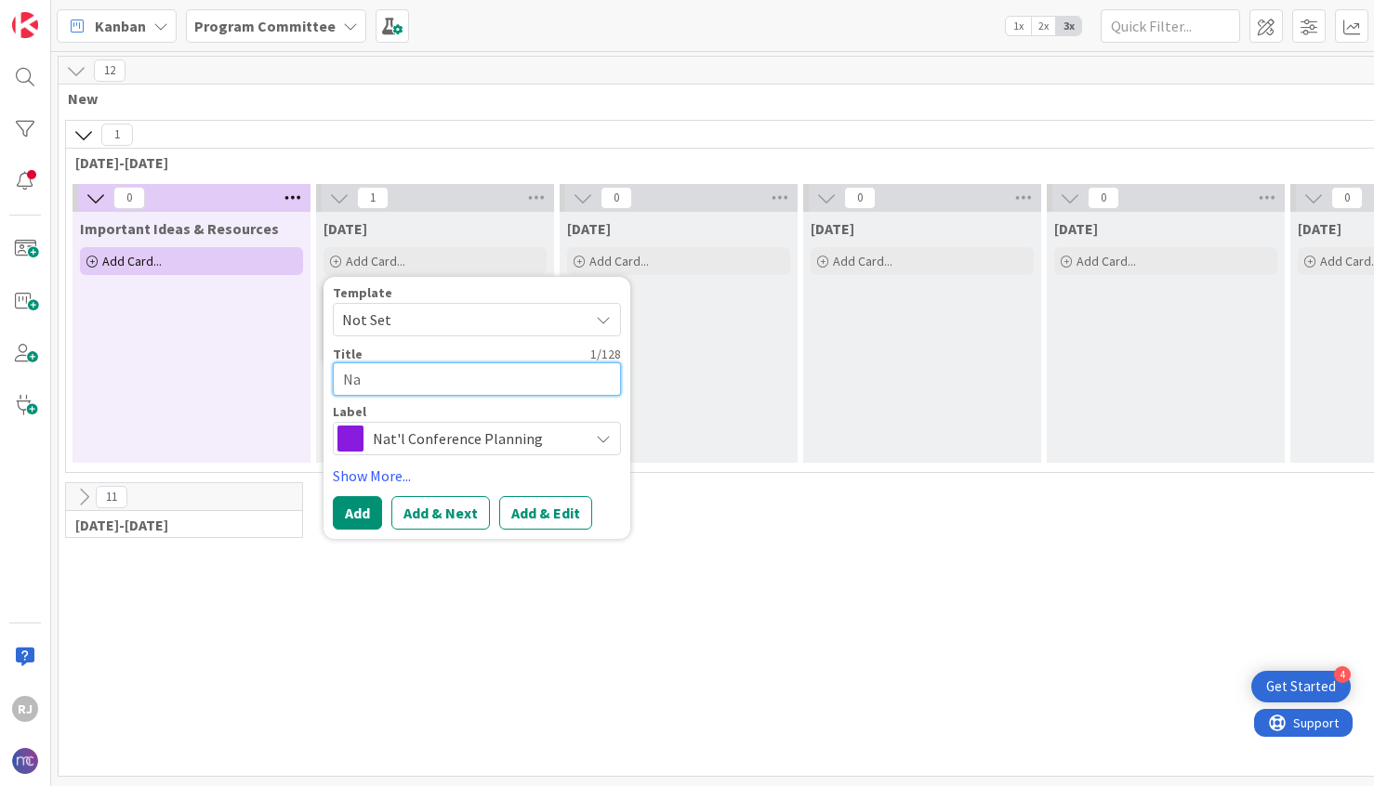
type textarea "x"
type textarea "Nat"
type textarea "x"
type textarea "Nati"
type textarea "x"
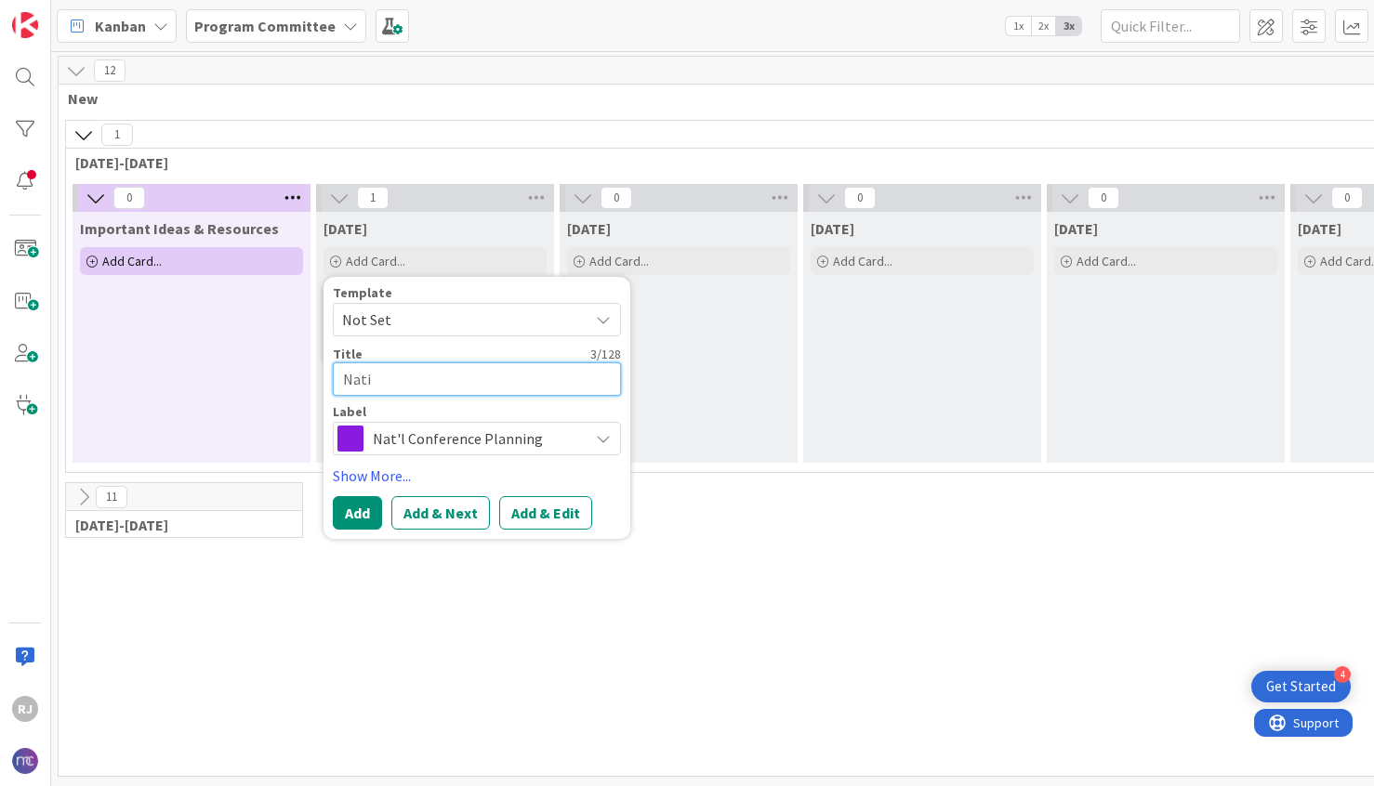
type textarea "Natio"
type textarea "x"
type textarea "Nation"
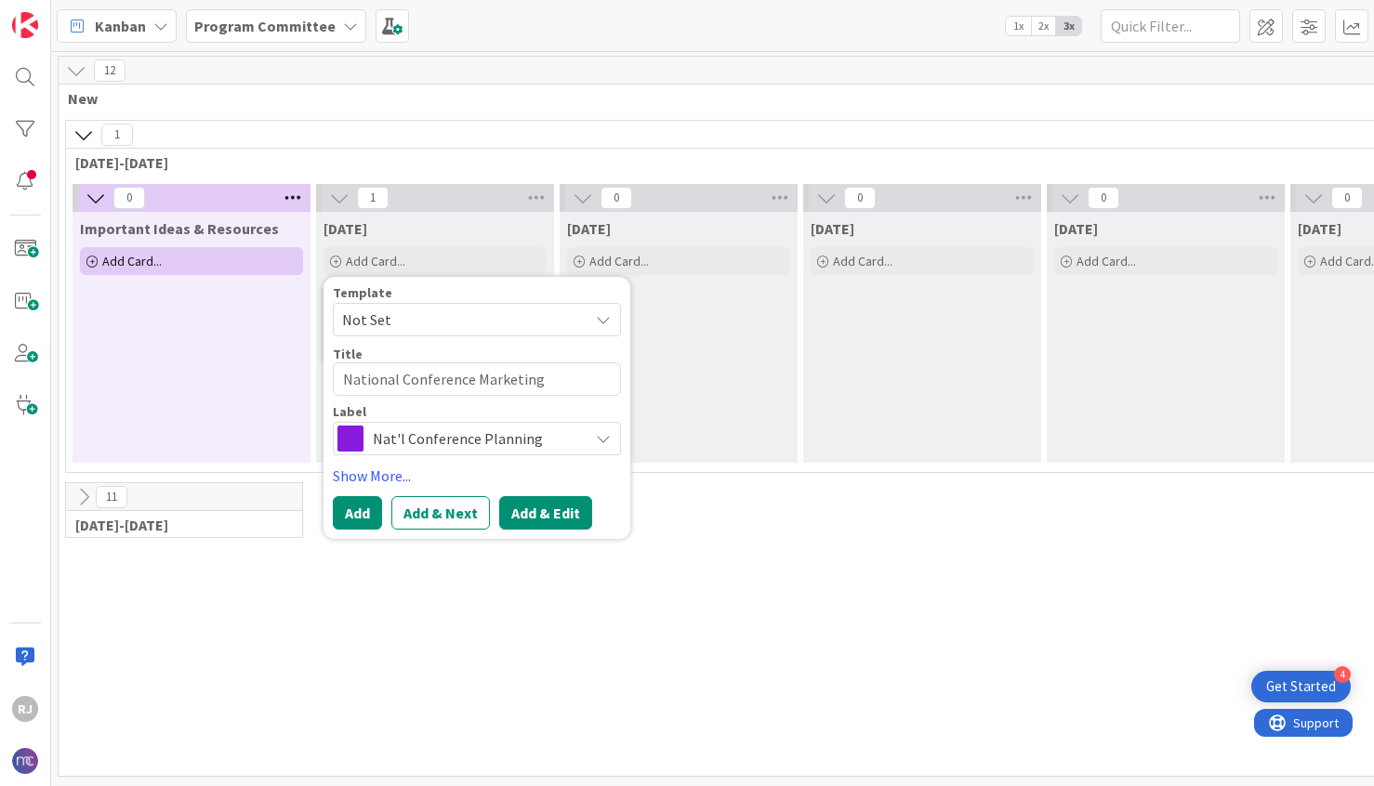
click at [533, 511] on button "Add & Edit" at bounding box center [545, 512] width 93 height 33
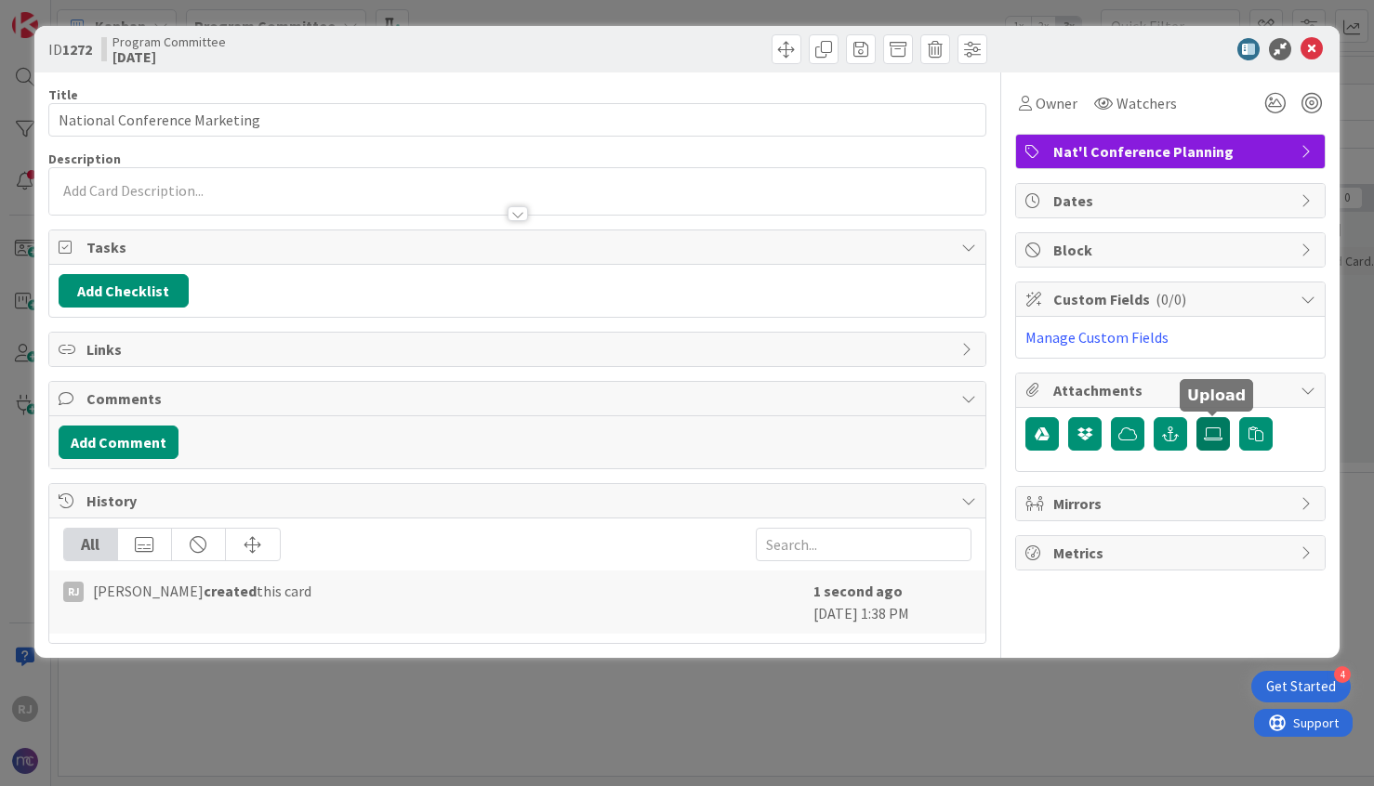
click at [1216, 428] on icon at bounding box center [1213, 434] width 19 height 15
click at [1196, 417] on input "file" at bounding box center [1196, 417] width 0 height 0
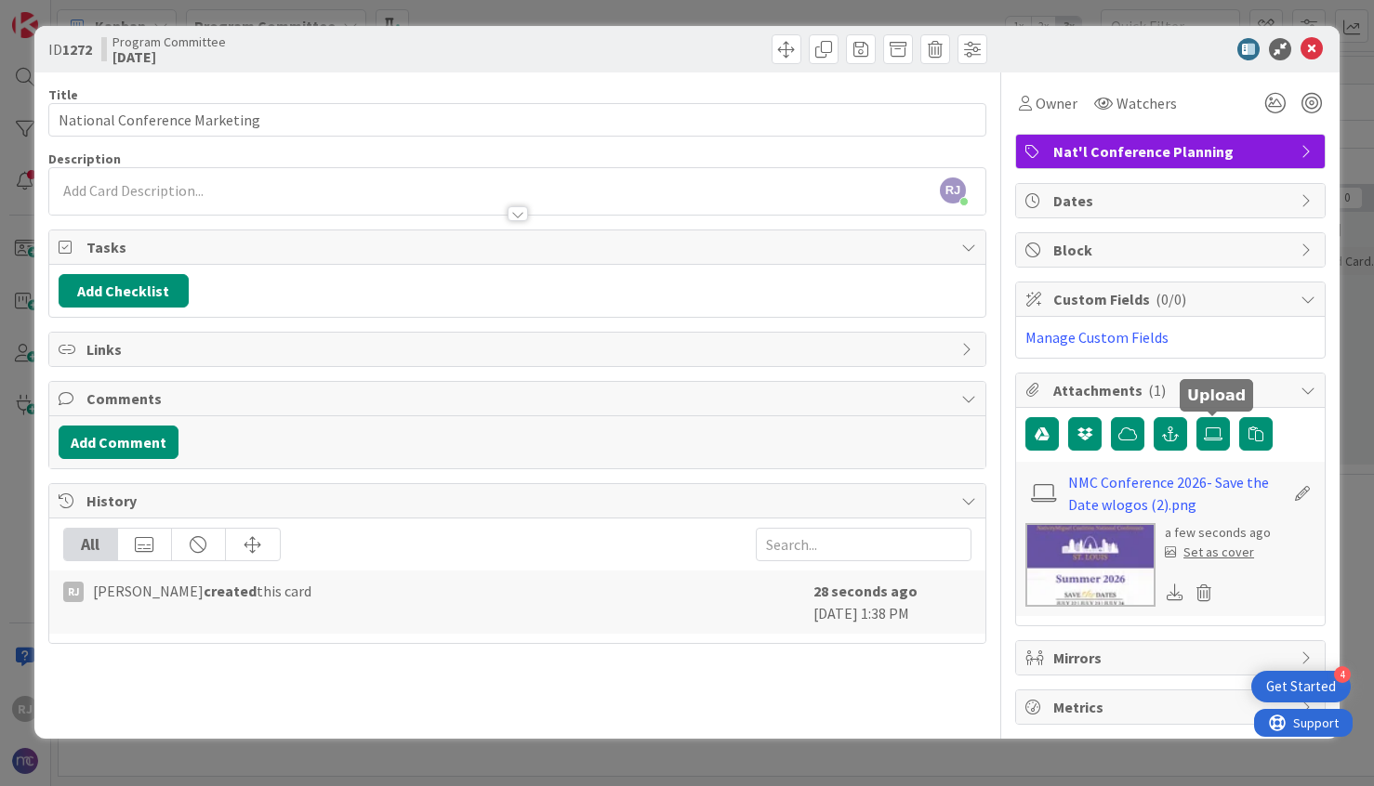
click at [1207, 551] on div "Set as cover" at bounding box center [1209, 553] width 89 height 20
click at [1219, 437] on icon at bounding box center [1213, 434] width 19 height 15
click at [1196, 417] on input "file" at bounding box center [1196, 417] width 0 height 0
click at [436, 178] on div "RJ Roslynn Jackson just joined" at bounding box center [517, 191] width 936 height 46
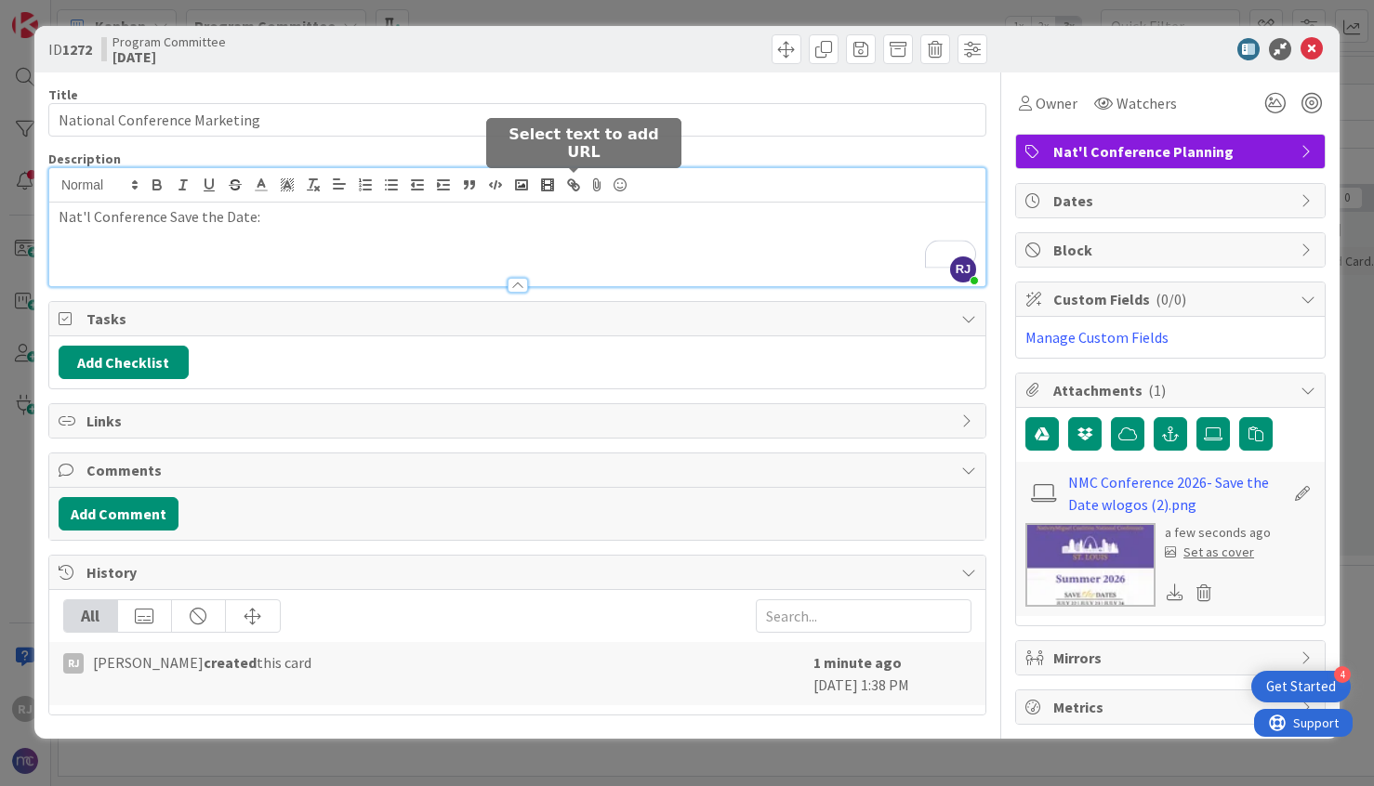
click at [576, 179] on icon "button" at bounding box center [573, 185] width 17 height 17
click at [601, 184] on icon at bounding box center [598, 185] width 22 height 26
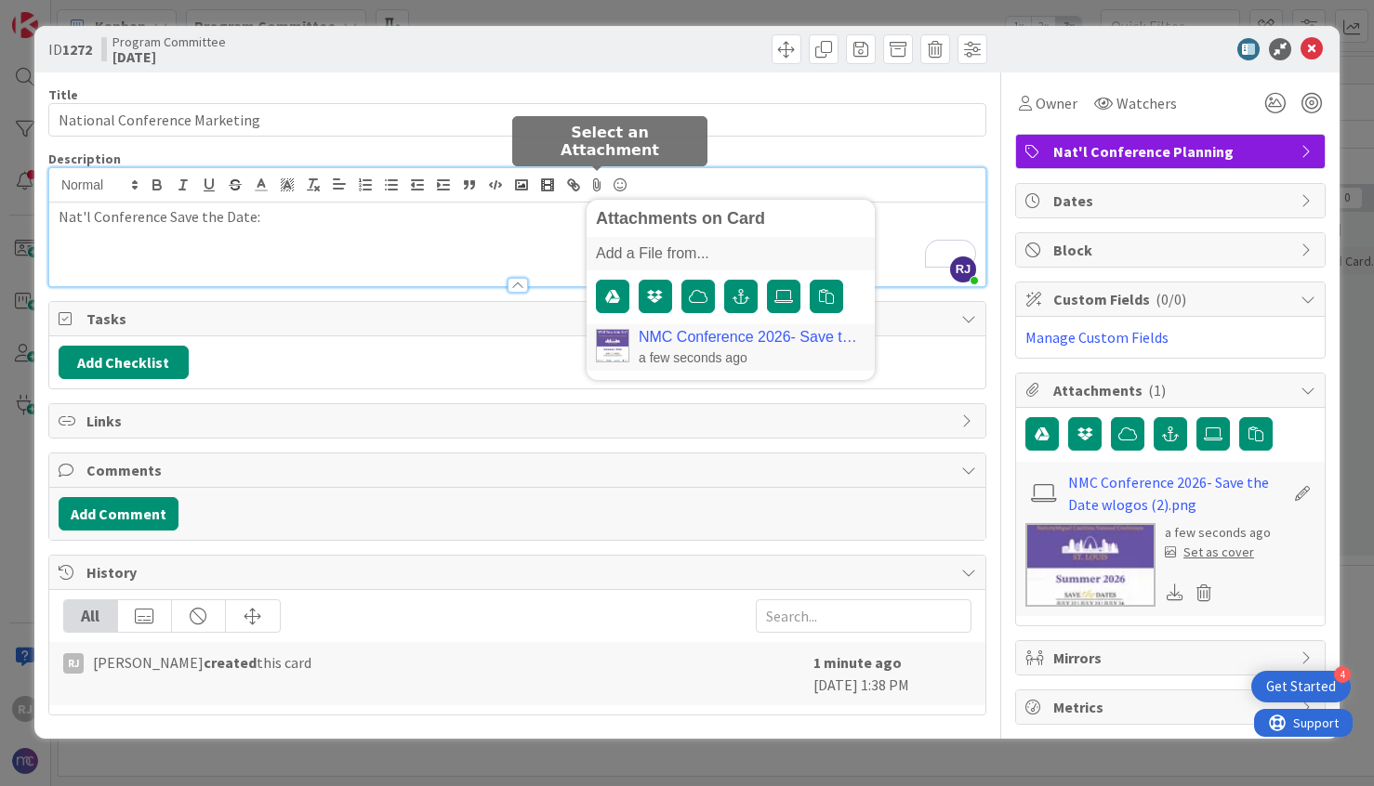
click at [669, 351] on div "a few seconds ago" at bounding box center [748, 357] width 218 height 17
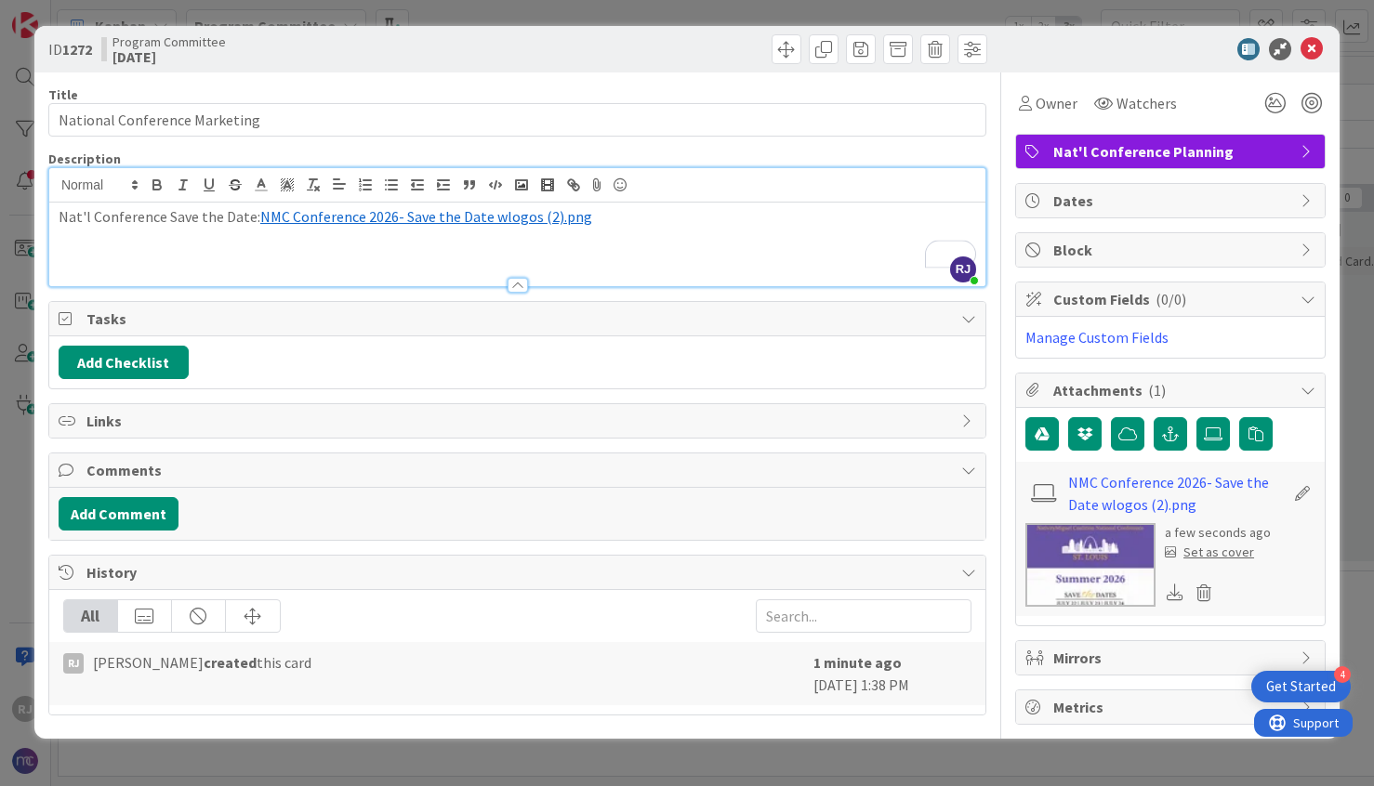
click at [485, 213] on span "NMC Conference 2026- Save the Date wlogos (2).png" at bounding box center [426, 216] width 332 height 19
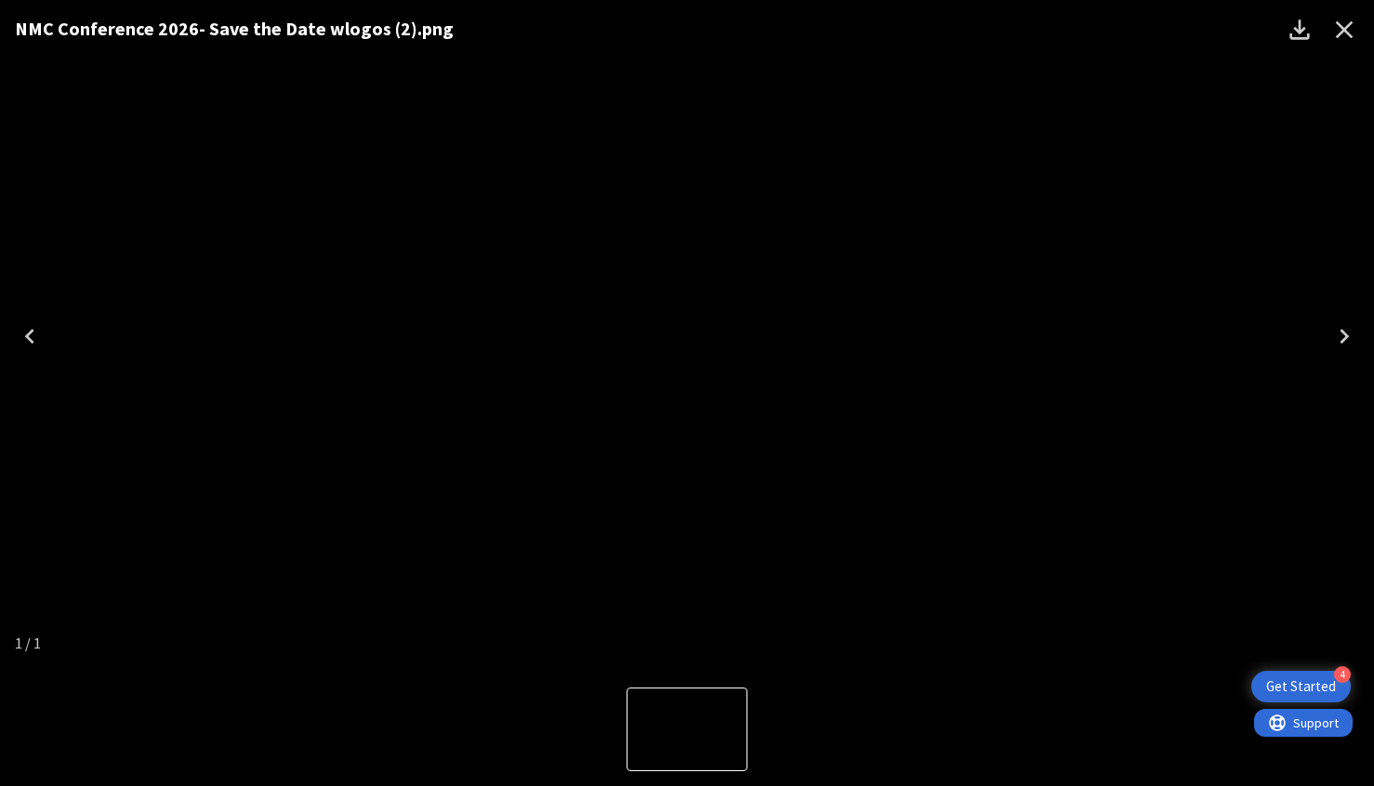
click at [1348, 27] on icon "Close" at bounding box center [1344, 30] width 30 height 30
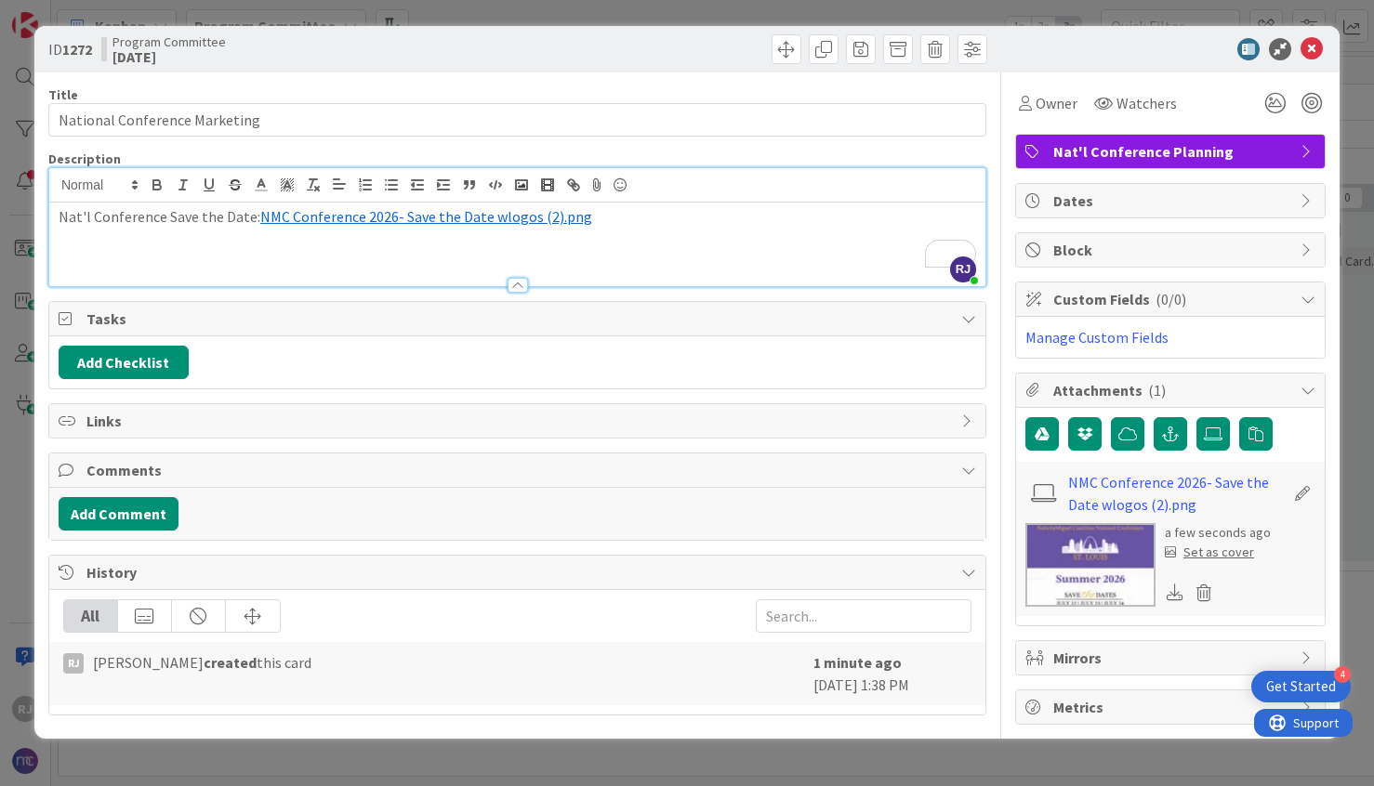
click at [595, 222] on p "Nat'l Conference Save the Date: ﻿ NMC Conference 2026- Save the Date wlogos (2)…" at bounding box center [517, 216] width 917 height 21
click at [1218, 436] on icon at bounding box center [1213, 434] width 19 height 15
click at [0, 0] on input "file" at bounding box center [0, 0] width 0 height 0
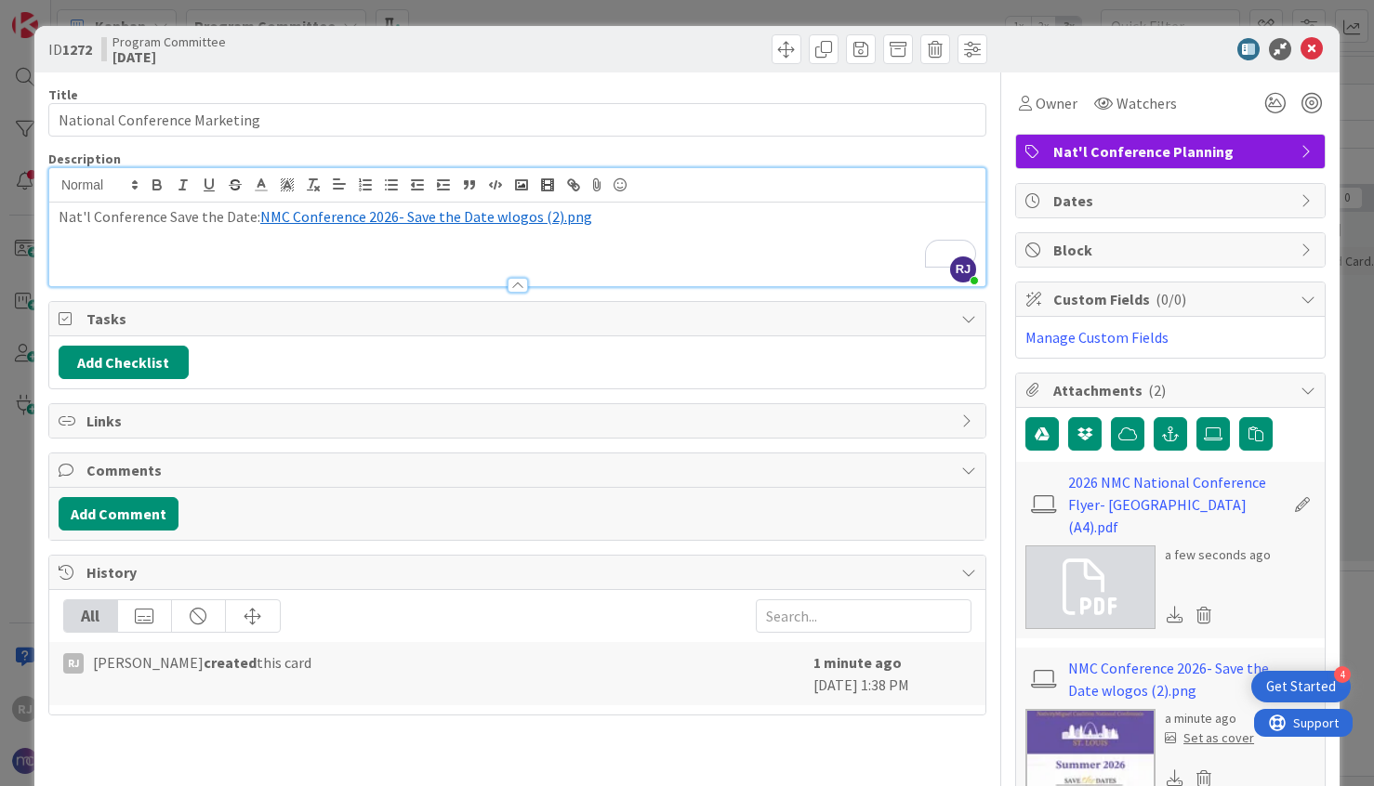
click at [439, 243] on div "Nat'l Conference Save the Date: ﻿ NMC Conference 2026- Save the Date wlogos (2)…" at bounding box center [517, 245] width 936 height 84
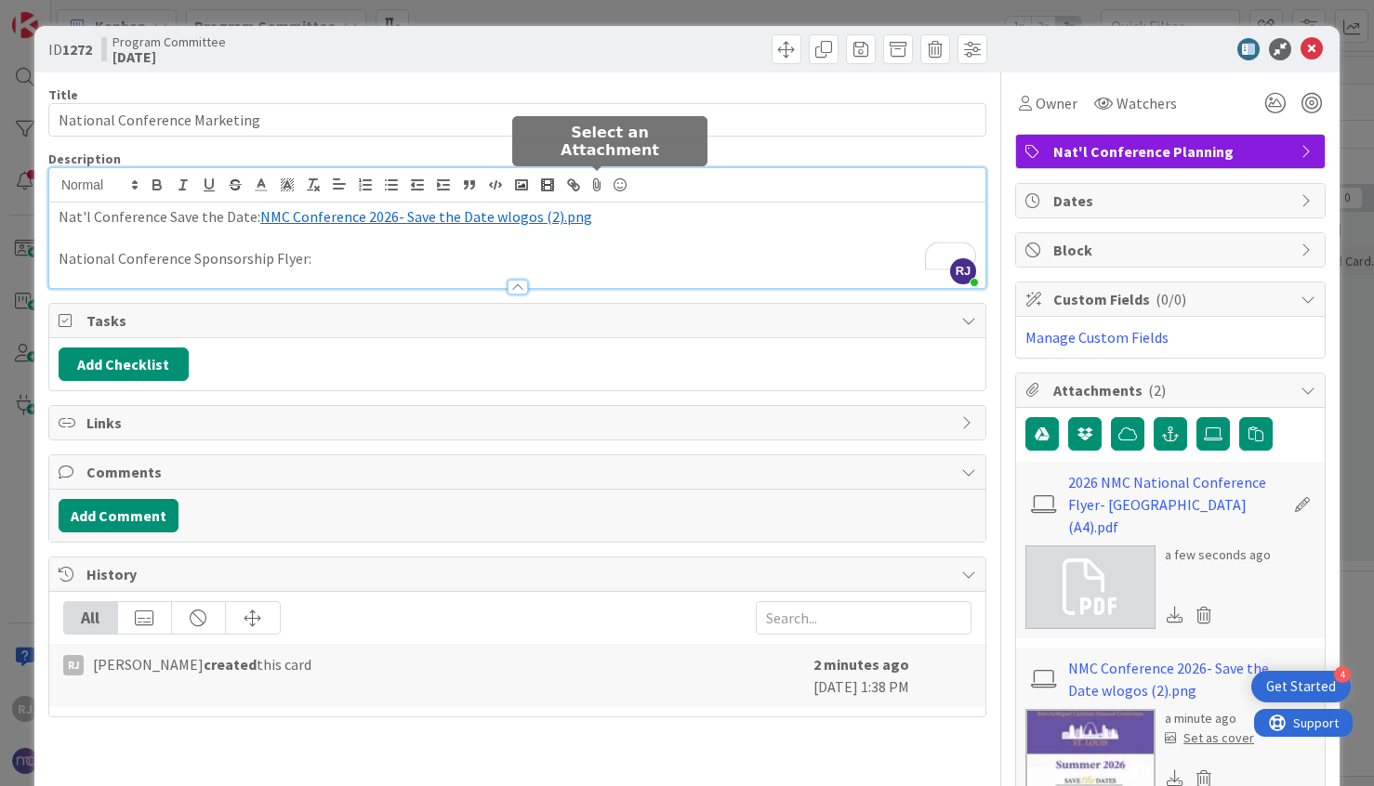
click at [601, 182] on icon at bounding box center [598, 185] width 22 height 26
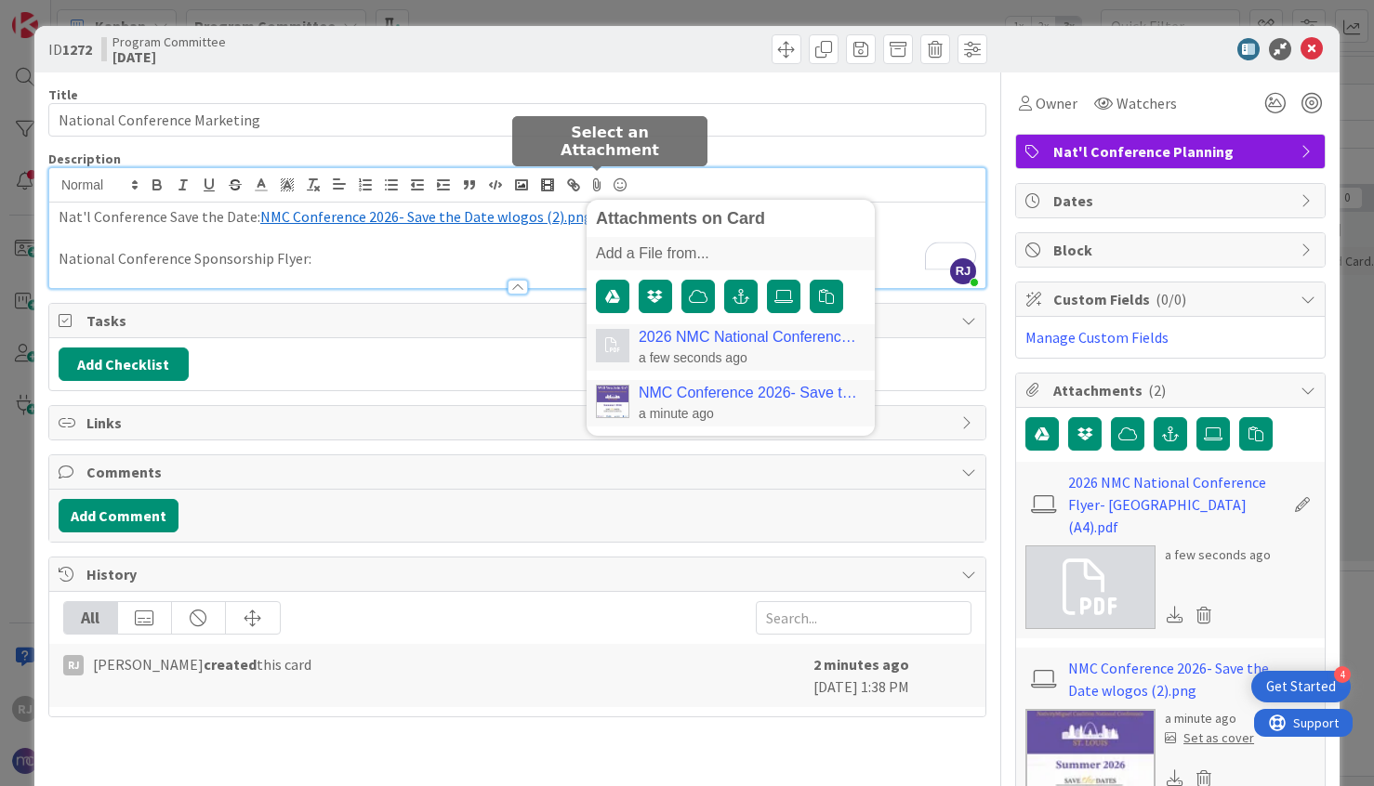
click at [673, 343] on link "2026 NMC National Conference Flyer- St. Louis (A4).pdf" at bounding box center [748, 337] width 218 height 17
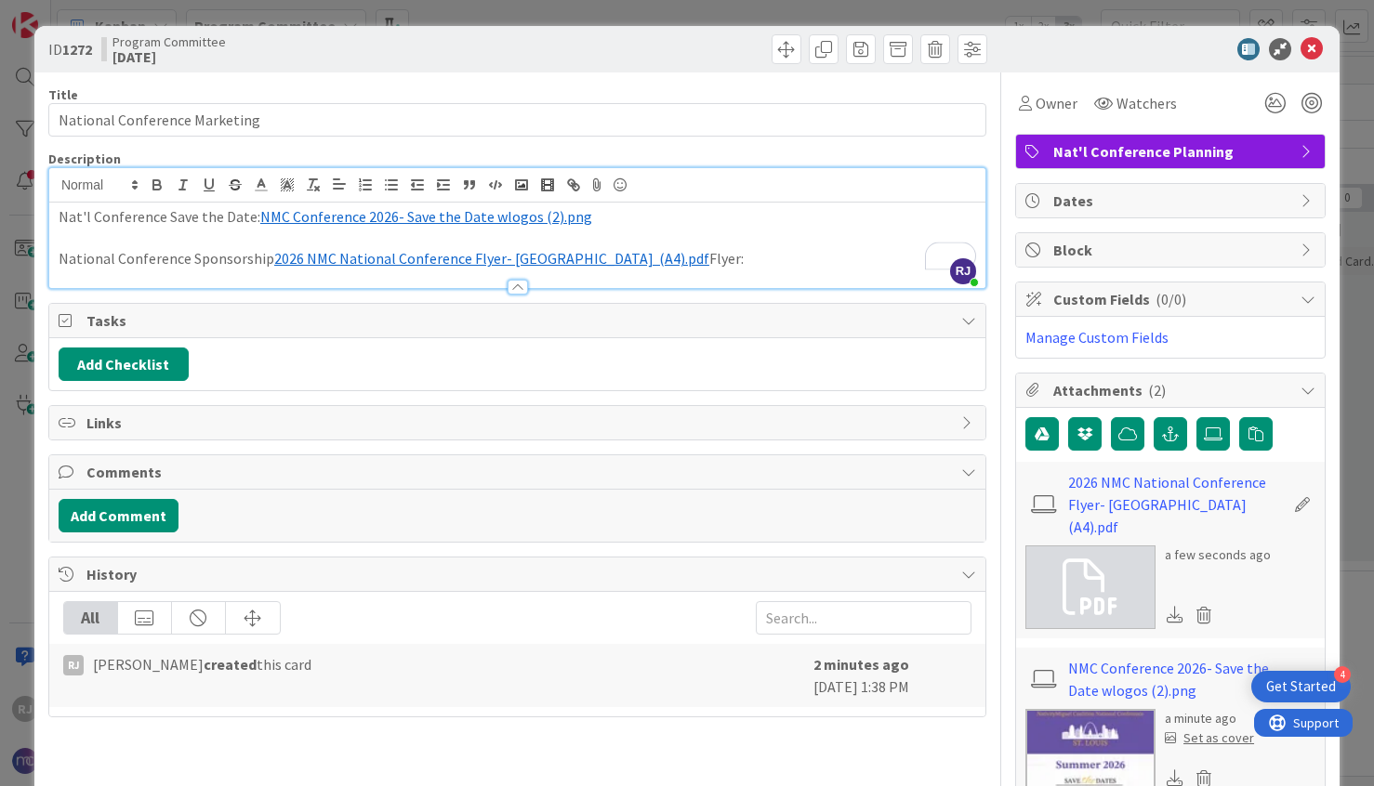
click at [262, 249] on p "National Conference Sponsorship ﻿ 2026 NMC National Conference Flyer- St. Louis…" at bounding box center [517, 258] width 917 height 21
click at [681, 254] on p "National Conference Sponsorship Flyer: ﻿ 2026 NMC National Conference Flyer- St…" at bounding box center [517, 258] width 917 height 21
click at [563, 255] on span "2026 NMC National Conference Flyer- St. Louis (A4).pdf" at bounding box center [526, 258] width 435 height 19
click at [532, 221] on span "NMC Conference 2026- Save the Date wlogos (2).png" at bounding box center [426, 216] width 332 height 19
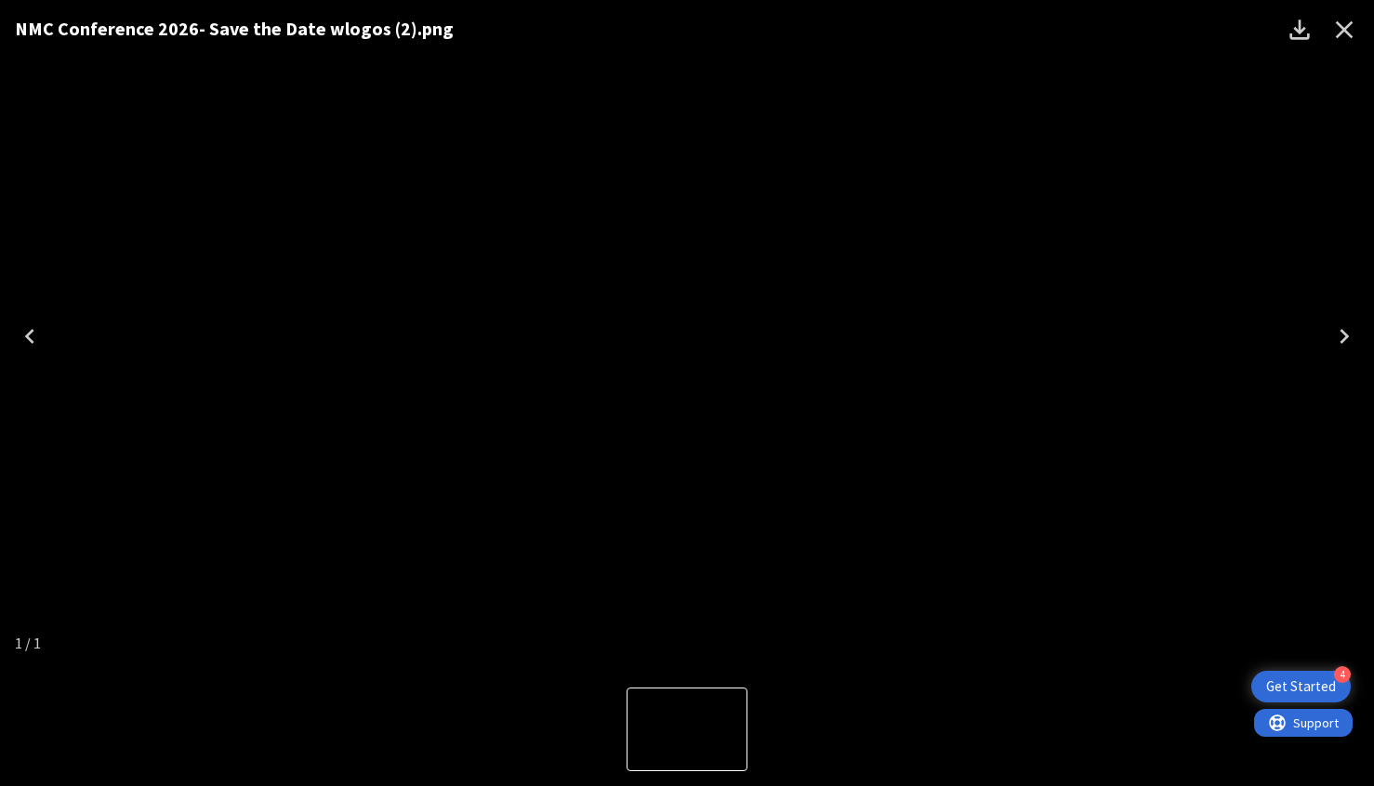
click at [1342, 29] on icon "Close" at bounding box center [1345, 30] width 18 height 18
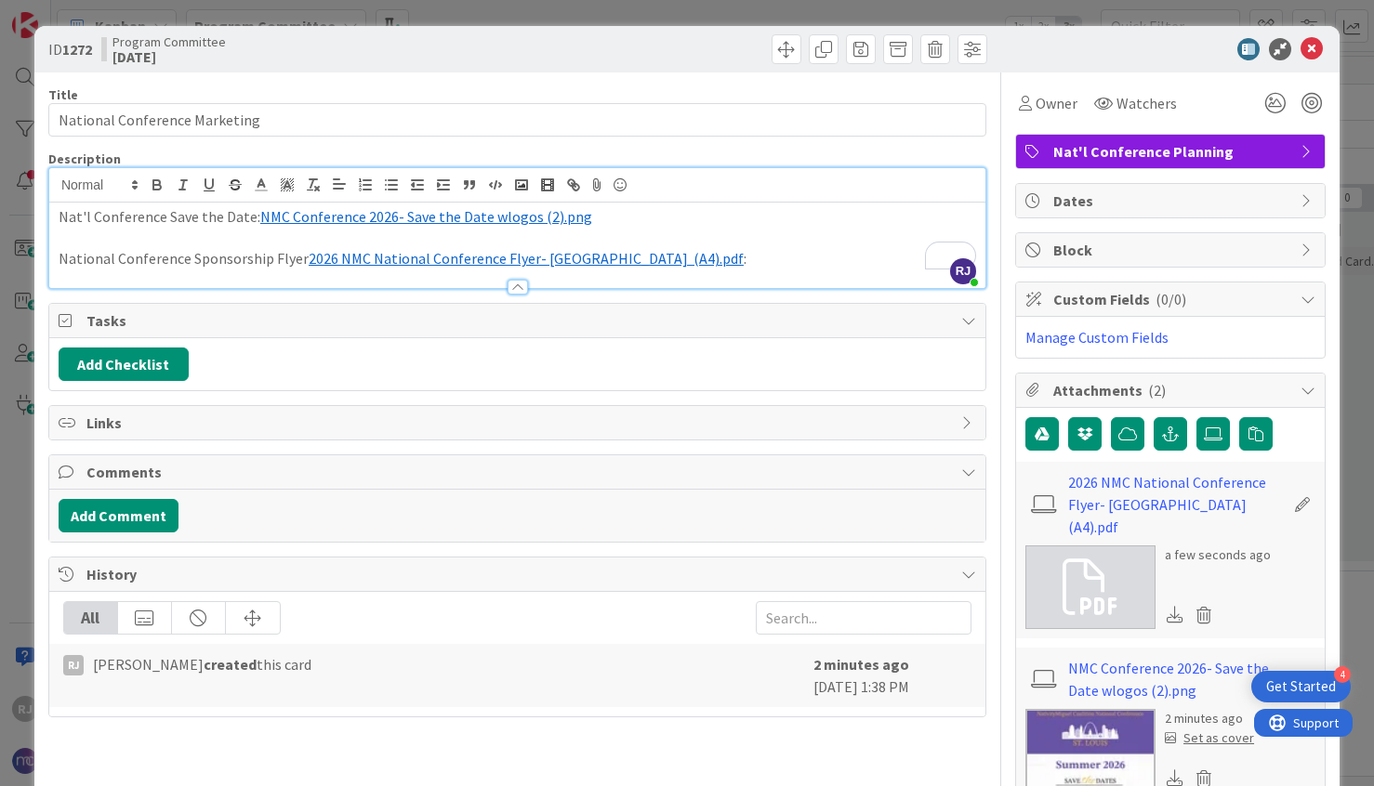
click at [488, 216] on span "NMC Conference 2026- Save the Date wlogos (2).png" at bounding box center [426, 216] width 332 height 19
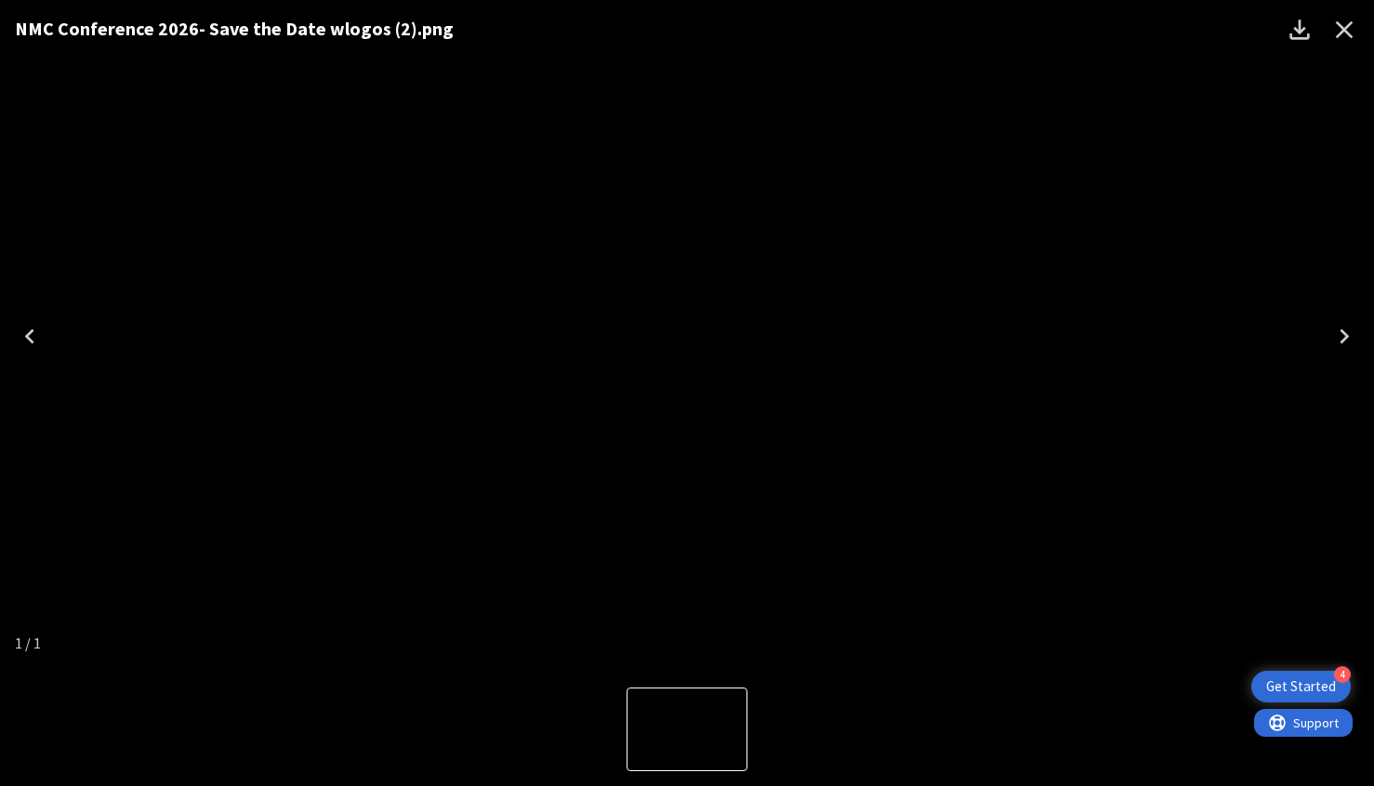
click at [1307, 24] on icon "Download" at bounding box center [1300, 30] width 30 height 30
click at [112, 269] on div "NMC Conference 2026- Save the Date wlogos (2).png" at bounding box center [687, 336] width 1374 height 673
click at [35, 332] on icon "Previous" at bounding box center [30, 337] width 30 height 30
click at [1351, 329] on icon "Next" at bounding box center [1344, 337] width 30 height 30
click at [1352, 20] on icon "Close" at bounding box center [1344, 30] width 30 height 30
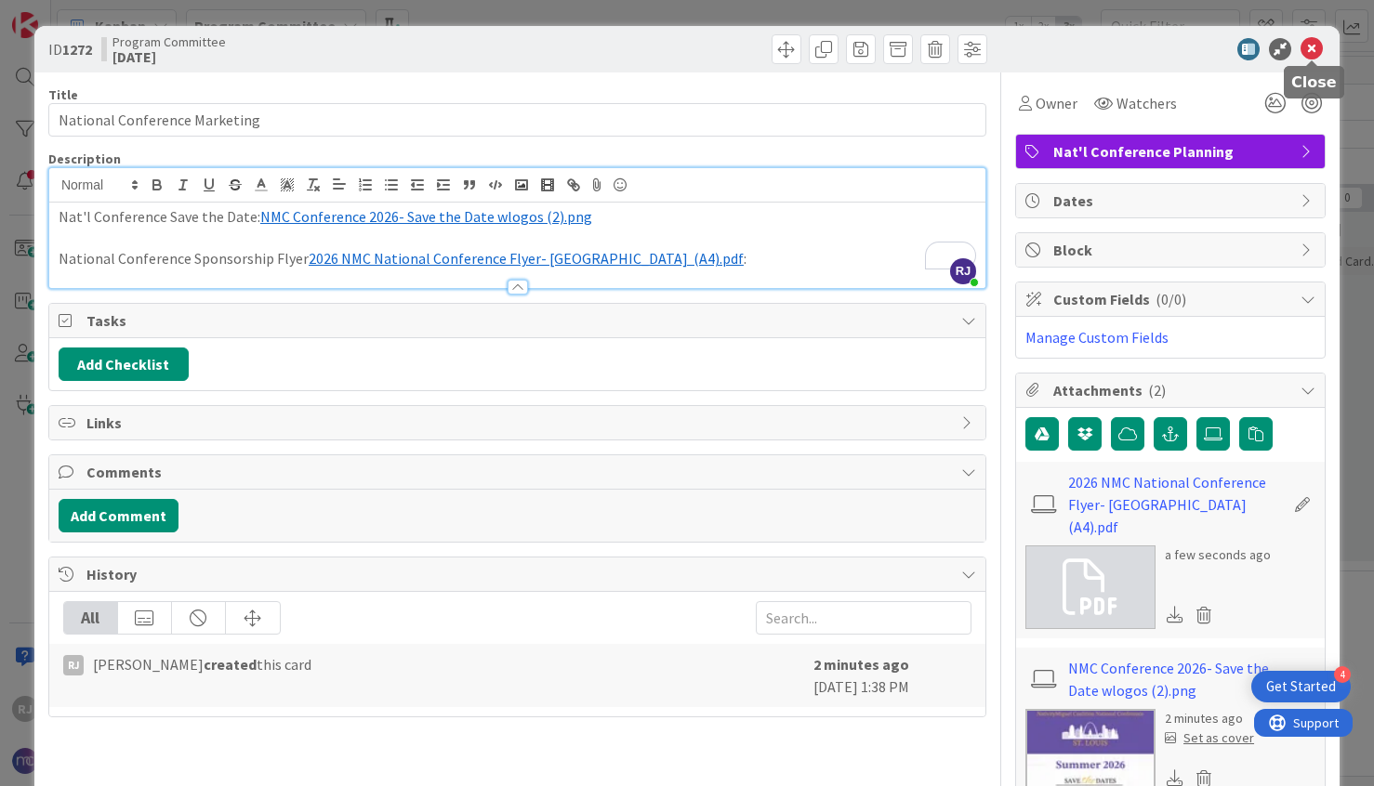
click at [1316, 49] on icon at bounding box center [1311, 49] width 22 height 22
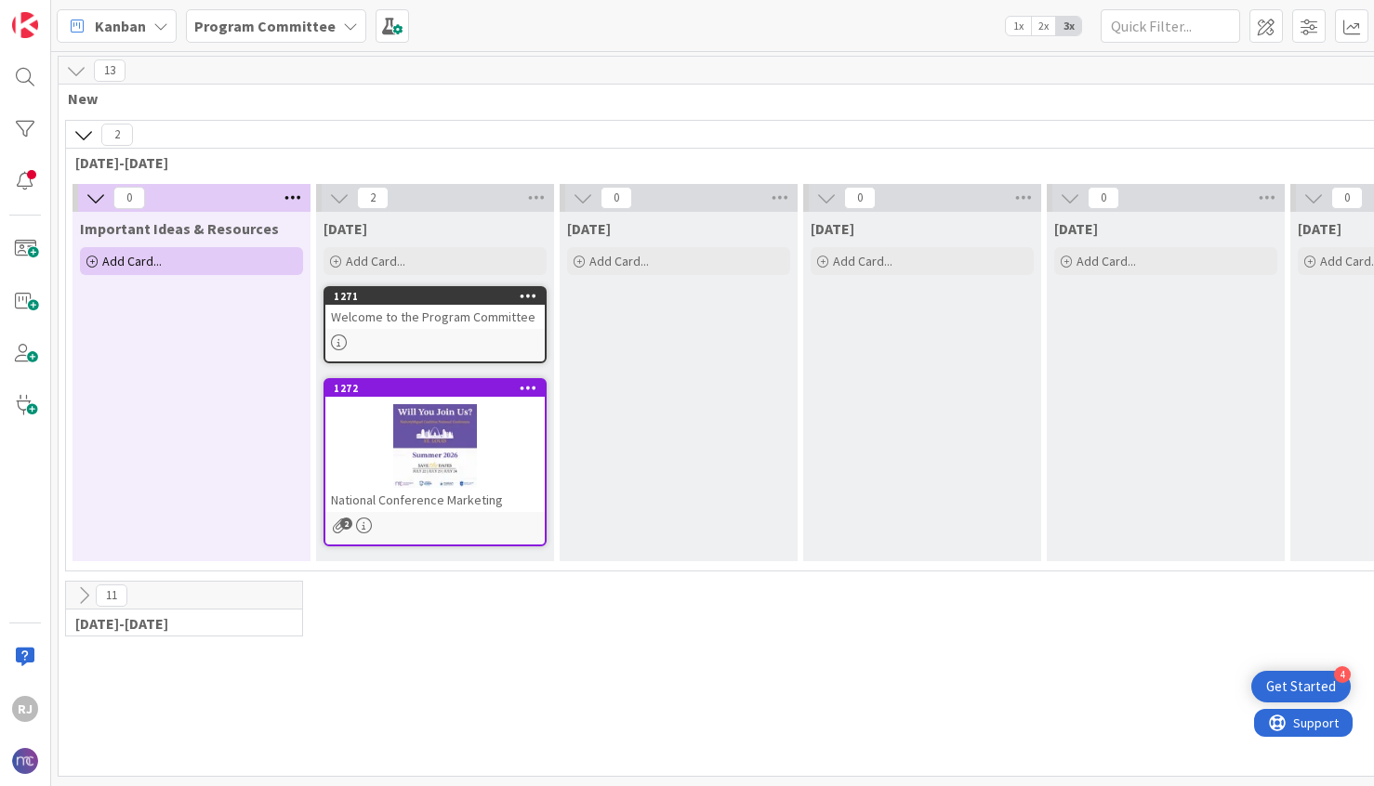
click at [445, 323] on div "Welcome to the Program Committee" at bounding box center [434, 317] width 219 height 24
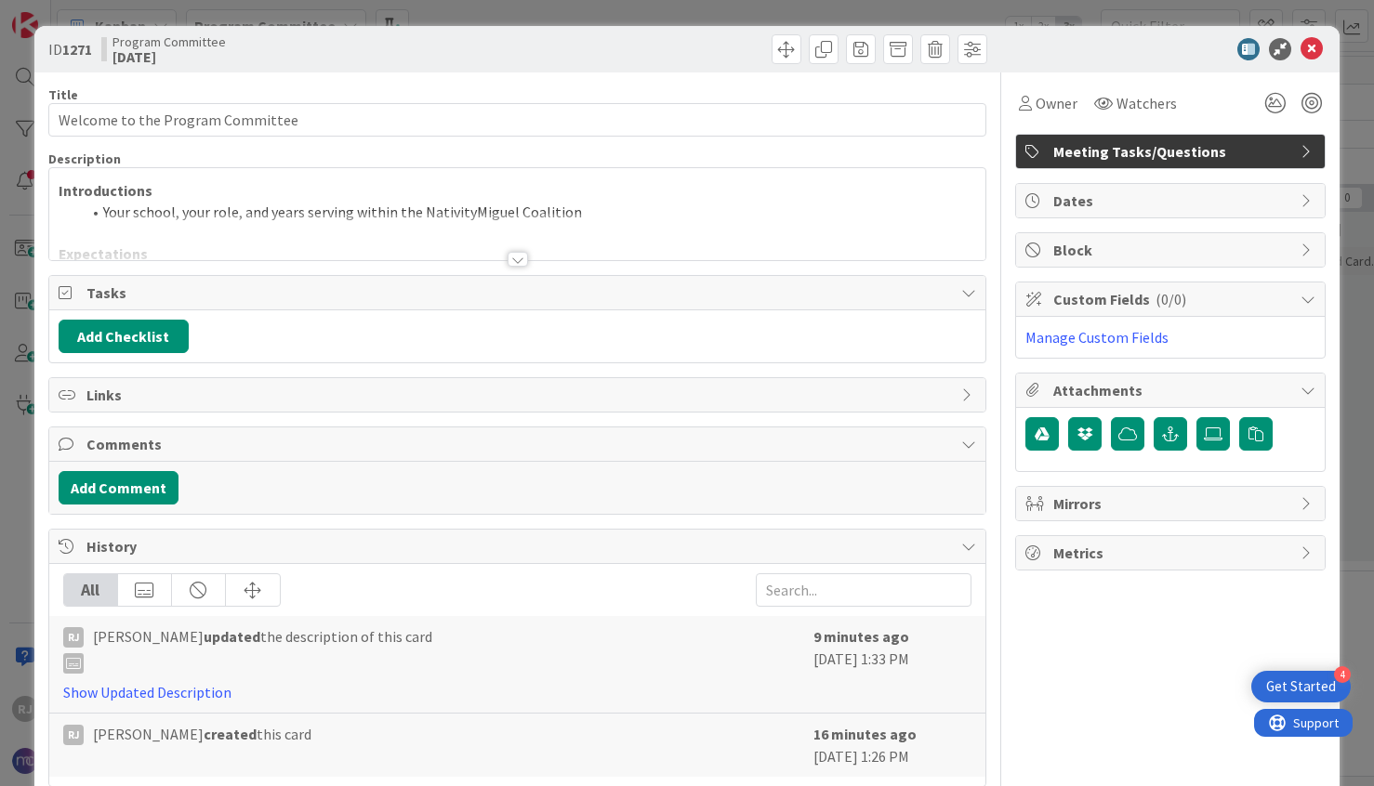
click at [517, 257] on div at bounding box center [517, 259] width 20 height 15
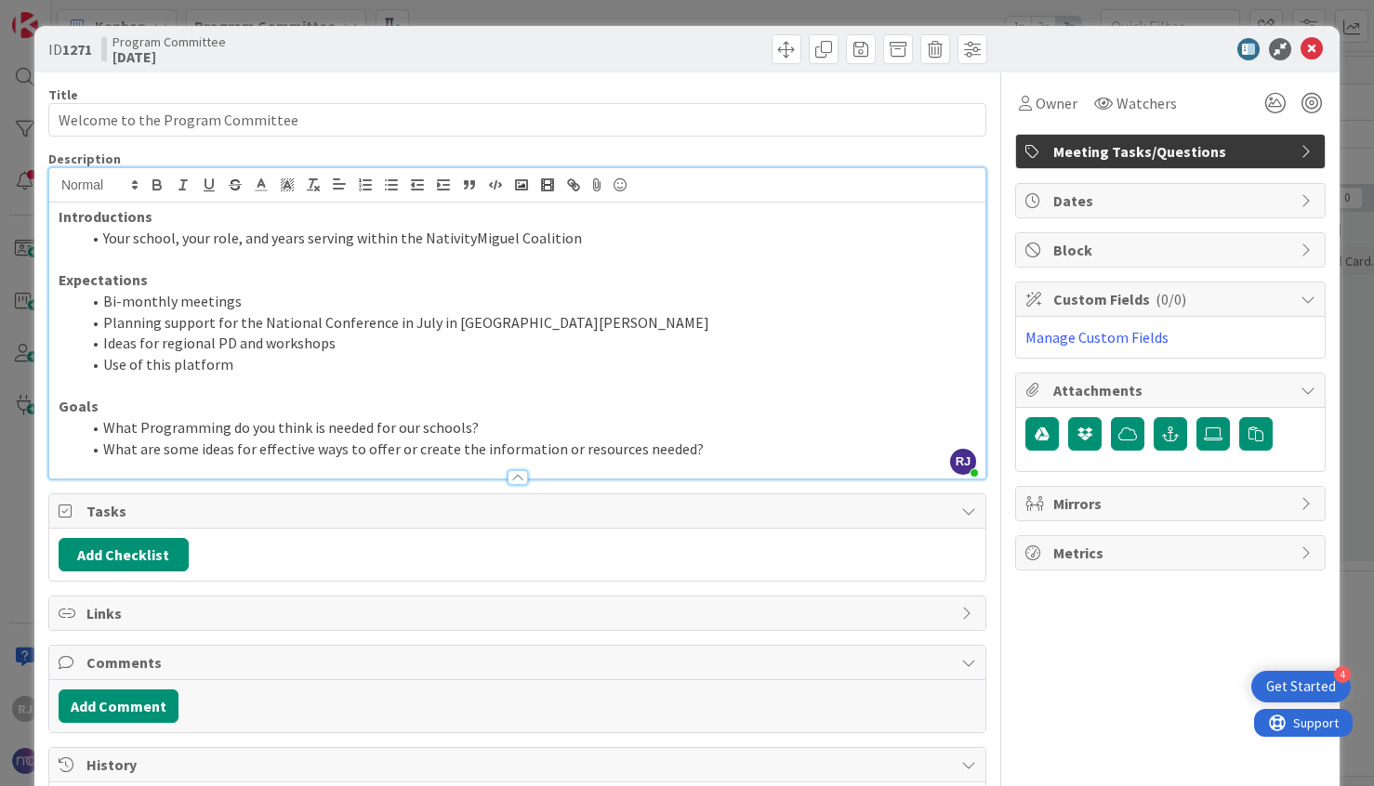
click at [694, 455] on li "What are some ideas for effective ways to offer or create the information or re…" at bounding box center [528, 449] width 895 height 21
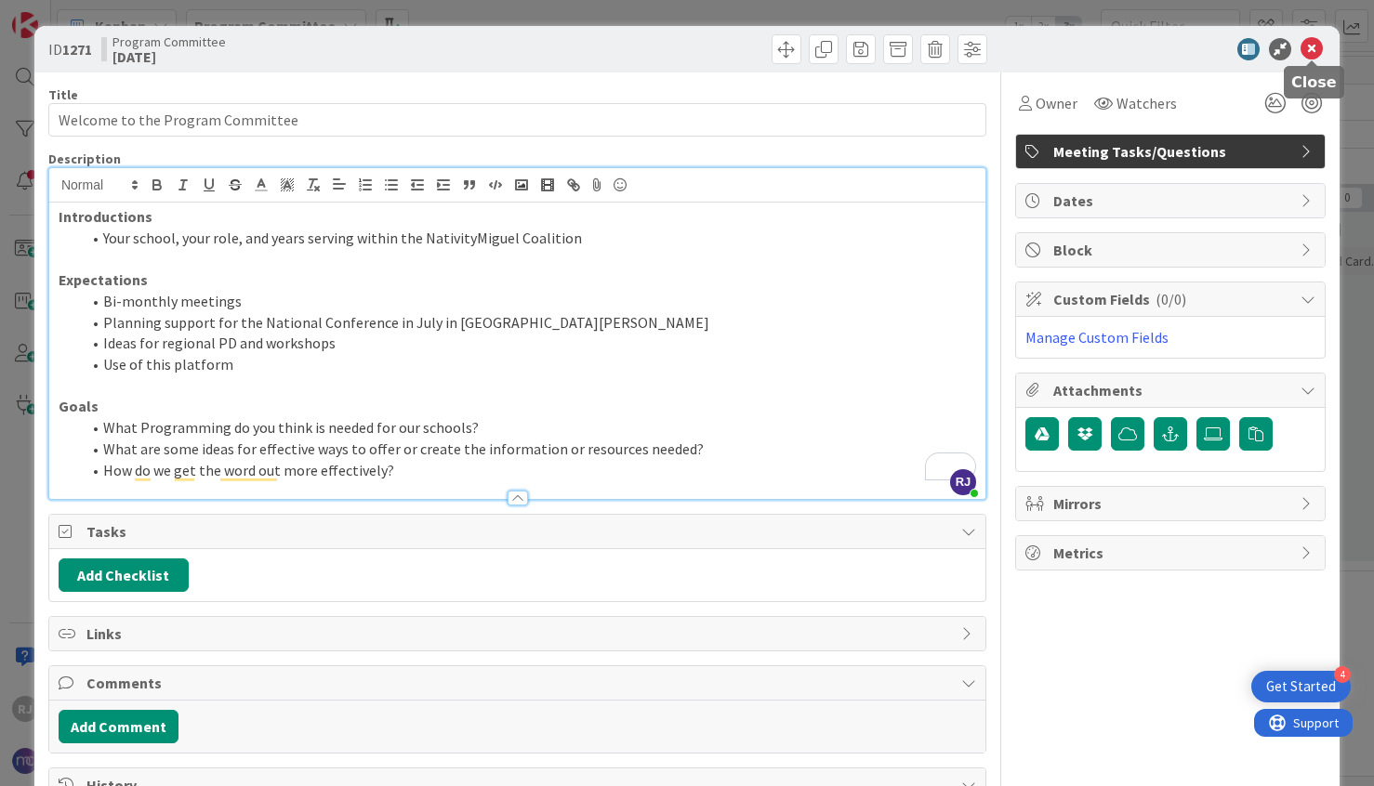
click at [1311, 49] on icon at bounding box center [1311, 49] width 22 height 22
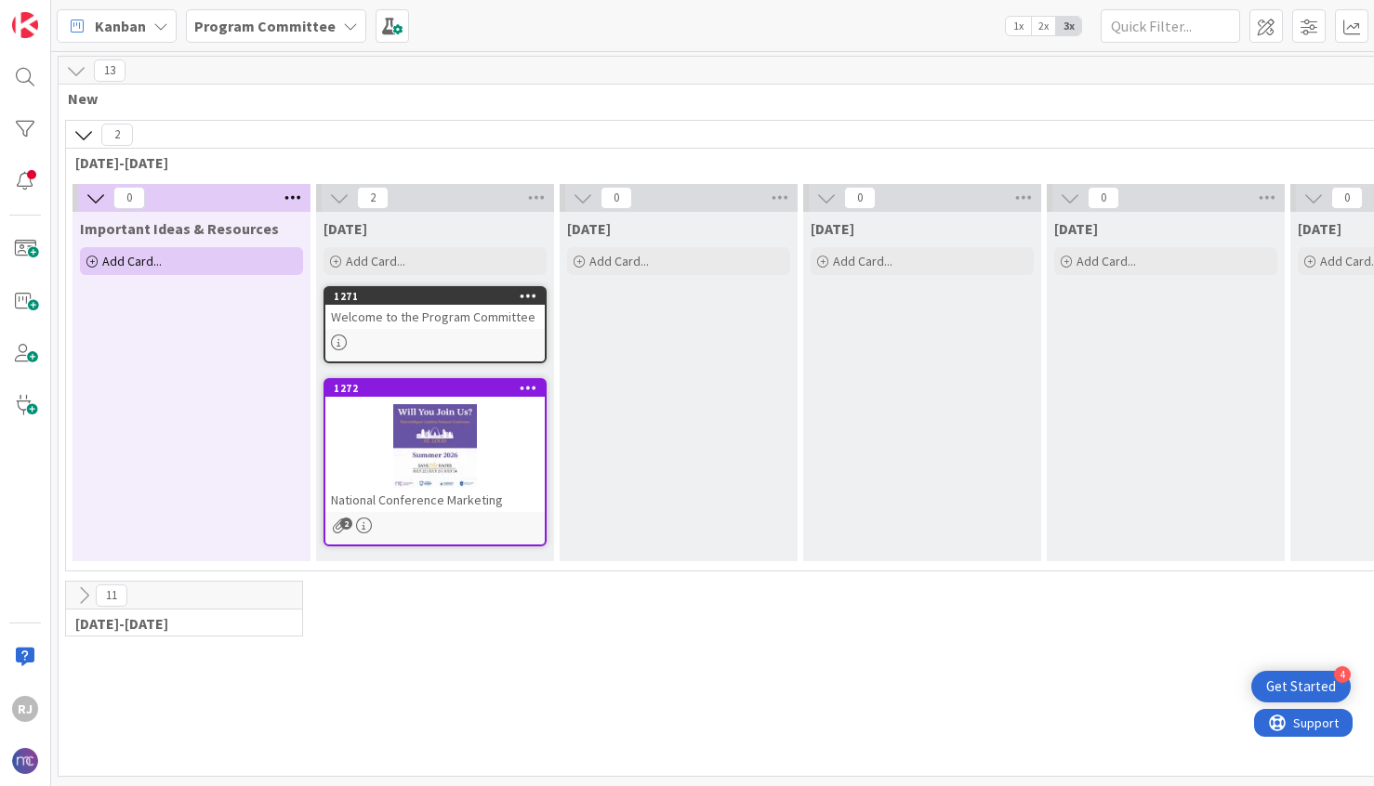
click at [456, 323] on div "Welcome to the Program Committee" at bounding box center [434, 317] width 219 height 24
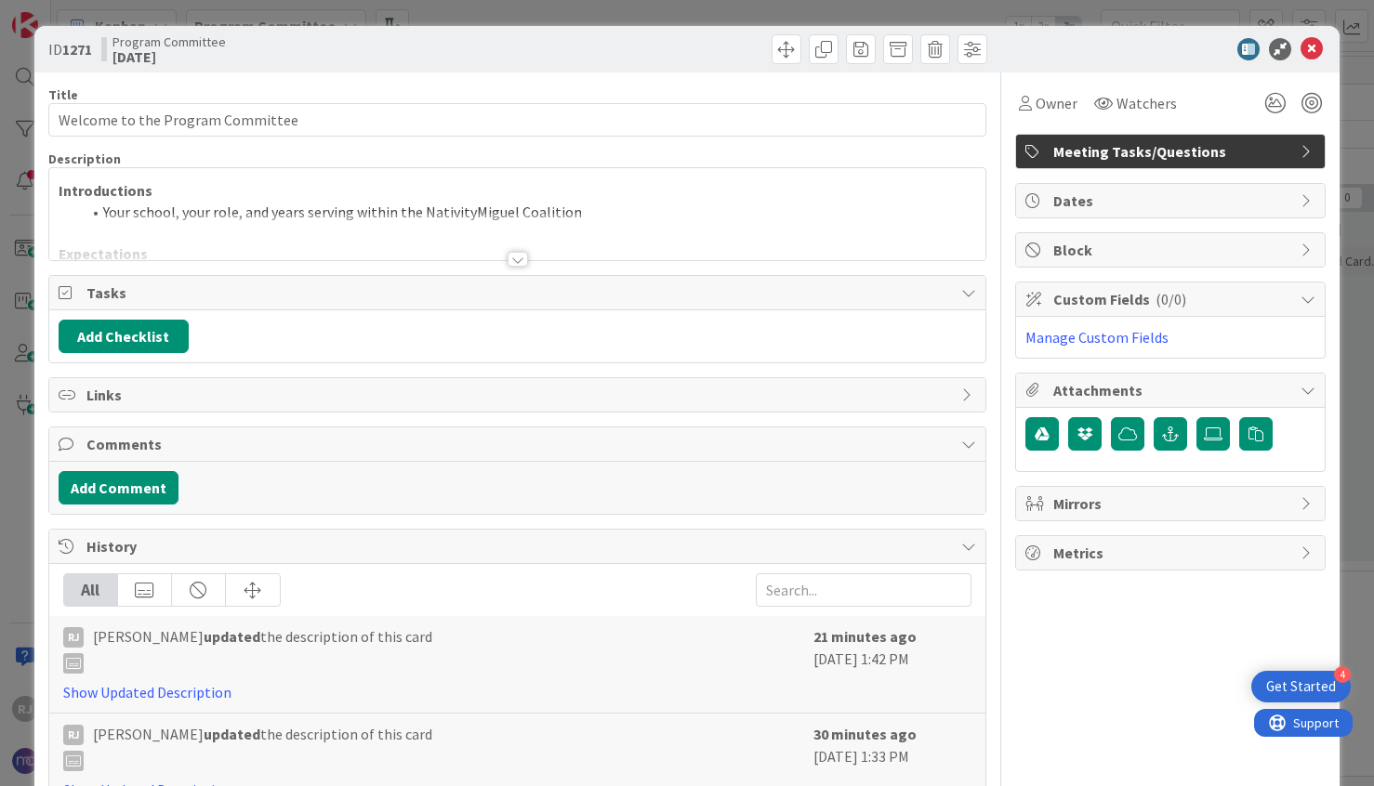
click at [521, 259] on div at bounding box center [517, 259] width 20 height 15
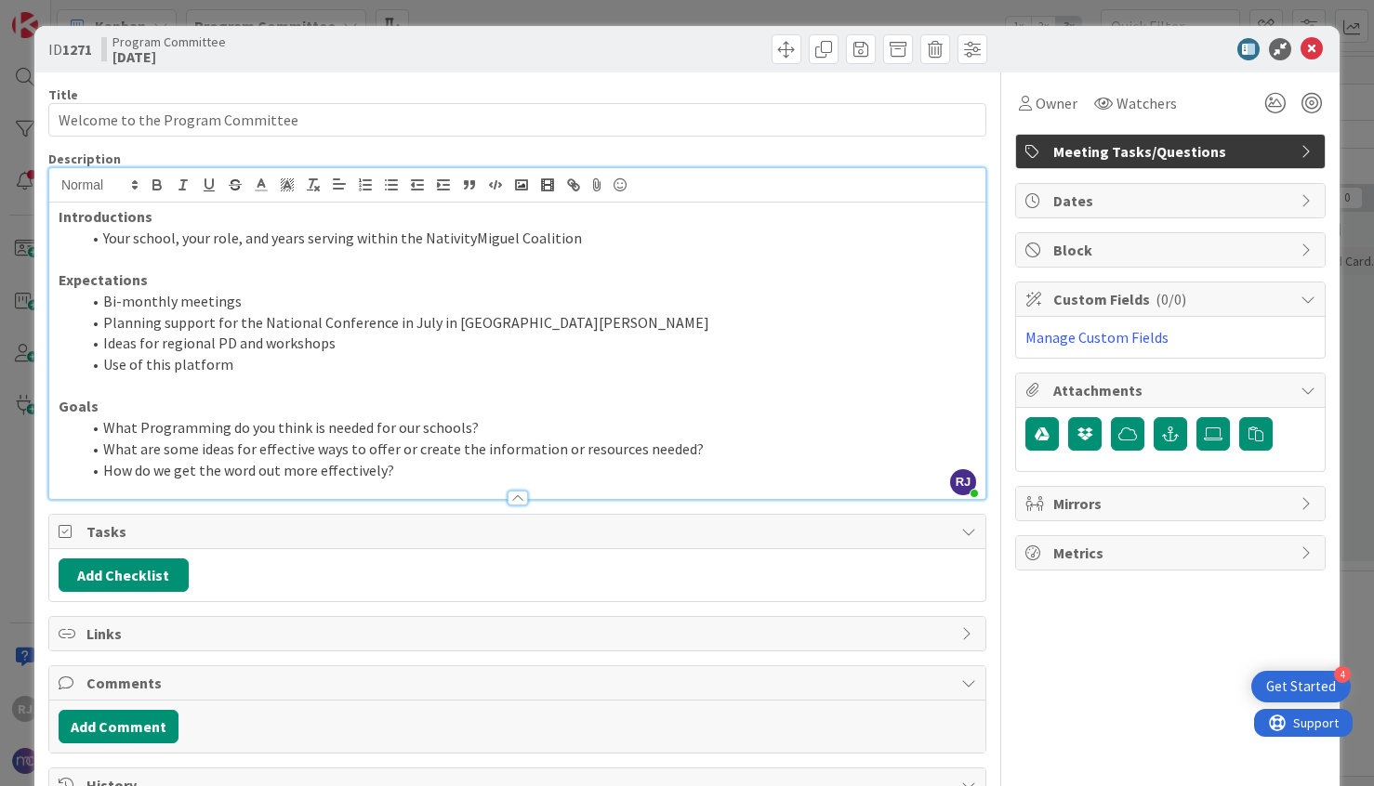
click at [1312, 50] on icon at bounding box center [1311, 49] width 22 height 22
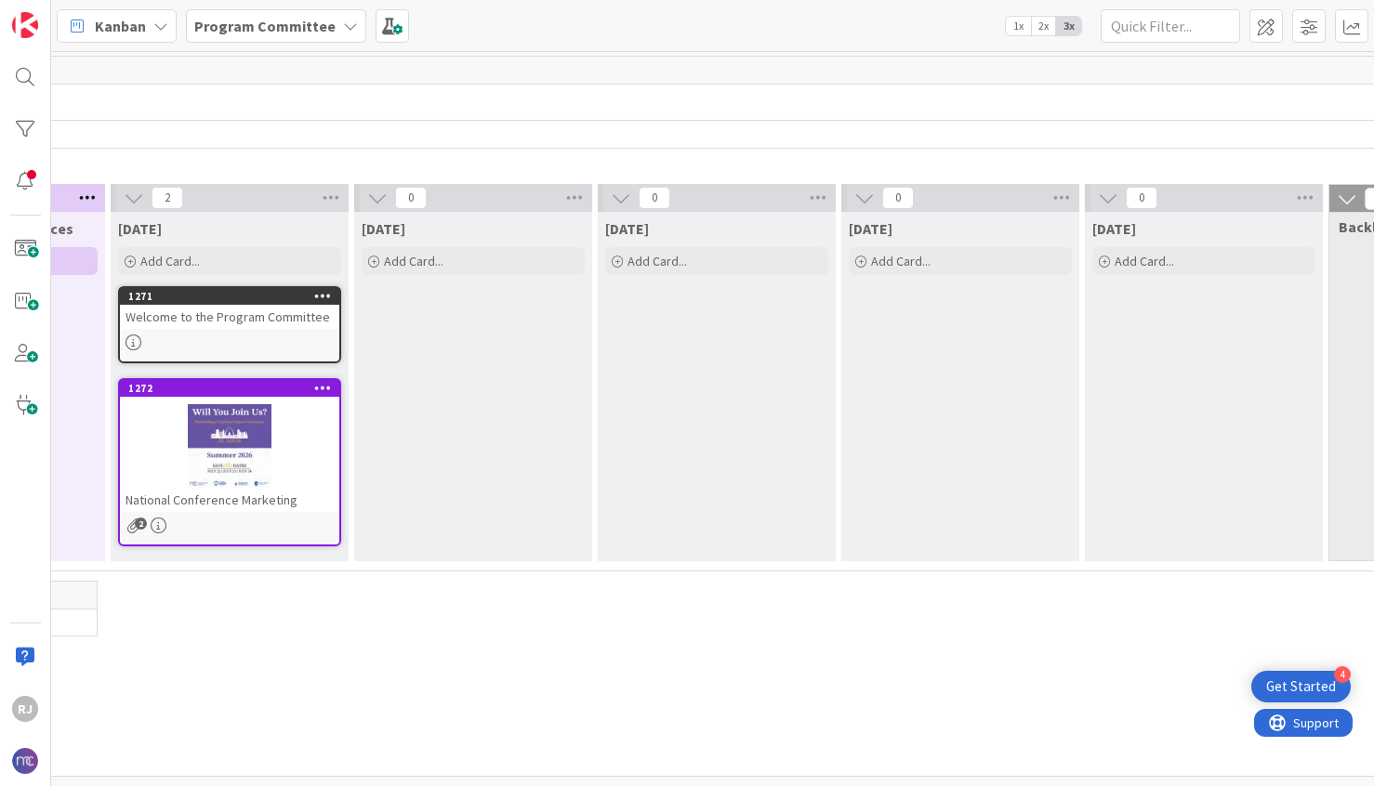
scroll to position [0, 201]
click at [281, 323] on div "Welcome to the Program Committee" at bounding box center [234, 317] width 219 height 24
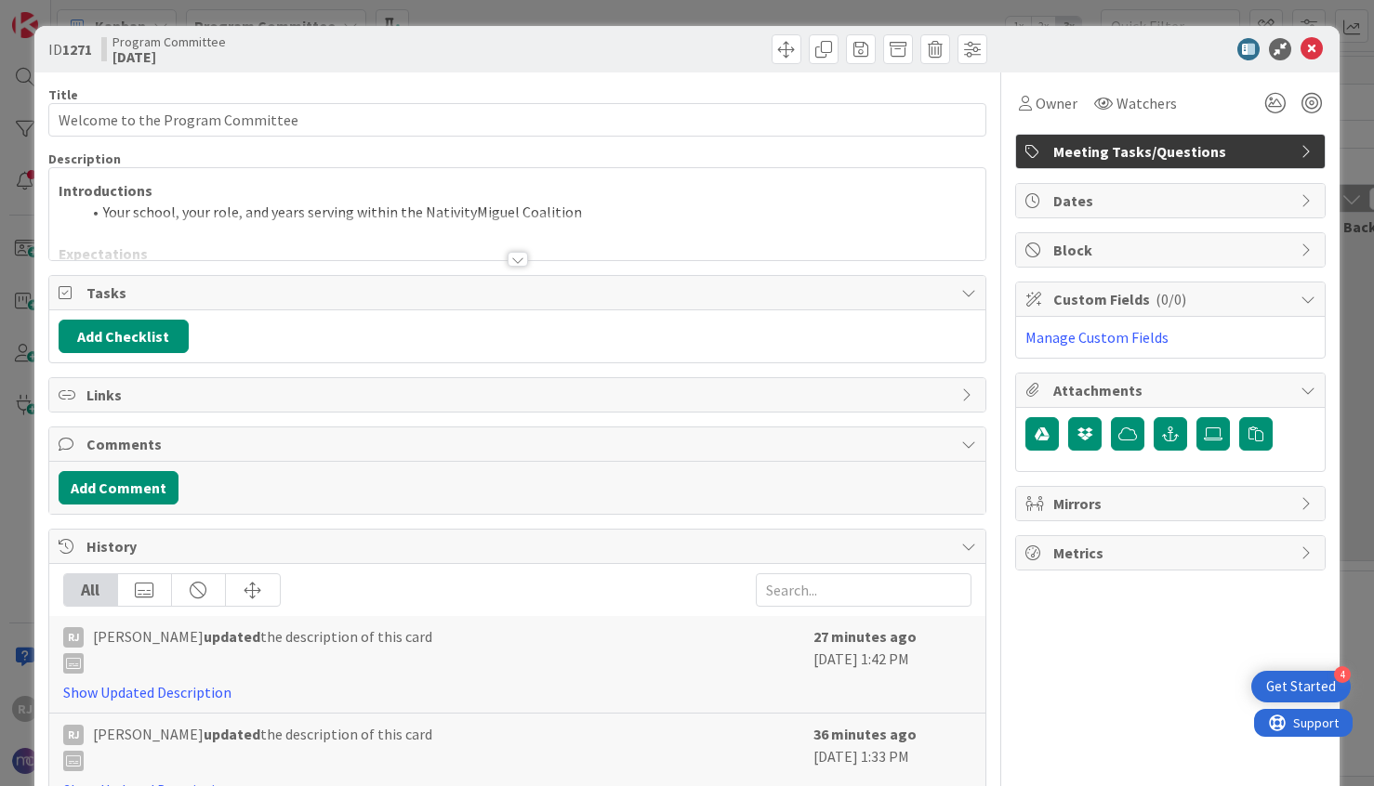
click at [512, 255] on div at bounding box center [517, 259] width 20 height 15
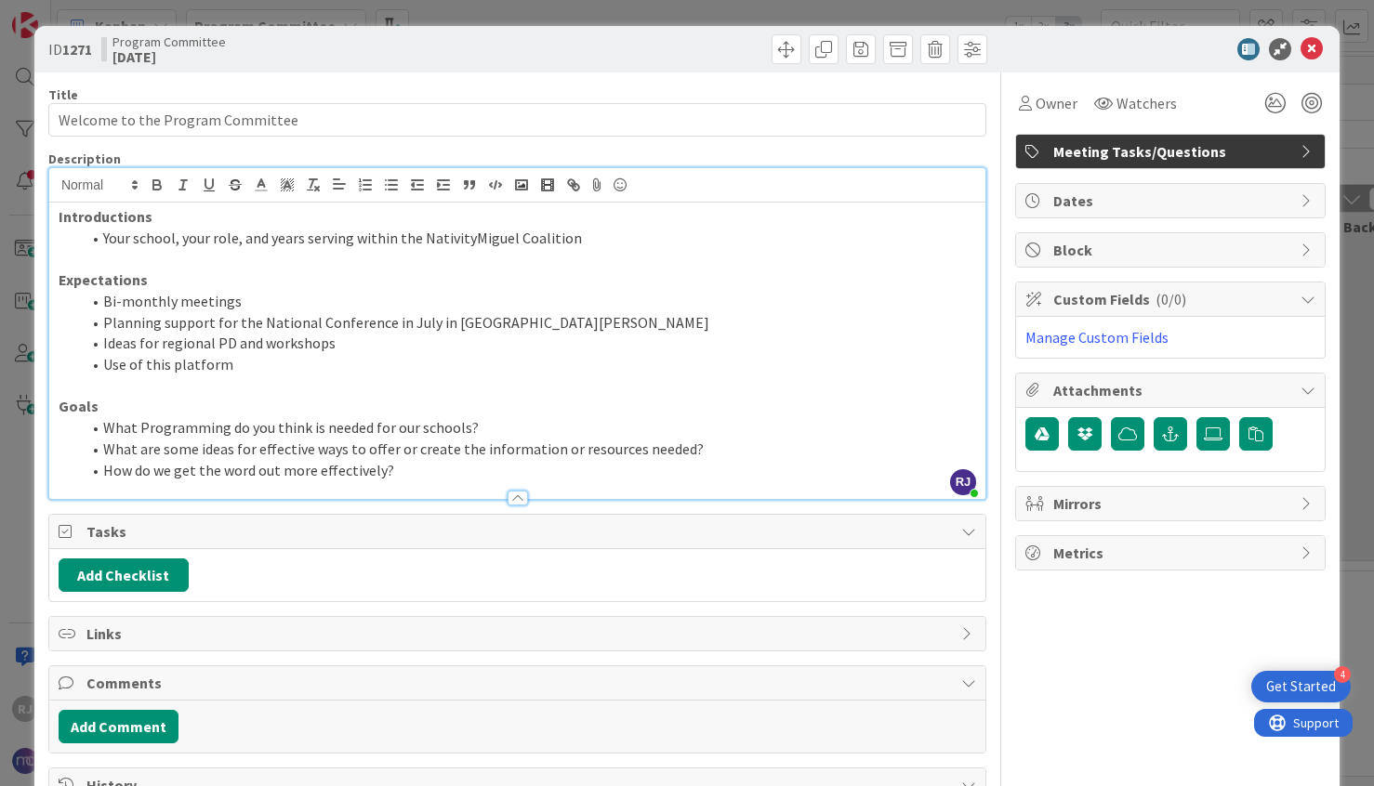
scroll to position [1, 0]
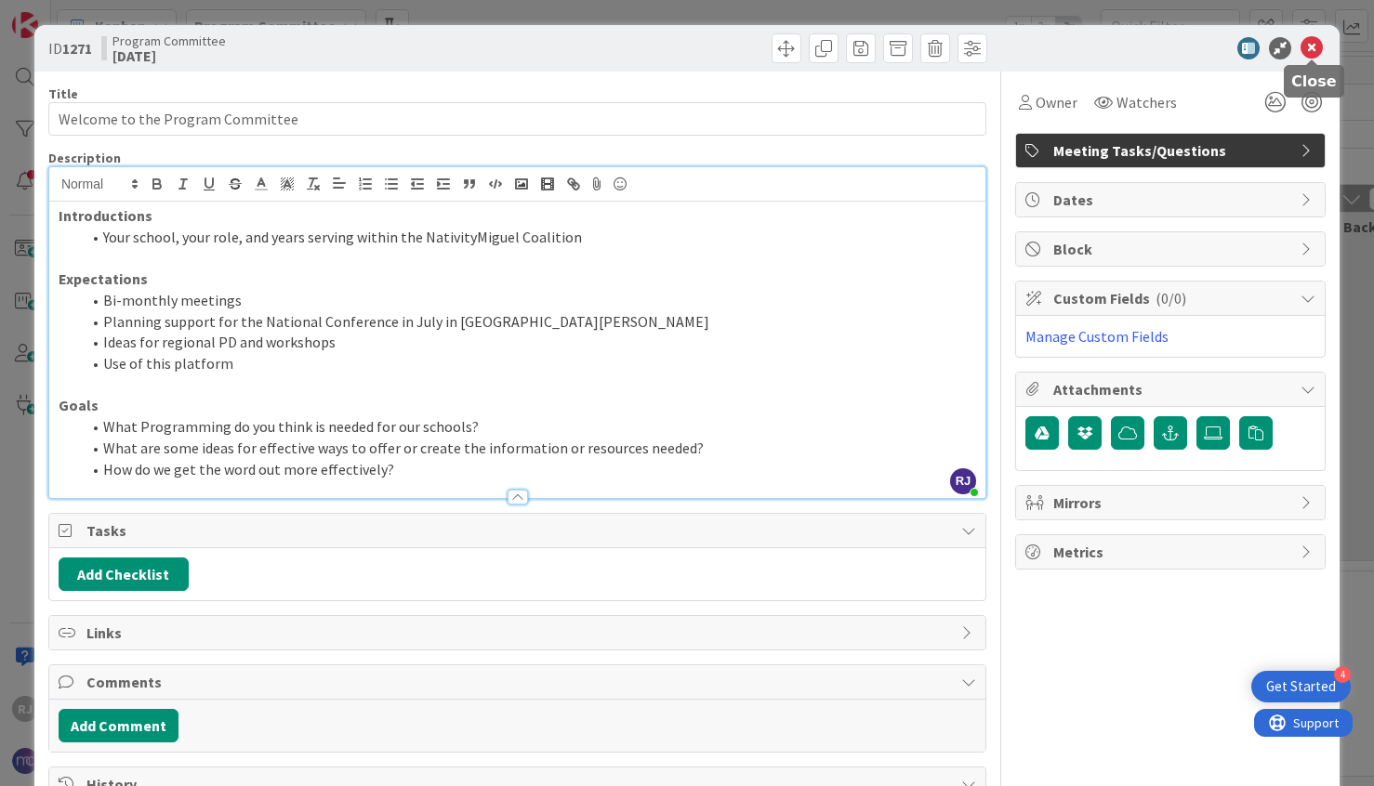
click at [1318, 46] on icon at bounding box center [1311, 48] width 22 height 22
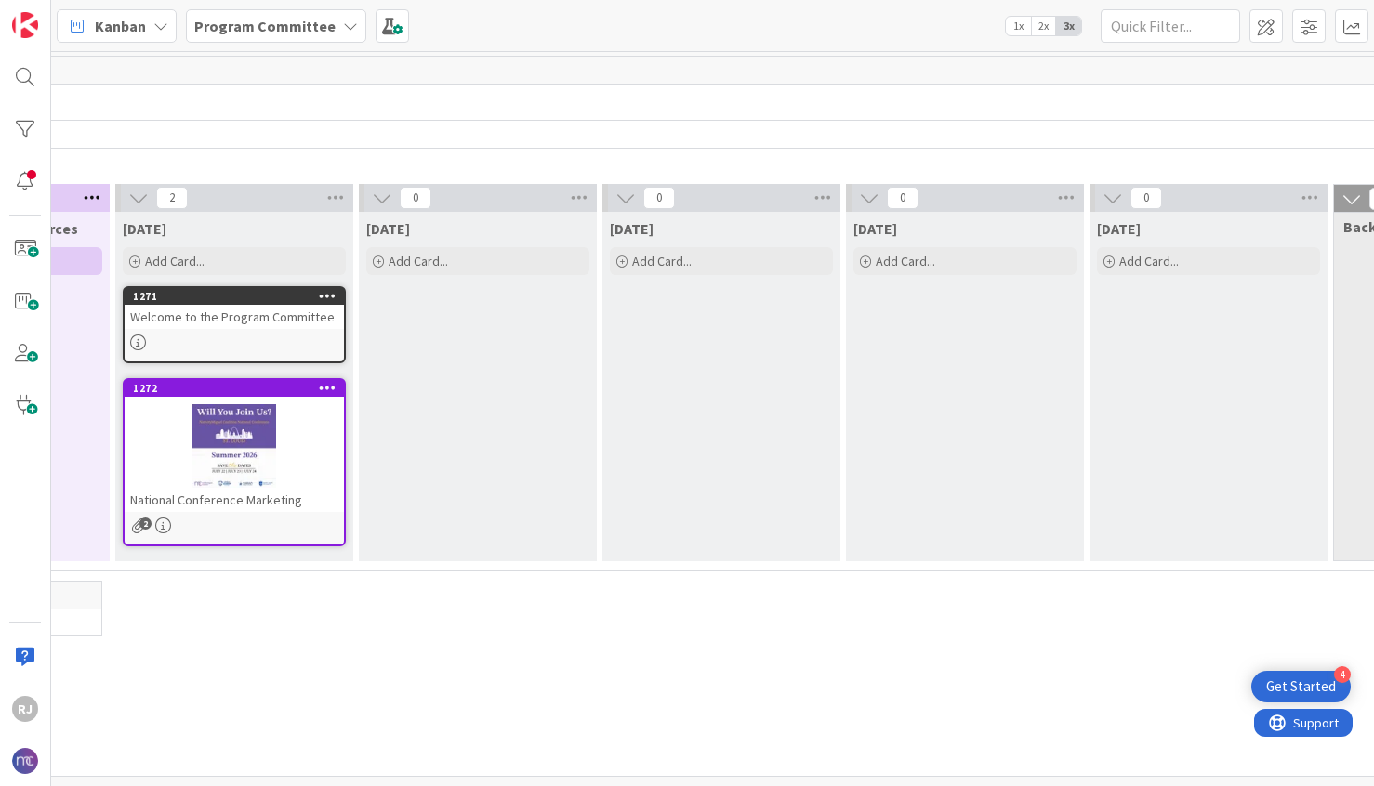
click at [257, 473] on div at bounding box center [234, 446] width 219 height 84
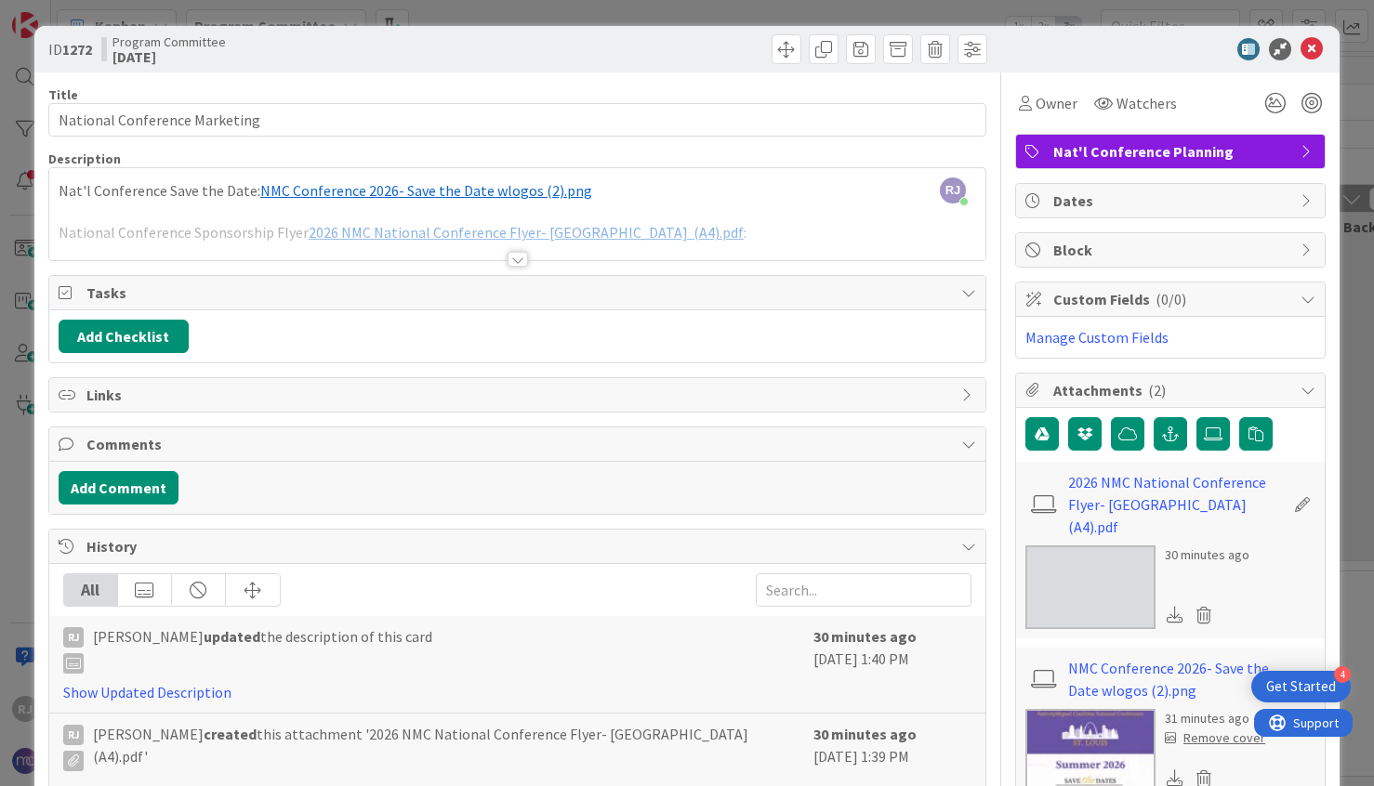
click at [485, 186] on div "RJ Roslynn Jackson just joined Nat'l Conference Save the Date: ﻿ NMC Conference…" at bounding box center [517, 214] width 936 height 92
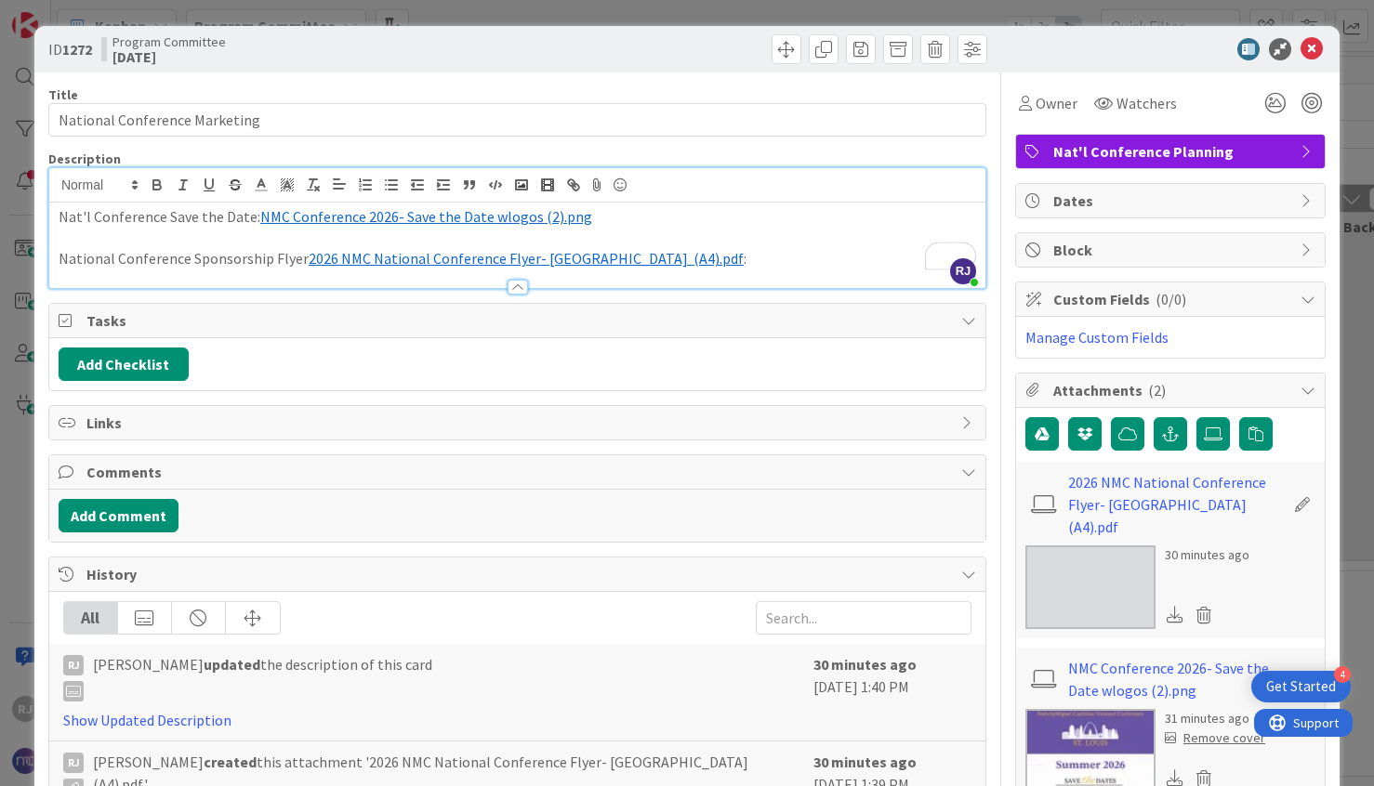
click at [497, 210] on span "NMC Conference 2026- Save the Date wlogos (2).png" at bounding box center [426, 216] width 332 height 19
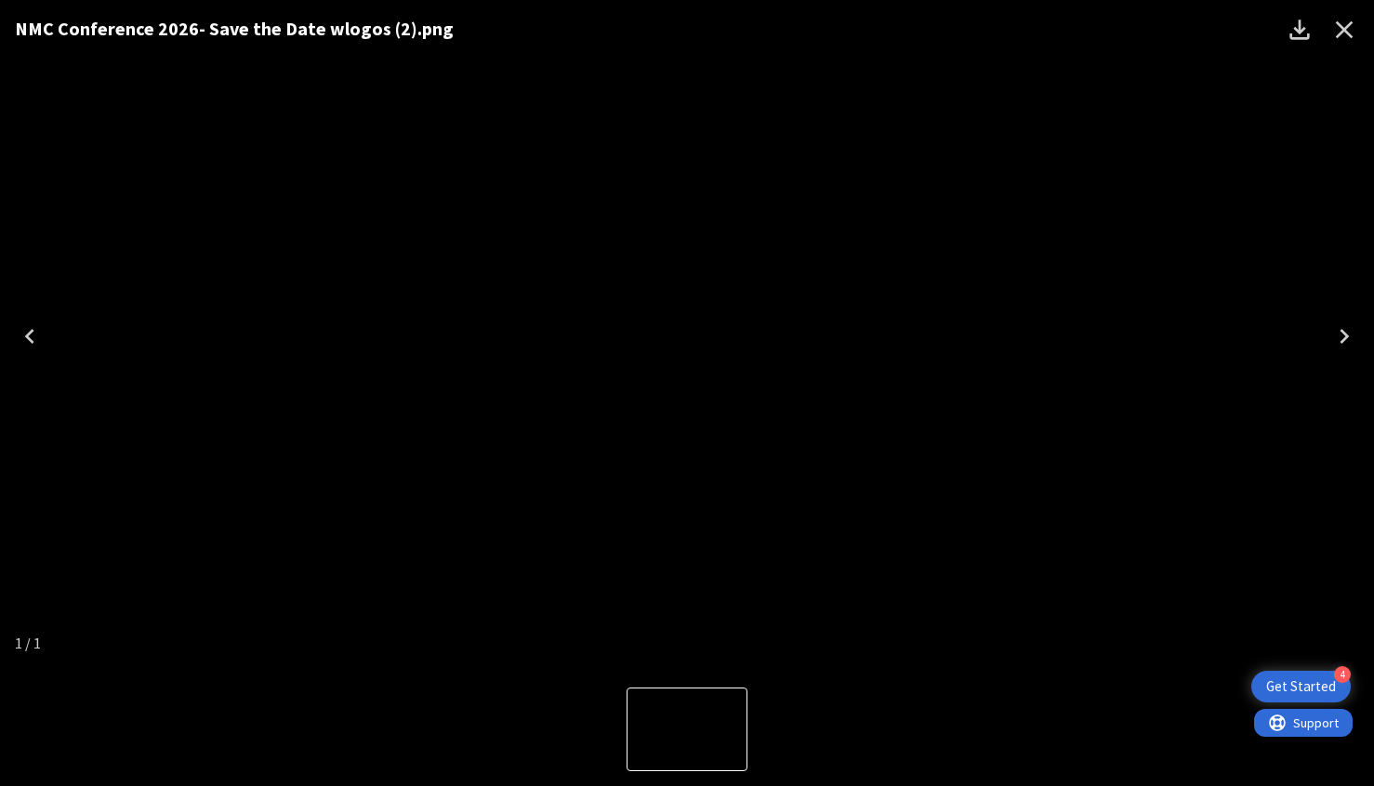
click at [1351, 28] on icon "Close" at bounding box center [1344, 30] width 30 height 30
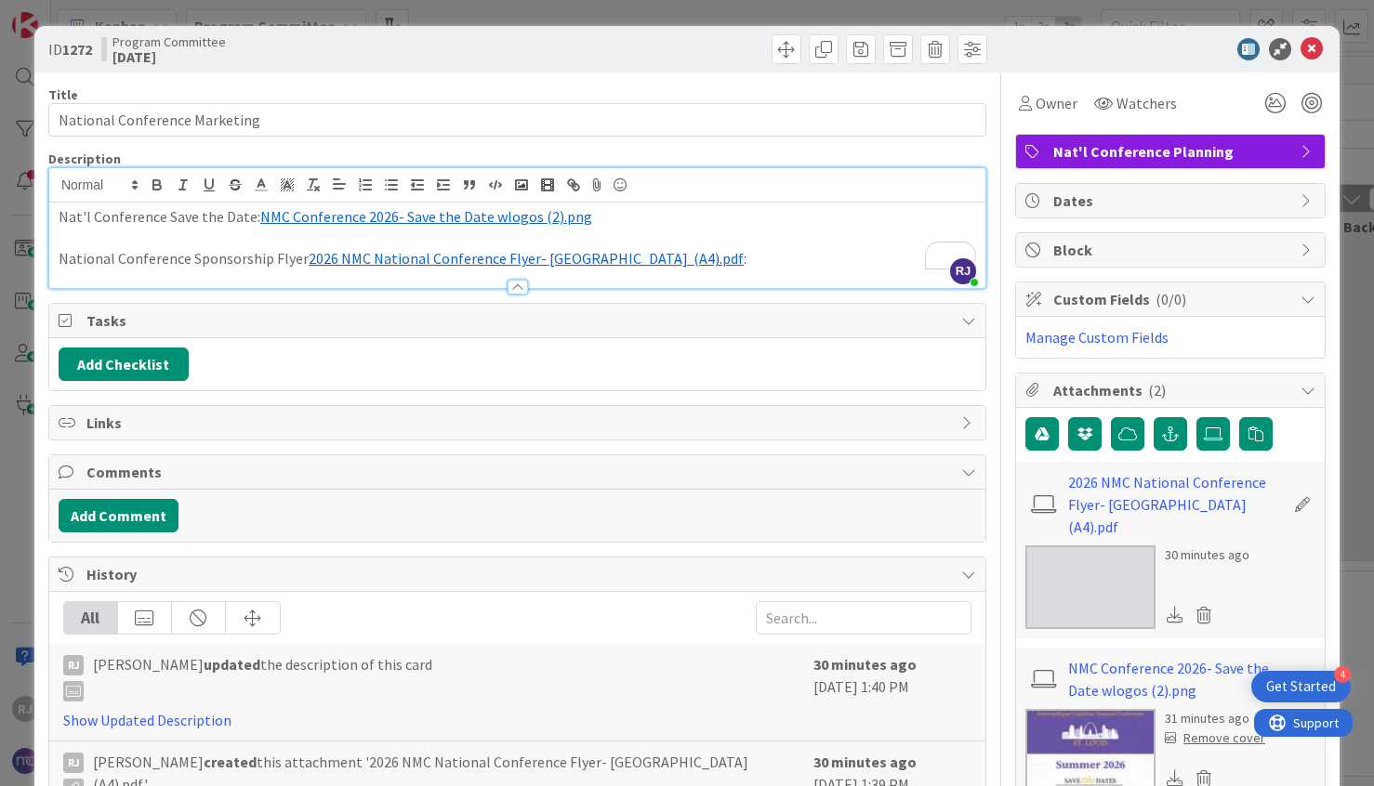
click at [500, 257] on span "2026 NMC National Conference Flyer- St. Louis (A4).pdf" at bounding box center [526, 258] width 435 height 19
click at [1313, 56] on icon at bounding box center [1311, 49] width 22 height 22
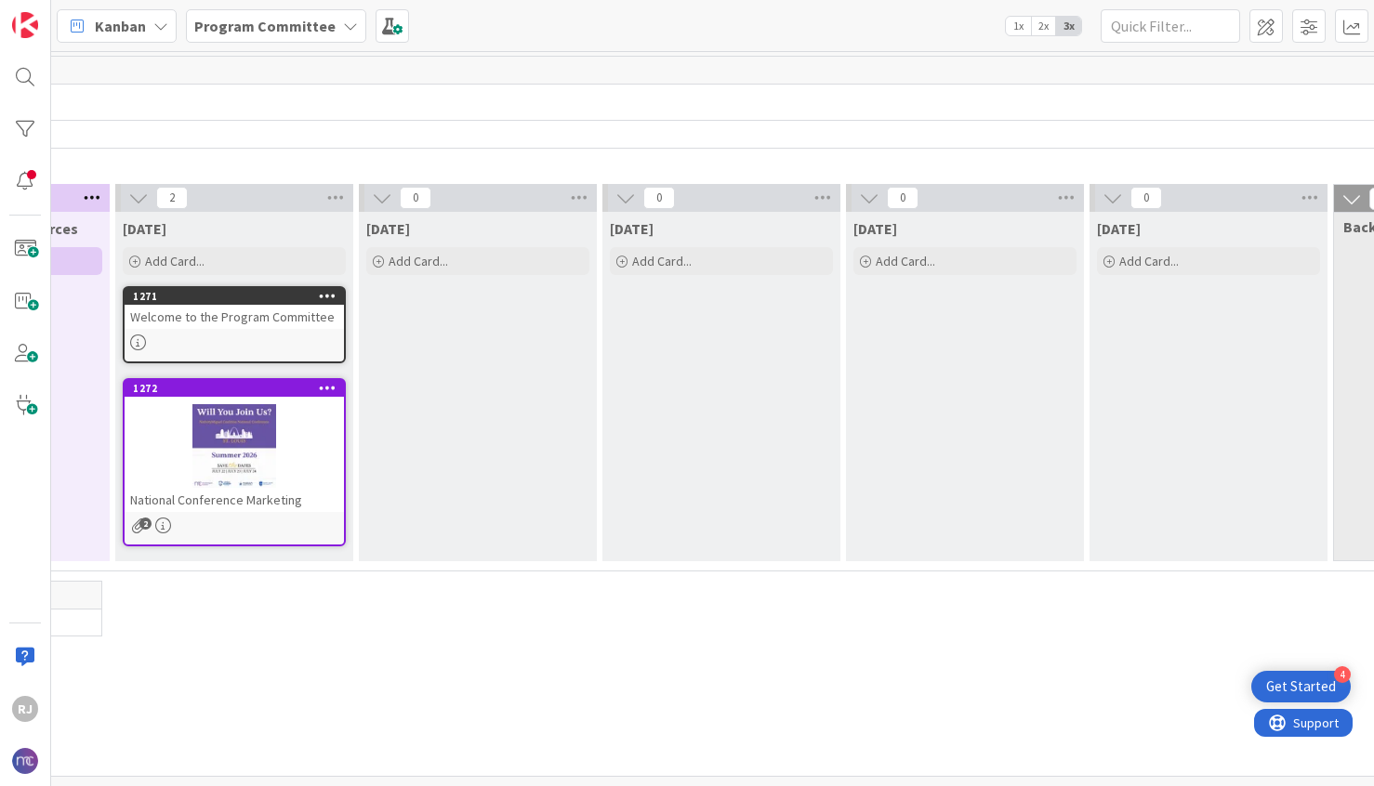
click at [244, 318] on div "Welcome to the Program Committee" at bounding box center [234, 317] width 219 height 24
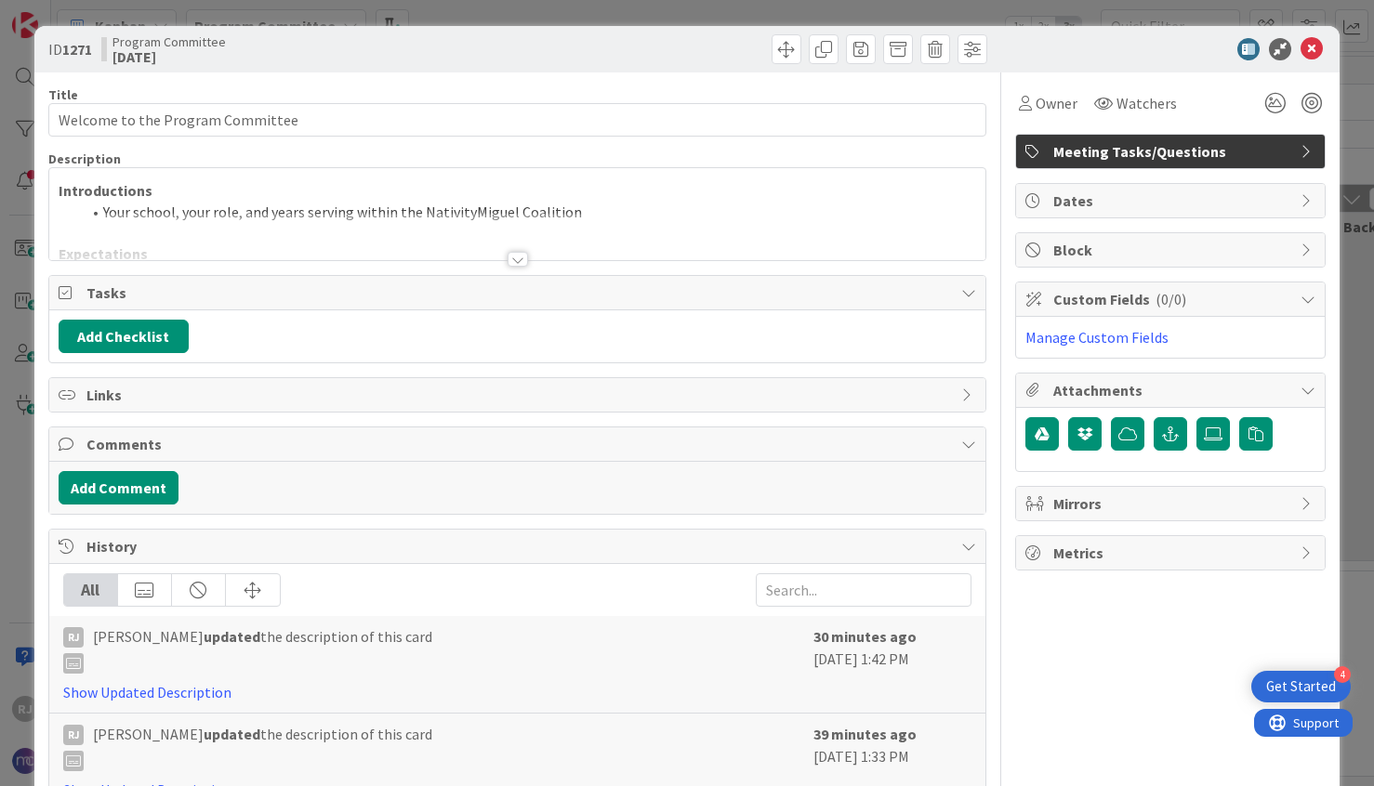
click at [510, 259] on div at bounding box center [517, 259] width 20 height 15
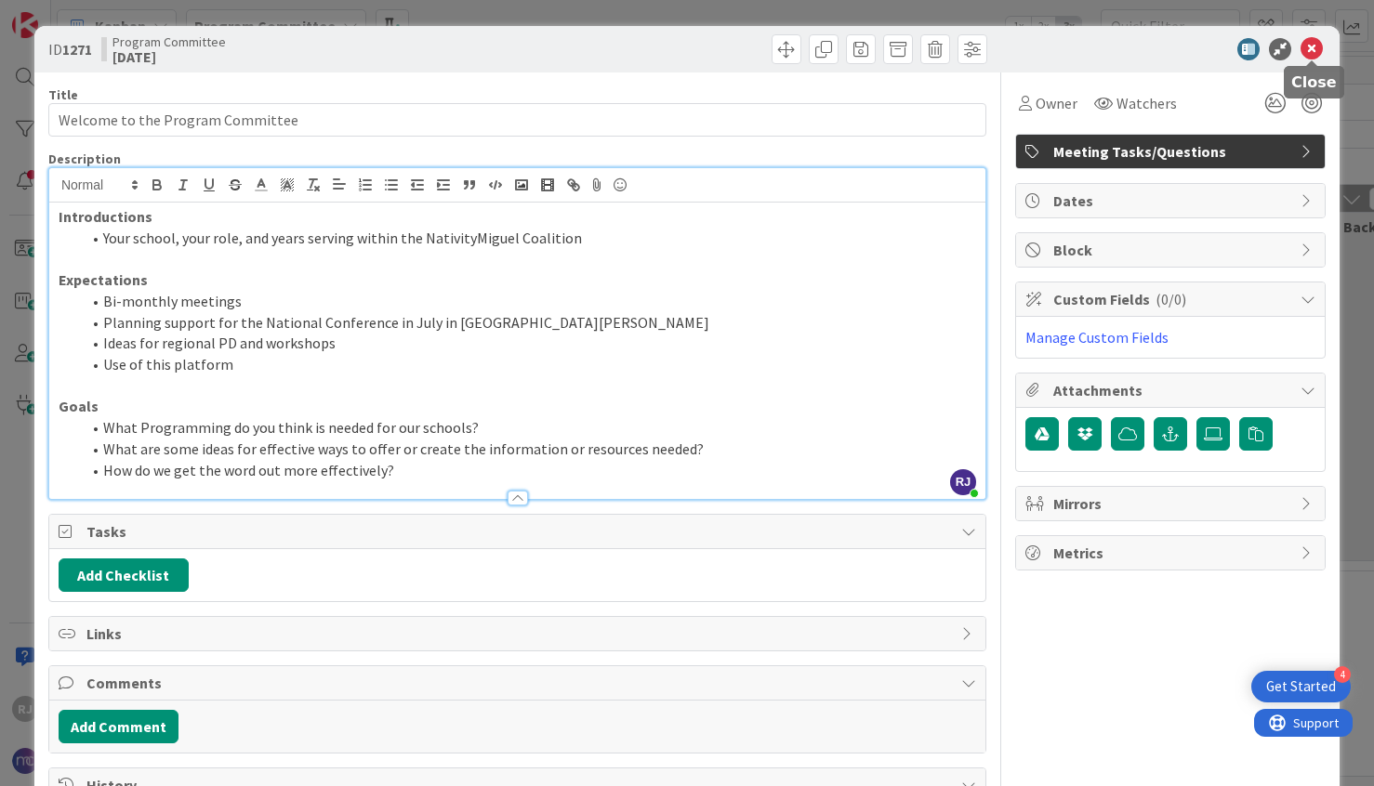
click at [1307, 46] on icon at bounding box center [1311, 49] width 22 height 22
